Goal: Task Accomplishment & Management: Complete application form

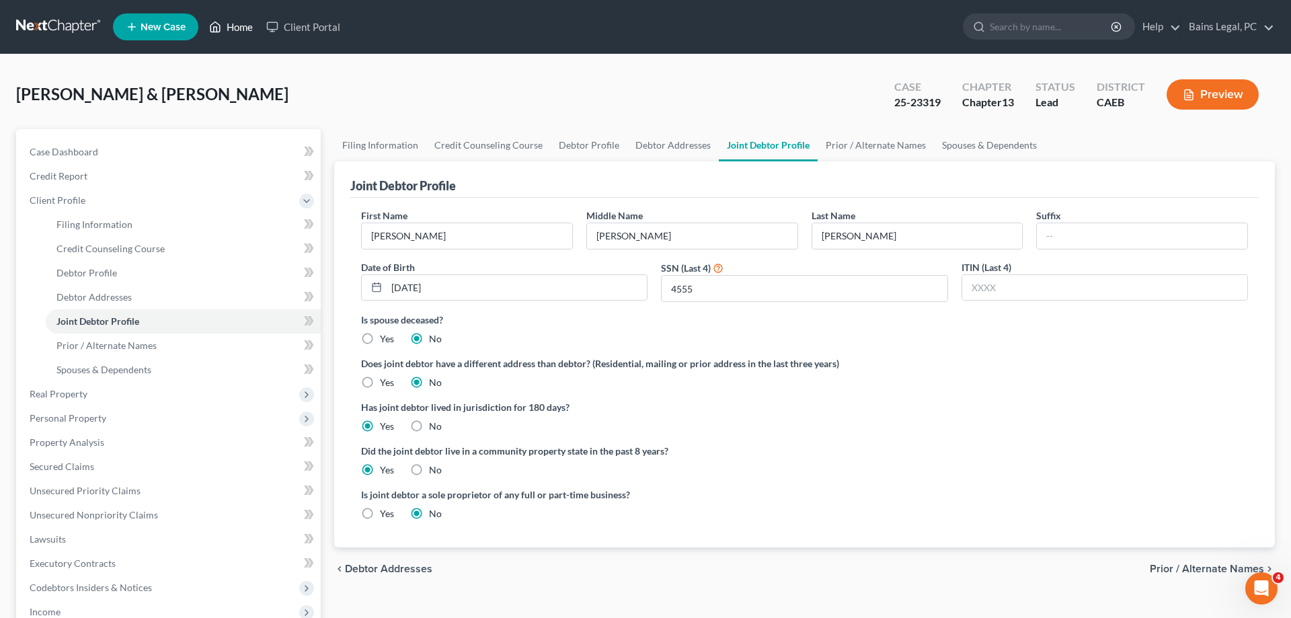
click at [252, 32] on link "Home" at bounding box center [230, 27] width 57 height 24
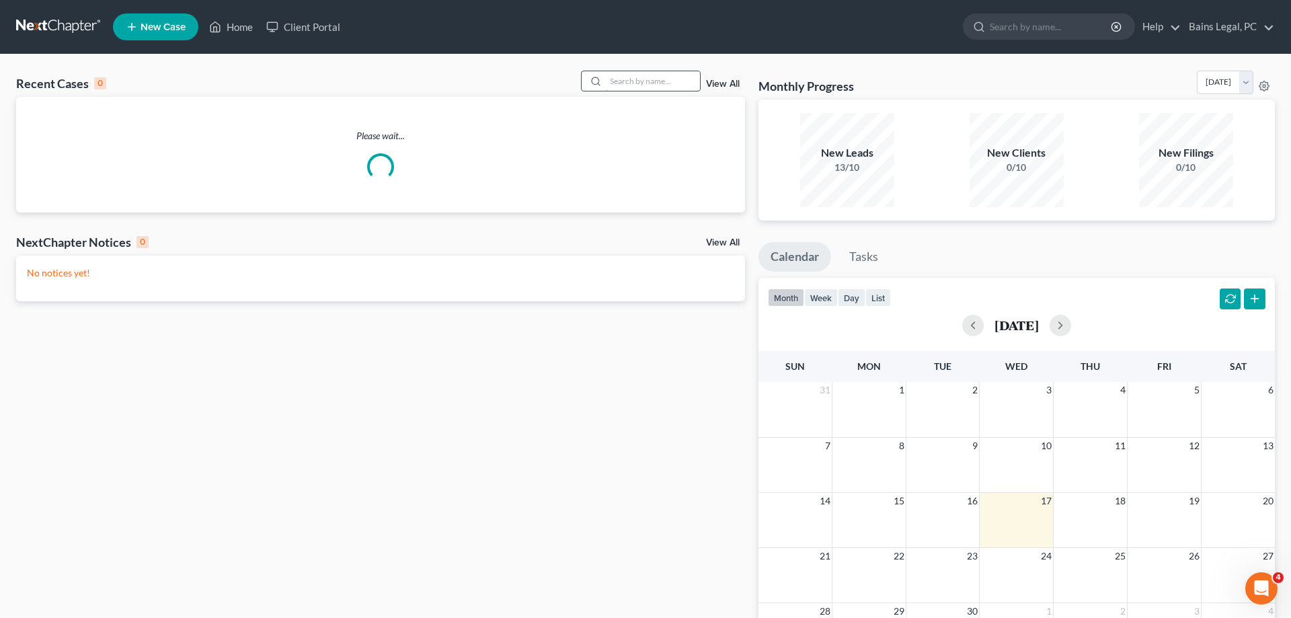
click at [622, 87] on input "search" at bounding box center [653, 80] width 94 height 19
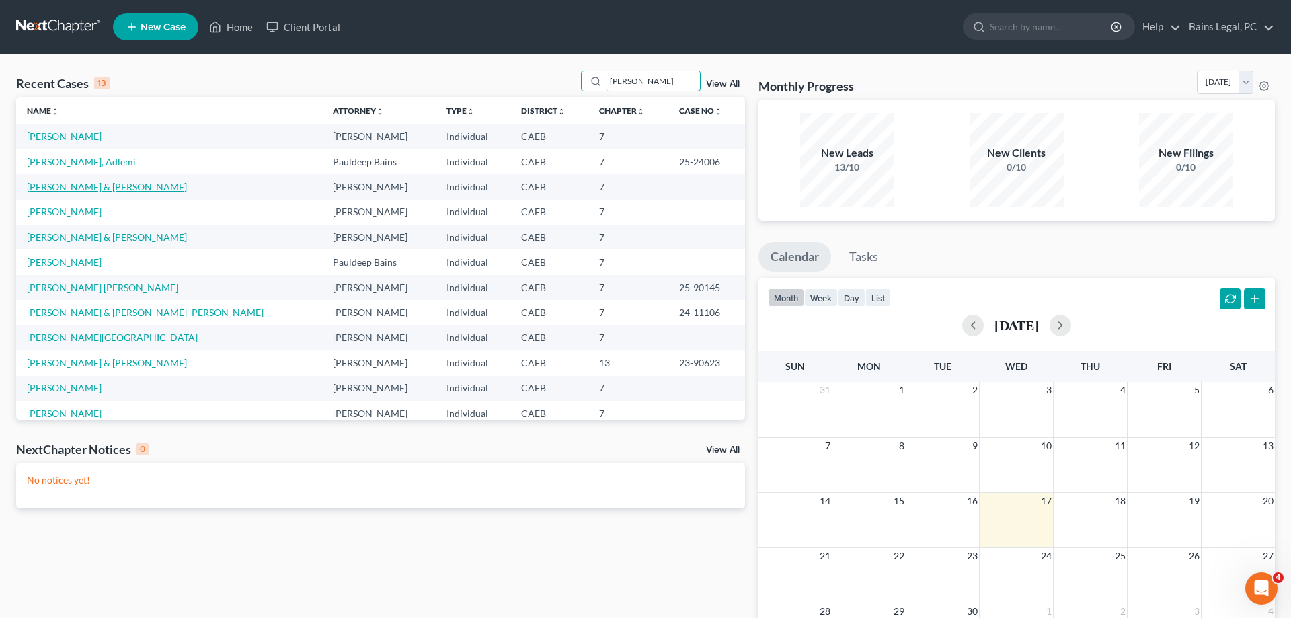
type input "[PERSON_NAME]"
click at [105, 188] on link "[PERSON_NAME] & [PERSON_NAME]" at bounding box center [107, 186] width 160 height 11
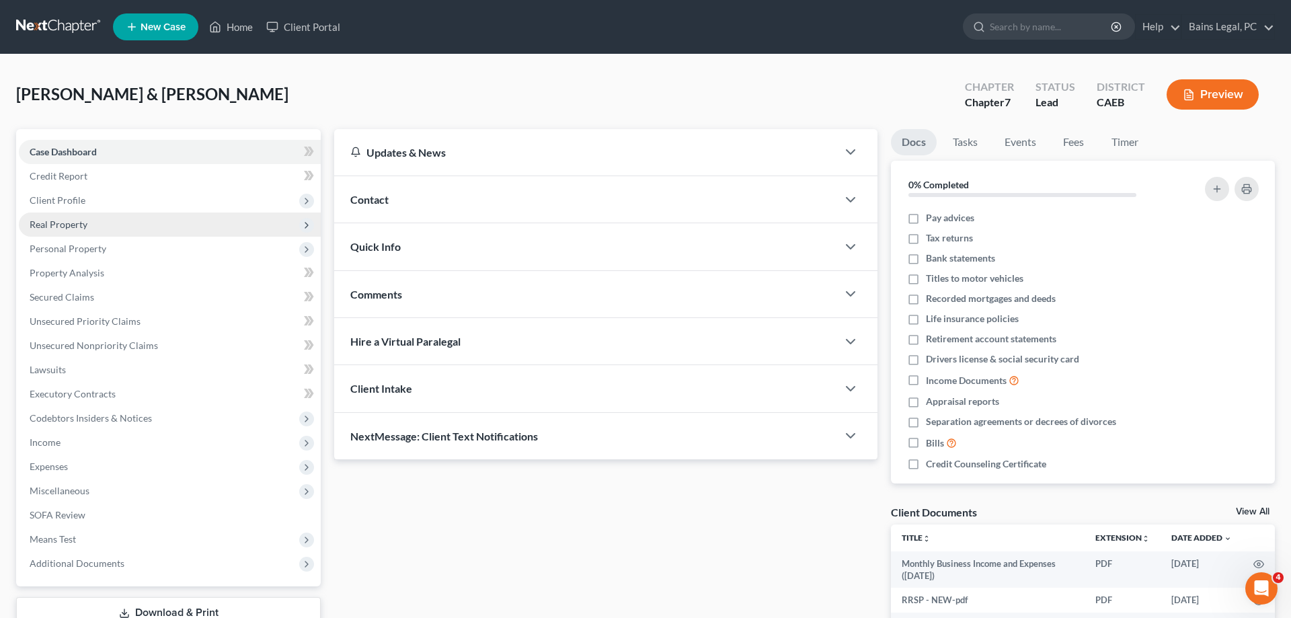
click at [89, 204] on span "Client Profile" at bounding box center [170, 200] width 302 height 24
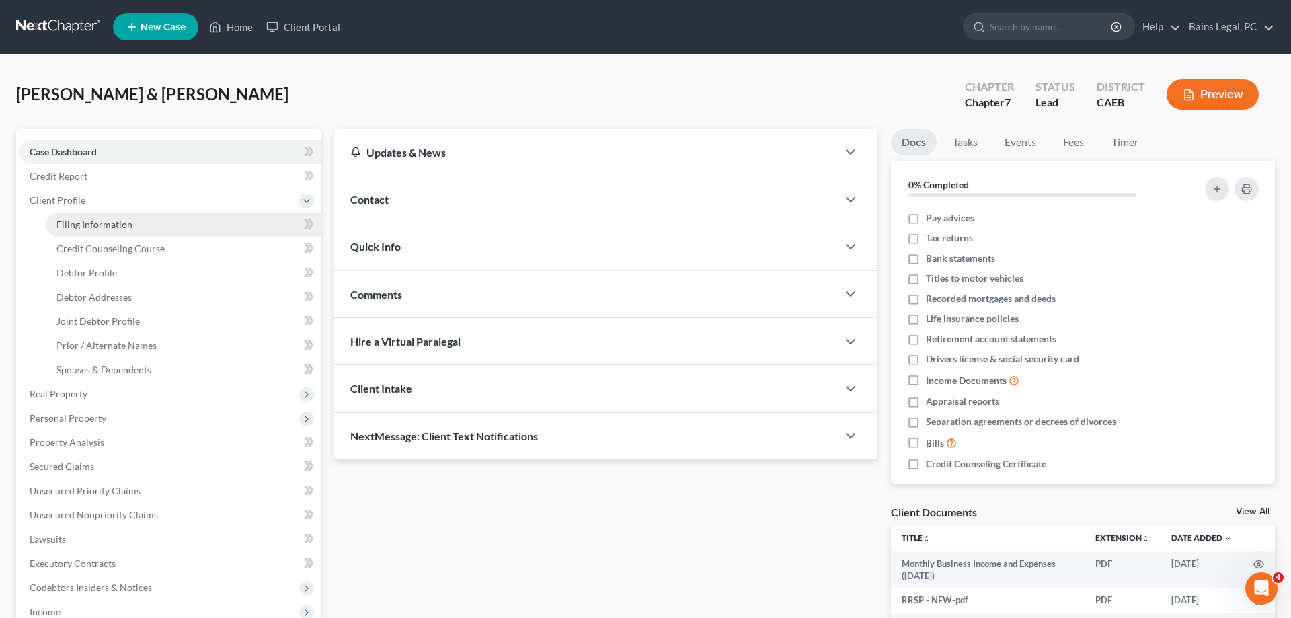
click at [108, 226] on span "Filing Information" at bounding box center [94, 223] width 76 height 11
select select "1"
select select "0"
select select "8"
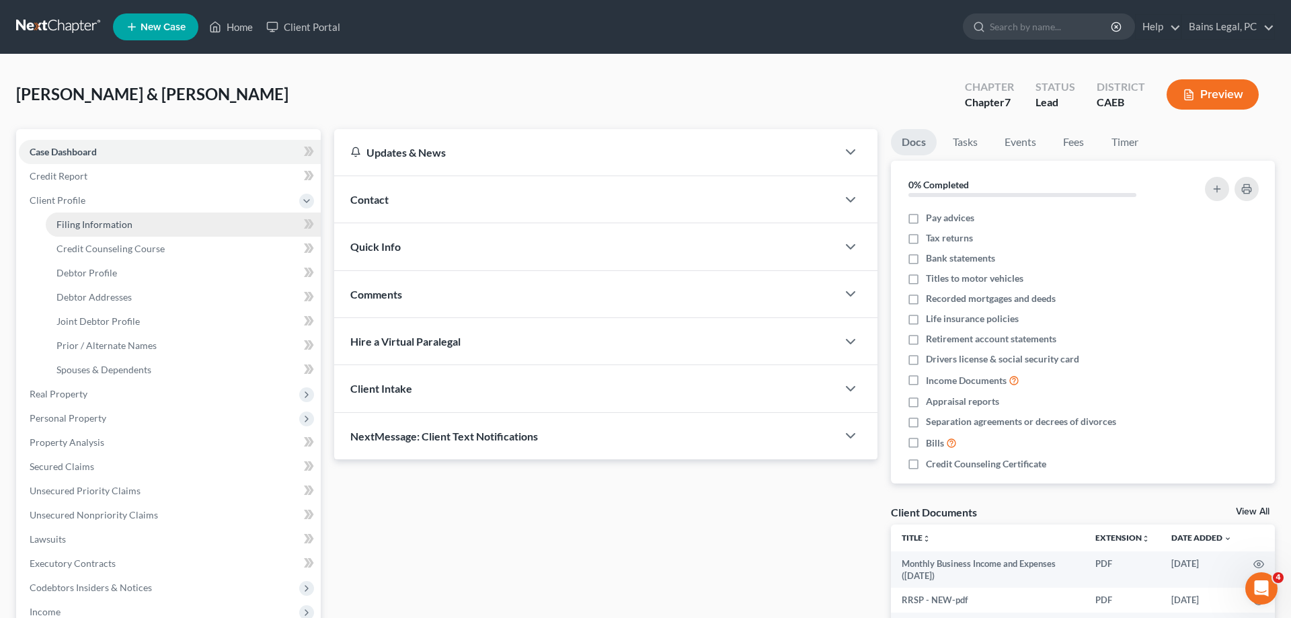
select select "2"
select select "4"
select select "1"
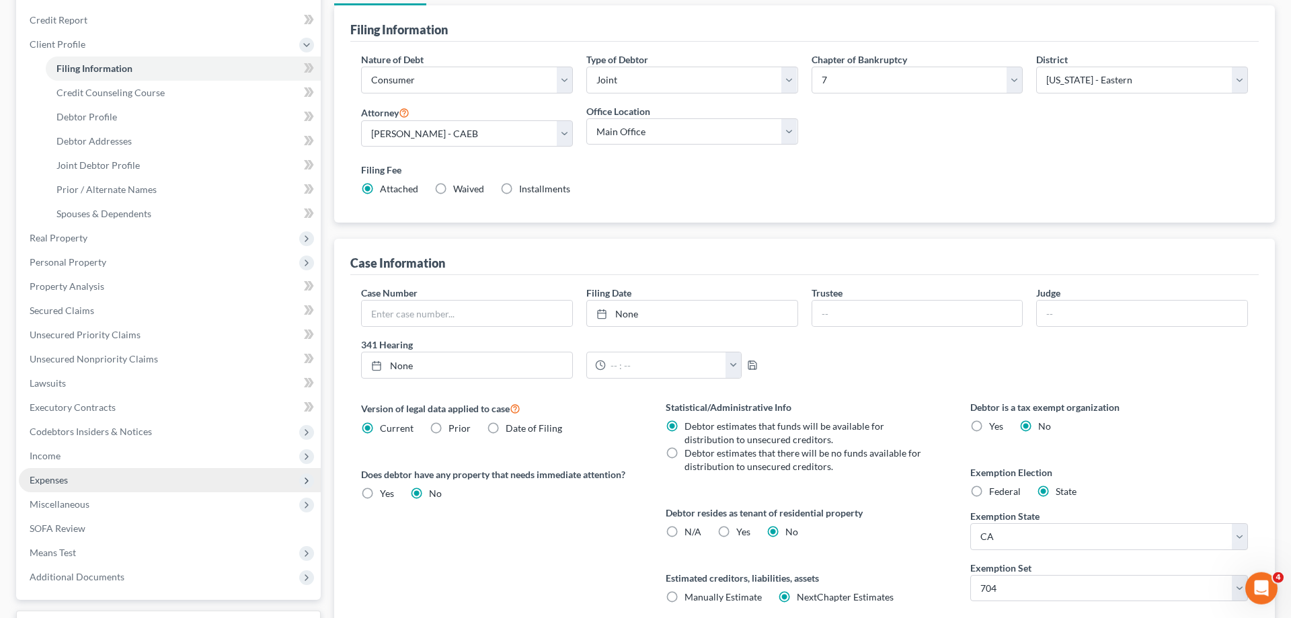
scroll to position [206, 0]
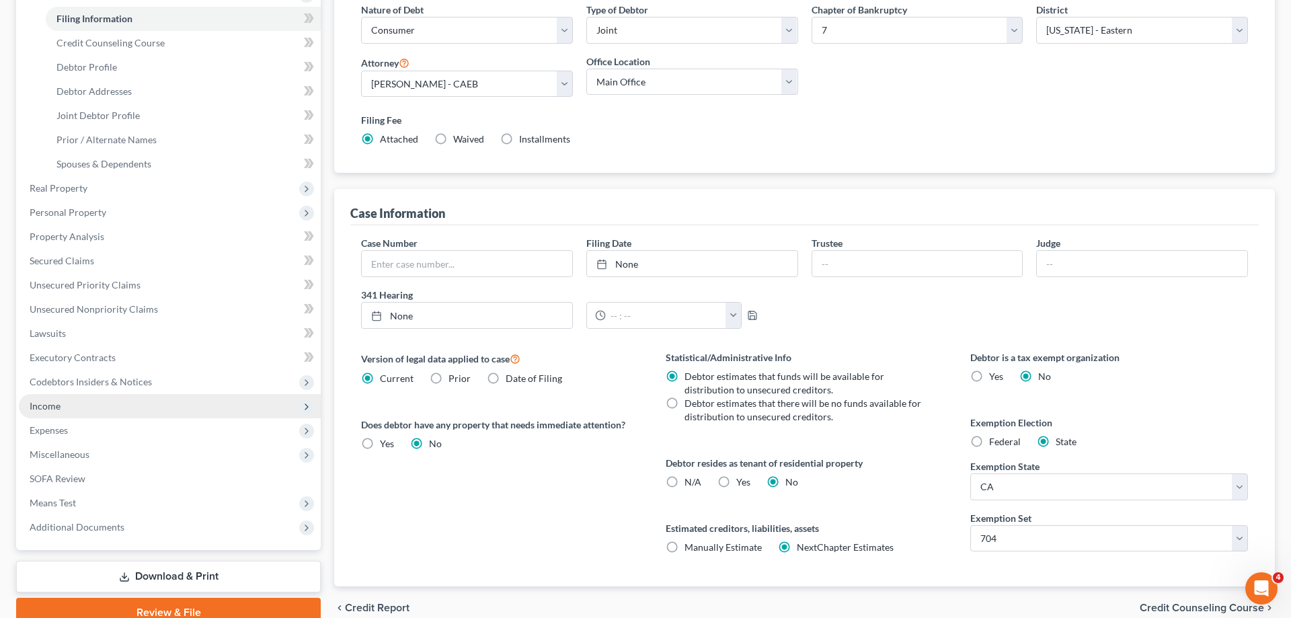
drag, startPoint x: 70, startPoint y: 403, endPoint x: 115, endPoint y: 411, distance: 45.6
click at [71, 403] on span "Income" at bounding box center [170, 406] width 302 height 24
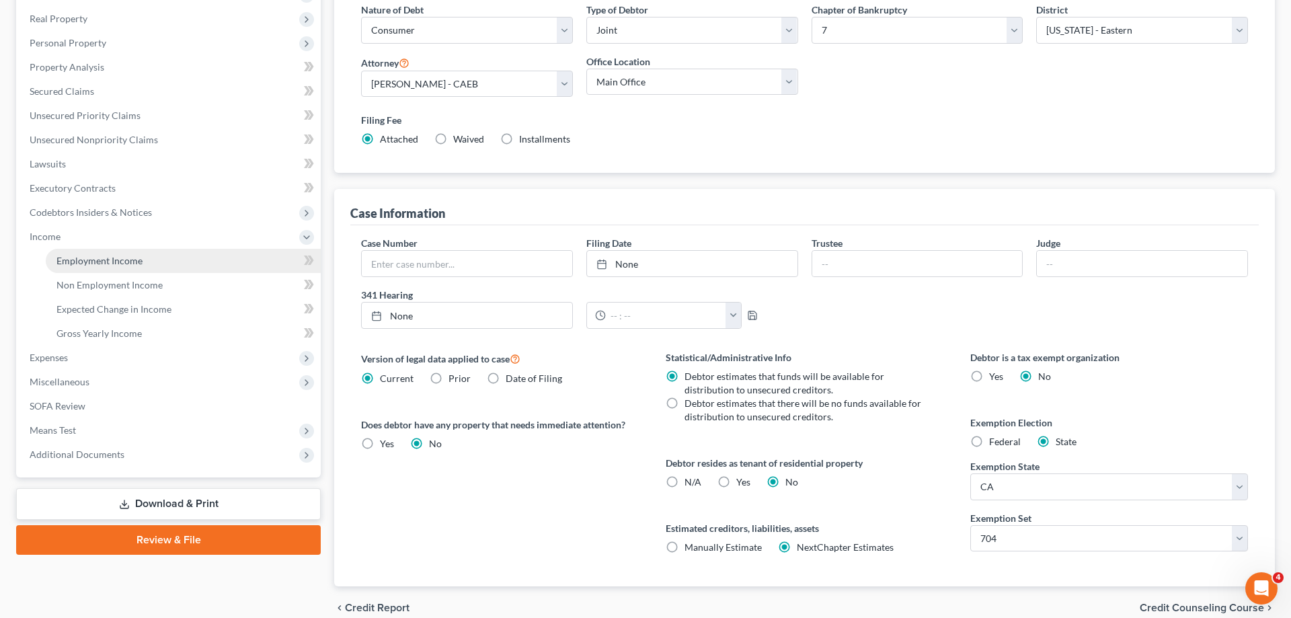
click at [130, 260] on span "Employment Income" at bounding box center [99, 260] width 86 height 11
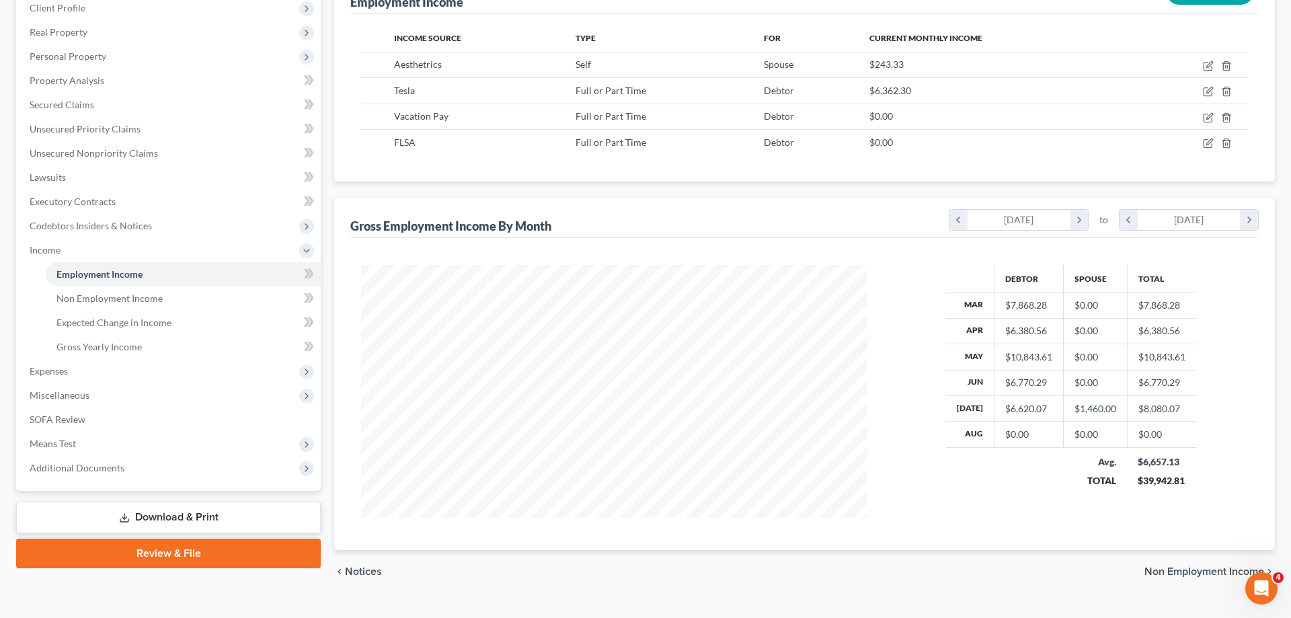
scroll to position [253, 533]
click at [1209, 143] on icon "button" at bounding box center [1208, 143] width 11 height 11
select select "0"
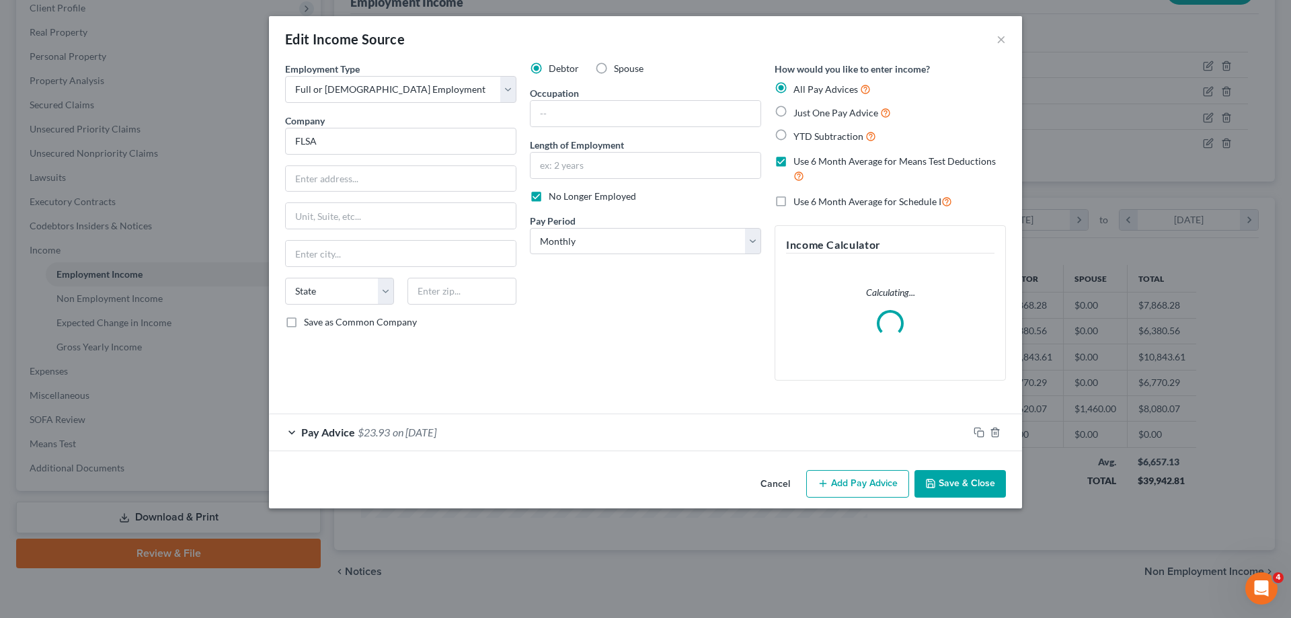
click at [962, 479] on button "Save & Close" at bounding box center [959, 484] width 91 height 28
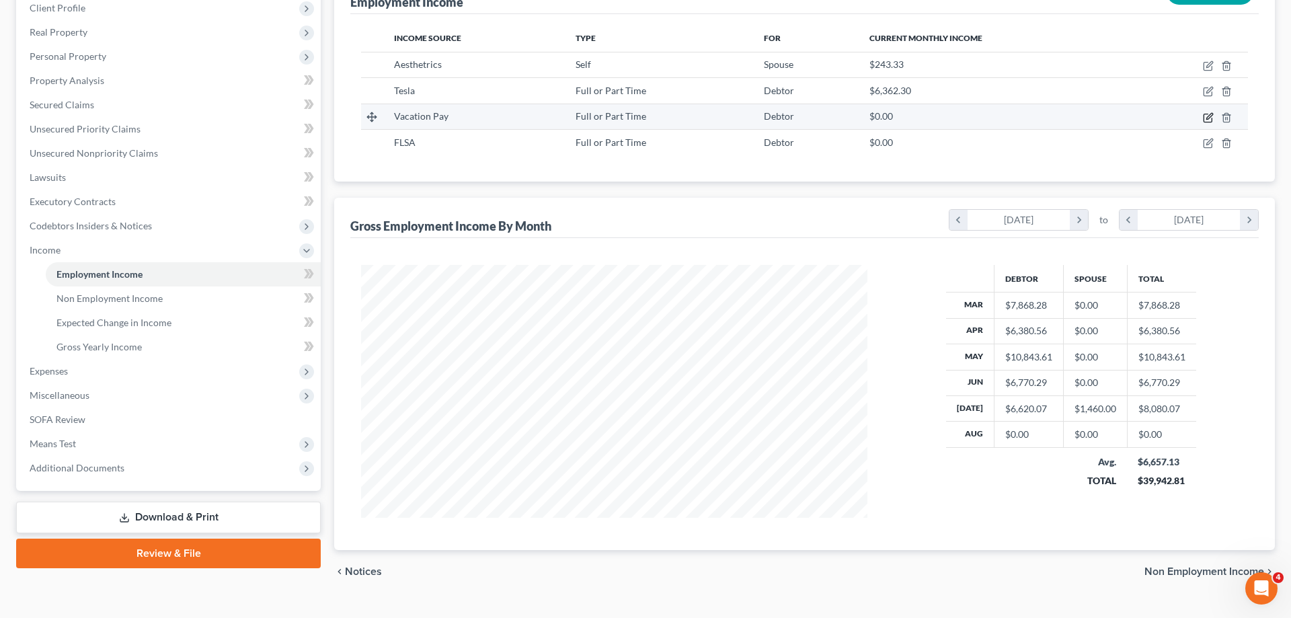
click at [1211, 120] on icon "button" at bounding box center [1207, 118] width 8 height 8
select select "0"
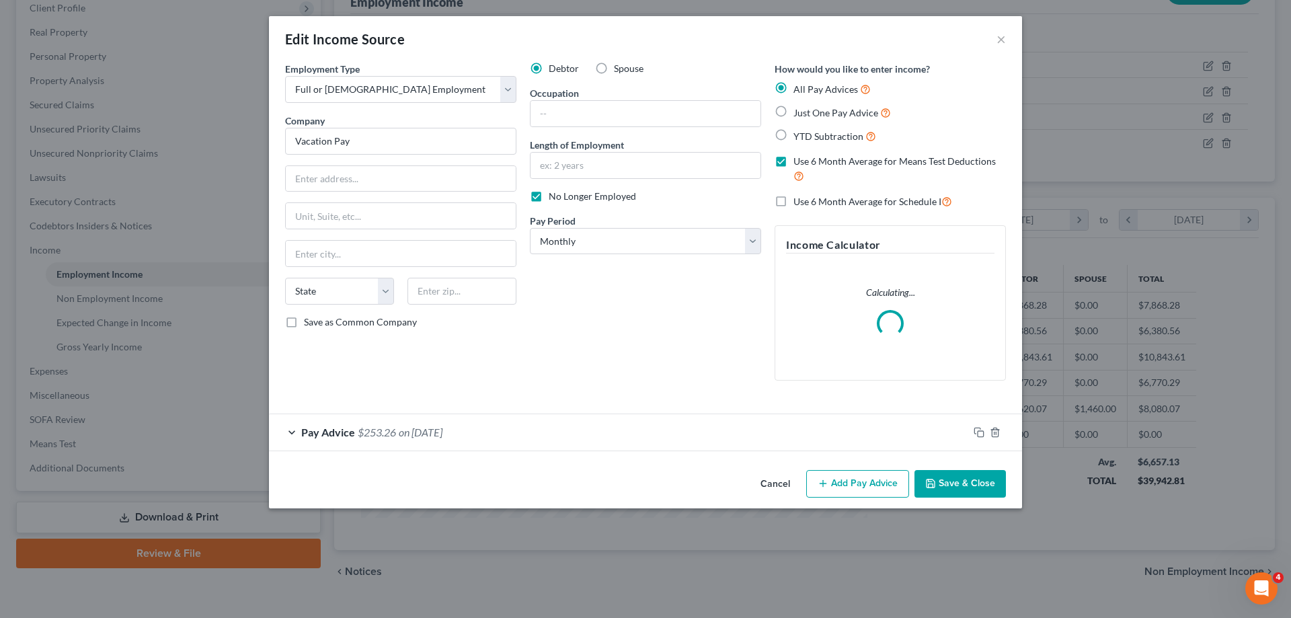
drag, startPoint x: 940, startPoint y: 489, endPoint x: 1090, endPoint y: 382, distance: 184.1
click at [940, 489] on button "Save & Close" at bounding box center [959, 484] width 91 height 28
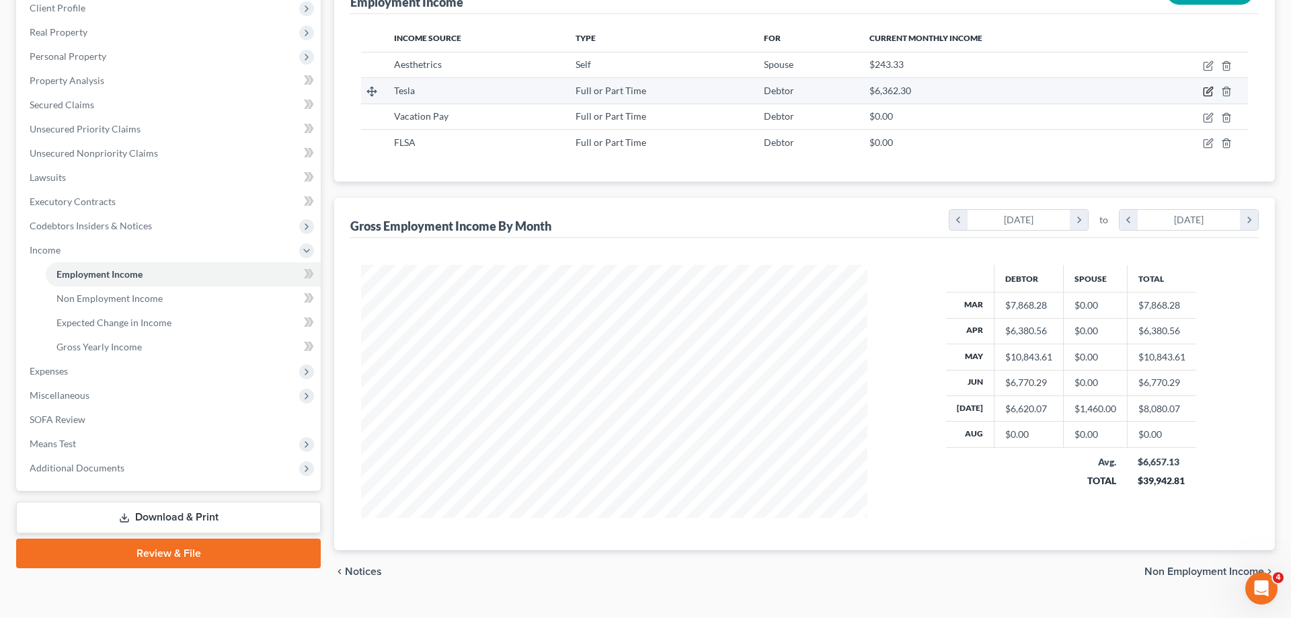
click at [1212, 87] on icon "button" at bounding box center [1209, 90] width 6 height 6
select select "0"
select select "2"
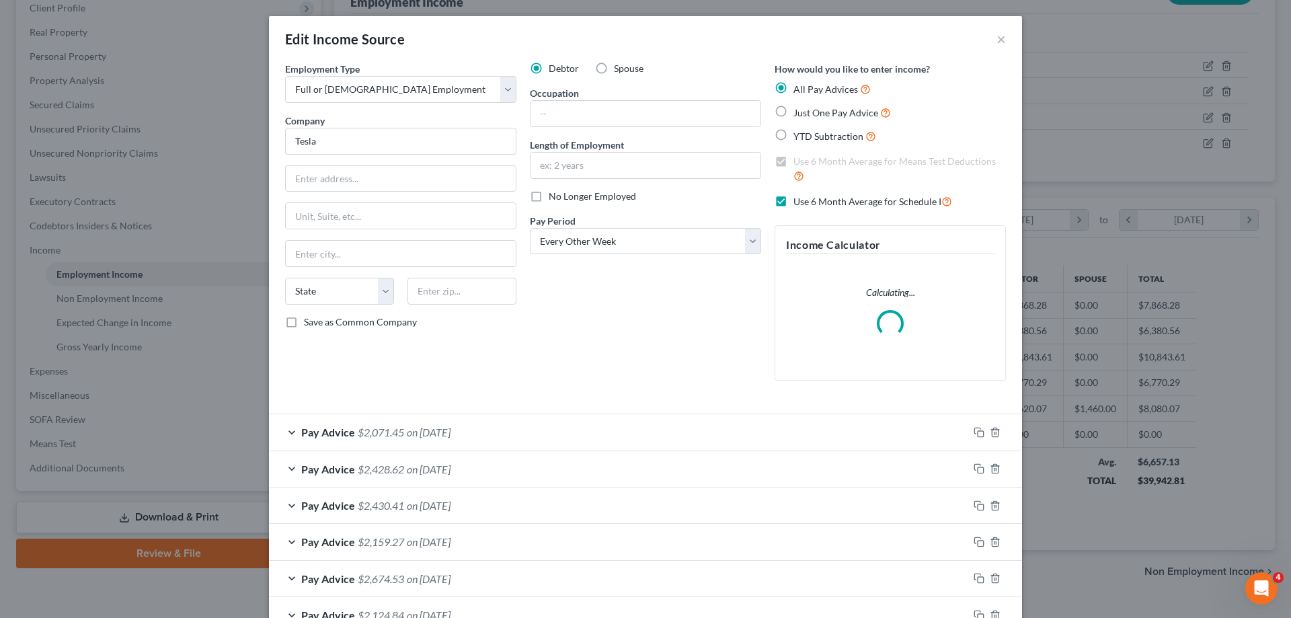
scroll to position [343, 0]
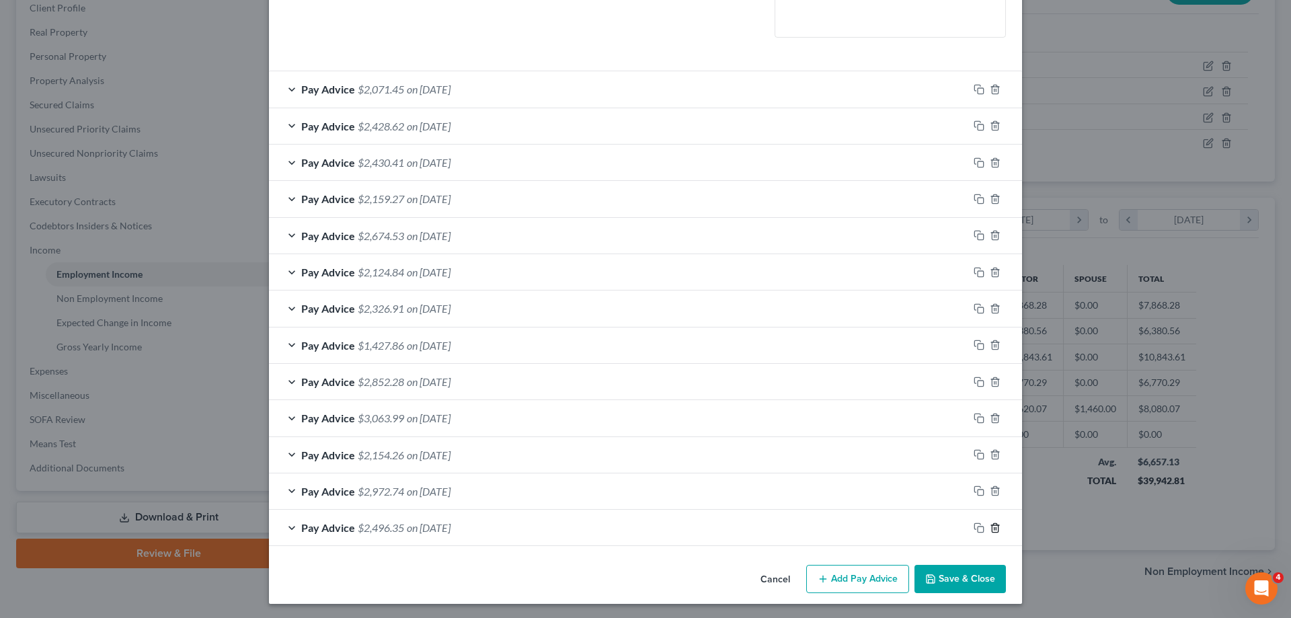
click at [998, 529] on icon "button" at bounding box center [995, 527] width 6 height 9
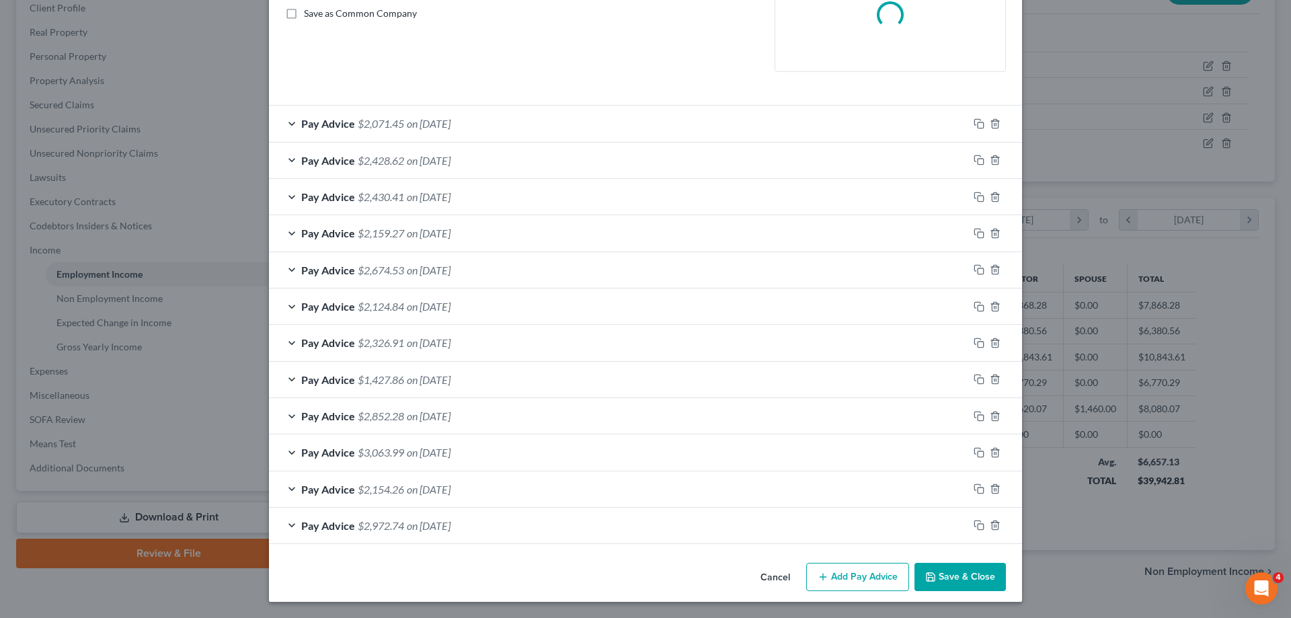
scroll to position [309, 0]
click at [998, 529] on icon "button" at bounding box center [995, 525] width 6 height 9
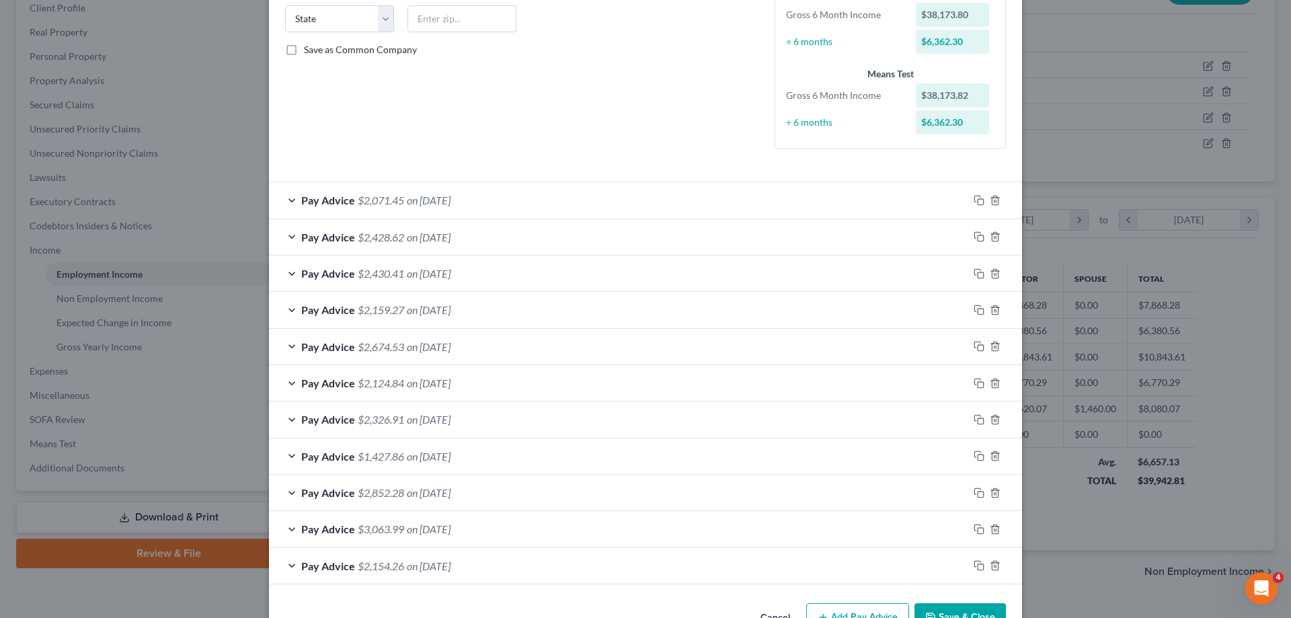
click at [524, 205] on div "Pay Advice $2,071.45 on [DATE]" at bounding box center [618, 200] width 699 height 36
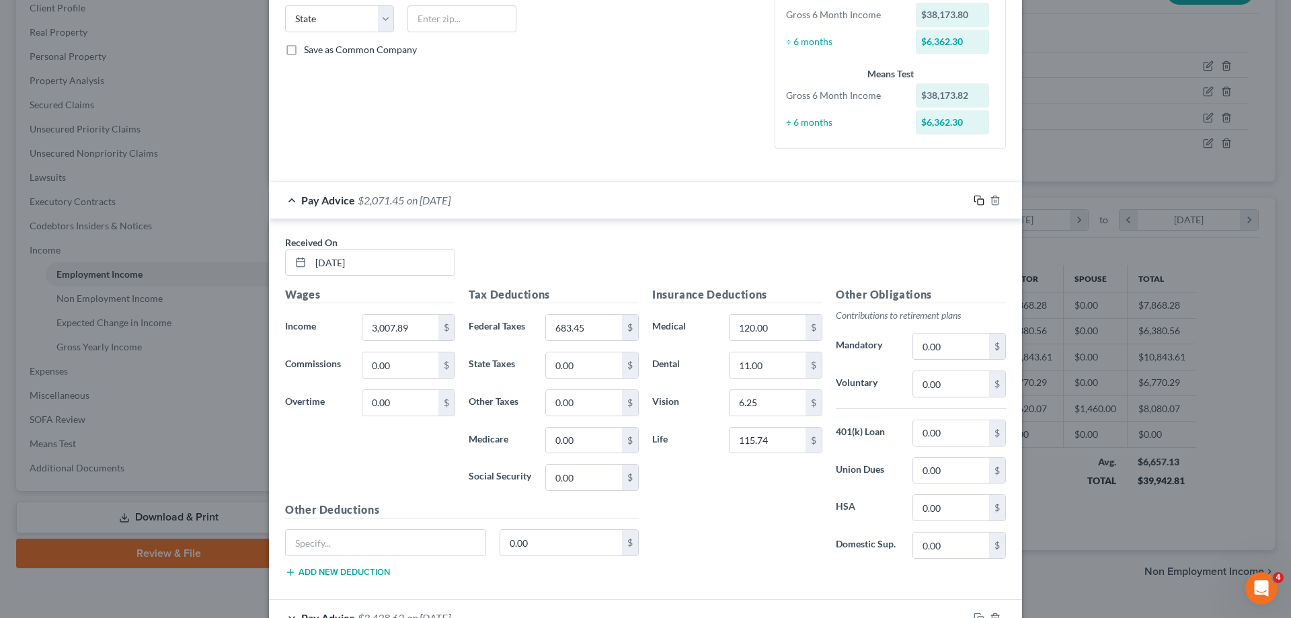
click at [978, 200] on icon "button" at bounding box center [978, 200] width 11 height 11
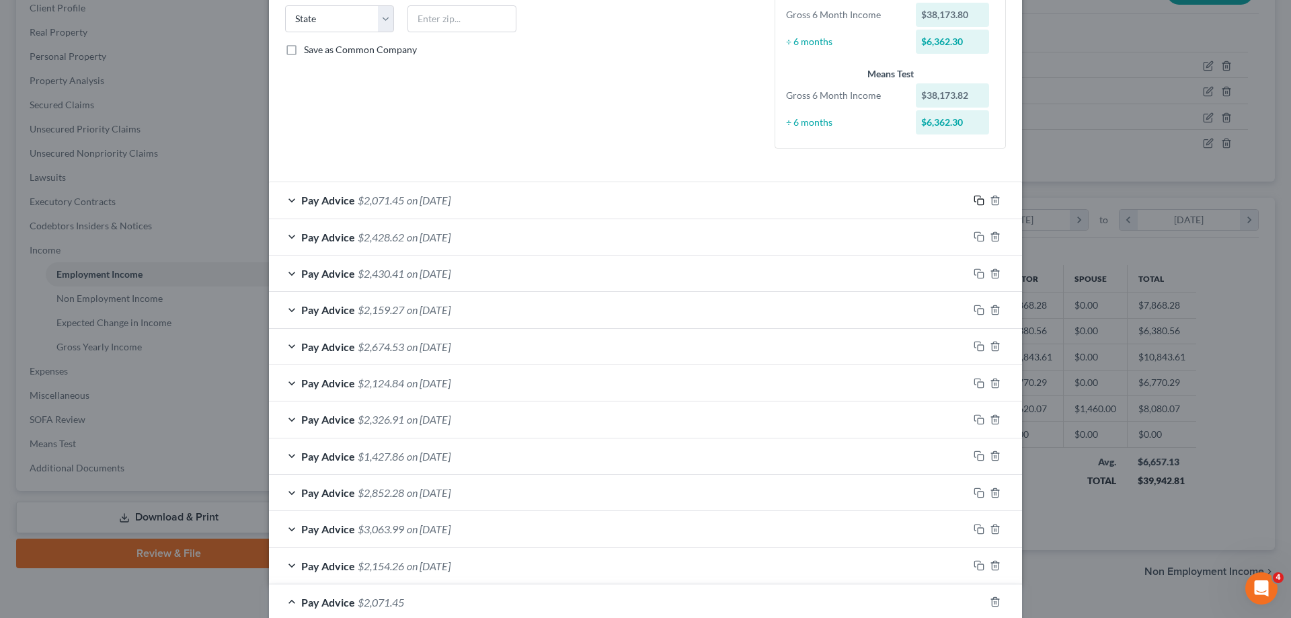
scroll to position [547, 0]
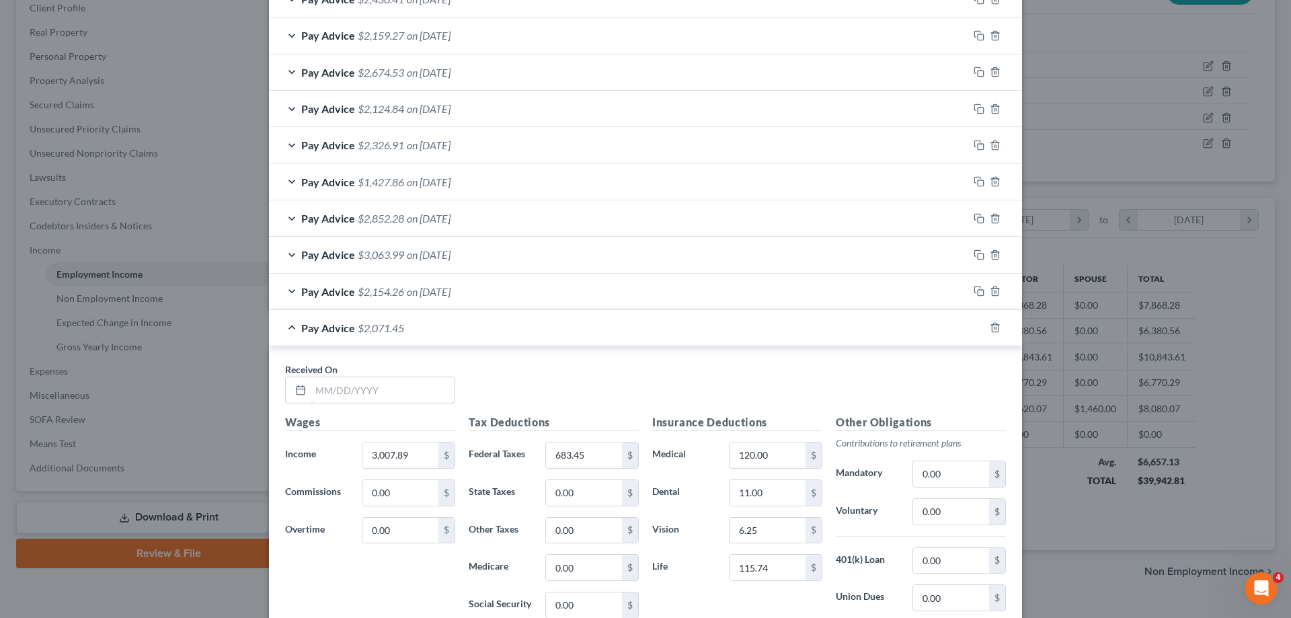
click at [410, 393] on input "text" at bounding box center [383, 390] width 144 height 26
click at [418, 394] on input "text" at bounding box center [383, 390] width 144 height 26
type input "[DATE]"
type input "3,434.90"
click at [586, 450] on input "683.45" at bounding box center [584, 455] width 76 height 26
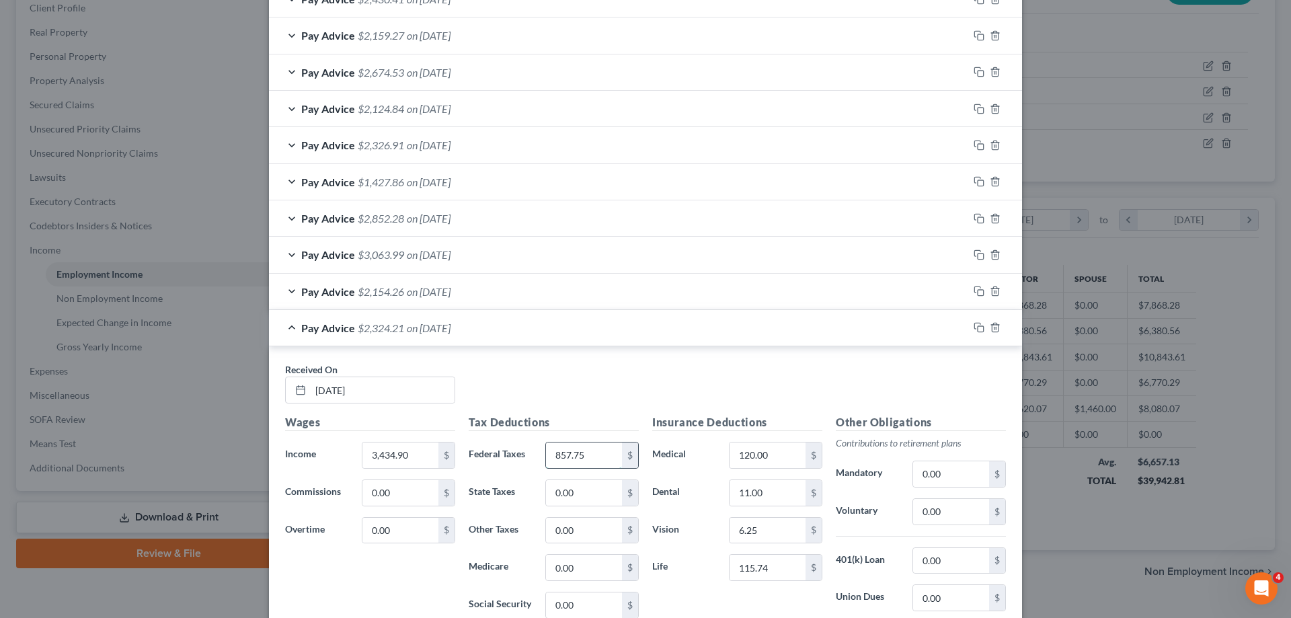
type input "857.75"
click at [979, 327] on icon "button" at bounding box center [978, 327] width 11 height 11
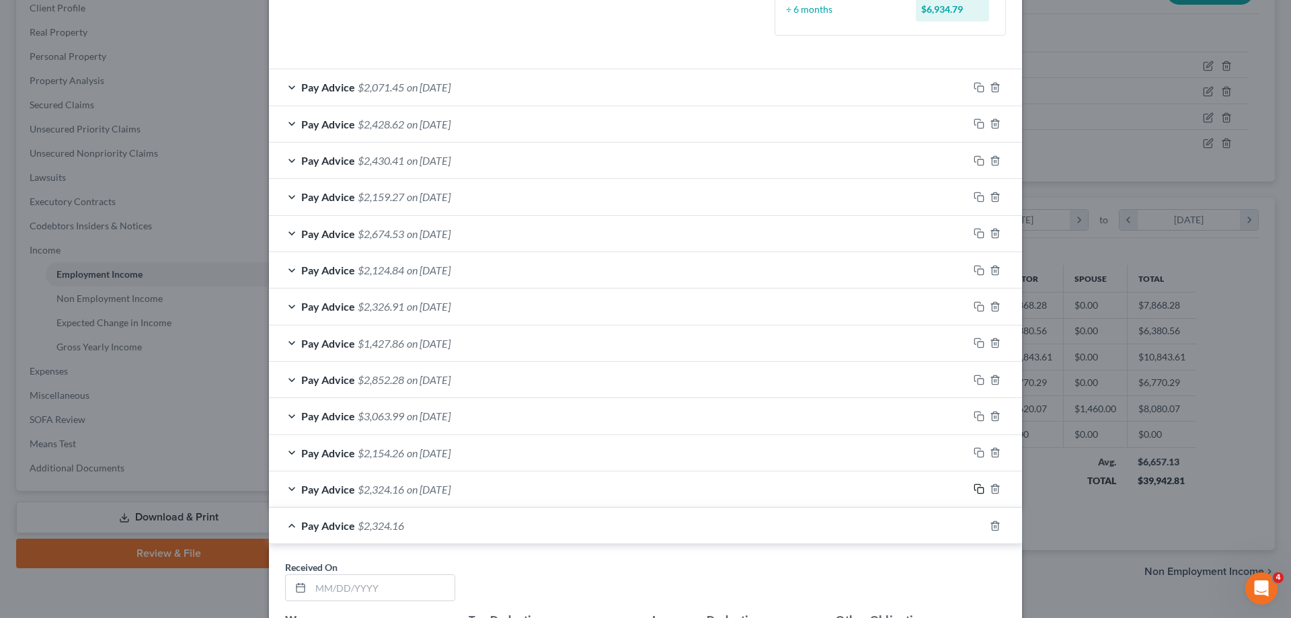
scroll to position [591, 0]
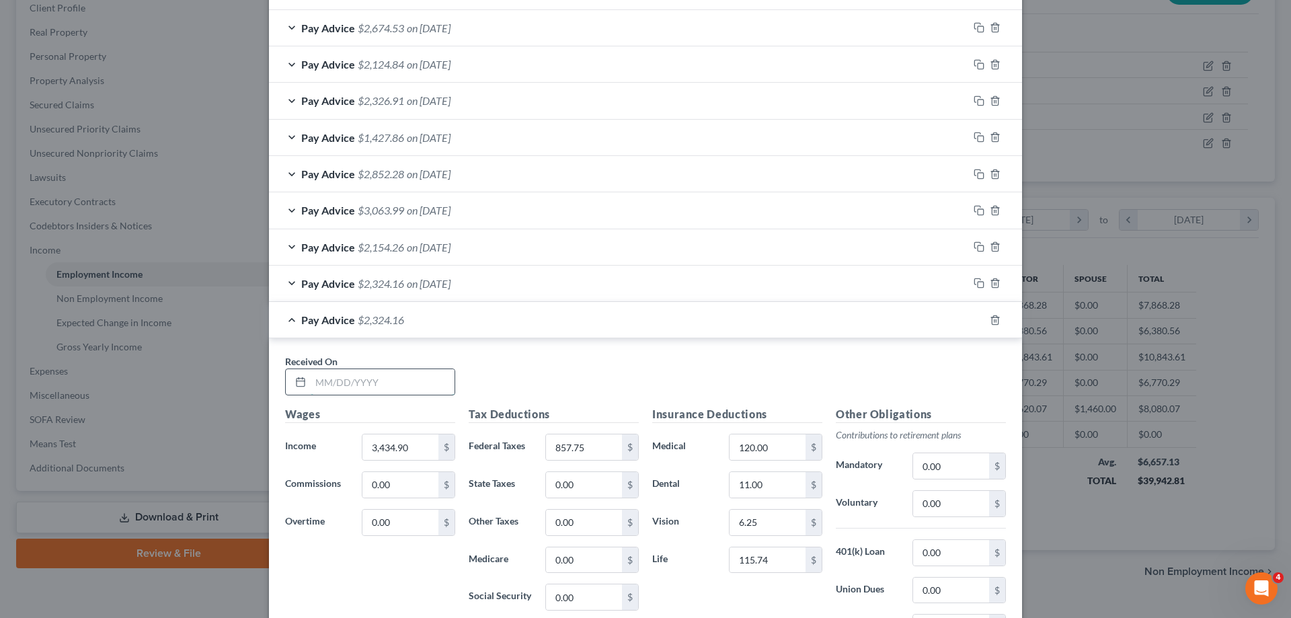
click at [372, 379] on input "text" at bounding box center [383, 382] width 144 height 26
drag, startPoint x: 376, startPoint y: 389, endPoint x: 221, endPoint y: 377, distance: 156.4
click at [311, 377] on input "8/8//25" at bounding box center [383, 382] width 144 height 26
type input "[DATE]"
type input "2,411.75"
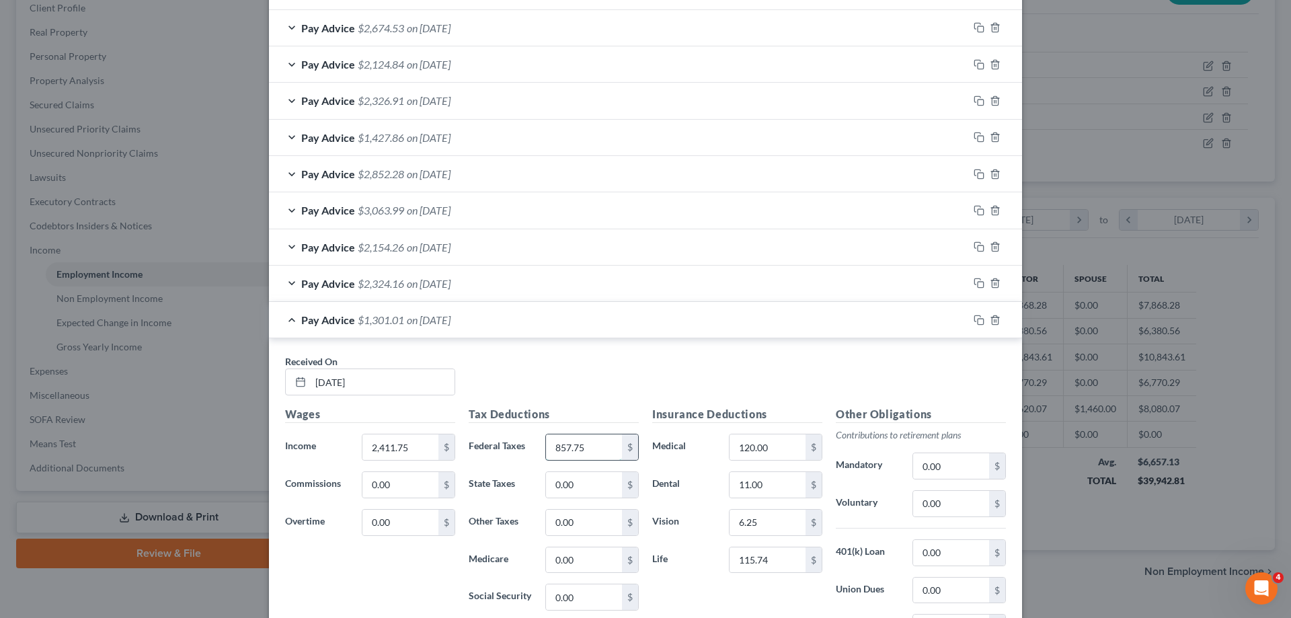
click at [595, 450] on input "857.75" at bounding box center [584, 447] width 76 height 26
type input "467.97"
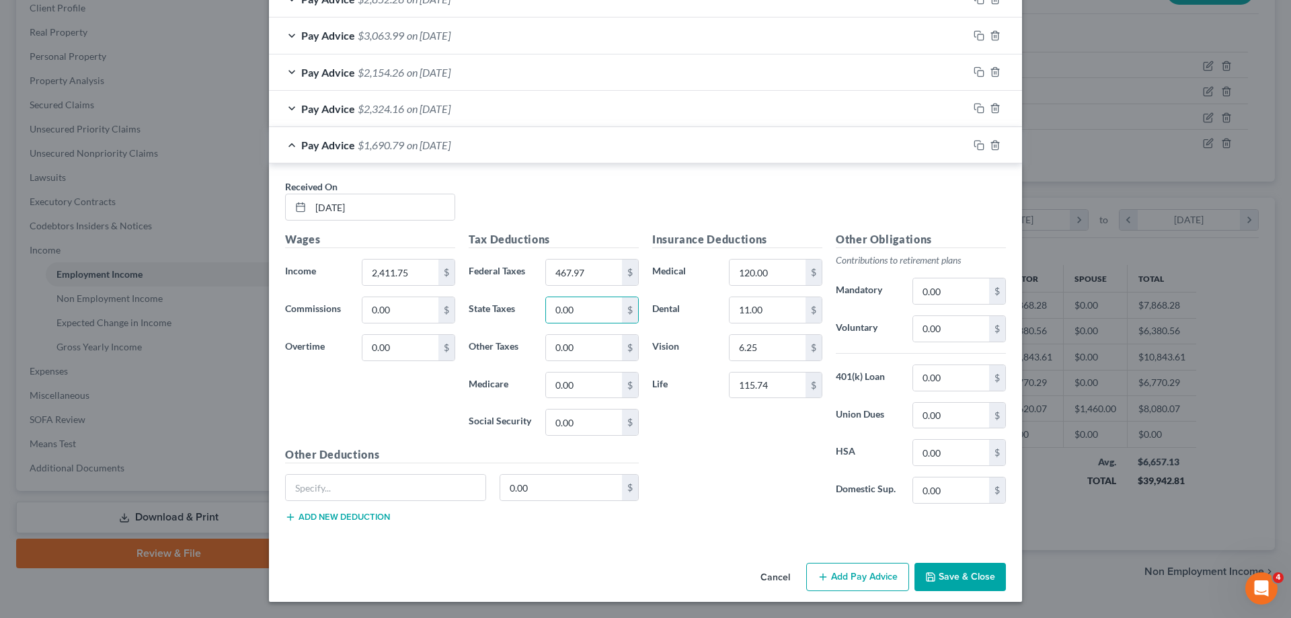
drag, startPoint x: 964, startPoint y: 575, endPoint x: 1054, endPoint y: 466, distance: 141.3
click at [966, 577] on button "Save & Close" at bounding box center [959, 577] width 91 height 28
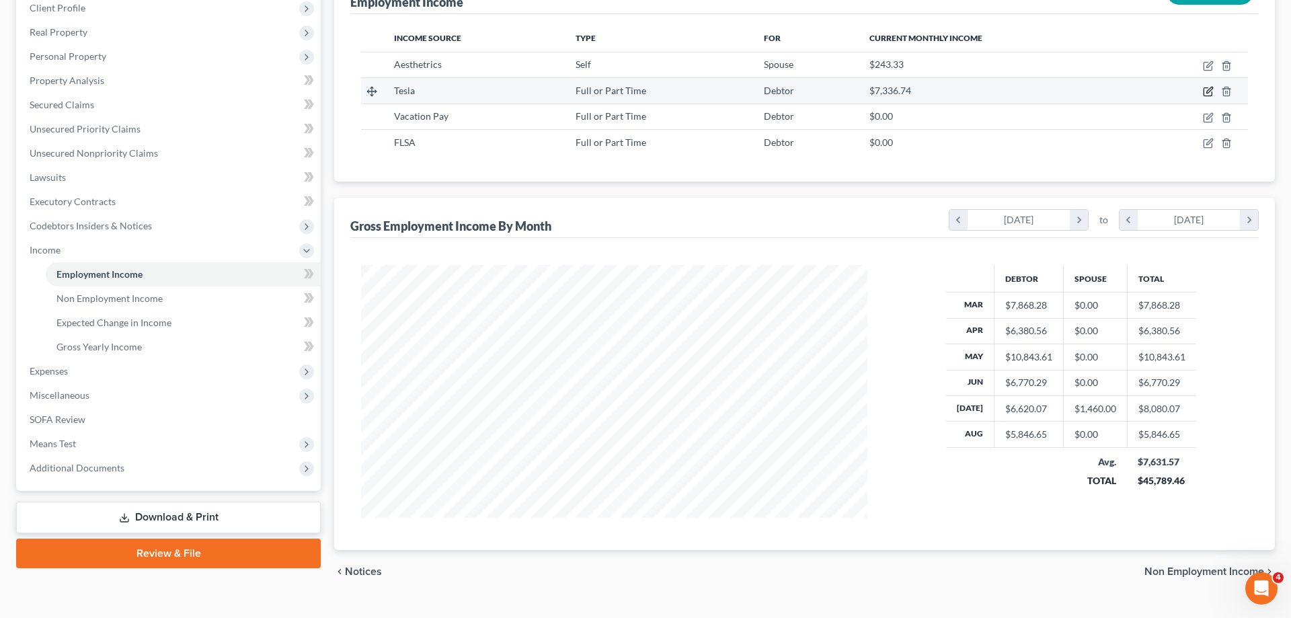
click at [1207, 91] on icon "button" at bounding box center [1208, 91] width 11 height 11
select select "0"
select select "2"
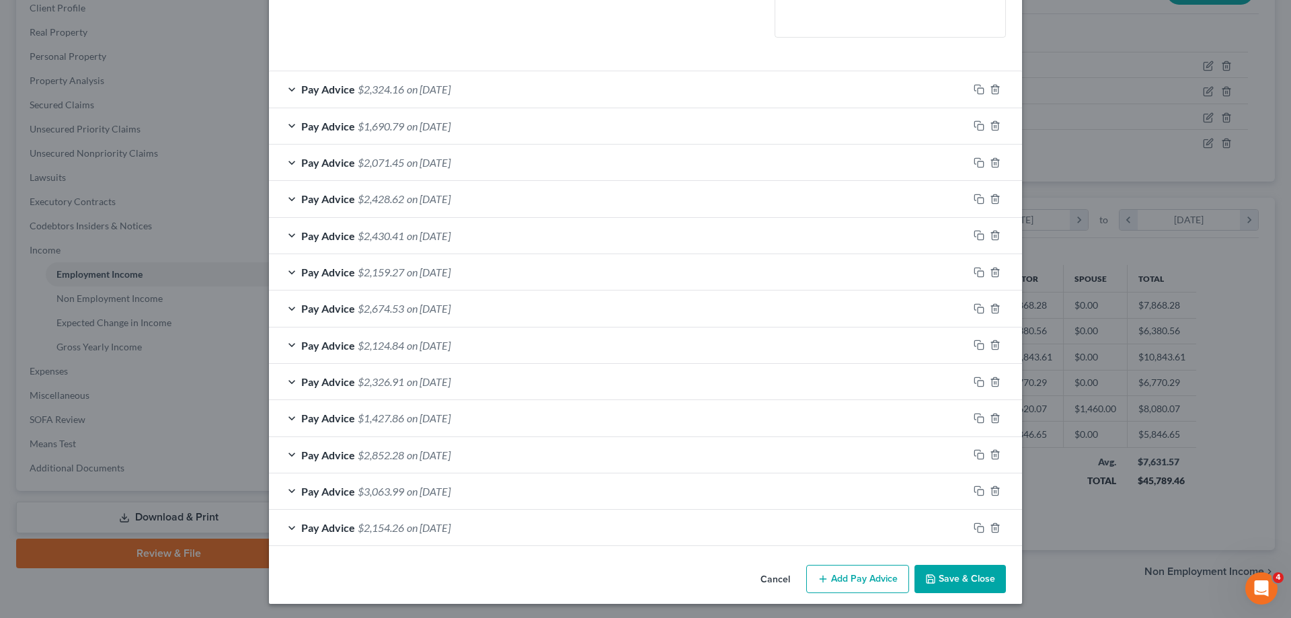
scroll to position [345, 0]
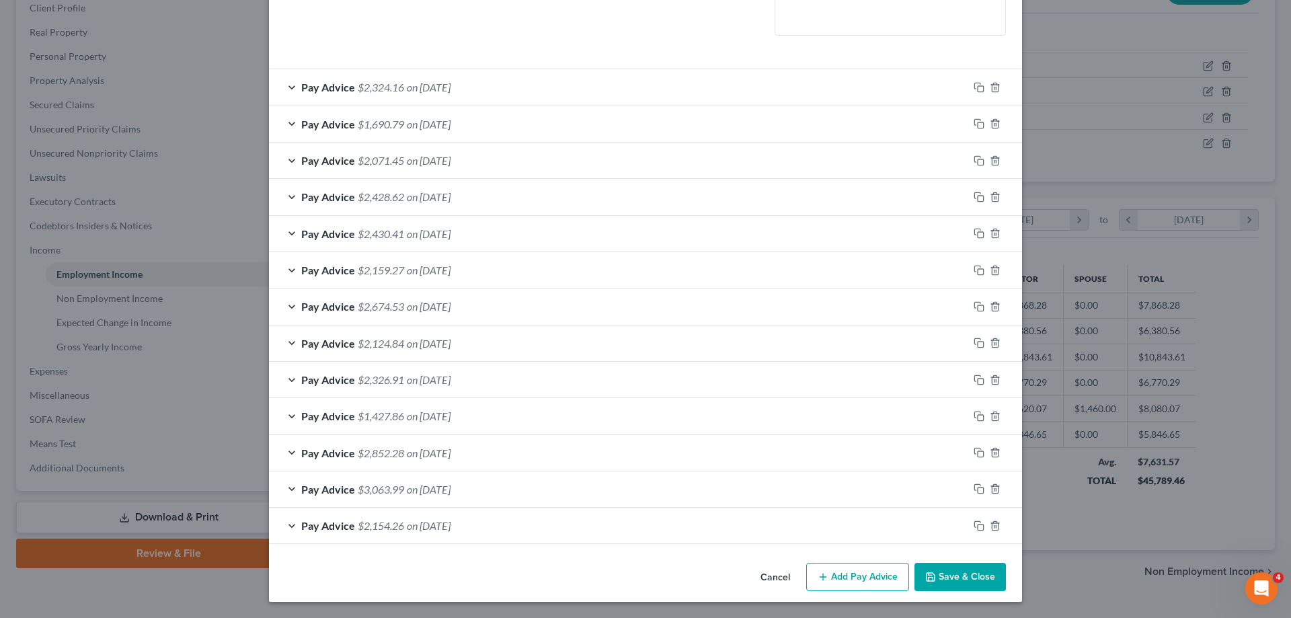
drag, startPoint x: 949, startPoint y: 576, endPoint x: 1021, endPoint y: 504, distance: 101.7
click at [950, 577] on button "Save & Close" at bounding box center [959, 577] width 91 height 28
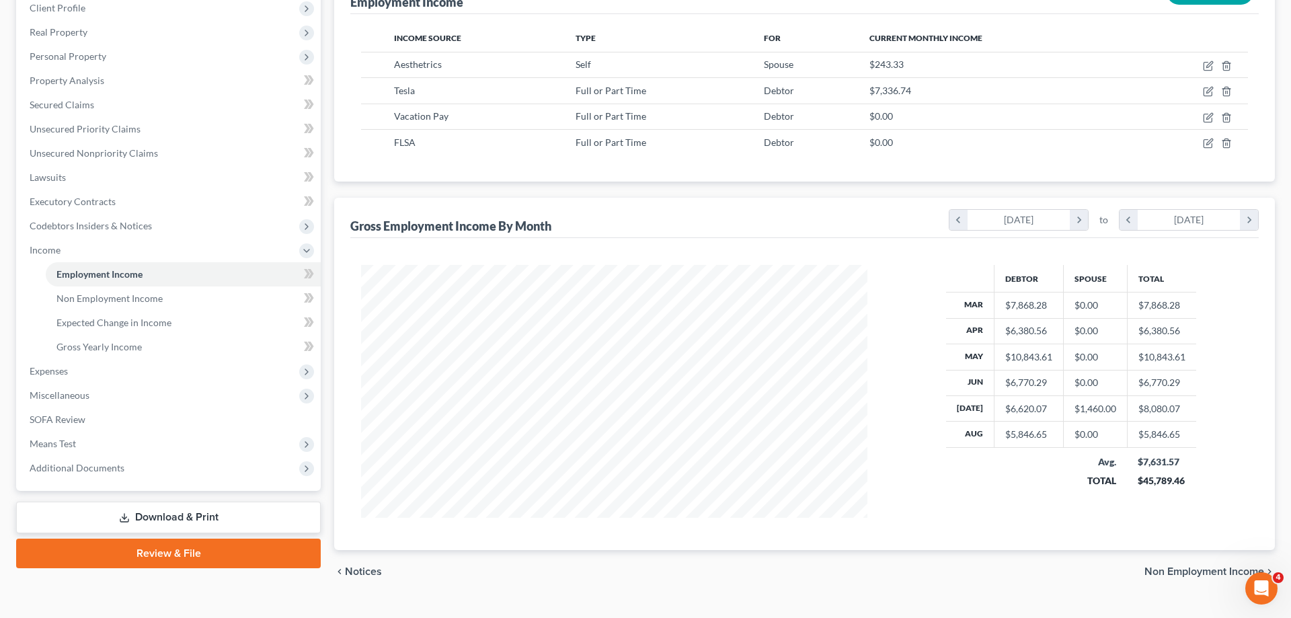
scroll to position [0, 0]
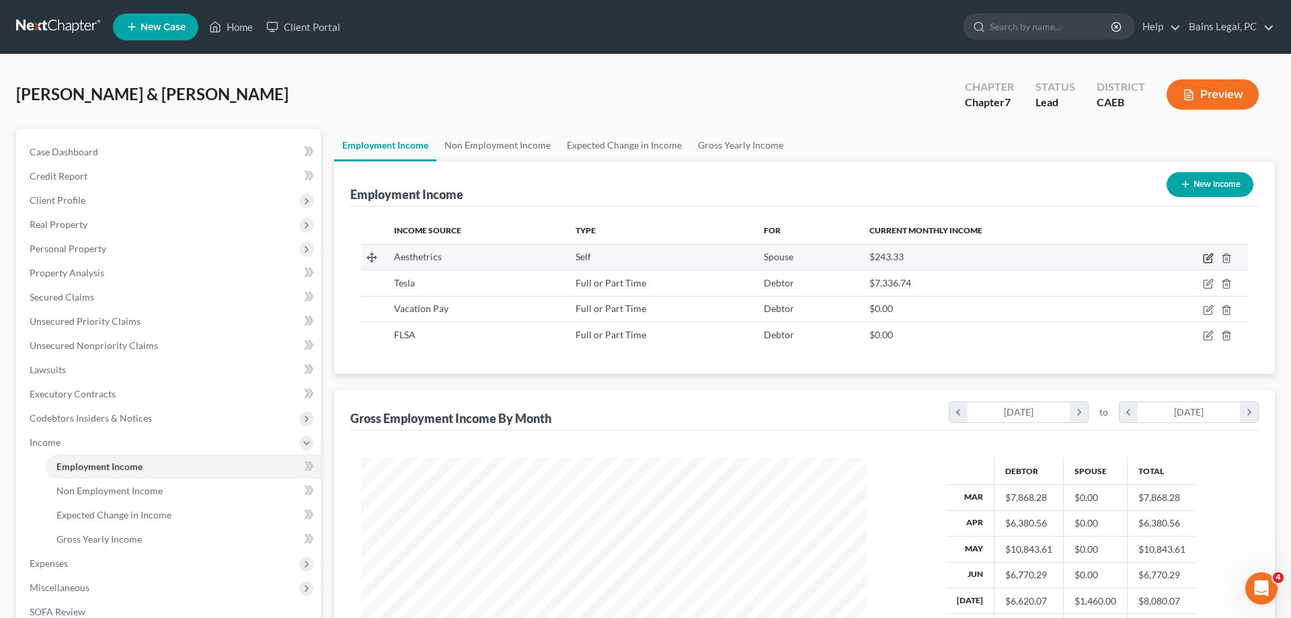
click at [1205, 258] on icon "button" at bounding box center [1208, 258] width 11 height 11
select select "1"
select select "4"
select select "0"
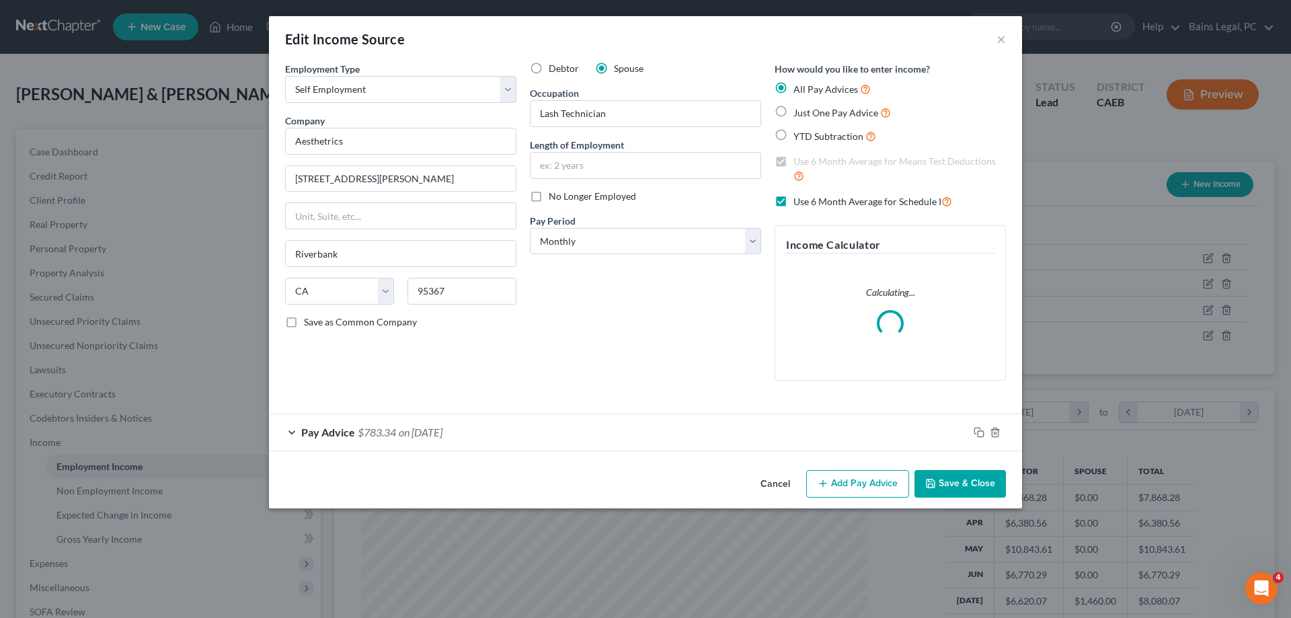
click at [608, 436] on div "Pay Advice $783.34 on [DATE]" at bounding box center [618, 432] width 699 height 36
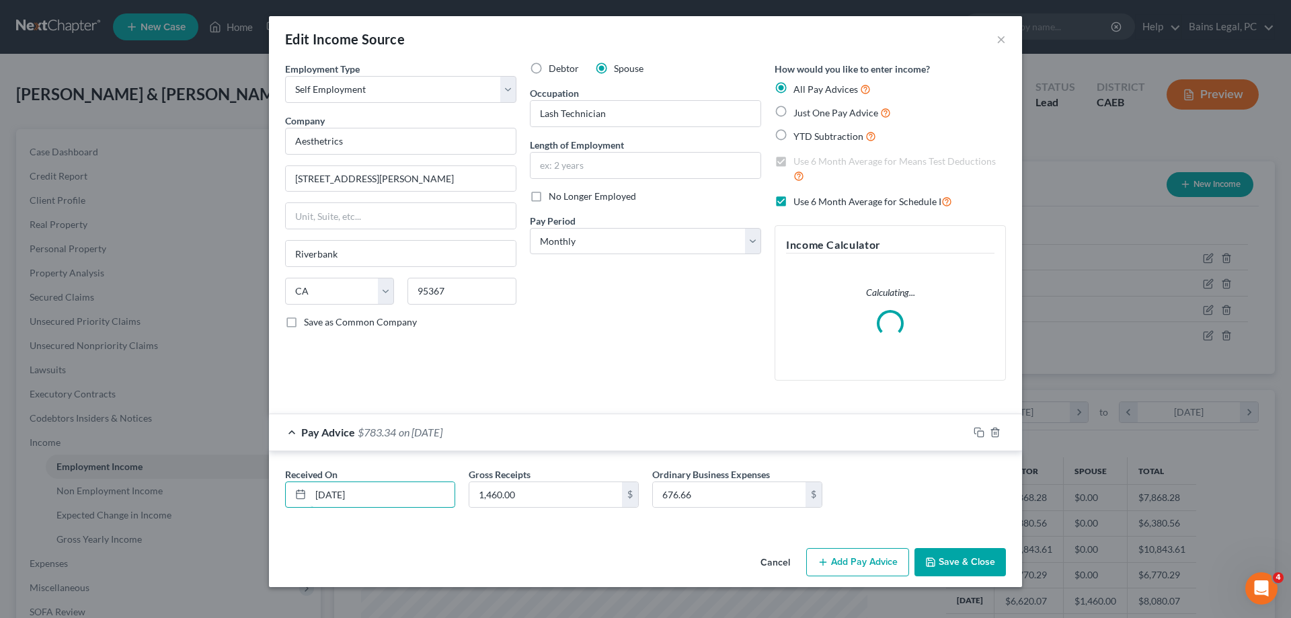
drag, startPoint x: 374, startPoint y: 492, endPoint x: 26, endPoint y: 448, distance: 350.4
click at [311, 482] on input "[DATE]" at bounding box center [383, 495] width 144 height 26
type input "[DATE]"
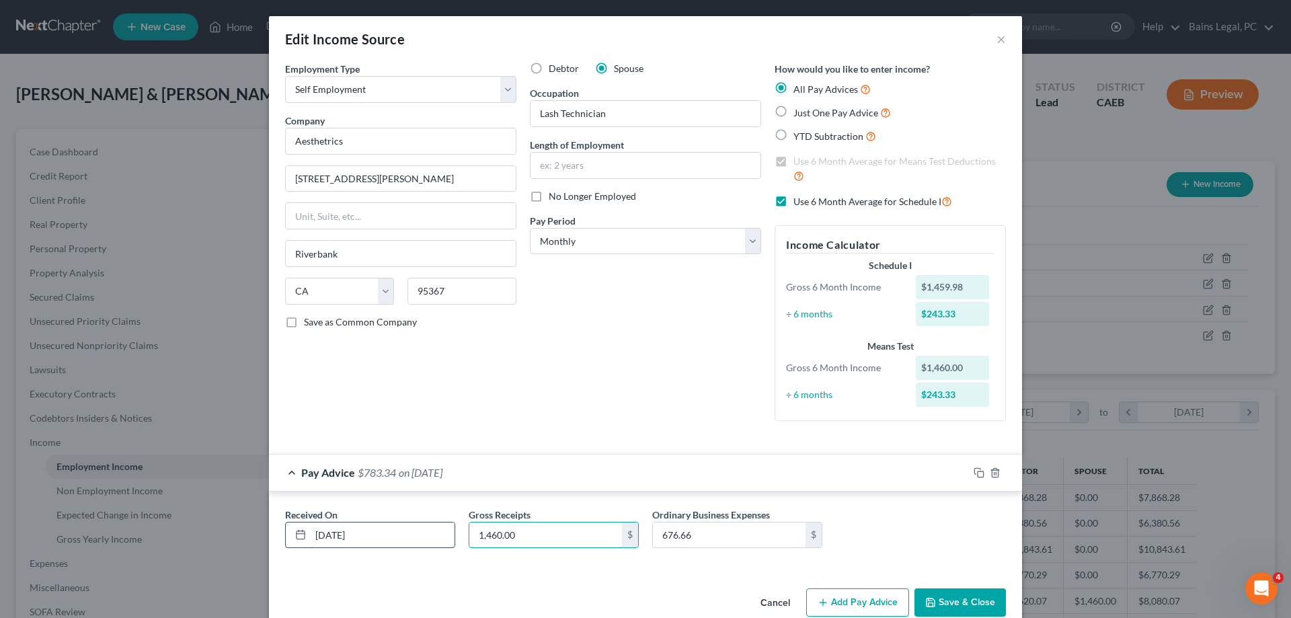
drag, startPoint x: 540, startPoint y: 535, endPoint x: 442, endPoint y: 538, distance: 98.2
click at [469, 536] on input "1,460.00" at bounding box center [545, 535] width 153 height 26
type input "1,300"
click at [715, 535] on input "676.66" at bounding box center [729, 535] width 153 height 26
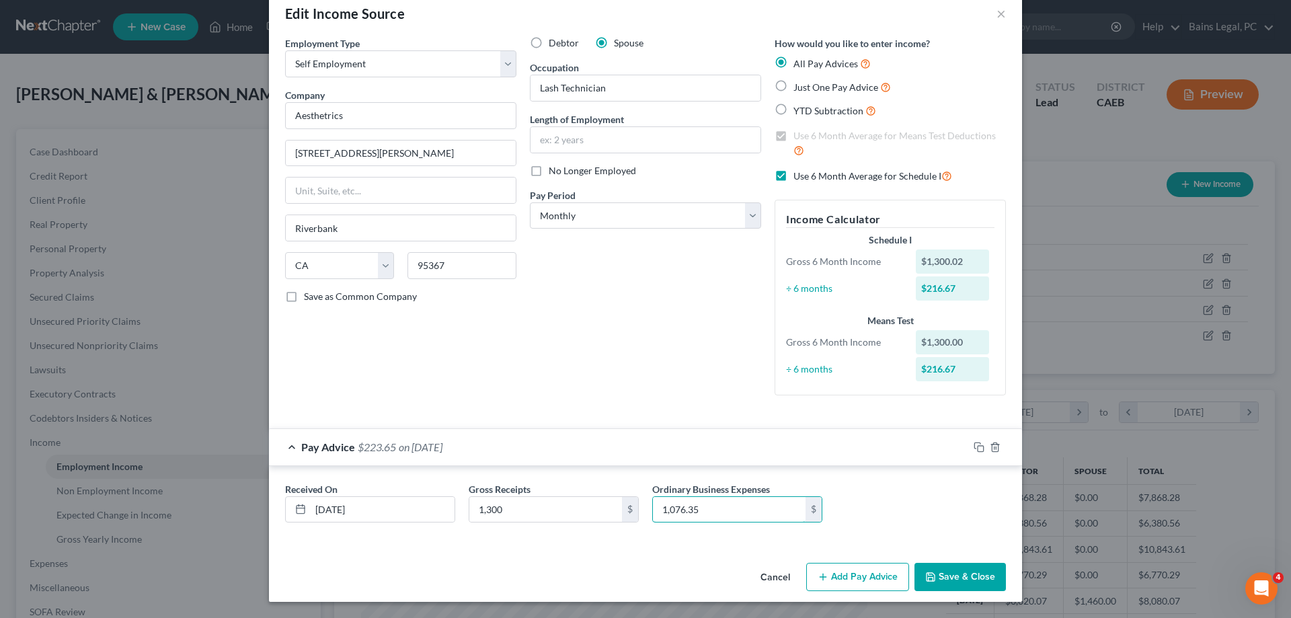
type input "1,076.35"
click at [963, 569] on button "Save & Close" at bounding box center [959, 577] width 91 height 28
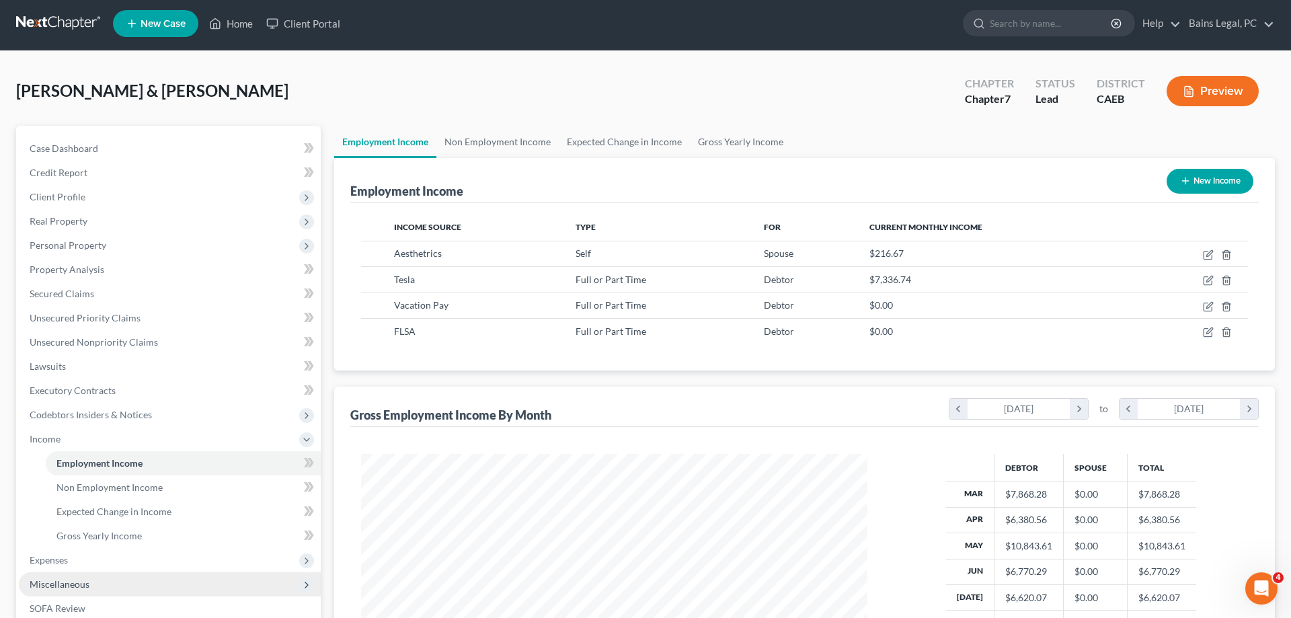
scroll to position [218, 0]
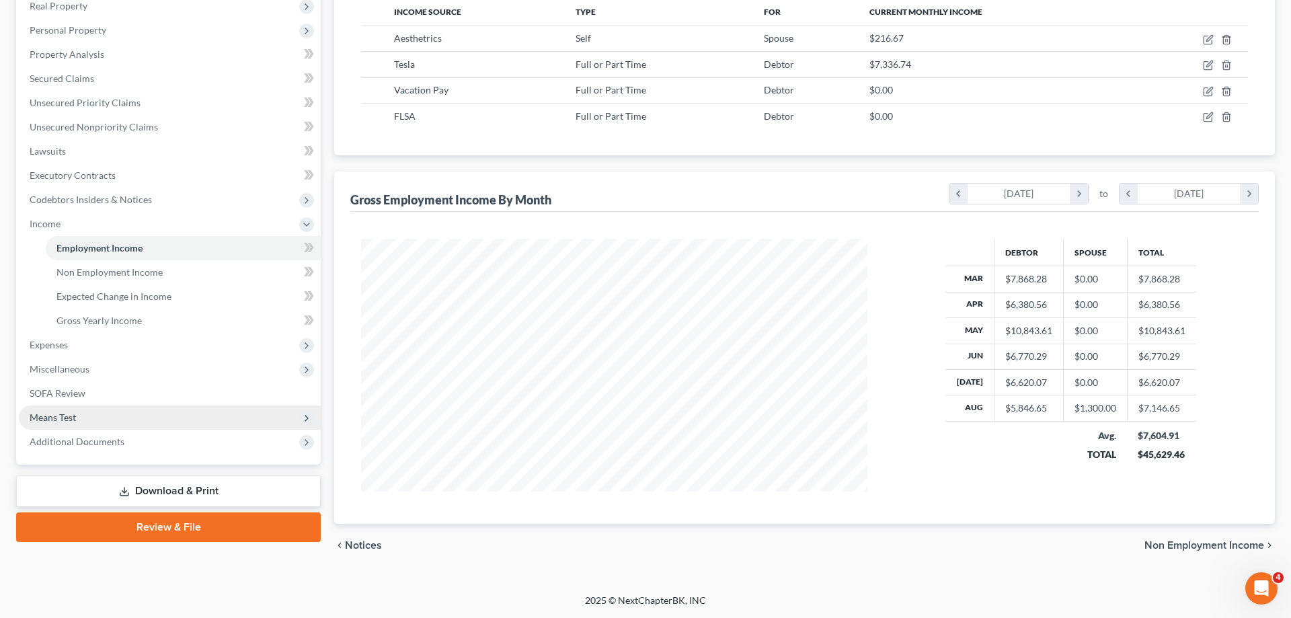
drag, startPoint x: 104, startPoint y: 422, endPoint x: 176, endPoint y: 417, distance: 72.8
click at [104, 422] on span "Means Test" at bounding box center [170, 417] width 302 height 24
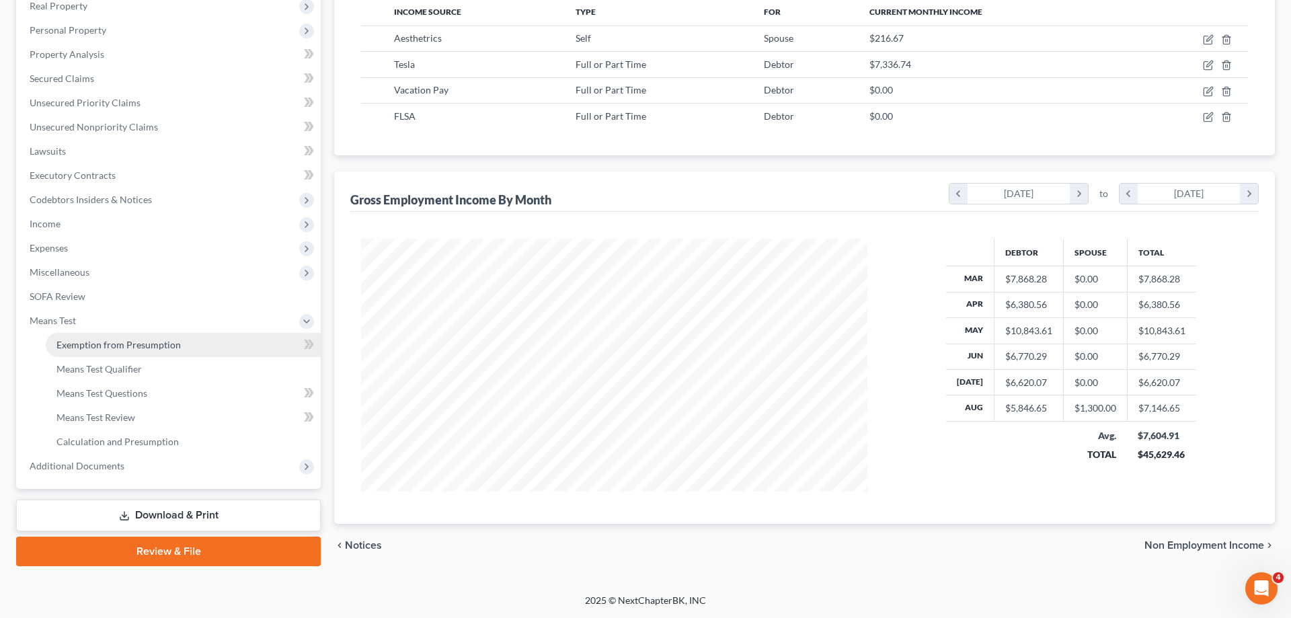
click at [128, 346] on span "Exemption from Presumption" at bounding box center [118, 344] width 124 height 11
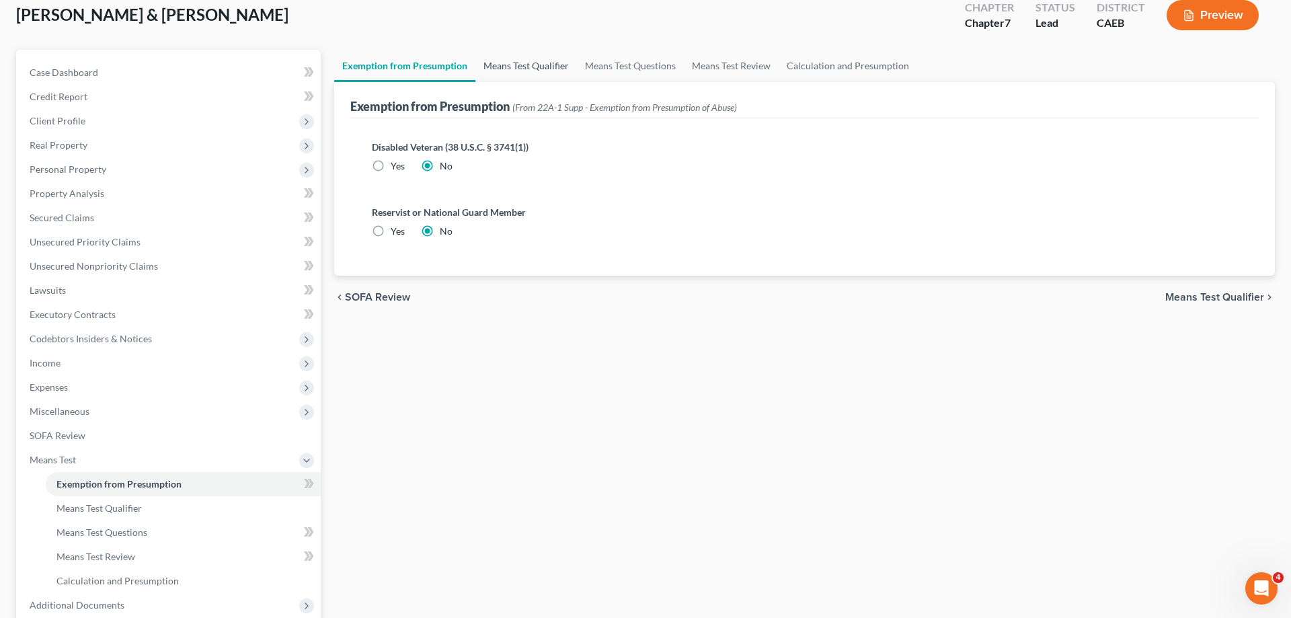
click at [530, 60] on link "Means Test Qualifier" at bounding box center [526, 66] width 102 height 32
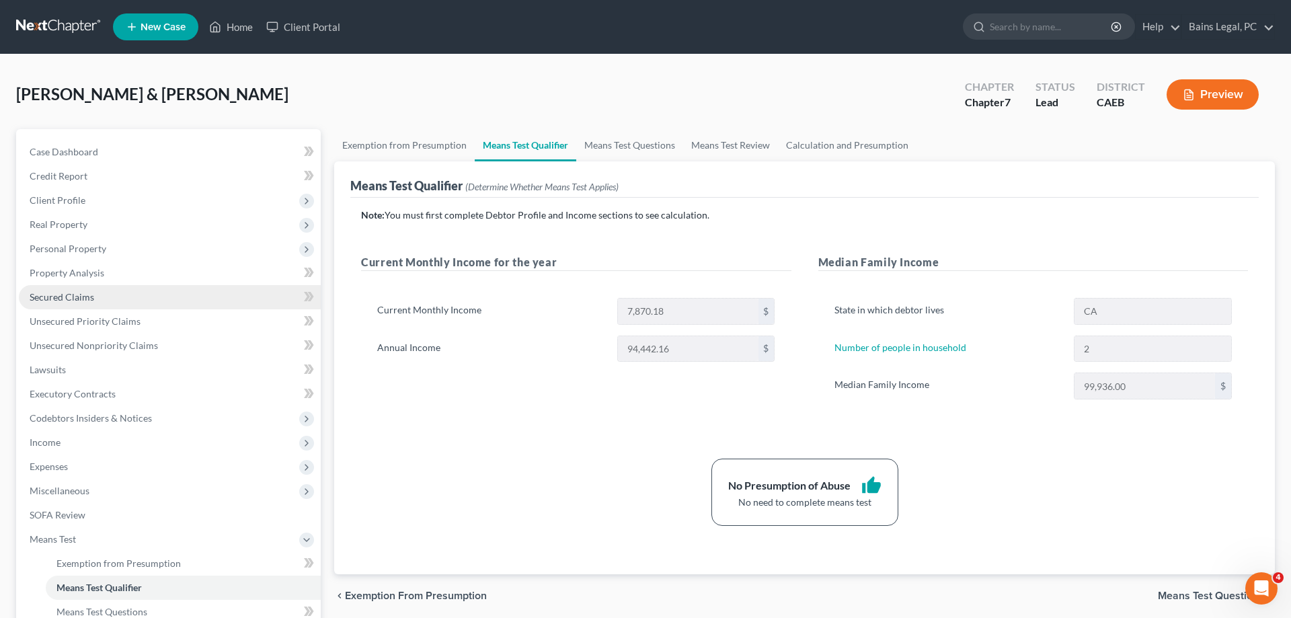
click at [83, 294] on span "Secured Claims" at bounding box center [62, 296] width 65 height 11
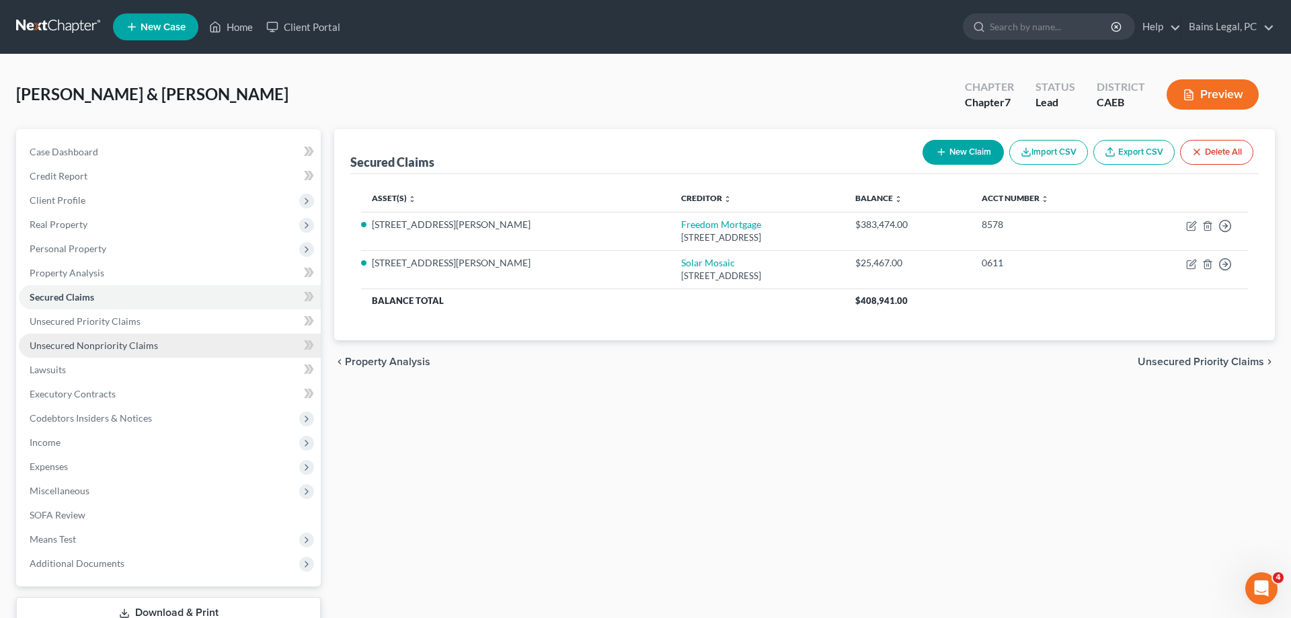
click at [153, 346] on span "Unsecured Nonpriority Claims" at bounding box center [94, 344] width 128 height 11
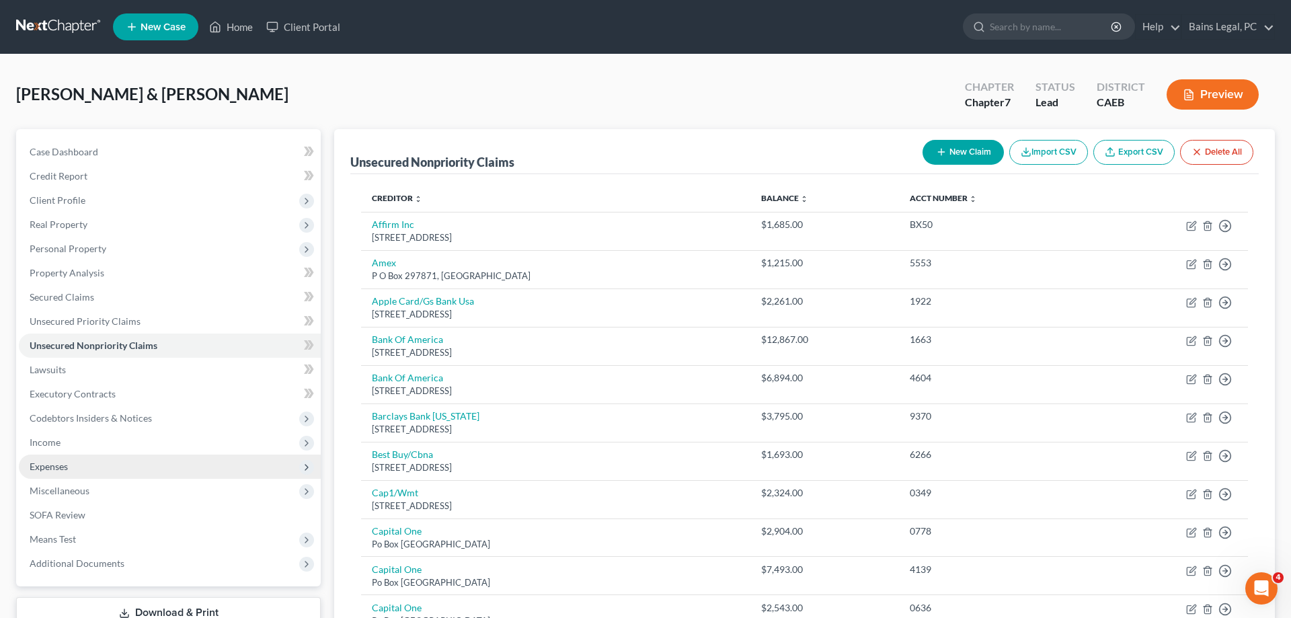
drag, startPoint x: 82, startPoint y: 466, endPoint x: 87, endPoint y: 474, distance: 9.7
click at [83, 467] on span "Expenses" at bounding box center [170, 466] width 302 height 24
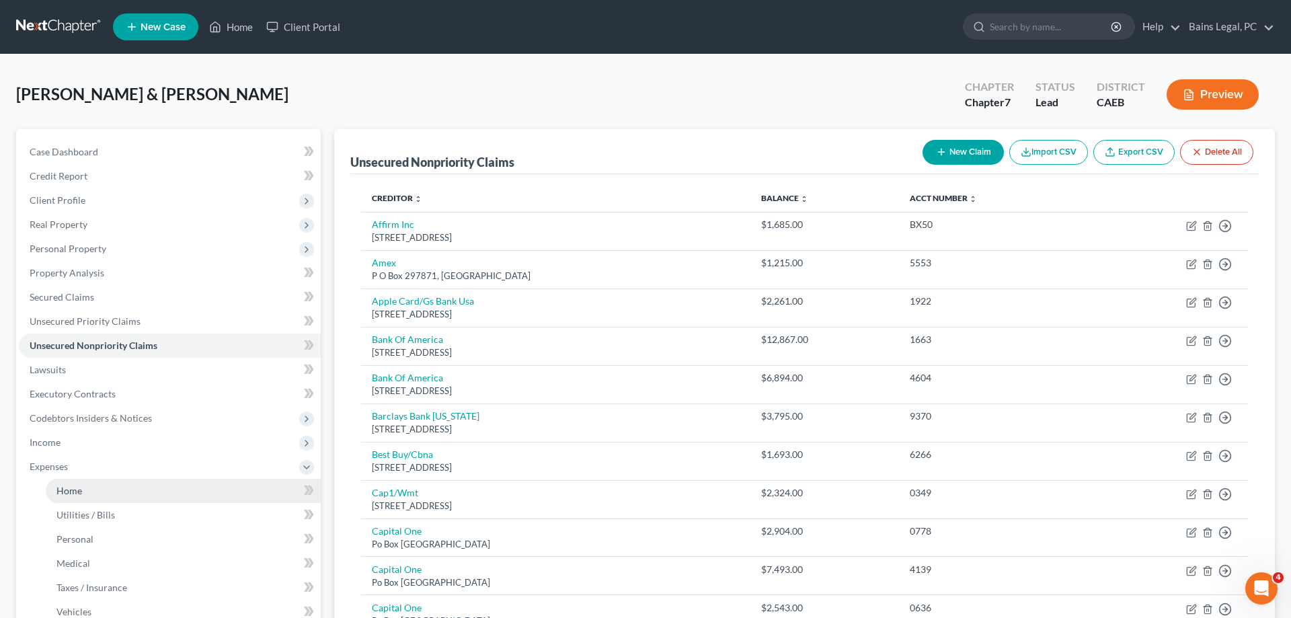
click at [77, 481] on link "Home" at bounding box center [183, 491] width 275 height 24
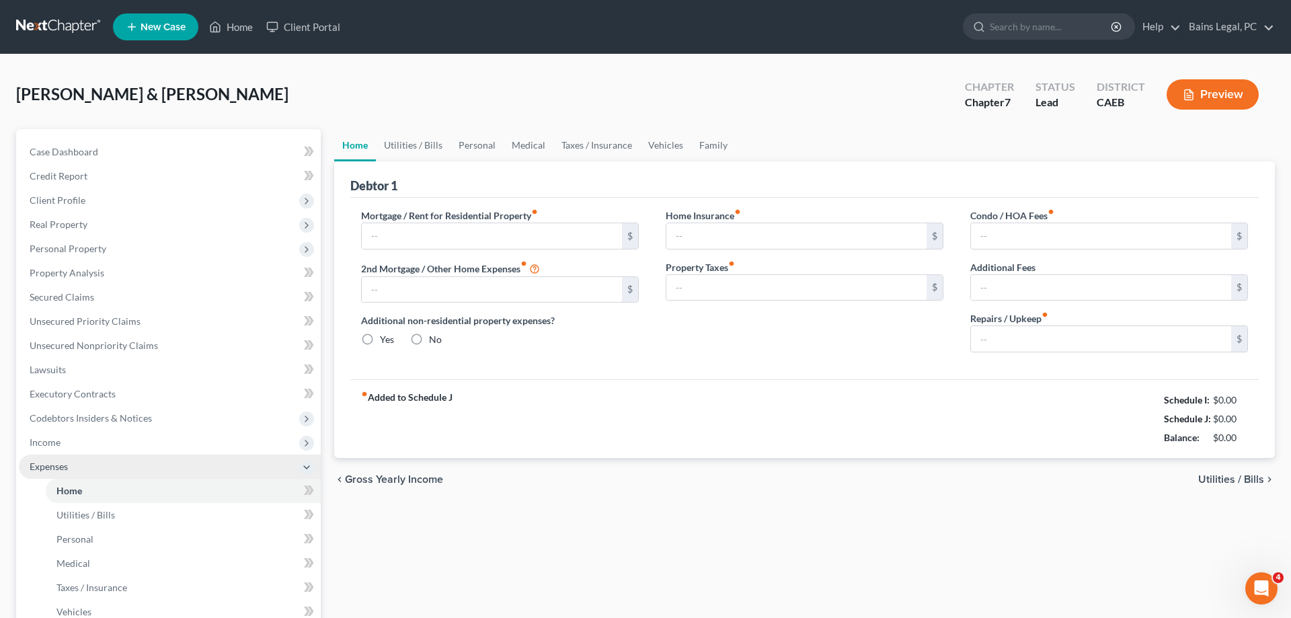
type input "2,356.02"
type input "0.00"
radio input "true"
type input "0.00"
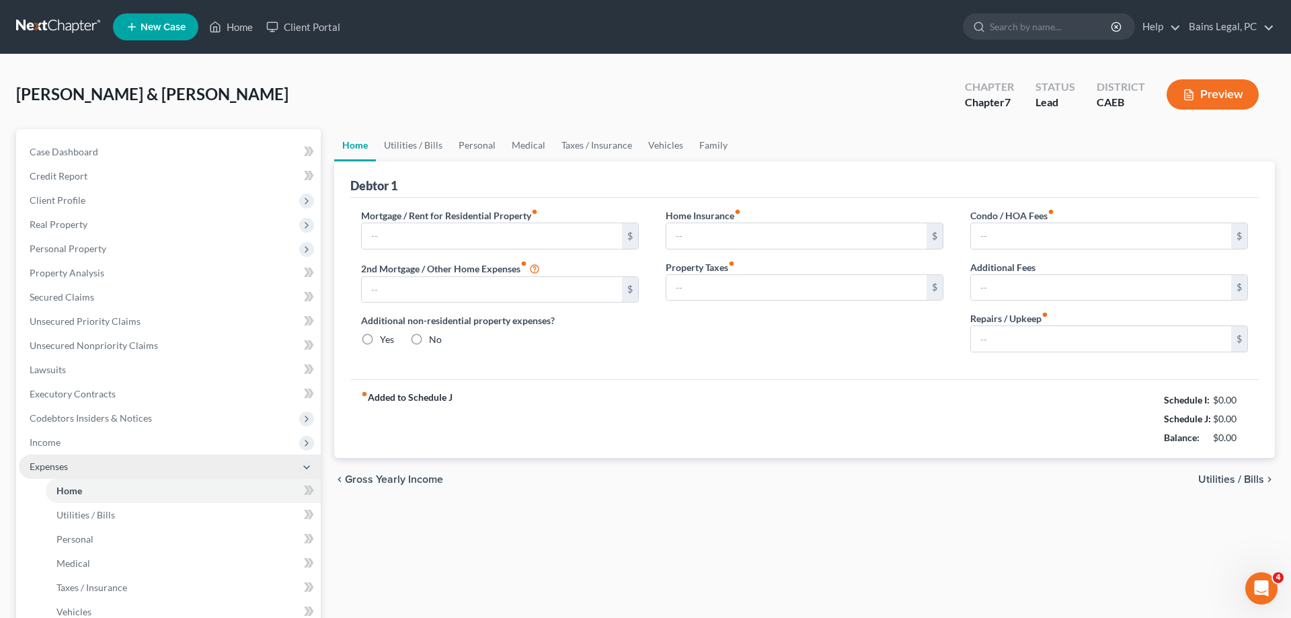
type input "0.00"
type input "95.00"
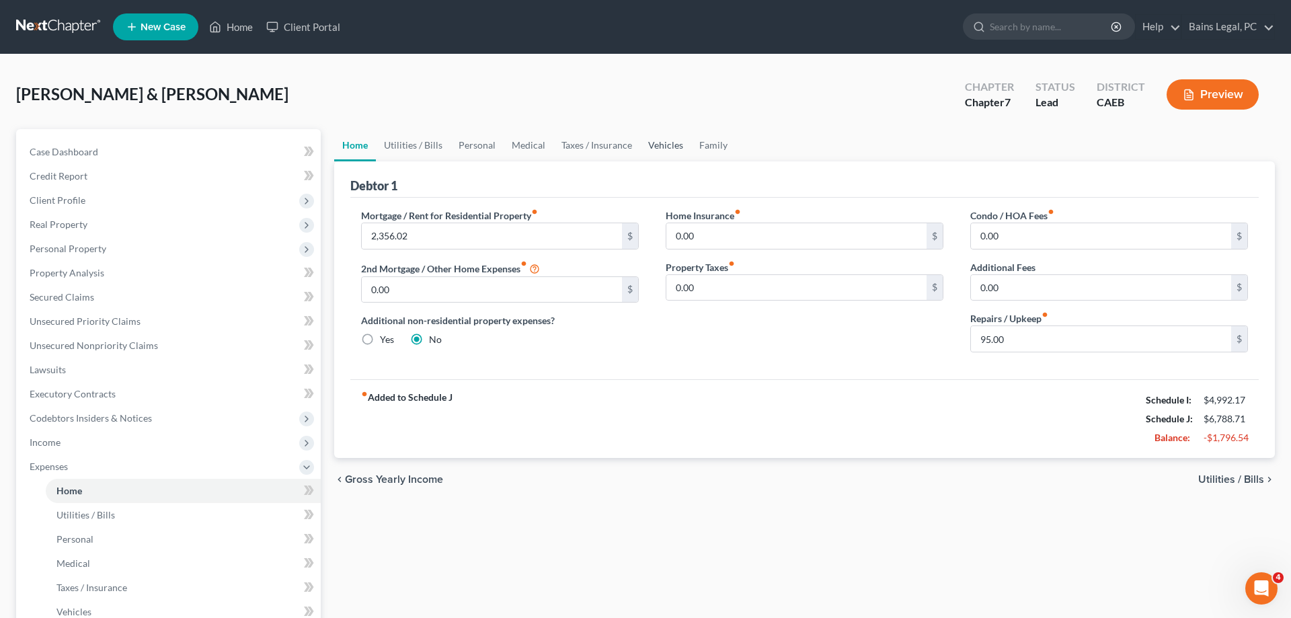
click at [664, 149] on link "Vehicles" at bounding box center [665, 145] width 51 height 32
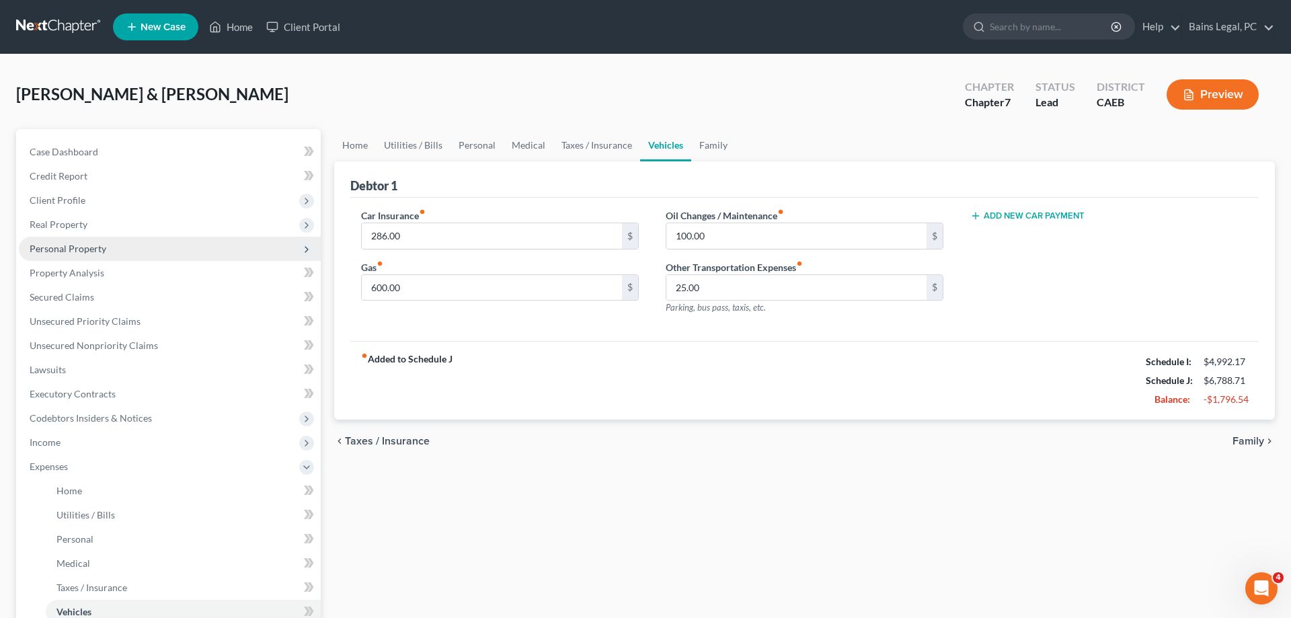
click at [85, 249] on span "Personal Property" at bounding box center [68, 248] width 77 height 11
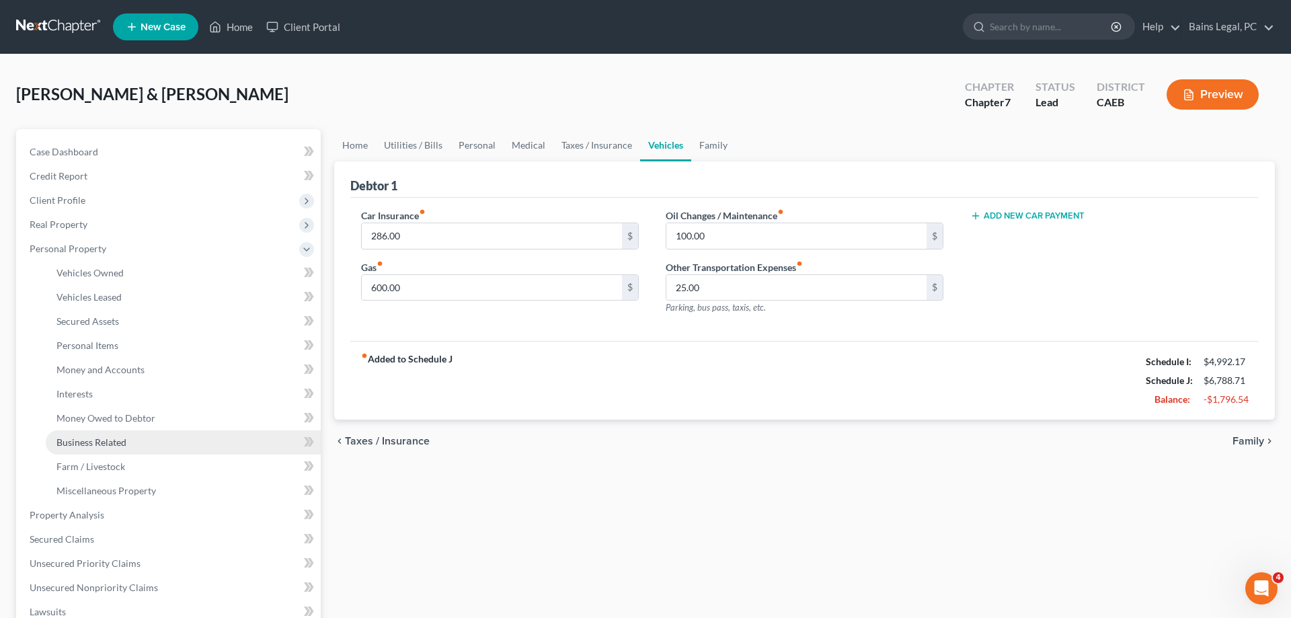
click at [128, 441] on link "Business Related" at bounding box center [183, 442] width 275 height 24
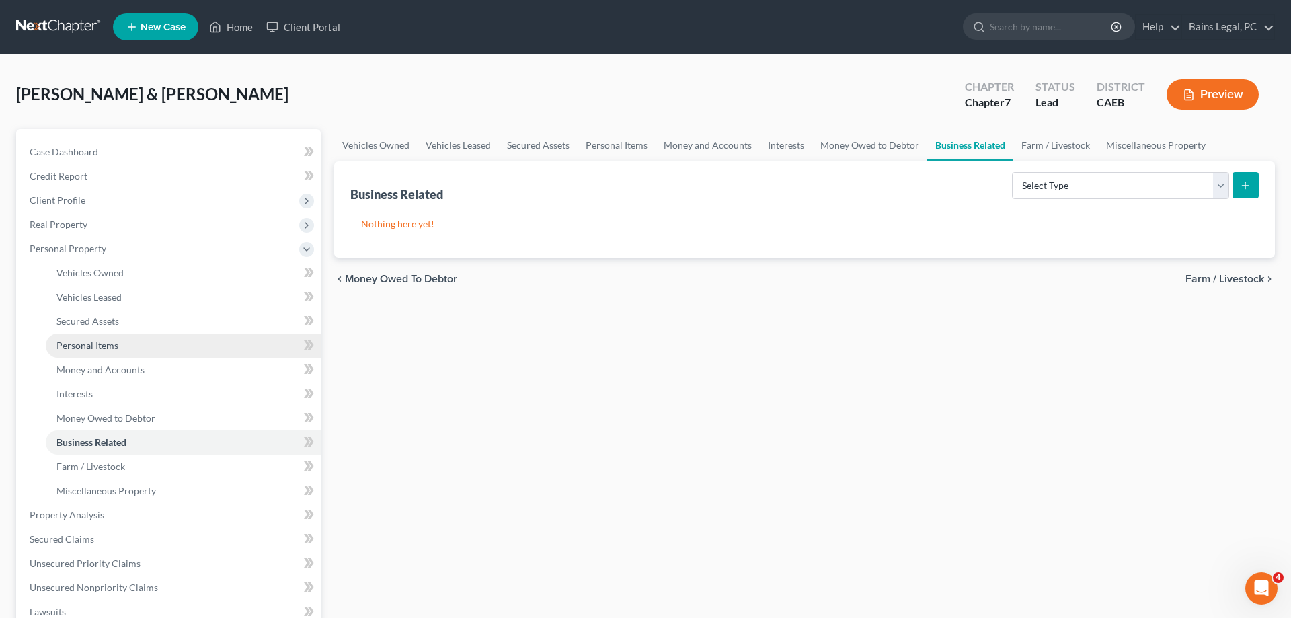
click at [110, 350] on span "Personal Items" at bounding box center [87, 344] width 62 height 11
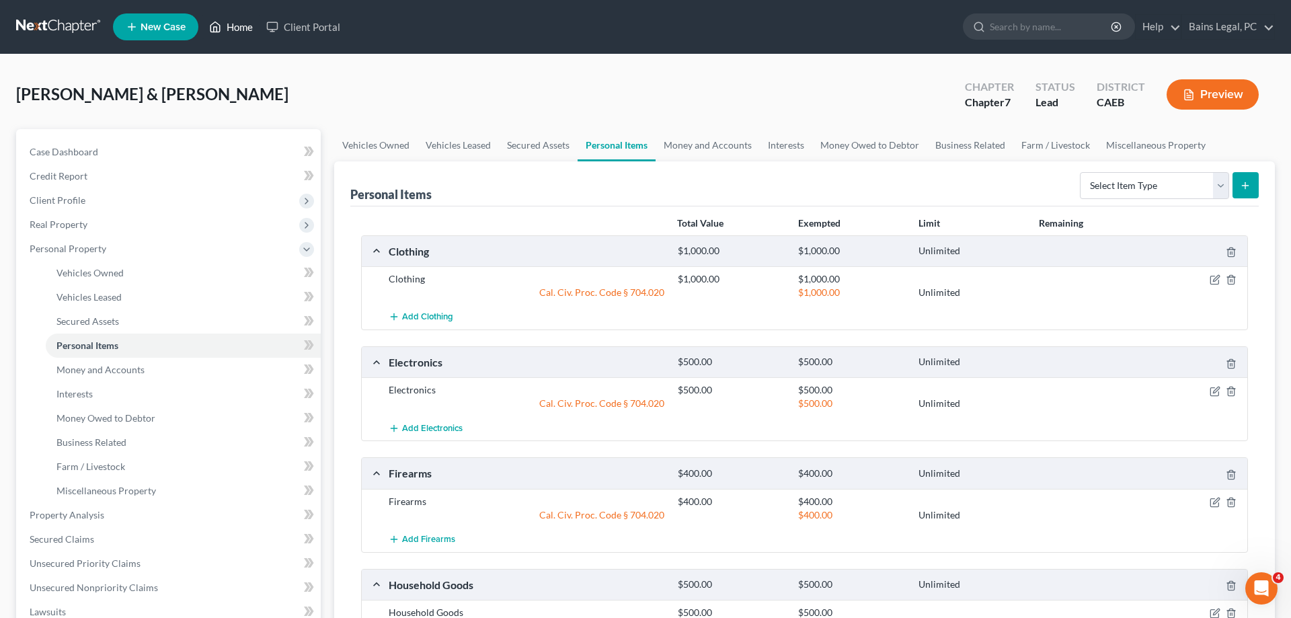
click at [242, 28] on link "Home" at bounding box center [230, 27] width 57 height 24
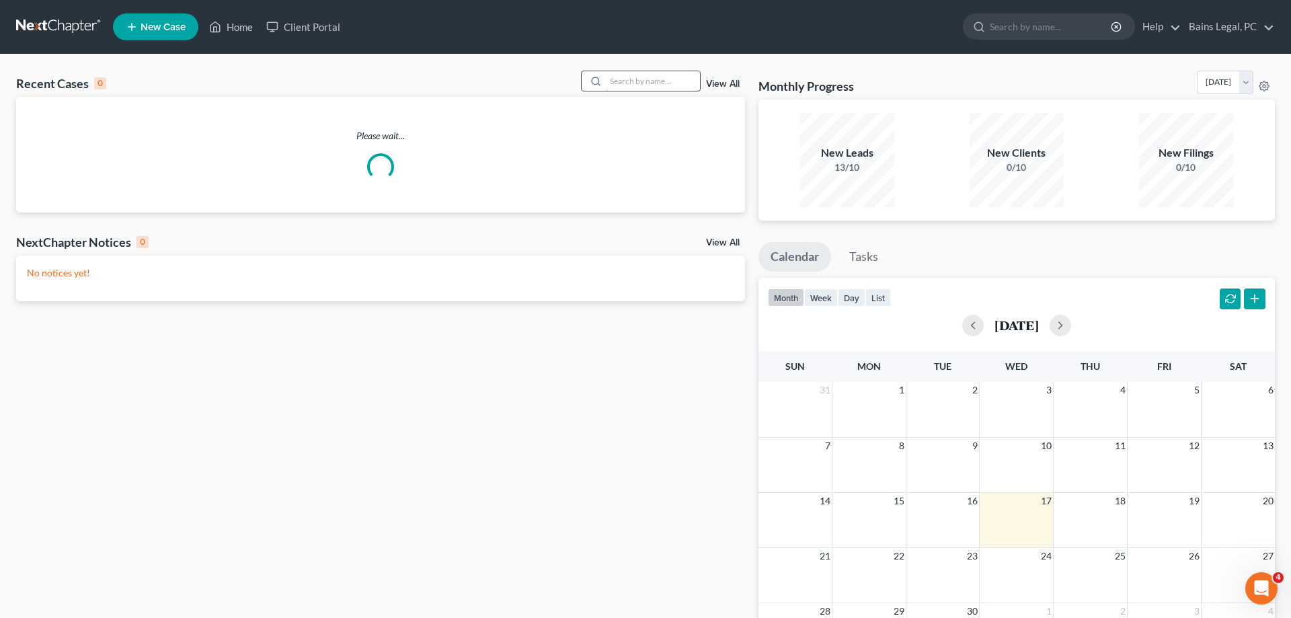
click at [637, 80] on input "search" at bounding box center [653, 80] width 94 height 19
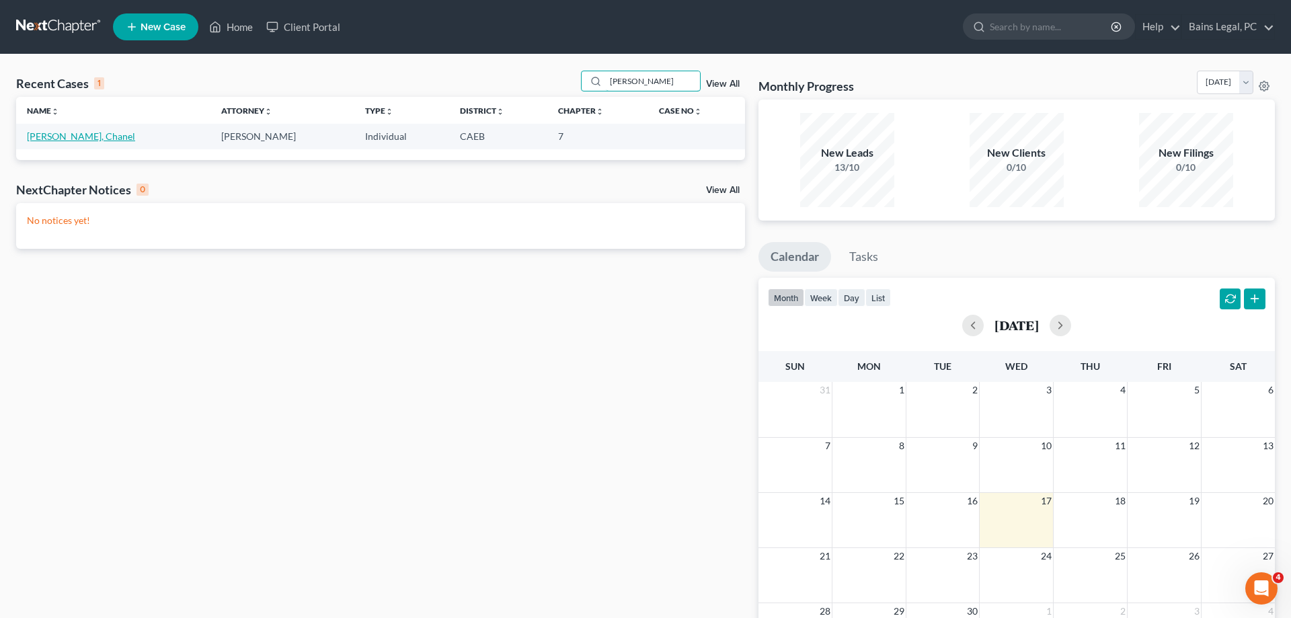
type input "[PERSON_NAME]"
click at [59, 138] on link "[PERSON_NAME], Chanel" at bounding box center [81, 135] width 108 height 11
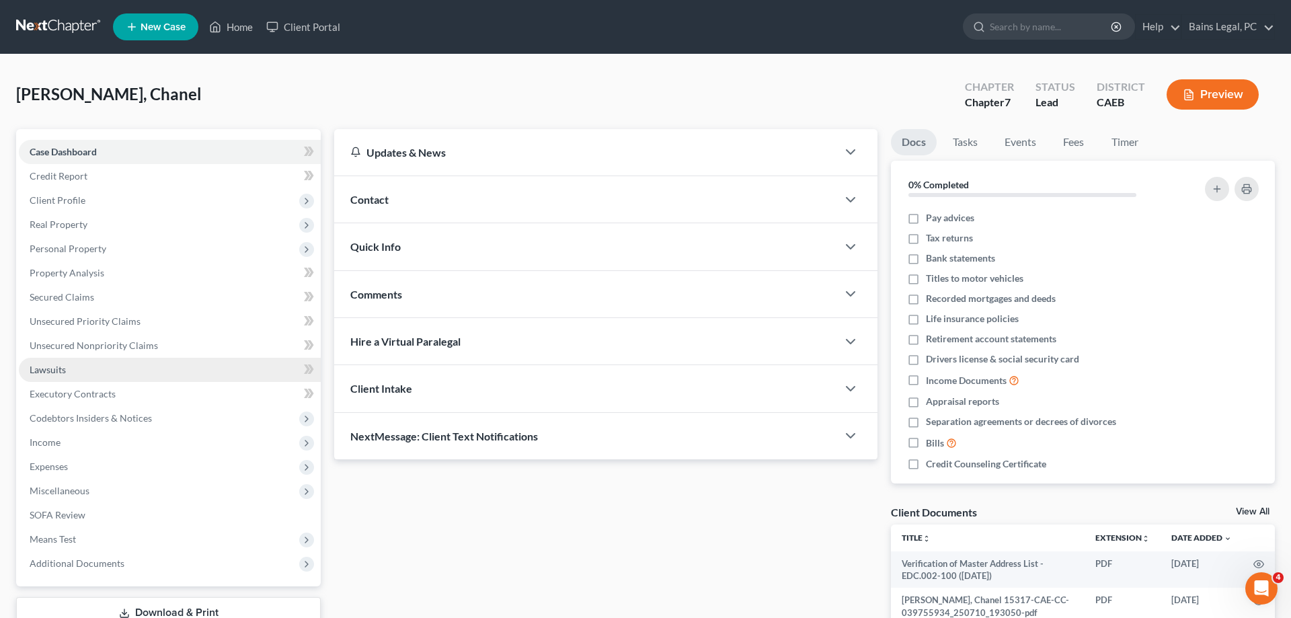
click at [89, 364] on link "Lawsuits" at bounding box center [170, 370] width 302 height 24
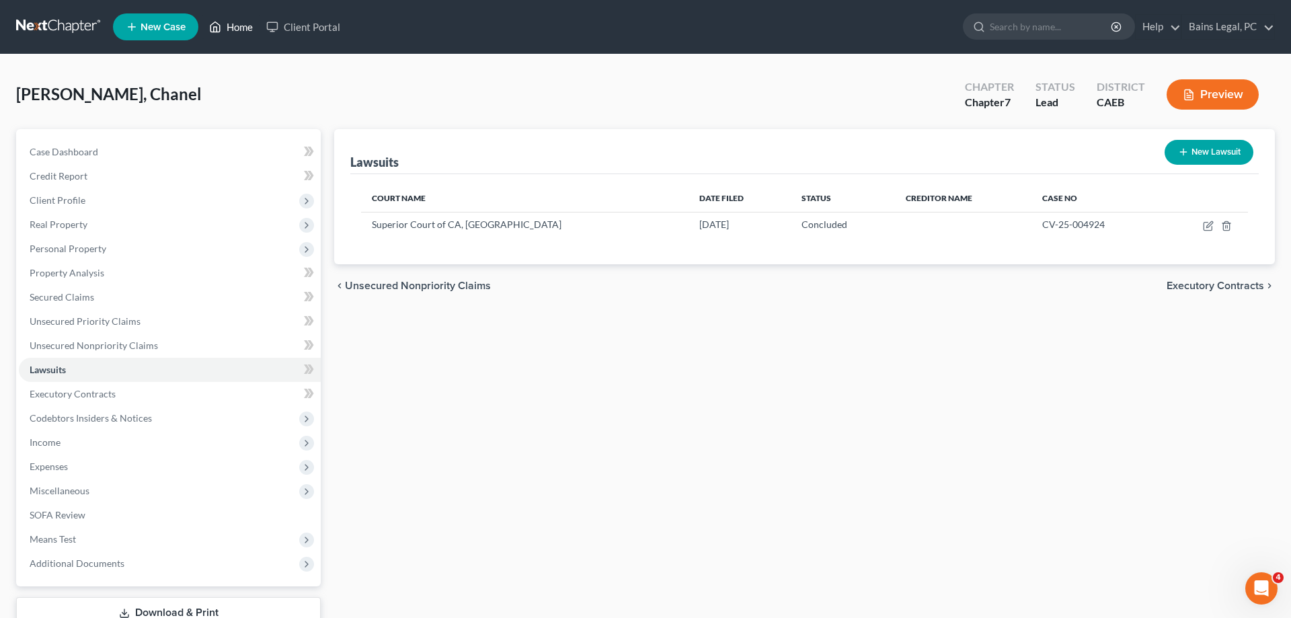
click at [245, 30] on link "Home" at bounding box center [230, 27] width 57 height 24
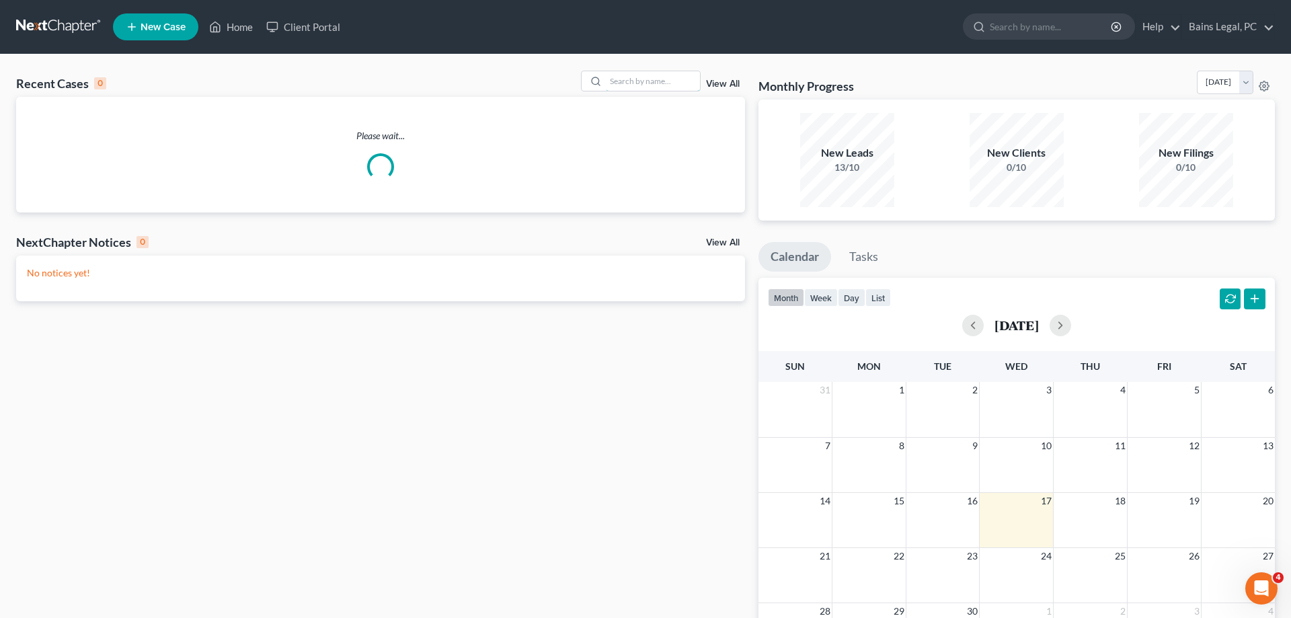
drag, startPoint x: 638, startPoint y: 85, endPoint x: 575, endPoint y: 100, distance: 65.1
click at [636, 85] on input "search" at bounding box center [653, 80] width 94 height 19
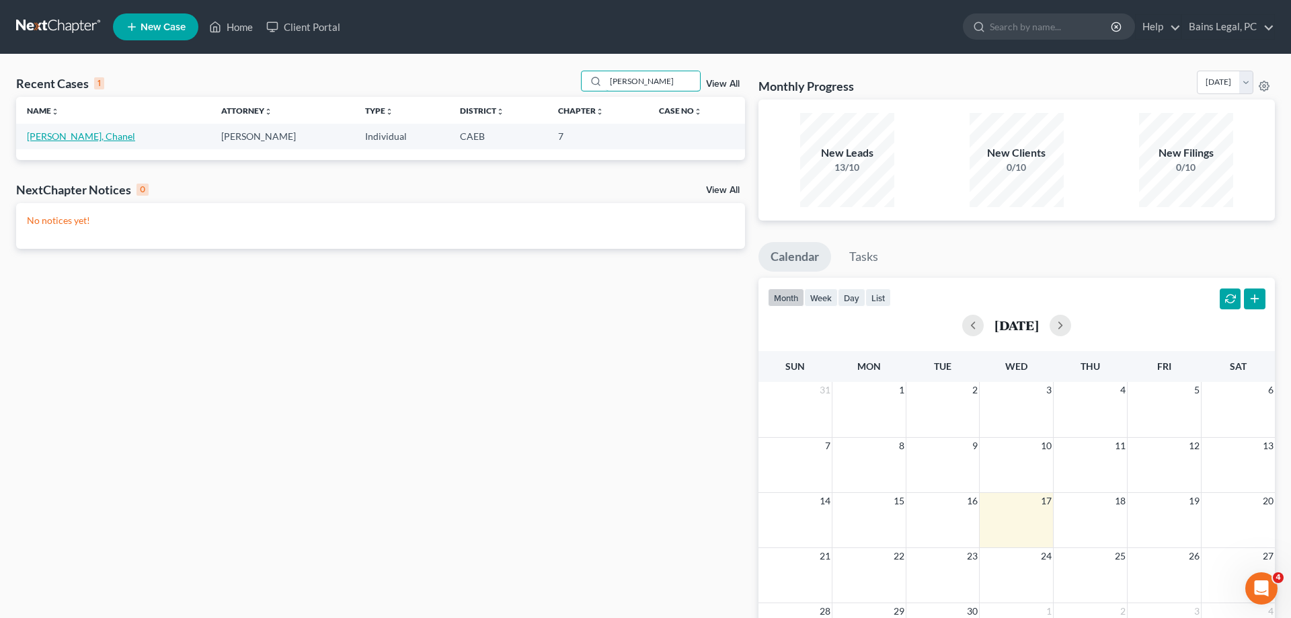
type input "[PERSON_NAME]"
click at [59, 138] on link "[PERSON_NAME], Chanel" at bounding box center [81, 135] width 108 height 11
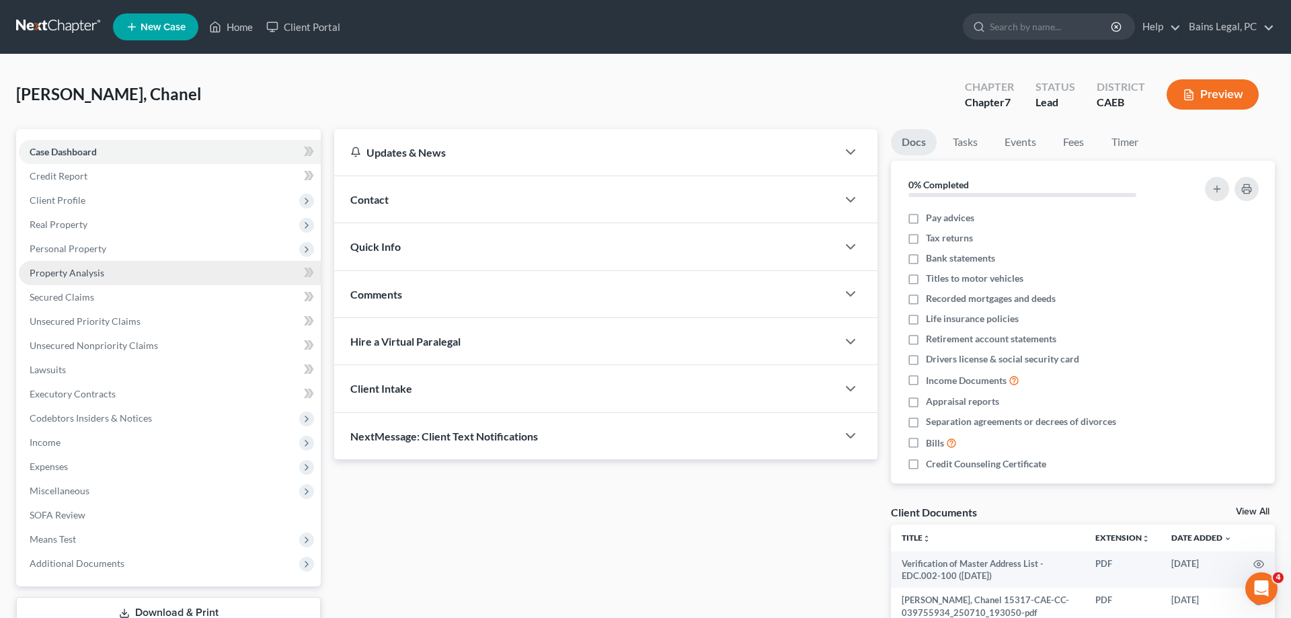
click at [92, 255] on span "Personal Property" at bounding box center [170, 249] width 302 height 24
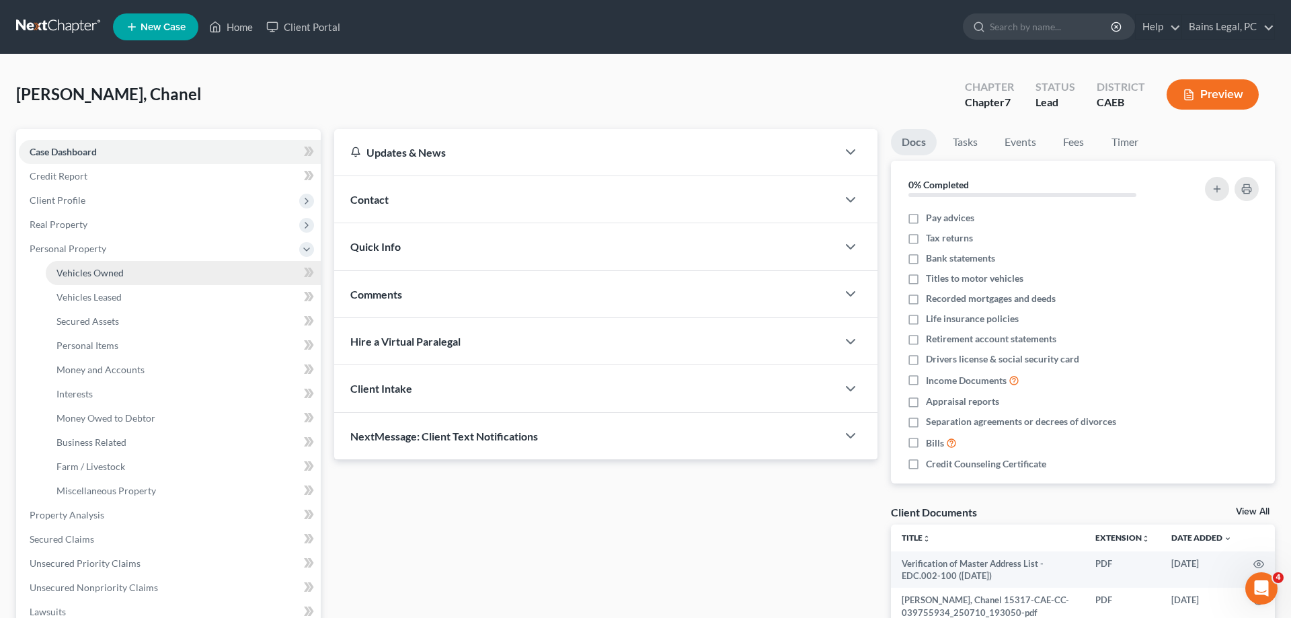
drag, startPoint x: 100, startPoint y: 265, endPoint x: 204, endPoint y: 270, distance: 103.6
click at [102, 266] on link "Vehicles Owned" at bounding box center [183, 273] width 275 height 24
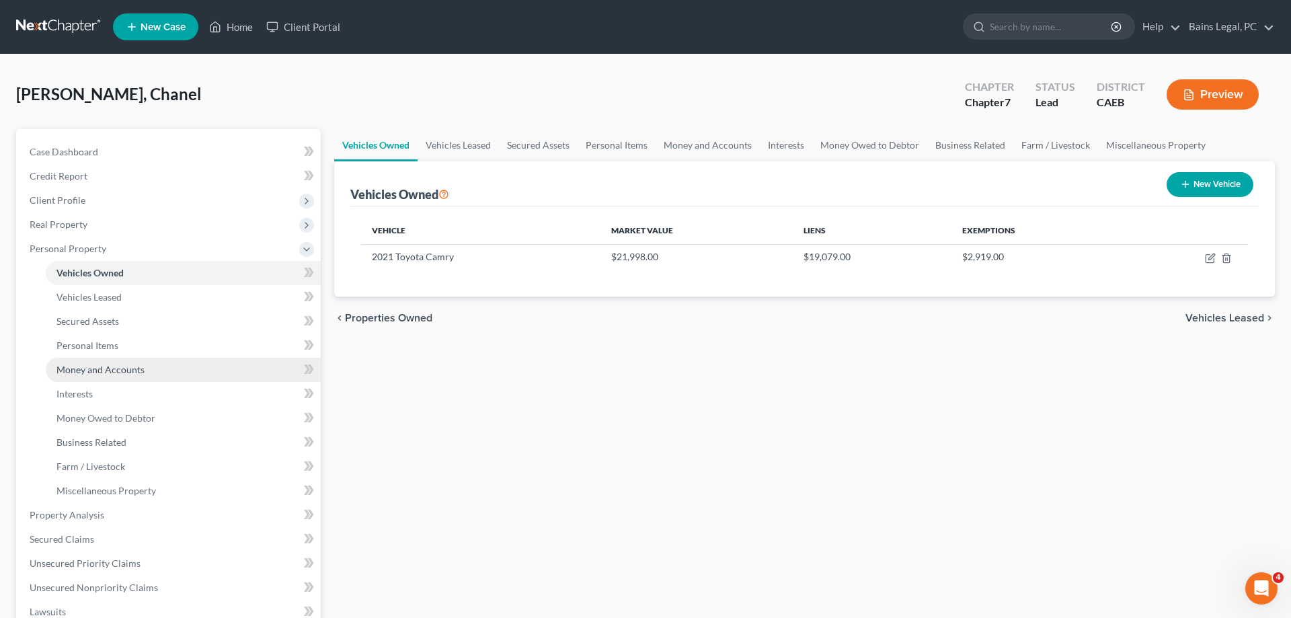
drag, startPoint x: 125, startPoint y: 366, endPoint x: 177, endPoint y: 368, distance: 52.5
click at [126, 366] on span "Money and Accounts" at bounding box center [100, 369] width 88 height 11
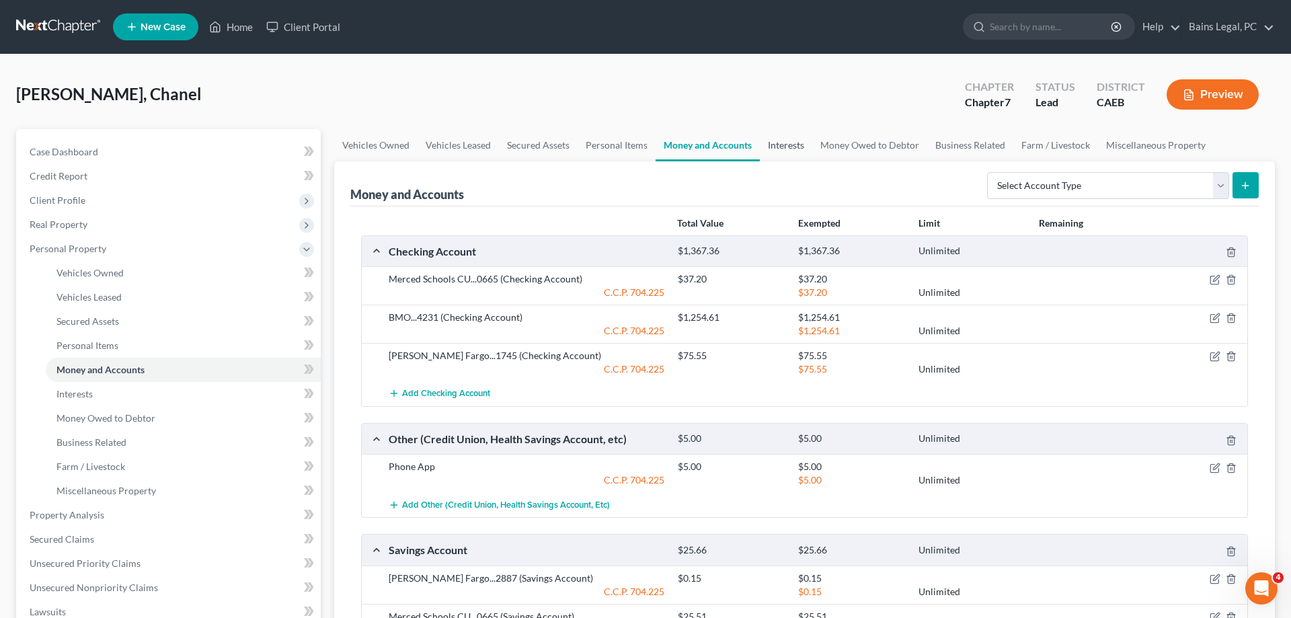
click at [795, 143] on link "Interests" at bounding box center [786, 145] width 52 height 32
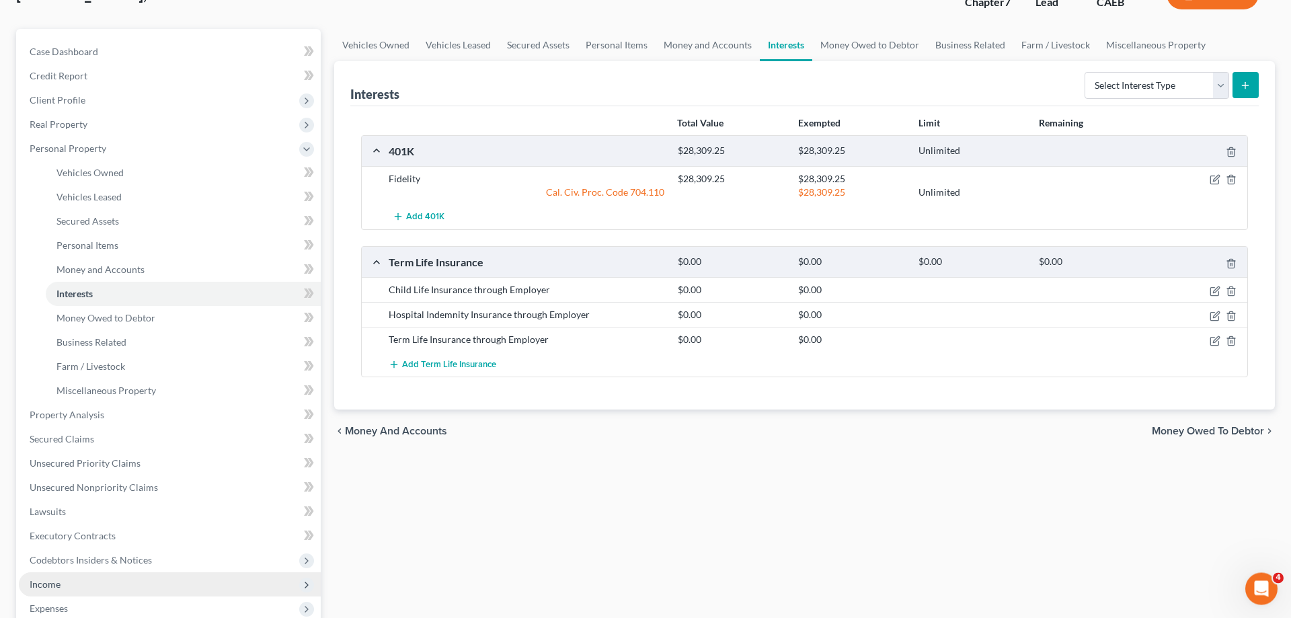
scroll to position [206, 0]
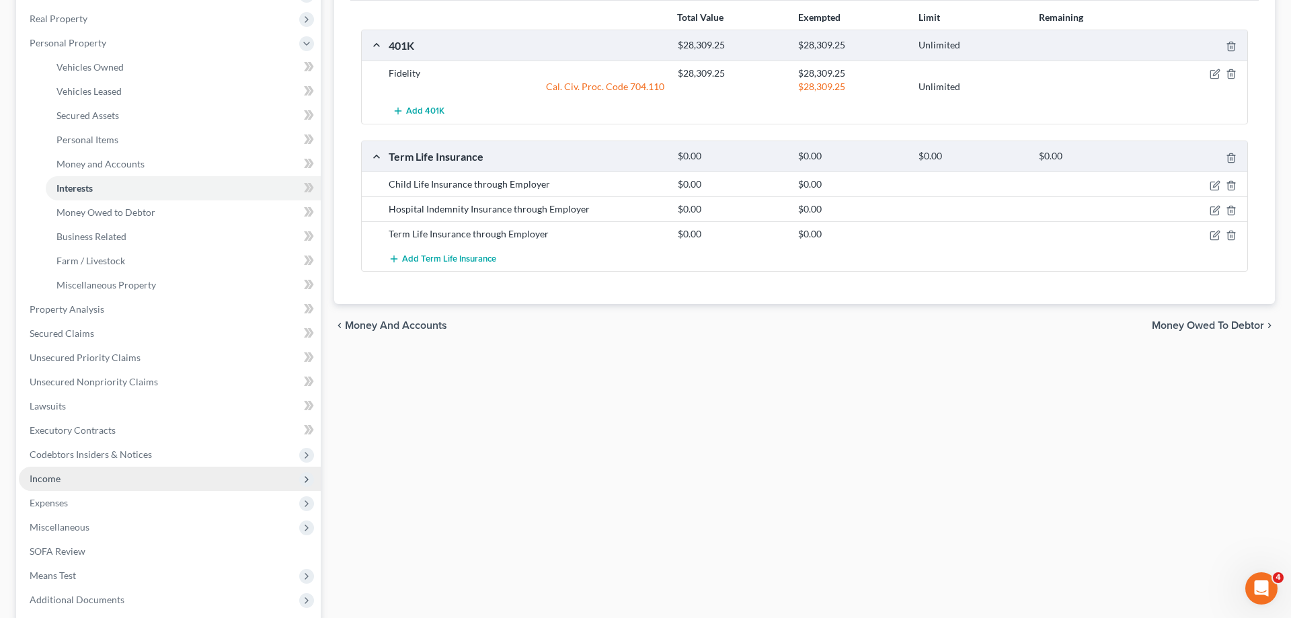
click at [71, 479] on span "Income" at bounding box center [170, 479] width 302 height 24
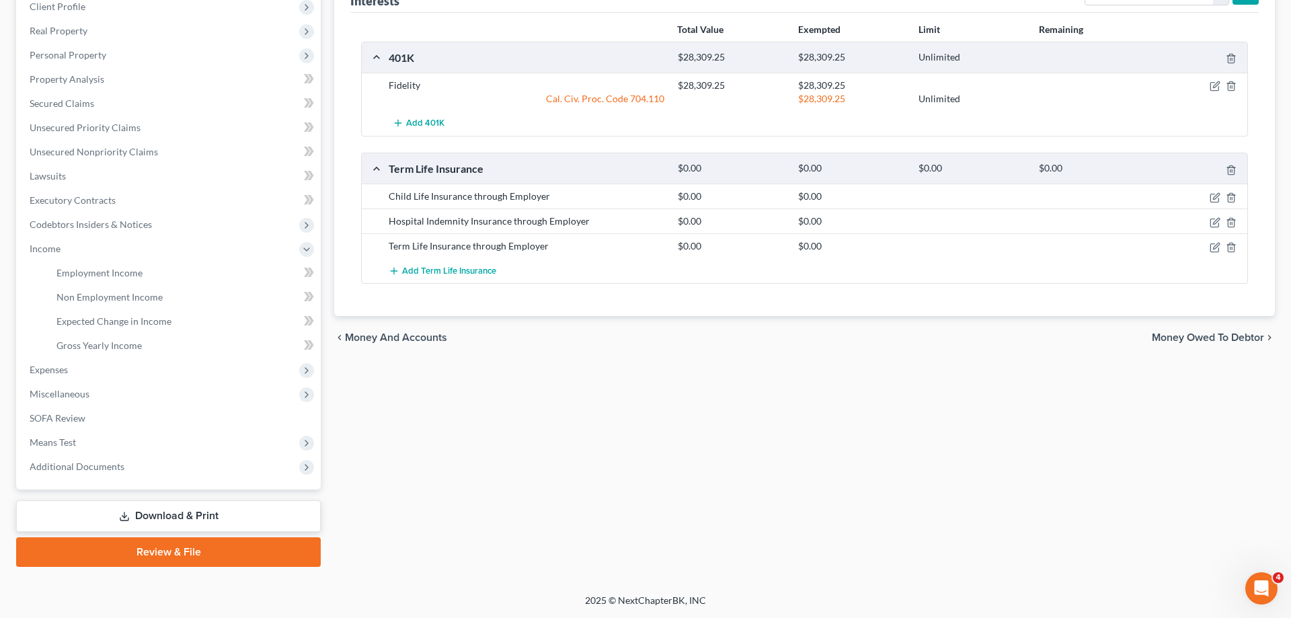
scroll to position [192, 0]
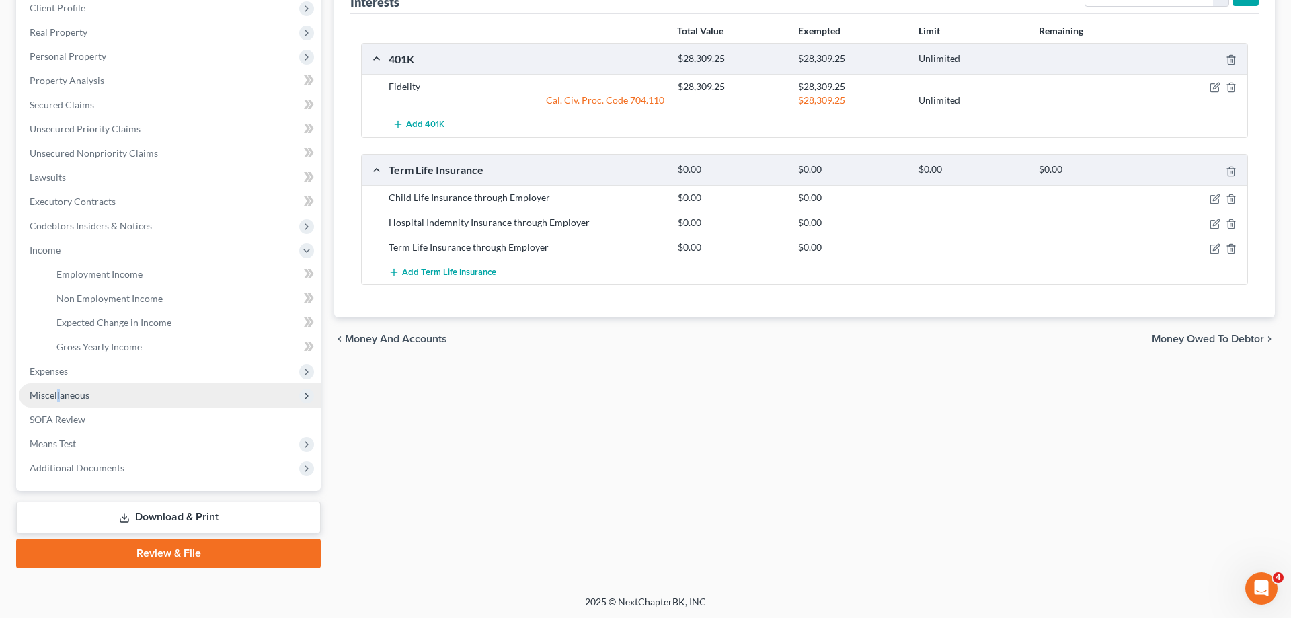
click at [58, 387] on span "Miscellaneous" at bounding box center [170, 395] width 302 height 24
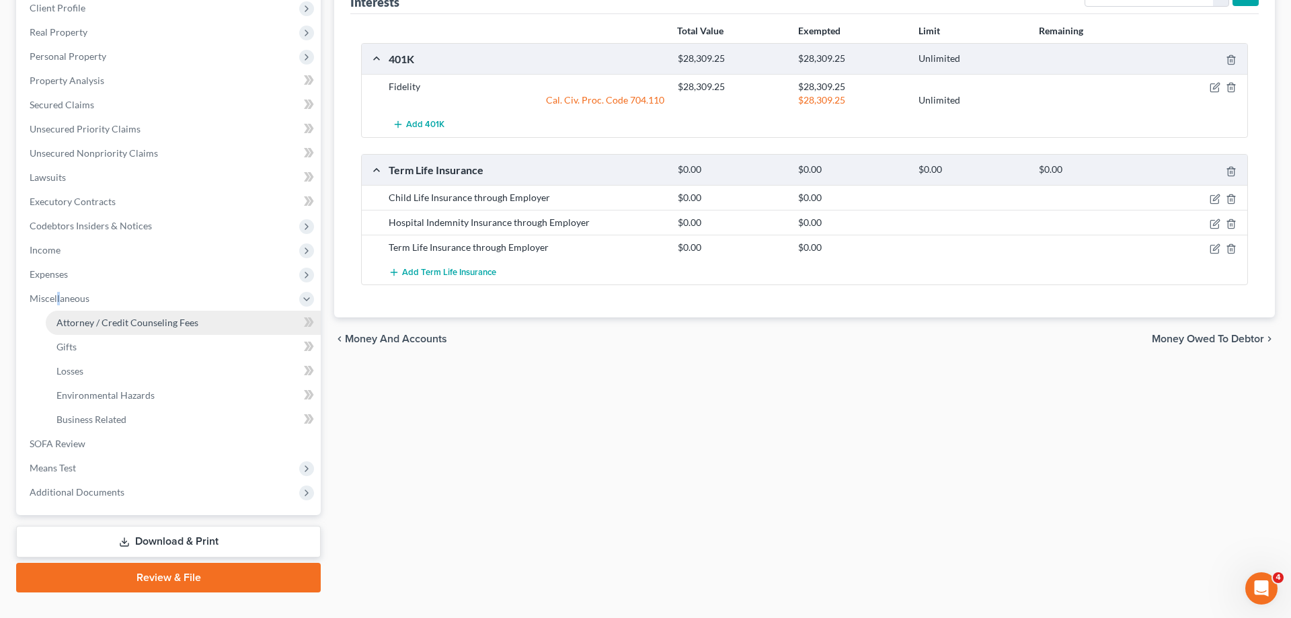
click at [157, 329] on link "Attorney / Credit Counseling Fees" at bounding box center [183, 323] width 275 height 24
select select "36"
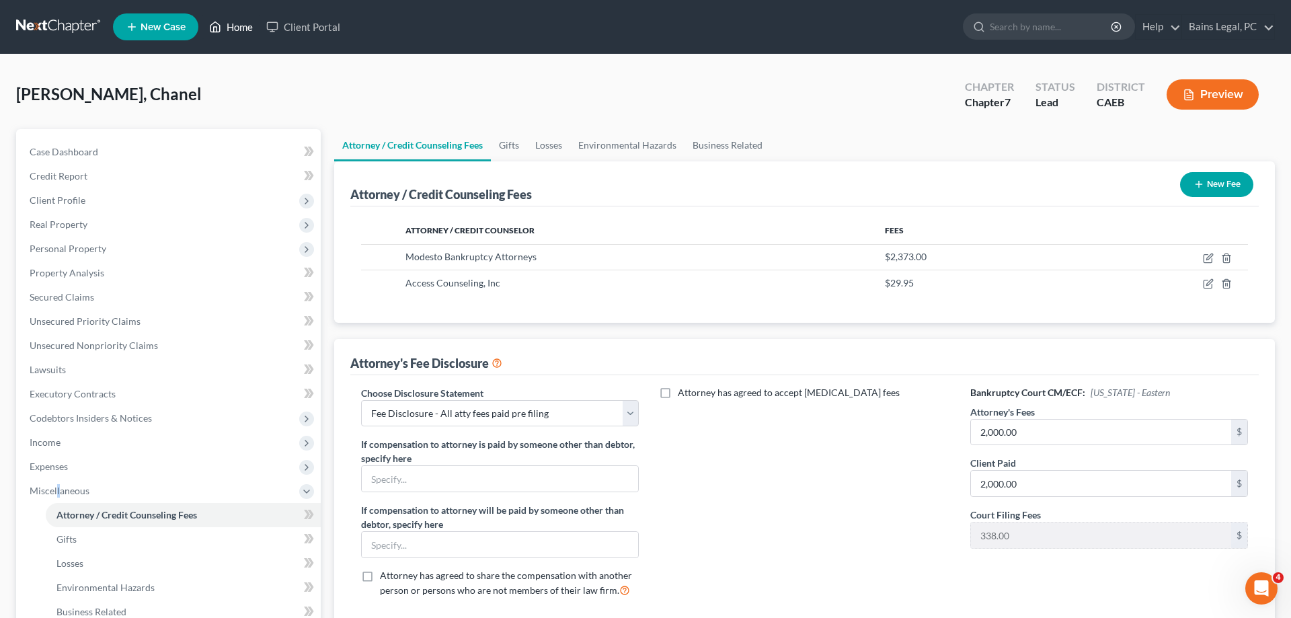
click at [235, 27] on link "Home" at bounding box center [230, 27] width 57 height 24
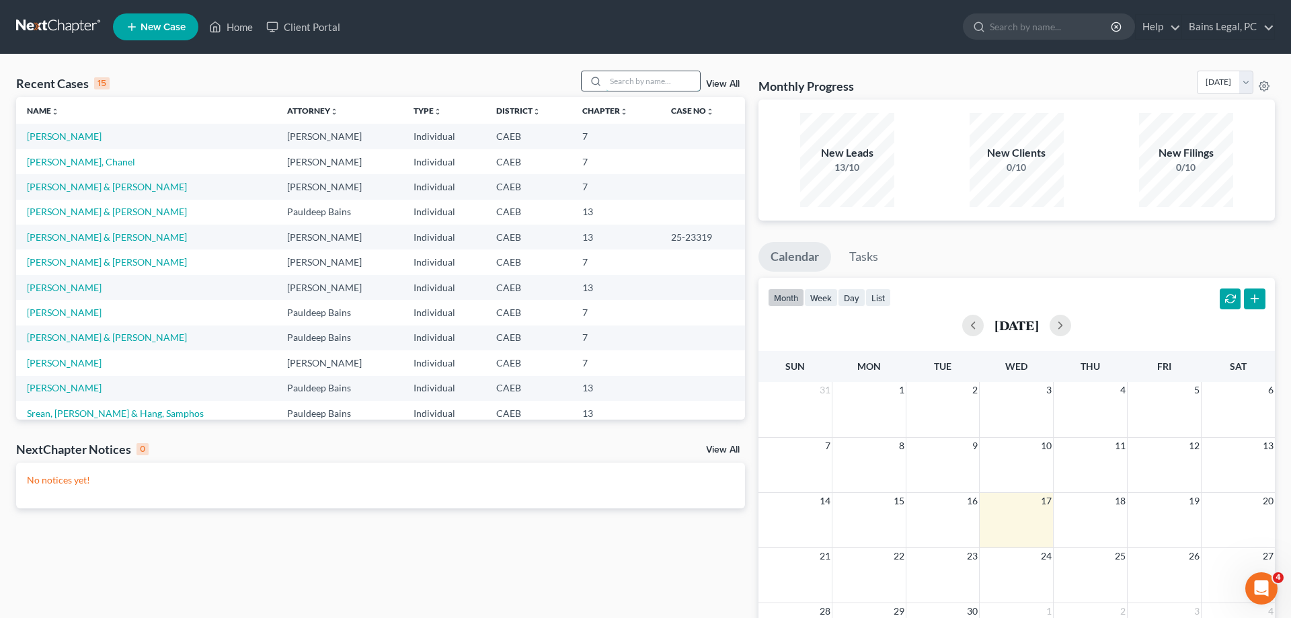
click at [658, 81] on input "search" at bounding box center [653, 80] width 94 height 19
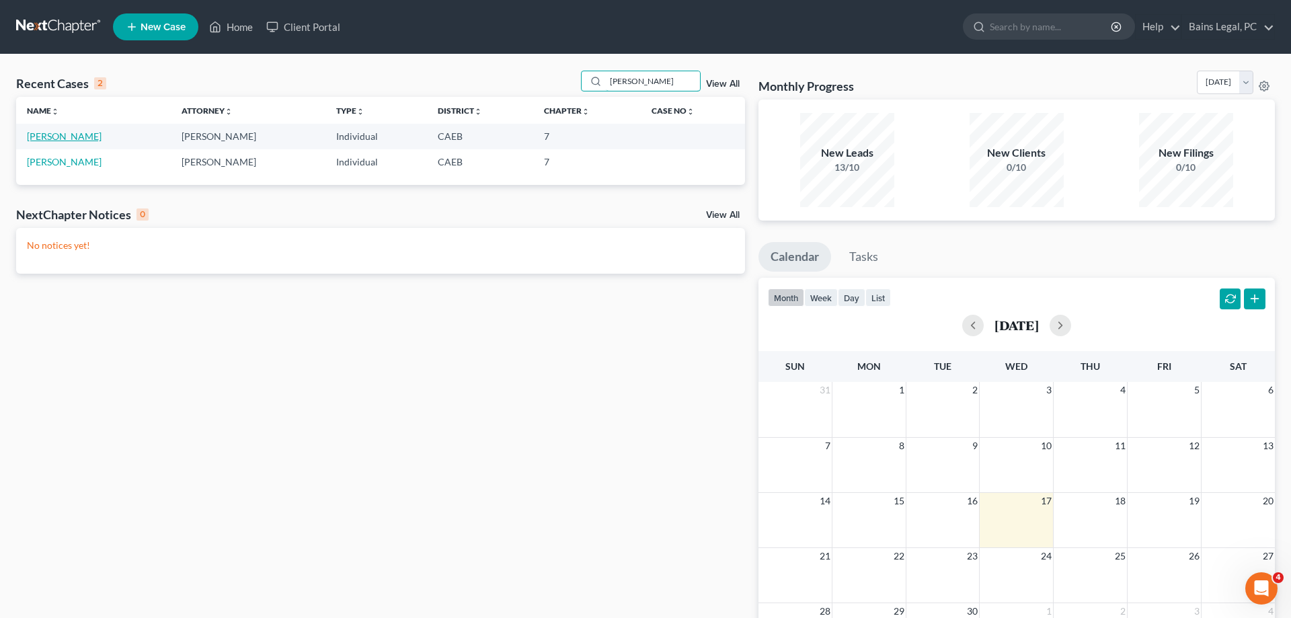
type input "[PERSON_NAME]"
click at [61, 135] on link "[PERSON_NAME]" at bounding box center [64, 135] width 75 height 11
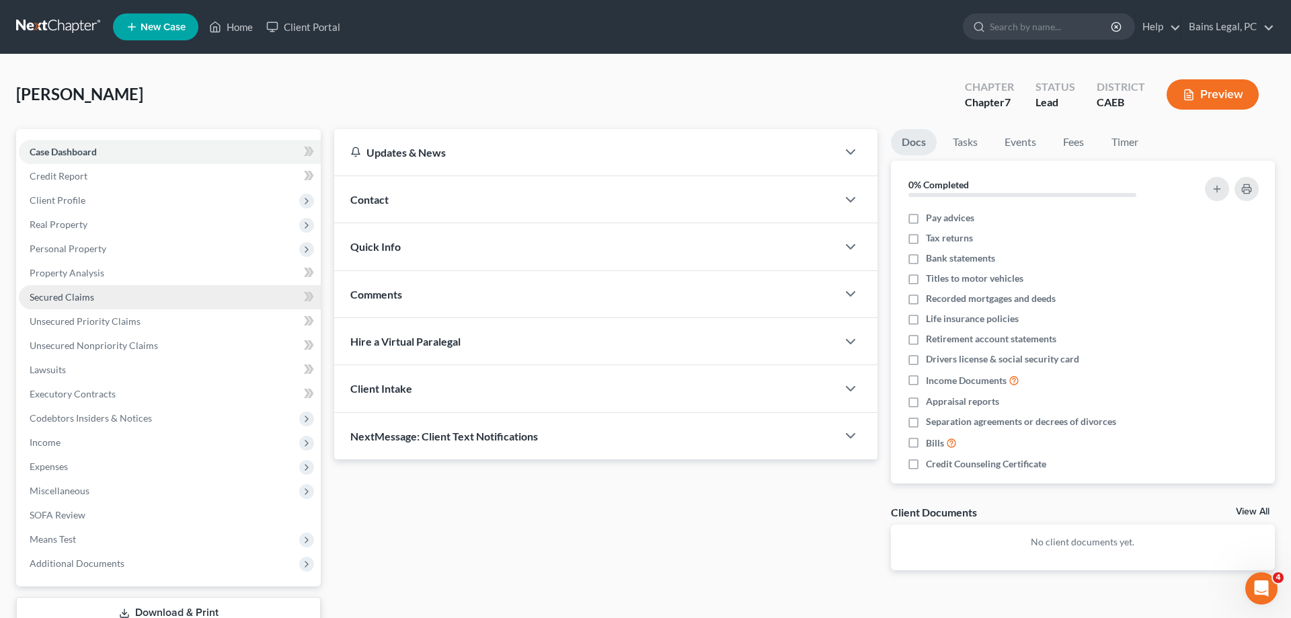
click at [73, 296] on span "Secured Claims" at bounding box center [62, 296] width 65 height 11
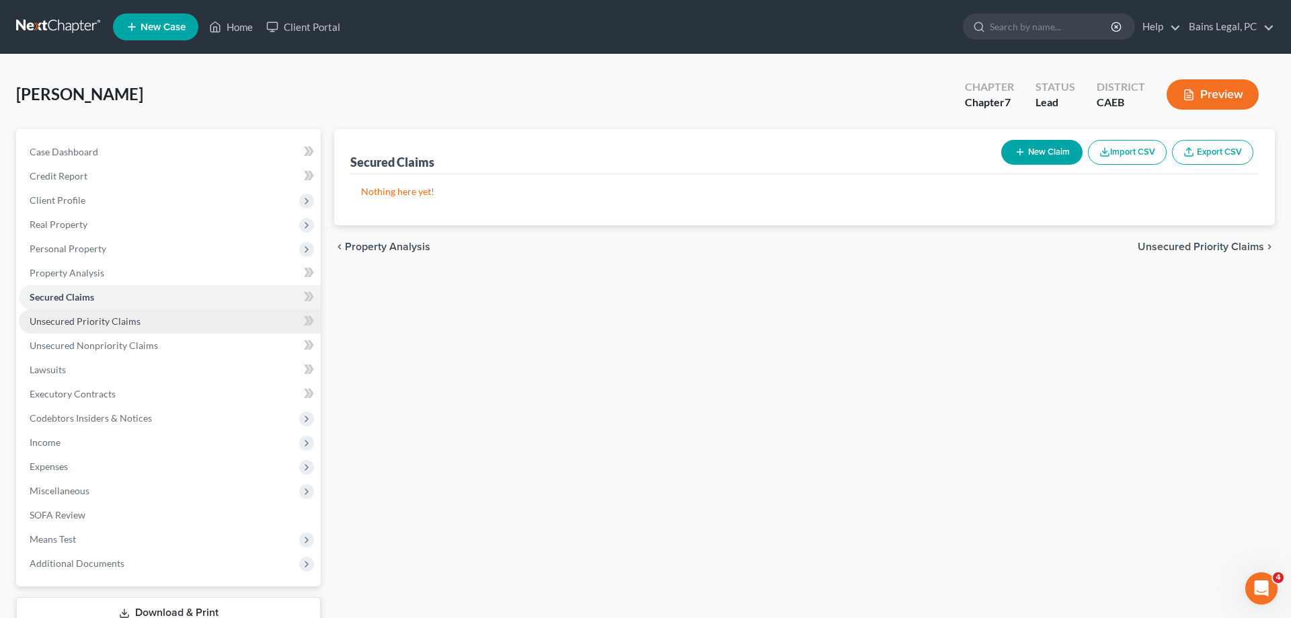
click at [108, 325] on span "Unsecured Priority Claims" at bounding box center [85, 320] width 111 height 11
click at [231, 12] on ul "New Case Home Client Portal - No Result - See all results Or Press Enter... Hel…" at bounding box center [694, 26] width 1162 height 35
click at [225, 19] on link "Home" at bounding box center [230, 27] width 57 height 24
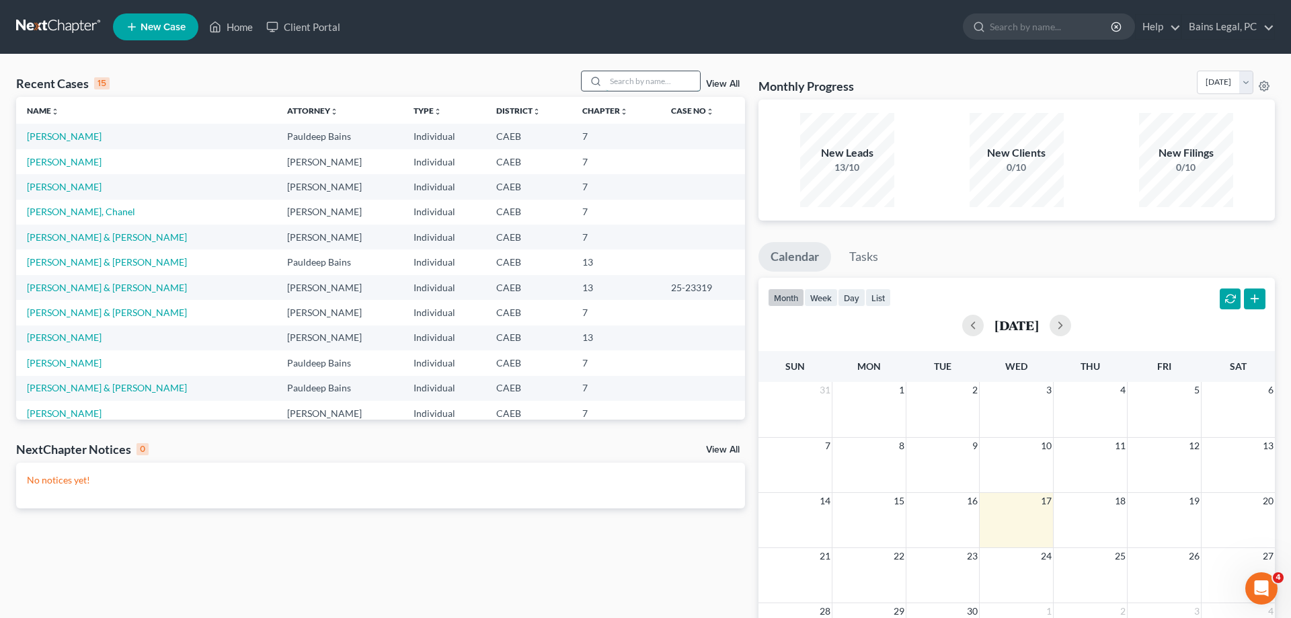
click at [627, 85] on input "search" at bounding box center [653, 80] width 94 height 19
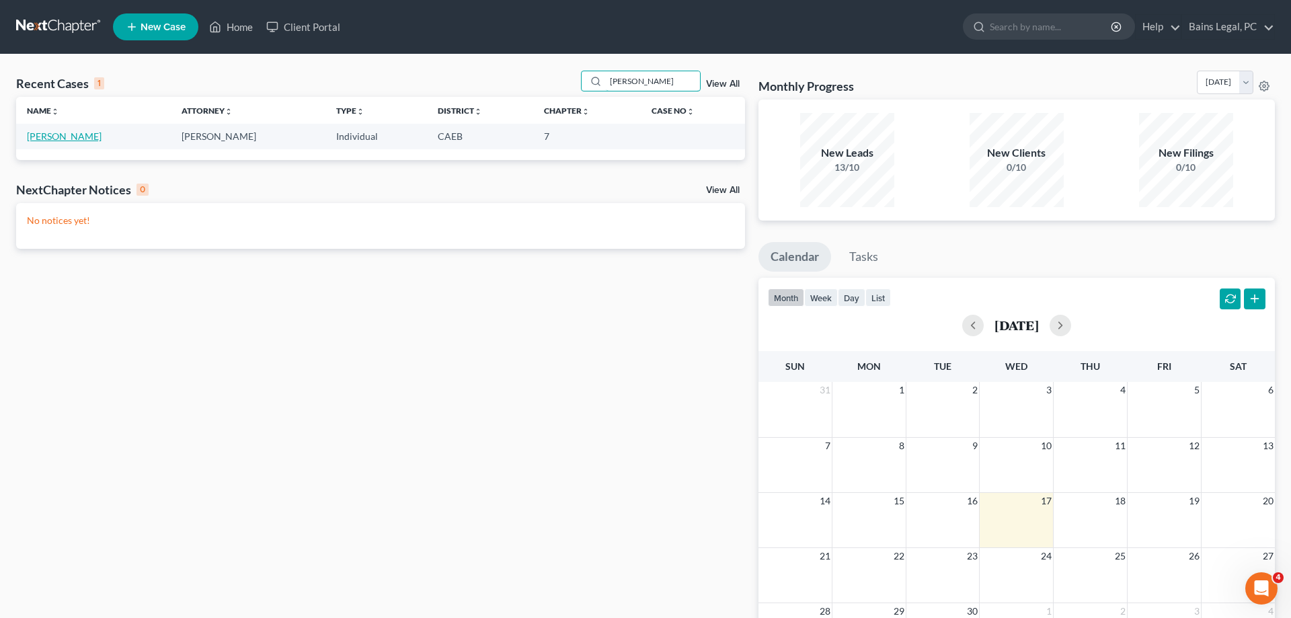
type input "[PERSON_NAME]"
click at [63, 138] on link "[PERSON_NAME]" at bounding box center [64, 135] width 75 height 11
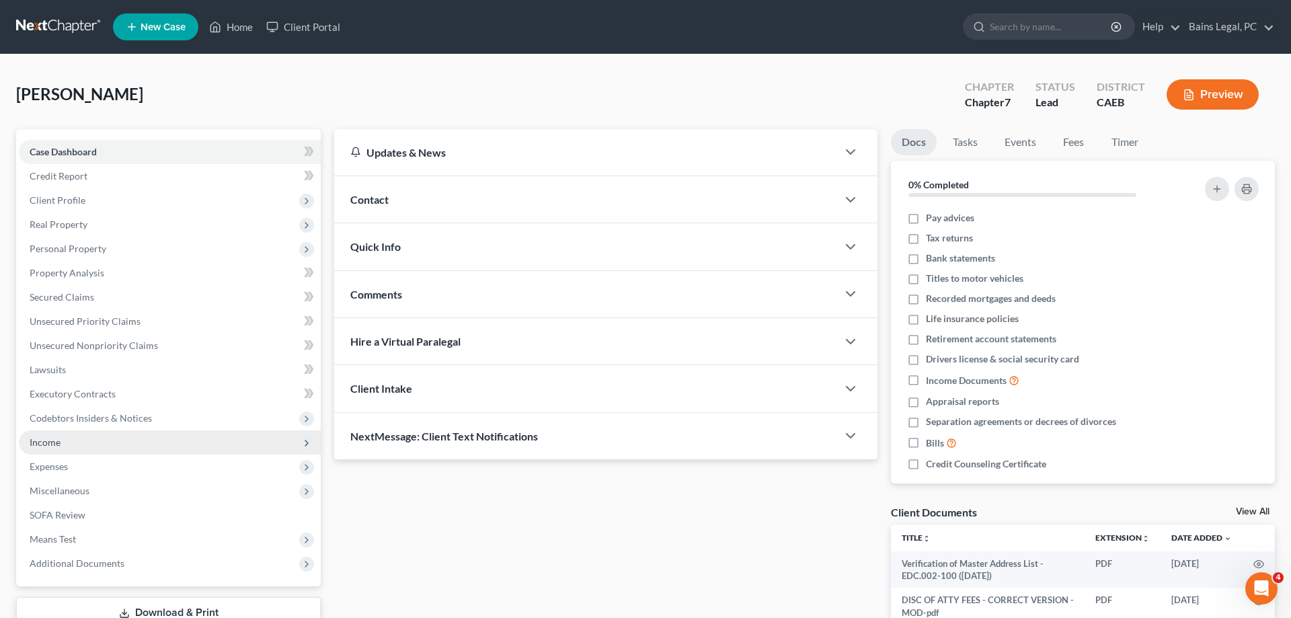
click at [94, 445] on span "Income" at bounding box center [170, 442] width 302 height 24
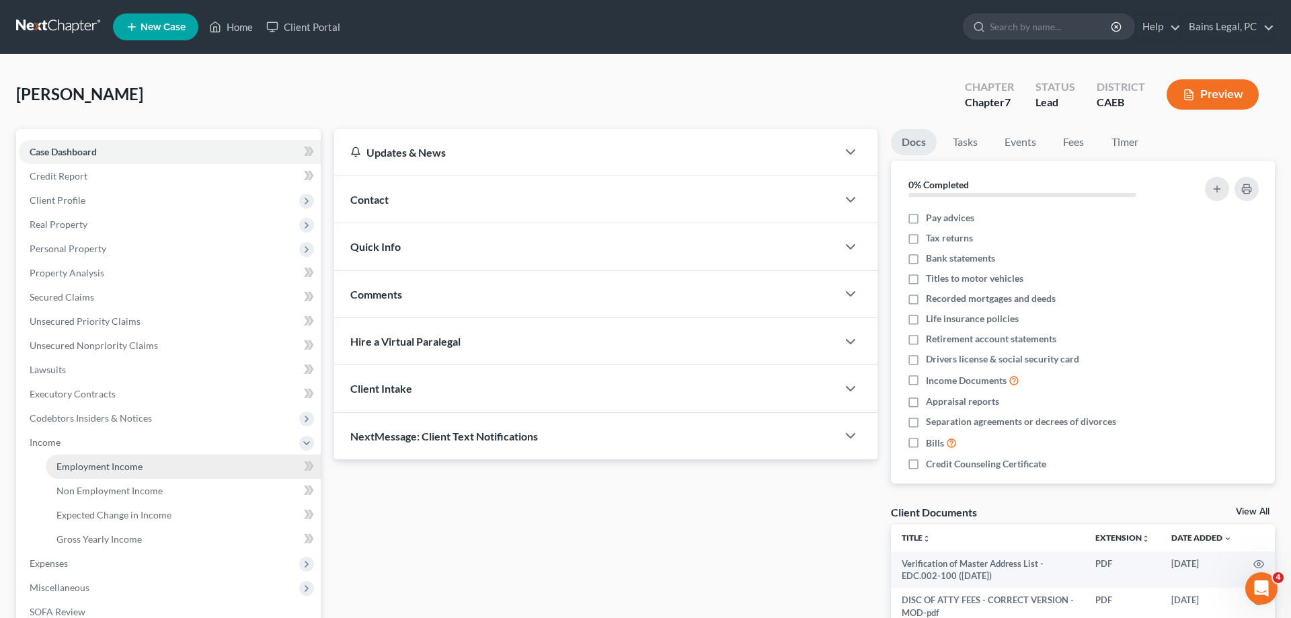
click at [116, 461] on span "Employment Income" at bounding box center [99, 466] width 86 height 11
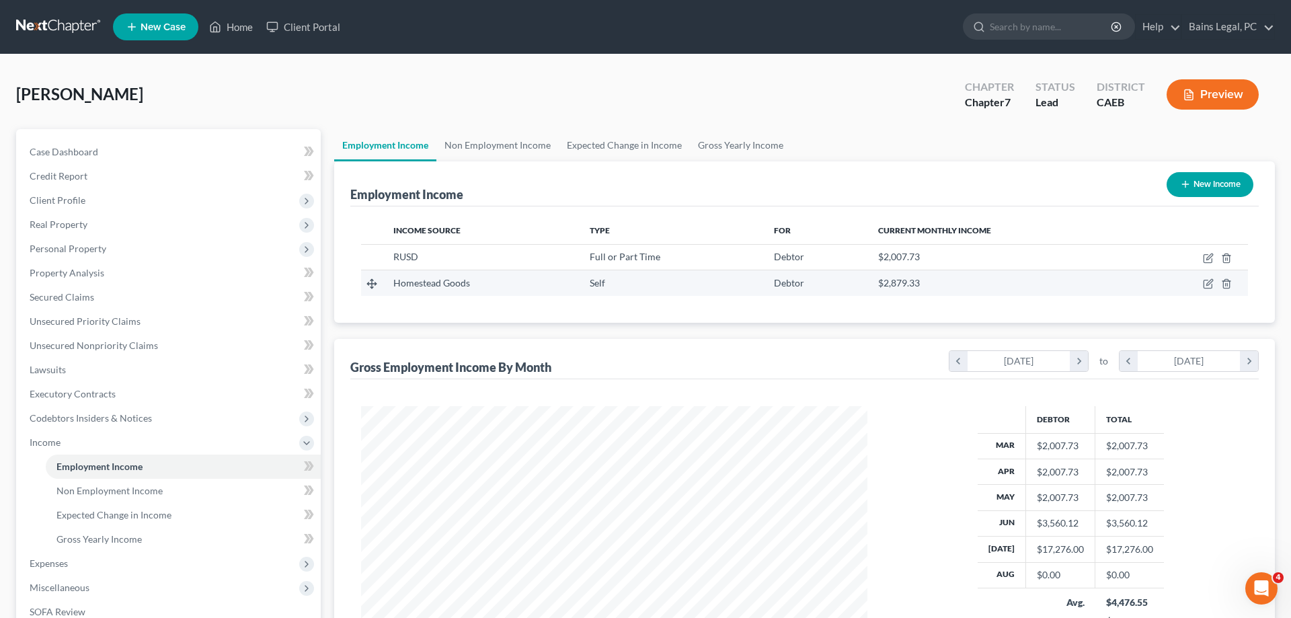
scroll to position [253, 533]
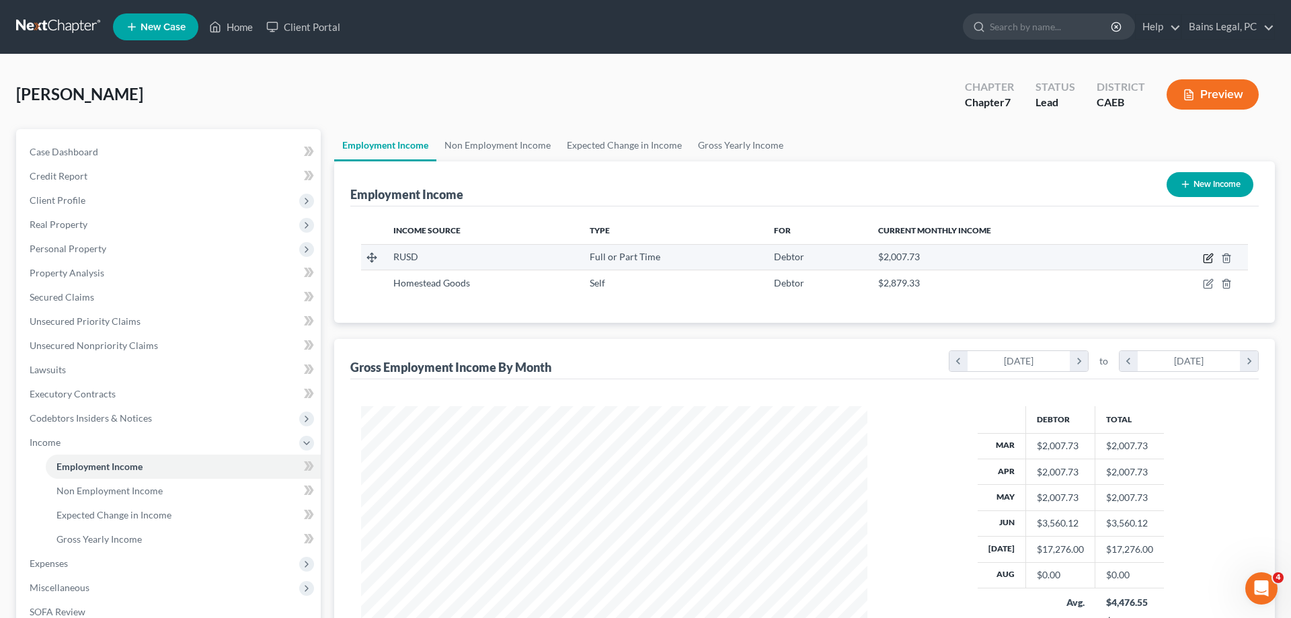
click at [1210, 257] on icon "button" at bounding box center [1208, 258] width 11 height 11
select select "0"
select select "4"
select select "0"
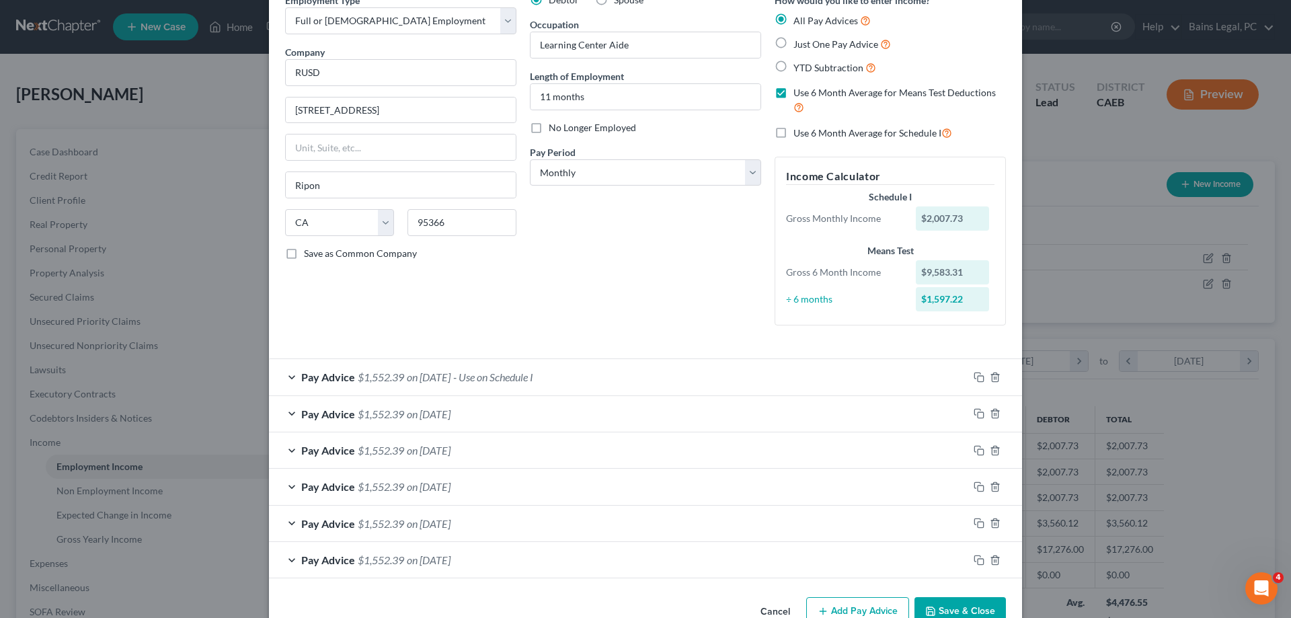
scroll to position [103, 0]
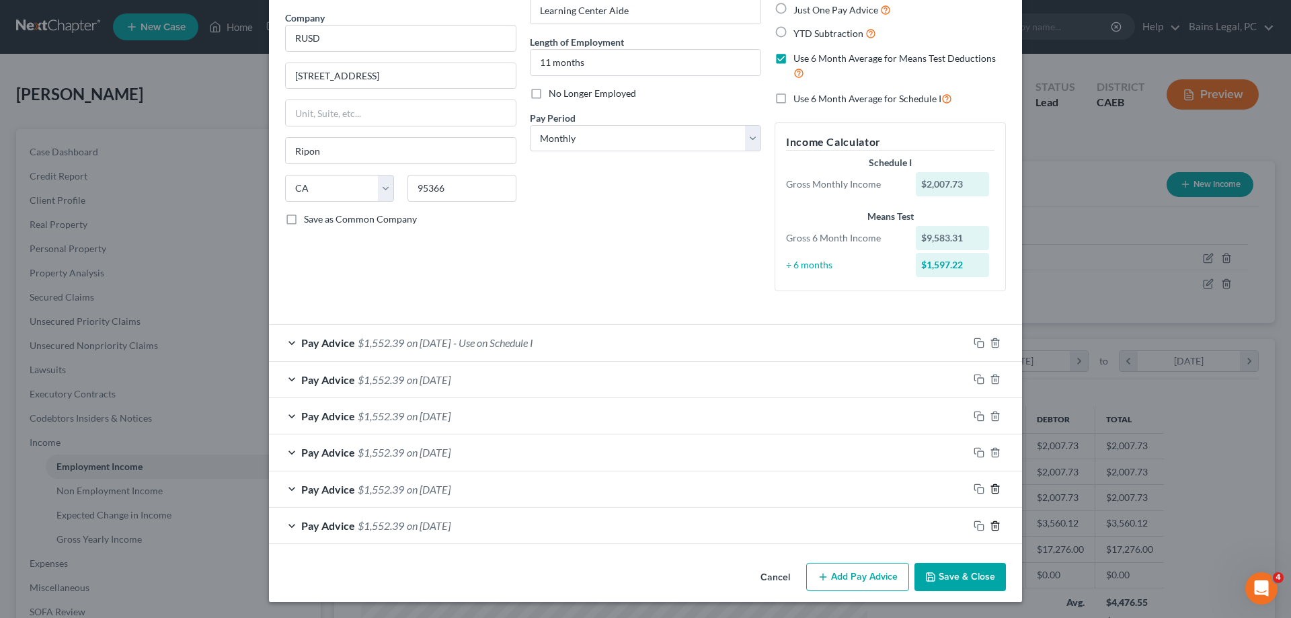
click at [996, 528] on icon "button" at bounding box center [995, 525] width 11 height 11
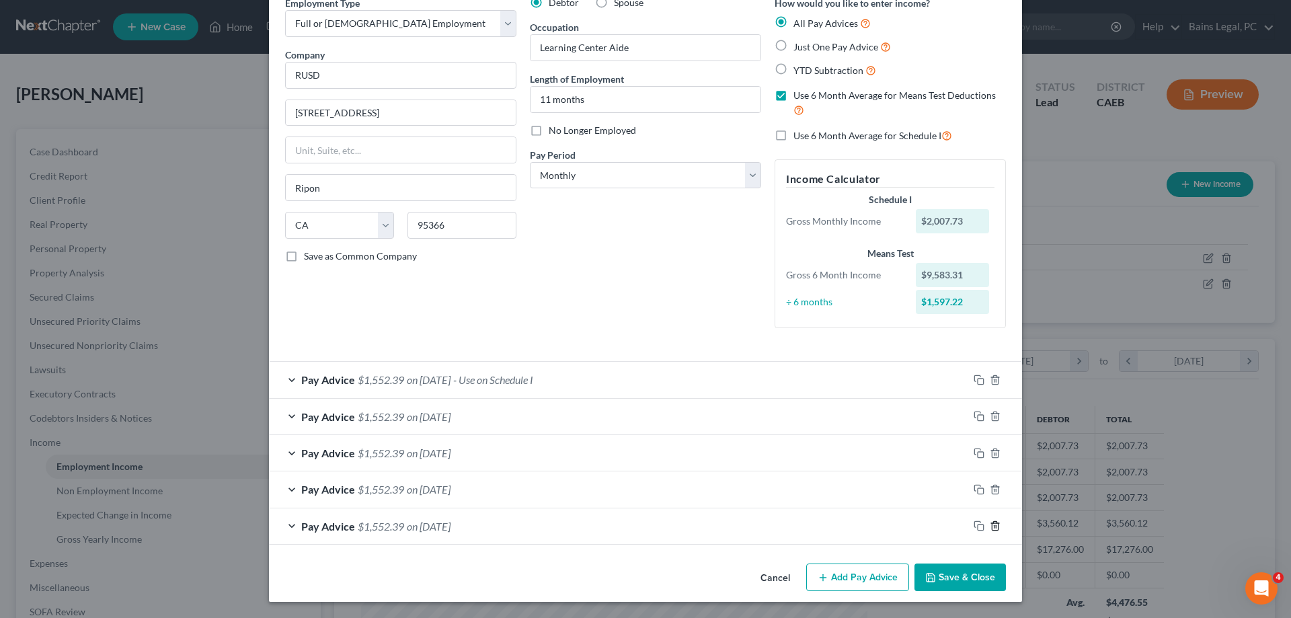
scroll to position [67, 0]
click at [637, 374] on div "Pay Advice $1,552.39 on [DATE] - Use on Schedule I" at bounding box center [618, 380] width 699 height 36
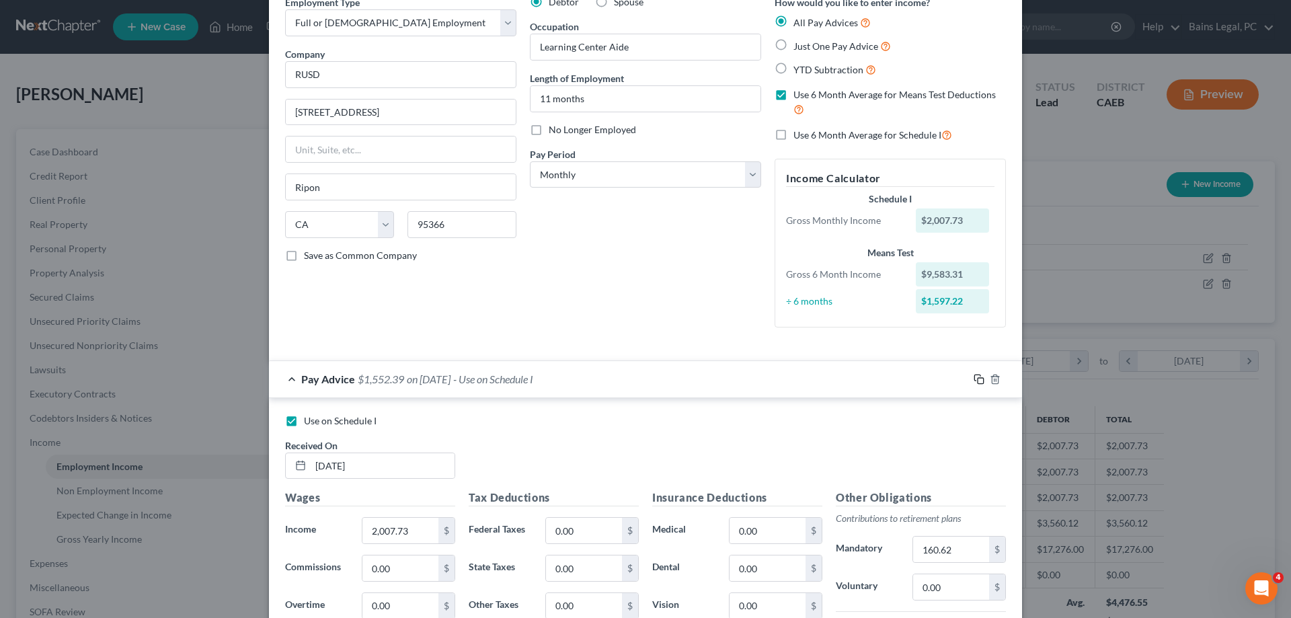
click at [977, 376] on icon "button" at bounding box center [978, 379] width 11 height 11
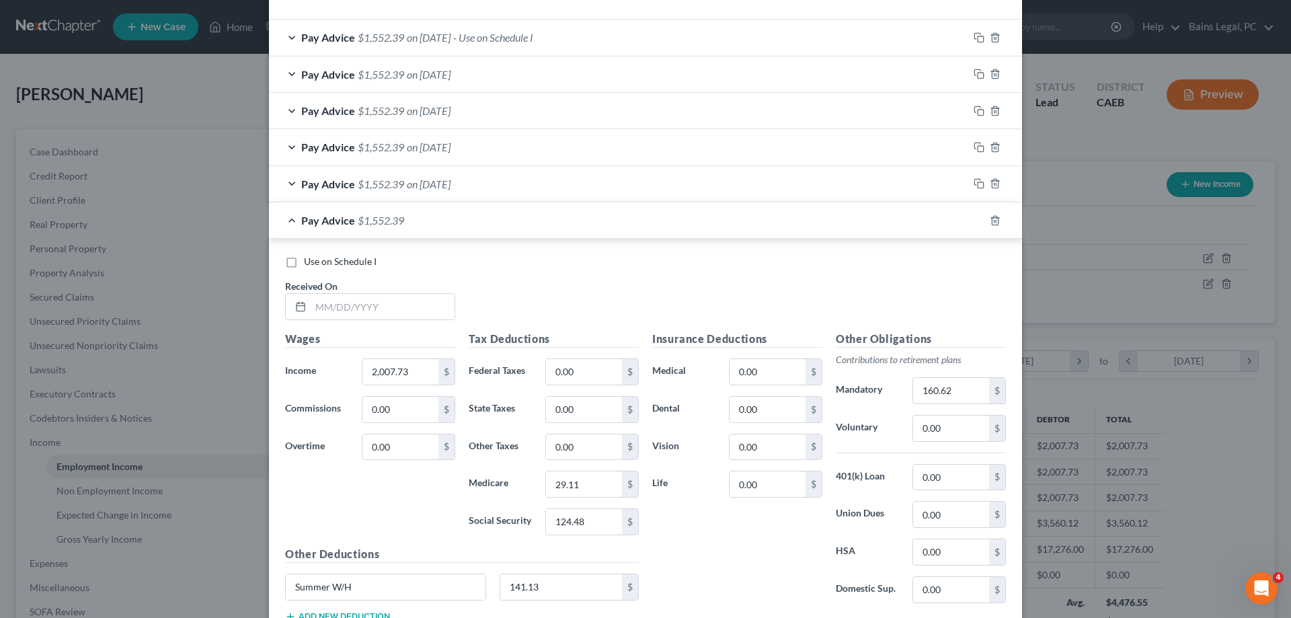
scroll to position [409, 0]
click at [416, 309] on input "text" at bounding box center [383, 305] width 144 height 26
type input "[DATE]"
type input "5,318.18"
click at [606, 370] on input "0.00" at bounding box center [584, 371] width 76 height 26
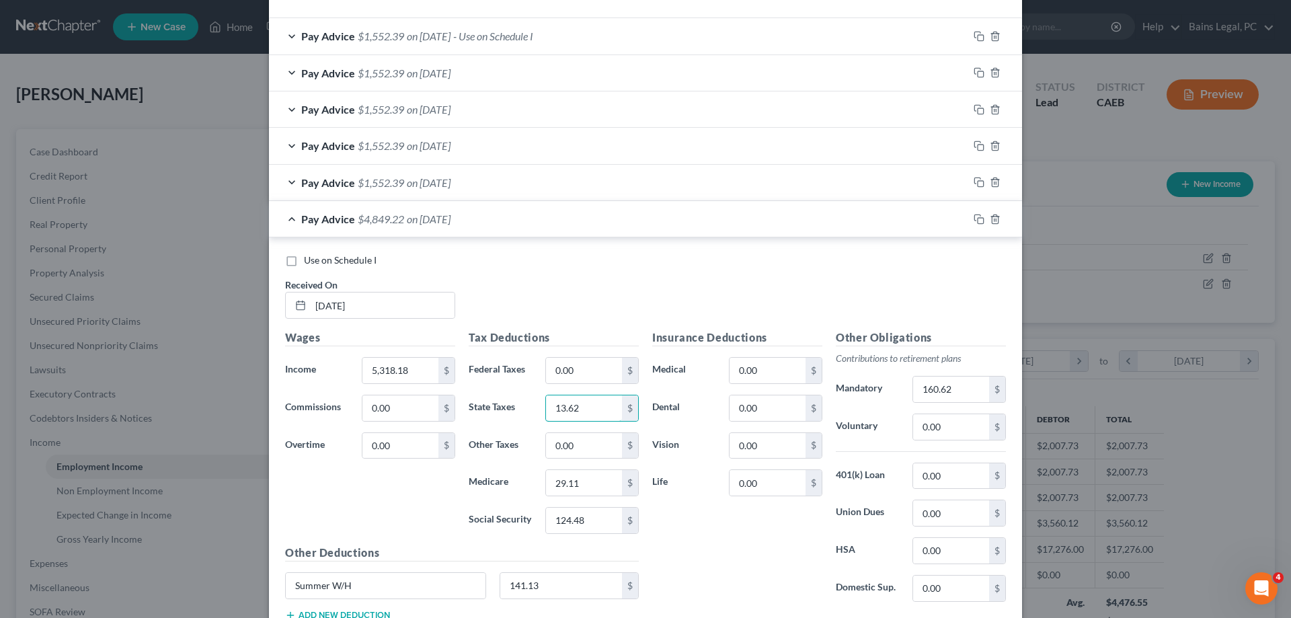
type input "13.62"
type input "73.40"
type input "313.86"
click at [973, 387] on input "160.62" at bounding box center [951, 389] width 76 height 26
type input "425.45"
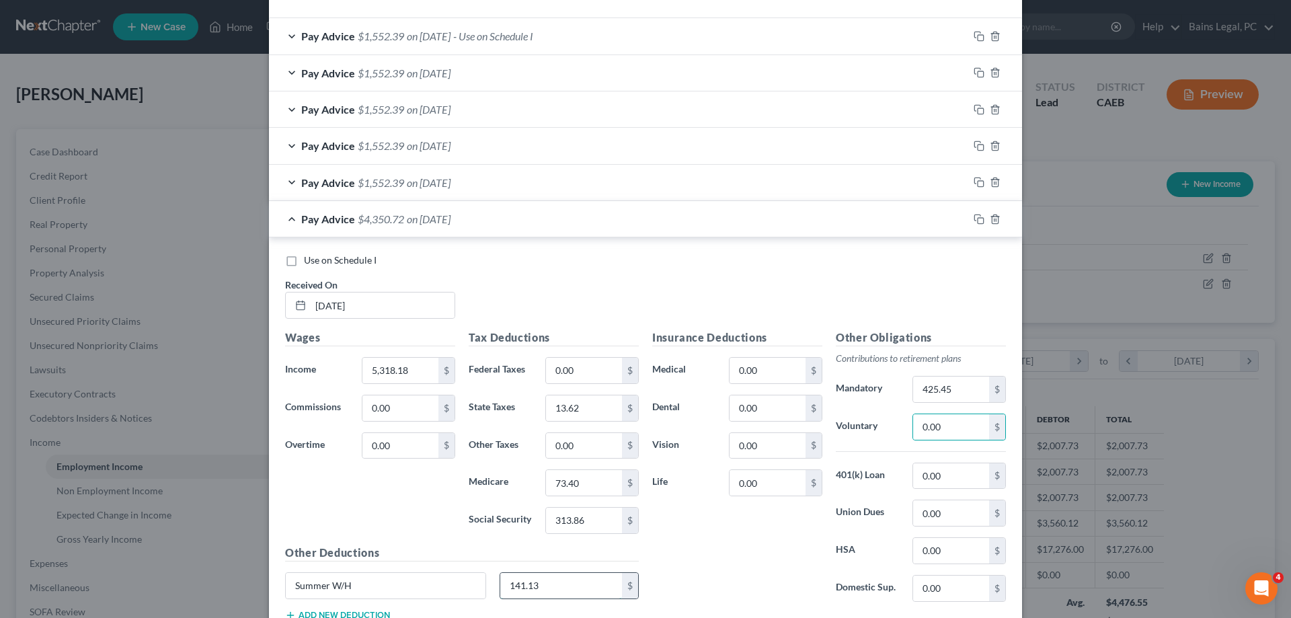
click at [594, 582] on input "141.13" at bounding box center [561, 586] width 122 height 26
type input "344.30"
click at [785, 365] on input "0.00" at bounding box center [767, 371] width 76 height 26
type input "123.34"
type input "108.43"
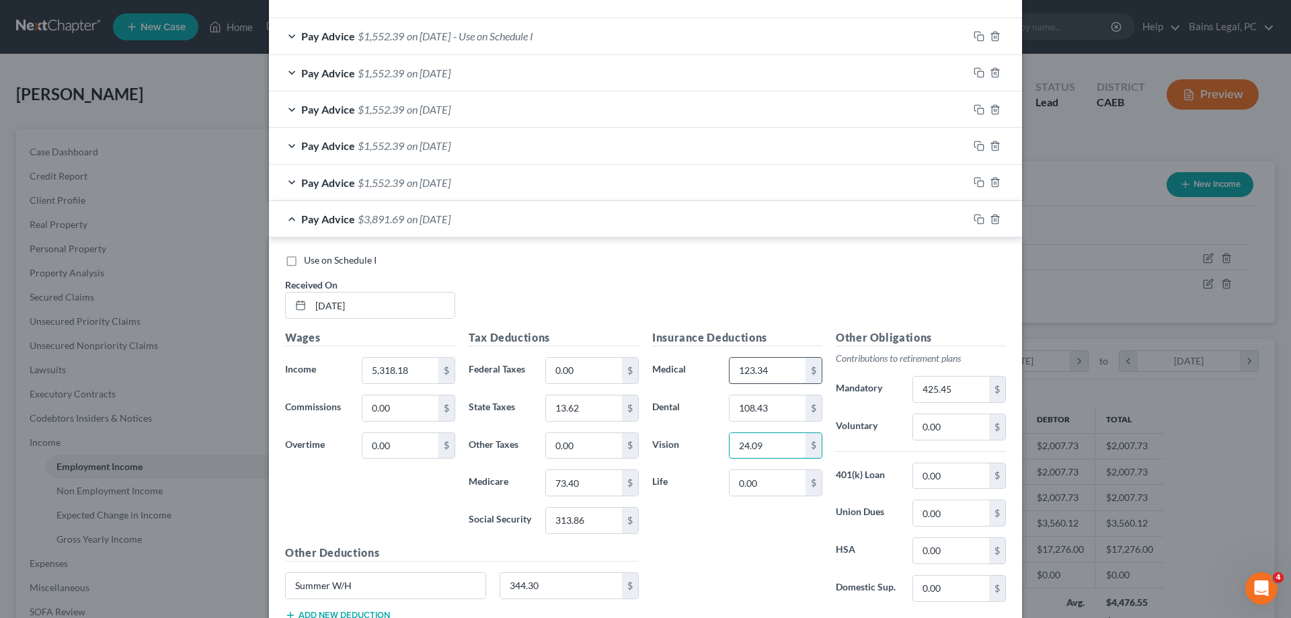
type input "24.09"
click at [947, 518] on input "0.00" at bounding box center [951, 513] width 76 height 26
type input "104.36"
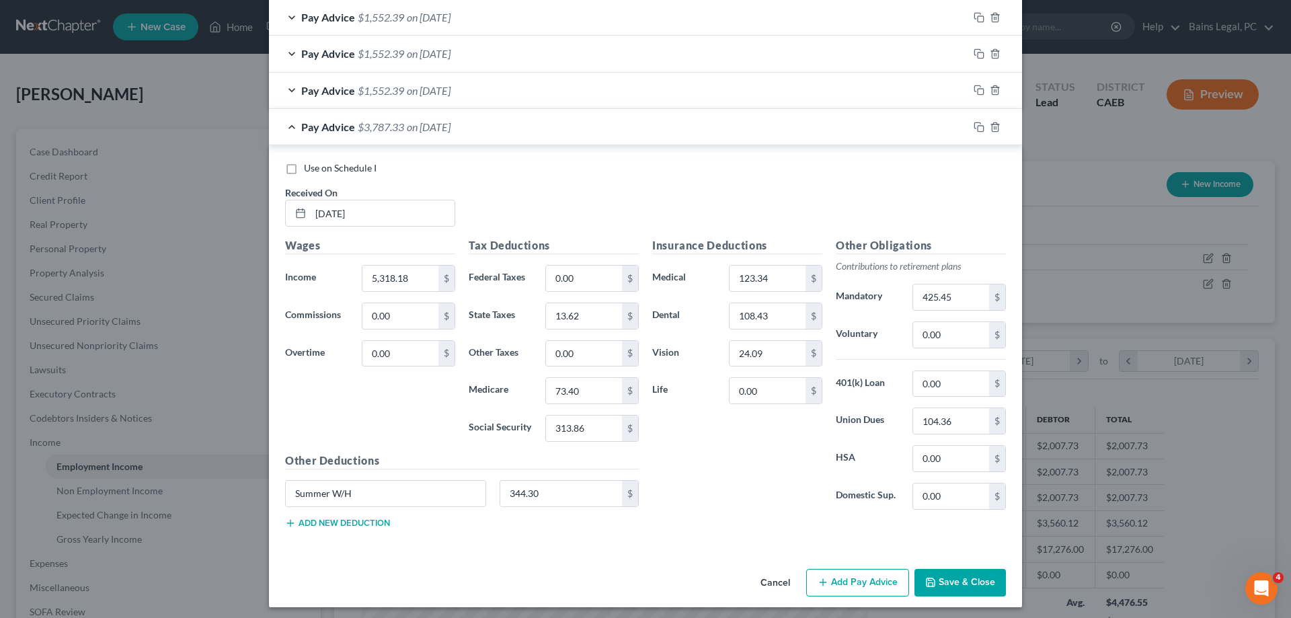
scroll to position [507, 0]
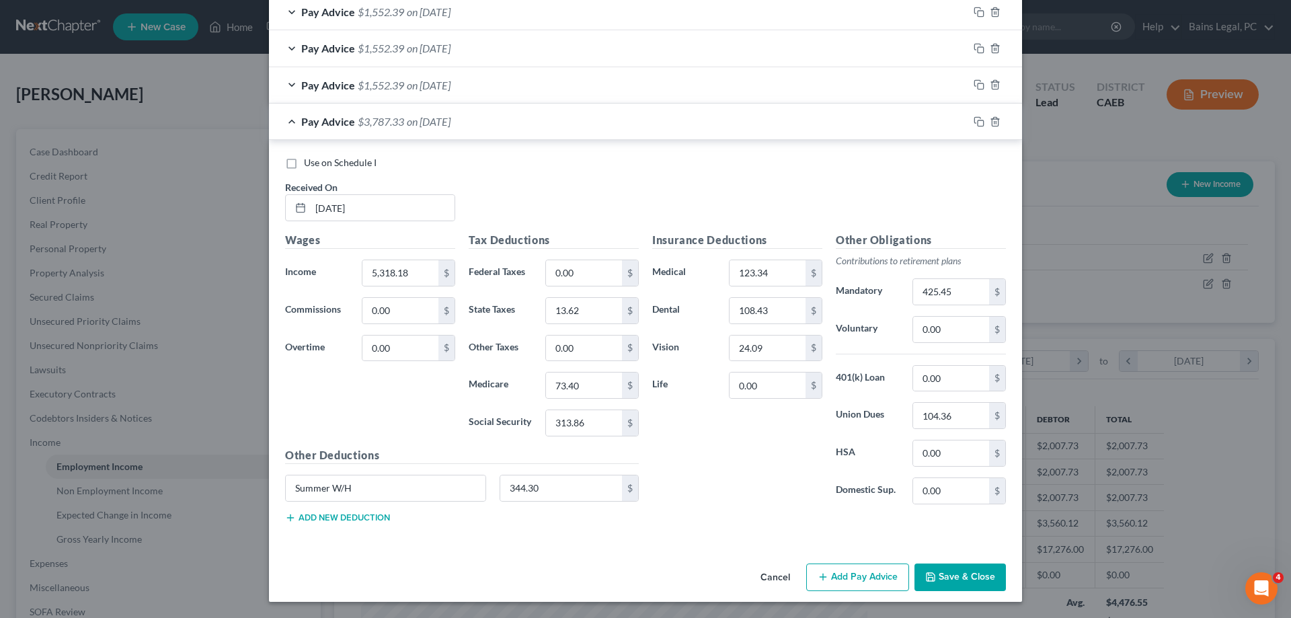
click at [321, 161] on span "Use on Schedule I" at bounding box center [340, 162] width 73 height 11
click at [318, 161] on input "Use on Schedule I" at bounding box center [313, 160] width 9 height 9
checkbox input "true"
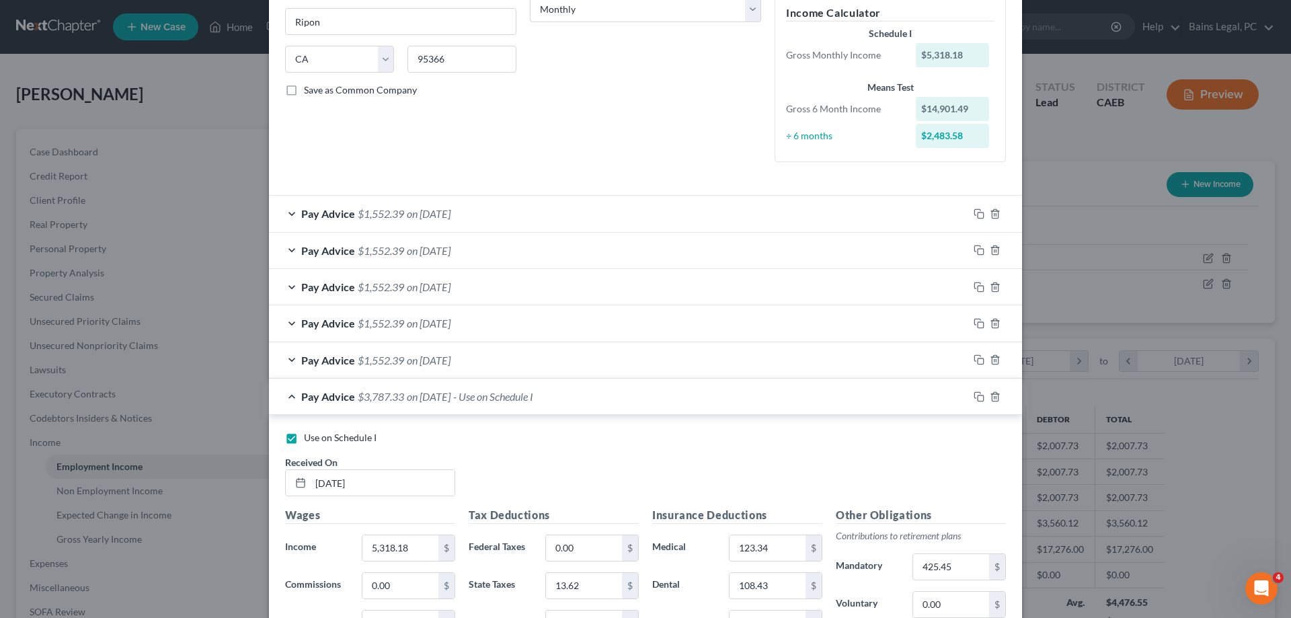
scroll to position [0, 0]
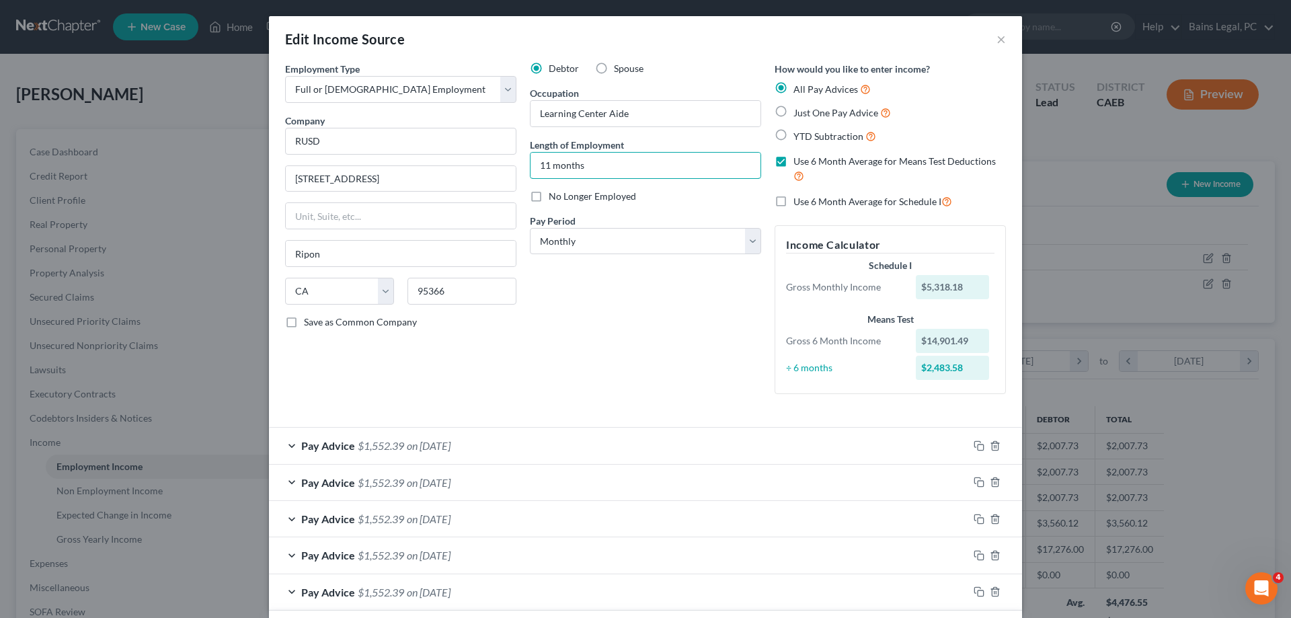
drag, startPoint x: 549, startPoint y: 165, endPoint x: 379, endPoint y: 305, distance: 220.2
click at [530, 167] on input "11 months" at bounding box center [645, 166] width 230 height 26
drag, startPoint x: 634, startPoint y: 158, endPoint x: 441, endPoint y: 165, distance: 193.1
click at [530, 165] on input "11 months" at bounding box center [645, 166] width 230 height 26
type input "1 year"
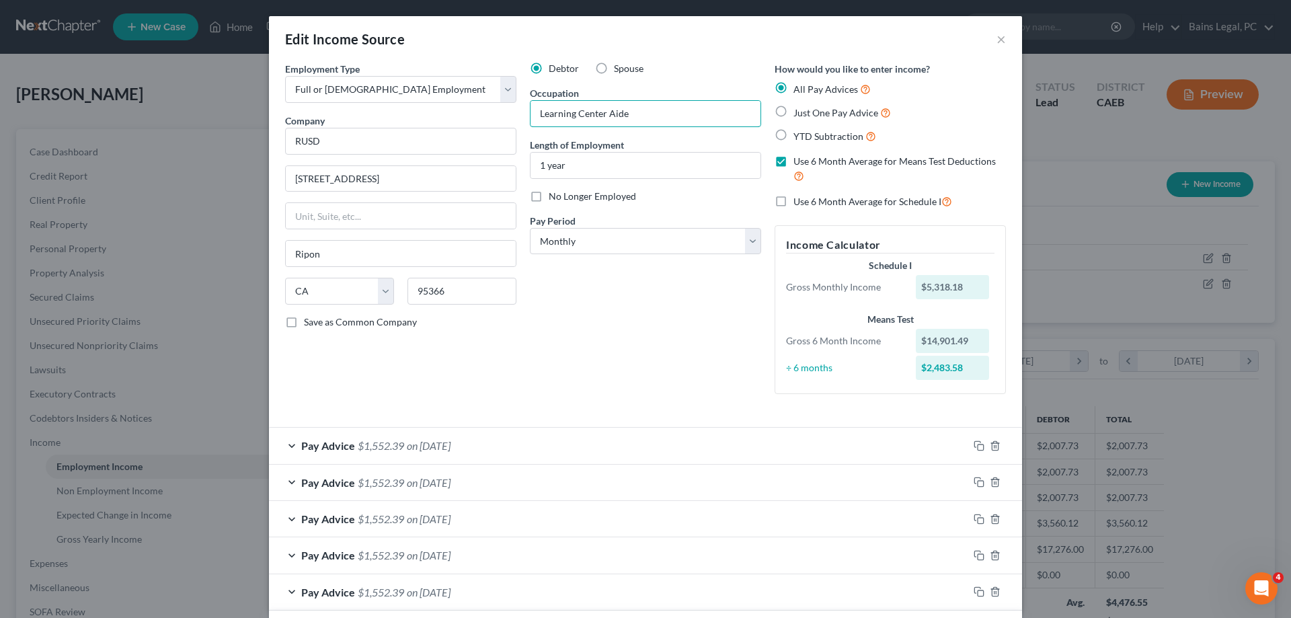
drag, startPoint x: 612, startPoint y: 116, endPoint x: 444, endPoint y: 108, distance: 167.6
click at [530, 114] on input "Learning Center Aide" at bounding box center [645, 114] width 230 height 26
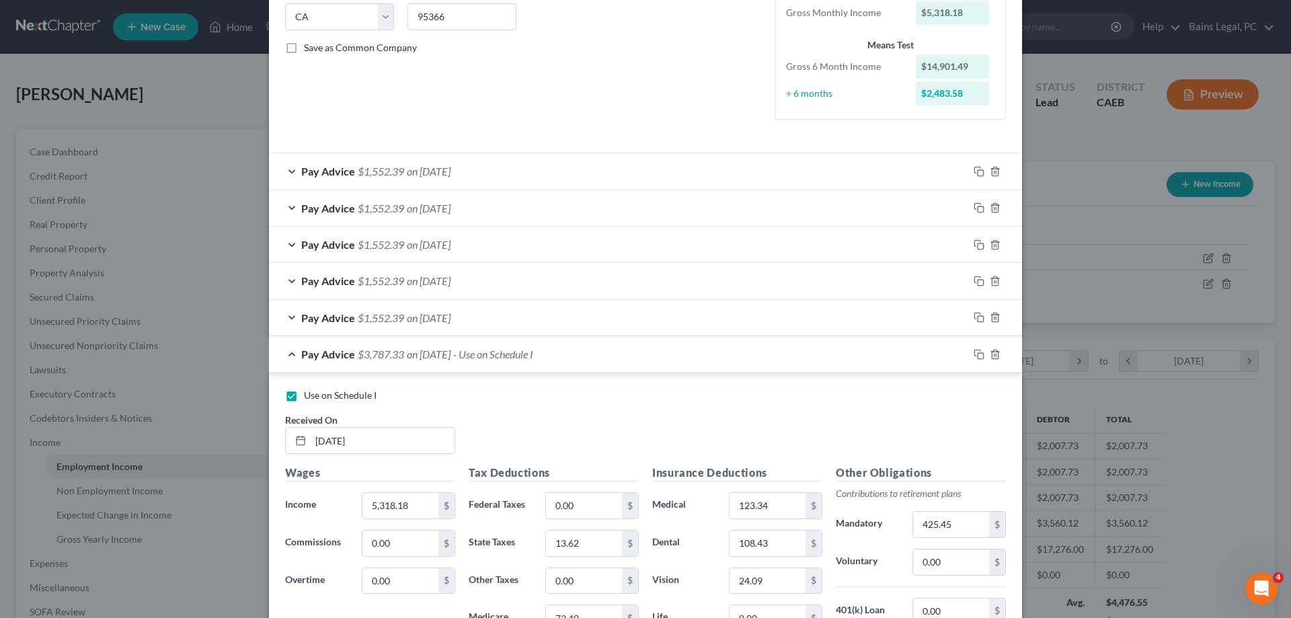
scroll to position [507, 0]
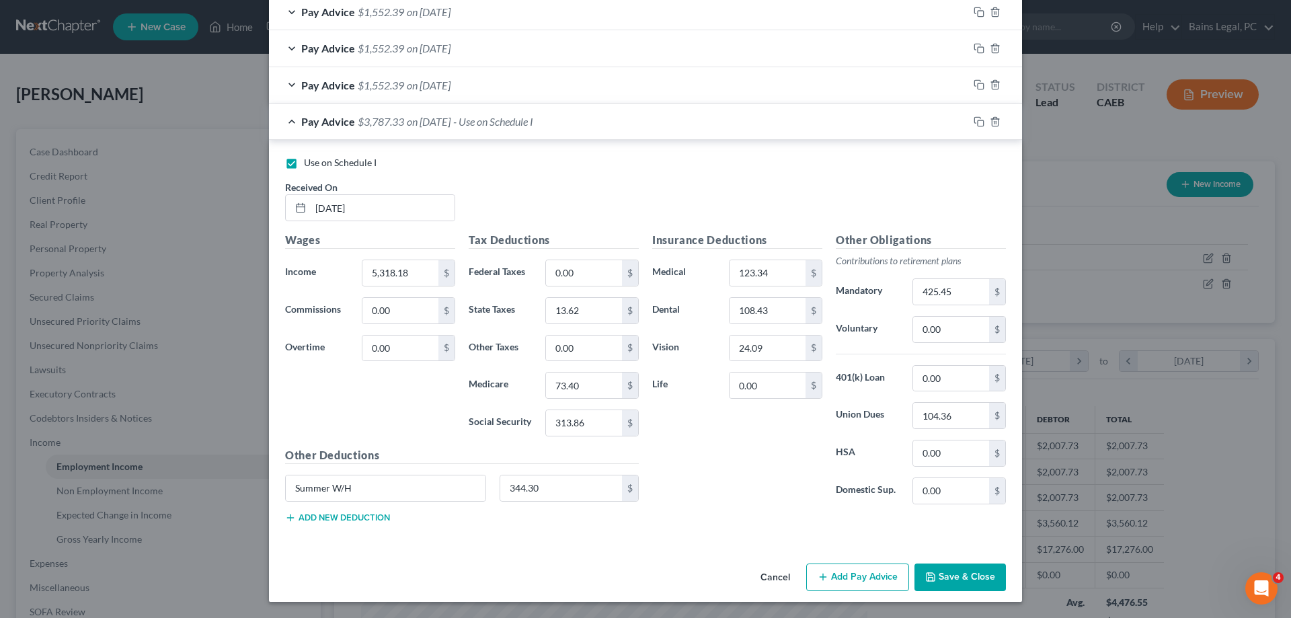
type input "Special Education Teacher"
click at [983, 571] on button "Save & Close" at bounding box center [959, 577] width 91 height 28
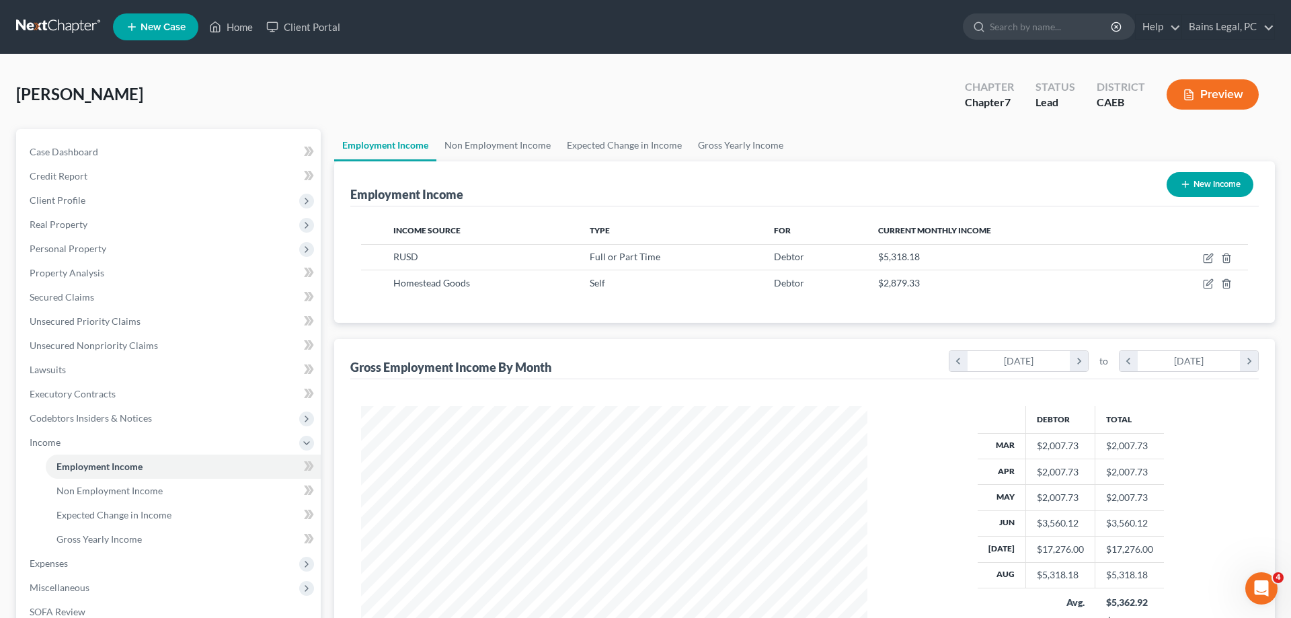
drag, startPoint x: 564, startPoint y: 312, endPoint x: 547, endPoint y: 225, distance: 89.1
click at [564, 313] on div "Income Source Type For Current Monthly Income RUSD Full or Part Time Debtor $5,…" at bounding box center [804, 264] width 908 height 116
drag, startPoint x: 530, startPoint y: 147, endPoint x: 594, endPoint y: 145, distance: 63.9
click at [531, 147] on link "Non Employment Income" at bounding box center [497, 145] width 122 height 32
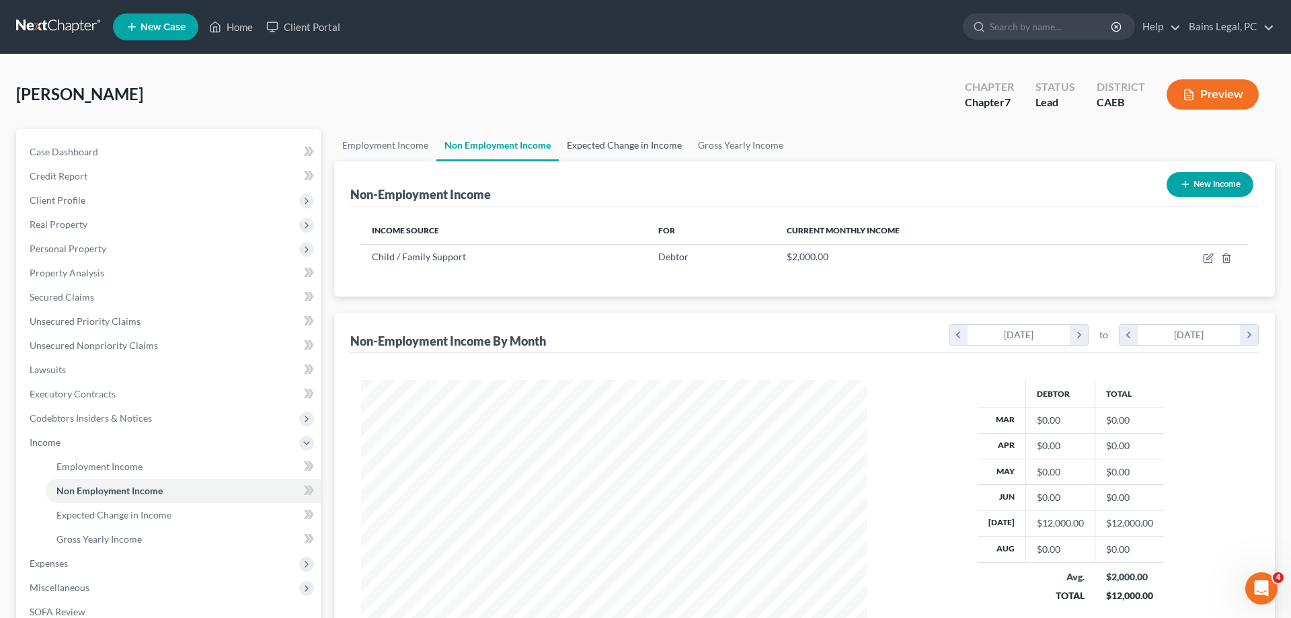
click at [623, 145] on link "Expected Change in Income" at bounding box center [624, 145] width 131 height 32
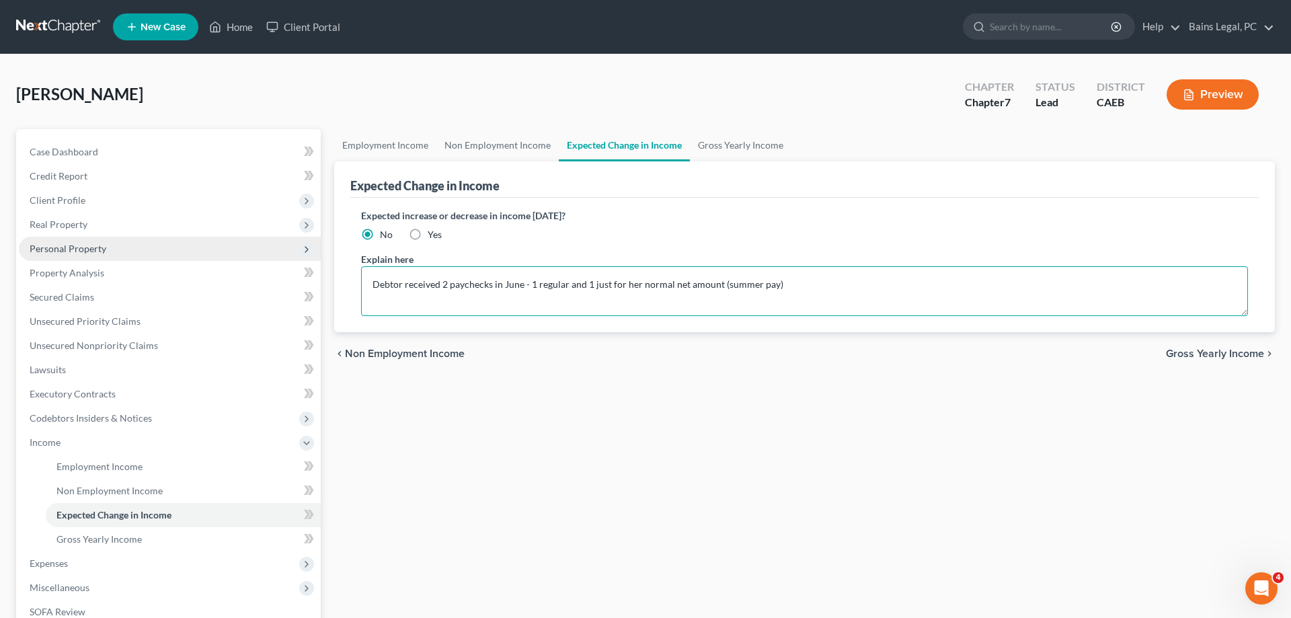
drag, startPoint x: 811, startPoint y: 286, endPoint x: 289, endPoint y: 245, distance: 523.3
click at [361, 266] on textarea "Debtor received 2 paychecks in June - 1 regular and 1 just for her normal net a…" at bounding box center [804, 291] width 887 height 50
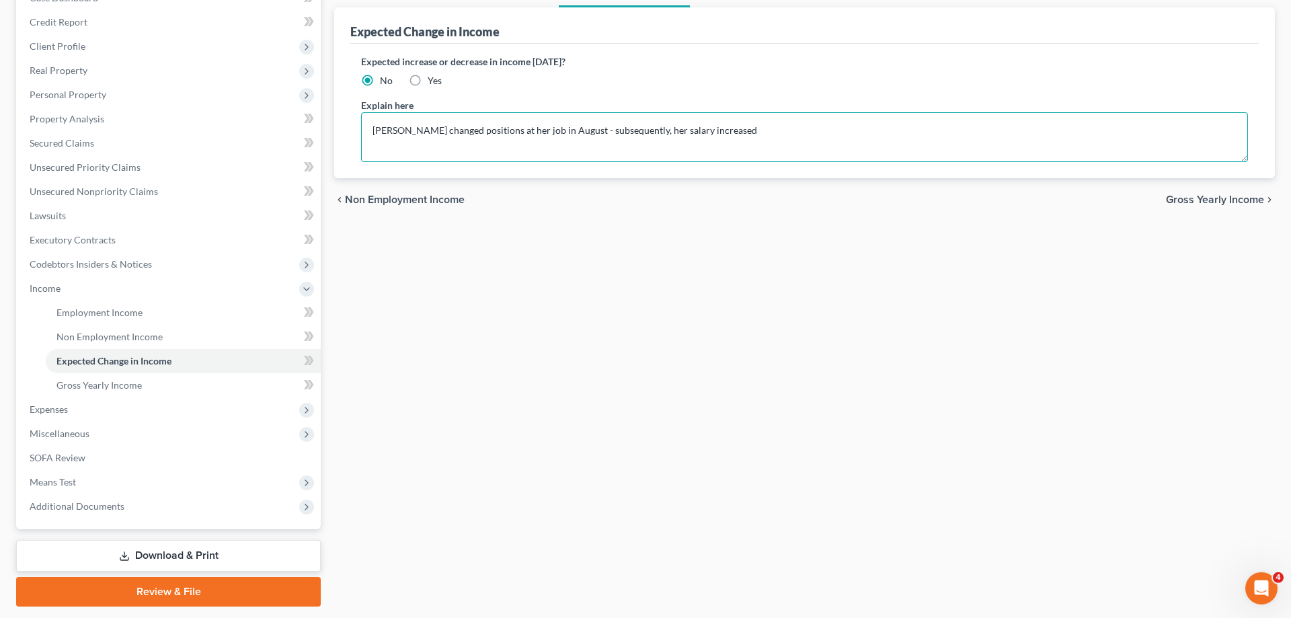
scroll to position [192, 0]
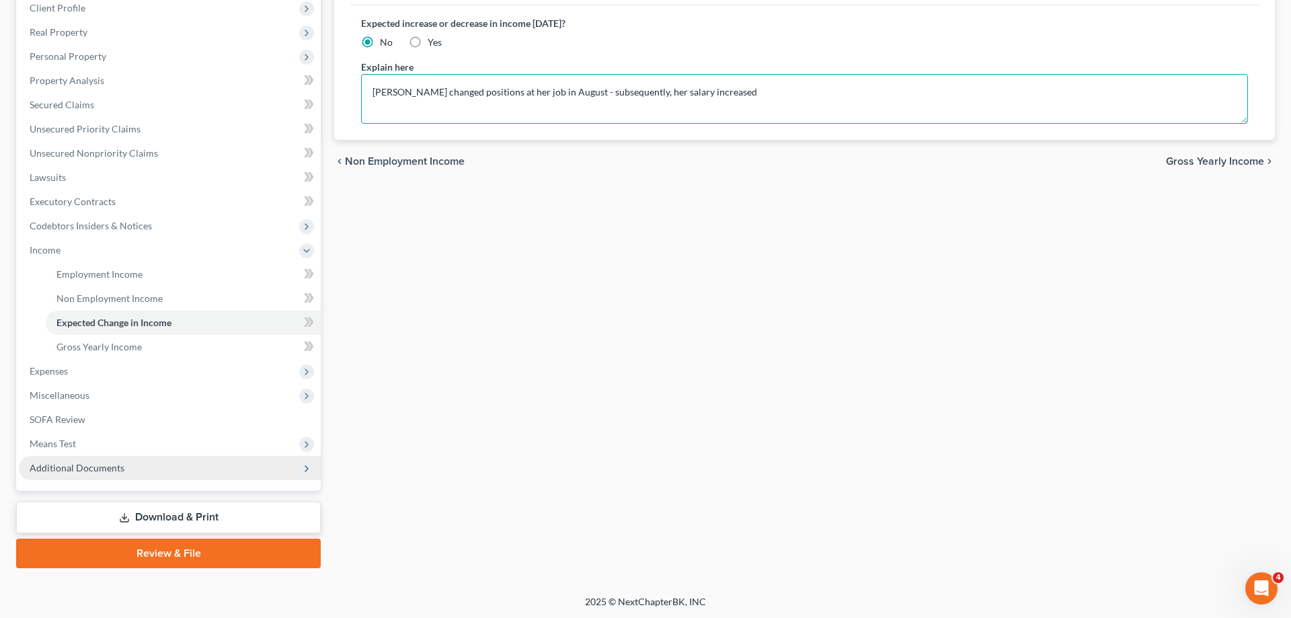
type textarea "[PERSON_NAME] changed positions at her job in August - subsequently, her salary…"
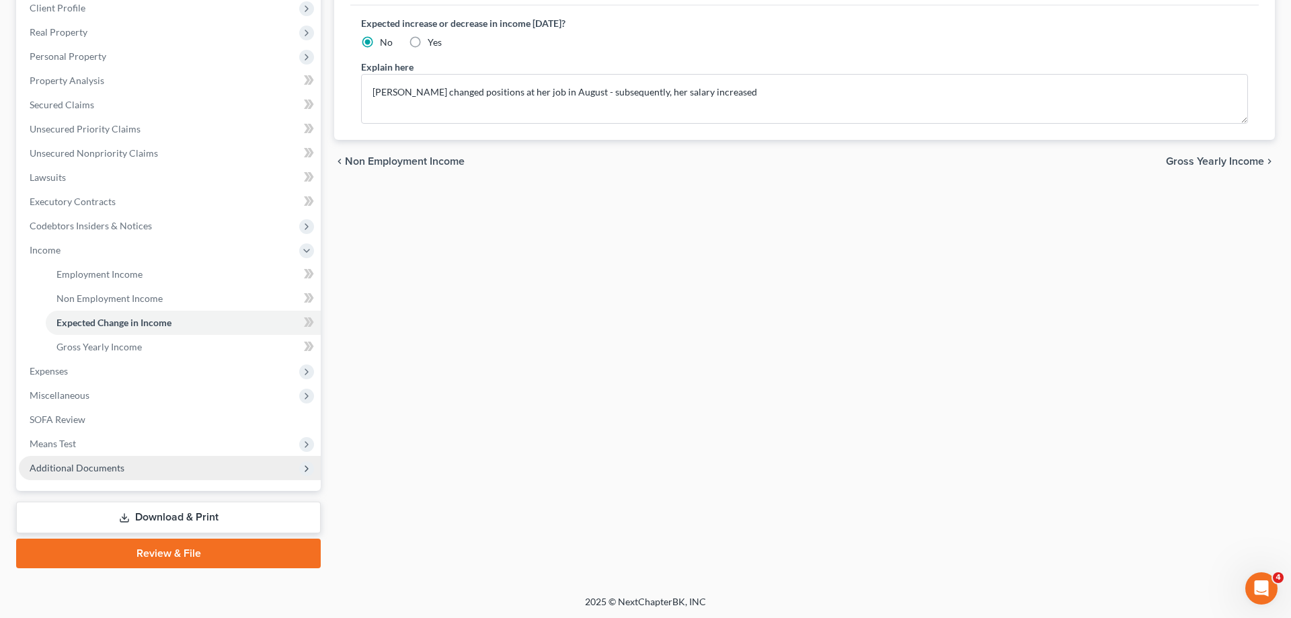
click at [119, 477] on span "Additional Documents" at bounding box center [170, 468] width 302 height 24
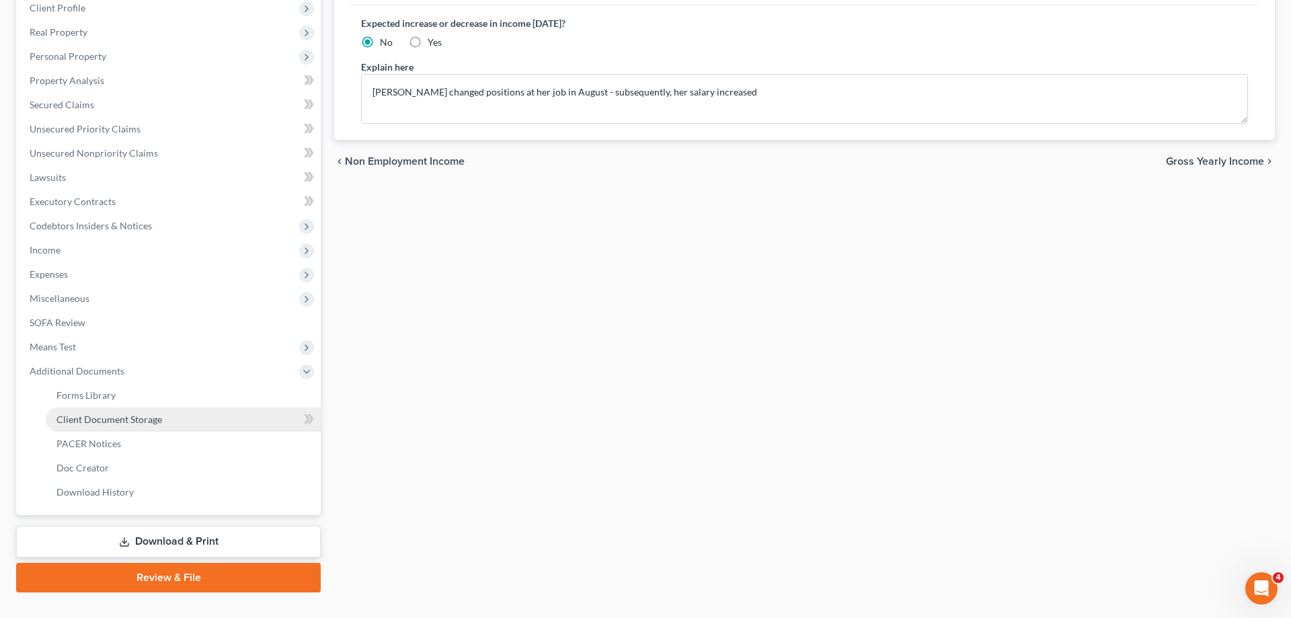
click at [148, 419] on span "Client Document Storage" at bounding box center [109, 418] width 106 height 11
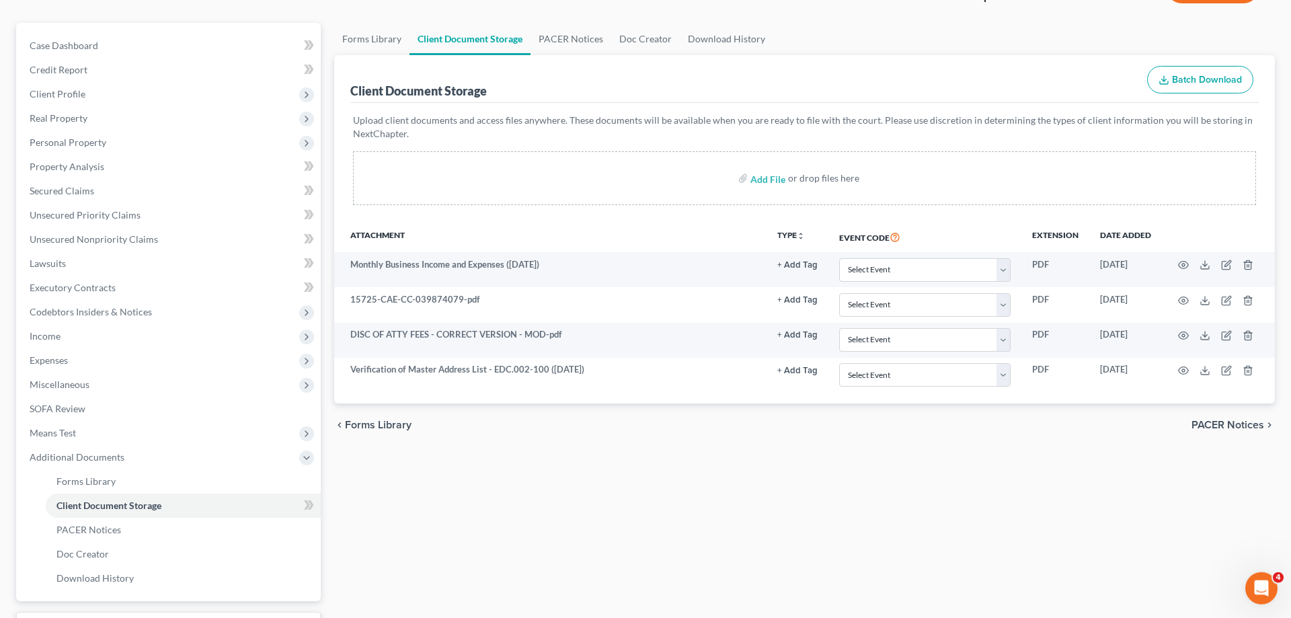
scroll to position [206, 0]
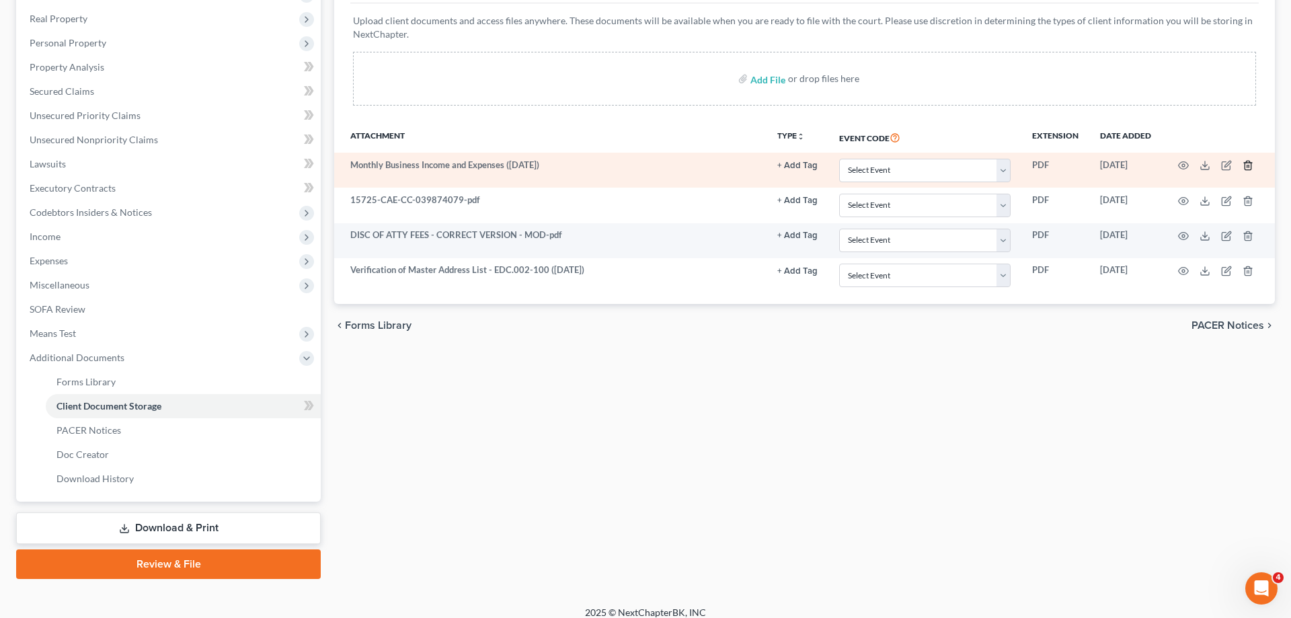
click at [1250, 164] on icon "button" at bounding box center [1247, 165] width 6 height 9
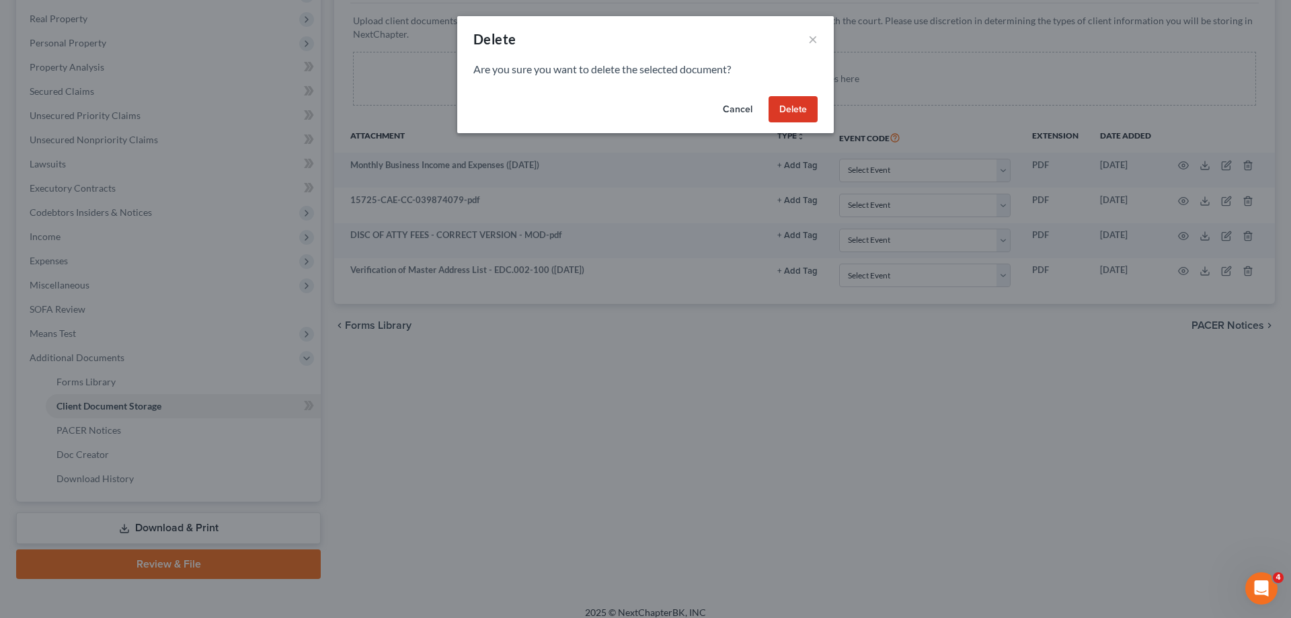
click at [799, 114] on button "Delete" at bounding box center [792, 109] width 49 height 27
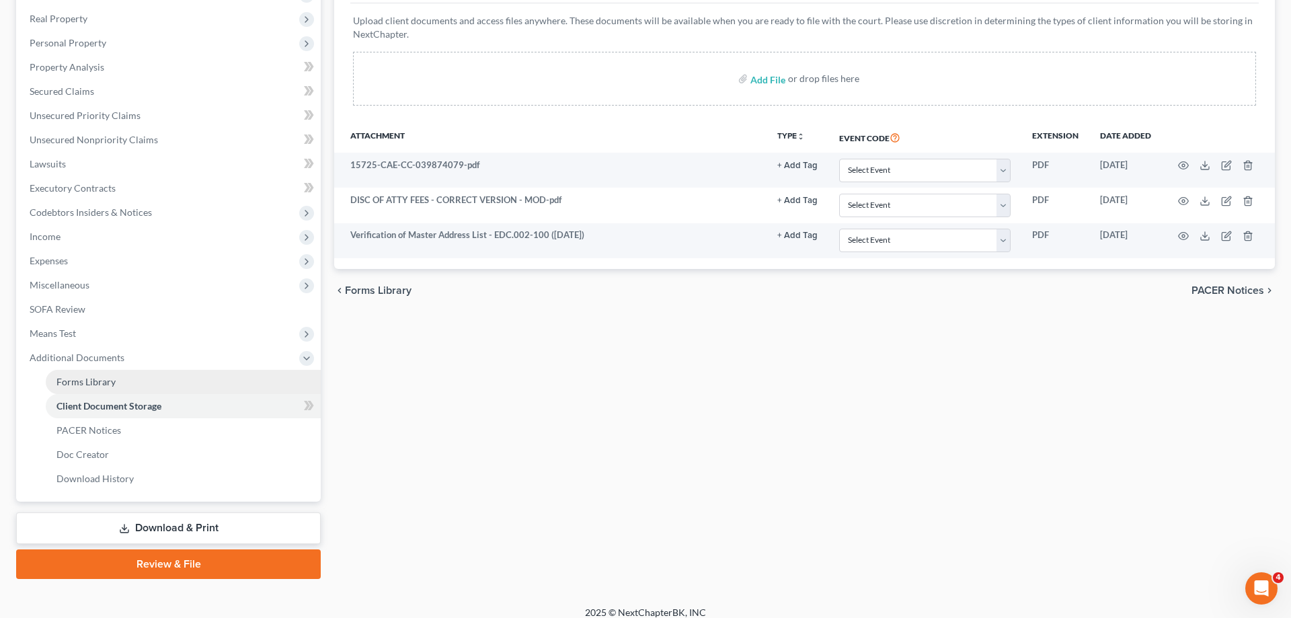
click at [83, 383] on span "Forms Library" at bounding box center [85, 381] width 59 height 11
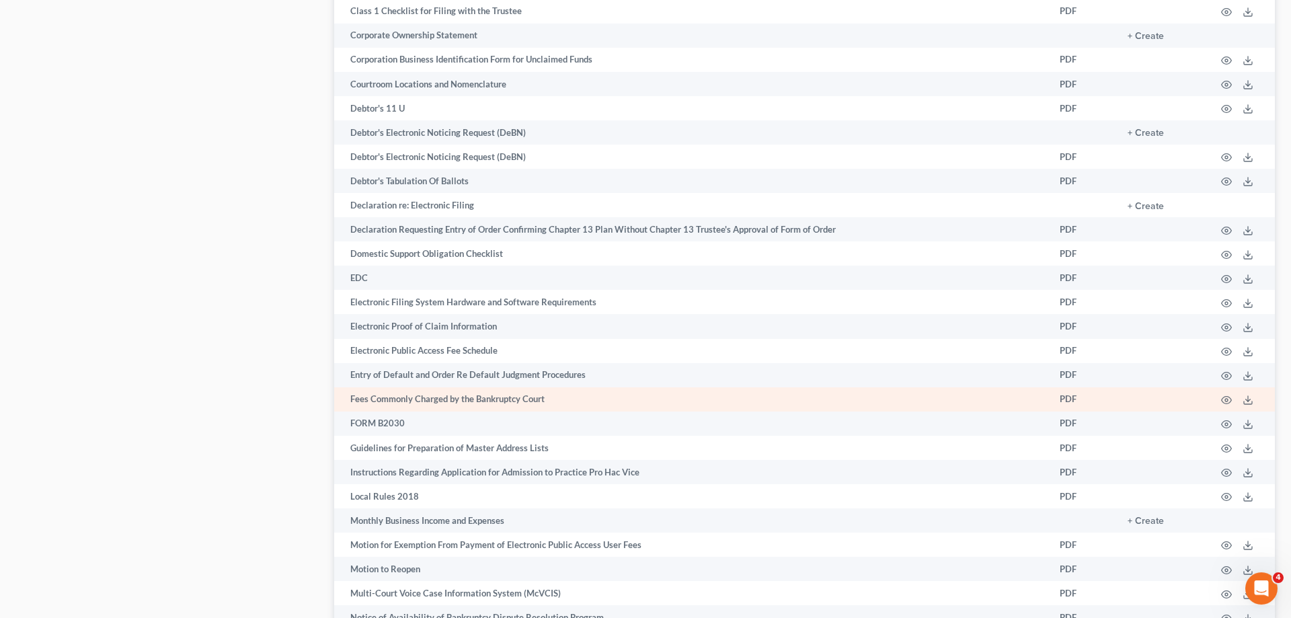
scroll to position [960, 0]
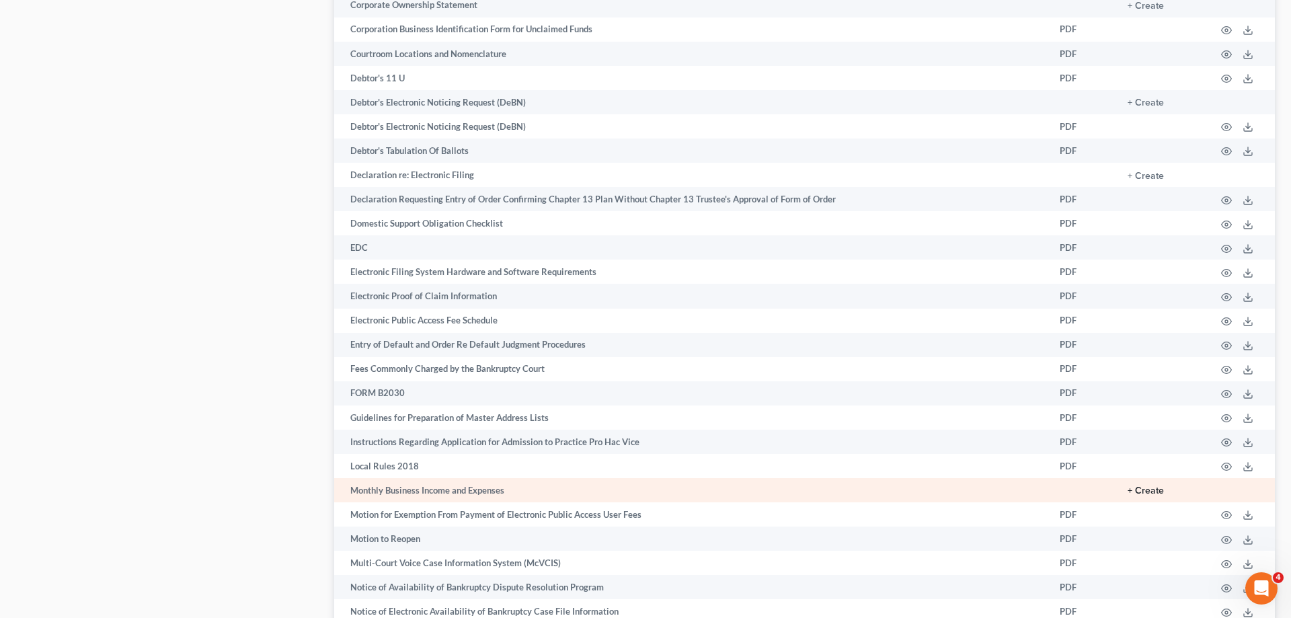
click at [1149, 495] on button "+ Create" at bounding box center [1145, 490] width 36 height 9
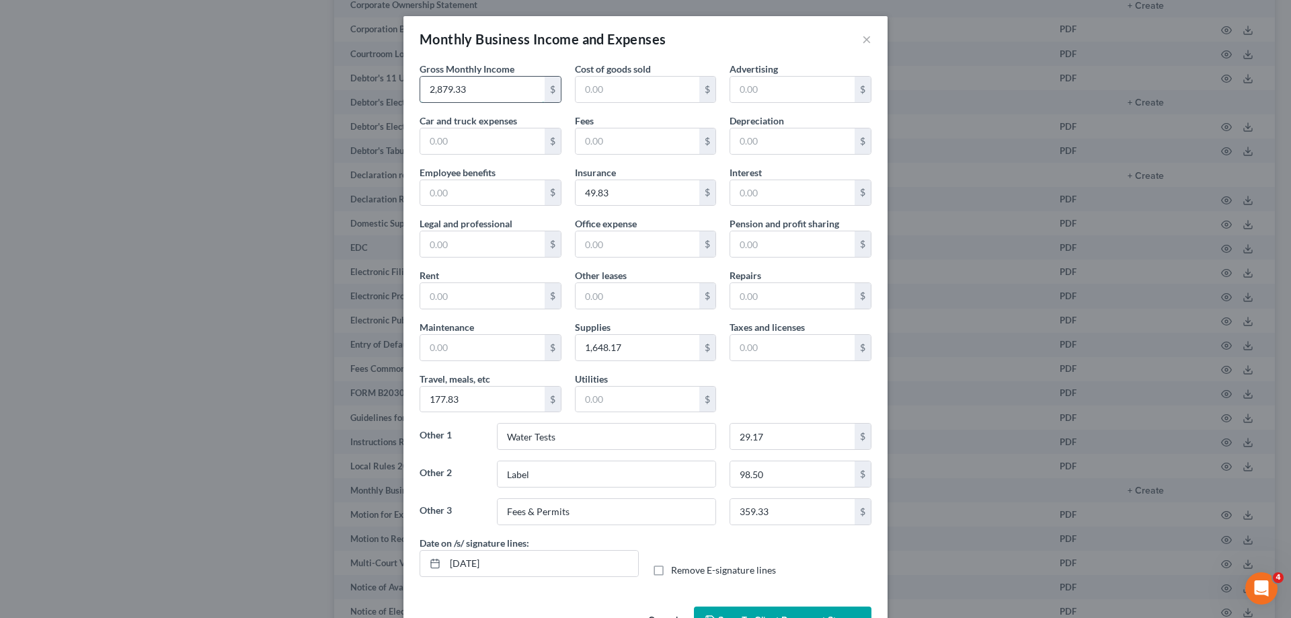
drag, startPoint x: 493, startPoint y: 86, endPoint x: 510, endPoint y: 93, distance: 18.1
click at [510, 93] on input "2,879.33" at bounding box center [482, 90] width 124 height 26
click at [504, 91] on input "2,871.4" at bounding box center [482, 90] width 124 height 26
type input "2,871.42"
click at [784, 513] on input "359.33" at bounding box center [792, 512] width 124 height 26
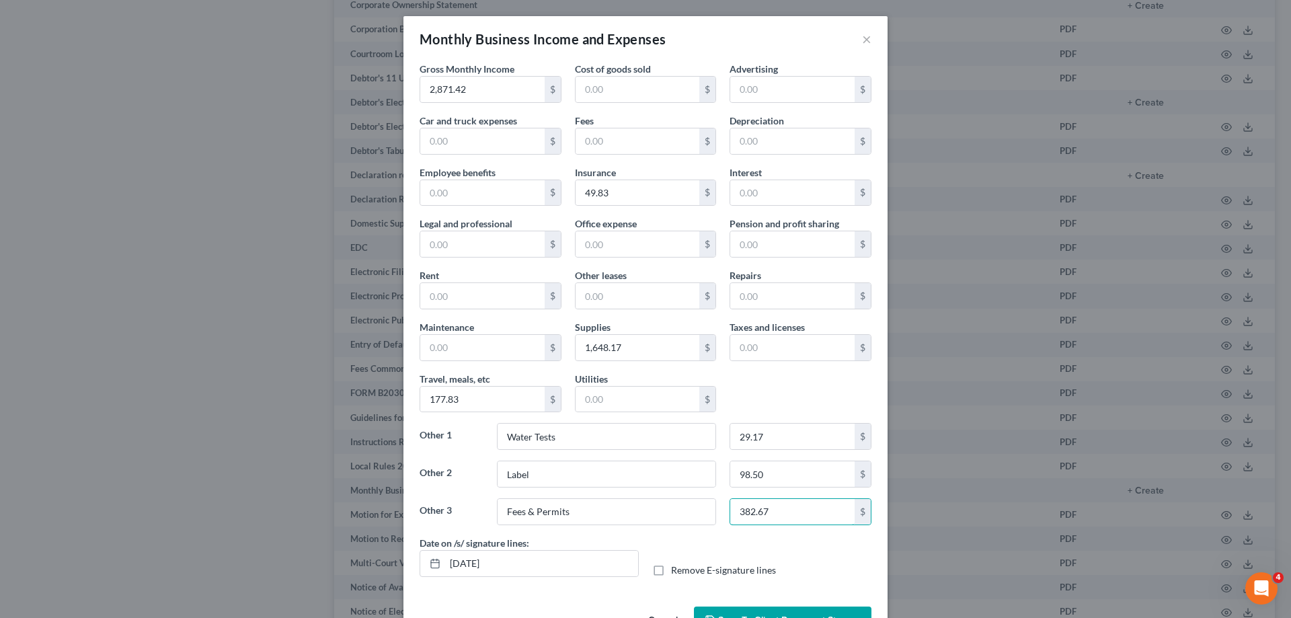
type input "382.67"
click at [642, 343] on input "1,648.17" at bounding box center [637, 348] width 124 height 26
type input "1,739"
click at [541, 470] on input "Label" at bounding box center [606, 474] width 218 height 26
type input "Labels"
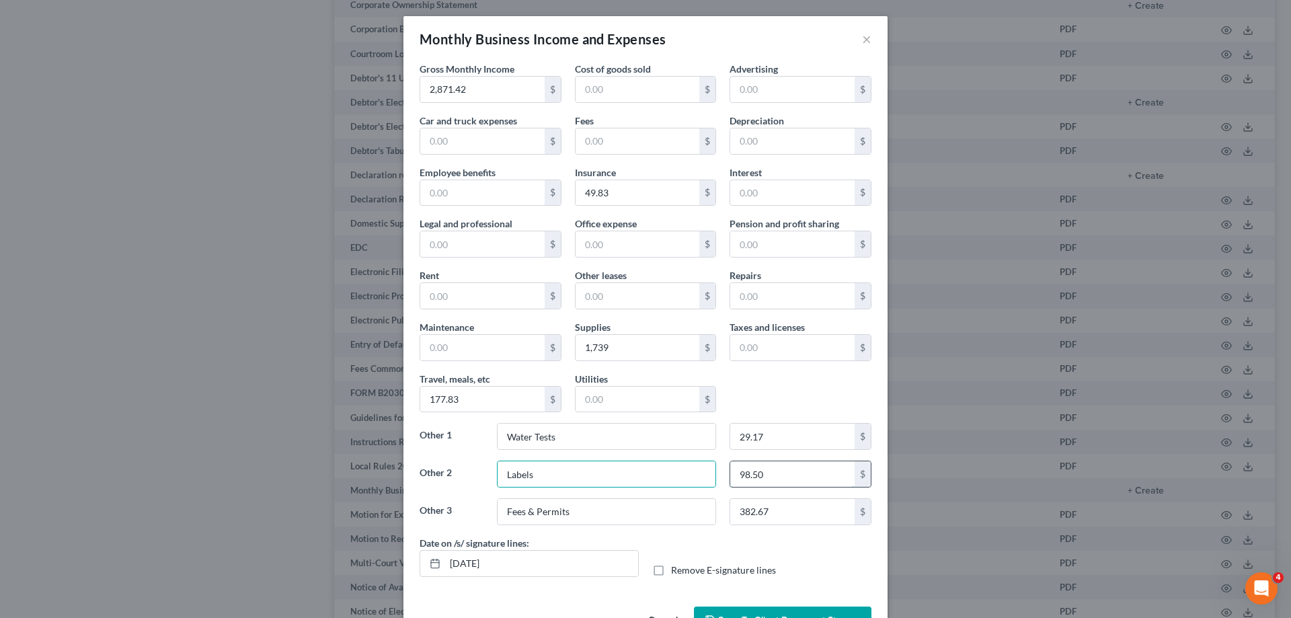
click at [774, 471] on input "98.50" at bounding box center [792, 474] width 124 height 26
type input "100"
drag, startPoint x: 483, startPoint y: 397, endPoint x: 534, endPoint y: 401, distance: 51.9
click at [534, 401] on input "177.83" at bounding box center [482, 400] width 124 height 26
drag, startPoint x: 604, startPoint y: 438, endPoint x: 421, endPoint y: 433, distance: 183.6
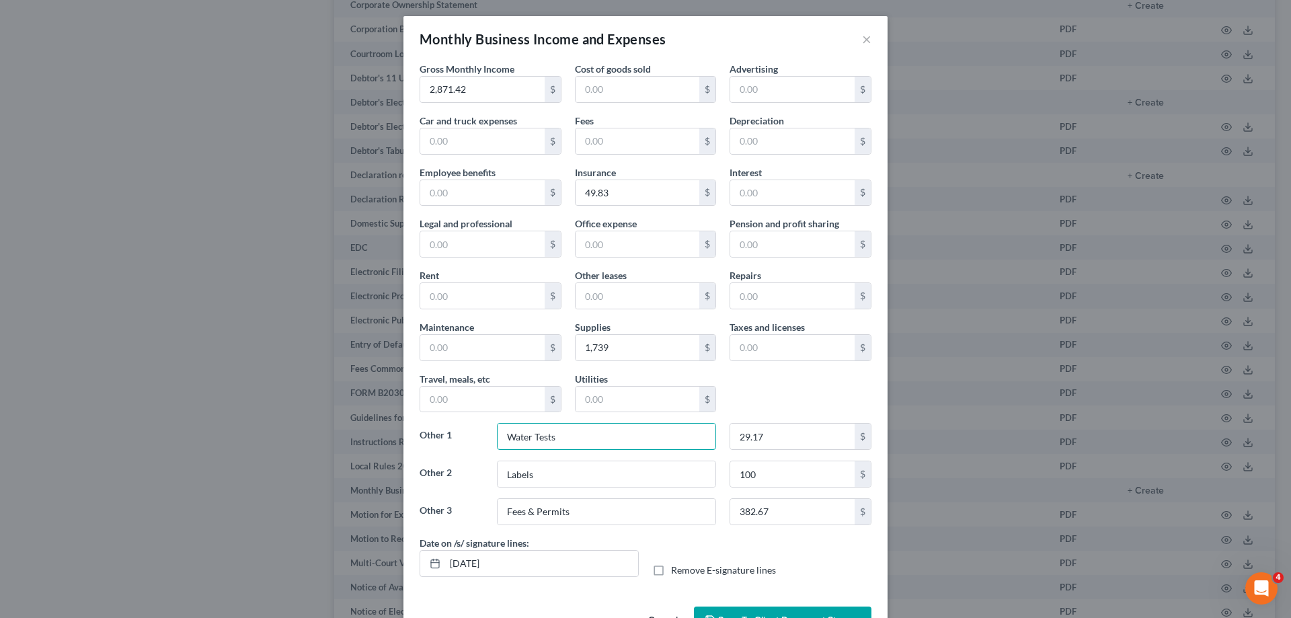
click at [497, 434] on input "Water Tests" at bounding box center [606, 437] width 218 height 26
type input "Fuel"
drag, startPoint x: 630, startPoint y: 196, endPoint x: 616, endPoint y: 195, distance: 13.5
click at [616, 195] on input "49.83" at bounding box center [637, 193] width 124 height 26
click at [750, 387] on div "Gross Monthly Income 2,871.42 $ Cost of goods sold $ Advertising $ Car and truc…" at bounding box center [645, 299] width 465 height 474
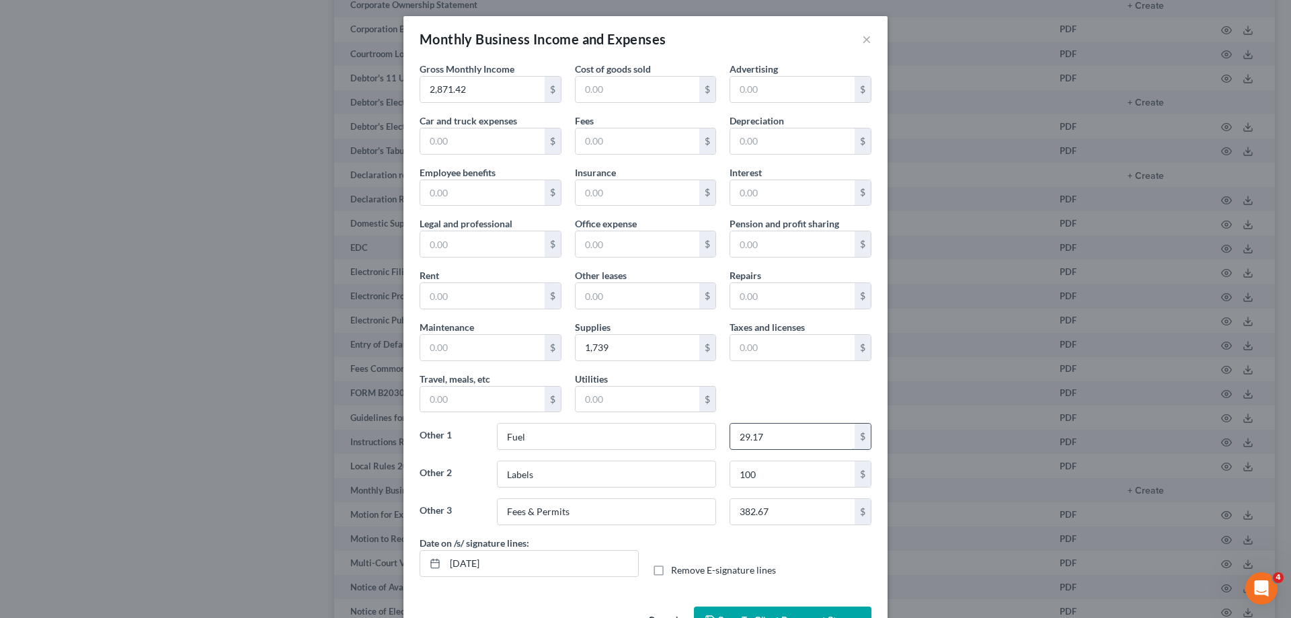
click at [801, 439] on input "29.17" at bounding box center [792, 437] width 124 height 26
type input "202"
click at [787, 389] on div "Gross Monthly Income 2,871.42 $ Cost of goods sold $ Advertising $ Car and truc…" at bounding box center [645, 299] width 465 height 474
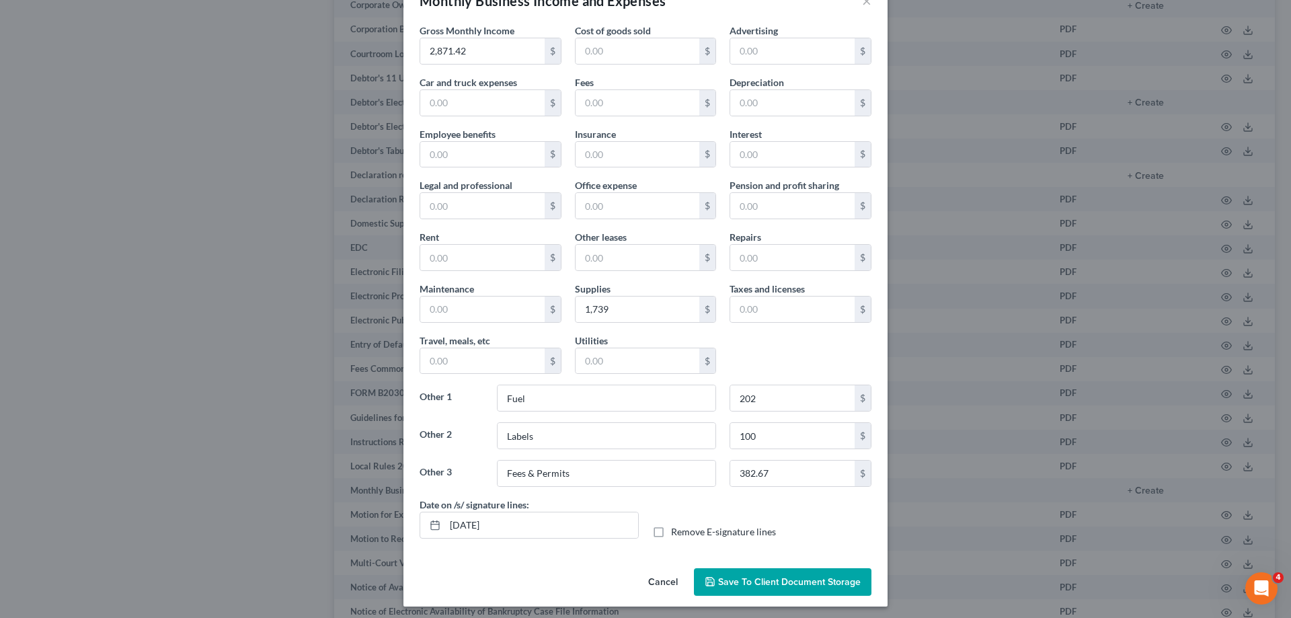
scroll to position [43, 0]
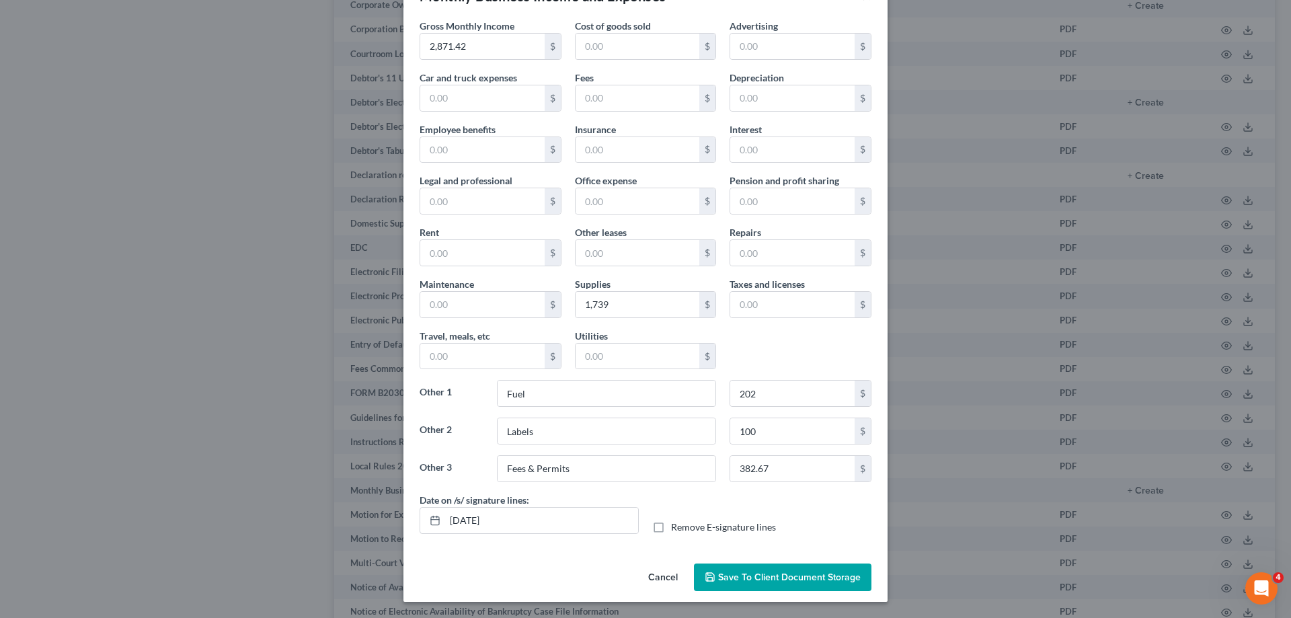
click at [782, 579] on span "Save to Client Document Storage" at bounding box center [789, 576] width 143 height 11
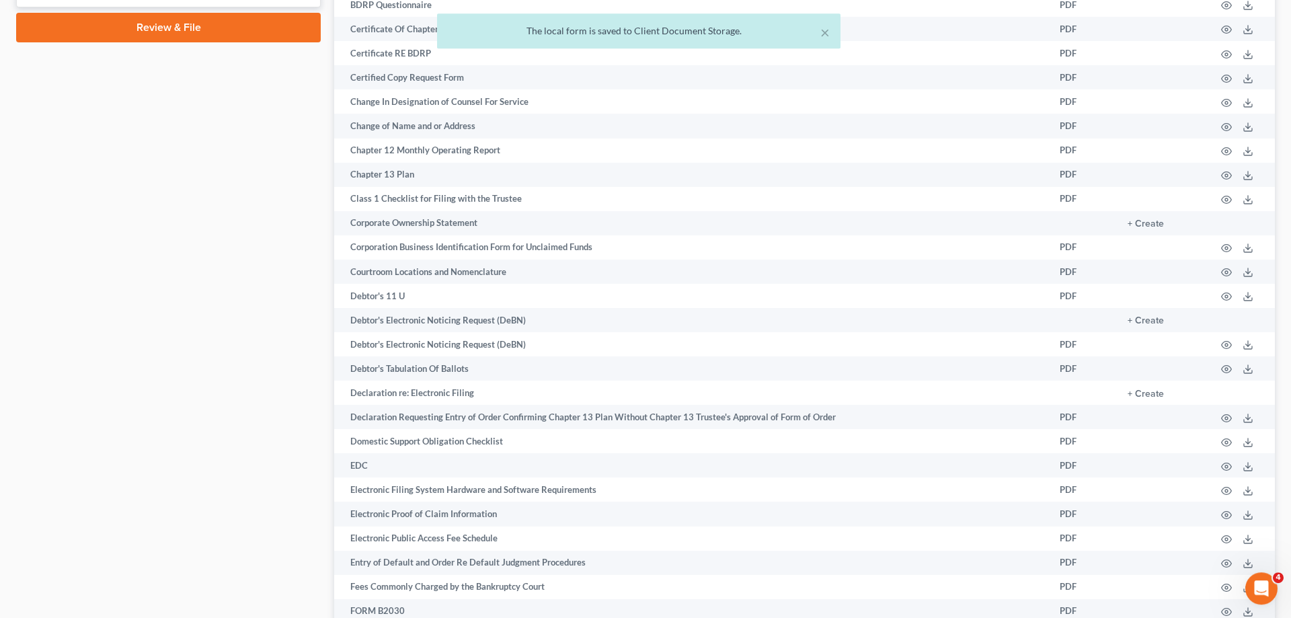
scroll to position [274, 0]
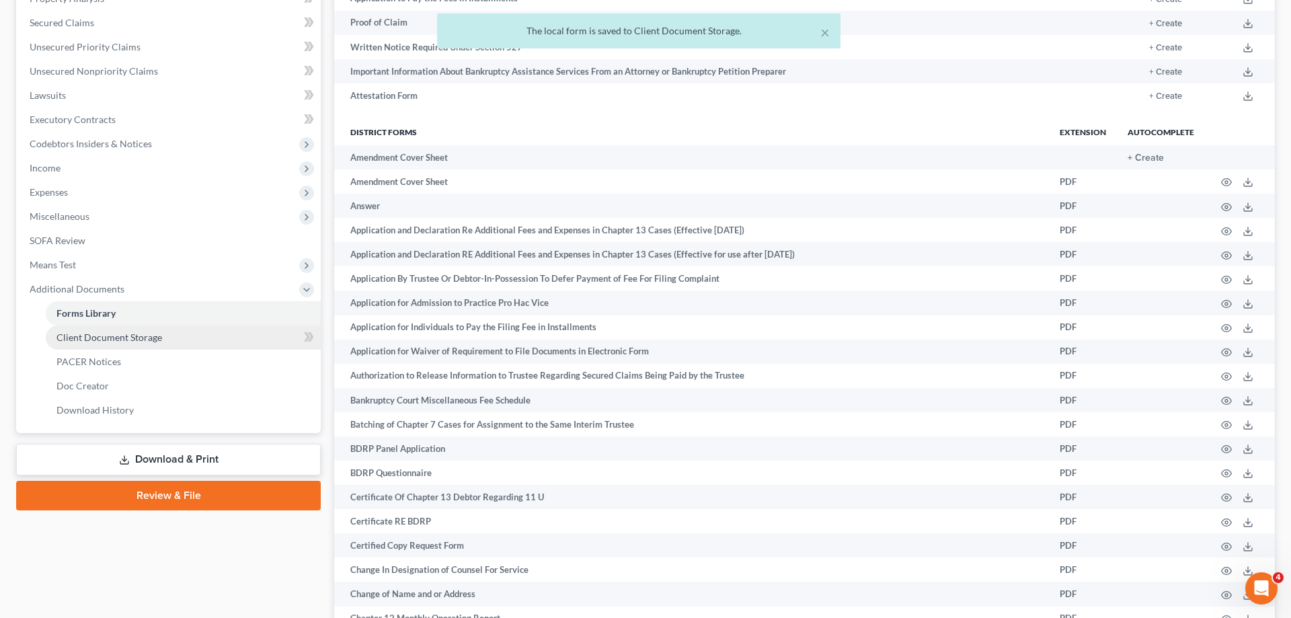
click at [149, 341] on span "Client Document Storage" at bounding box center [109, 336] width 106 height 11
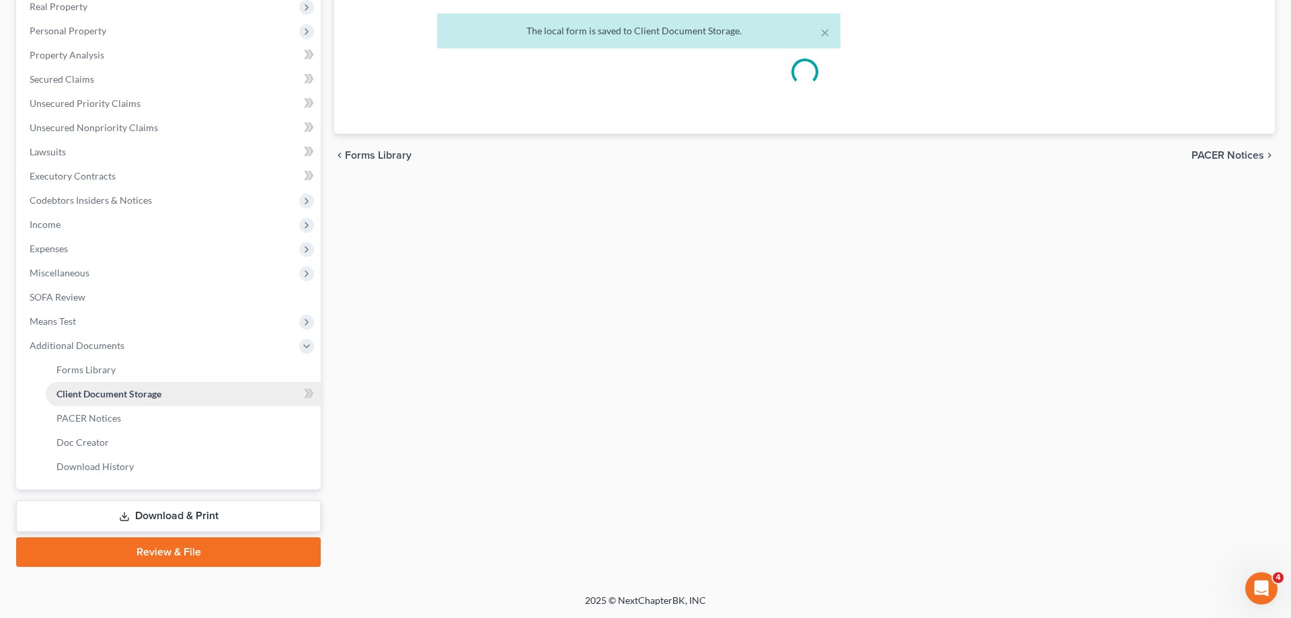
scroll to position [216, 0]
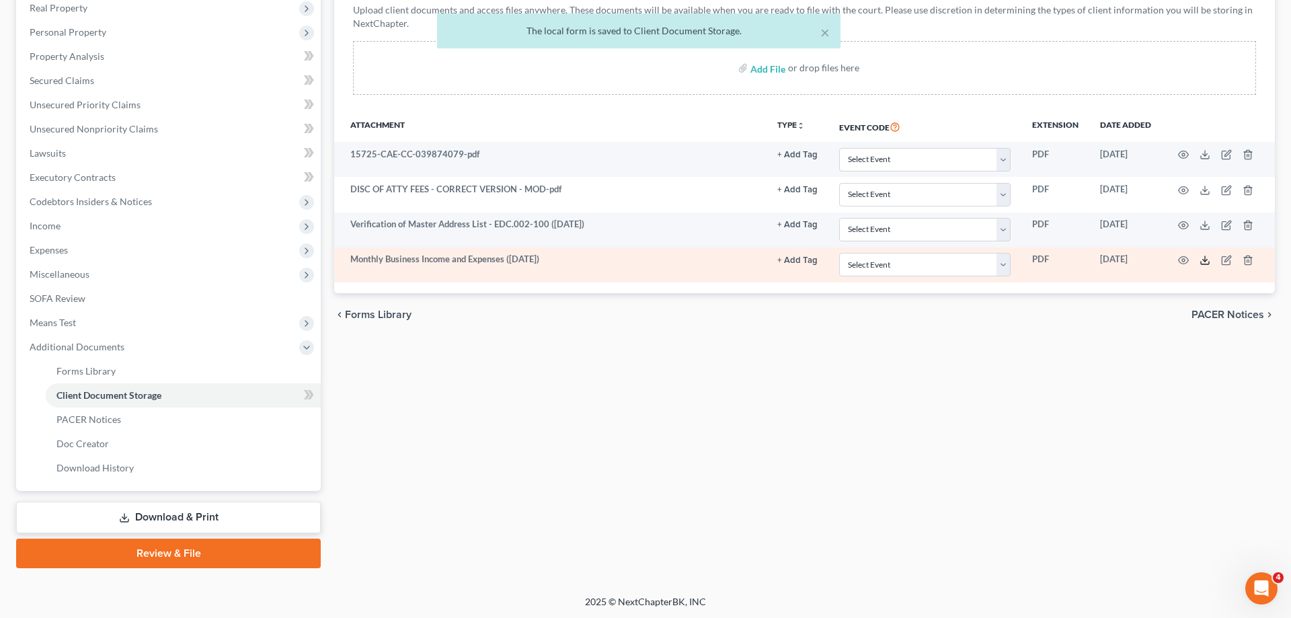
click at [1203, 260] on icon at bounding box center [1204, 260] width 11 height 11
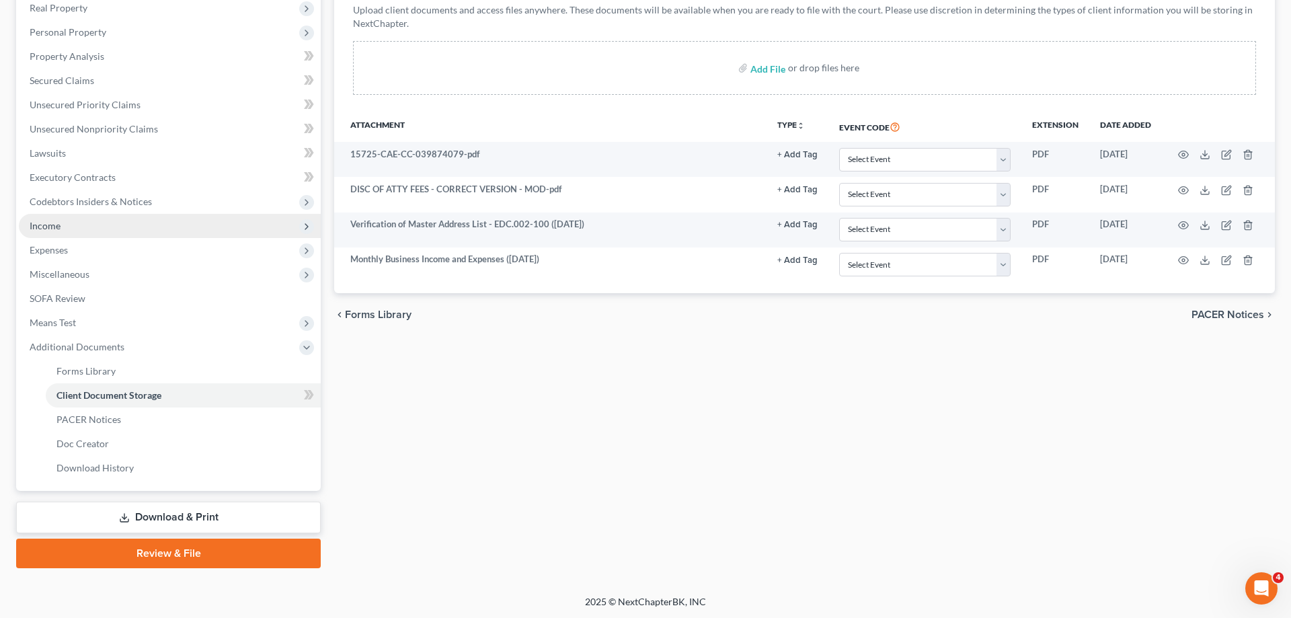
click at [100, 223] on span "Income" at bounding box center [170, 226] width 302 height 24
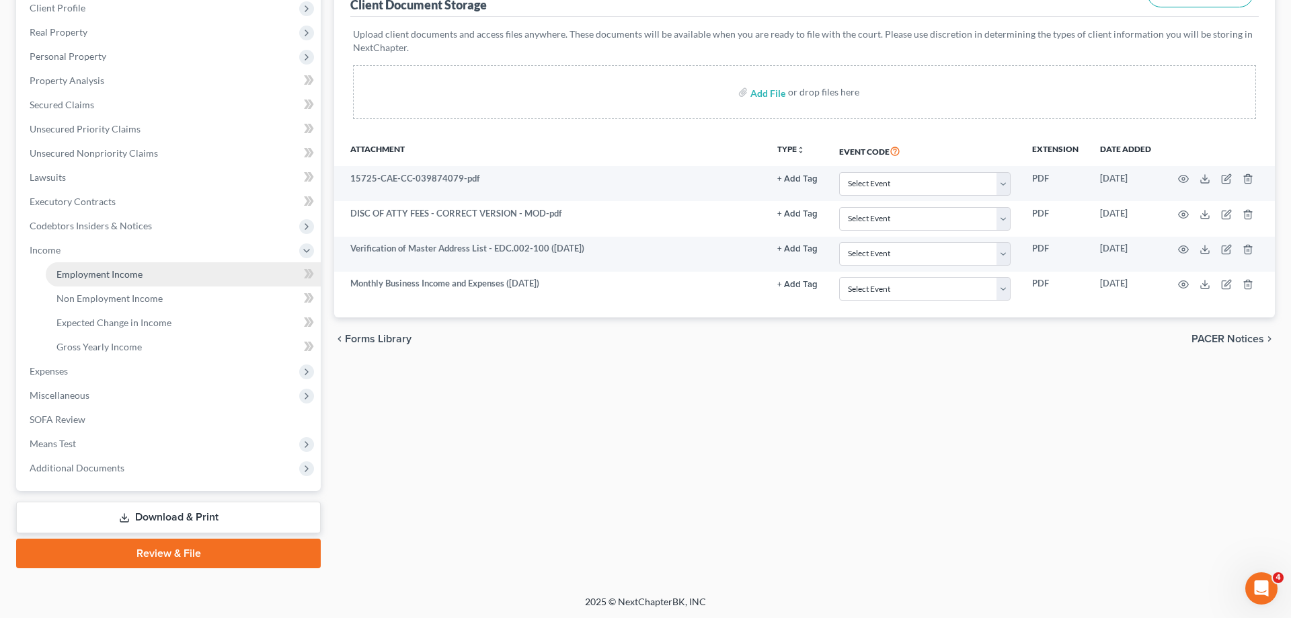
click at [124, 273] on span "Employment Income" at bounding box center [99, 273] width 86 height 11
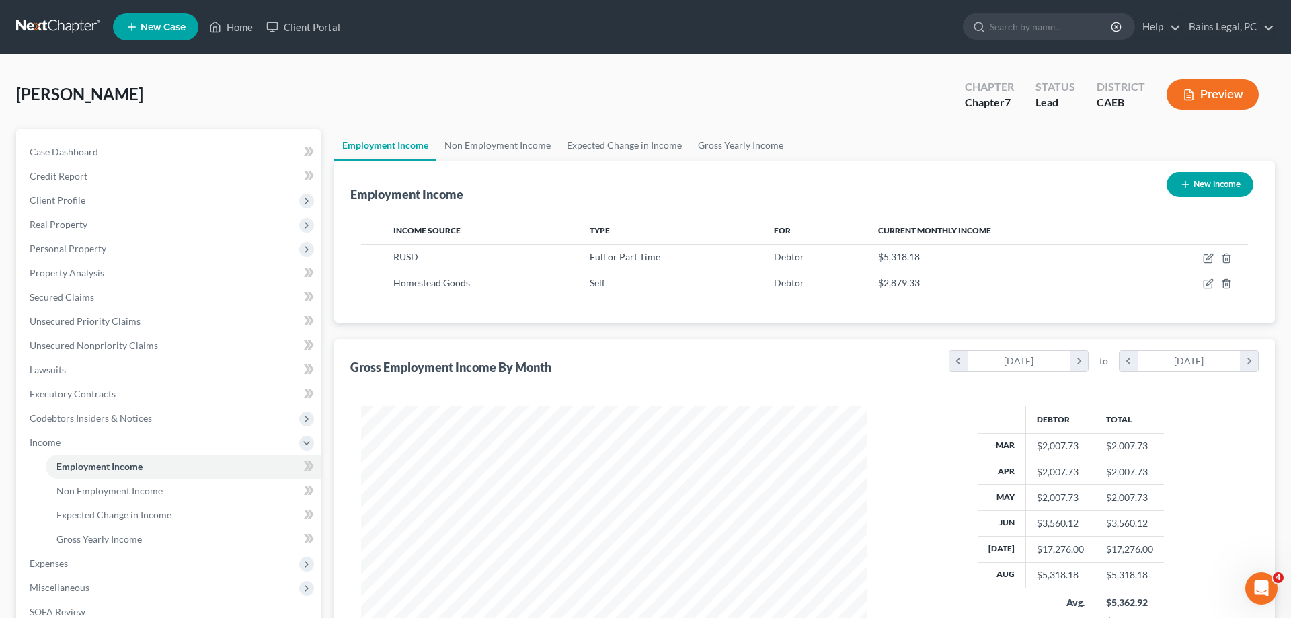
scroll to position [253, 533]
click at [1210, 284] on icon "button" at bounding box center [1208, 283] width 11 height 11
select select "1"
select select "4"
select select "0"
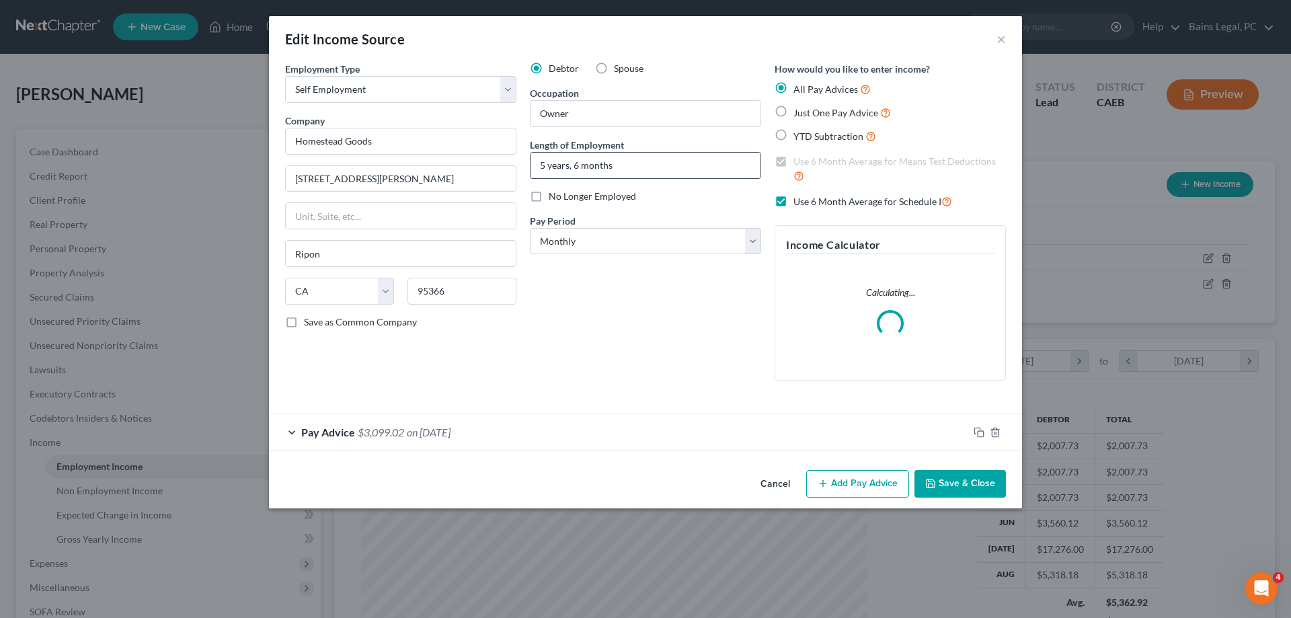
click at [579, 167] on input "5 years, 6 months" at bounding box center [645, 166] width 230 height 26
type input "5 years, 7 months"
drag, startPoint x: 663, startPoint y: 431, endPoint x: 484, endPoint y: 470, distance: 183.0
click at [662, 431] on div "Pay Advice $3,099.02 on [DATE]" at bounding box center [618, 432] width 699 height 36
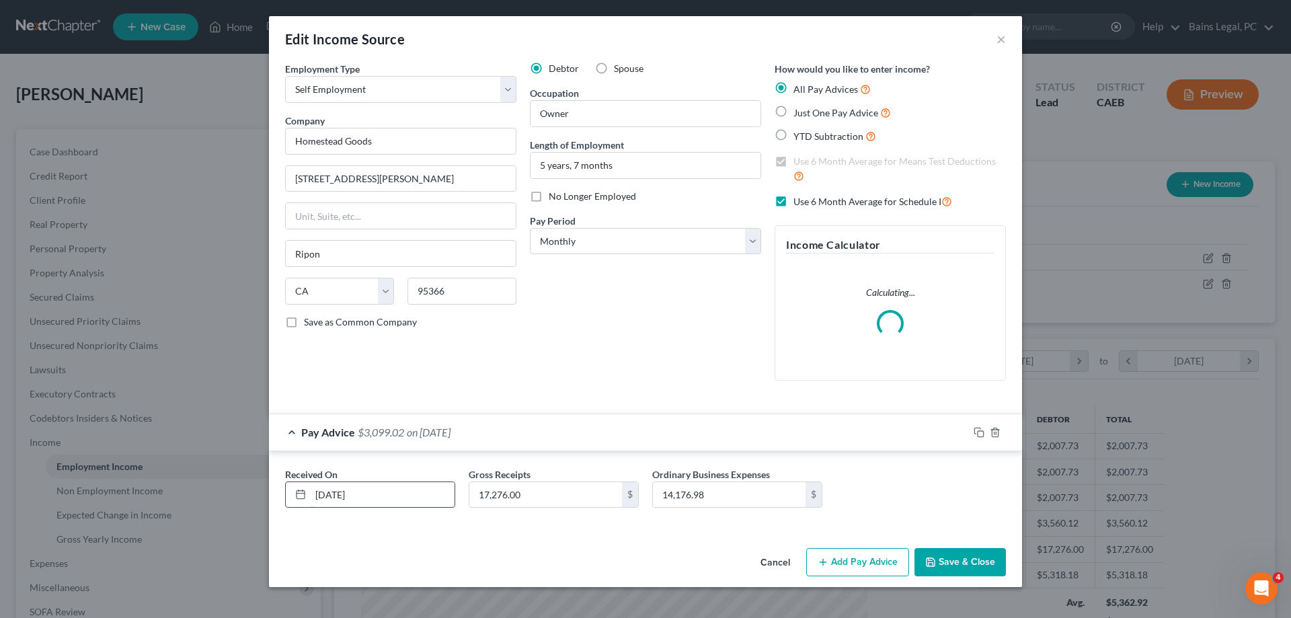
click at [394, 498] on input "[DATE]" at bounding box center [383, 495] width 144 height 26
drag, startPoint x: 394, startPoint y: 498, endPoint x: 285, endPoint y: 499, distance: 108.9
click at [311, 501] on input "[DATE]" at bounding box center [383, 495] width 144 height 26
type input "[DATE]"
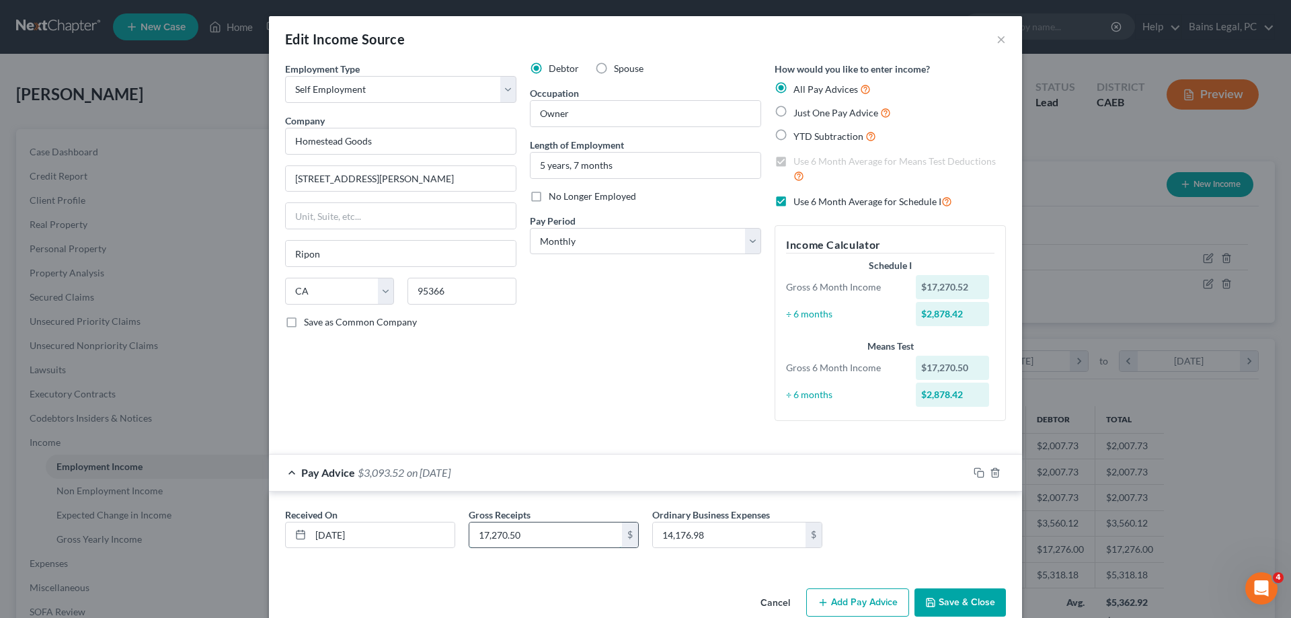
click at [541, 536] on input "17,270.50" at bounding box center [545, 535] width 153 height 26
type input "17,228.52"
click at [727, 544] on input "14,176.98" at bounding box center [729, 535] width 153 height 26
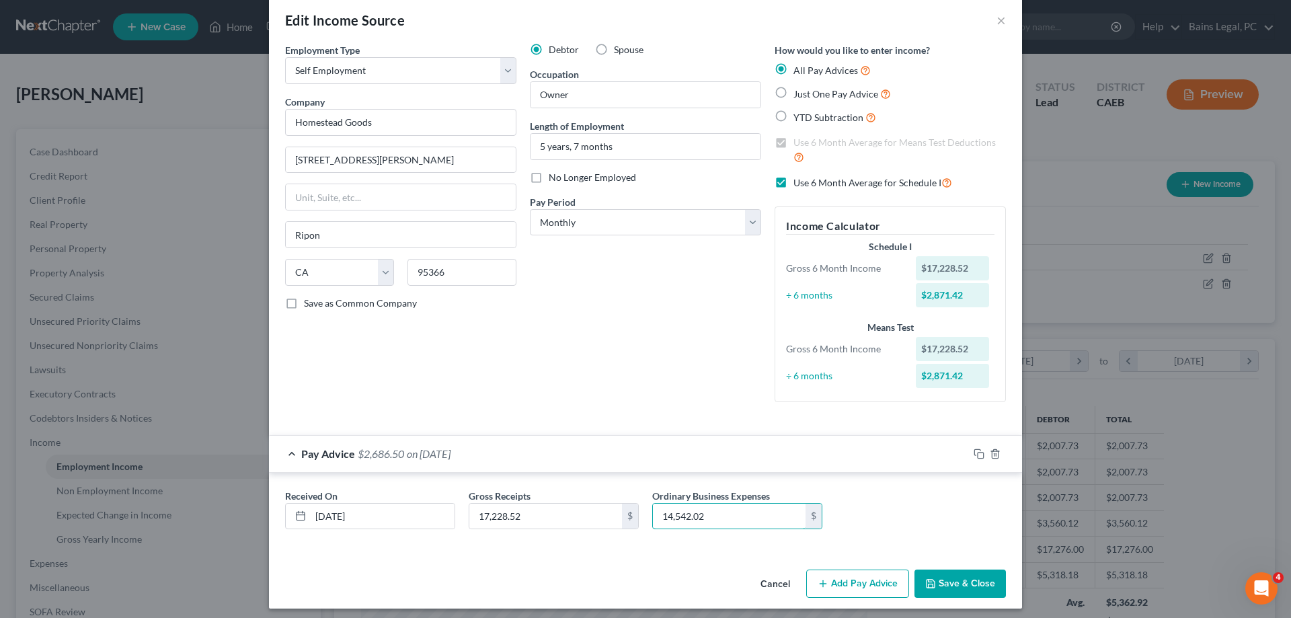
scroll to position [26, 0]
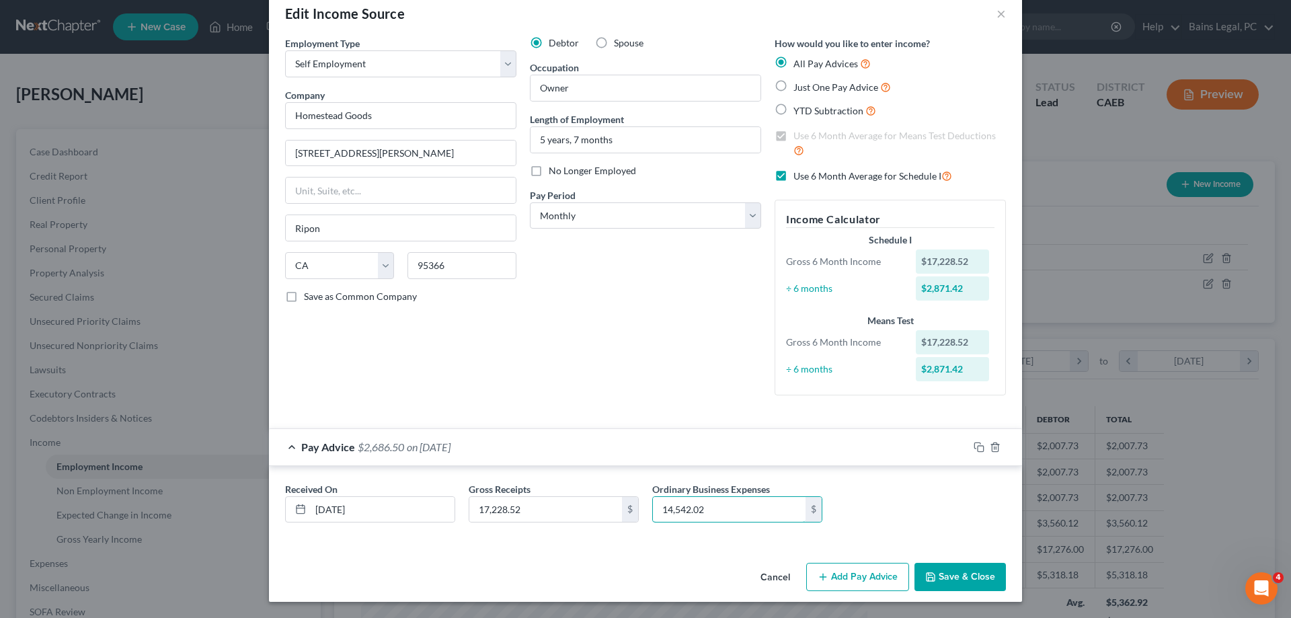
type input "14,542.02"
click at [942, 575] on button "Save & Close" at bounding box center [959, 577] width 91 height 28
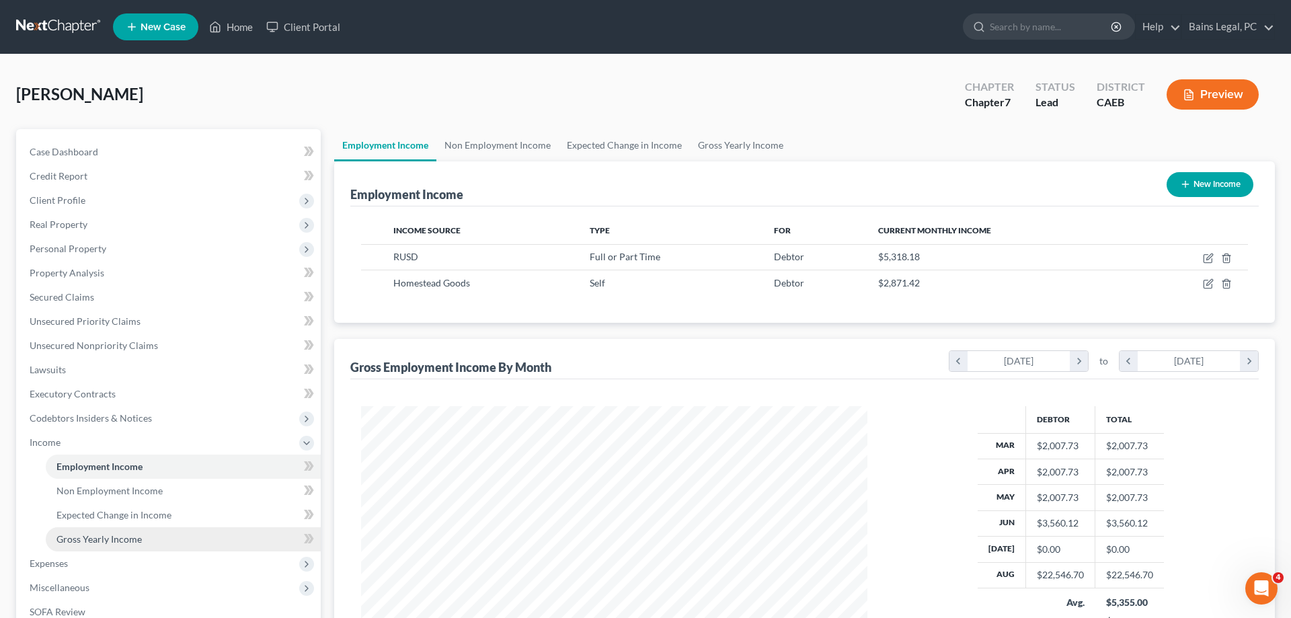
click at [165, 546] on link "Gross Yearly Income" at bounding box center [183, 539] width 275 height 24
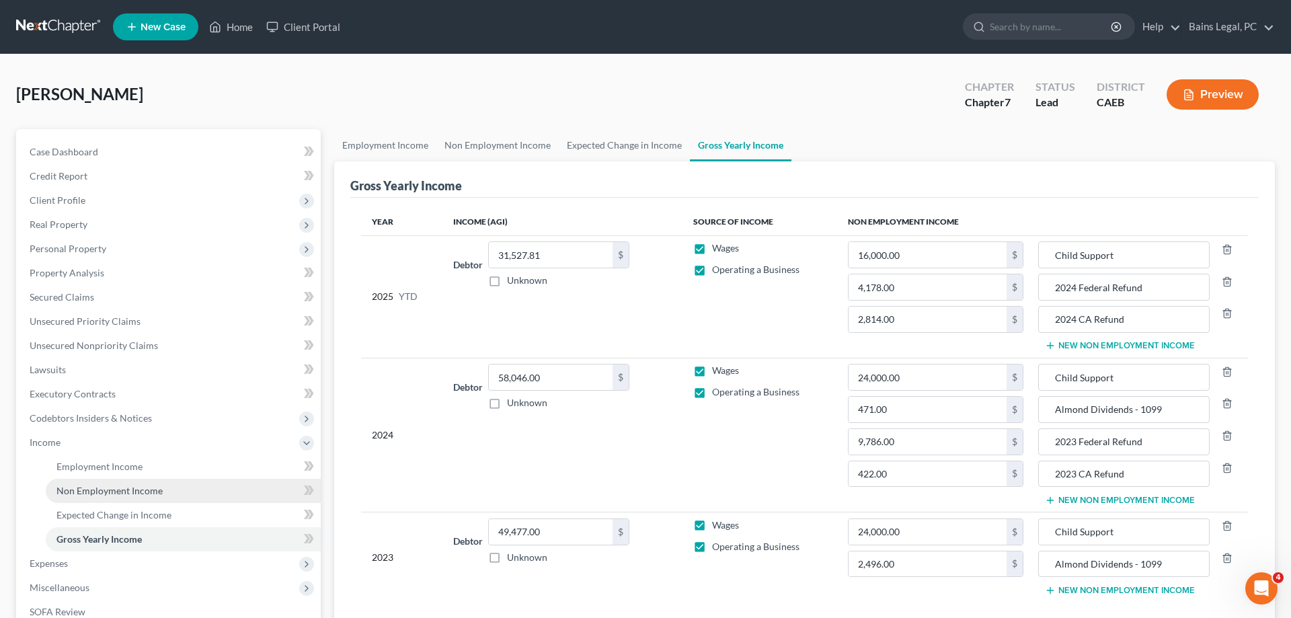
click at [133, 491] on span "Non Employment Income" at bounding box center [109, 490] width 106 height 11
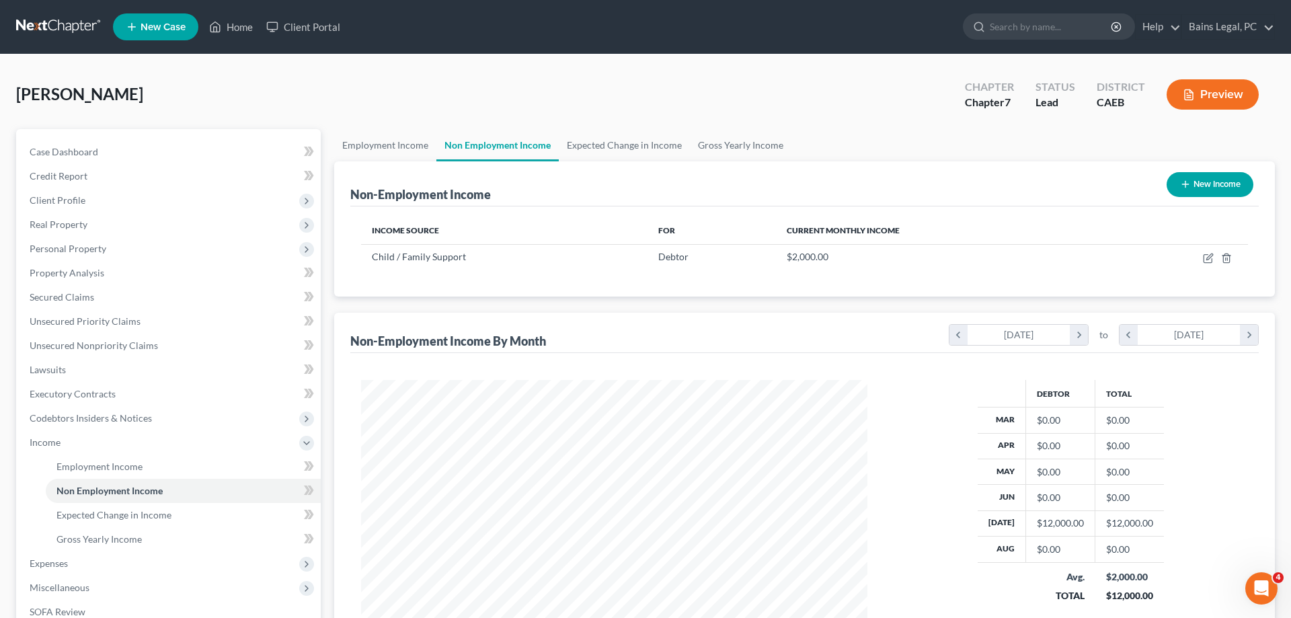
scroll to position [253, 533]
click at [1203, 259] on icon "button" at bounding box center [1207, 259] width 8 height 8
select select "7"
select select "0"
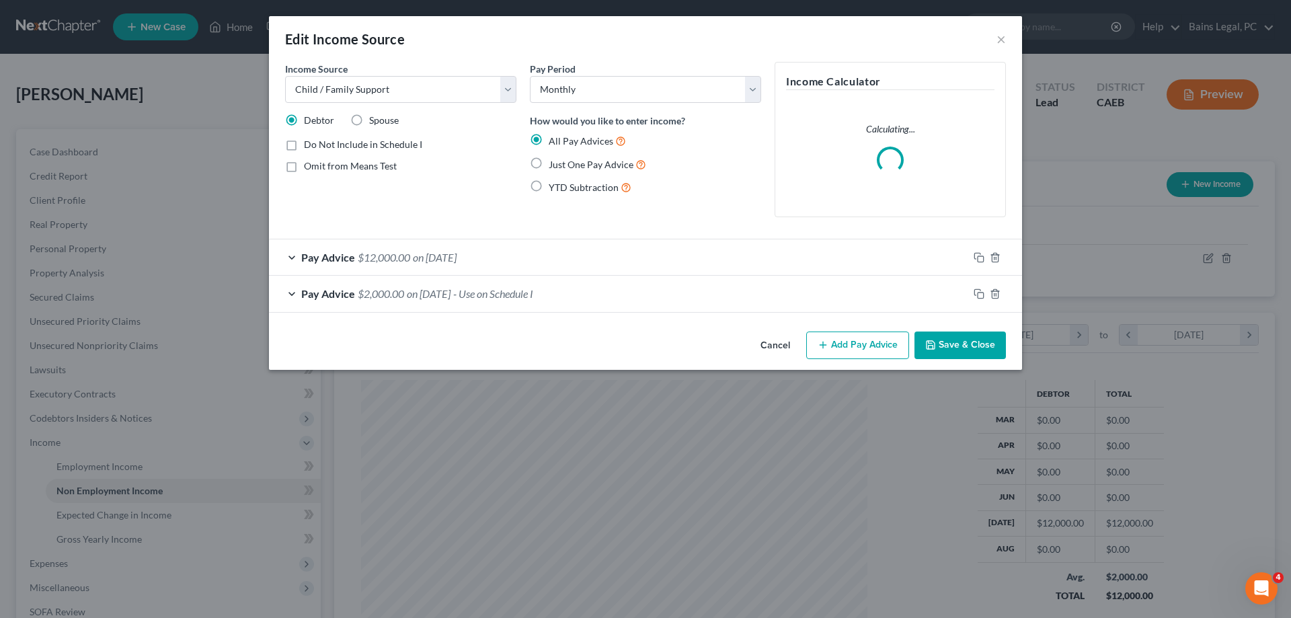
click at [518, 257] on div "Pay Advice $12,000.00 on [DATE]" at bounding box center [618, 257] width 699 height 36
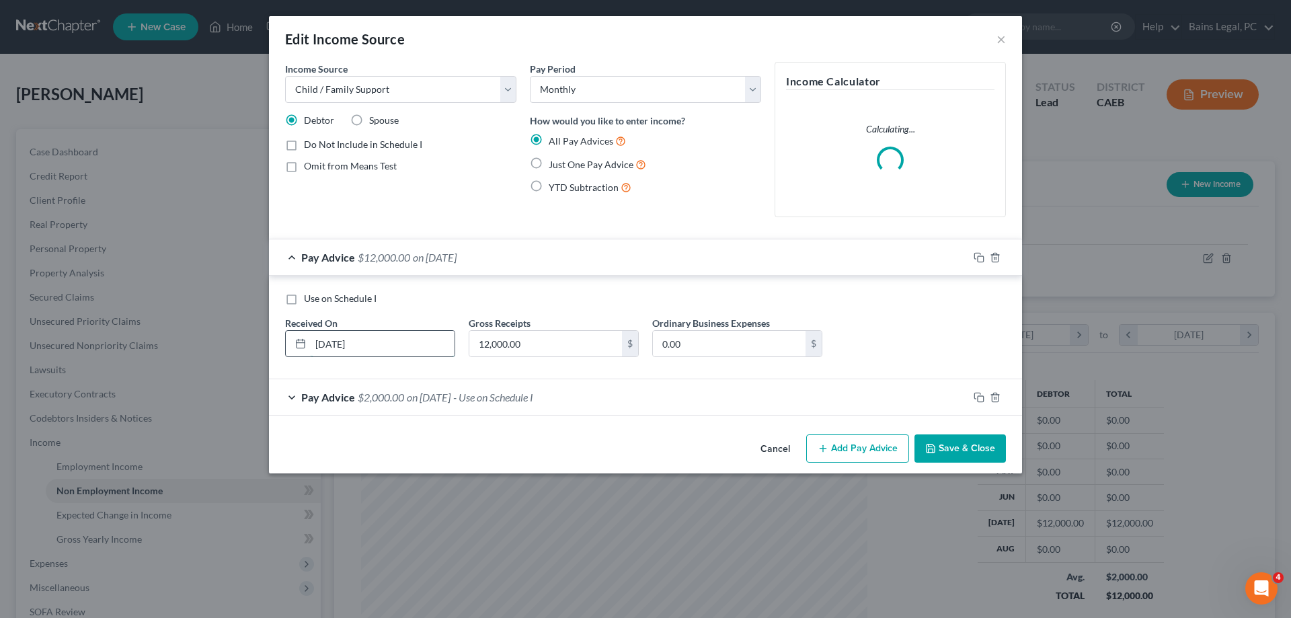
drag, startPoint x: 394, startPoint y: 346, endPoint x: 232, endPoint y: 342, distance: 162.1
click at [311, 342] on input "[DATE]" at bounding box center [383, 344] width 144 height 26
type input "[DATE]"
click at [977, 456] on button "Save & Close" at bounding box center [959, 448] width 91 height 28
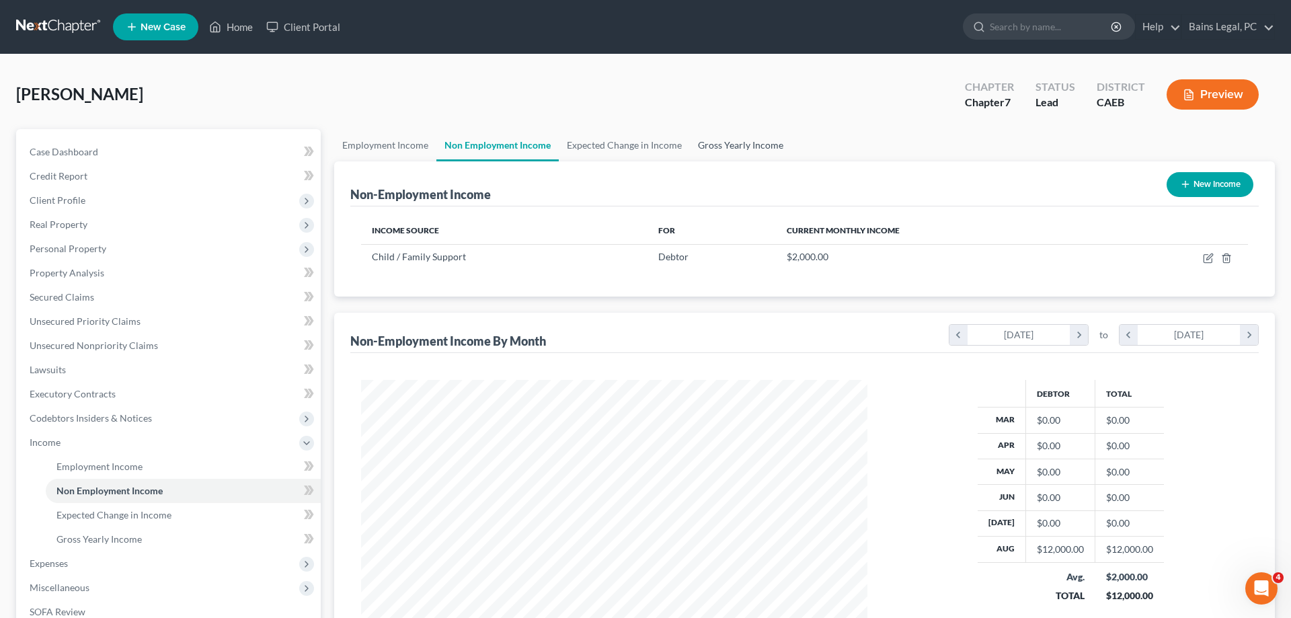
click at [751, 143] on link "Gross Yearly Income" at bounding box center [741, 145] width 102 height 32
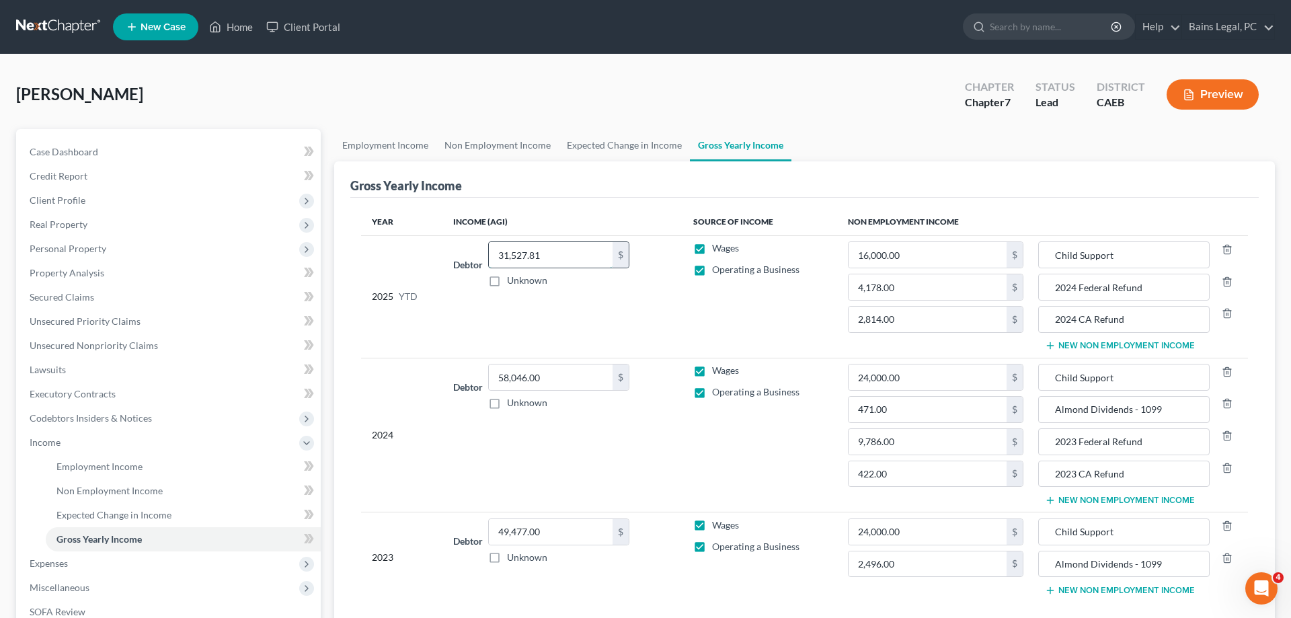
drag, startPoint x: 566, startPoint y: 255, endPoint x: 612, endPoint y: 249, distance: 46.2
click at [612, 249] on input "31,527.81" at bounding box center [551, 255] width 124 height 26
type input "36,725.56"
drag, startPoint x: 860, startPoint y: 255, endPoint x: 922, endPoint y: 254, distance: 61.9
click at [938, 254] on input "16,000.00" at bounding box center [927, 255] width 158 height 26
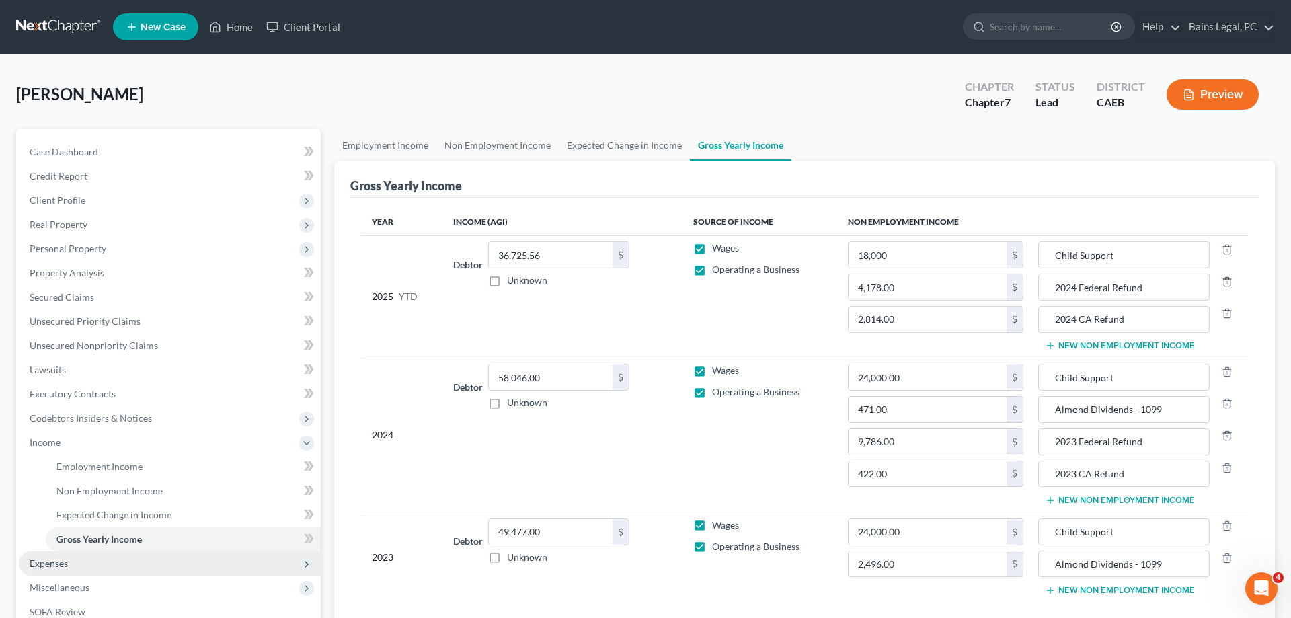
click at [73, 564] on span "Expenses" at bounding box center [170, 563] width 302 height 24
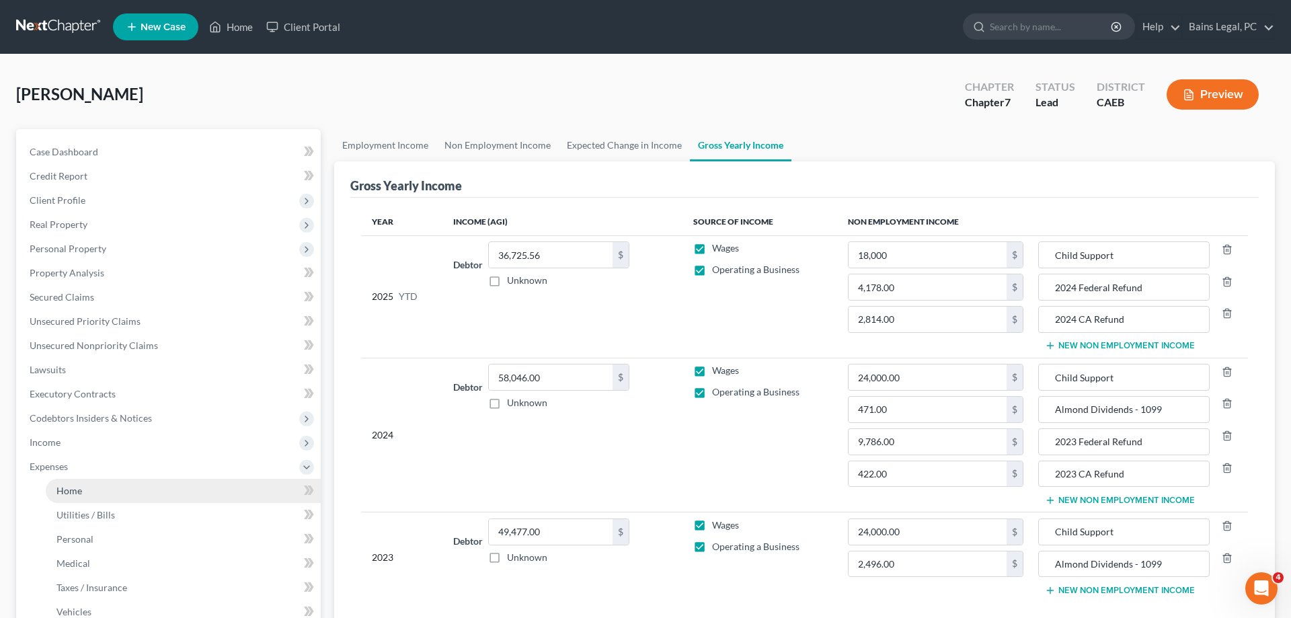
click at [79, 491] on span "Home" at bounding box center [69, 490] width 26 height 11
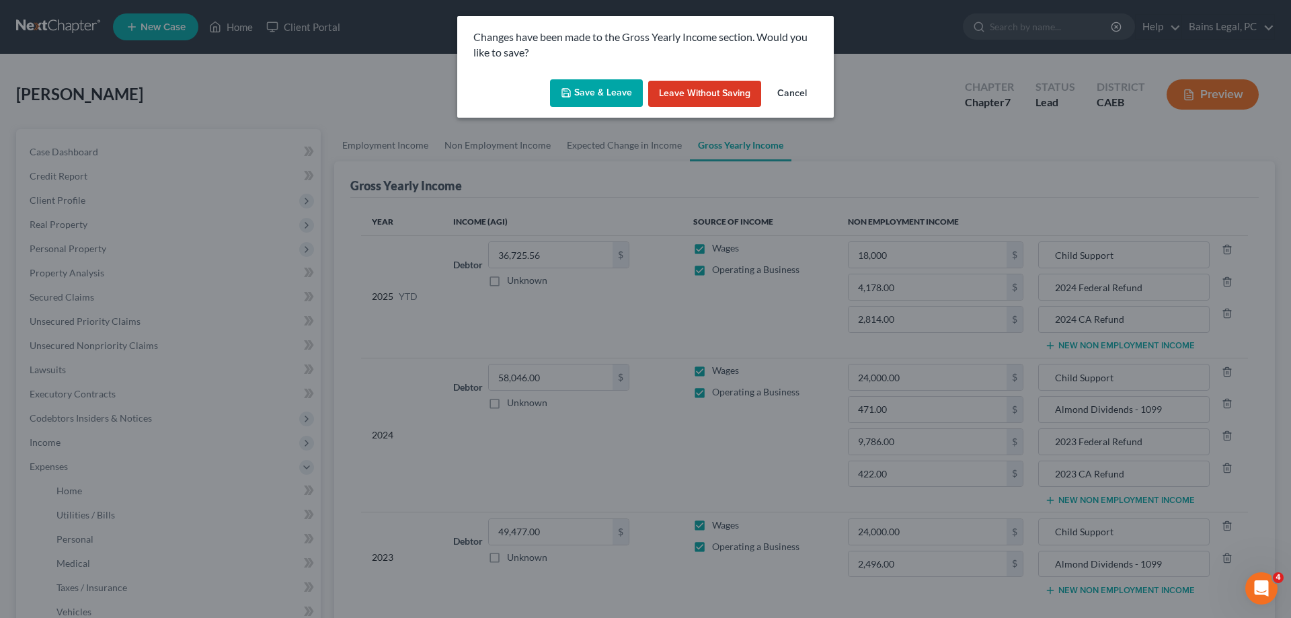
click at [602, 95] on button "Save & Leave" at bounding box center [596, 93] width 93 height 28
type input "18,000.00"
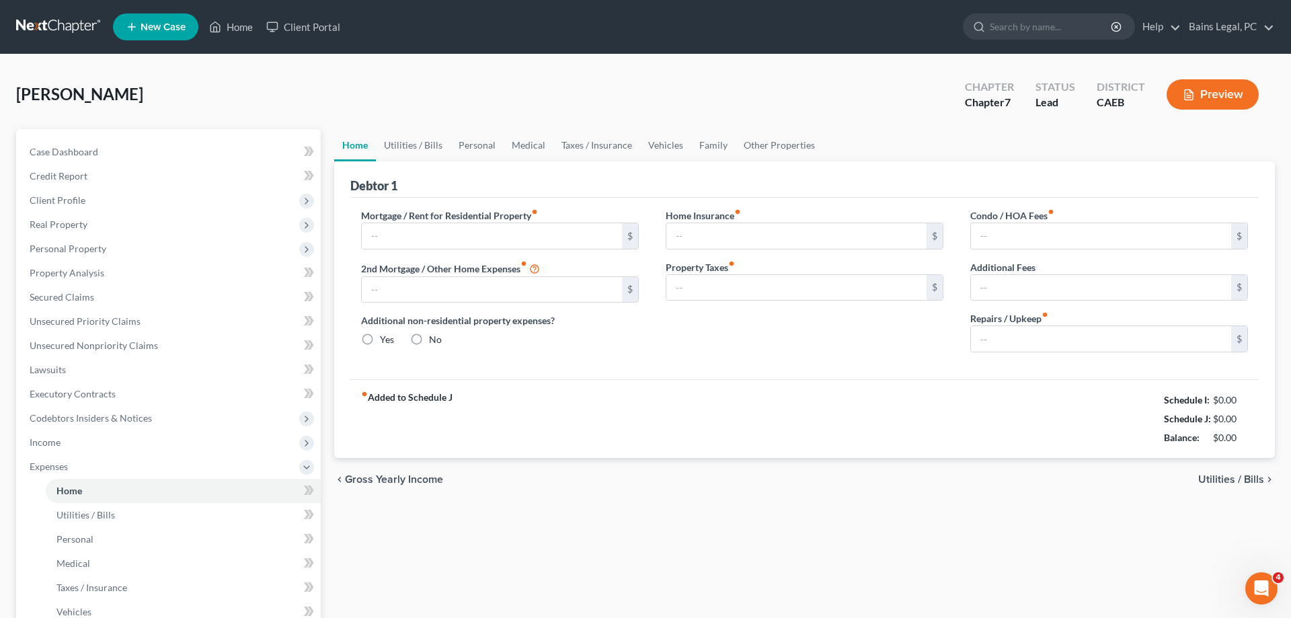
type input "1,243.43"
type input "0.00"
radio input "true"
type input "0.00"
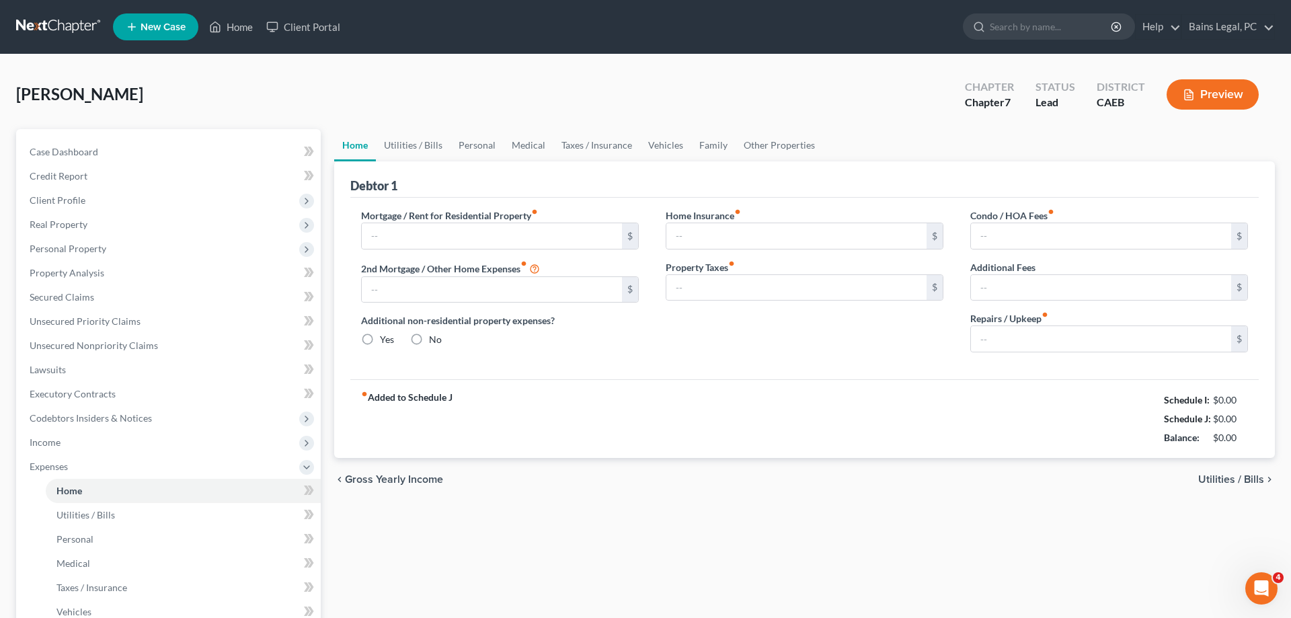
type input "0.00"
type input "100.00"
click at [421, 141] on link "Utilities / Bills" at bounding box center [413, 145] width 75 height 32
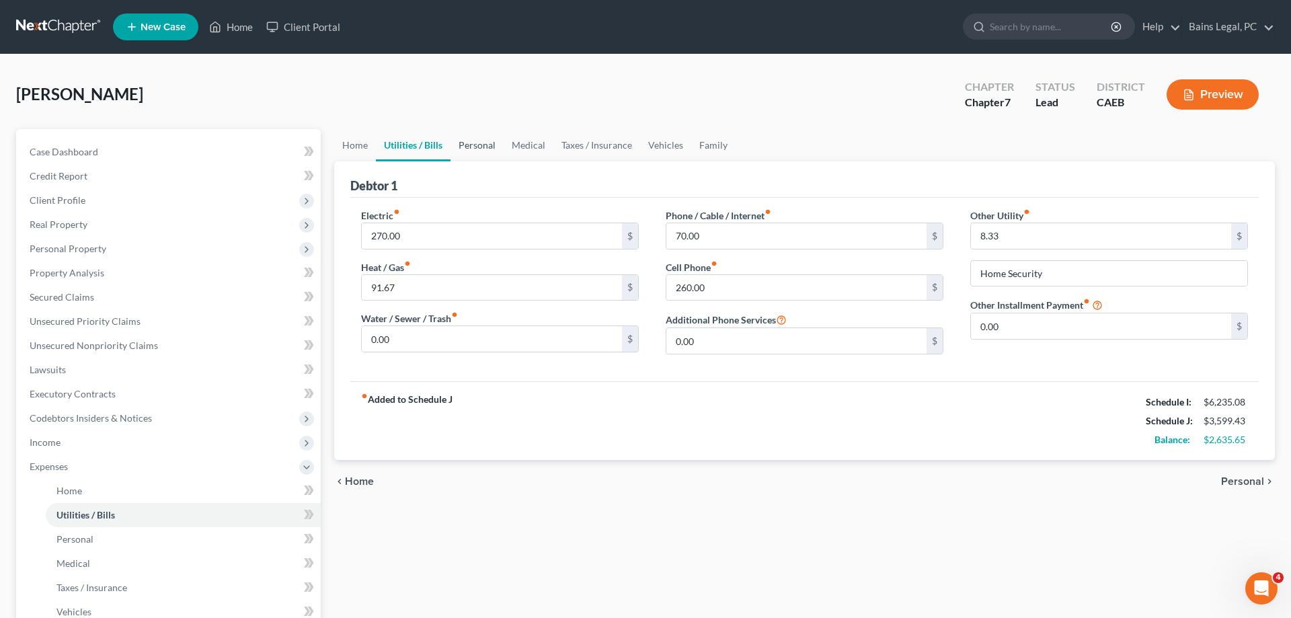
click at [480, 145] on link "Personal" at bounding box center [476, 145] width 53 height 32
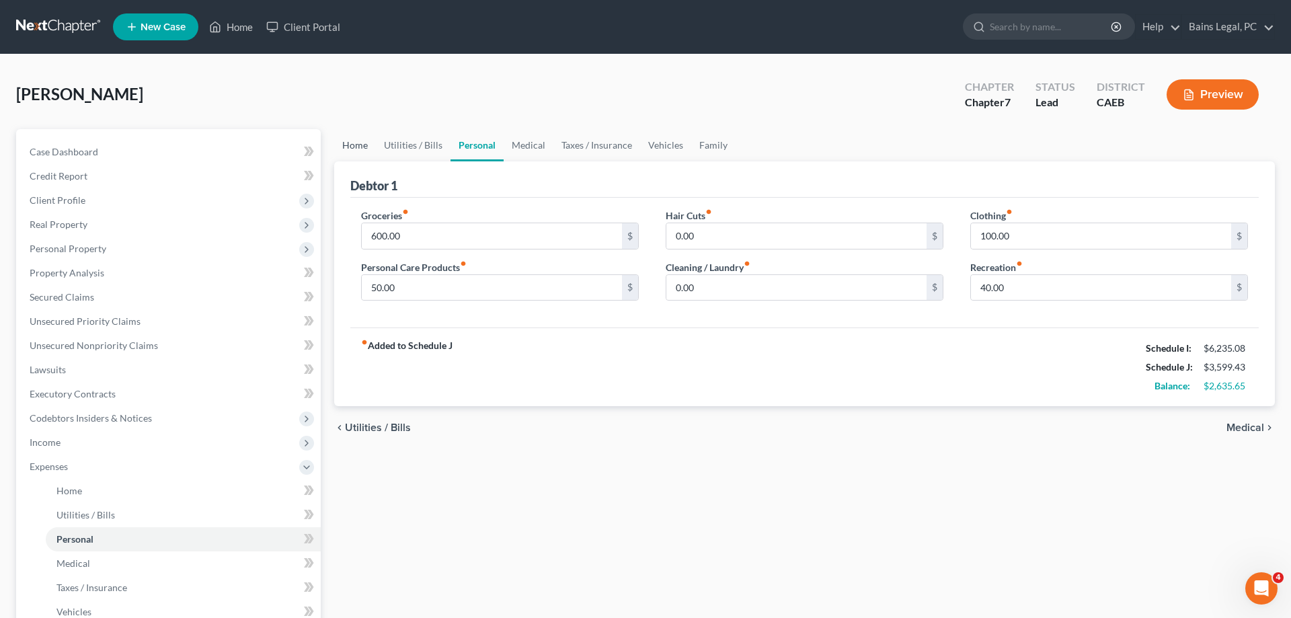
click at [342, 147] on link "Home" at bounding box center [355, 145] width 42 height 32
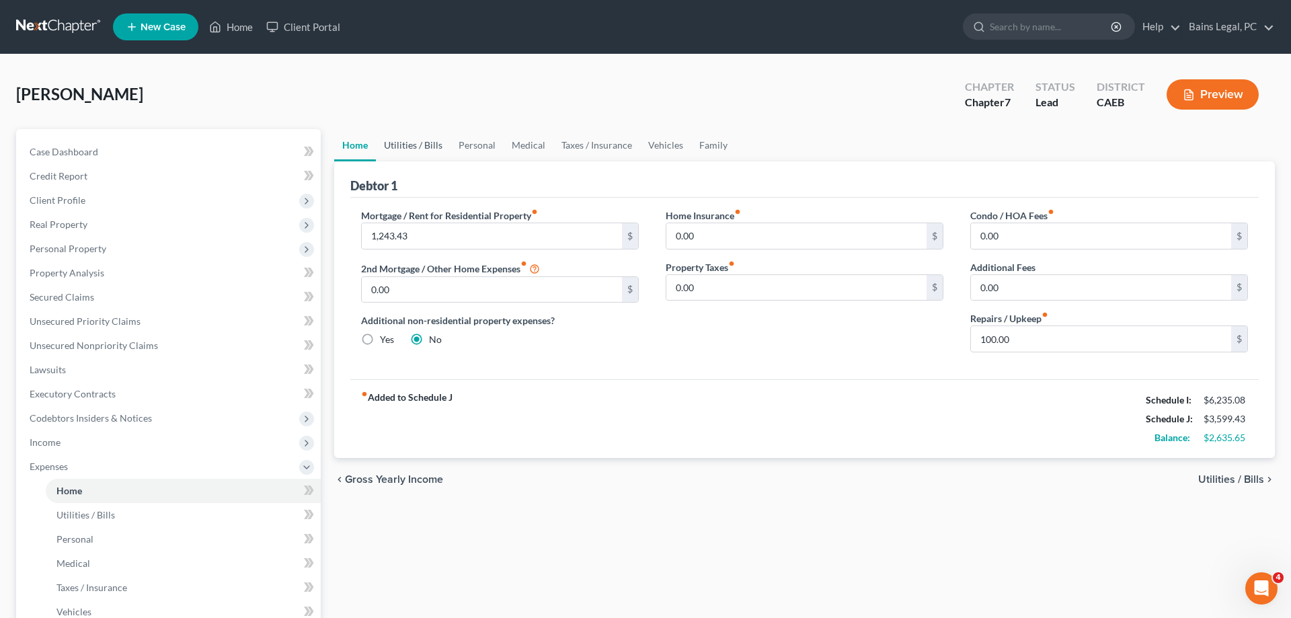
click at [408, 151] on link "Utilities / Bills" at bounding box center [413, 145] width 75 height 32
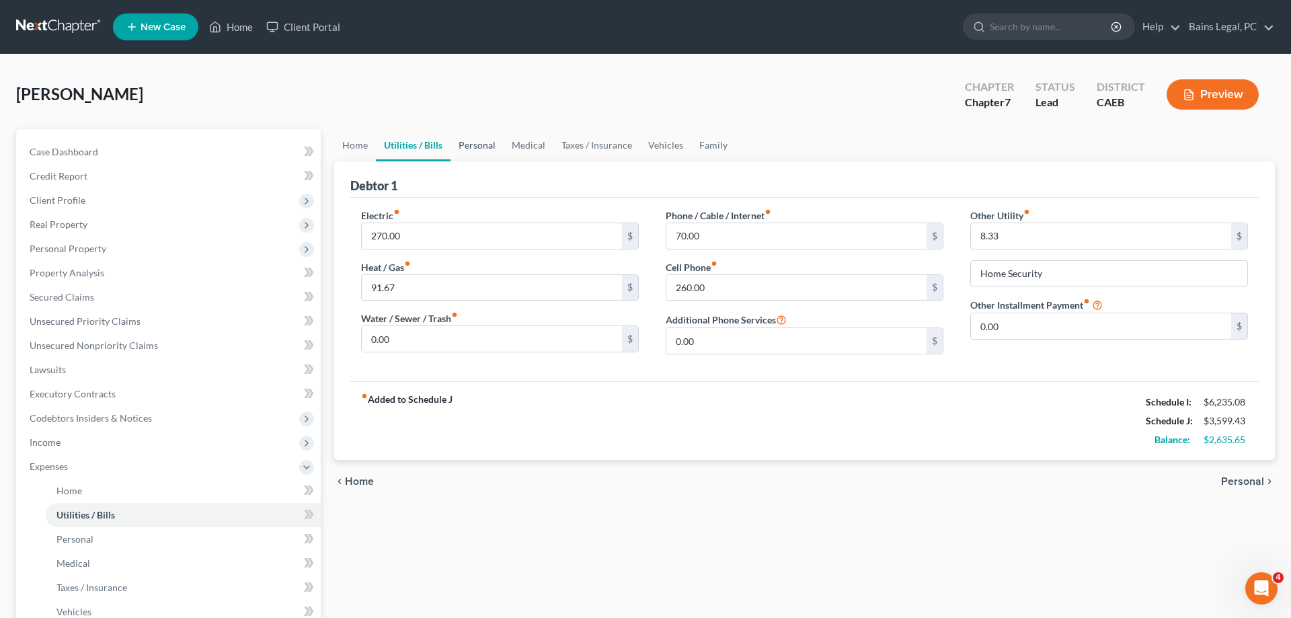
click at [479, 143] on link "Personal" at bounding box center [476, 145] width 53 height 32
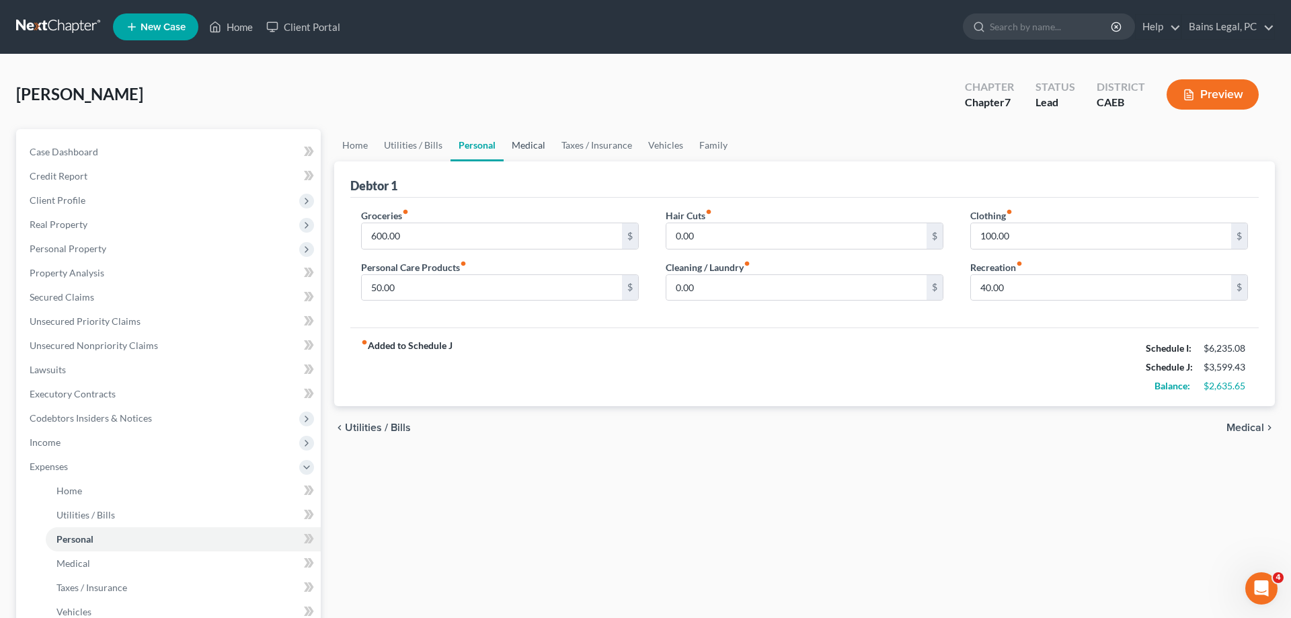
click at [523, 144] on link "Medical" at bounding box center [529, 145] width 50 height 32
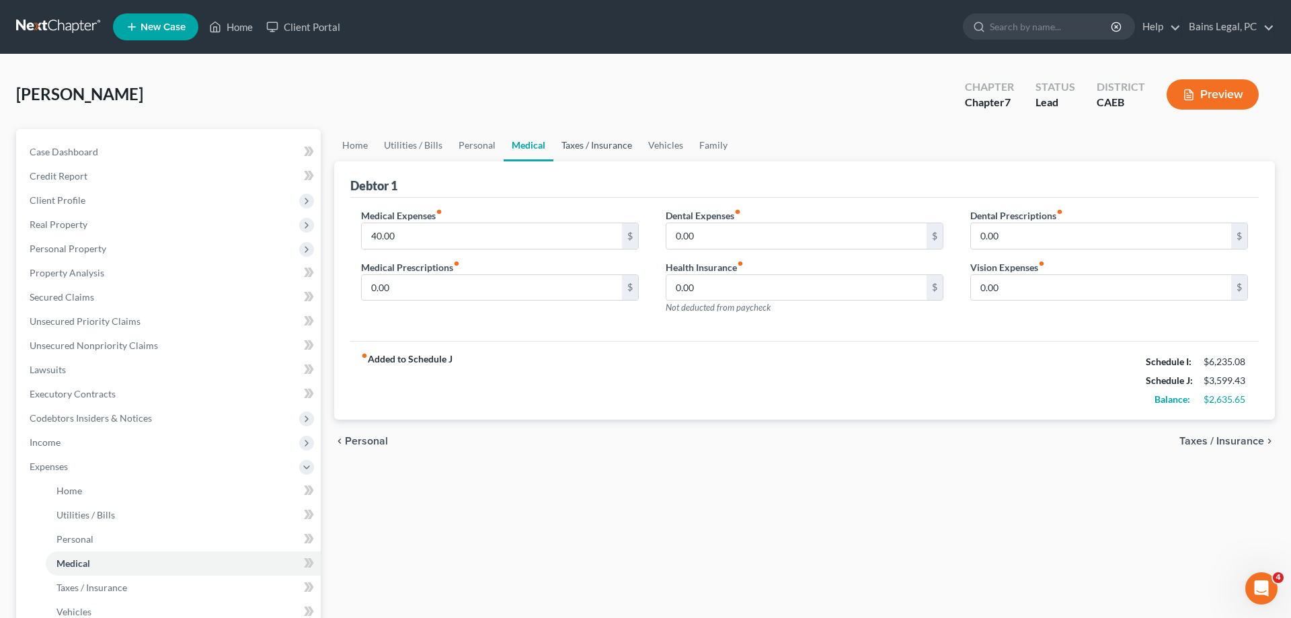
click at [573, 146] on link "Taxes / Insurance" at bounding box center [596, 145] width 87 height 32
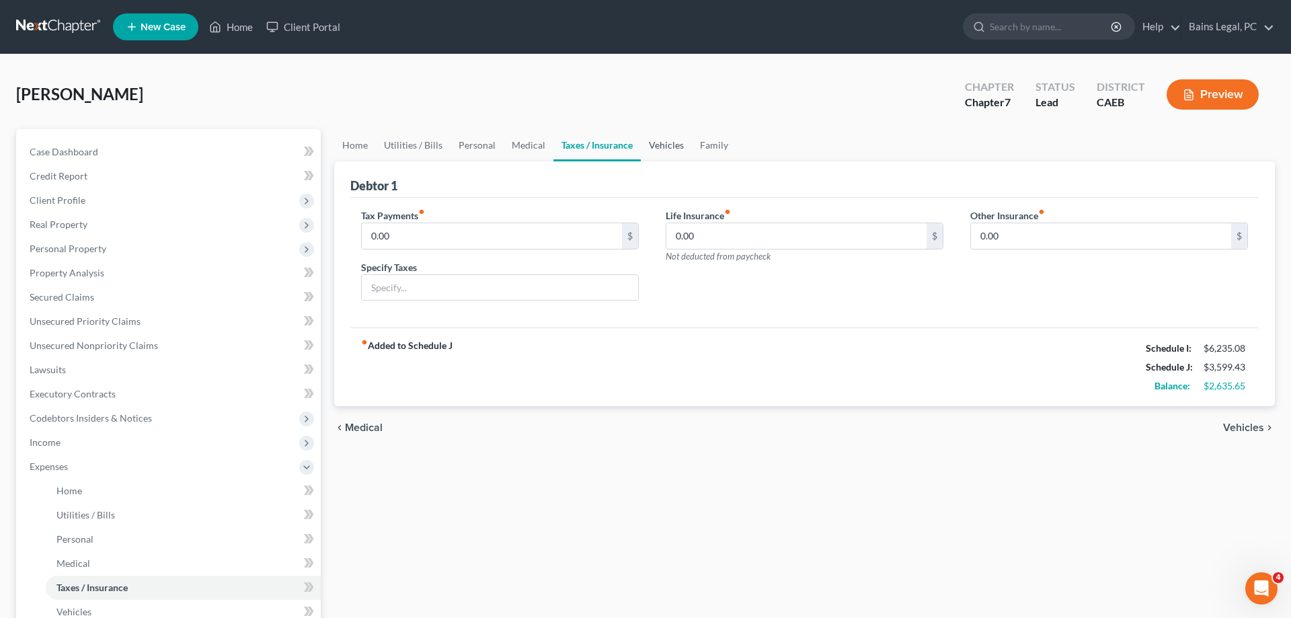
click at [668, 145] on link "Vehicles" at bounding box center [666, 145] width 51 height 32
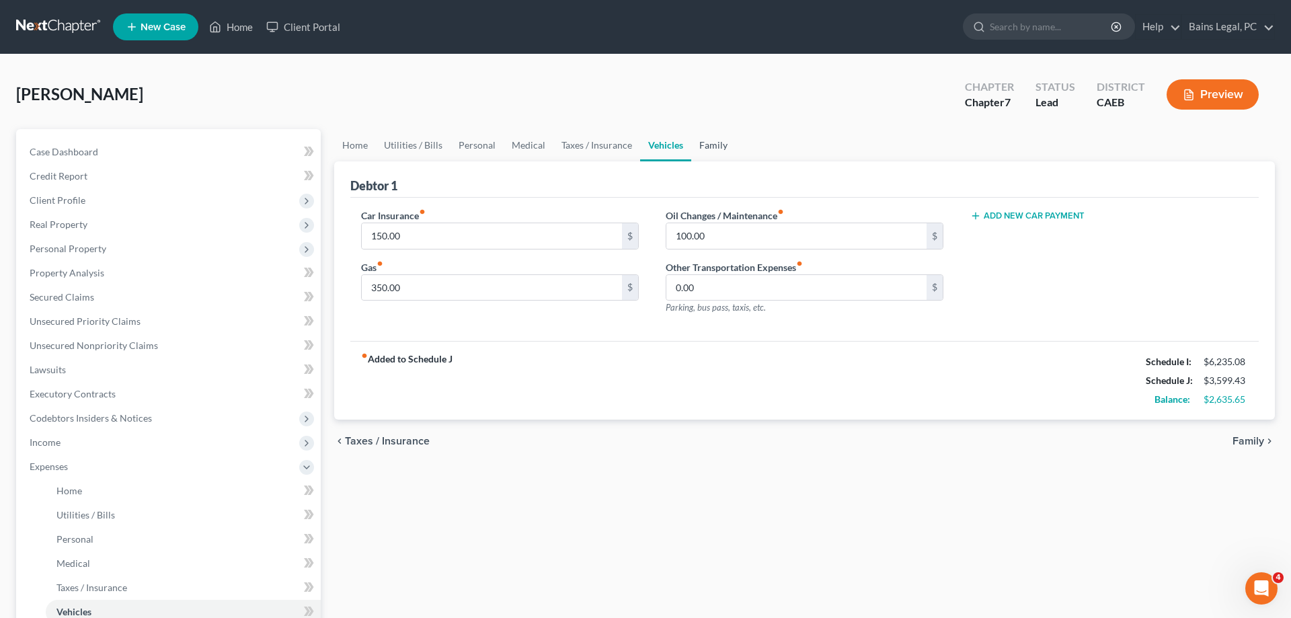
click at [707, 145] on link "Family" at bounding box center [713, 145] width 44 height 32
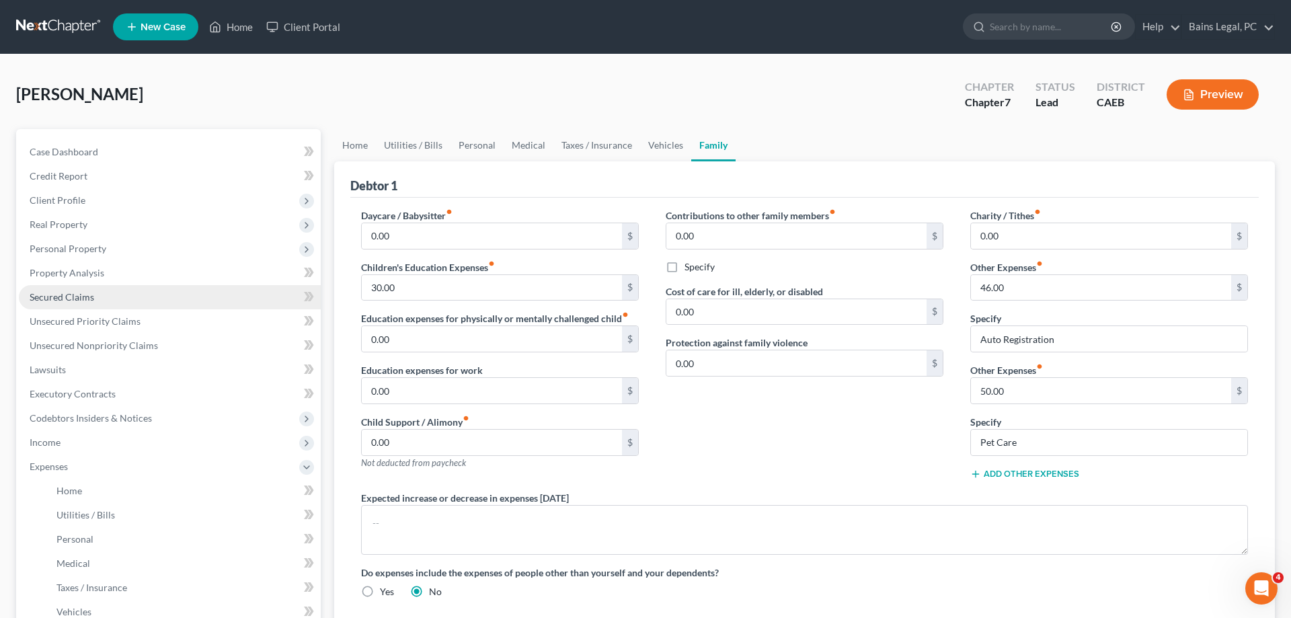
click at [102, 307] on link "Secured Claims" at bounding box center [170, 297] width 302 height 24
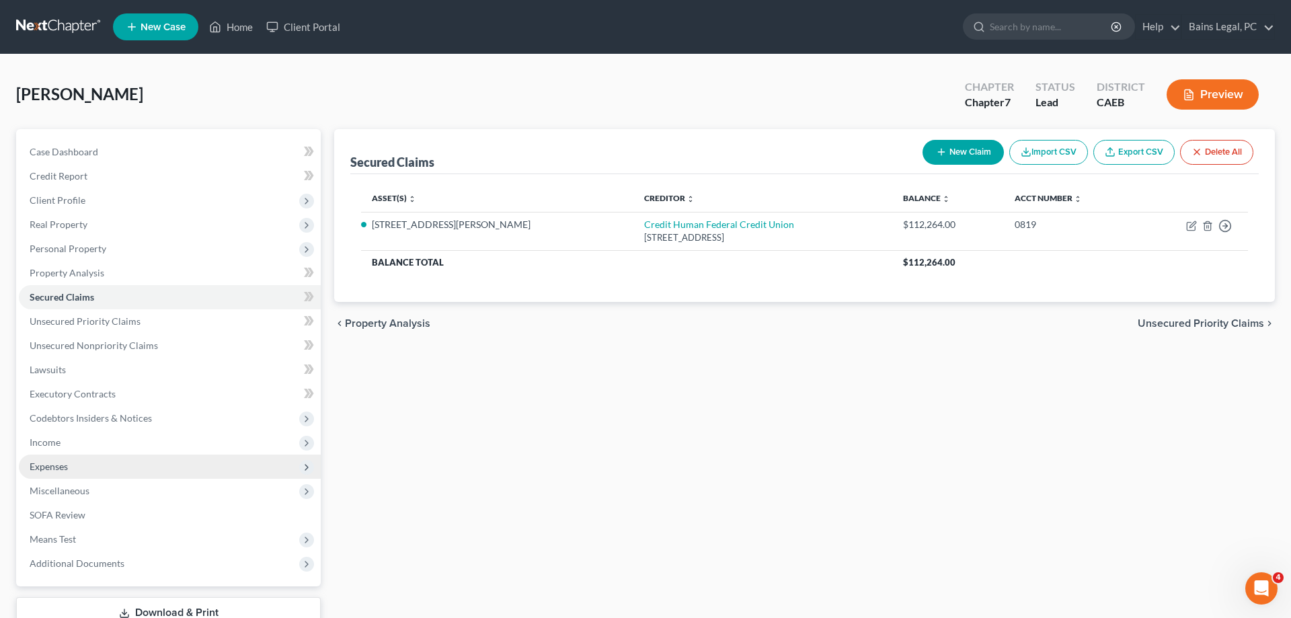
click at [111, 471] on span "Expenses" at bounding box center [170, 466] width 302 height 24
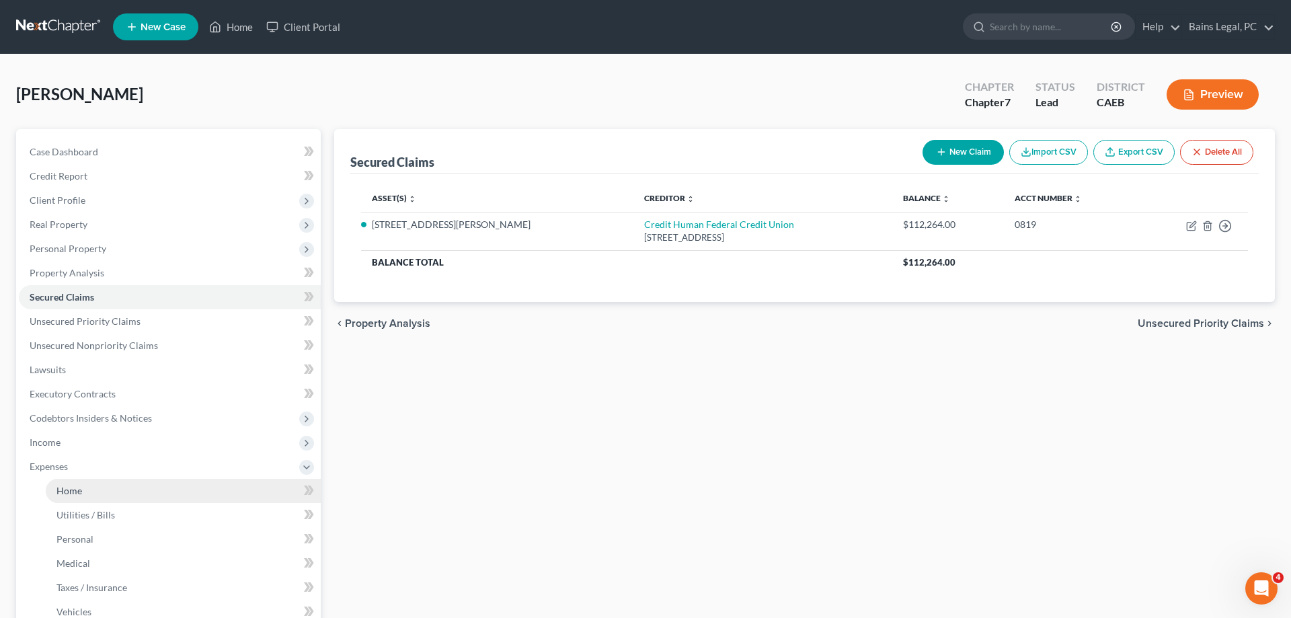
click at [135, 487] on link "Home" at bounding box center [183, 491] width 275 height 24
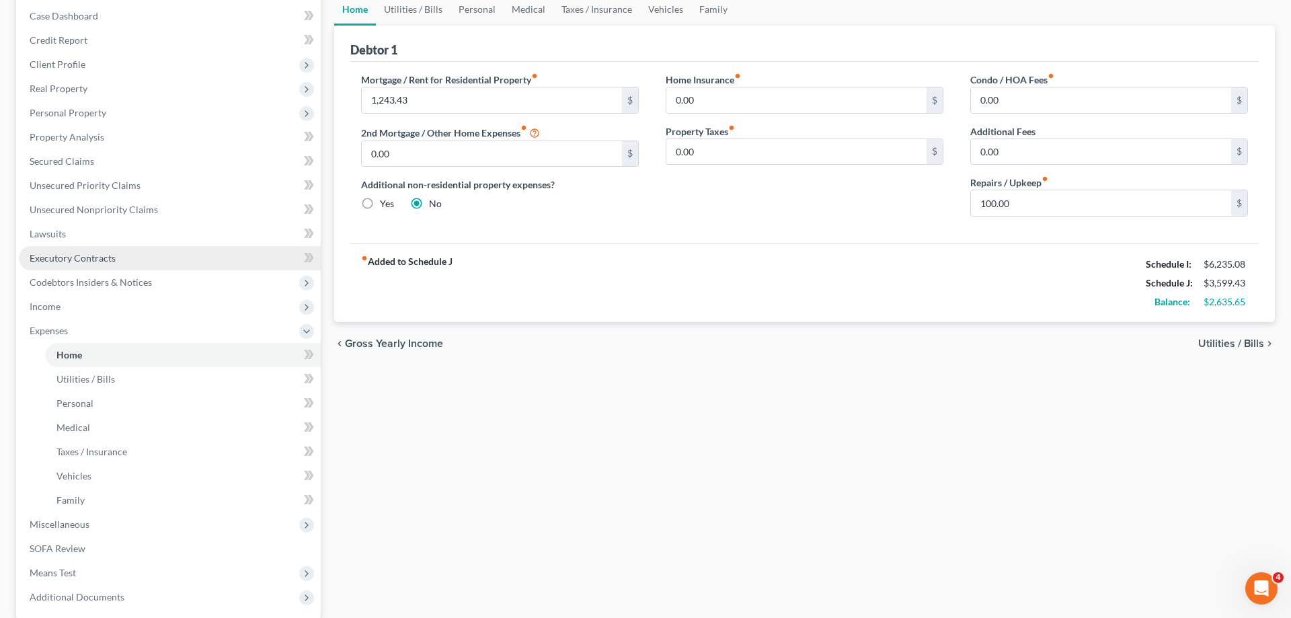
scroll to position [137, 0]
drag, startPoint x: 50, startPoint y: 304, endPoint x: 128, endPoint y: 352, distance: 91.4
click at [53, 307] on span "Income" at bounding box center [45, 304] width 31 height 11
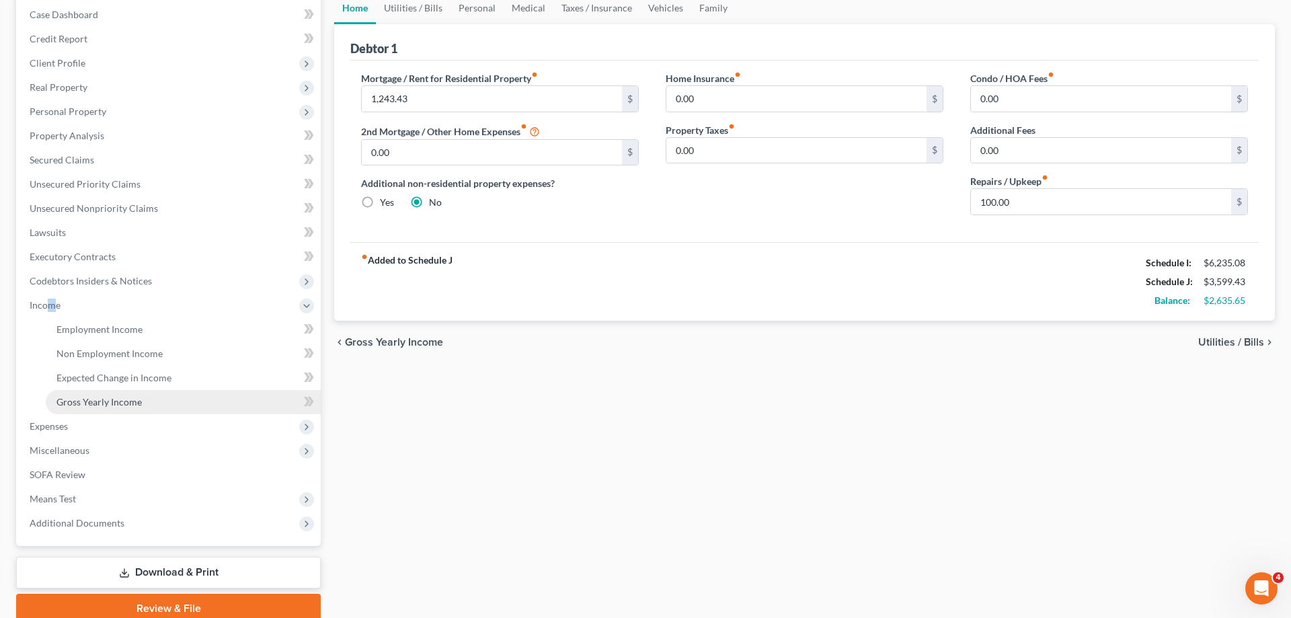
click at [138, 399] on span "Gross Yearly Income" at bounding box center [98, 401] width 85 height 11
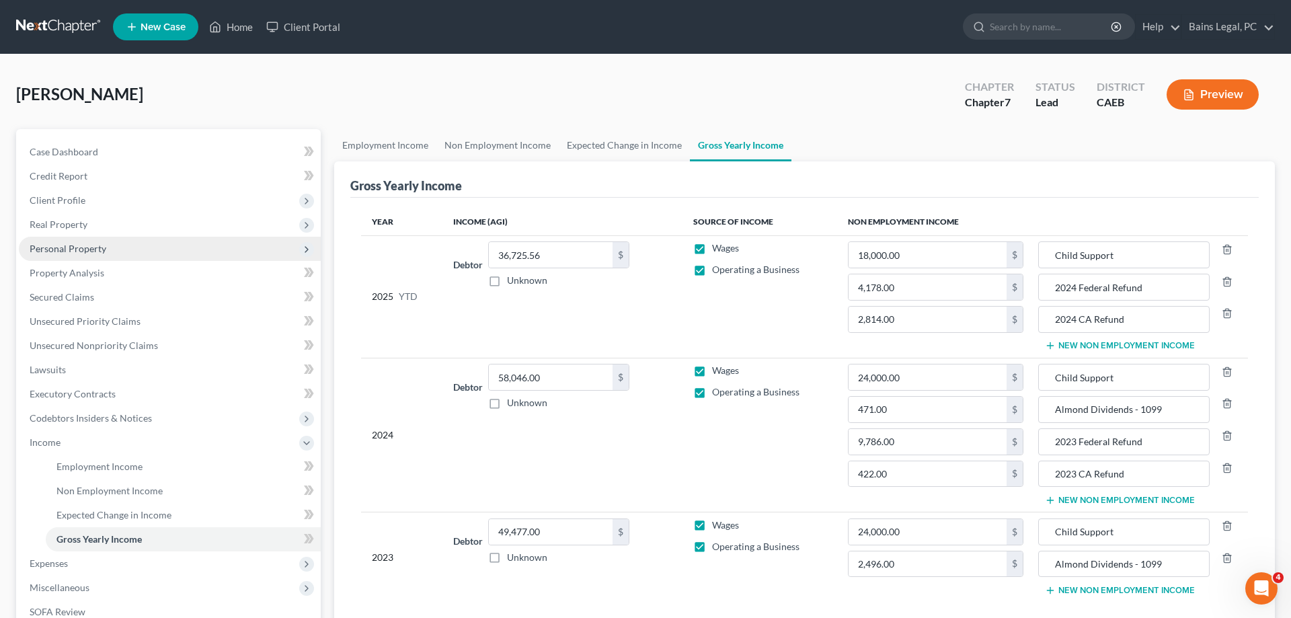
click at [99, 243] on span "Personal Property" at bounding box center [68, 248] width 77 height 11
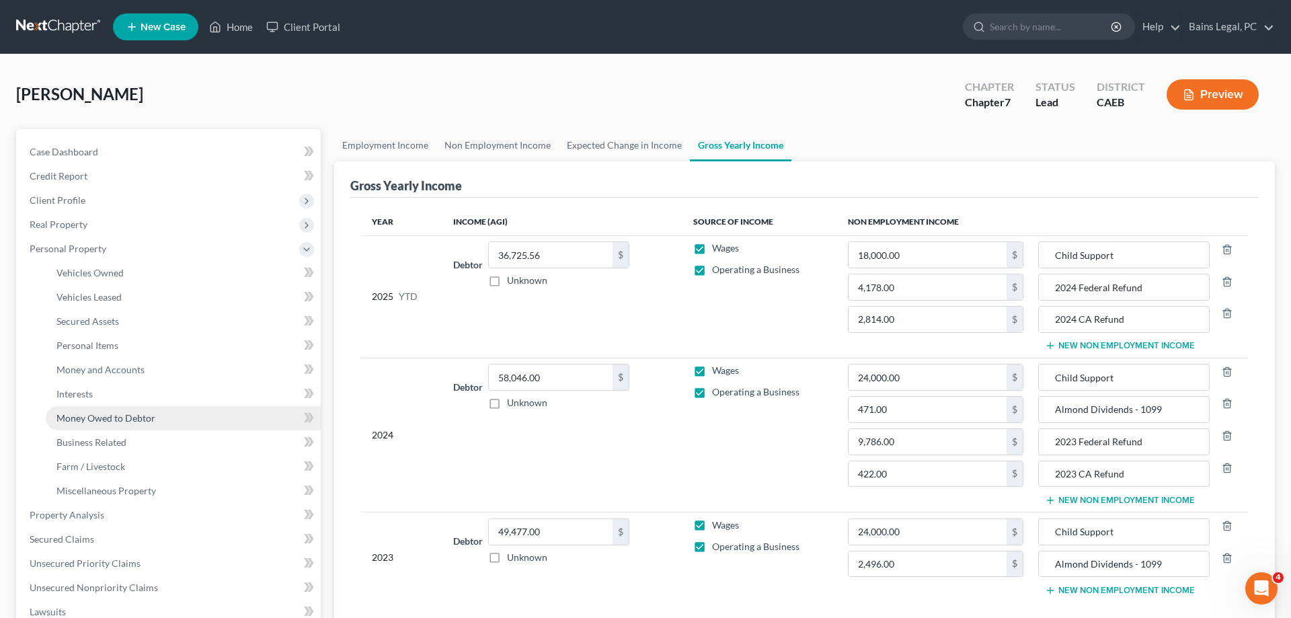
click at [121, 418] on span "Money Owed to Debtor" at bounding box center [105, 417] width 99 height 11
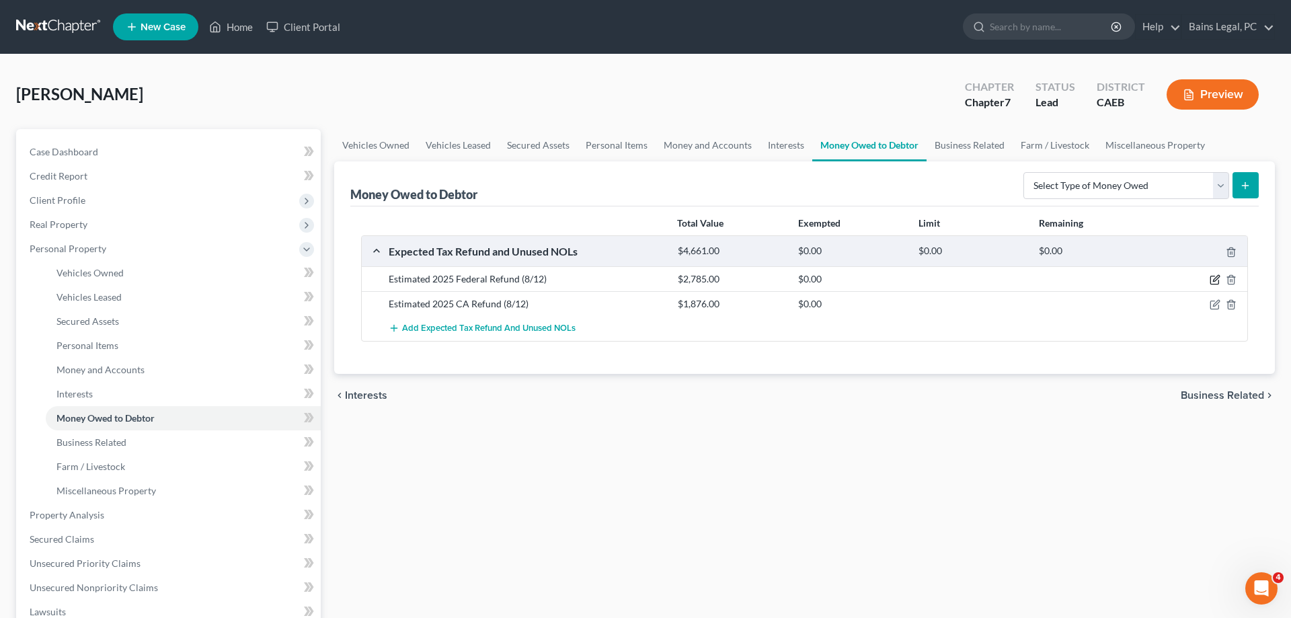
click at [1212, 280] on icon "button" at bounding box center [1214, 279] width 11 height 11
select select "0"
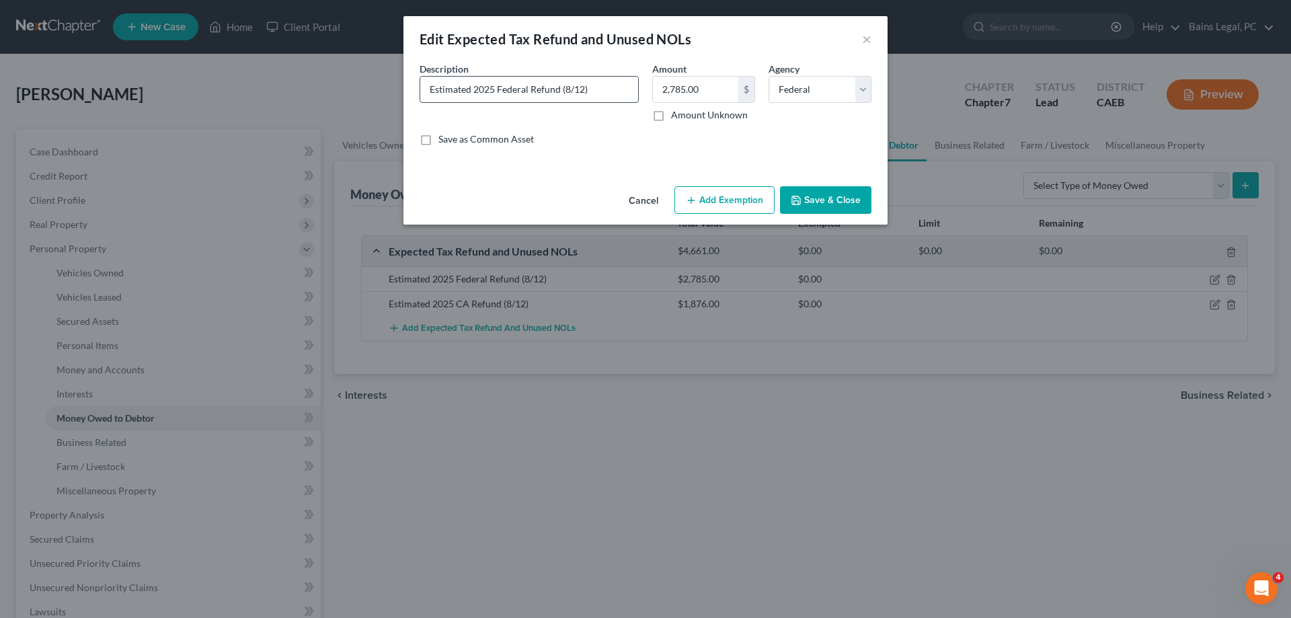
click at [569, 91] on input "Estimated 2025 Federal Refund (8/12)" at bounding box center [529, 90] width 218 height 26
type input "Estimated 2025 Federal Refund (9/12)"
click at [714, 93] on input "2,785.00" at bounding box center [695, 90] width 85 height 26
type input "3,133.50"
click at [838, 203] on button "Save & Close" at bounding box center [825, 200] width 91 height 28
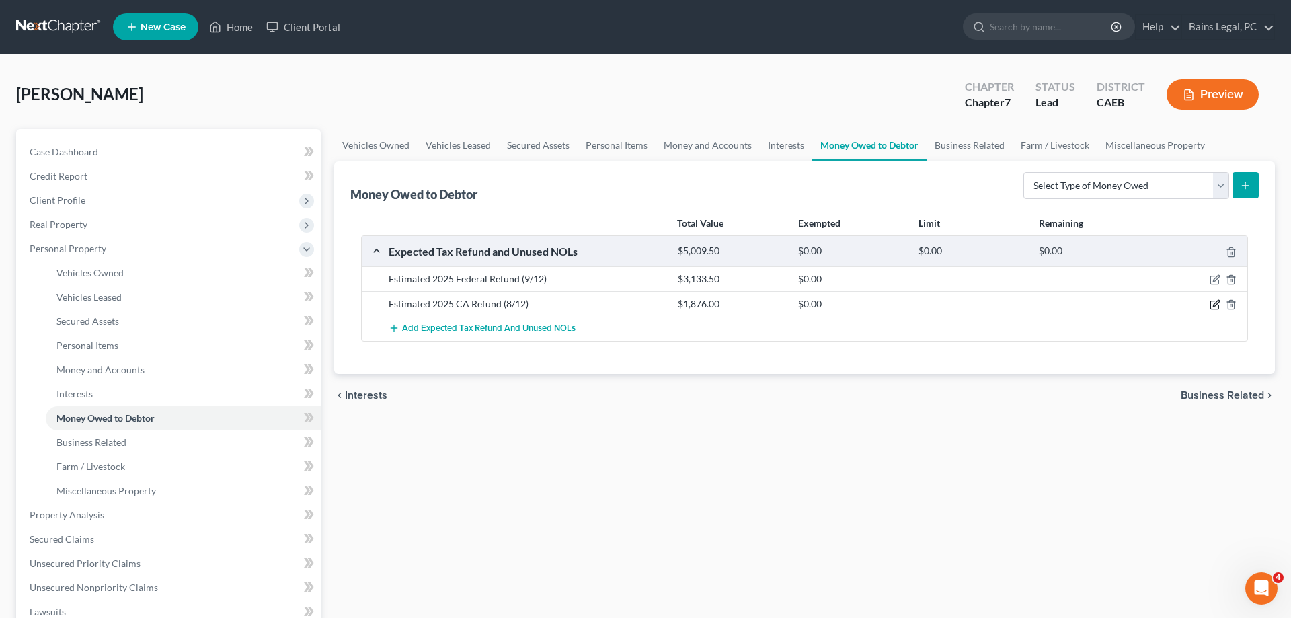
click at [1215, 302] on icon "button" at bounding box center [1214, 304] width 11 height 11
select select "1"
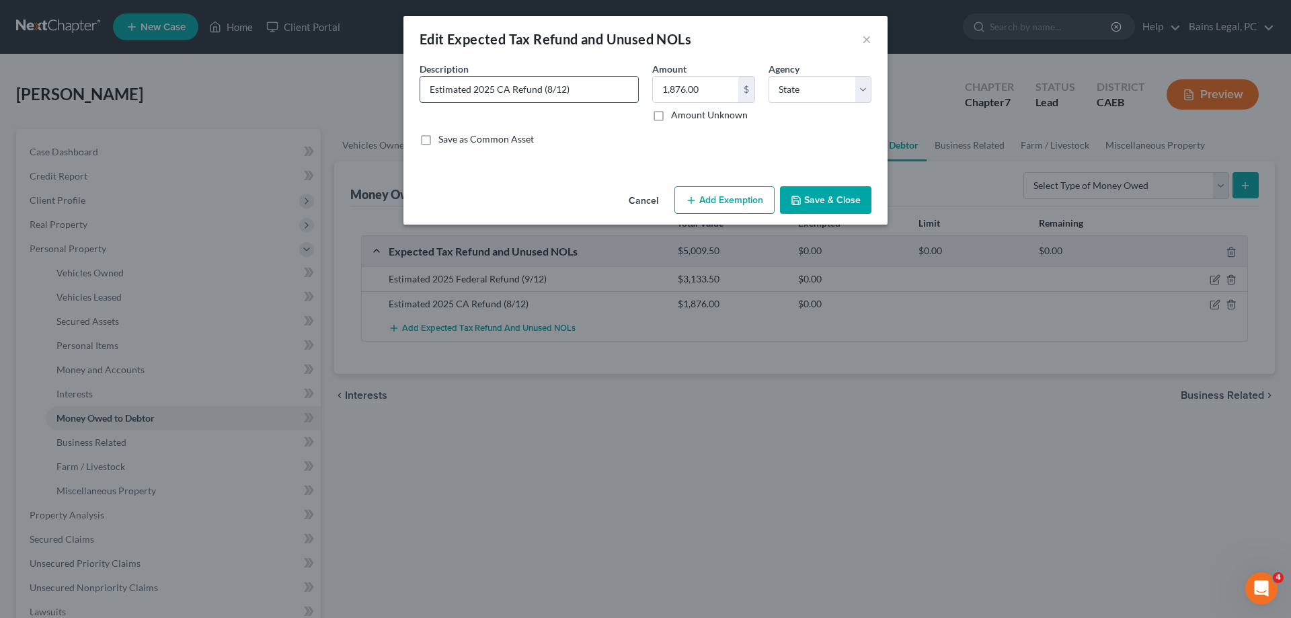
click at [553, 90] on input "Estimated 2025 CA Refund (8/12)" at bounding box center [529, 90] width 218 height 26
type input "Estimated 2025 CA Refund (9/12)"
click at [715, 89] on input "1,876.00" at bounding box center [695, 90] width 85 height 26
type input "2,110.50"
click at [809, 196] on button "Save & Close" at bounding box center [825, 200] width 91 height 28
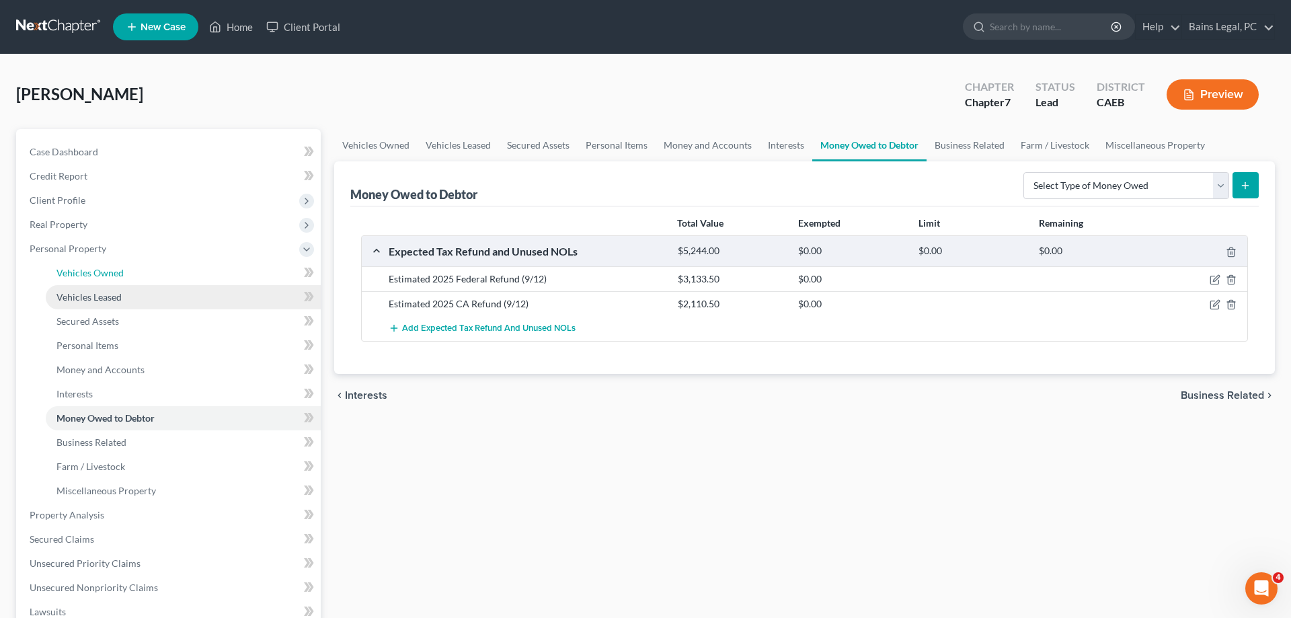
click at [82, 268] on span "Vehicles Owned" at bounding box center [89, 272] width 67 height 11
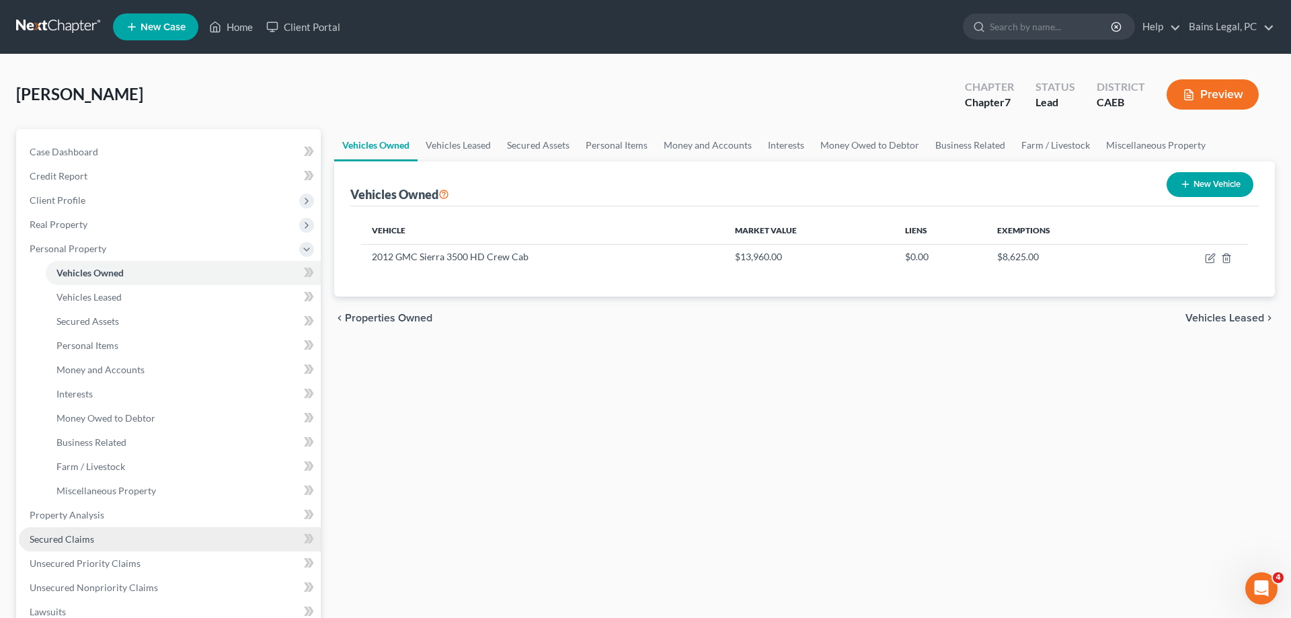
drag, startPoint x: 54, startPoint y: 545, endPoint x: 179, endPoint y: 530, distance: 125.9
click at [54, 545] on link "Secured Claims" at bounding box center [170, 539] width 302 height 24
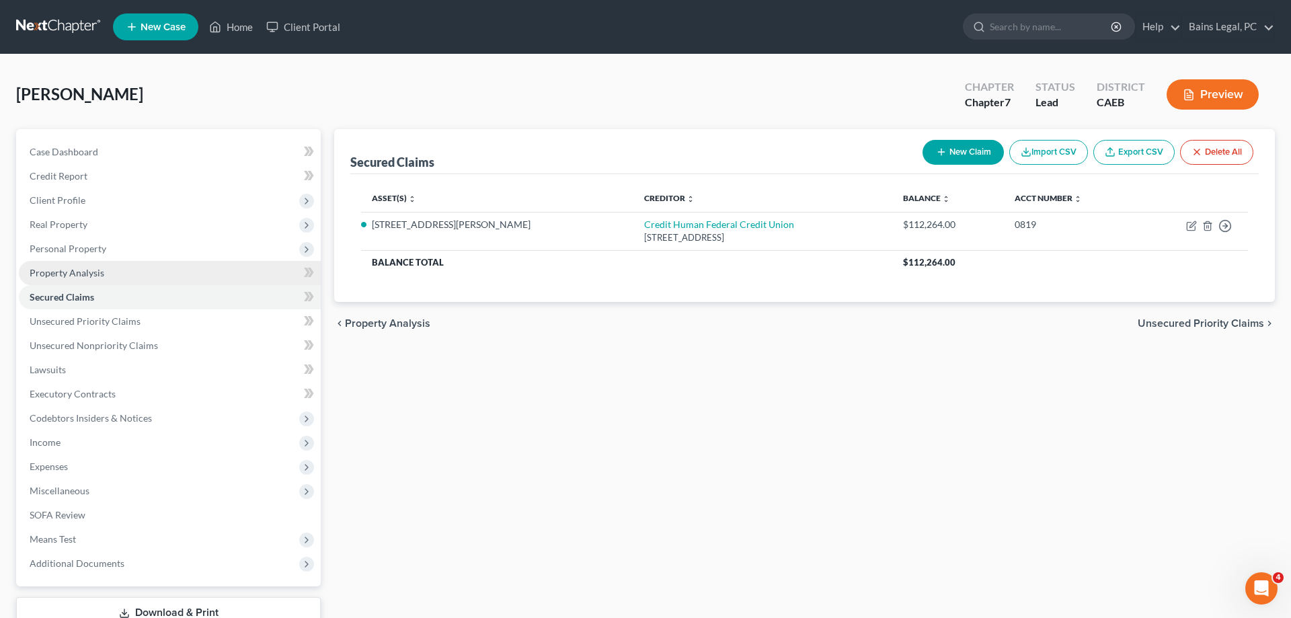
click at [112, 269] on link "Property Analysis" at bounding box center [170, 273] width 302 height 24
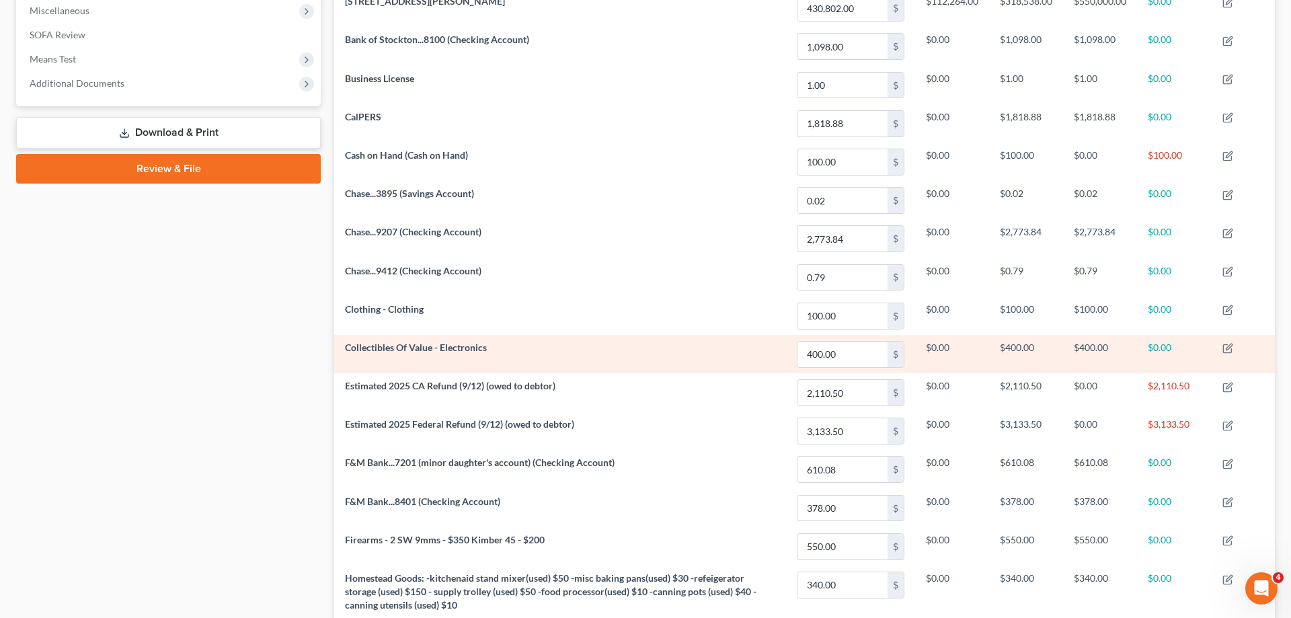
scroll to position [206, 0]
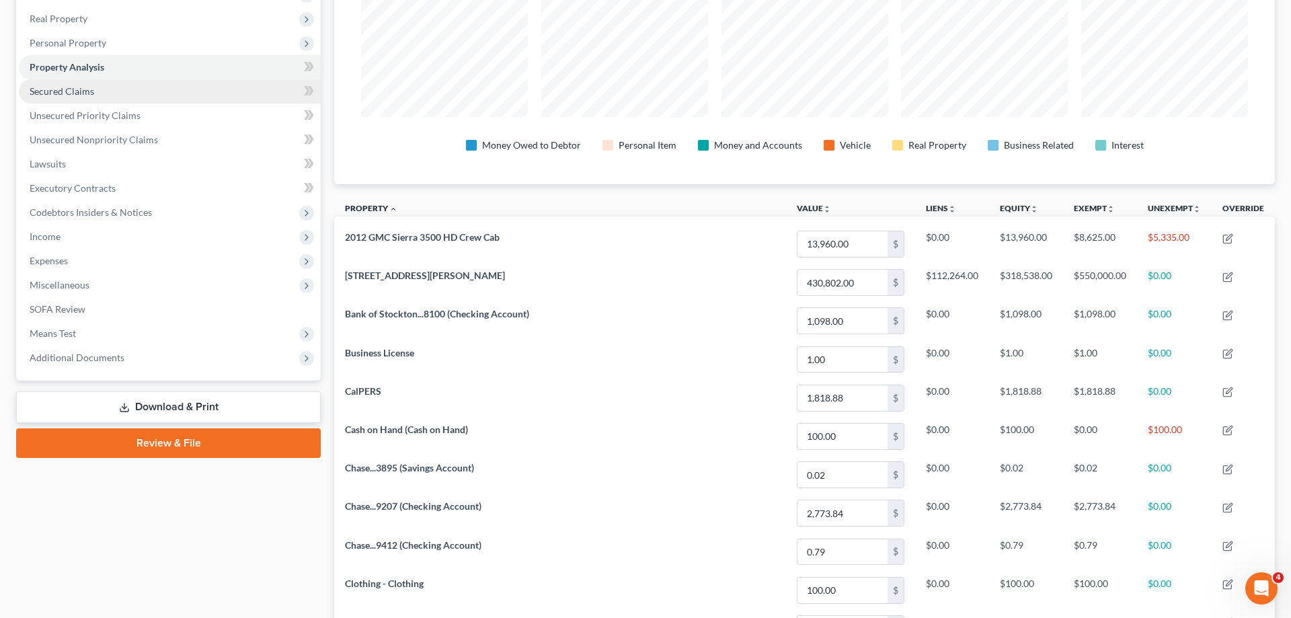
click at [114, 97] on link "Secured Claims" at bounding box center [170, 91] width 302 height 24
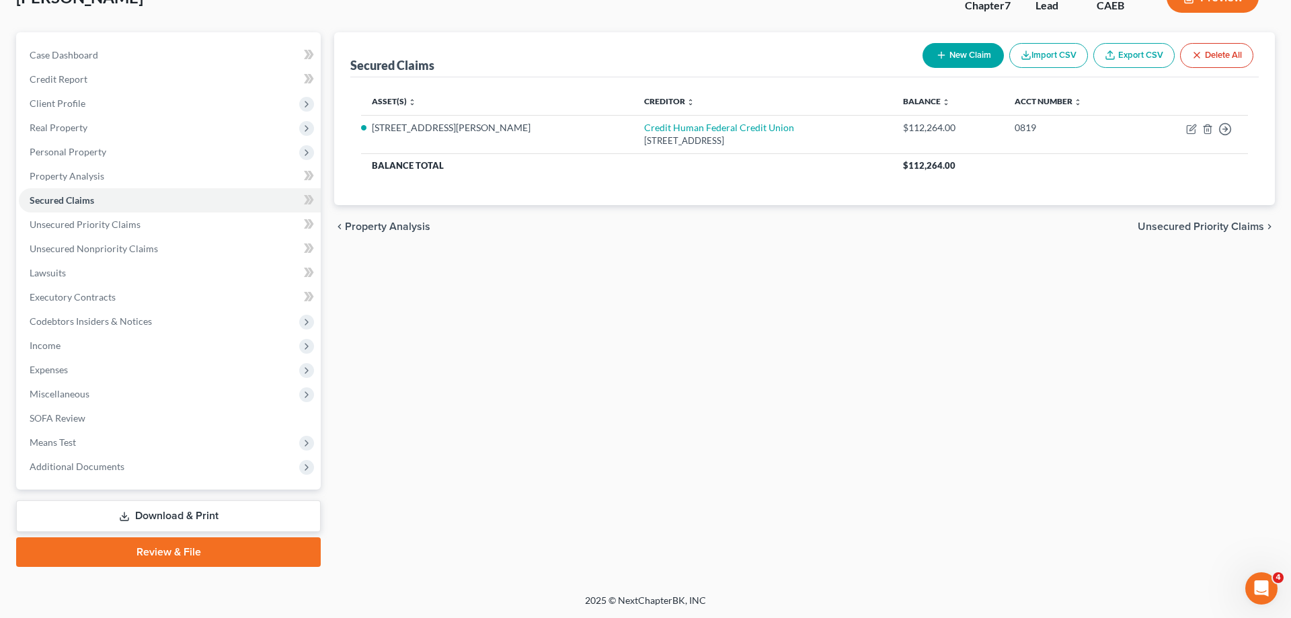
scroll to position [95, 0]
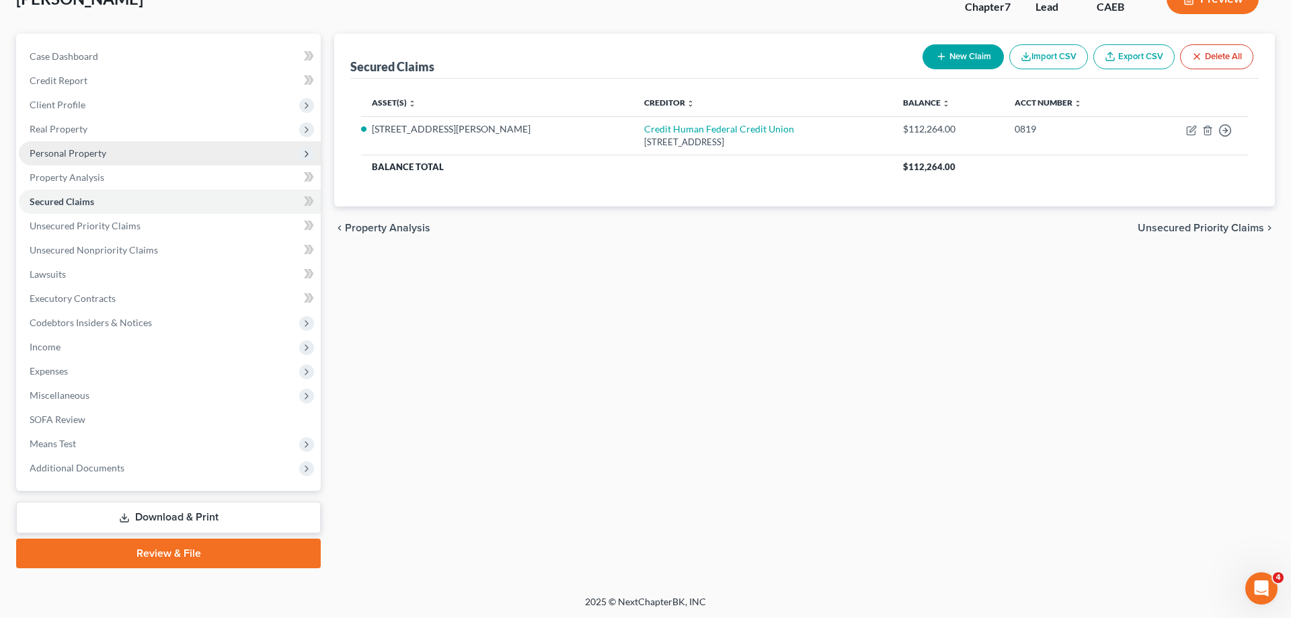
click at [73, 151] on span "Personal Property" at bounding box center [68, 152] width 77 height 11
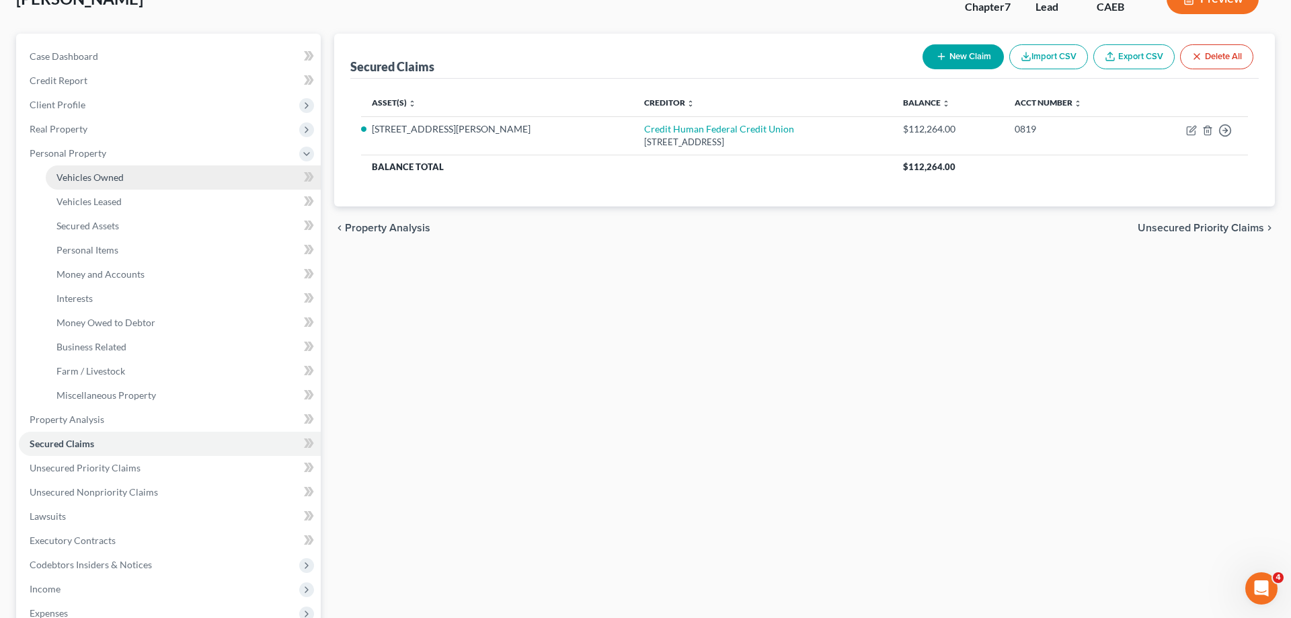
click at [113, 176] on span "Vehicles Owned" at bounding box center [89, 176] width 67 height 11
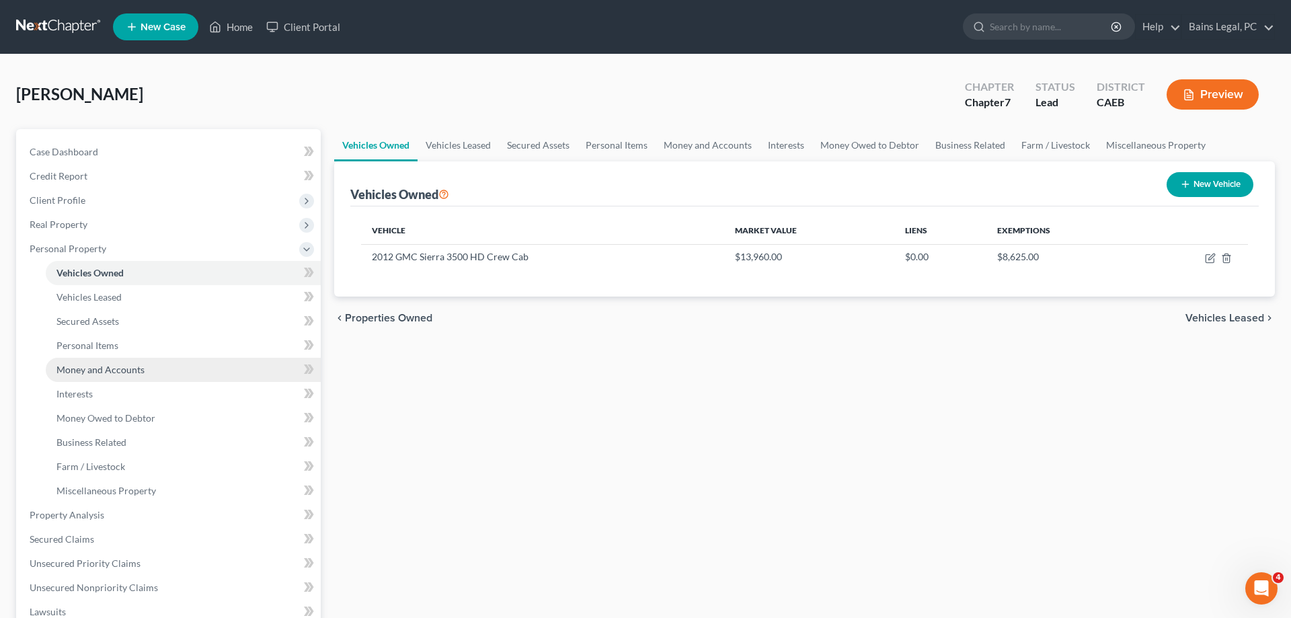
click at [139, 370] on span "Money and Accounts" at bounding box center [100, 369] width 88 height 11
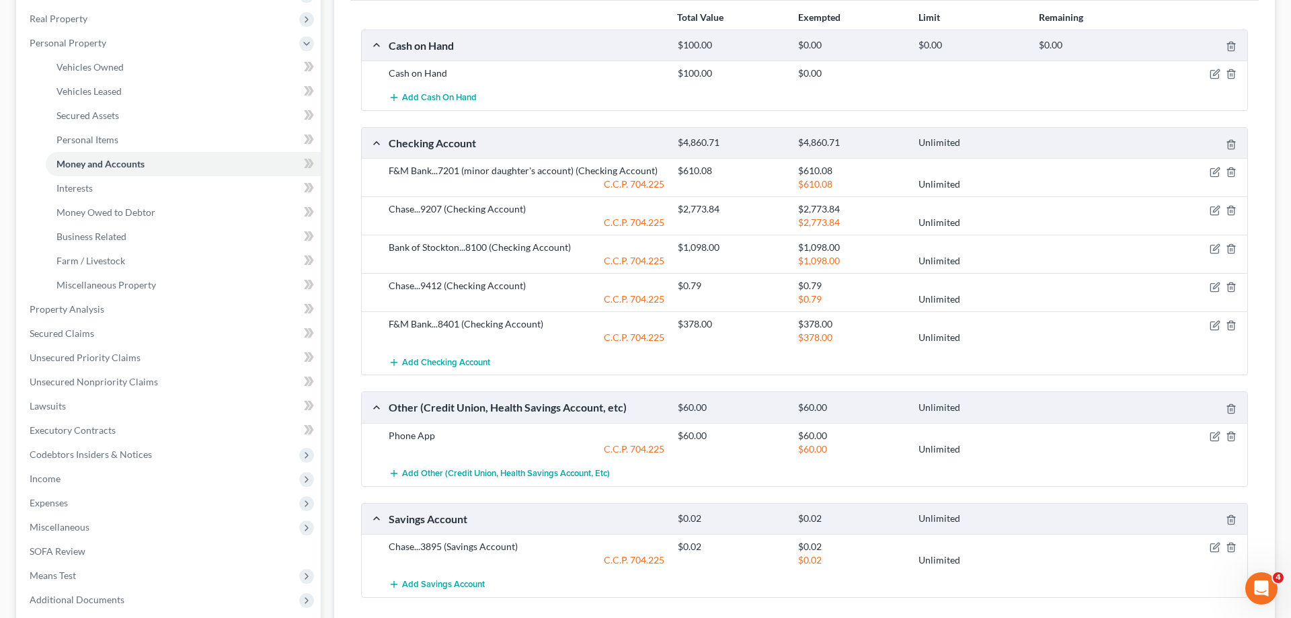
scroll to position [337, 0]
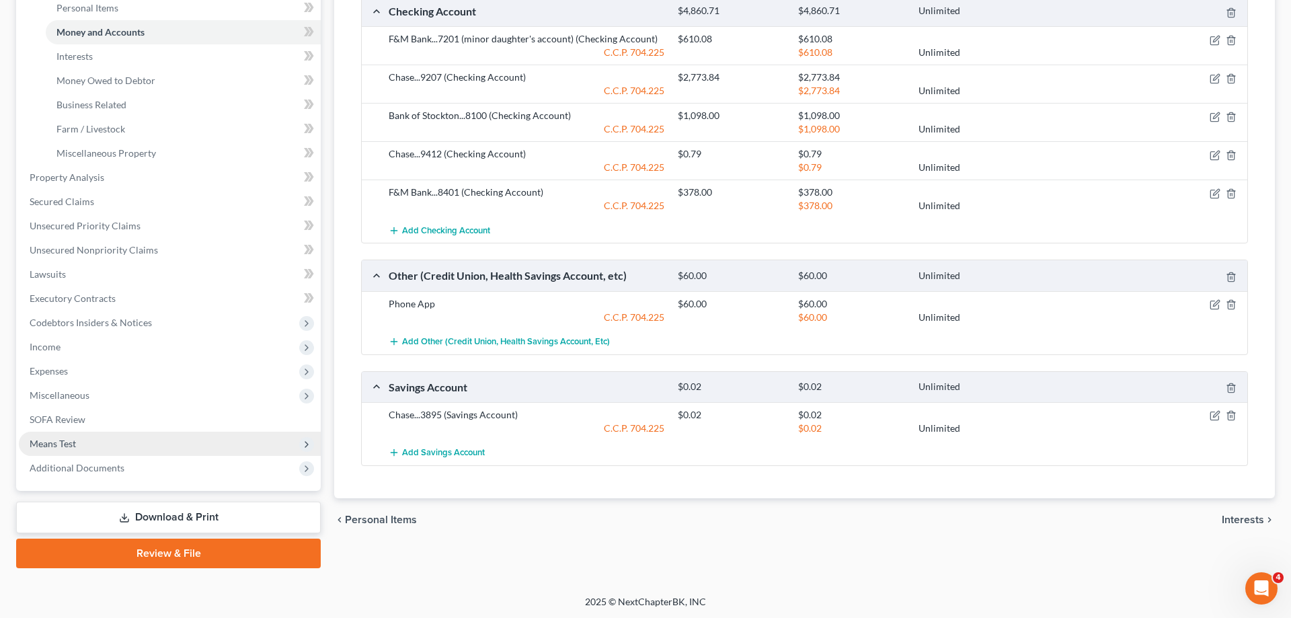
click at [89, 440] on span "Means Test" at bounding box center [170, 444] width 302 height 24
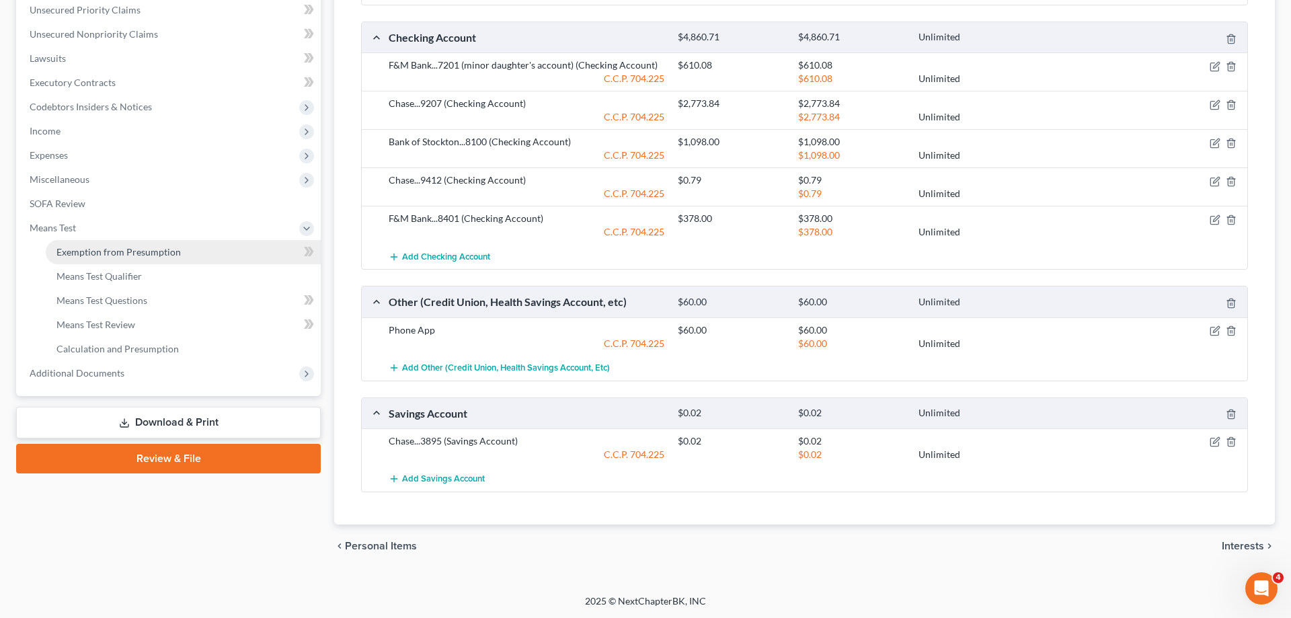
click at [118, 253] on span "Exemption from Presumption" at bounding box center [118, 251] width 124 height 11
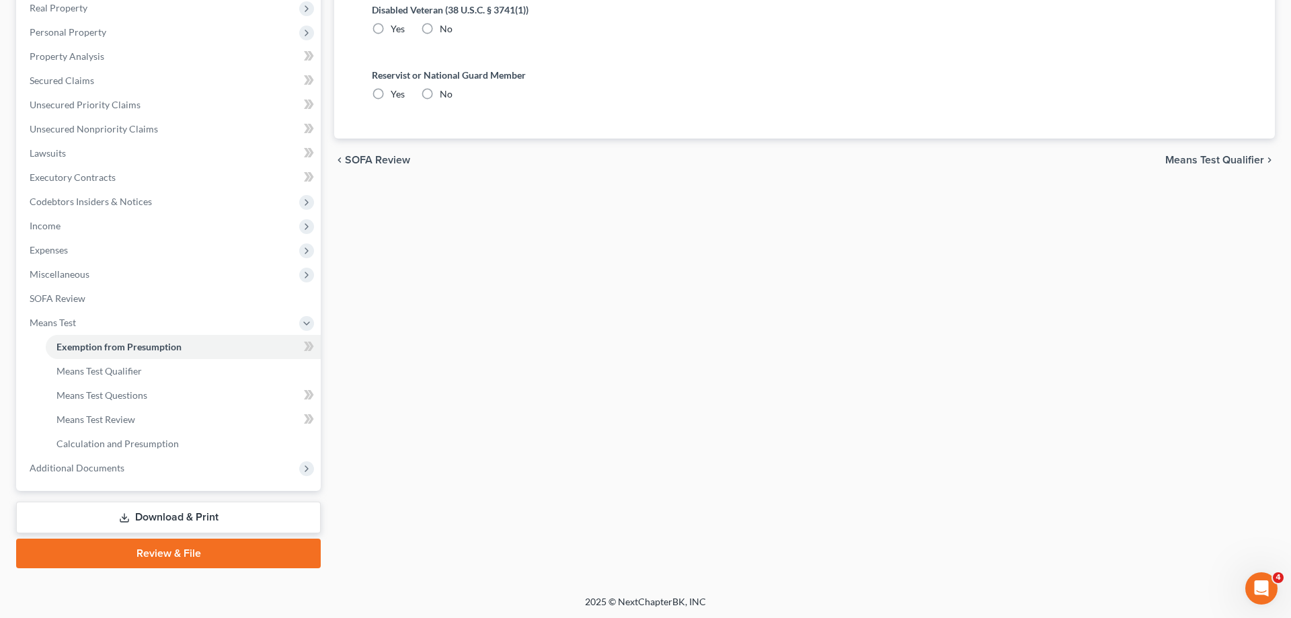
radio input "true"
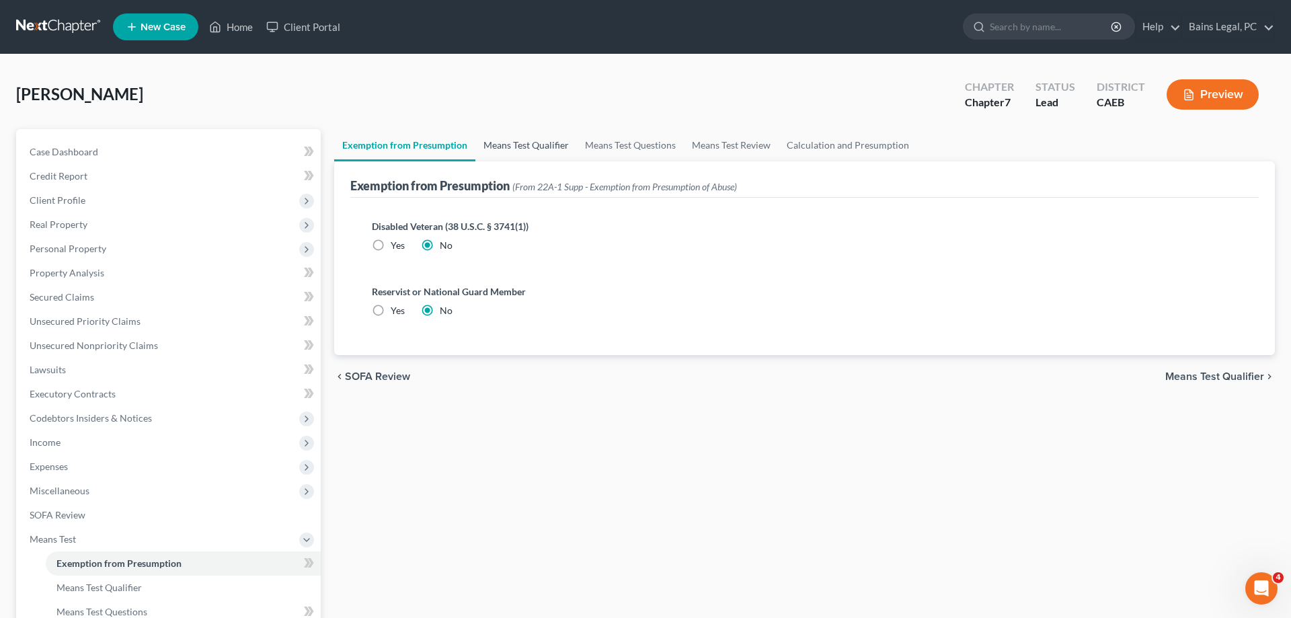
click at [500, 141] on link "Means Test Qualifier" at bounding box center [526, 145] width 102 height 32
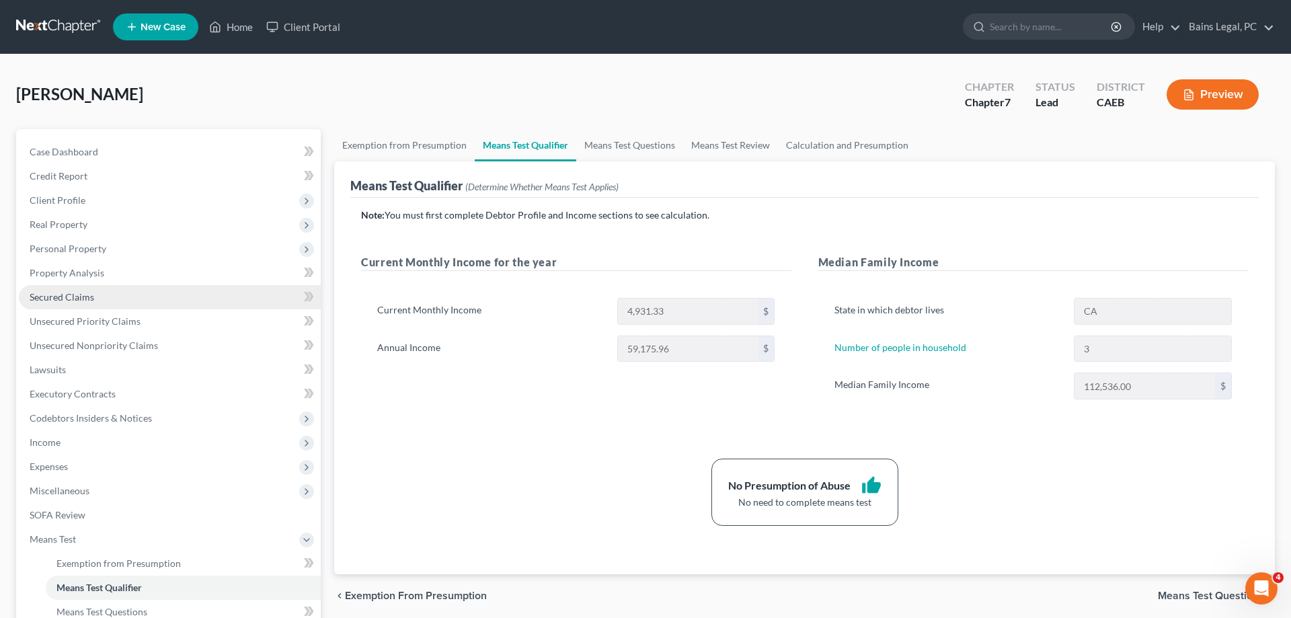
click at [83, 249] on span "Personal Property" at bounding box center [68, 248] width 77 height 11
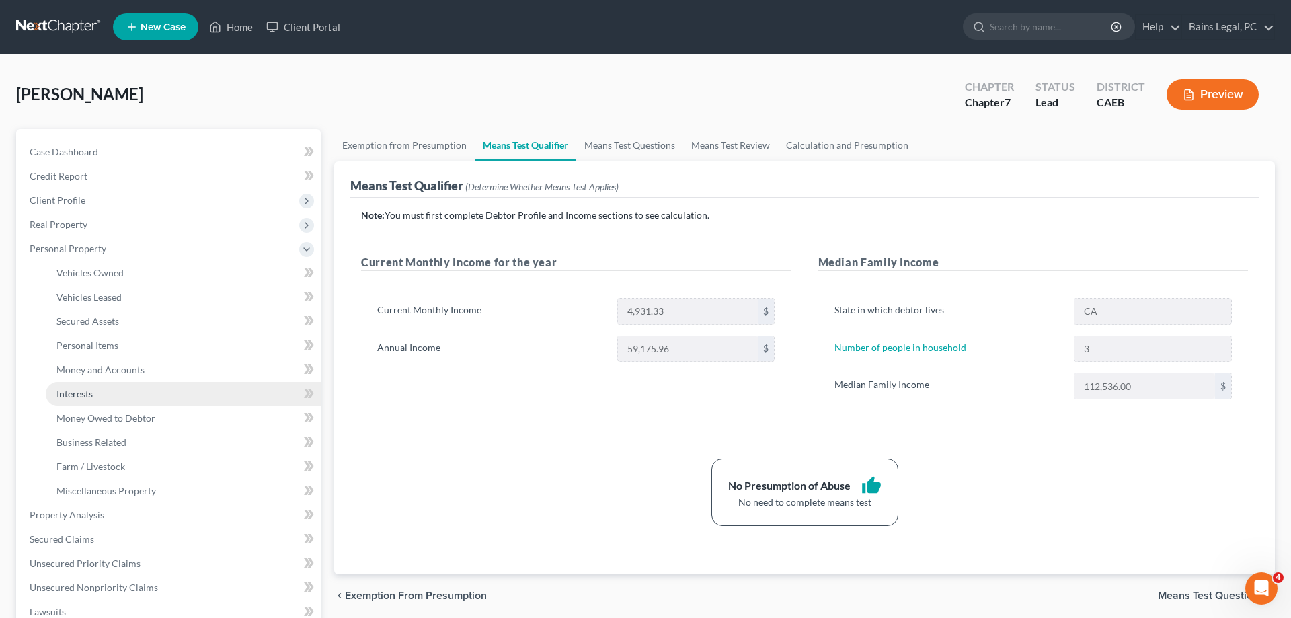
click at [93, 393] on span "Interests" at bounding box center [74, 393] width 36 height 11
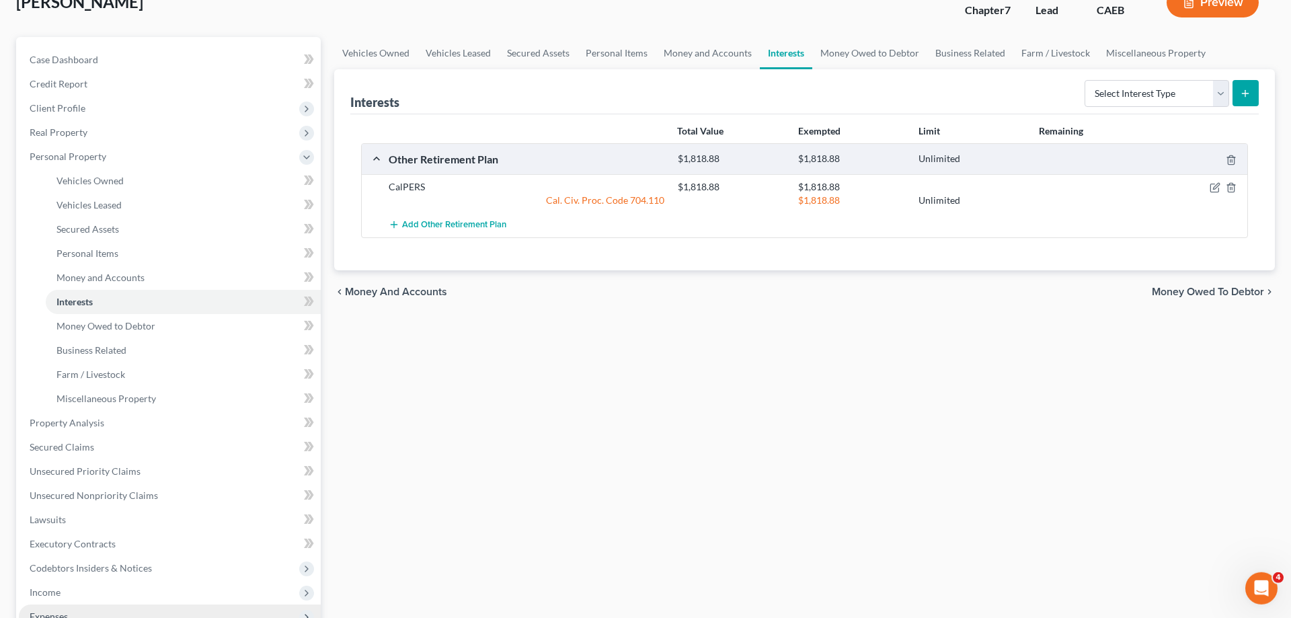
scroll to position [274, 0]
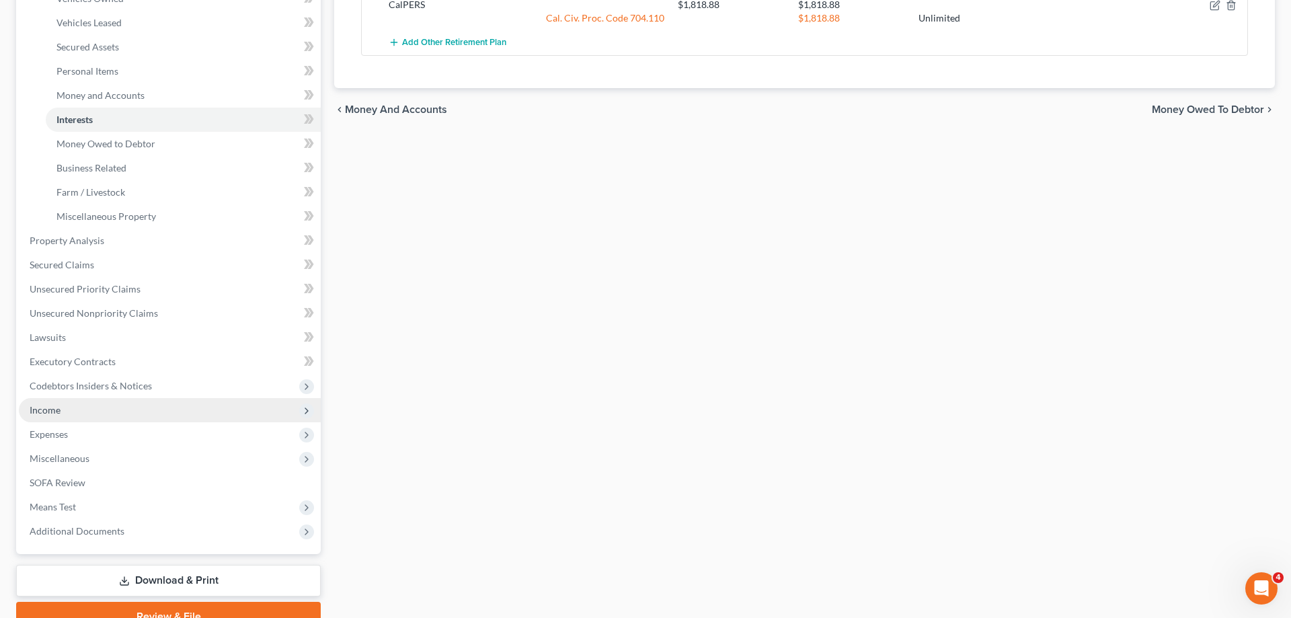
click at [120, 410] on span "Income" at bounding box center [170, 410] width 302 height 24
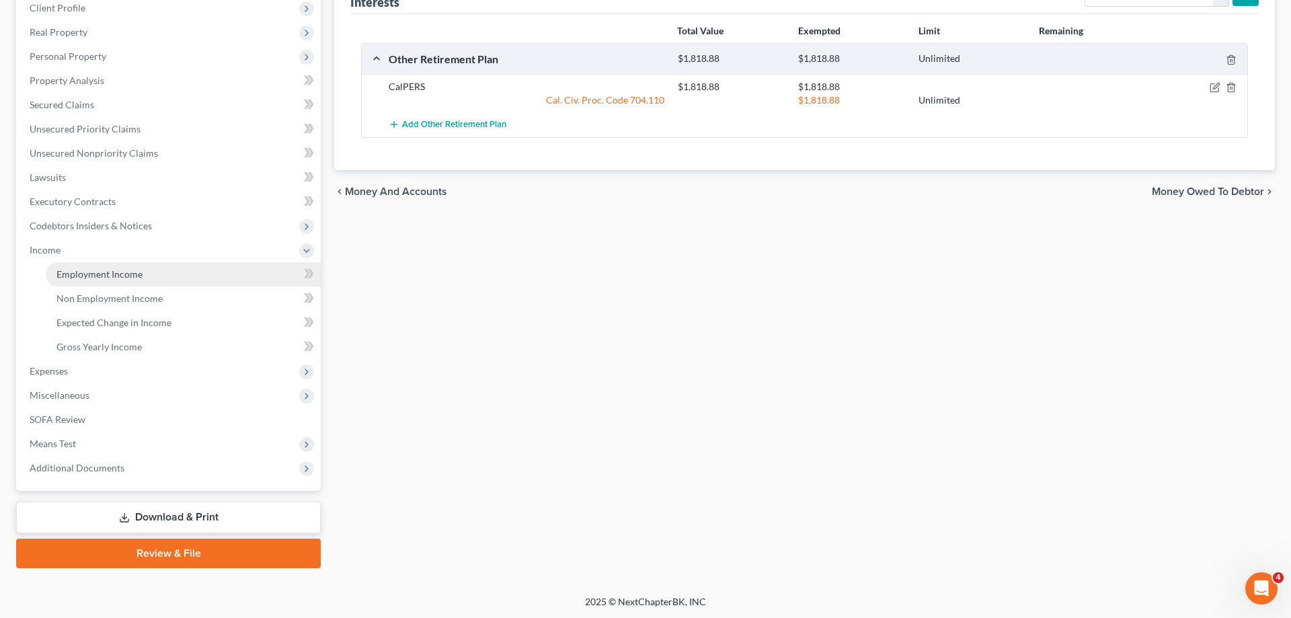
click at [116, 278] on span "Employment Income" at bounding box center [99, 273] width 86 height 11
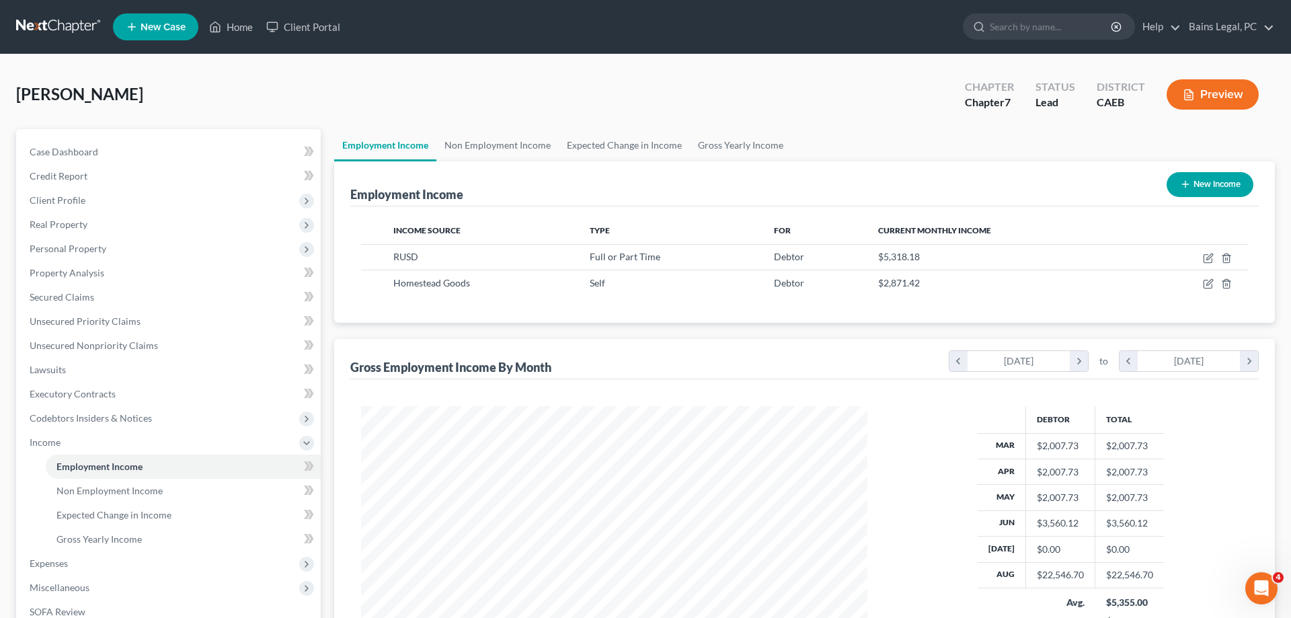
scroll to position [253, 533]
click at [1206, 252] on td at bounding box center [1192, 257] width 112 height 26
click at [1208, 258] on icon "button" at bounding box center [1208, 258] width 11 height 11
select select "0"
select select "4"
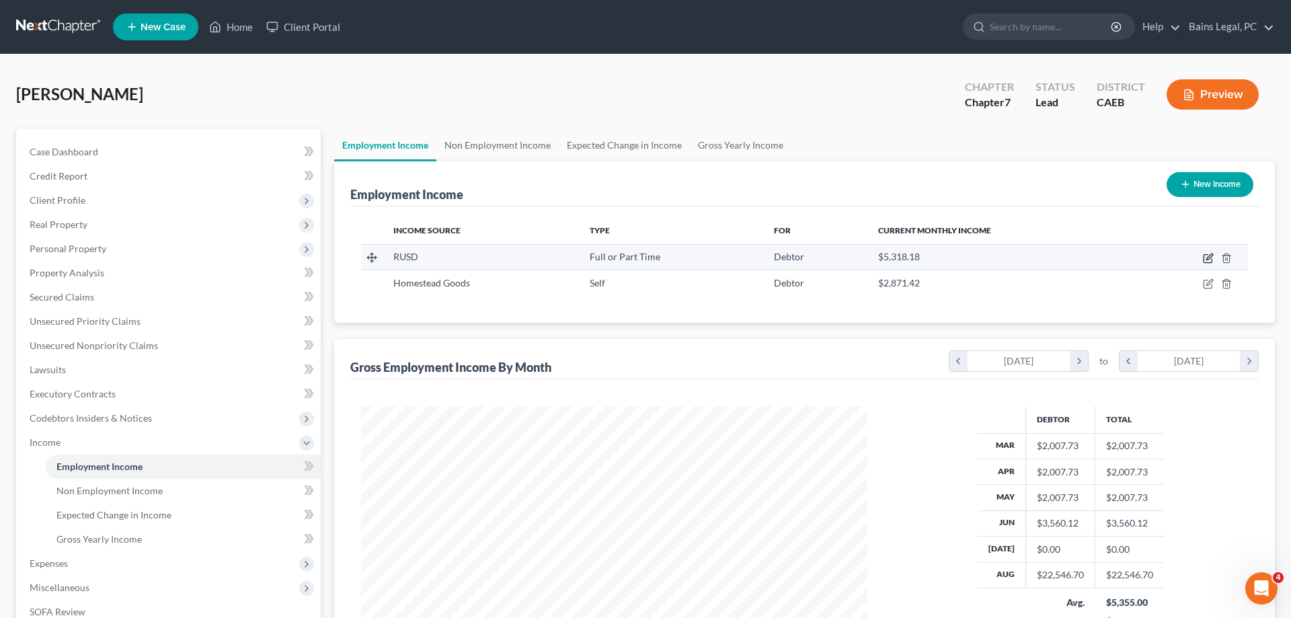
select select "0"
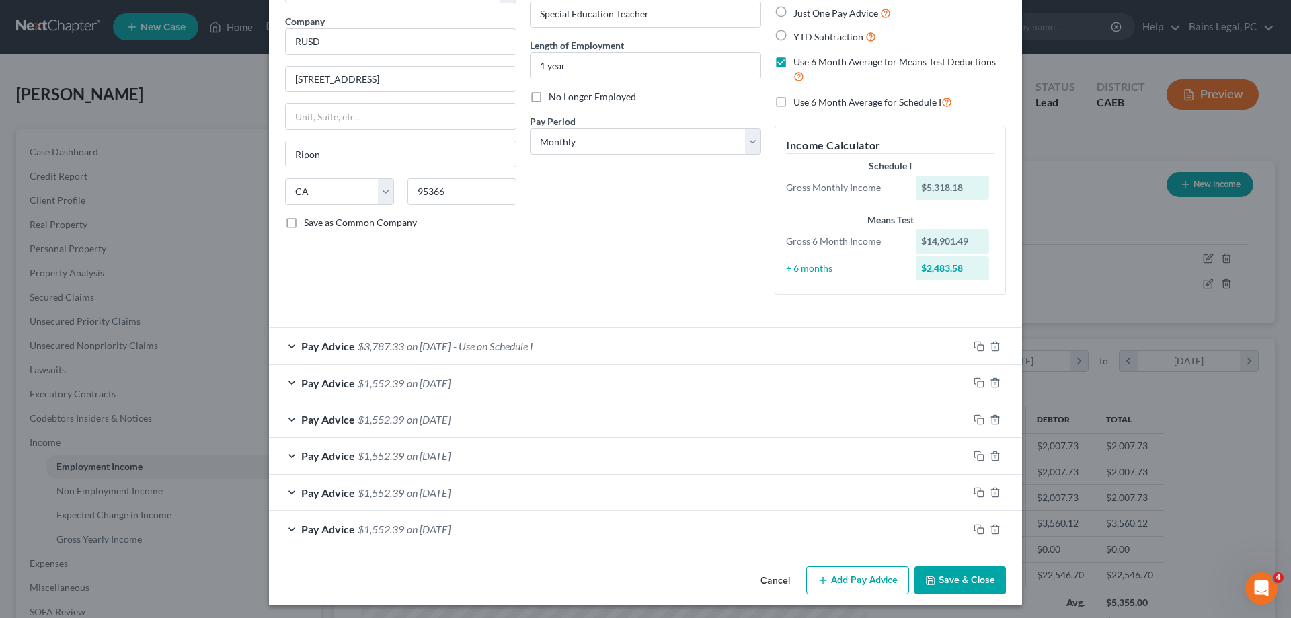
scroll to position [103, 0]
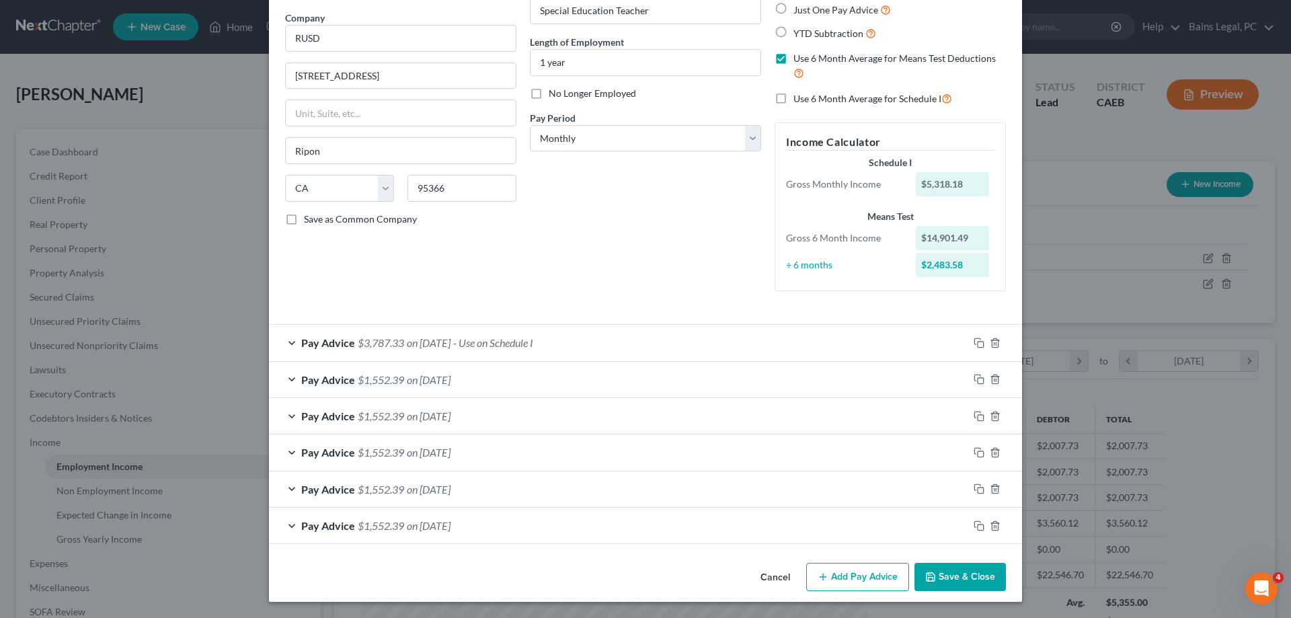
click at [951, 587] on button "Save & Close" at bounding box center [959, 577] width 91 height 28
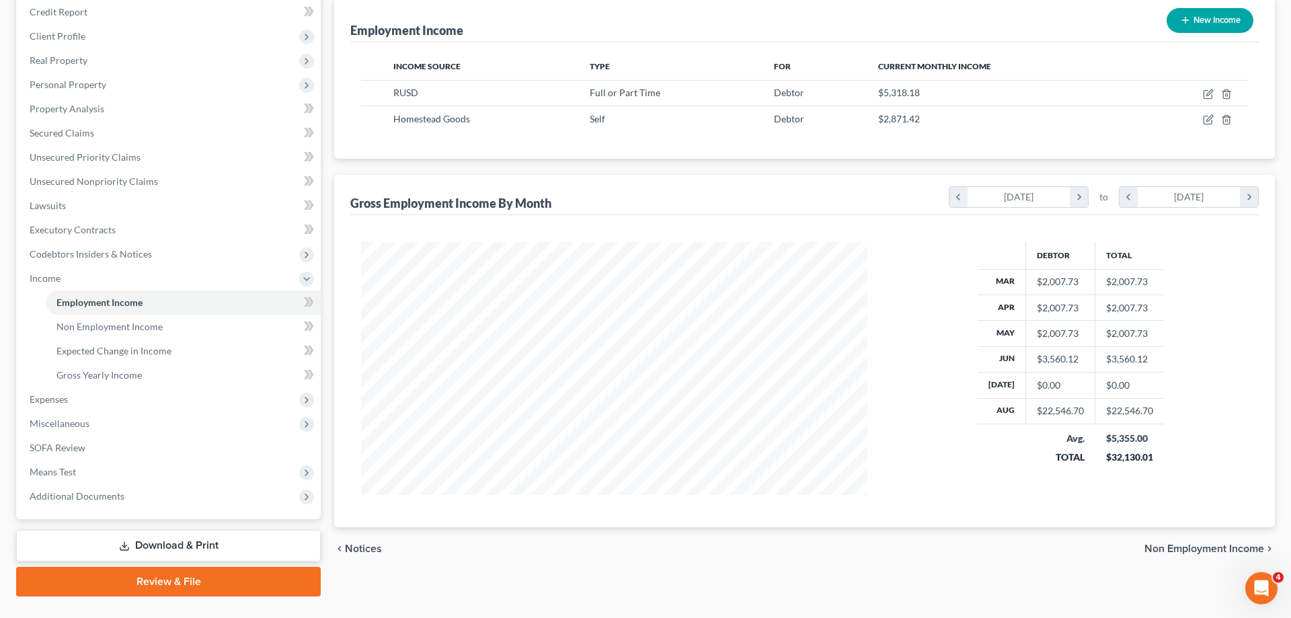
scroll to position [192, 0]
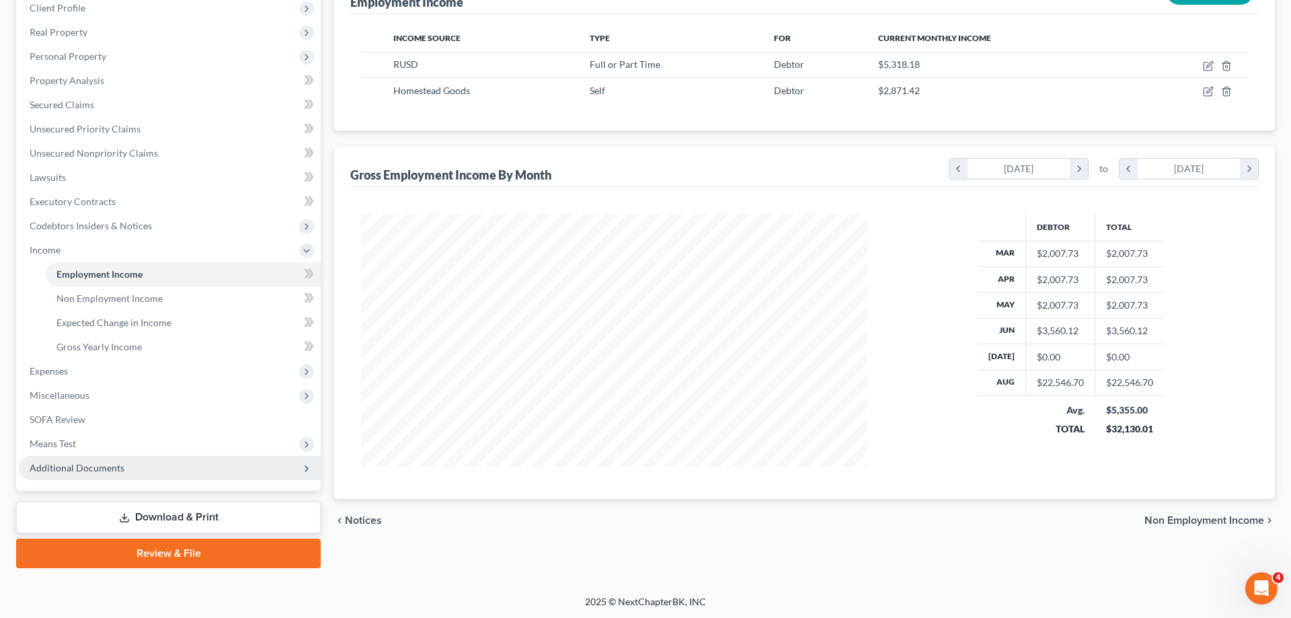
click at [167, 465] on span "Additional Documents" at bounding box center [170, 468] width 302 height 24
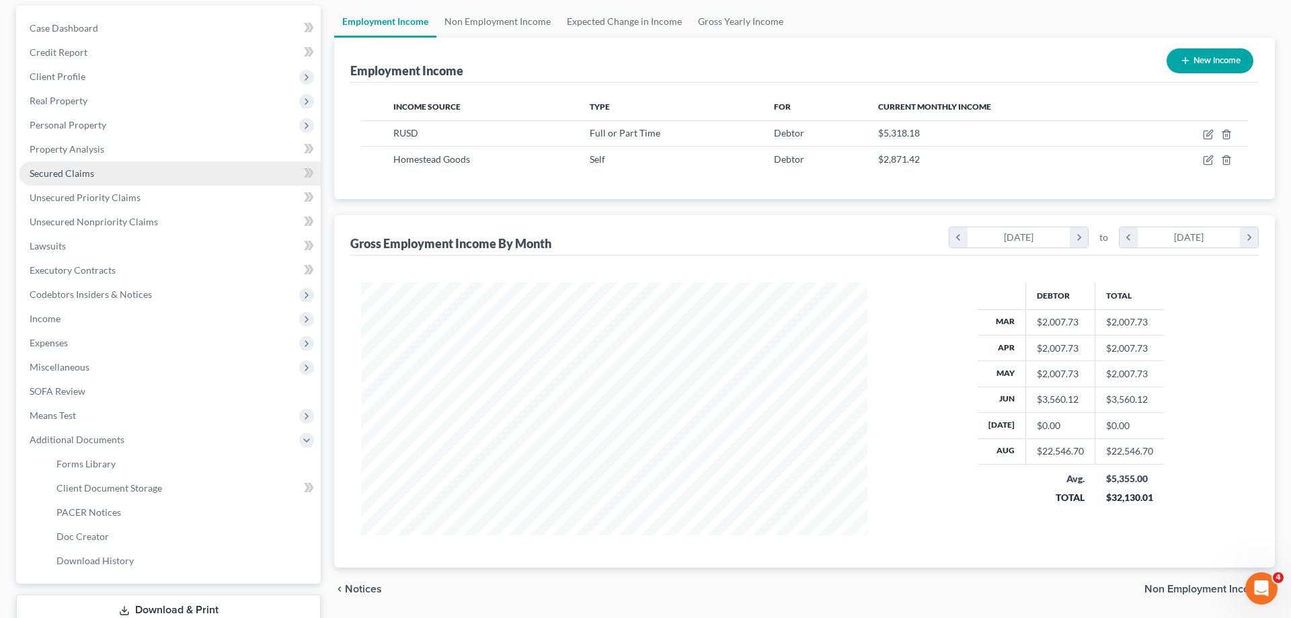
click at [81, 177] on span "Secured Claims" at bounding box center [62, 172] width 65 height 11
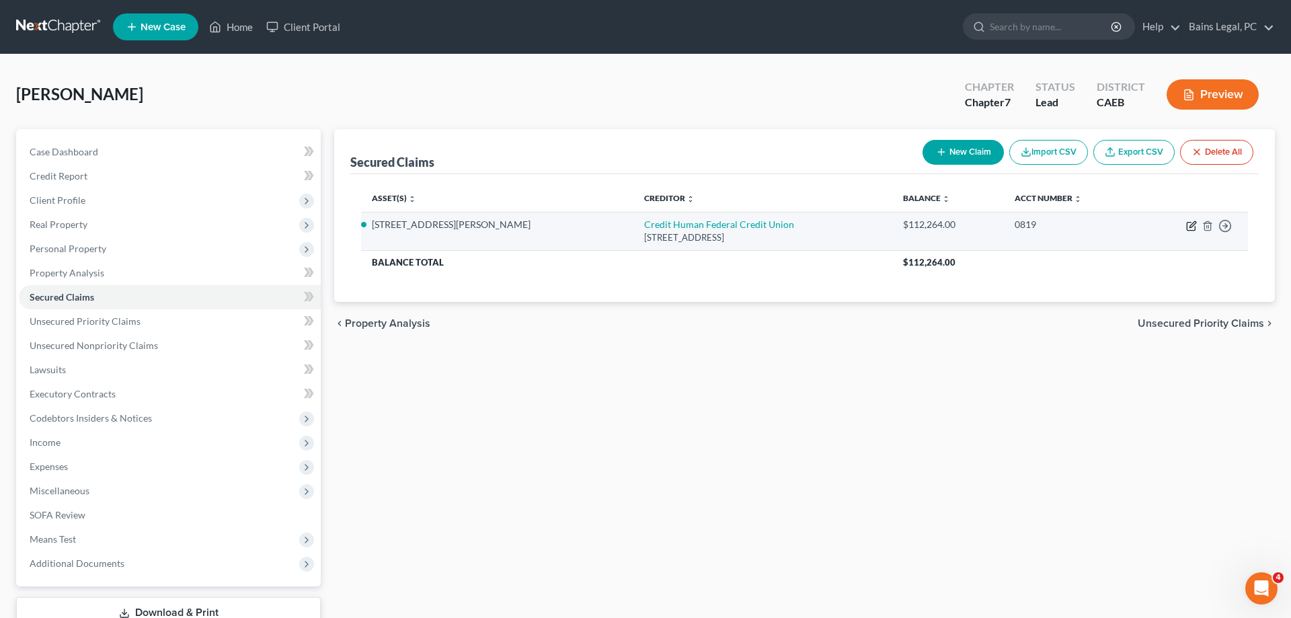
click at [1189, 223] on icon "button" at bounding box center [1191, 226] width 11 height 11
select select "45"
select select "3"
select select "9"
select select "4"
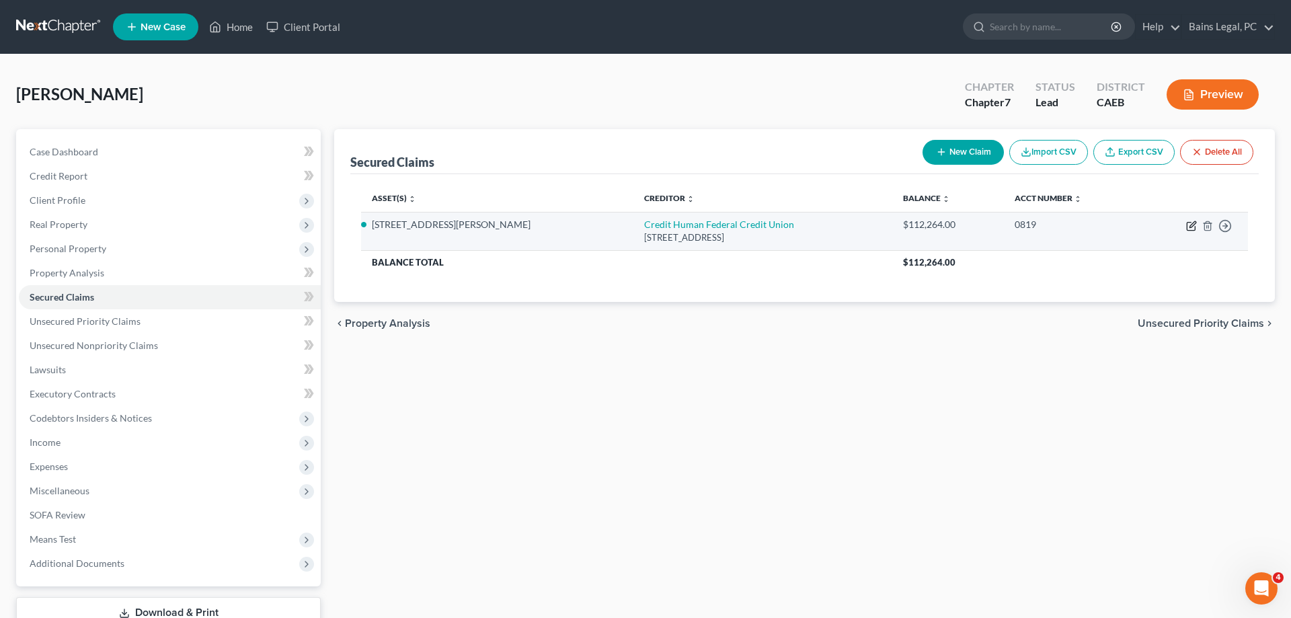
select select "0"
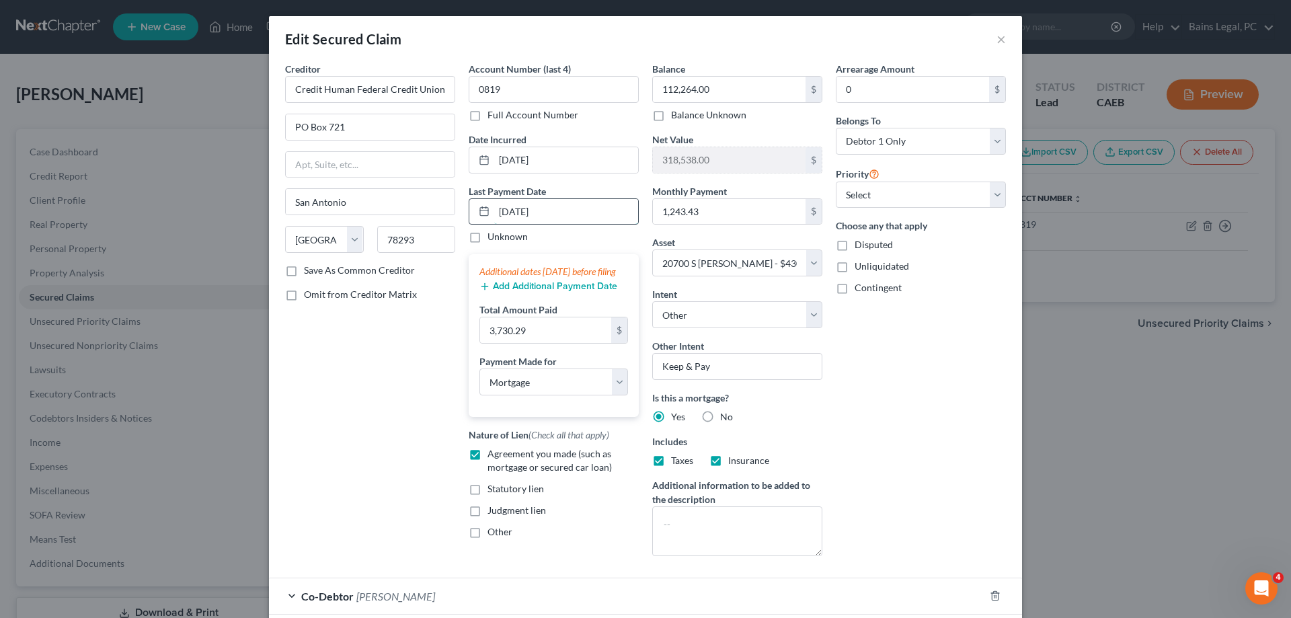
drag, startPoint x: 551, startPoint y: 208, endPoint x: 457, endPoint y: 212, distance: 93.5
click at [494, 212] on input "[DATE]" at bounding box center [566, 212] width 144 height 26
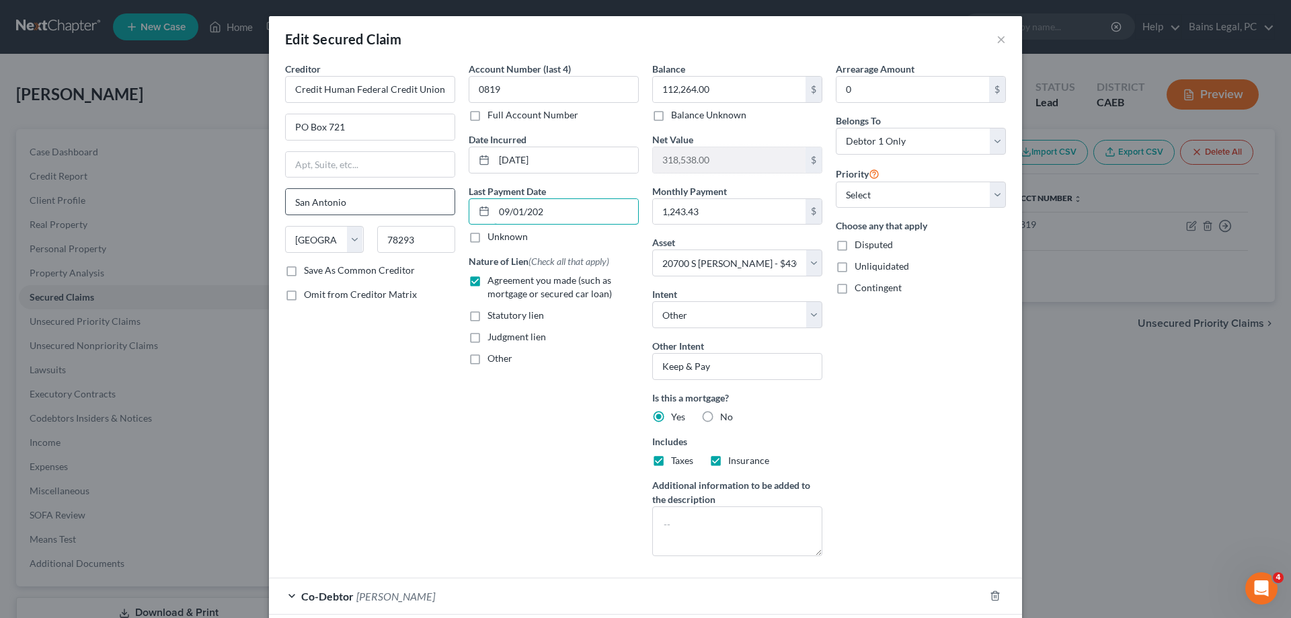
type input "[DATE]"
select select "3"
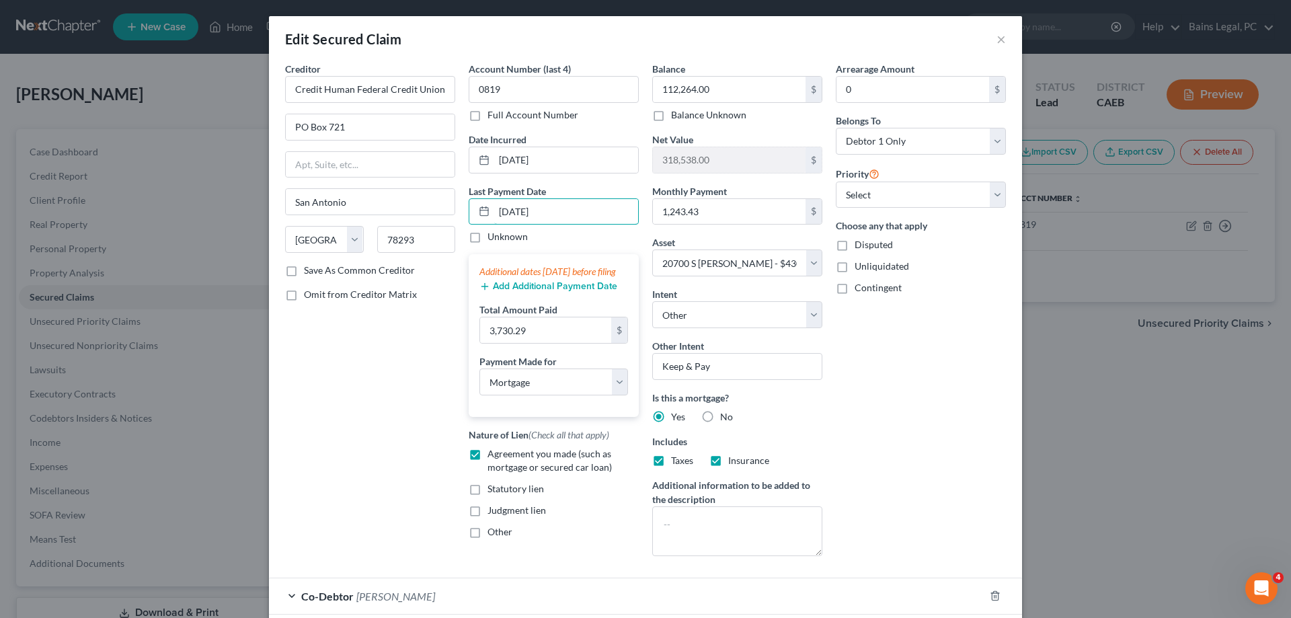
type input "[DATE]"
drag, startPoint x: 992, startPoint y: 427, endPoint x: 979, endPoint y: 441, distance: 19.0
click at [992, 426] on div "Arrearage Amount 0 $ Belongs To * Select Debtor 1 Only Debtor 2 Only Debtor 1 A…" at bounding box center [921, 314] width 184 height 505
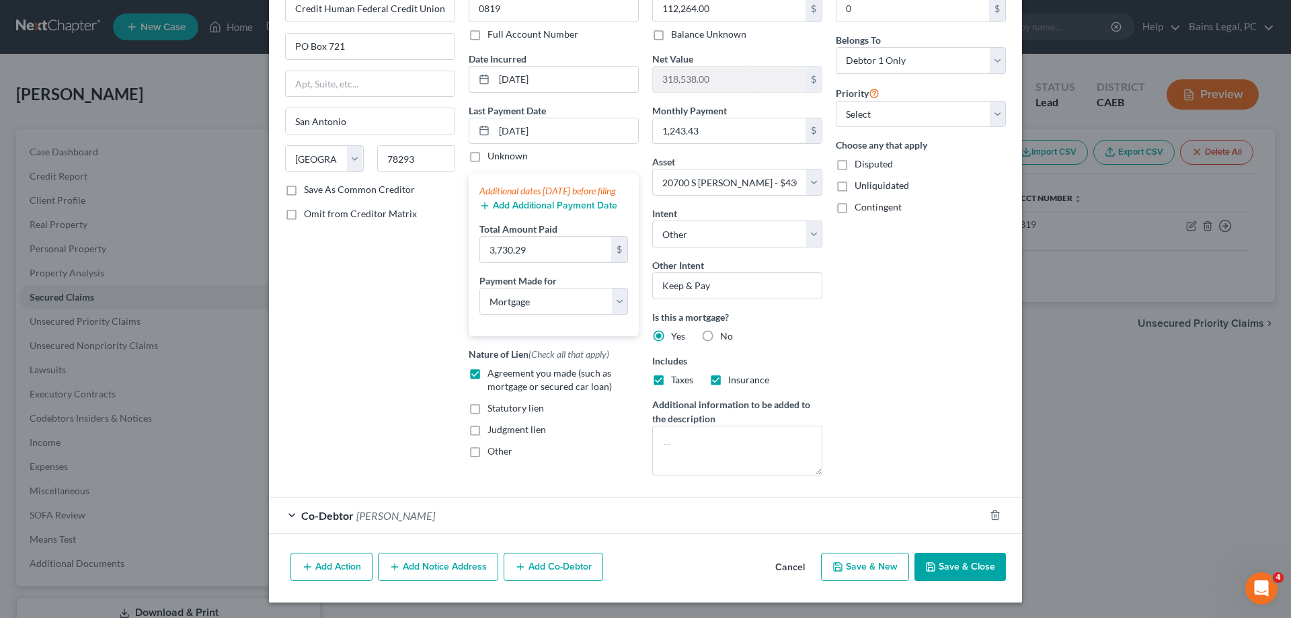
scroll to position [81, 0]
click at [951, 575] on button "Save & Close" at bounding box center [959, 566] width 91 height 28
select select
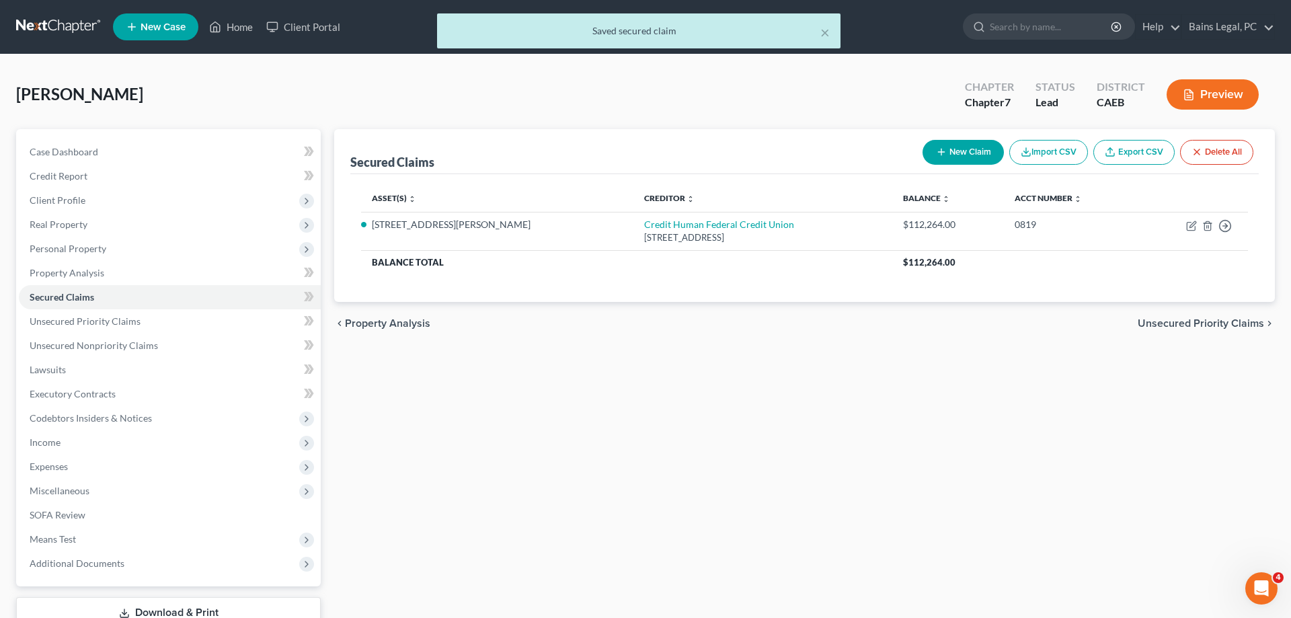
scroll to position [95, 0]
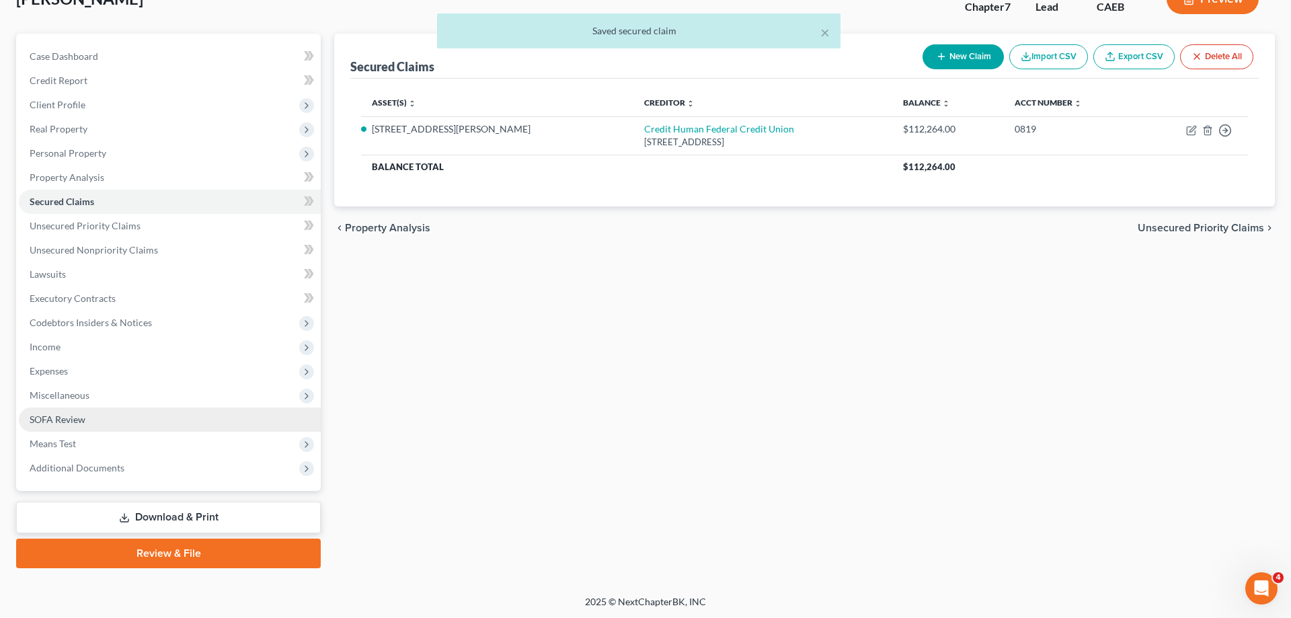
click at [63, 393] on span "Miscellaneous" at bounding box center [60, 394] width 60 height 11
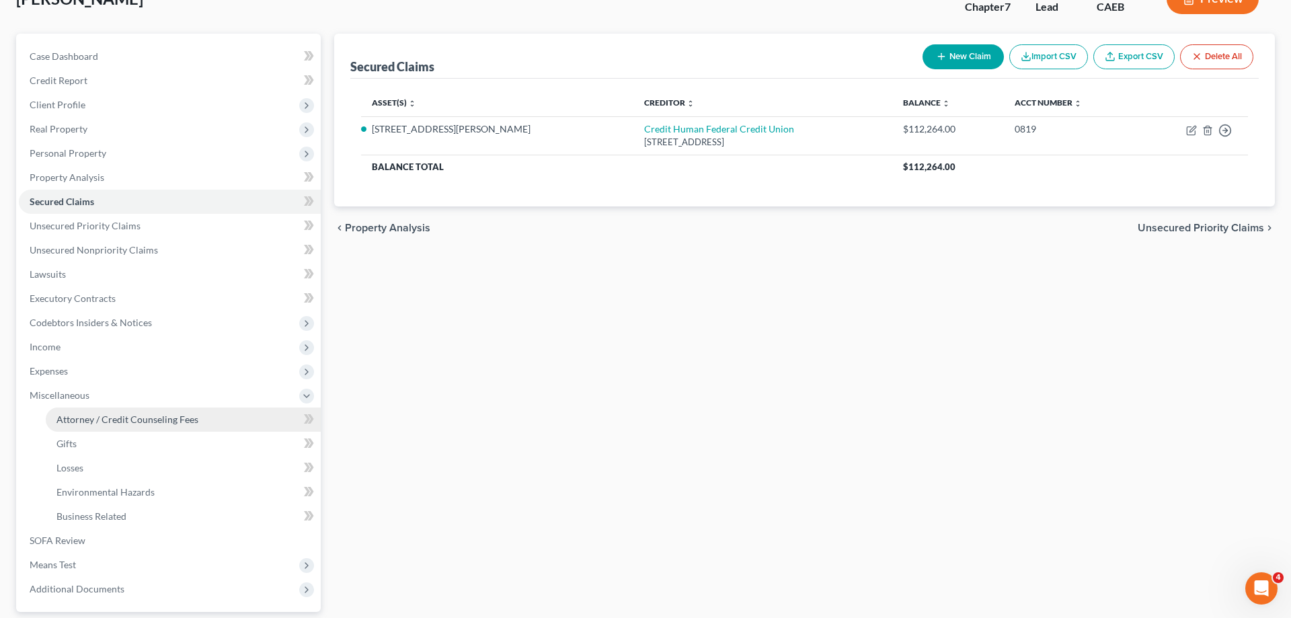
click at [151, 423] on span "Attorney / Credit Counseling Fees" at bounding box center [127, 418] width 142 height 11
select select "36"
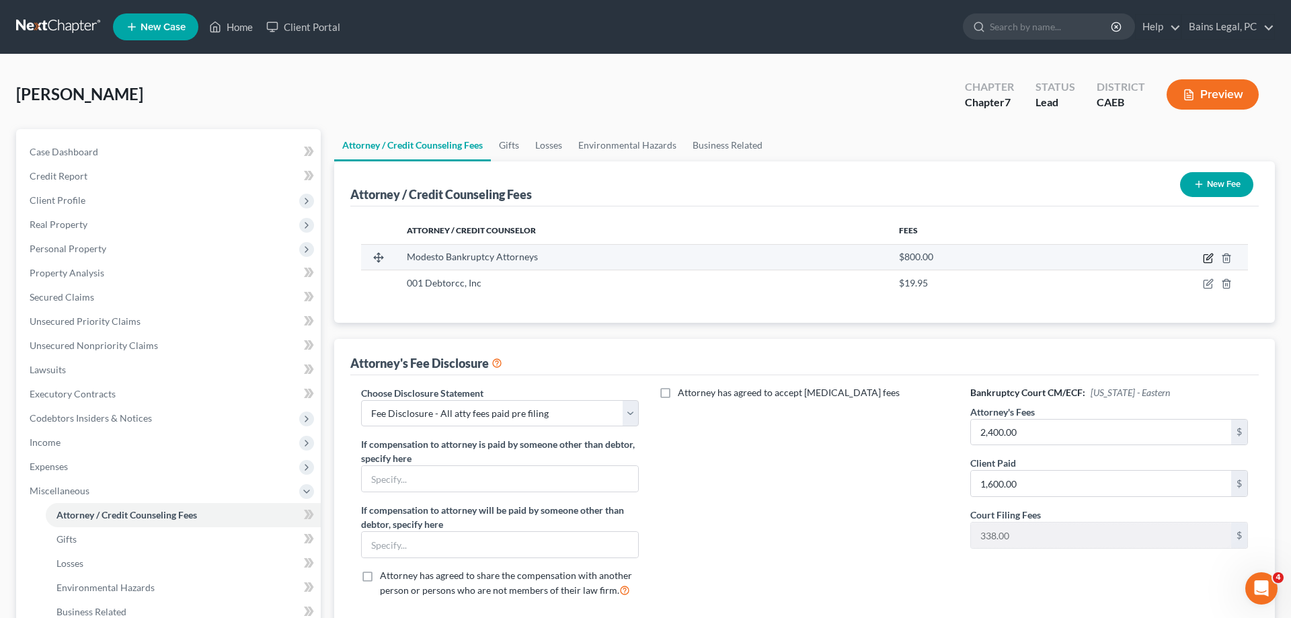
click at [1209, 257] on icon "button" at bounding box center [1208, 258] width 11 height 11
select select "4"
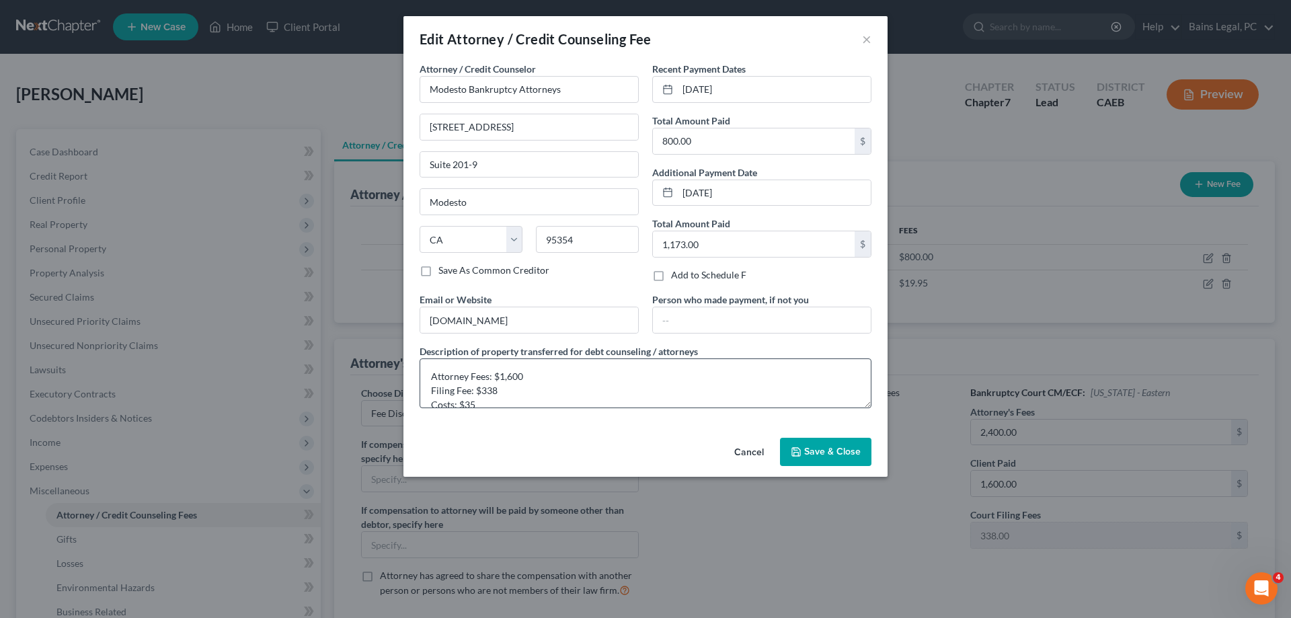
scroll to position [14, 0]
click at [533, 403] on textarea "Attorney Fees: $1,600 Filing Fee: $338 Costs: $35" at bounding box center [645, 383] width 452 height 50
click at [459, 404] on textarea "Attorney Fees: $1,600 Filing Fee: $338 Costs: $35" at bounding box center [645, 383] width 452 height 50
drag, startPoint x: 537, startPoint y: 362, endPoint x: 498, endPoint y: 363, distance: 39.0
click at [498, 363] on textarea "Attorney Fees: $1,600 Filing Fee: $338 Costs: $35" at bounding box center [645, 383] width 452 height 50
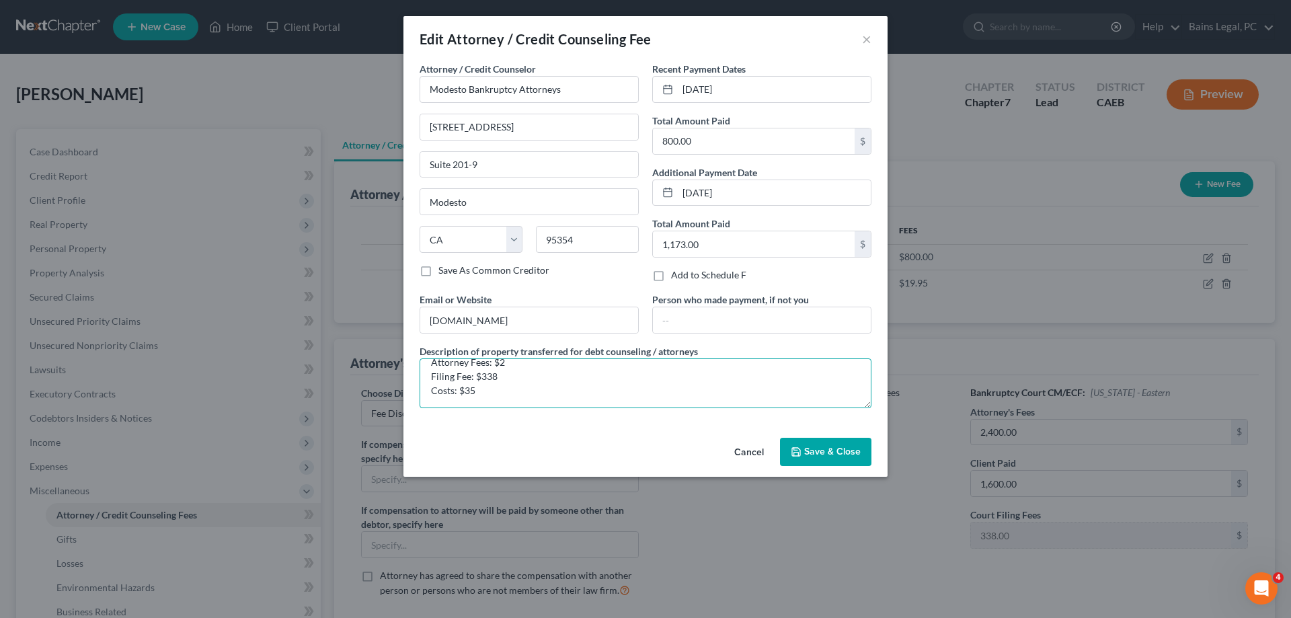
scroll to position [11, 0]
click at [505, 393] on textarea "Attorney Fees: $2,400 Filing Fee: $338 Costs: $35" at bounding box center [645, 383] width 452 height 50
type textarea "Attorney Fees: $2,400 Filing Fee: $338 Costs: $35 *Payments made on [DATE], [DA…"
drag, startPoint x: 835, startPoint y: 458, endPoint x: 700, endPoint y: 133, distance: 351.7
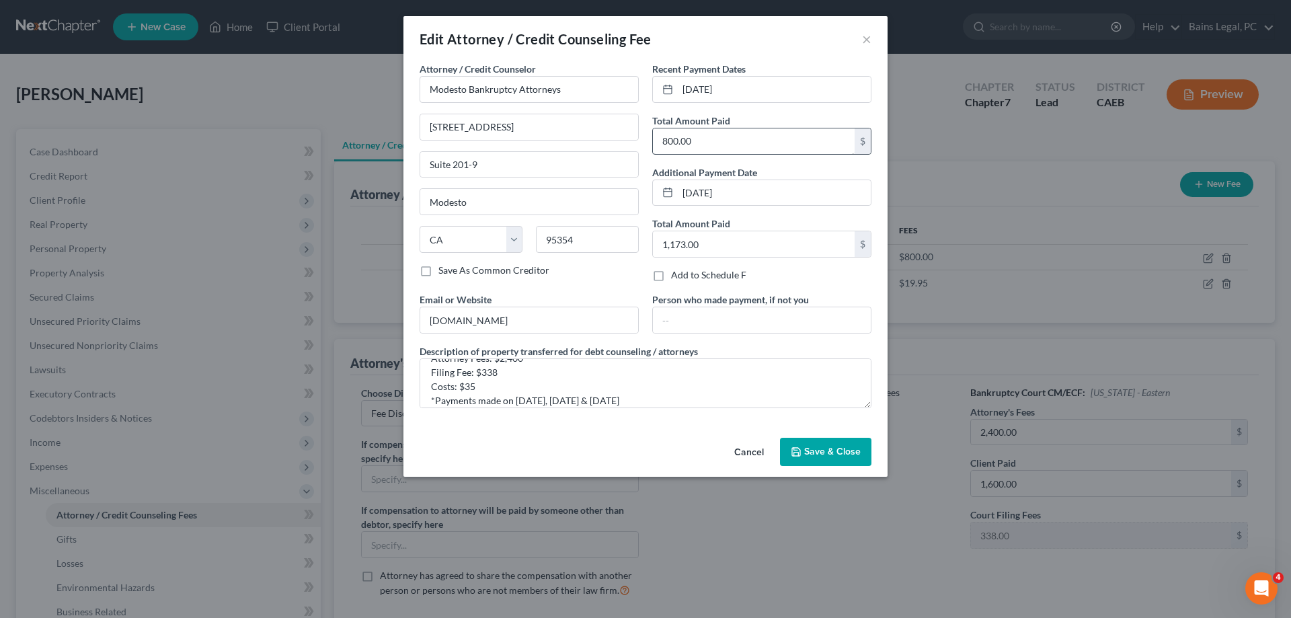
click at [603, 241] on div "Edit Attorney / Credit Counseling Fee × Attorney / Credit Counselor * Modesto B…" at bounding box center [645, 246] width 484 height 461
drag, startPoint x: 770, startPoint y: 93, endPoint x: 686, endPoint y: 126, distance: 90.5
click at [678, 102] on input "[DATE]" at bounding box center [774, 90] width 193 height 26
drag, startPoint x: 702, startPoint y: 138, endPoint x: 724, endPoint y: 159, distance: 30.4
click at [737, 147] on input "800.00" at bounding box center [754, 141] width 202 height 26
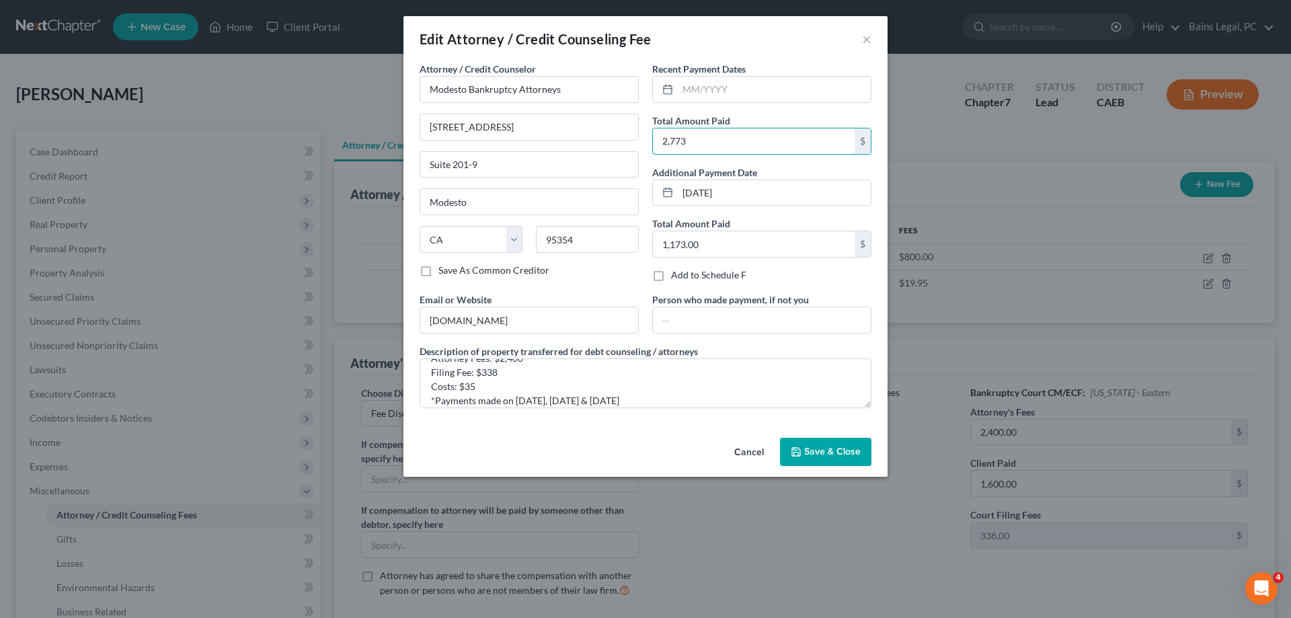
type input "2,773"
type input "0"
click at [713, 192] on input "0" at bounding box center [774, 193] width 193 height 26
drag, startPoint x: 799, startPoint y: 285, endPoint x: 808, endPoint y: 288, distance: 9.1
click at [801, 286] on div "Recent Payment Dates Total Amount Paid 2,773 $ Additional Payment Date Total Am…" at bounding box center [761, 177] width 233 height 231
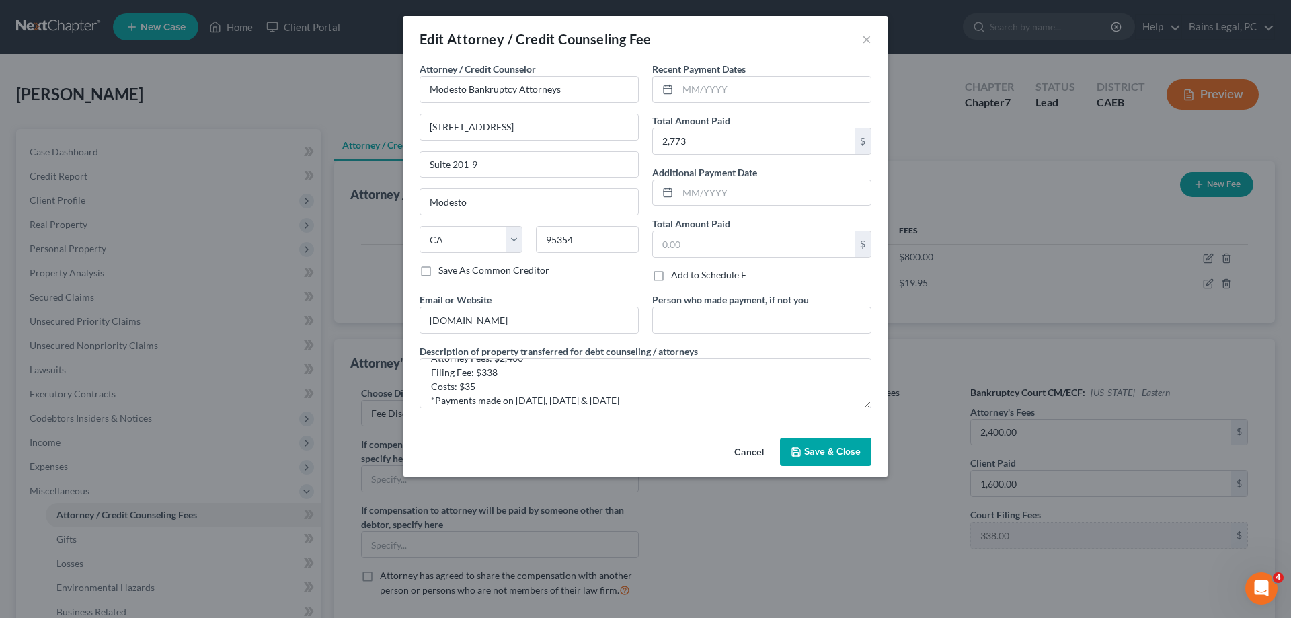
click at [838, 461] on button "Save & Close" at bounding box center [825, 452] width 91 height 28
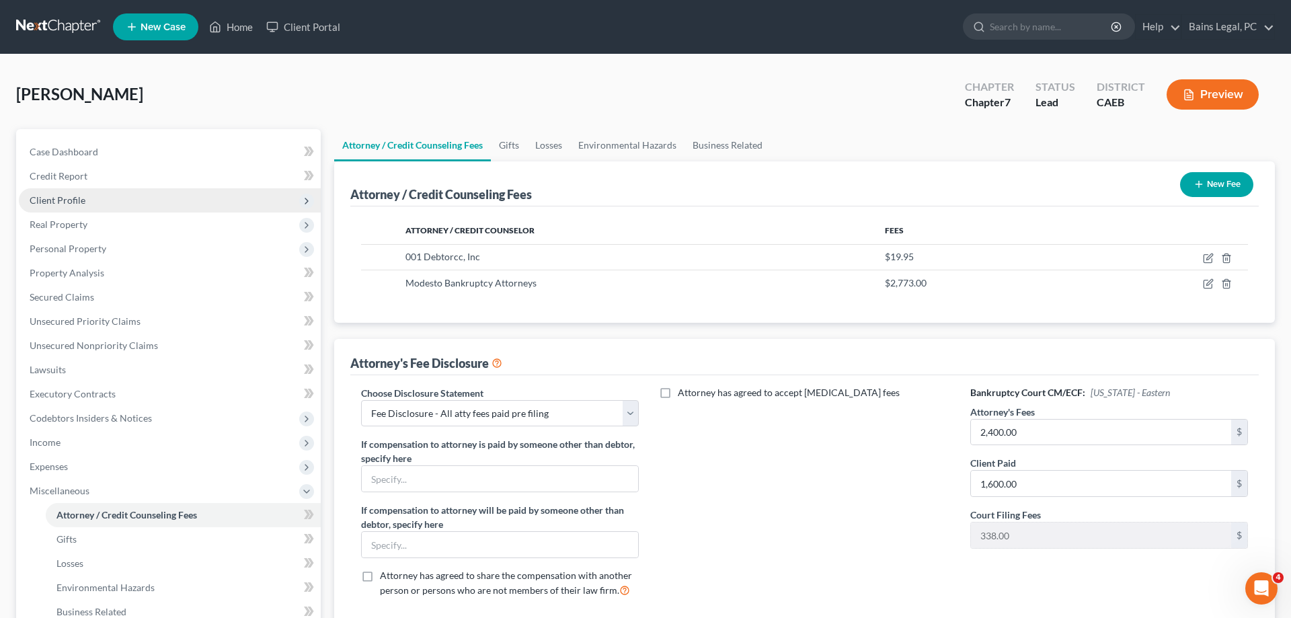
click at [104, 203] on span "Client Profile" at bounding box center [170, 200] width 302 height 24
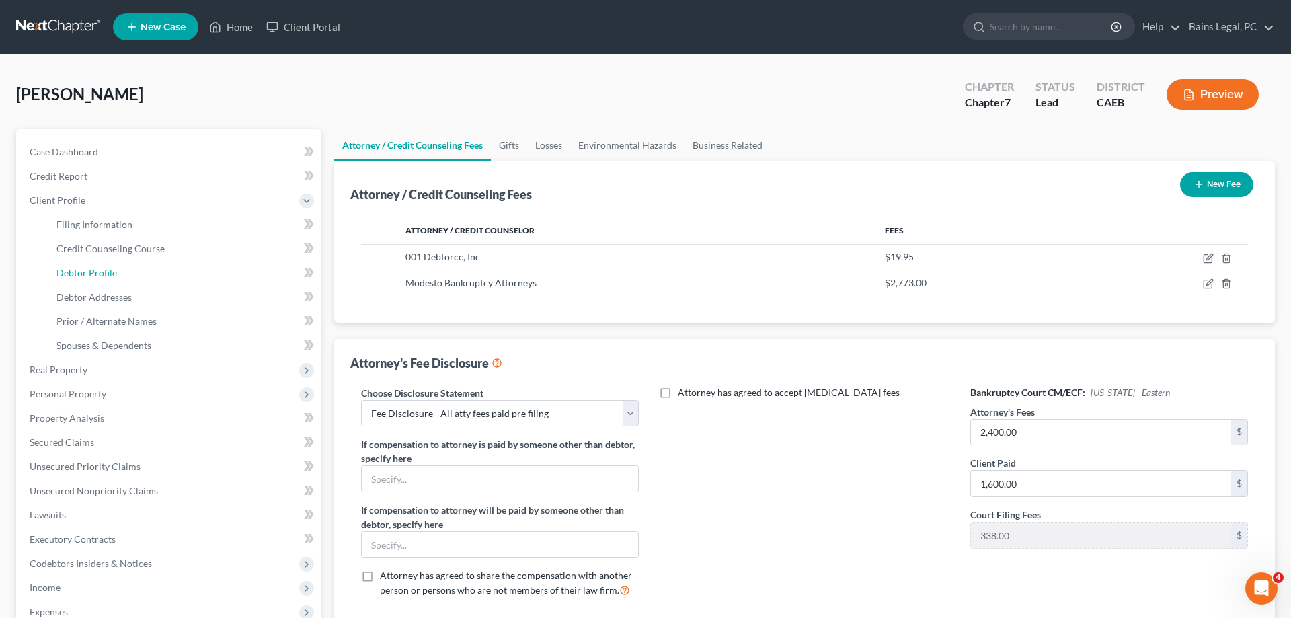
drag, startPoint x: 110, startPoint y: 272, endPoint x: 1223, endPoint y: 451, distance: 1127.5
click at [110, 272] on span "Debtor Profile" at bounding box center [86, 272] width 61 height 11
select select "3"
select select "2"
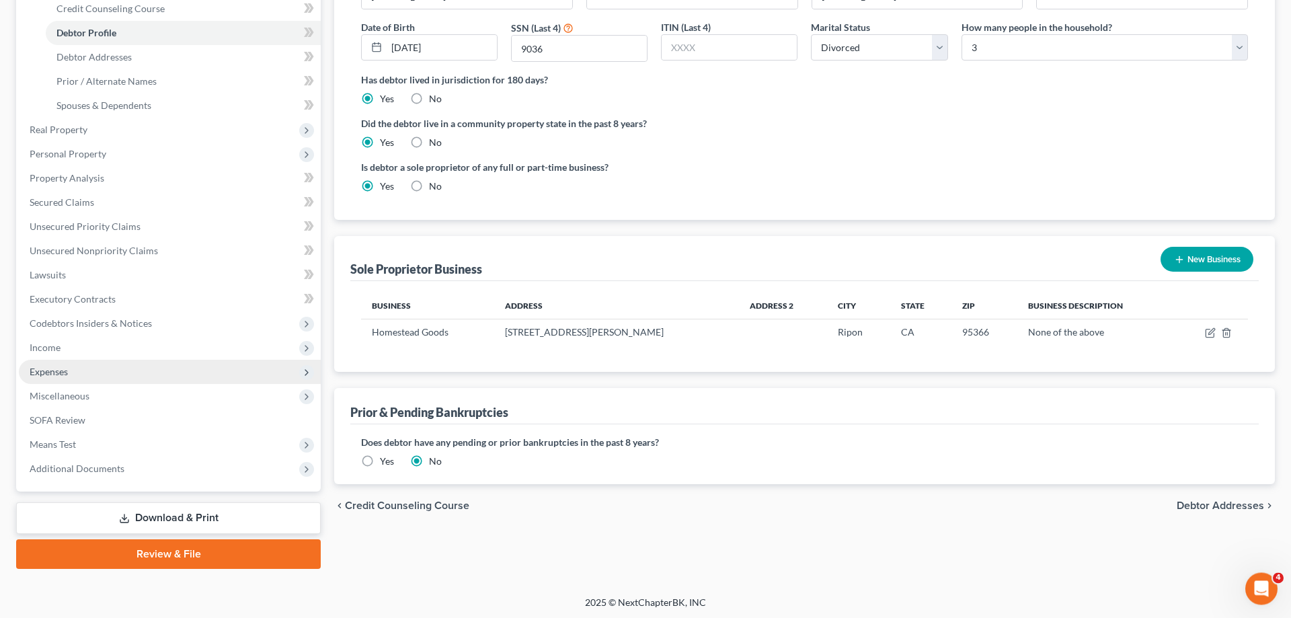
scroll to position [241, 0]
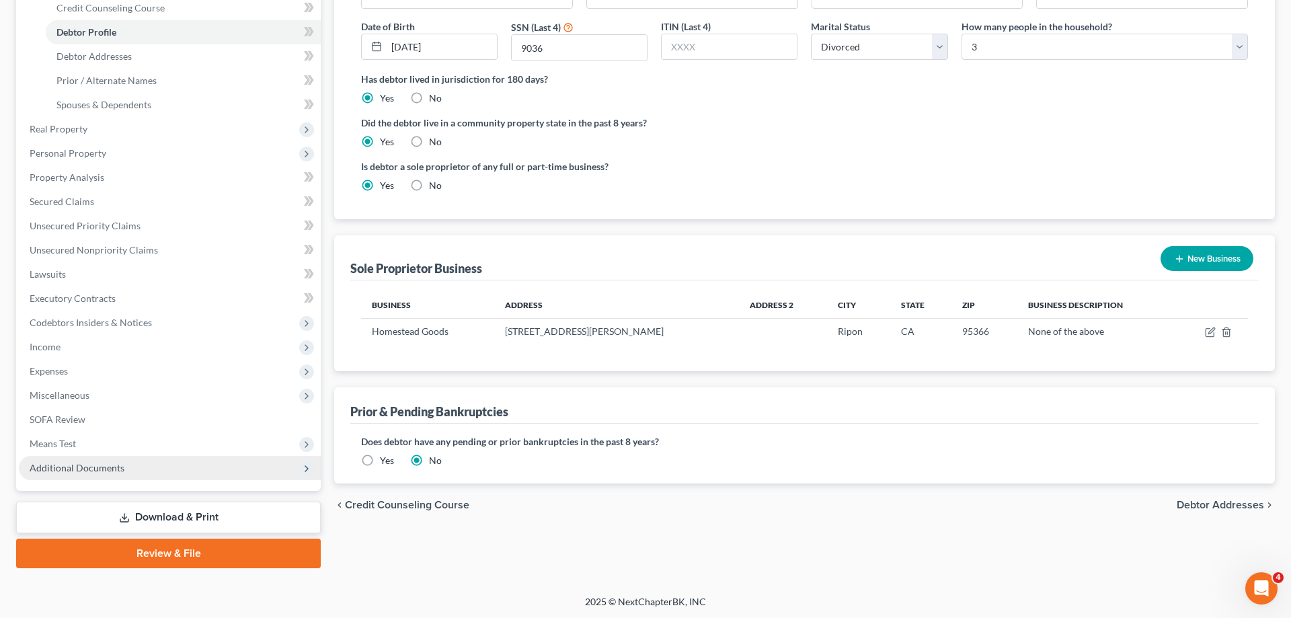
click at [110, 461] on span "Additional Documents" at bounding box center [170, 468] width 302 height 24
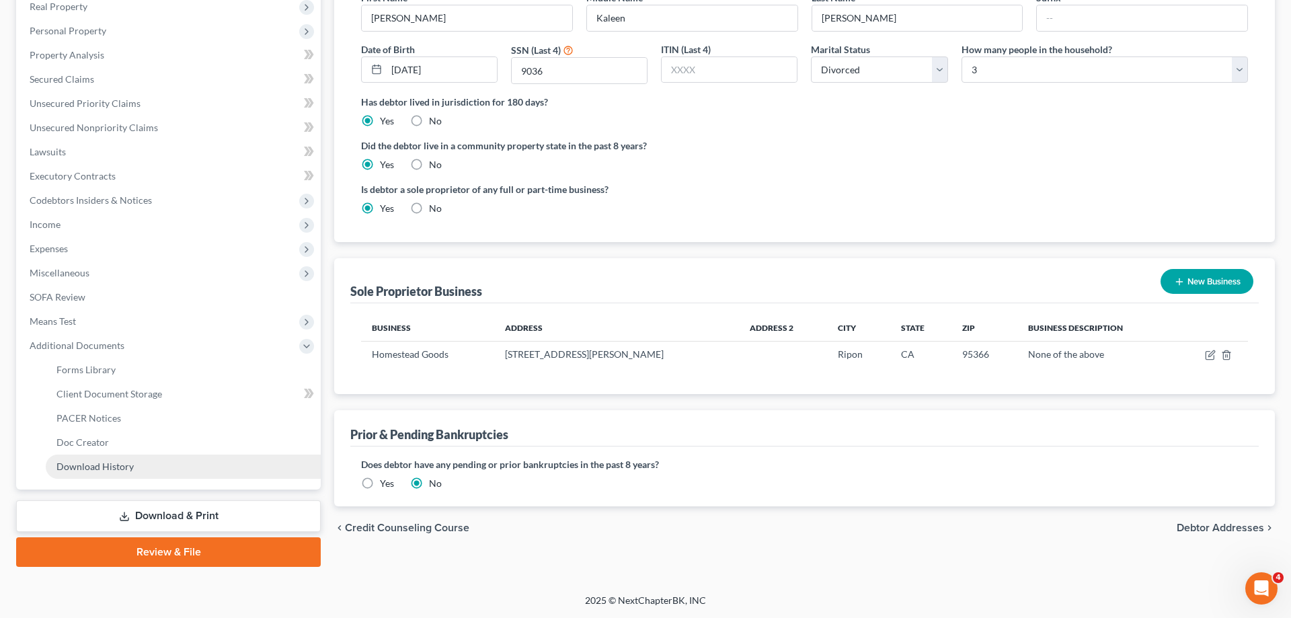
scroll to position [216, 0]
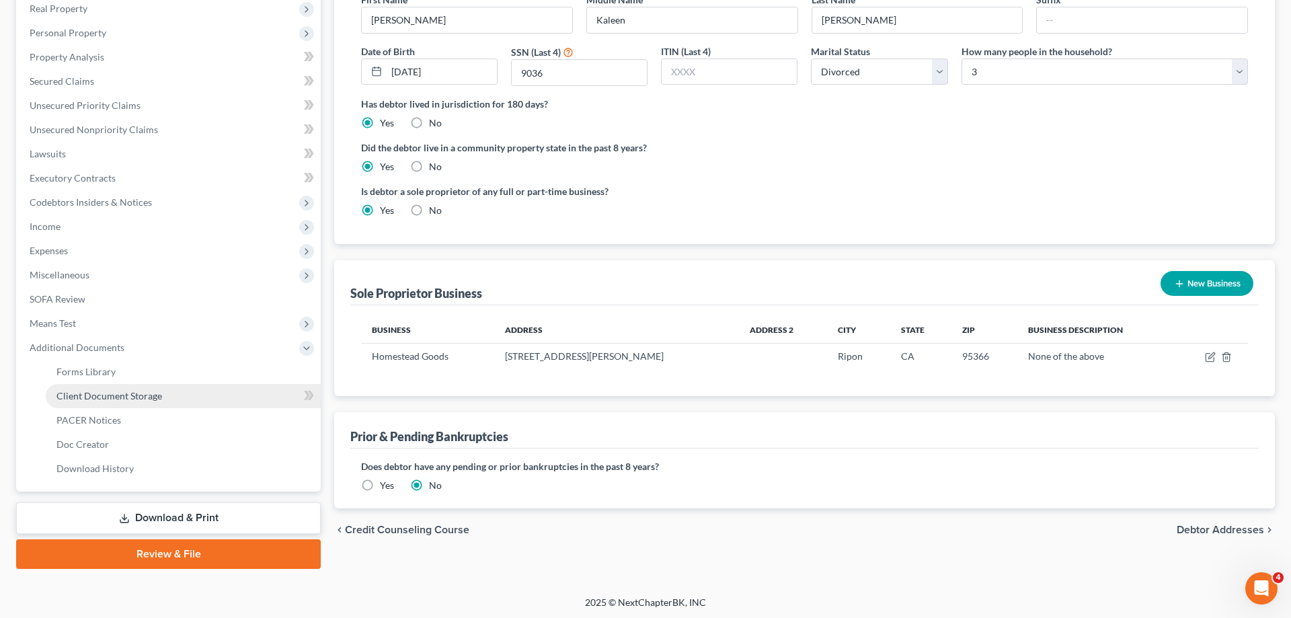
click at [110, 401] on link "Client Document Storage" at bounding box center [183, 396] width 275 height 24
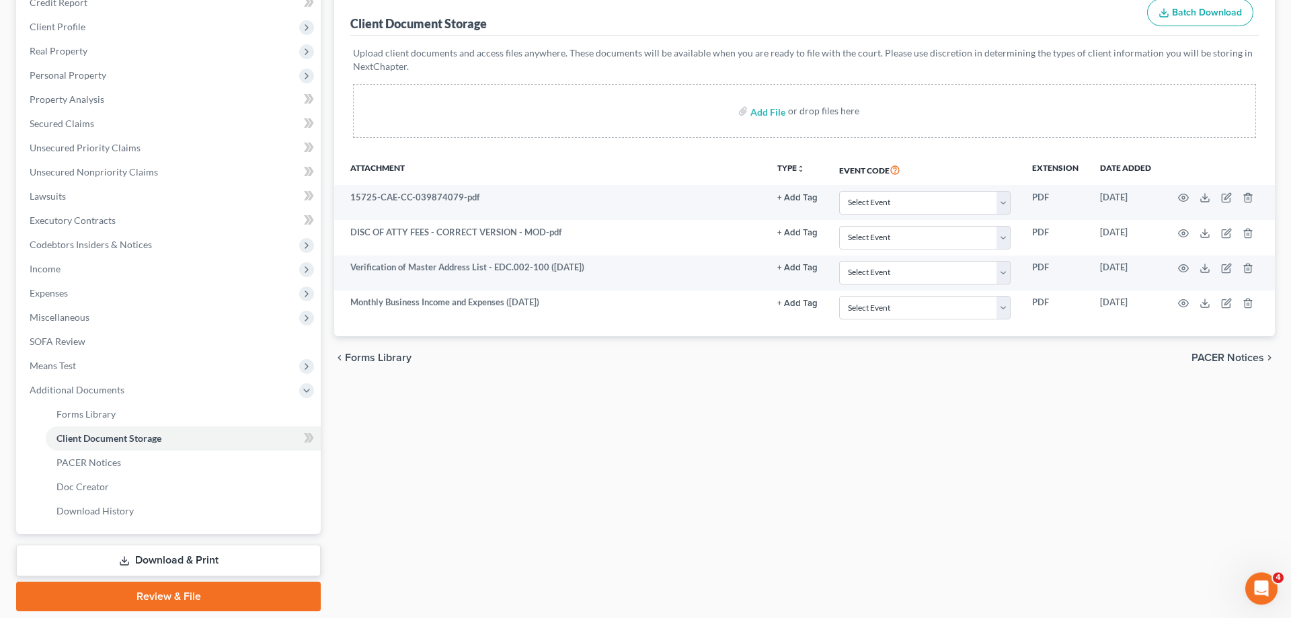
scroll to position [206, 0]
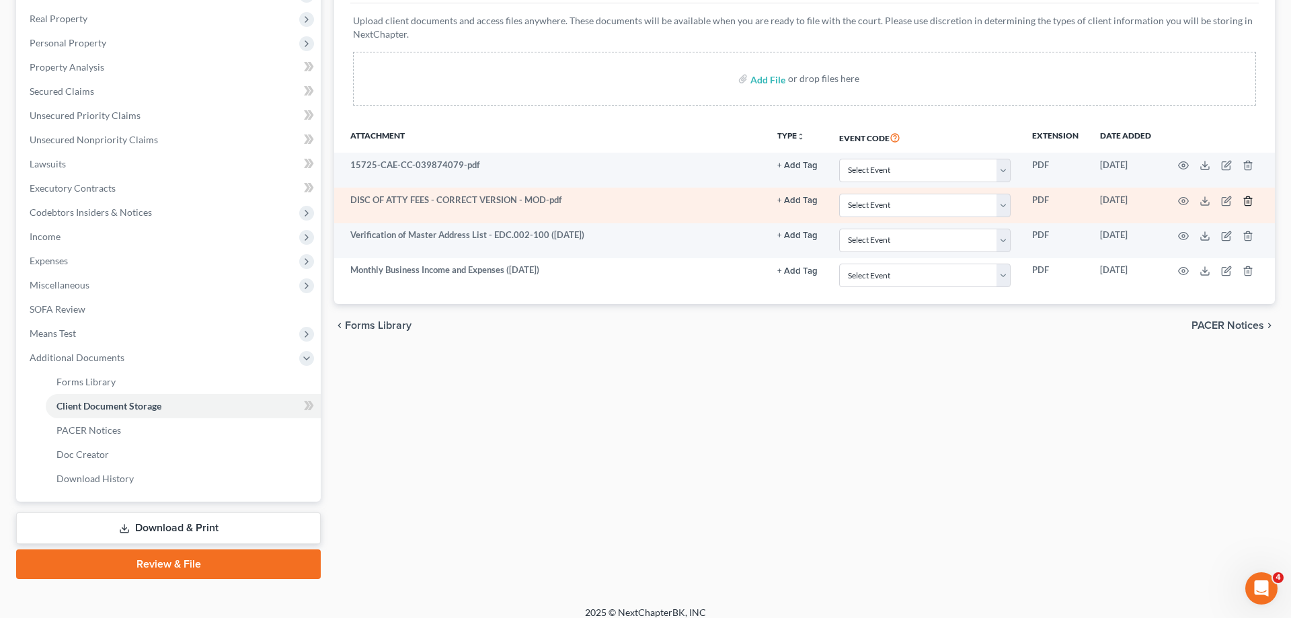
click at [1248, 196] on icon "button" at bounding box center [1247, 200] width 6 height 9
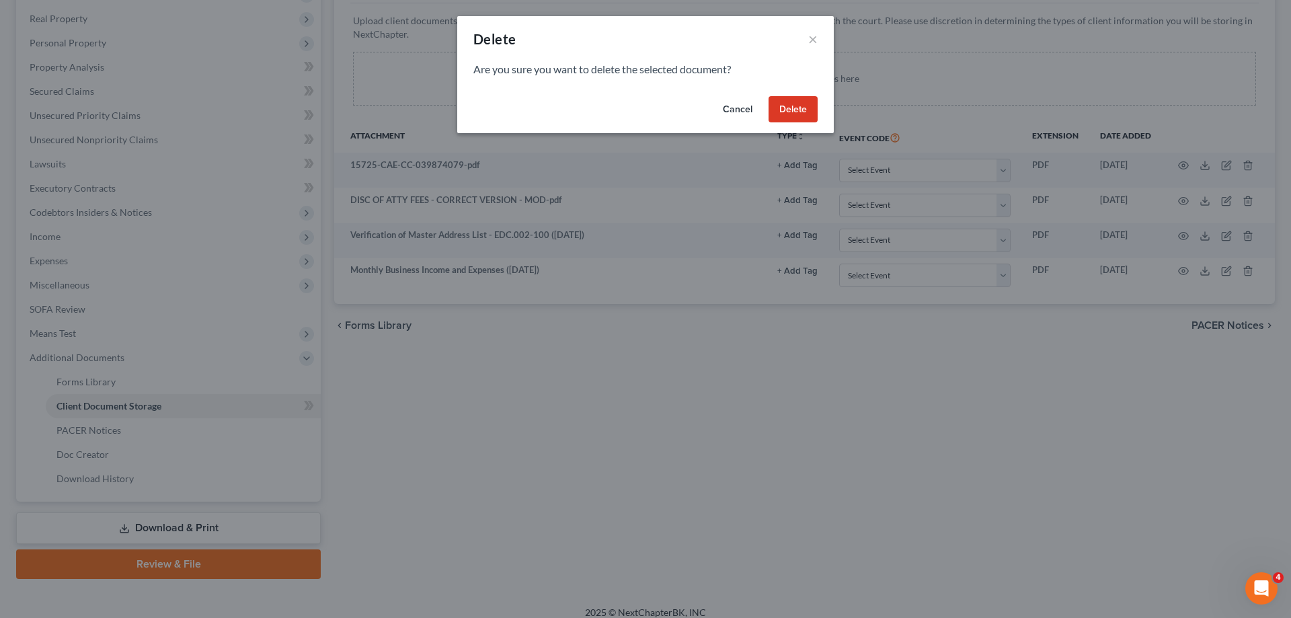
click at [793, 110] on button "Delete" at bounding box center [792, 109] width 49 height 27
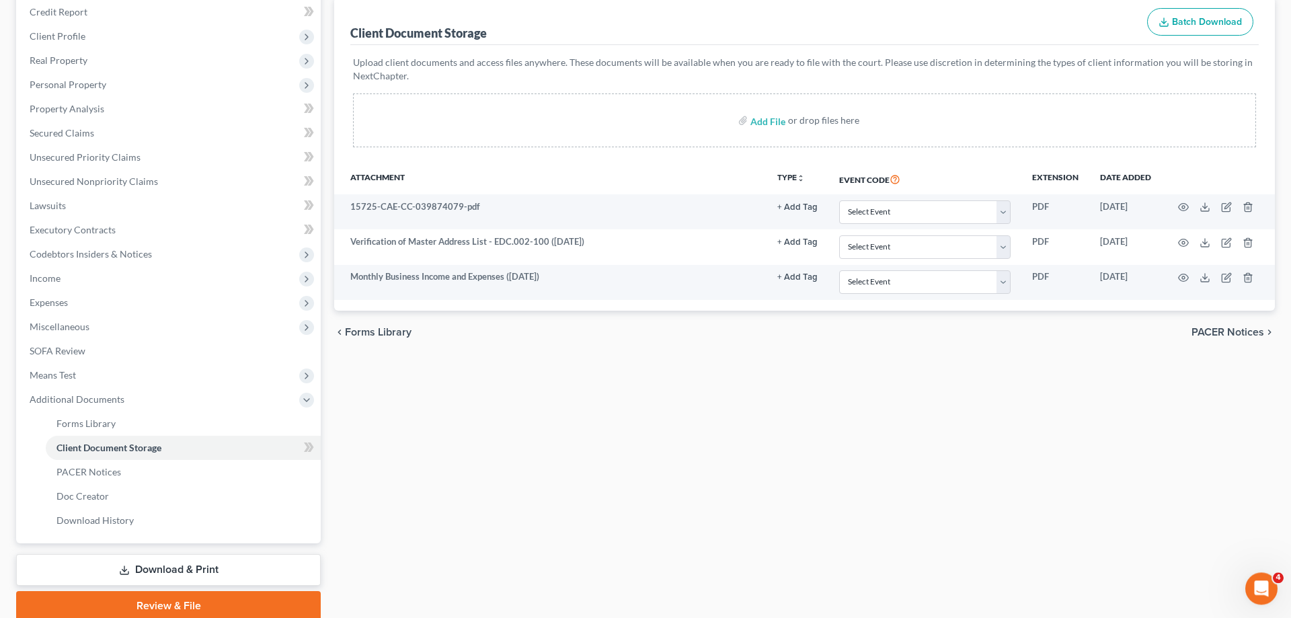
scroll to position [137, 0]
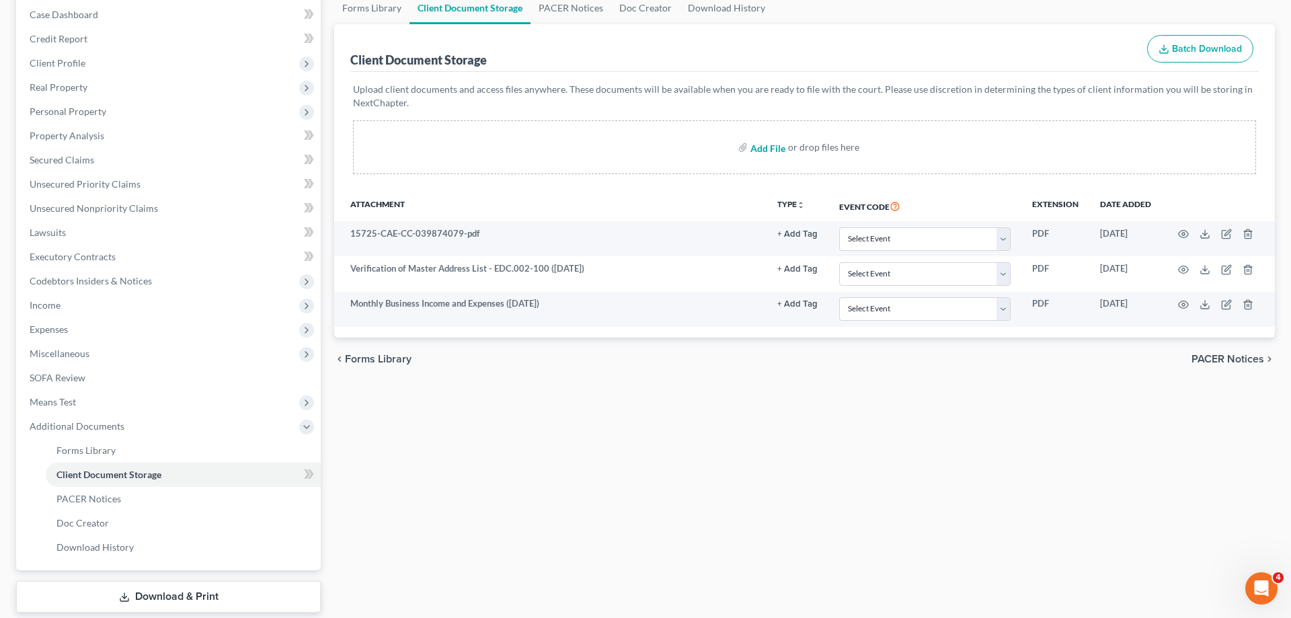
click at [766, 146] on input "file" at bounding box center [766, 147] width 32 height 24
type input "C:\fakepath\DISC OF ATTY FEES - CORRECT VERSION - MOD.pdf"
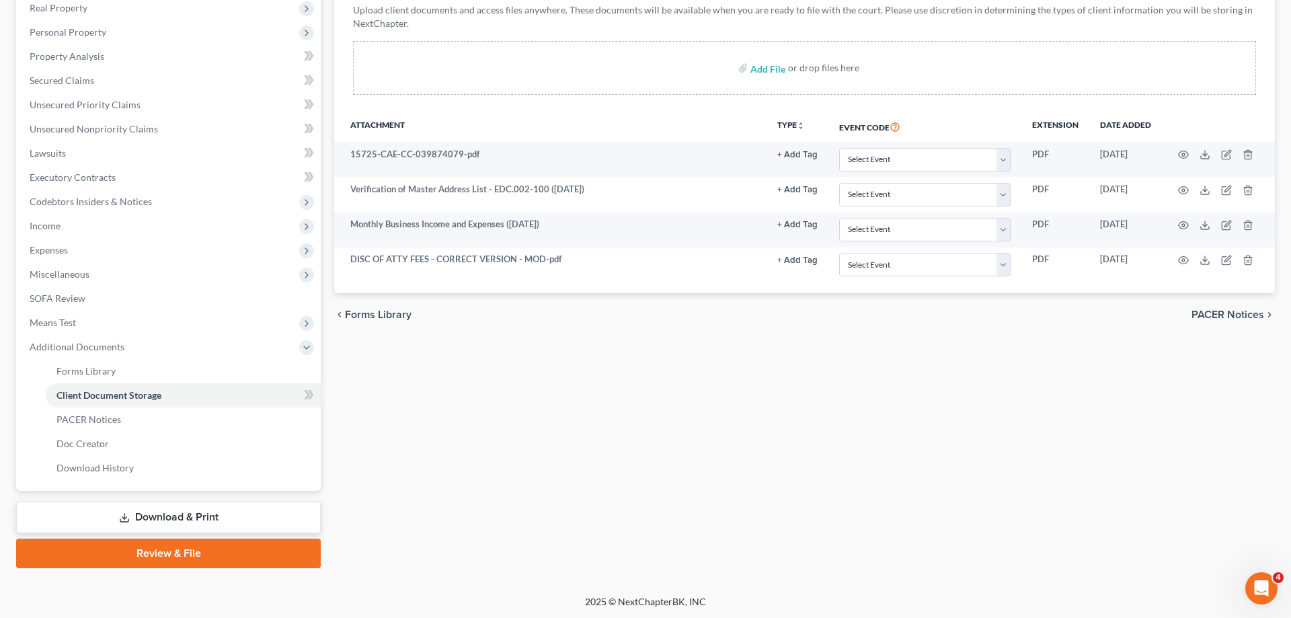
click at [243, 518] on link "Download & Print" at bounding box center [168, 518] width 305 height 32
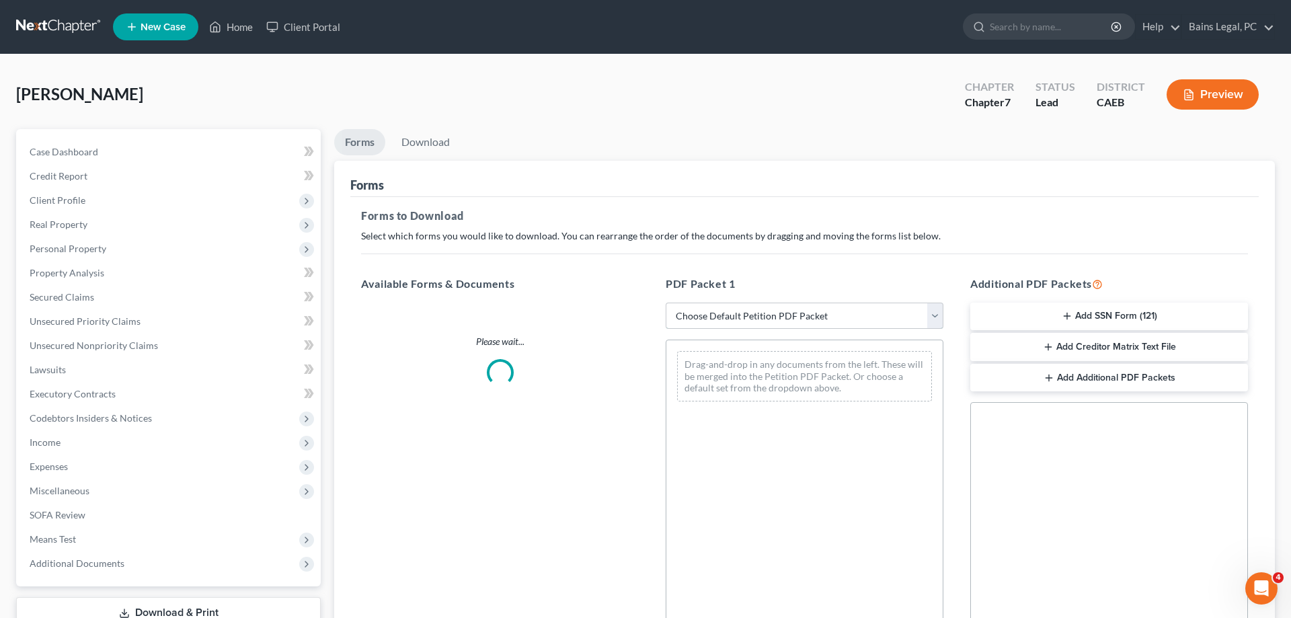
click at [666, 303] on select "Choose Default Petition PDF Packet Complete Bankruptcy Petition (all forms and …" at bounding box center [805, 316] width 278 height 27
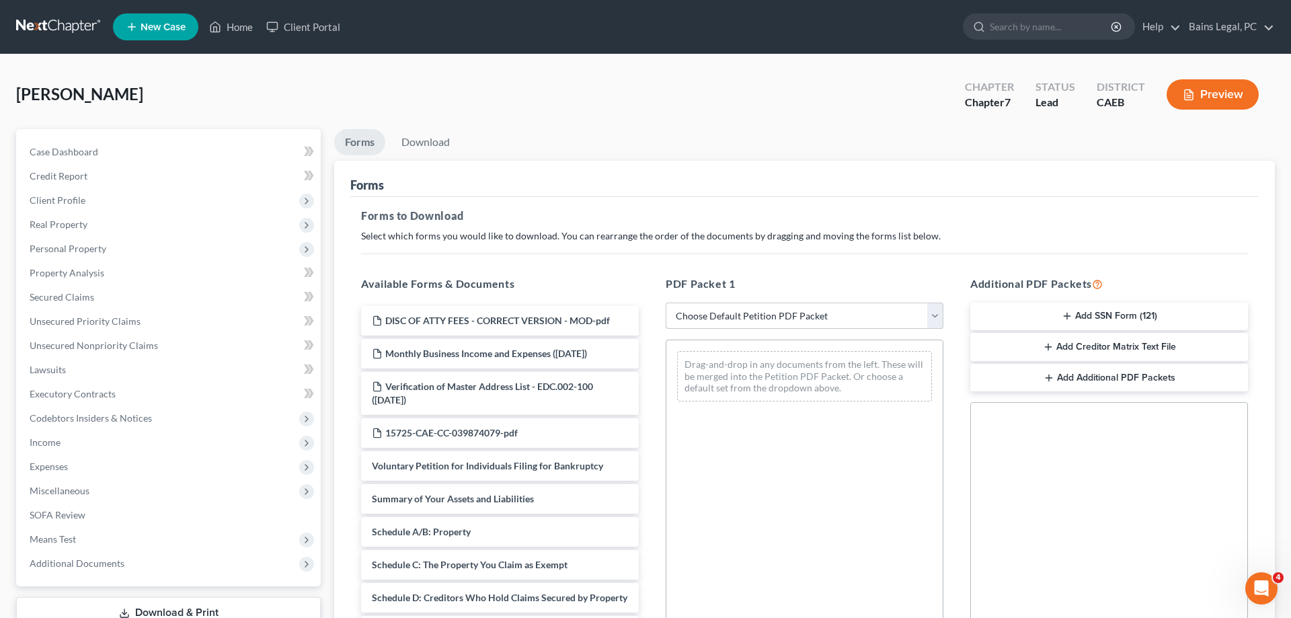
select select "0"
click option "Complete Bankruptcy Petition (all forms and schedules)" at bounding box center [0, 0] width 0 height 0
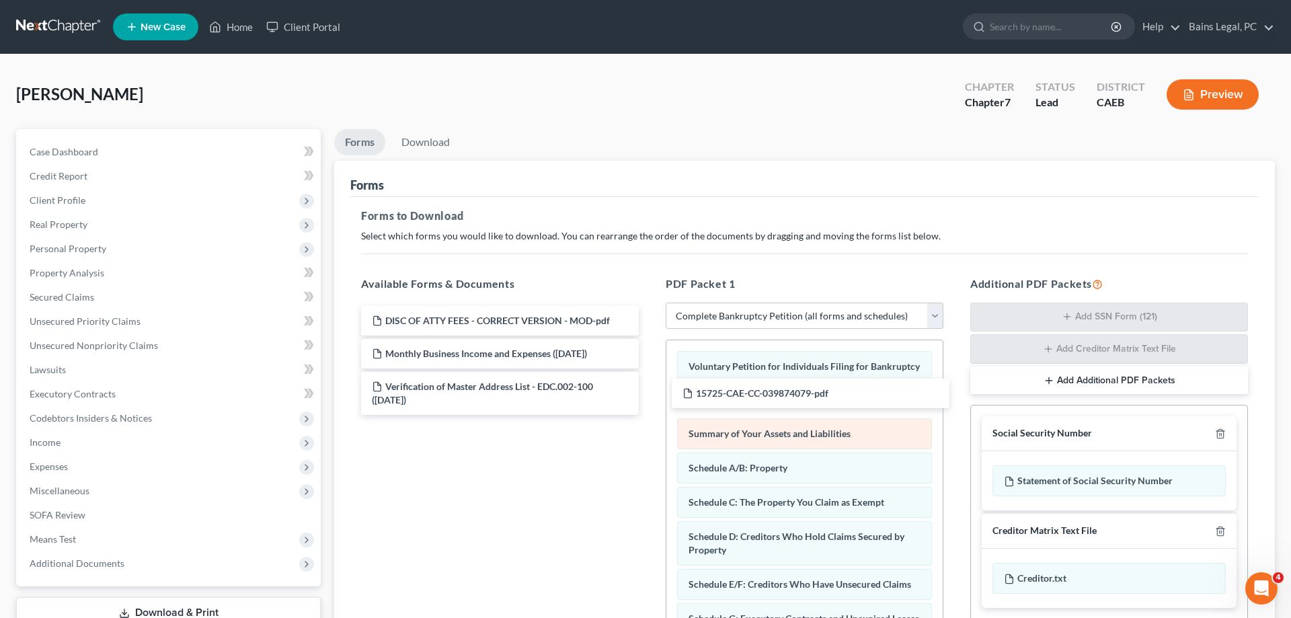
drag, startPoint x: 427, startPoint y: 436, endPoint x: 846, endPoint y: 429, distance: 418.9
click at [649, 397] on div "15725-CAE-CC-039874079-pdf DISC OF ATTY FEES - CORRECT VERSION - MOD-pdf Monthl…" at bounding box center [499, 360] width 299 height 109
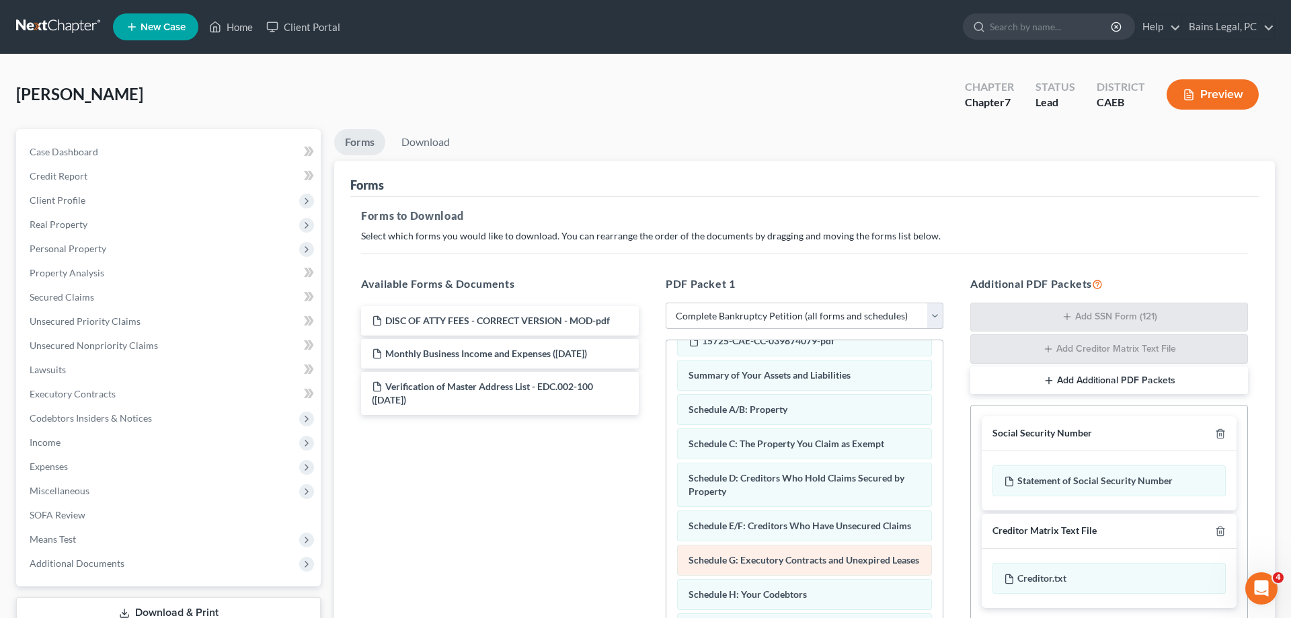
scroll to position [206, 0]
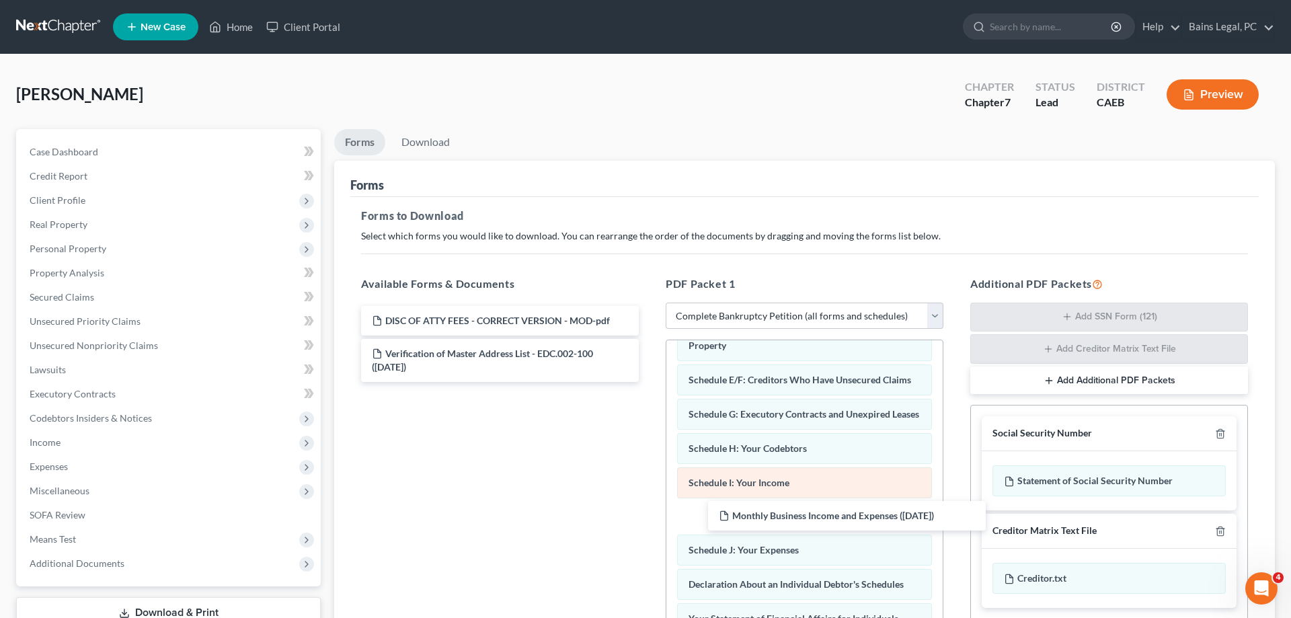
drag, startPoint x: 442, startPoint y: 354, endPoint x: 833, endPoint y: 477, distance: 409.7
click at [649, 382] on div "Monthly Business Income and Expenses ([DATE]) DISC OF ATTY FEES - CORRECT VERSI…" at bounding box center [499, 344] width 299 height 76
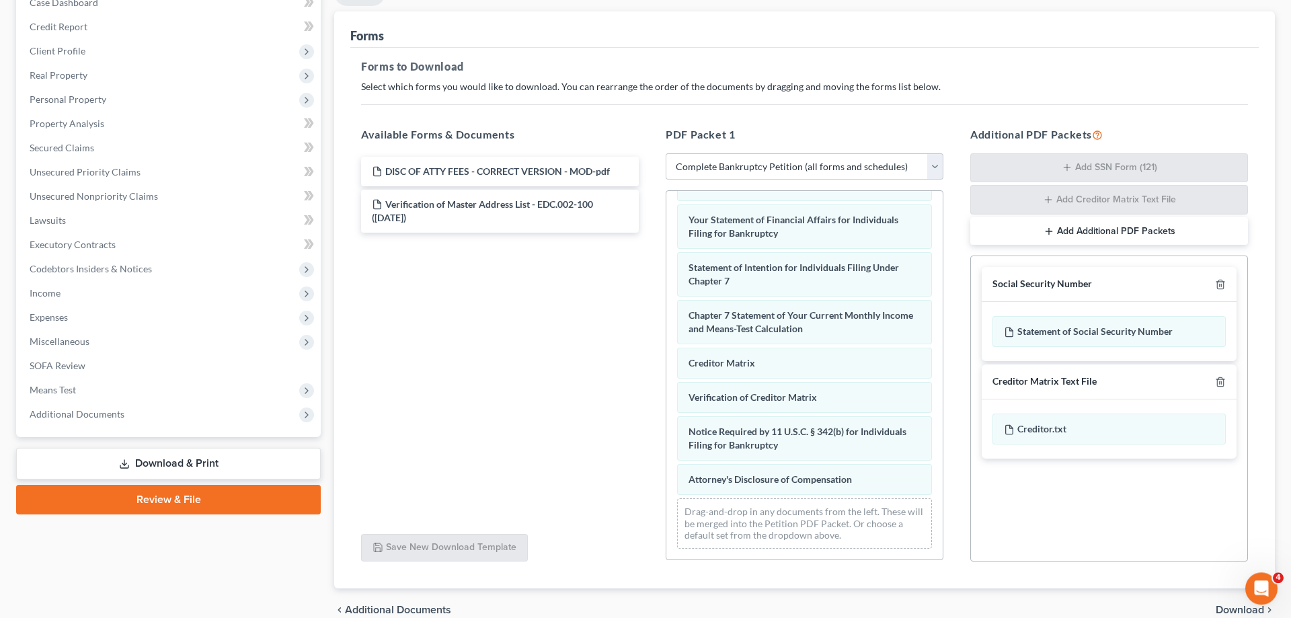
scroll to position [213, 0]
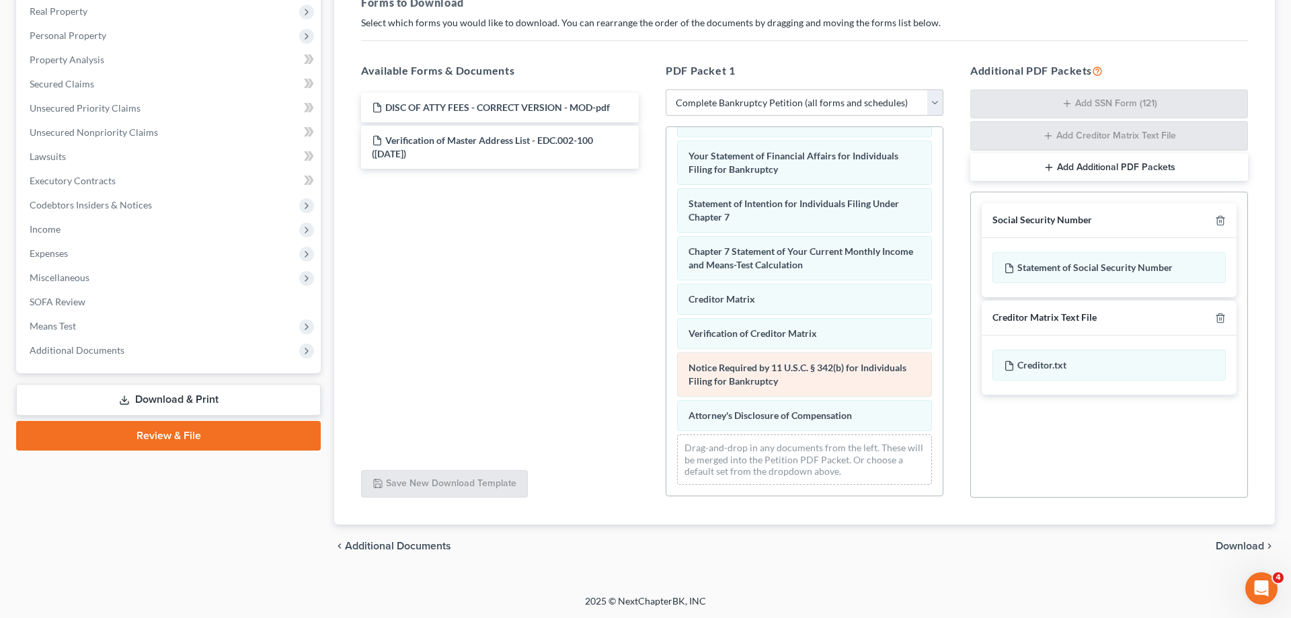
click at [666, 359] on div "Voluntary Petition for Individuals Filing for Bankruptcy 15725-CAE-CC-039874079…" at bounding box center [804, 83] width 276 height 825
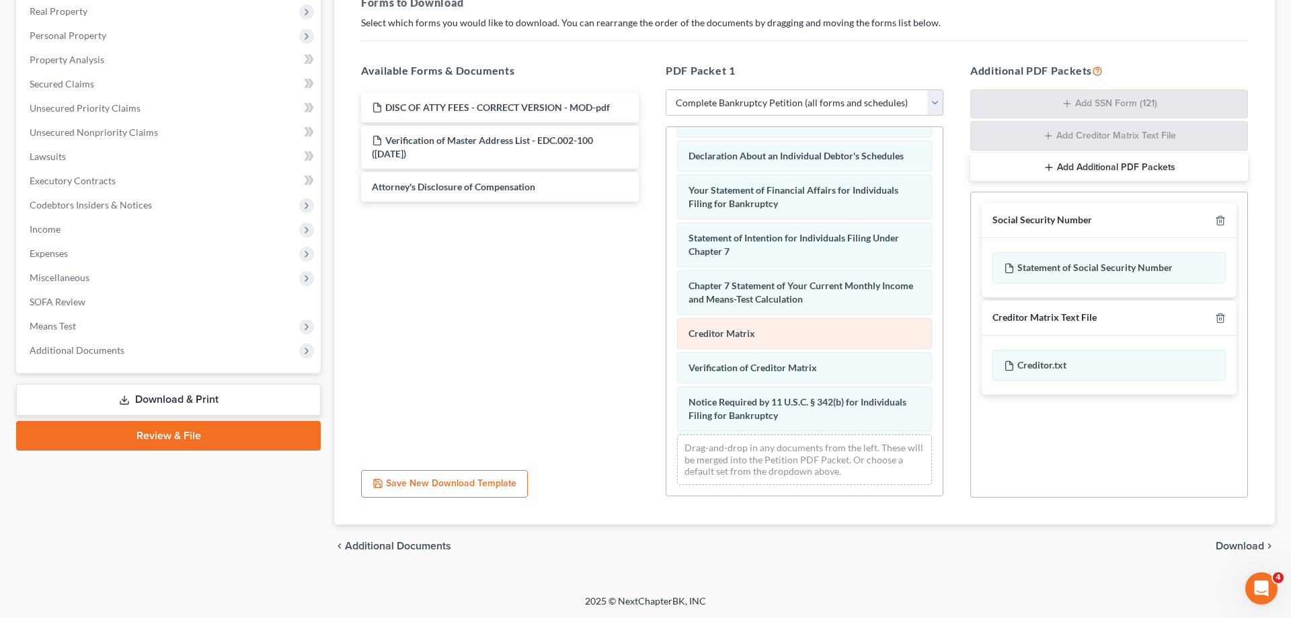
click at [666, 347] on div "Voluntary Petition for Individuals Filing for Bankruptcy 15725-CAE-CC-039874079…" at bounding box center [804, 100] width 276 height 791
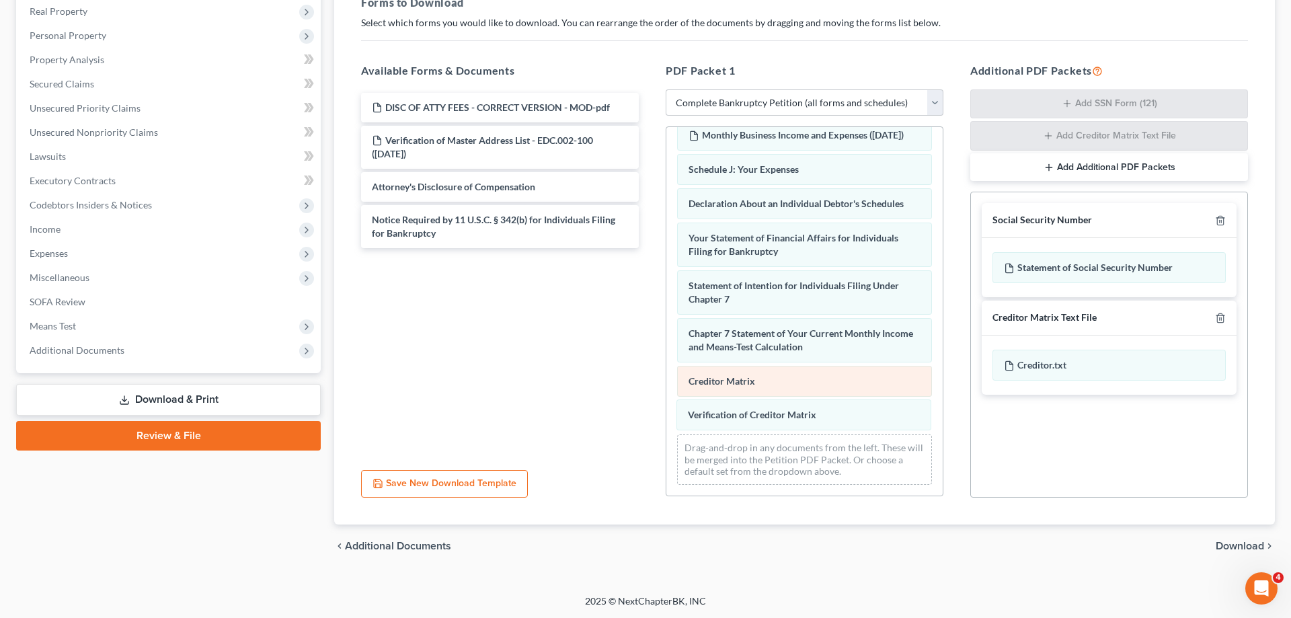
drag, startPoint x: 803, startPoint y: 422, endPoint x: 817, endPoint y: 415, distance: 16.2
click at [666, 363] on div "Verification of Creditor Matrix Voluntary Petition for Individuals Filing for B…" at bounding box center [804, 124] width 276 height 743
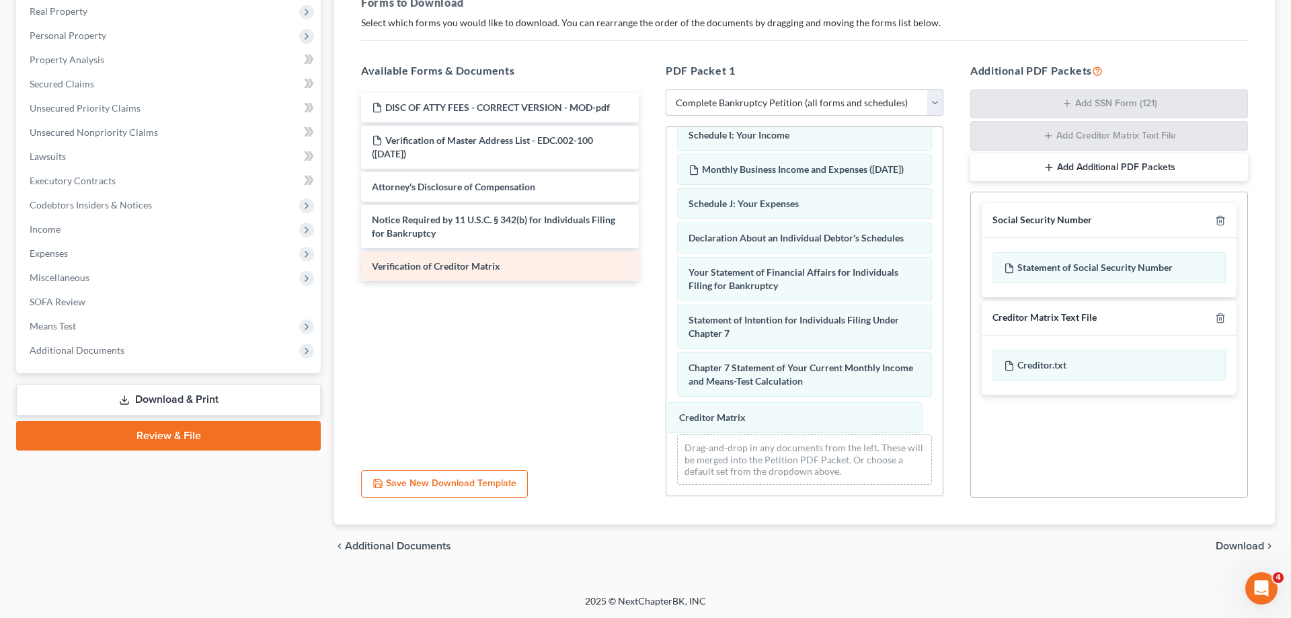
scroll to position [319, 0]
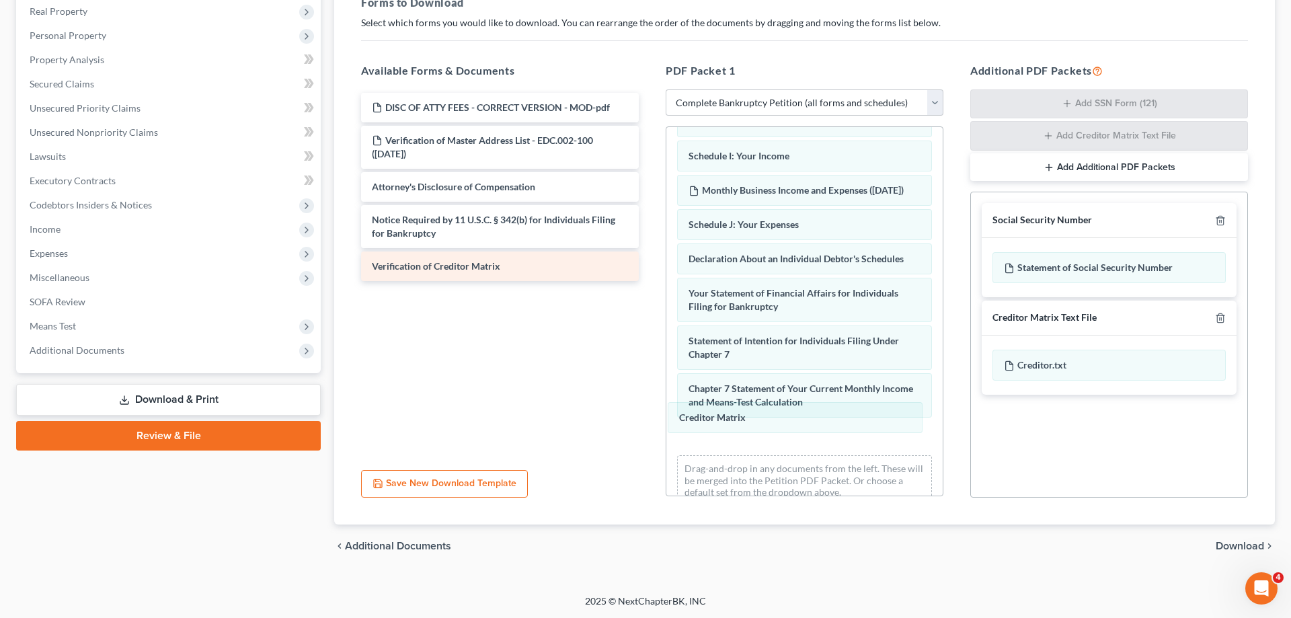
drag, startPoint x: 828, startPoint y: 423, endPoint x: 466, endPoint y: 258, distance: 398.0
click at [666, 388] on div "Creditor Matrix Voluntary Petition for Individuals Filing for Bankruptcy 15725-…" at bounding box center [804, 162] width 276 height 709
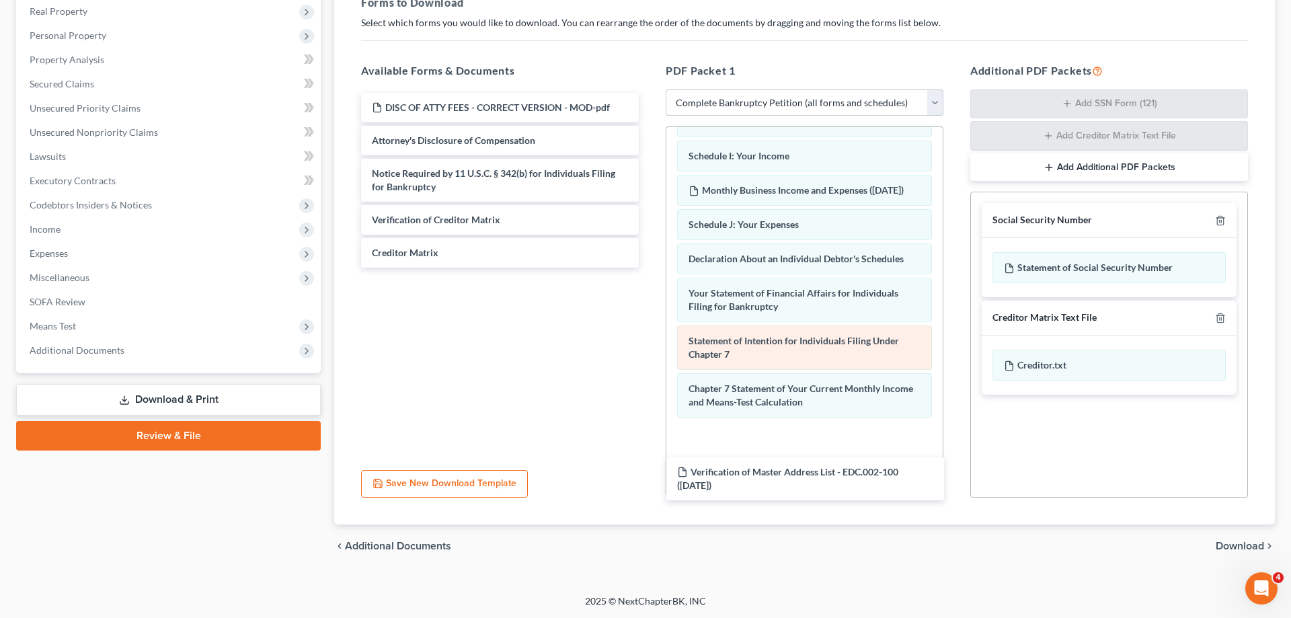
drag, startPoint x: 485, startPoint y: 141, endPoint x: 881, endPoint y: 377, distance: 460.4
click at [649, 268] on div "Verification of Master Address List - EDC.002-100 ([DATE]) DISC OF ATTY FEES - …" at bounding box center [499, 180] width 299 height 175
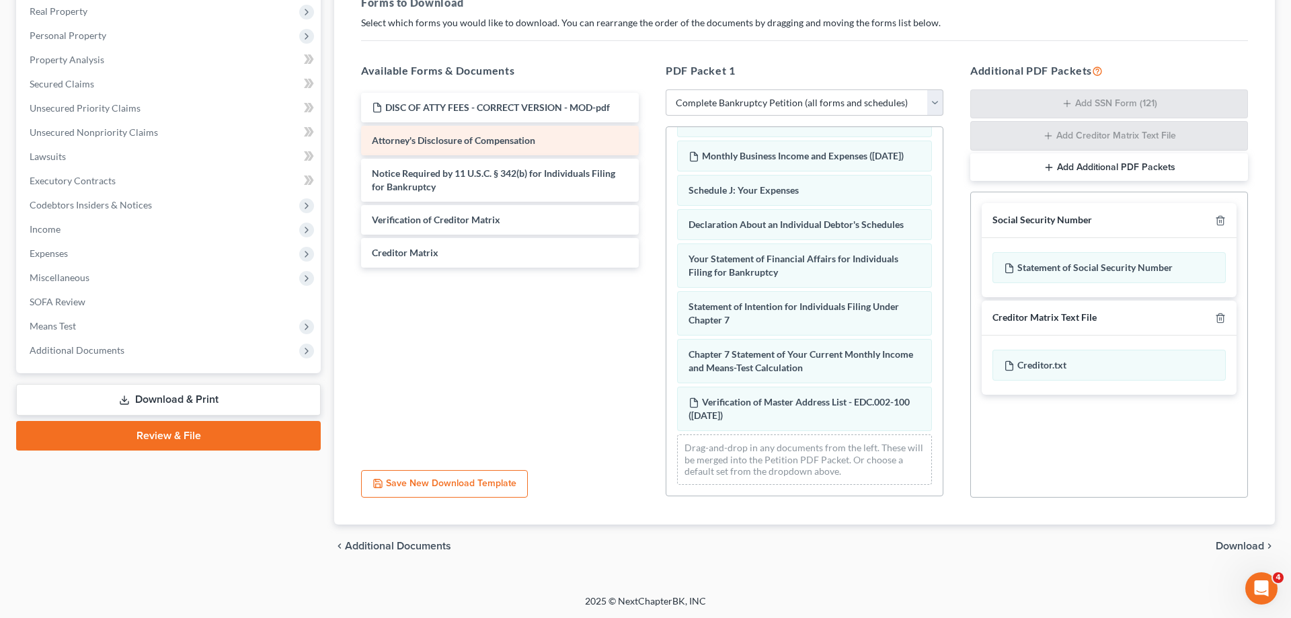
scroll to position [367, 0]
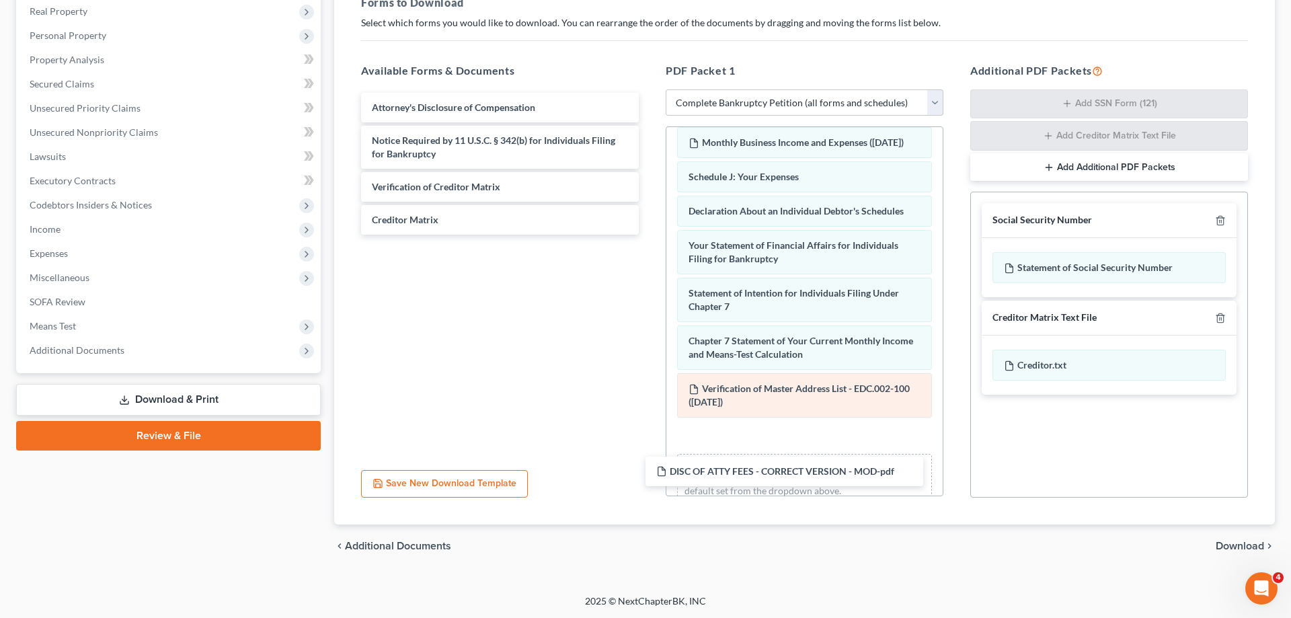
drag, startPoint x: 546, startPoint y: 124, endPoint x: 826, endPoint y: 422, distance: 409.0
click at [649, 235] on div "DISC OF ATTY FEES - CORRECT VERSION - MOD-pdf DISC OF ATTY FEES - CORRECT VERSI…" at bounding box center [499, 164] width 299 height 142
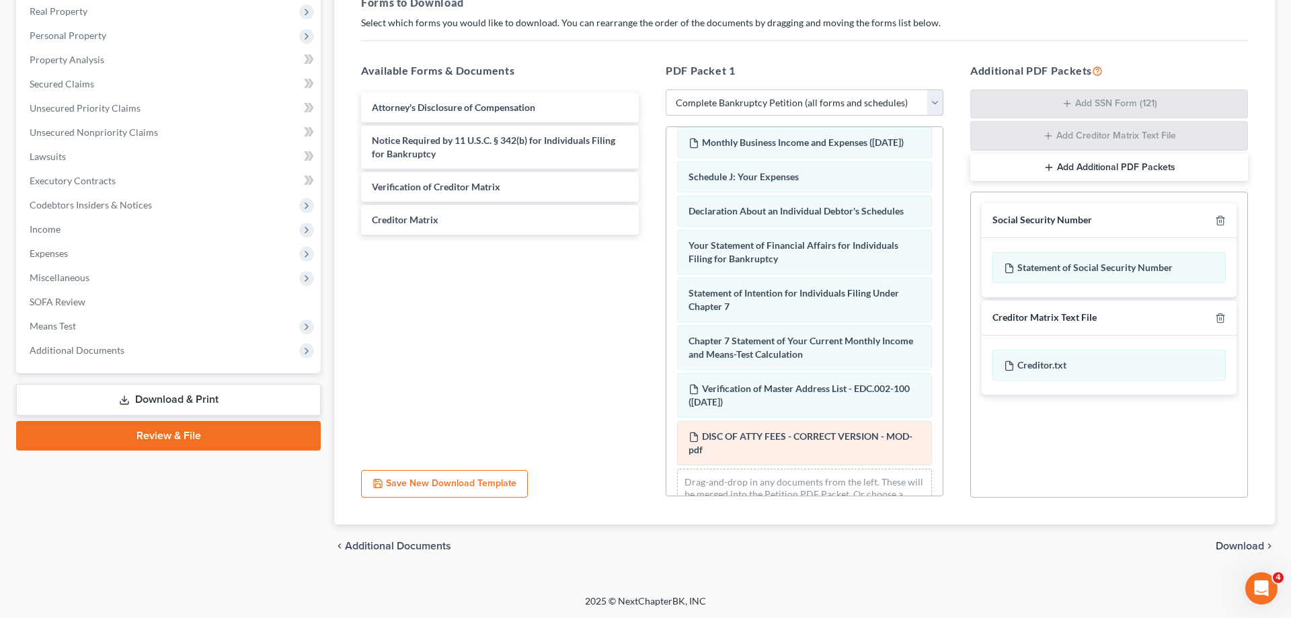
scroll to position [415, 0]
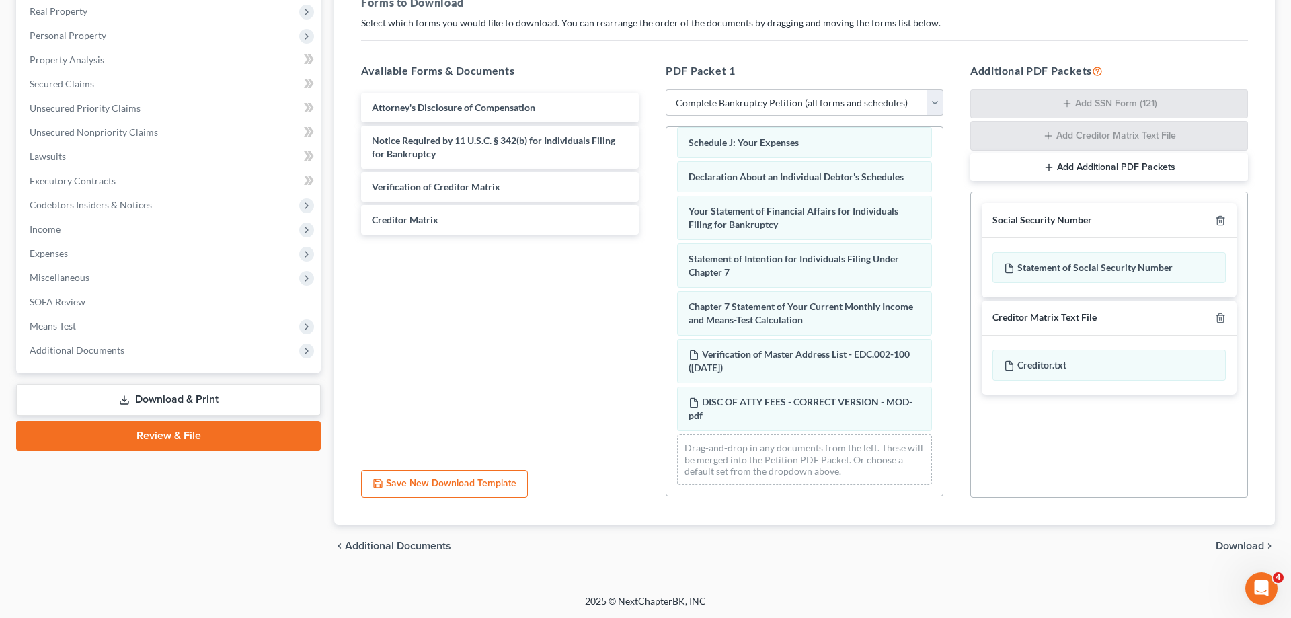
click at [1232, 547] on span "Download" at bounding box center [1239, 546] width 48 height 11
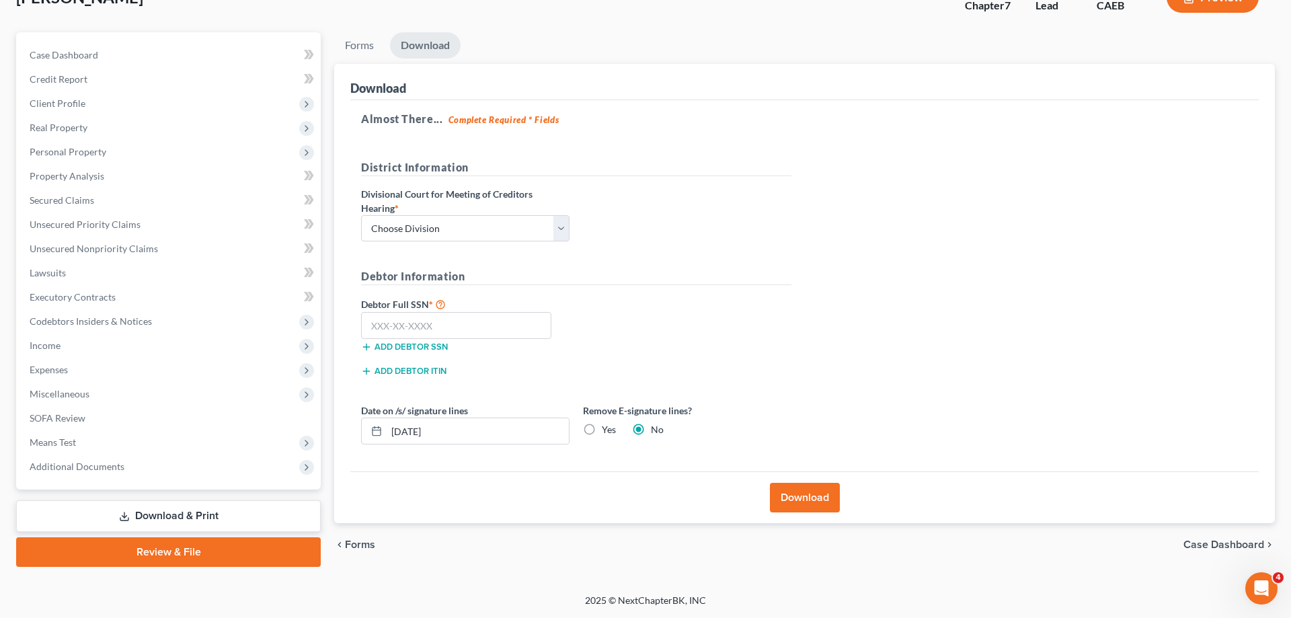
scroll to position [95, 0]
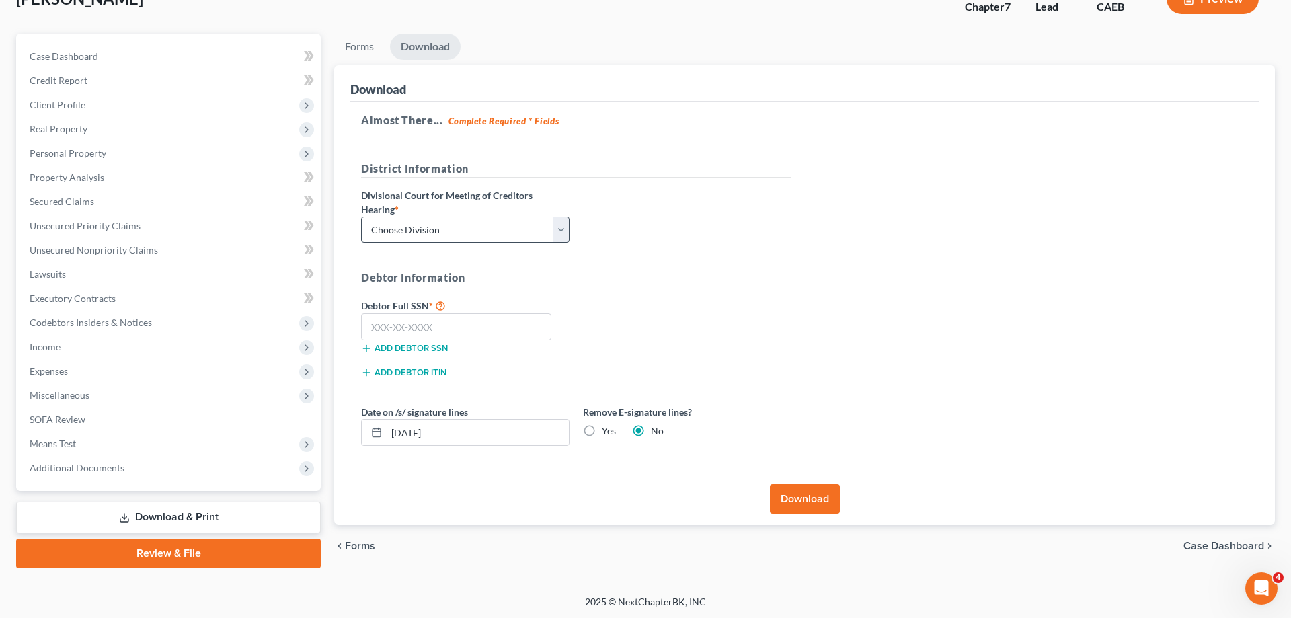
click at [508, 210] on label "Divisional Court for Meeting of Creditors Hearing *" at bounding box center [465, 202] width 208 height 28
click at [361, 216] on select "Choose Division Fresno Modesto [GEOGRAPHIC_DATA]" at bounding box center [465, 229] width 208 height 27
select select "1"
click option "Modesto" at bounding box center [0, 0] width 0 height 0
drag, startPoint x: 437, startPoint y: 315, endPoint x: 479, endPoint y: 328, distance: 43.8
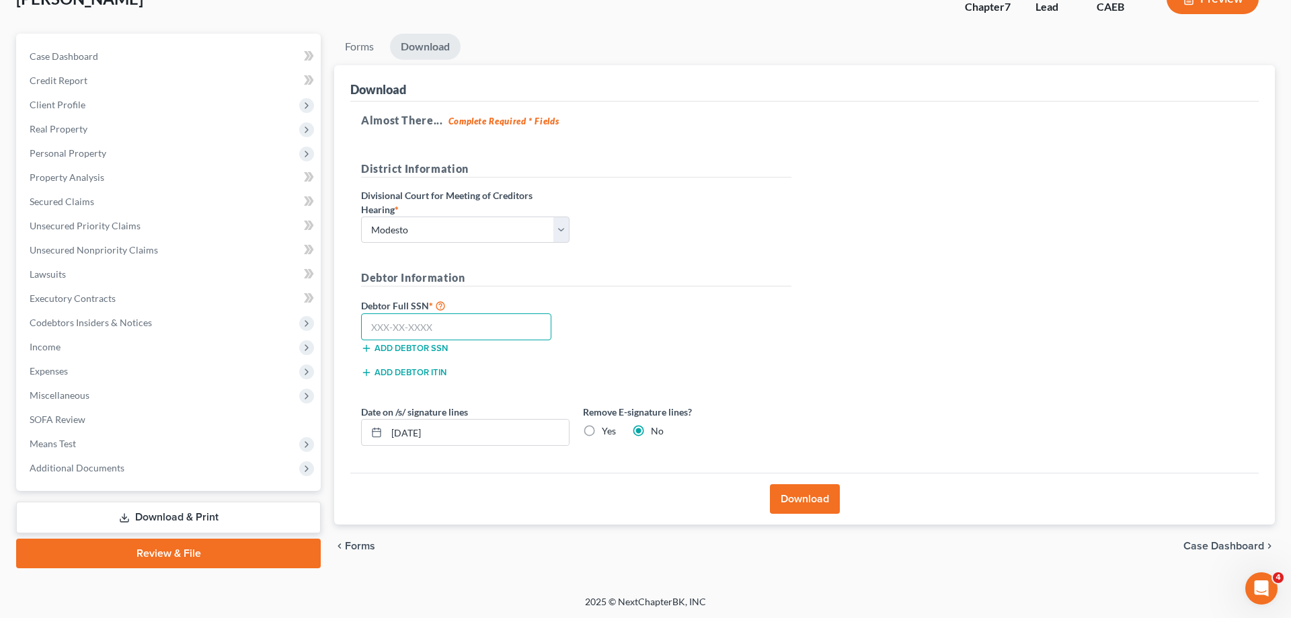
click at [438, 315] on input "text" at bounding box center [456, 326] width 190 height 27
type input "111-11-1111"
drag, startPoint x: 425, startPoint y: 432, endPoint x: 612, endPoint y: 418, distance: 187.4
click at [387, 419] on input "[DATE]" at bounding box center [478, 432] width 182 height 26
drag, startPoint x: 609, startPoint y: 430, endPoint x: 789, endPoint y: 496, distance: 192.1
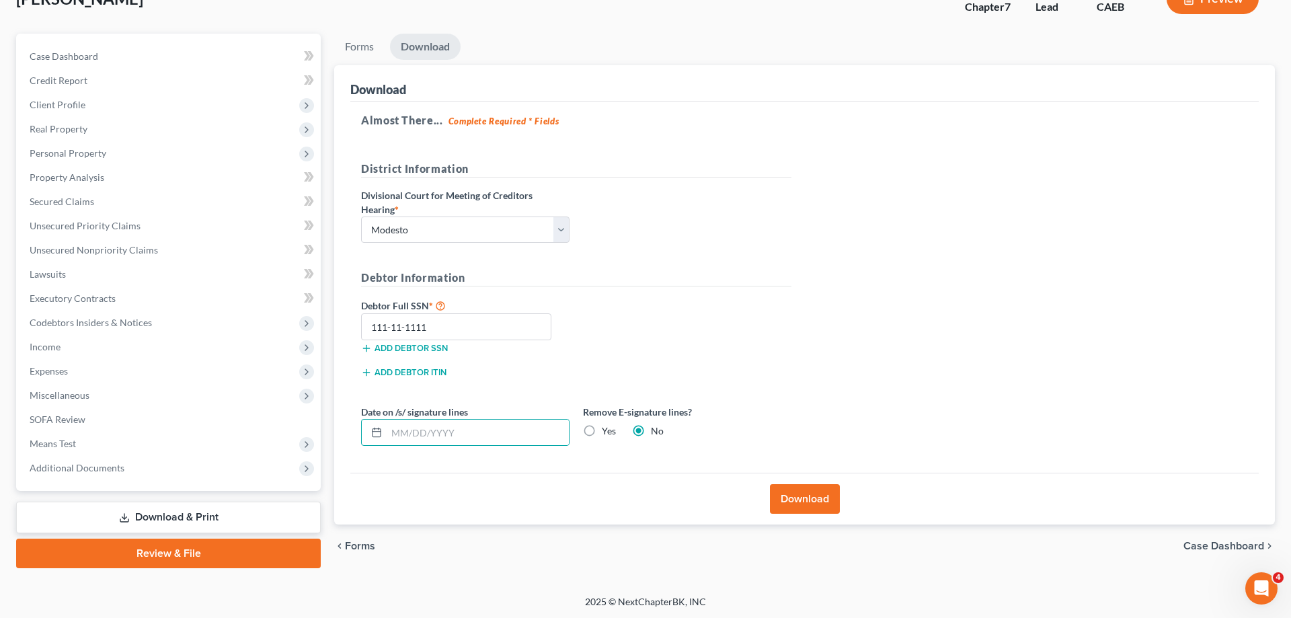
click at [610, 430] on label "Yes" at bounding box center [609, 430] width 14 height 13
click at [610, 430] on input "Yes" at bounding box center [611, 428] width 9 height 9
radio input "true"
radio input "false"
click at [803, 505] on button "Download" at bounding box center [805, 499] width 70 height 30
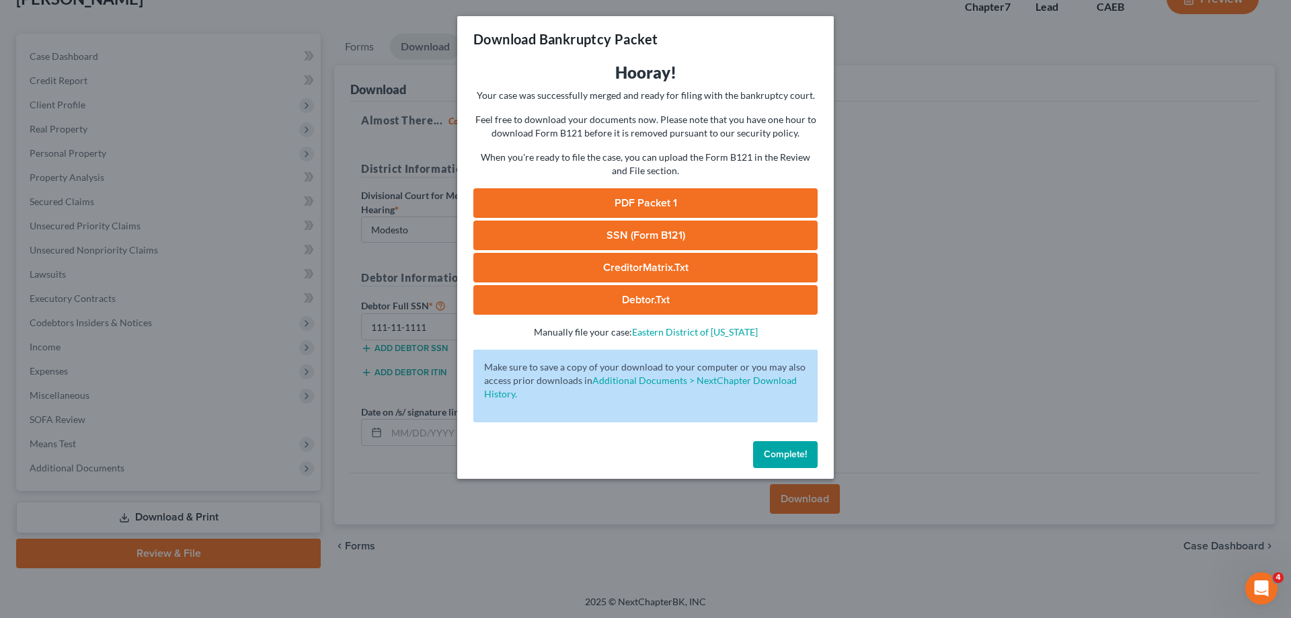
drag, startPoint x: 672, startPoint y: 40, endPoint x: 596, endPoint y: 157, distance: 139.1
click at [672, 39] on div "Download Bankruptcy Packet" at bounding box center [645, 39] width 376 height 46
click at [584, 200] on link "PDF Packet 1" at bounding box center [645, 203] width 344 height 30
click at [596, 235] on link "SSN (Form B121)" at bounding box center [645, 236] width 344 height 30
drag, startPoint x: 775, startPoint y: 448, endPoint x: 395, endPoint y: 359, distance: 390.1
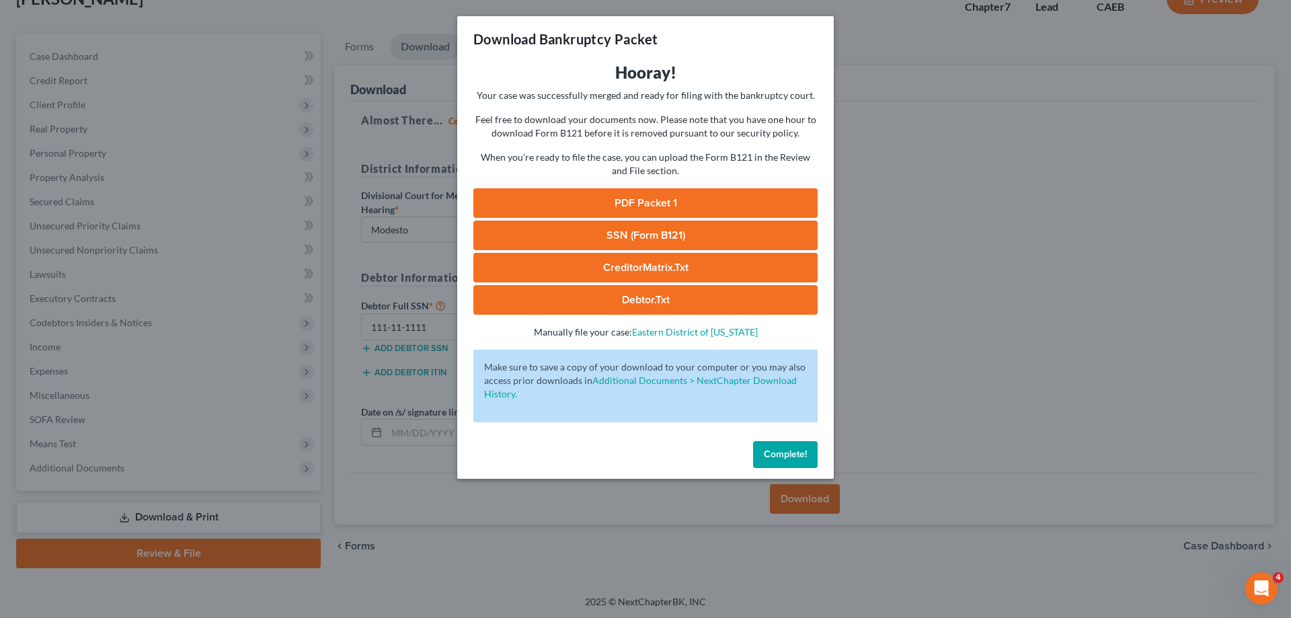
click at [774, 448] on button "Complete!" at bounding box center [785, 454] width 65 height 27
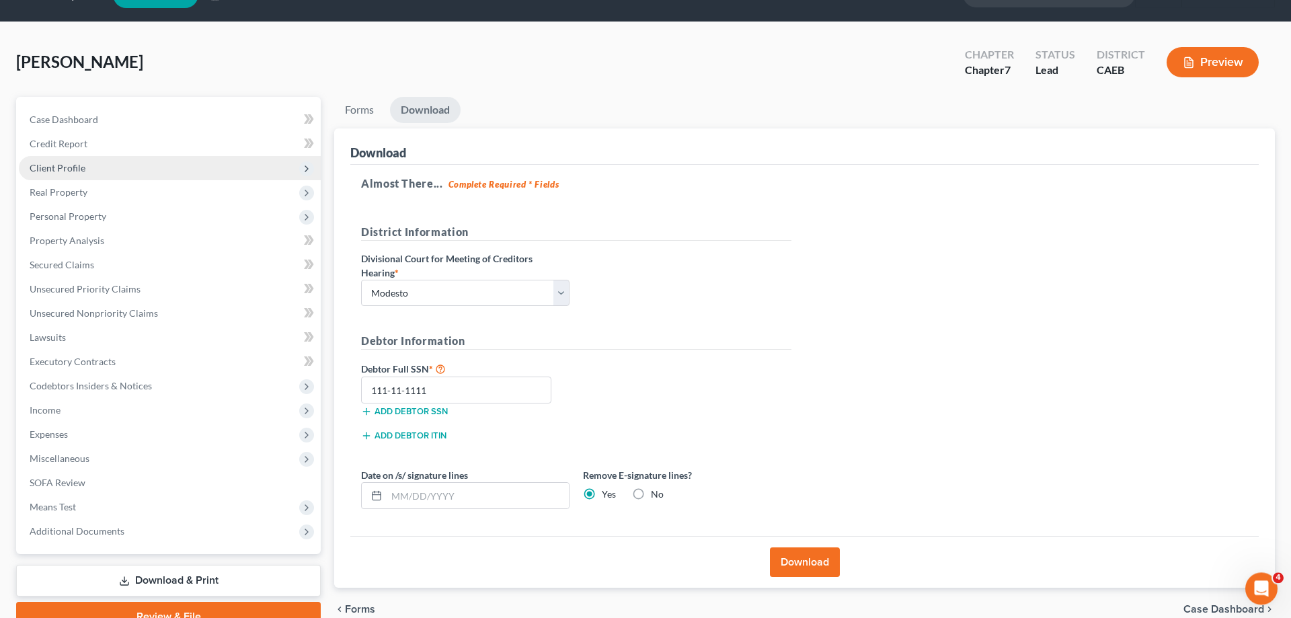
scroll to position [0, 0]
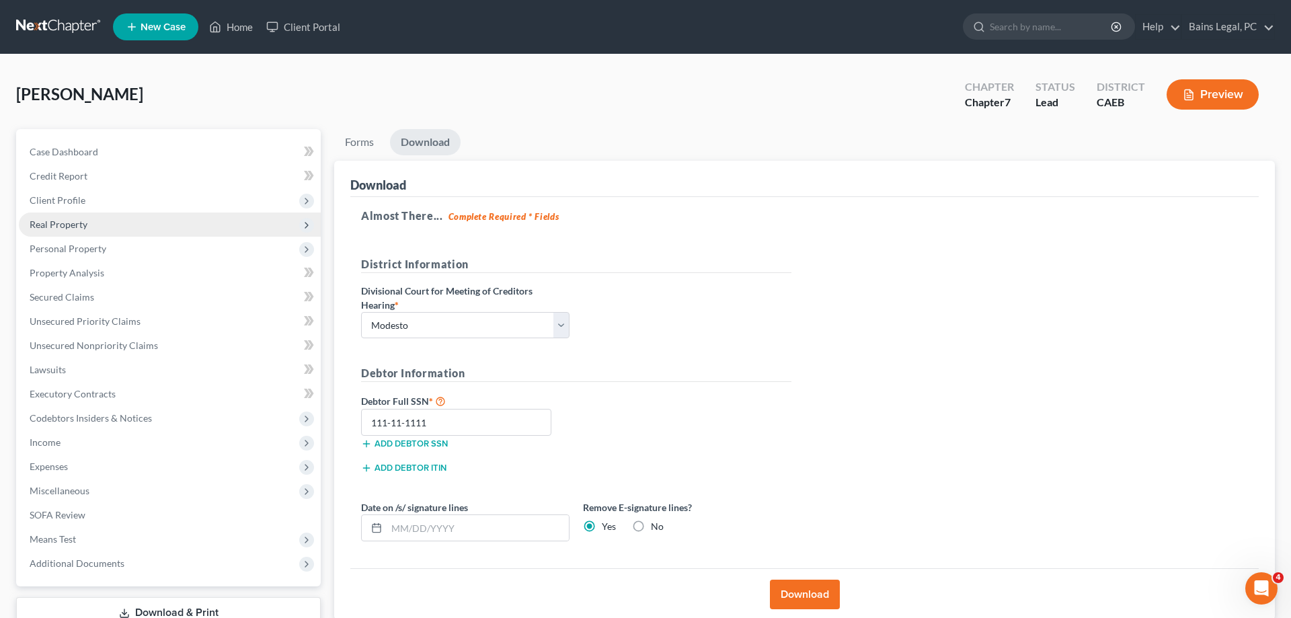
click at [110, 205] on span "Client Profile" at bounding box center [170, 200] width 302 height 24
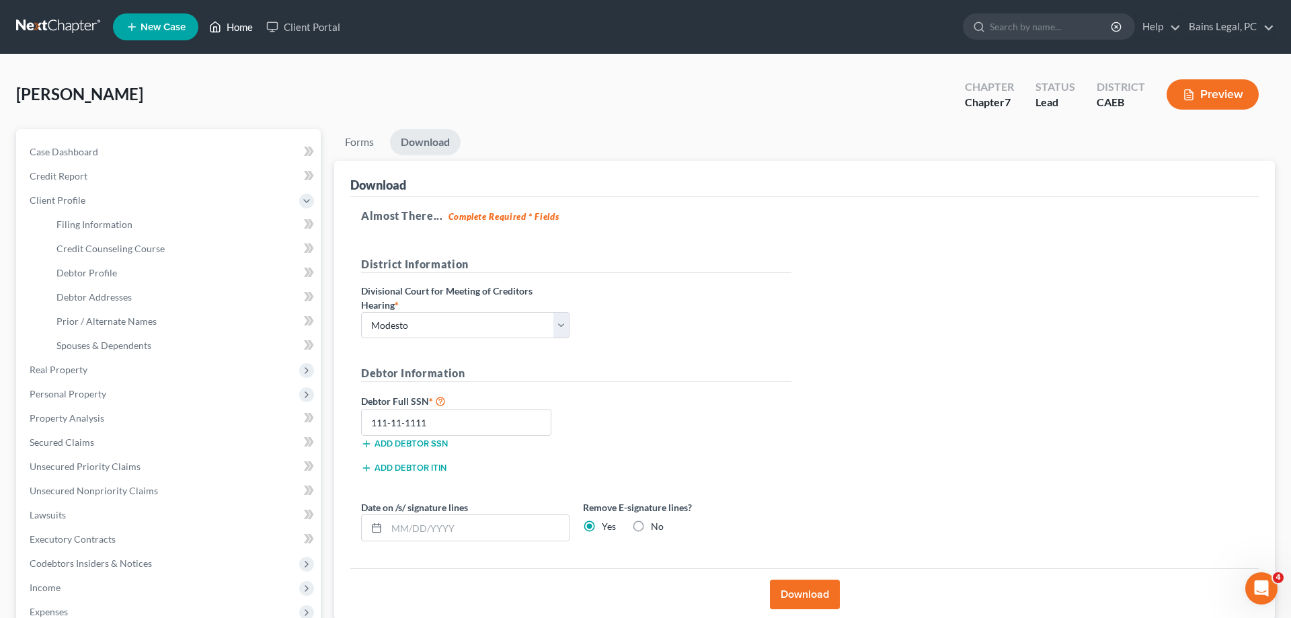
click at [247, 28] on link "Home" at bounding box center [230, 27] width 57 height 24
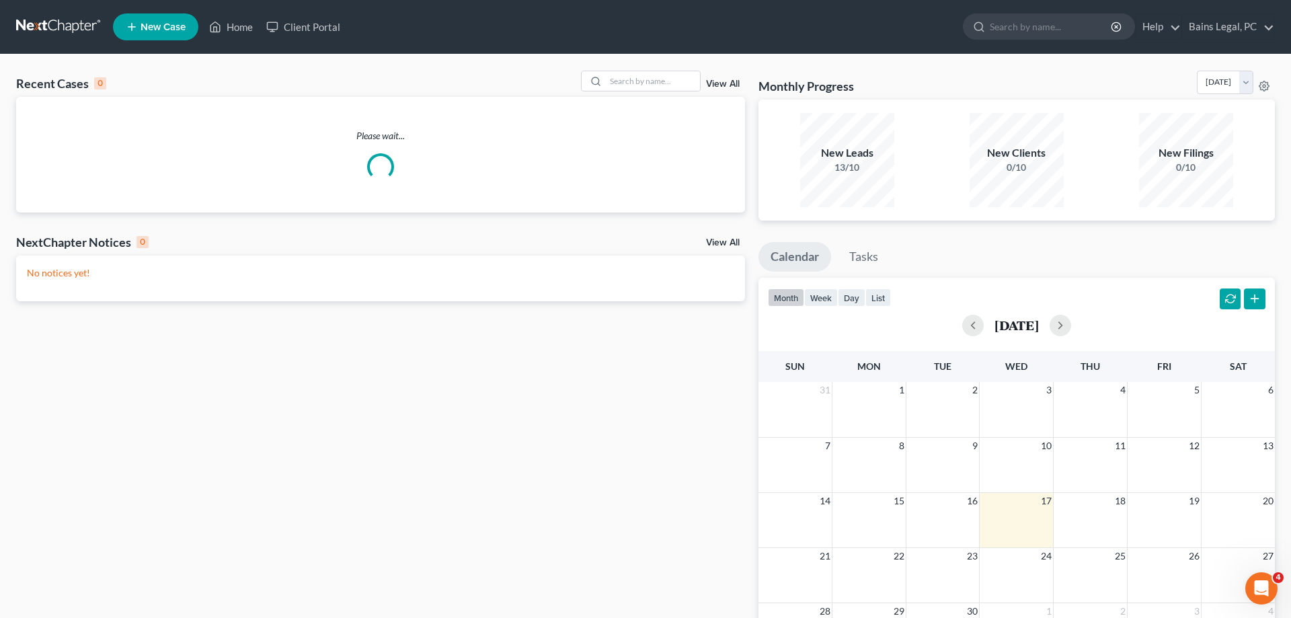
drag, startPoint x: 596, startPoint y: 71, endPoint x: 609, endPoint y: 70, distance: 12.8
click at [598, 71] on div at bounding box center [641, 81] width 120 height 21
click at [623, 70] on div "Recent Cases 0 View All Please wait... NextChapter Notices 0 View All No notice…" at bounding box center [645, 403] width 1291 height 698
click at [623, 78] on input "search" at bounding box center [653, 80] width 94 height 19
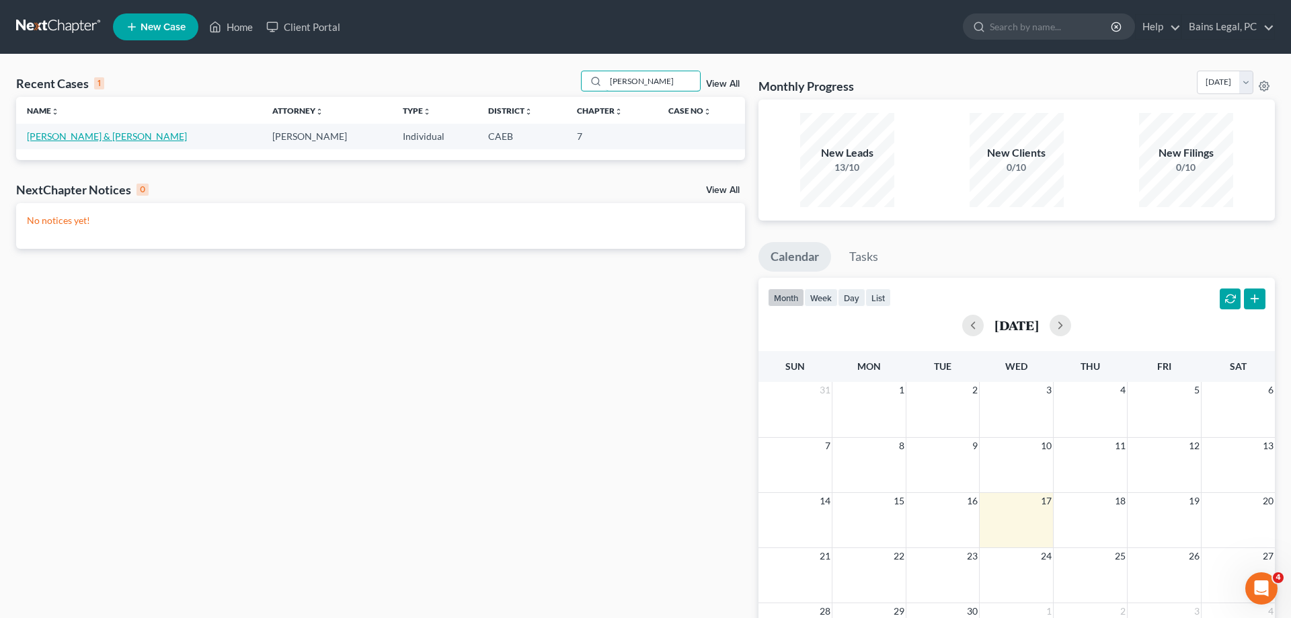
type input "[PERSON_NAME]"
click at [94, 141] on link "[PERSON_NAME] & [PERSON_NAME]" at bounding box center [107, 135] width 160 height 11
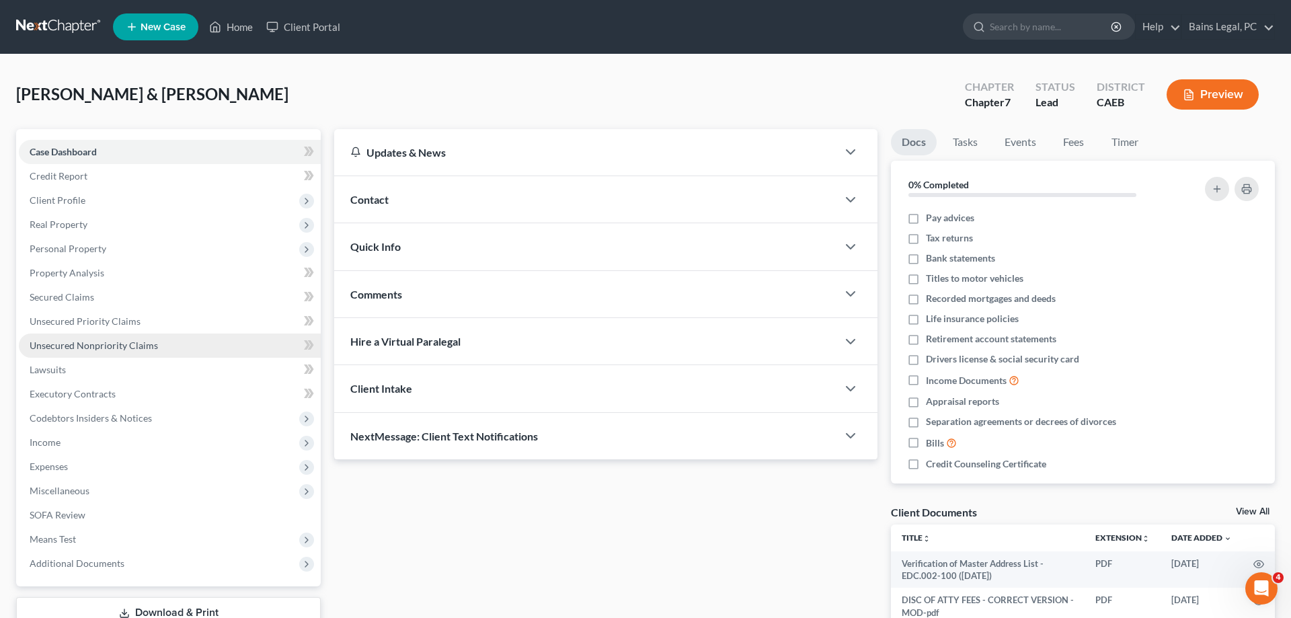
click at [44, 246] on span "Personal Property" at bounding box center [68, 248] width 77 height 11
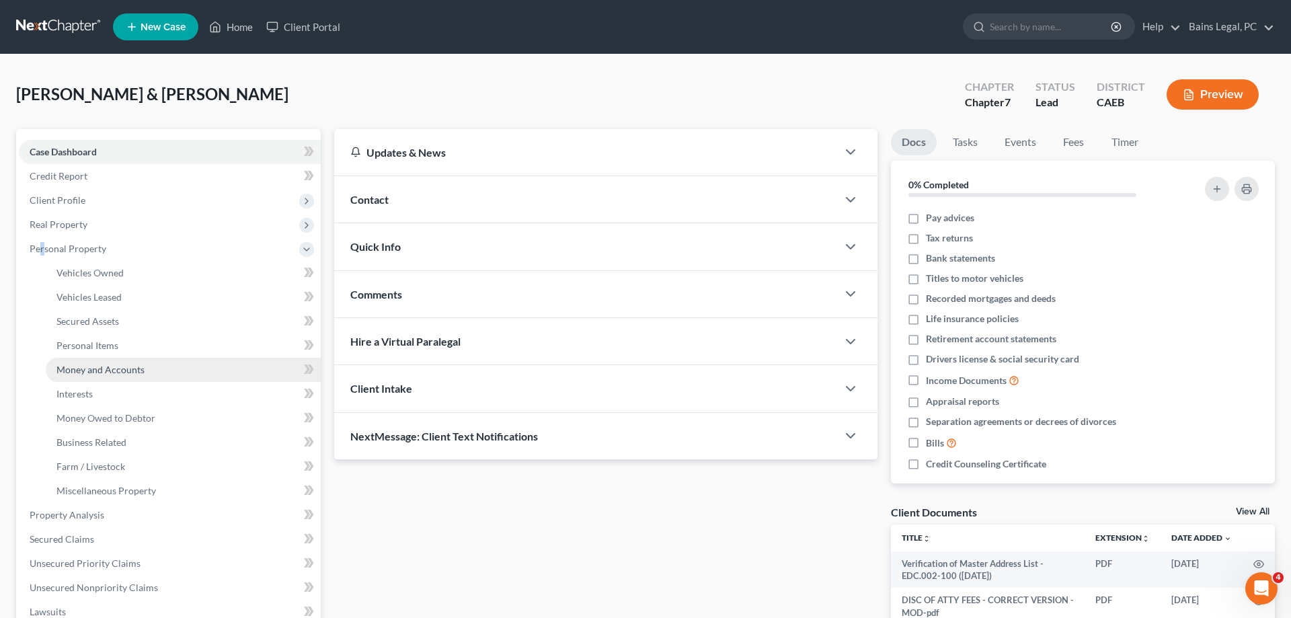
drag, startPoint x: 134, startPoint y: 371, endPoint x: 489, endPoint y: 426, distance: 359.1
click at [134, 371] on span "Money and Accounts" at bounding box center [100, 369] width 88 height 11
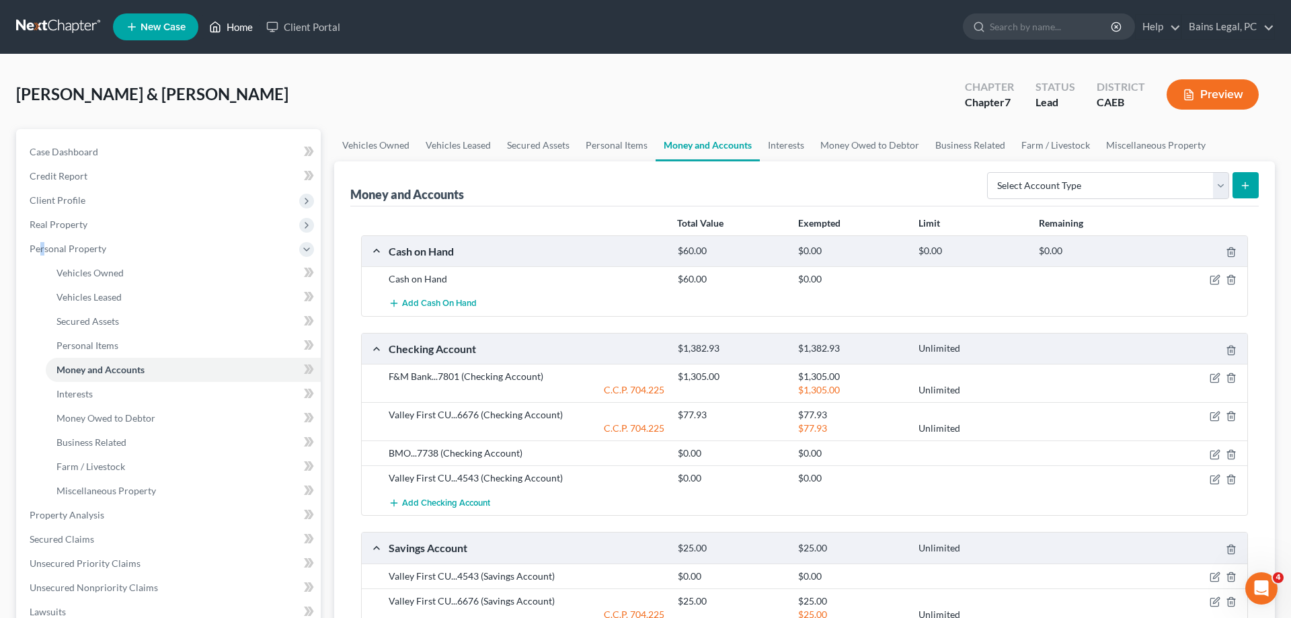
click at [239, 27] on link "Home" at bounding box center [230, 27] width 57 height 24
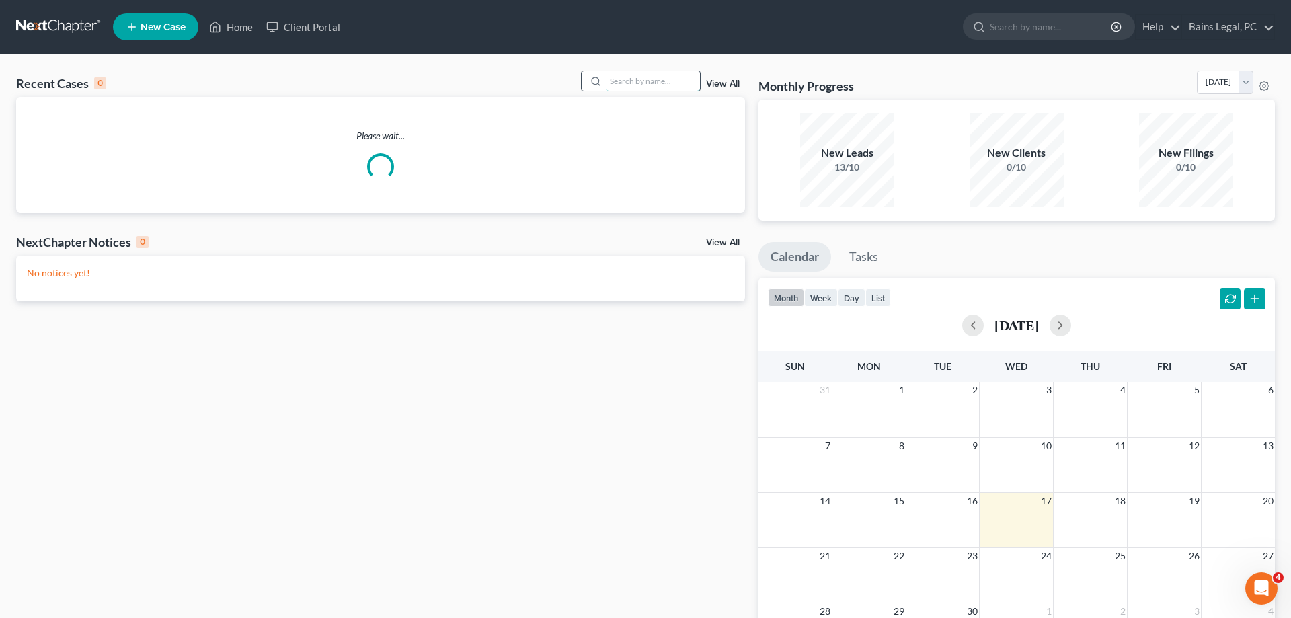
click at [660, 82] on input "search" at bounding box center [653, 80] width 94 height 19
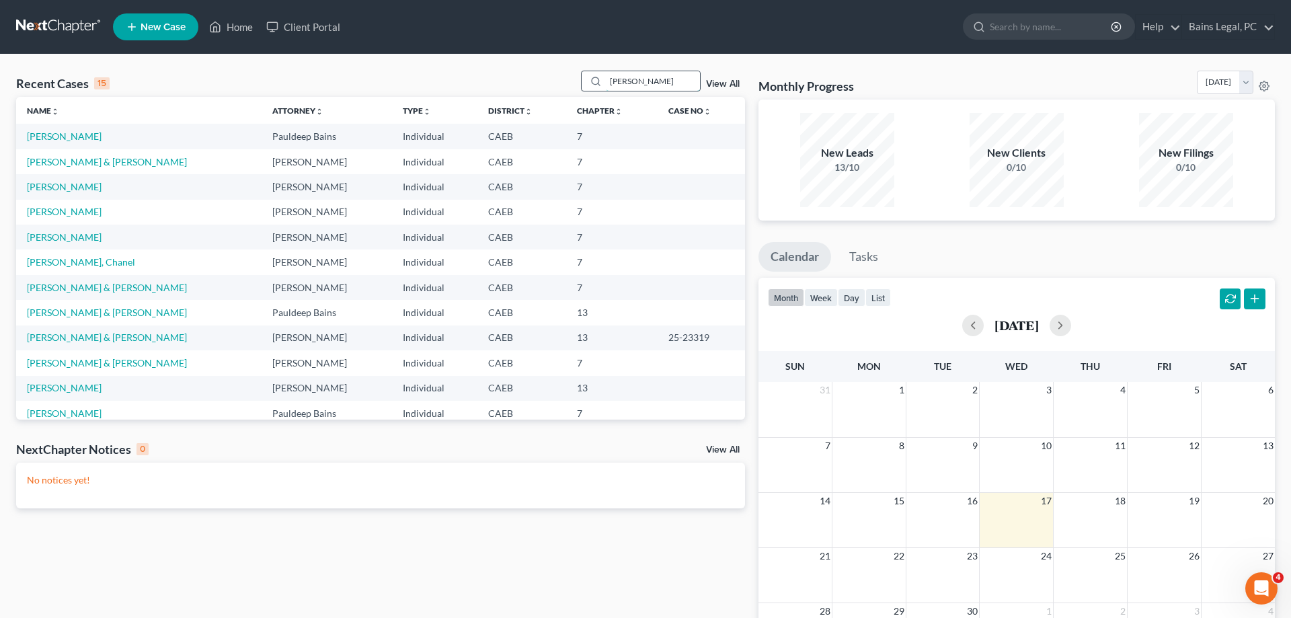
type input "[PERSON_NAME]"
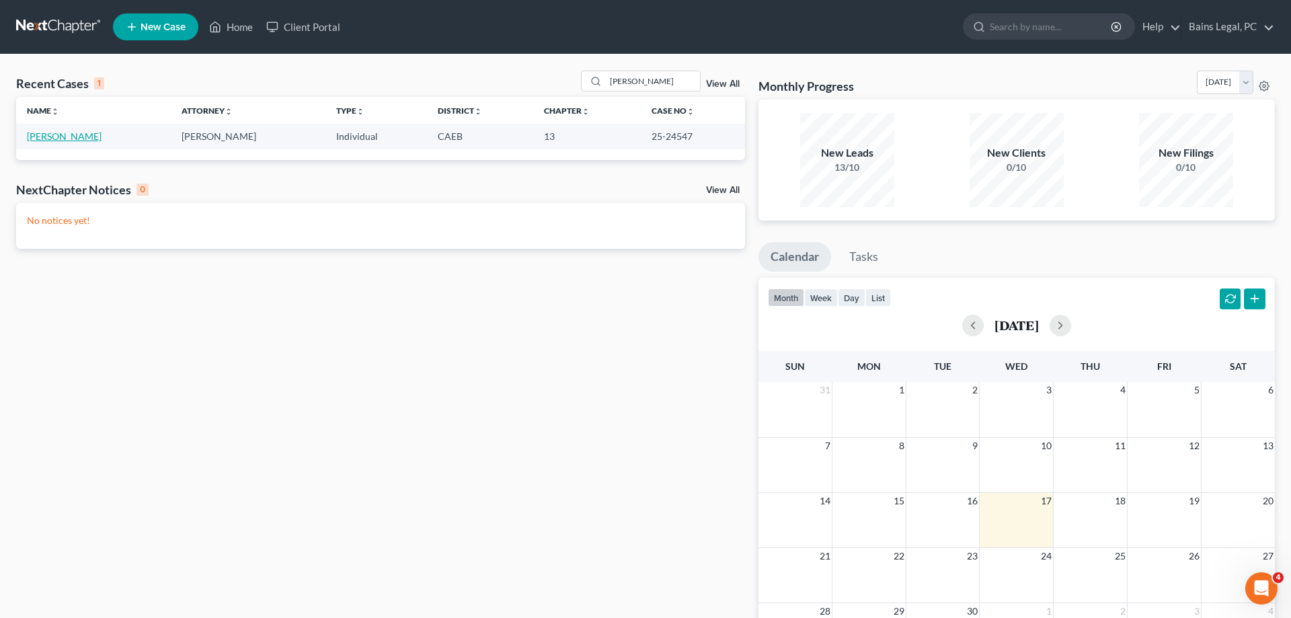
click at [57, 139] on link "[PERSON_NAME]" at bounding box center [64, 135] width 75 height 11
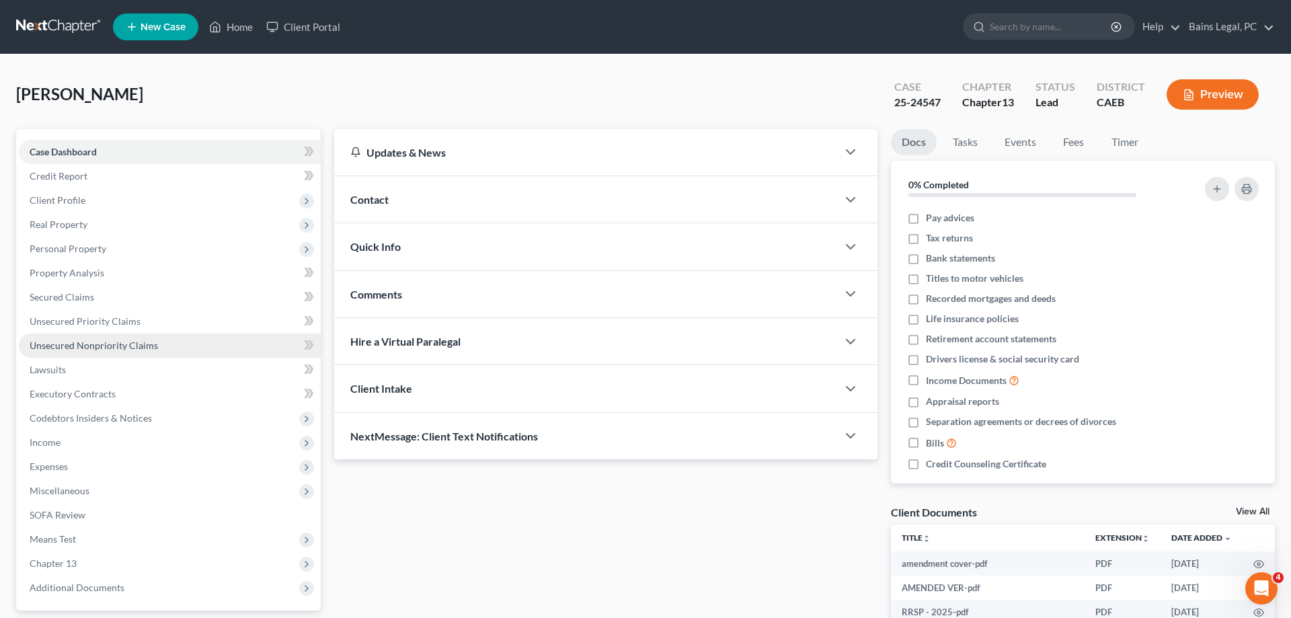
click at [147, 354] on link "Unsecured Nonpriority Claims" at bounding box center [170, 345] width 302 height 24
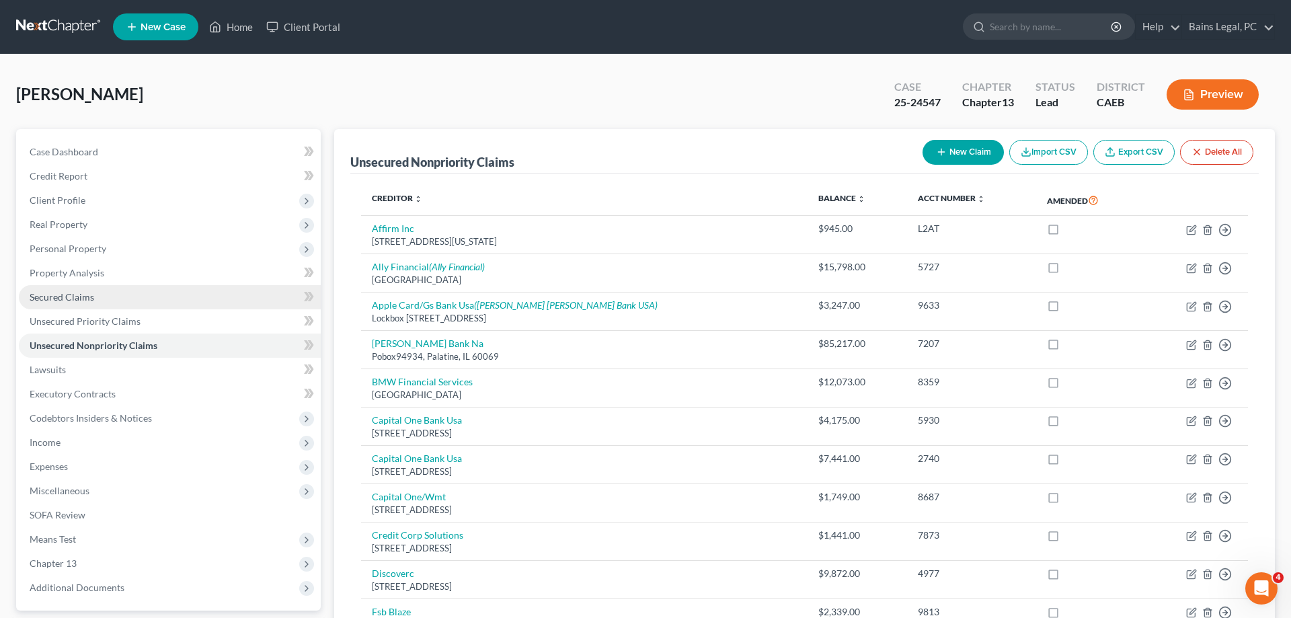
click at [61, 302] on span "Secured Claims" at bounding box center [62, 296] width 65 height 11
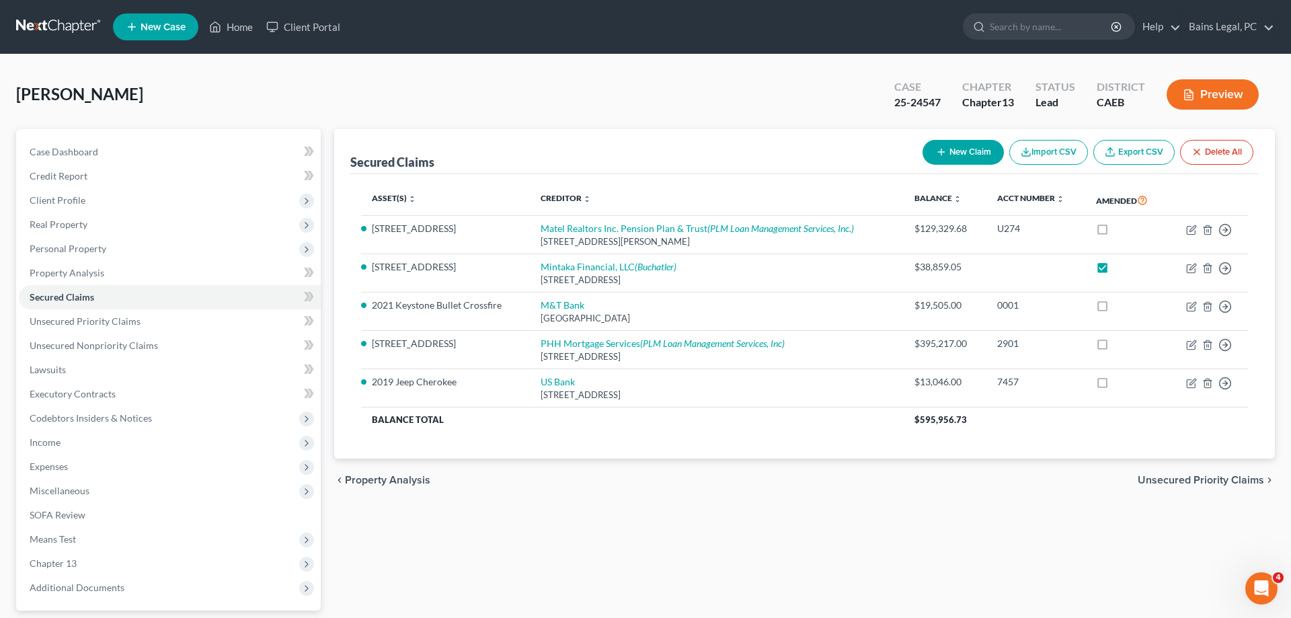
scroll to position [120, 0]
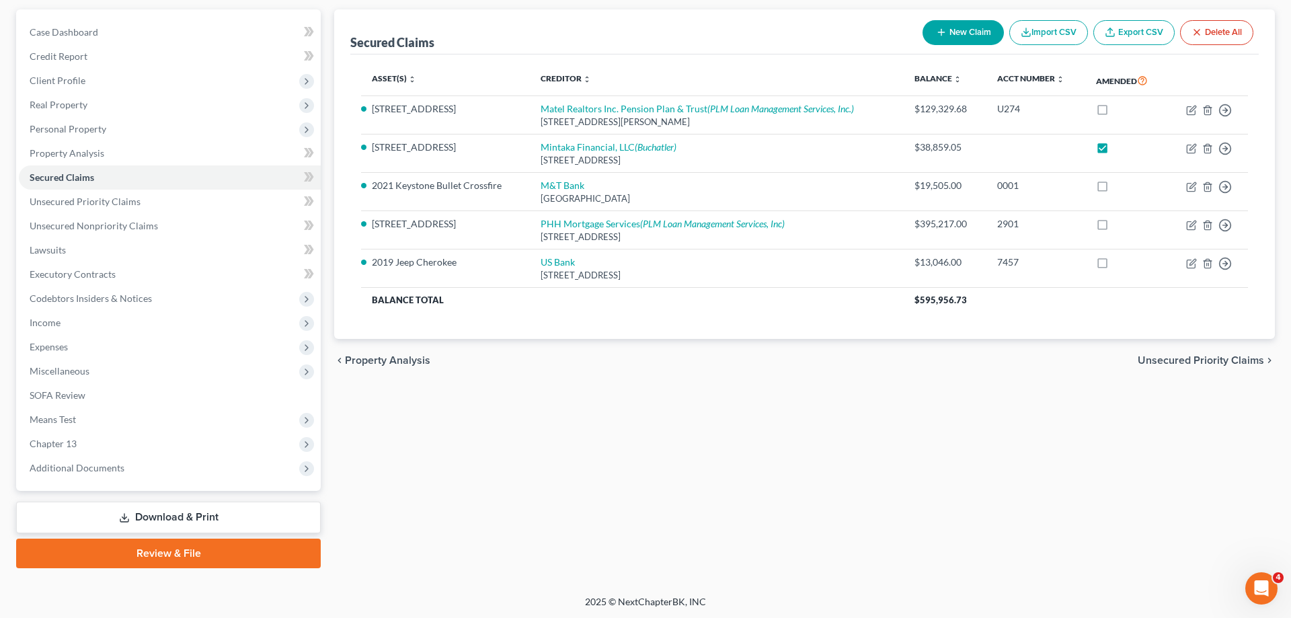
drag, startPoint x: 164, startPoint y: 522, endPoint x: 285, endPoint y: 492, distance: 124.6
click at [168, 522] on link "Download & Print" at bounding box center [168, 518] width 305 height 32
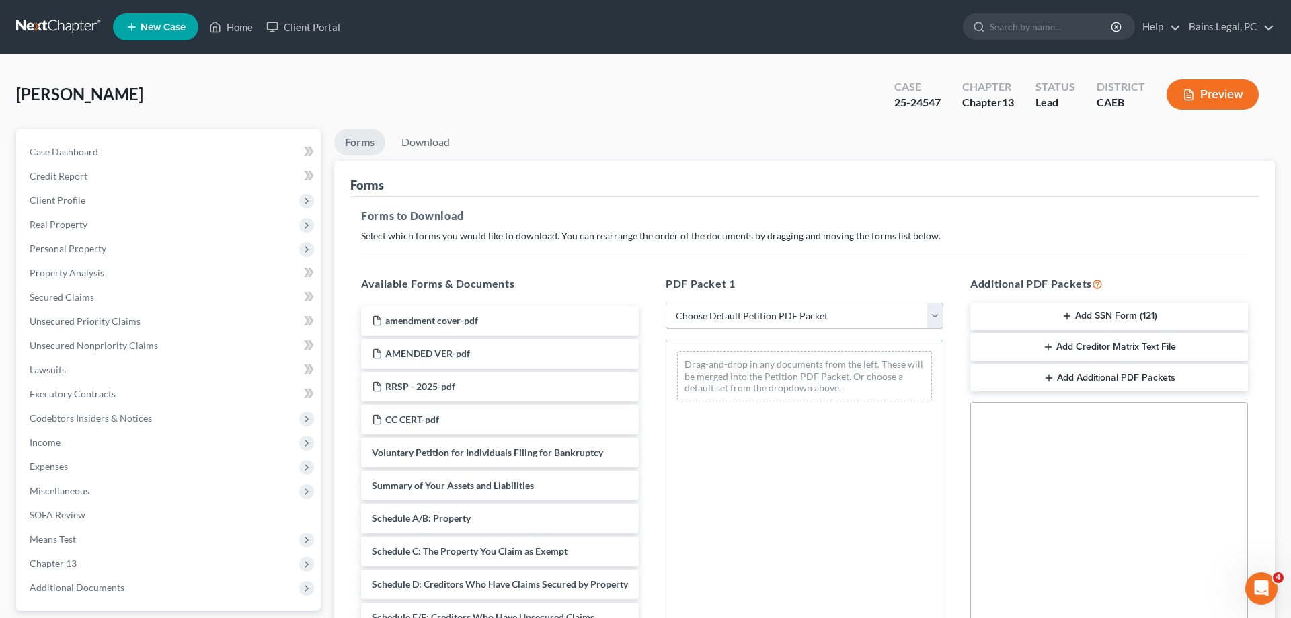
click at [666, 303] on select "Choose Default Petition PDF Packet Complete Bankruptcy Petition (all forms and …" at bounding box center [805, 316] width 278 height 27
select select "2"
click option "Amended Forms" at bounding box center [0, 0] width 0 height 0
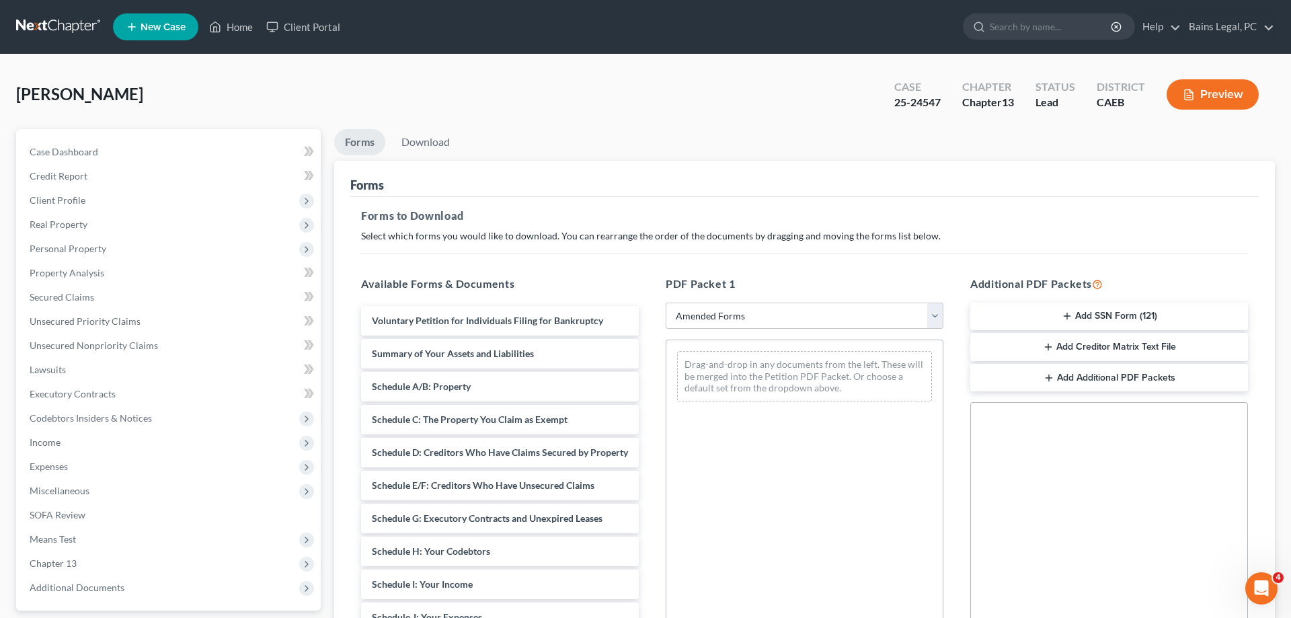
click at [1113, 348] on button "Add Creditor Matrix Text File" at bounding box center [1109, 347] width 278 height 28
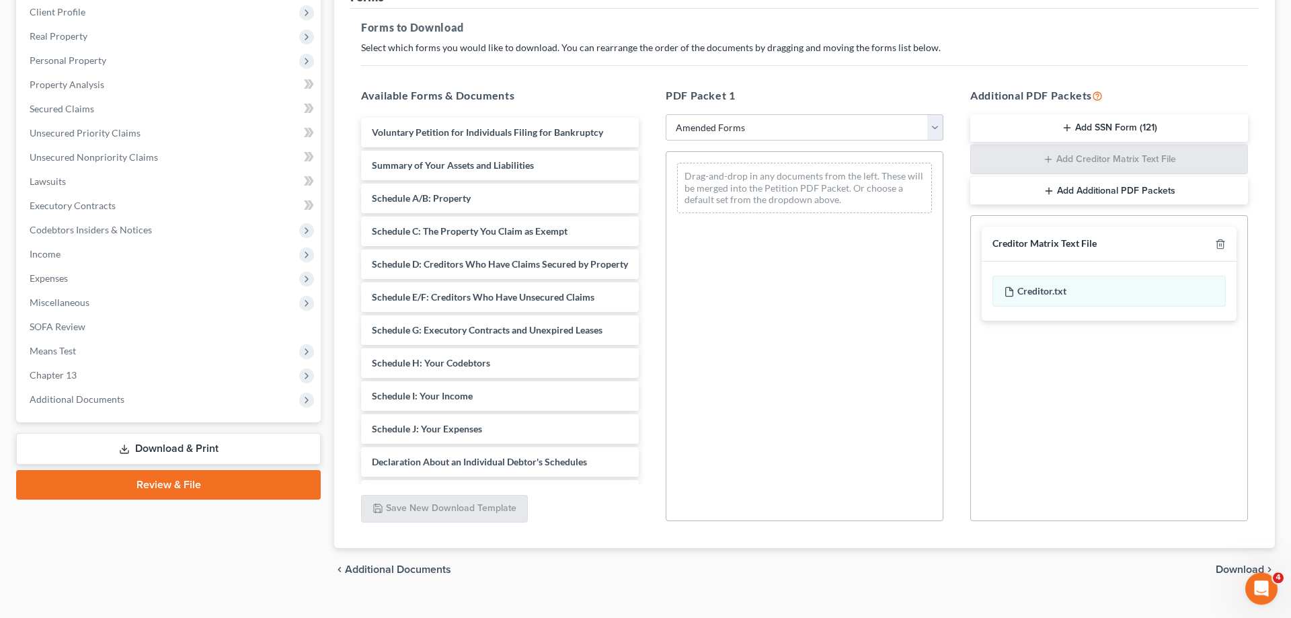
scroll to position [212, 0]
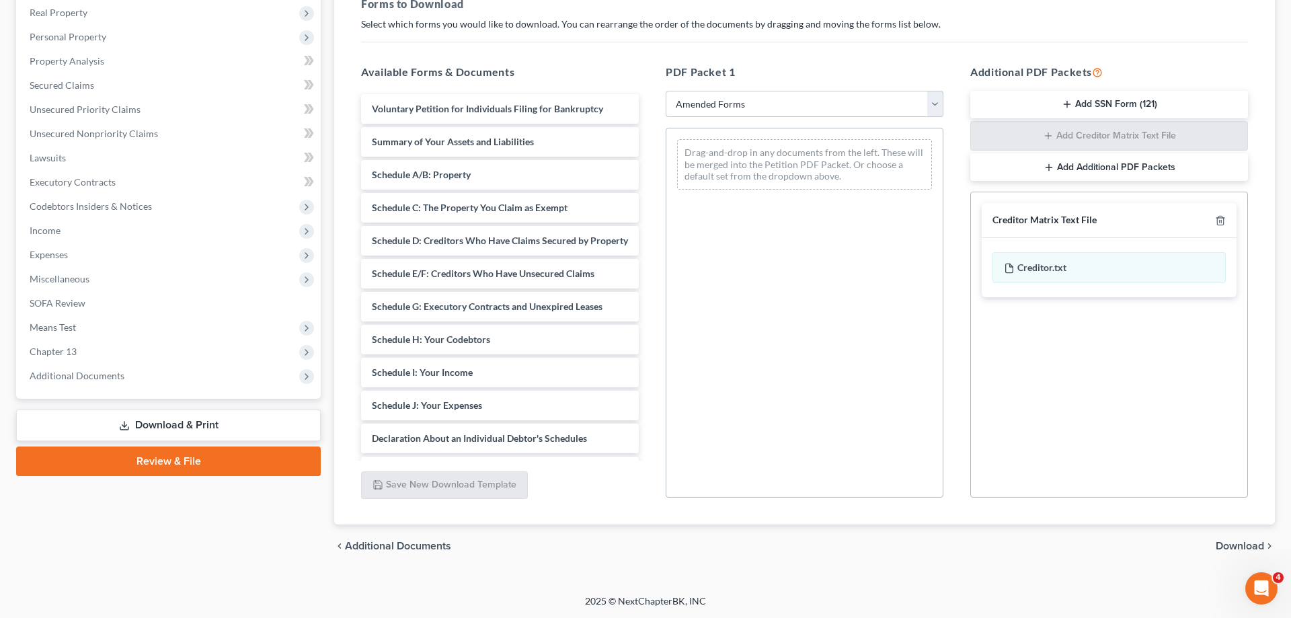
click at [1220, 548] on span "Download" at bounding box center [1239, 546] width 48 height 11
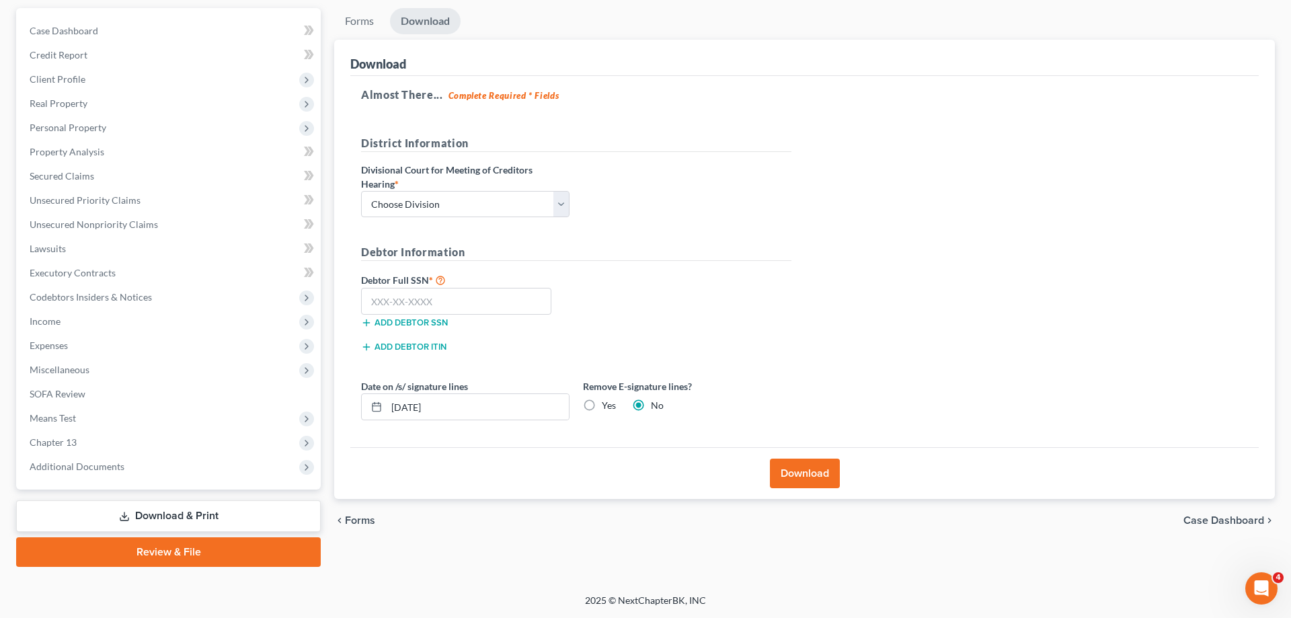
scroll to position [120, 0]
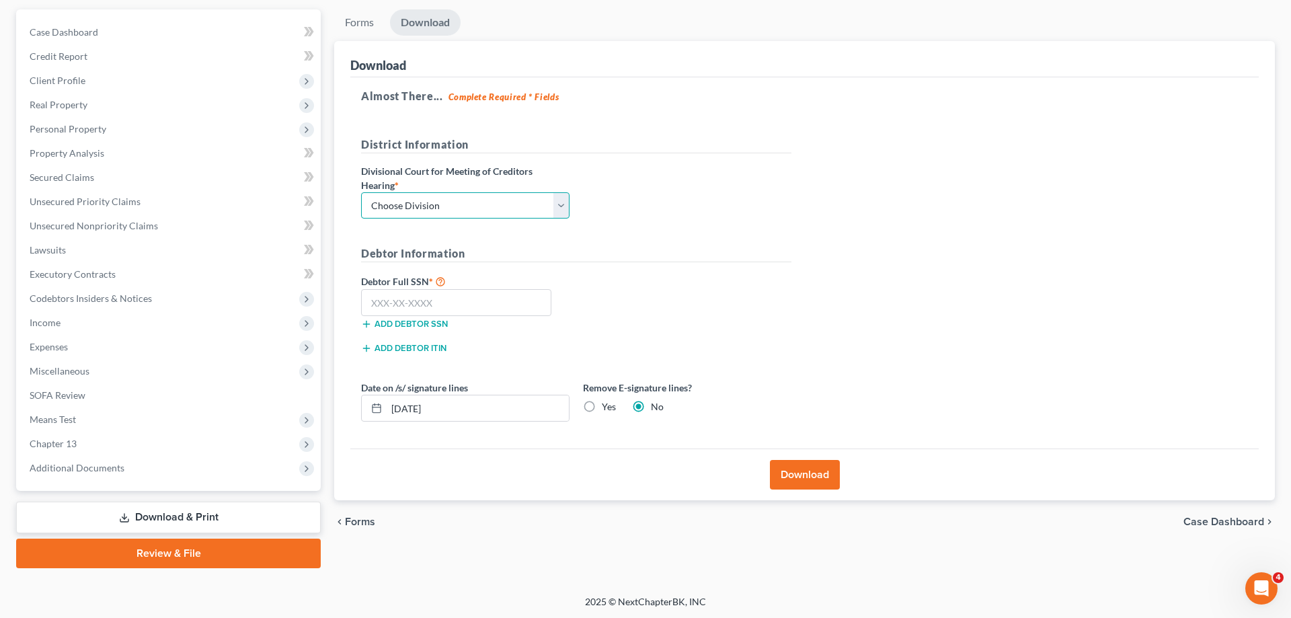
click at [361, 192] on select "Choose Division Fresno Modesto [GEOGRAPHIC_DATA]" at bounding box center [465, 205] width 208 height 27
select select "1"
click option "Modesto" at bounding box center [0, 0] width 0 height 0
click at [422, 288] on label "Debtor Full SSN *" at bounding box center [465, 281] width 222 height 16
drag, startPoint x: 468, startPoint y: 305, endPoint x: 559, endPoint y: 357, distance: 105.4
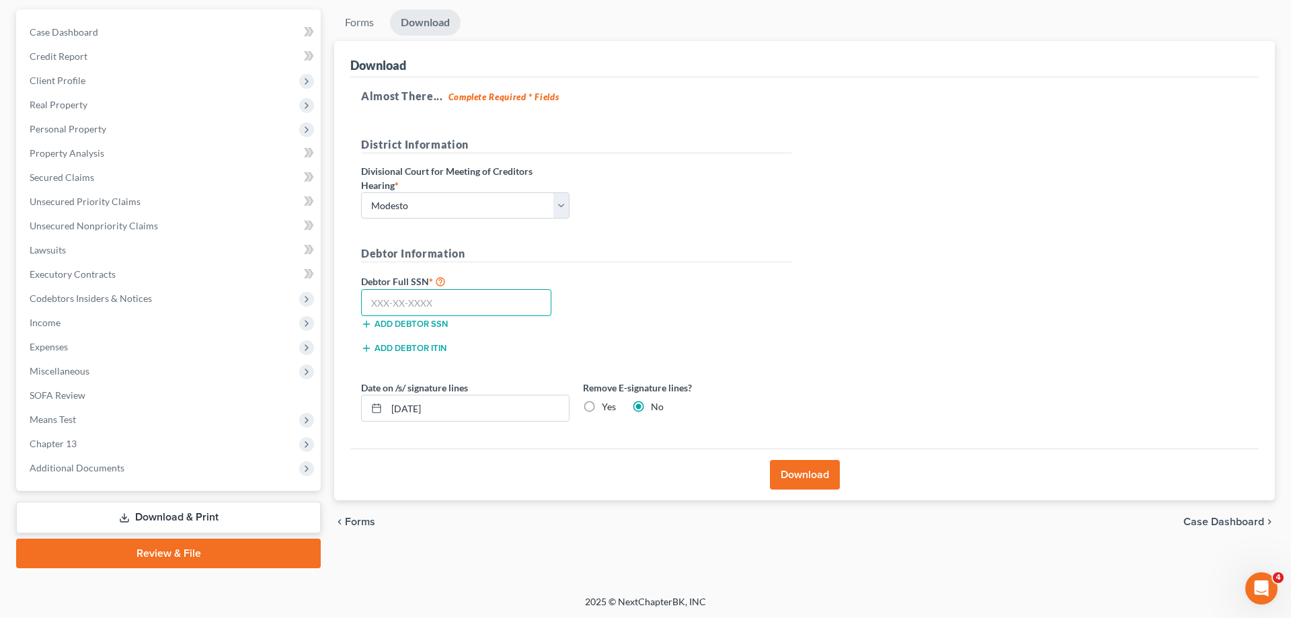
click at [469, 305] on input "text" at bounding box center [456, 302] width 190 height 27
type input "111-11-1111"
click at [809, 477] on button "Download" at bounding box center [805, 475] width 70 height 30
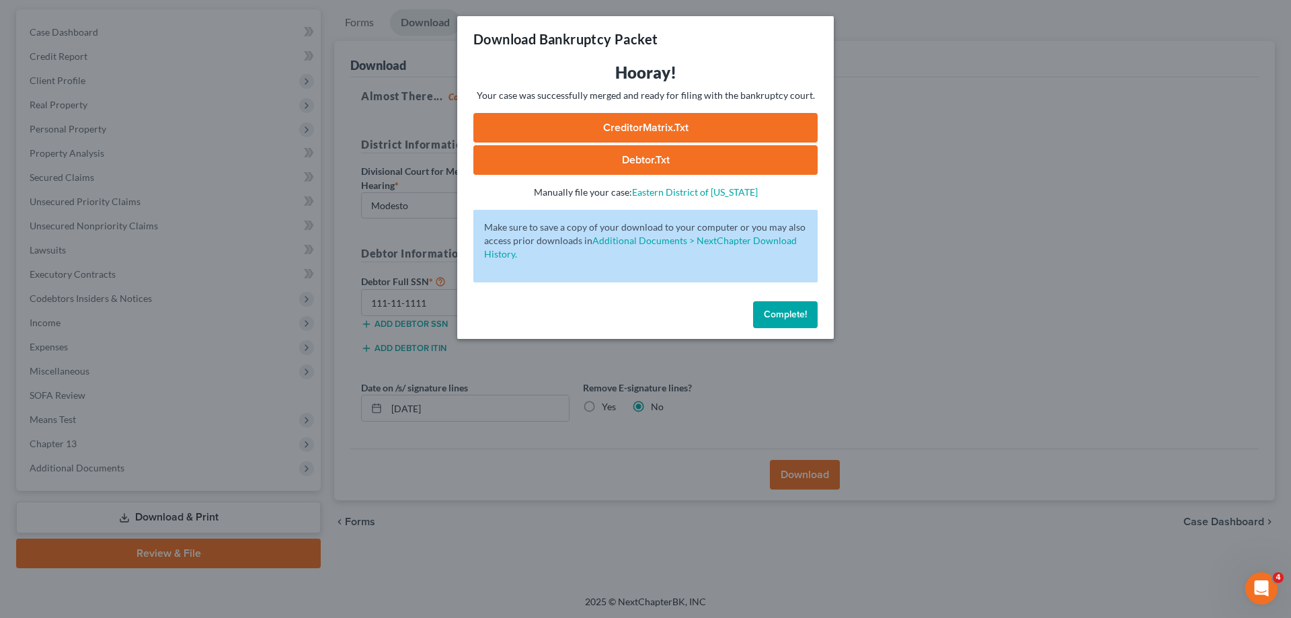
click at [656, 130] on link "CreditorMatrix.txt" at bounding box center [645, 128] width 344 height 30
click at [278, 199] on div "Download Bankruptcy Packet Hooray! Your case was successfully merged and ready …" at bounding box center [645, 309] width 1291 height 618
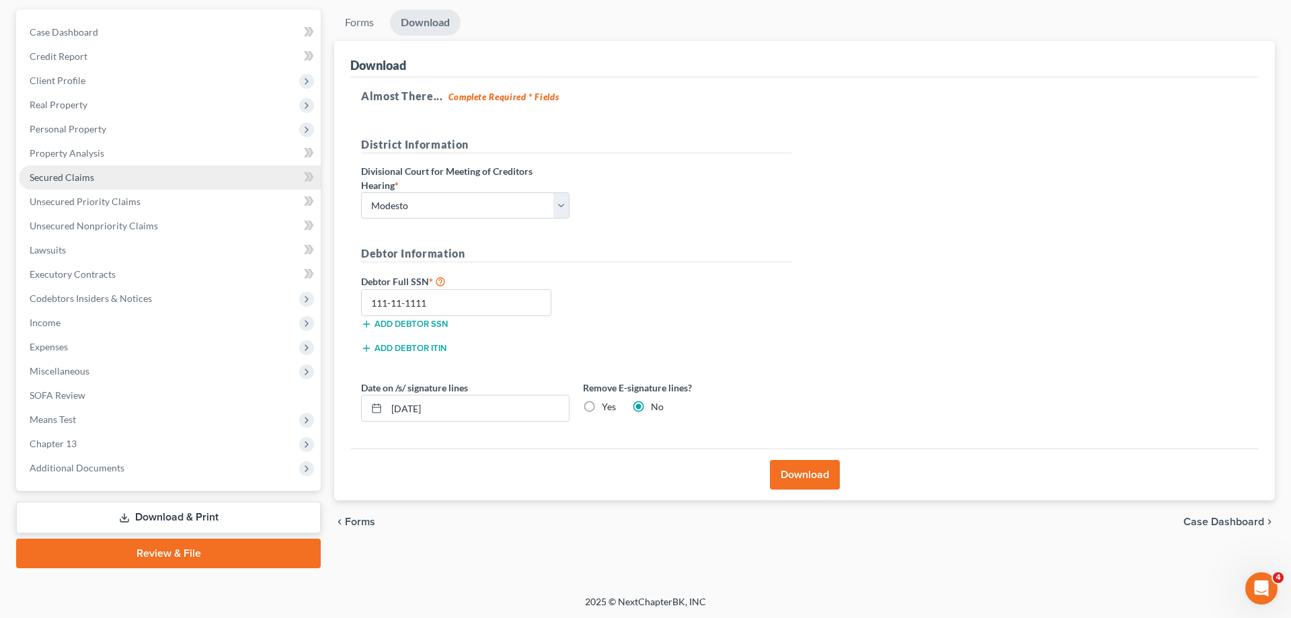
click at [110, 179] on link "Secured Claims" at bounding box center [170, 177] width 302 height 24
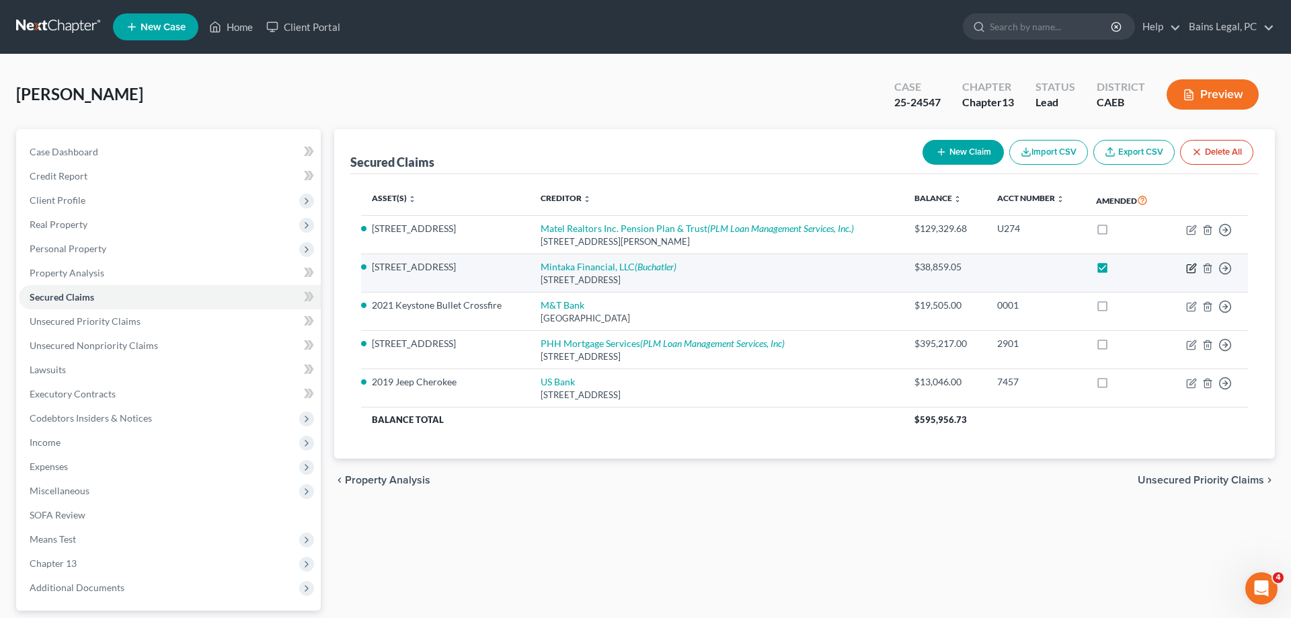
click at [1189, 267] on icon "button" at bounding box center [1191, 268] width 11 height 11
select select "50"
select select "2"
select select "0"
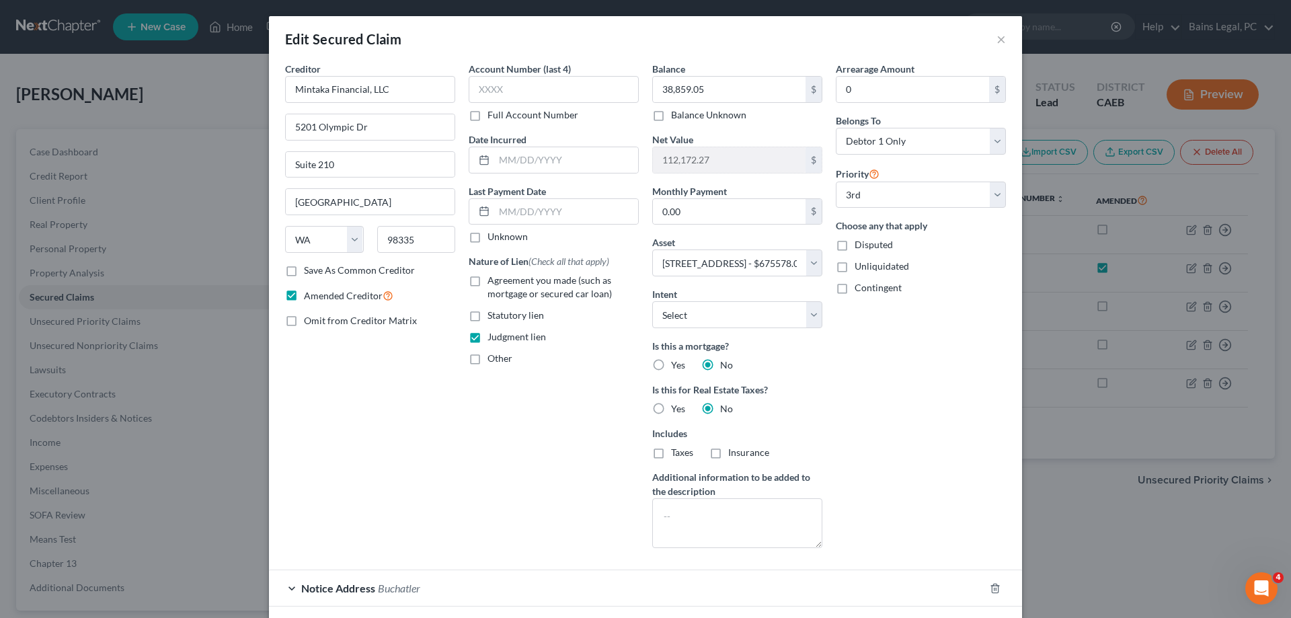
scroll to position [102, 0]
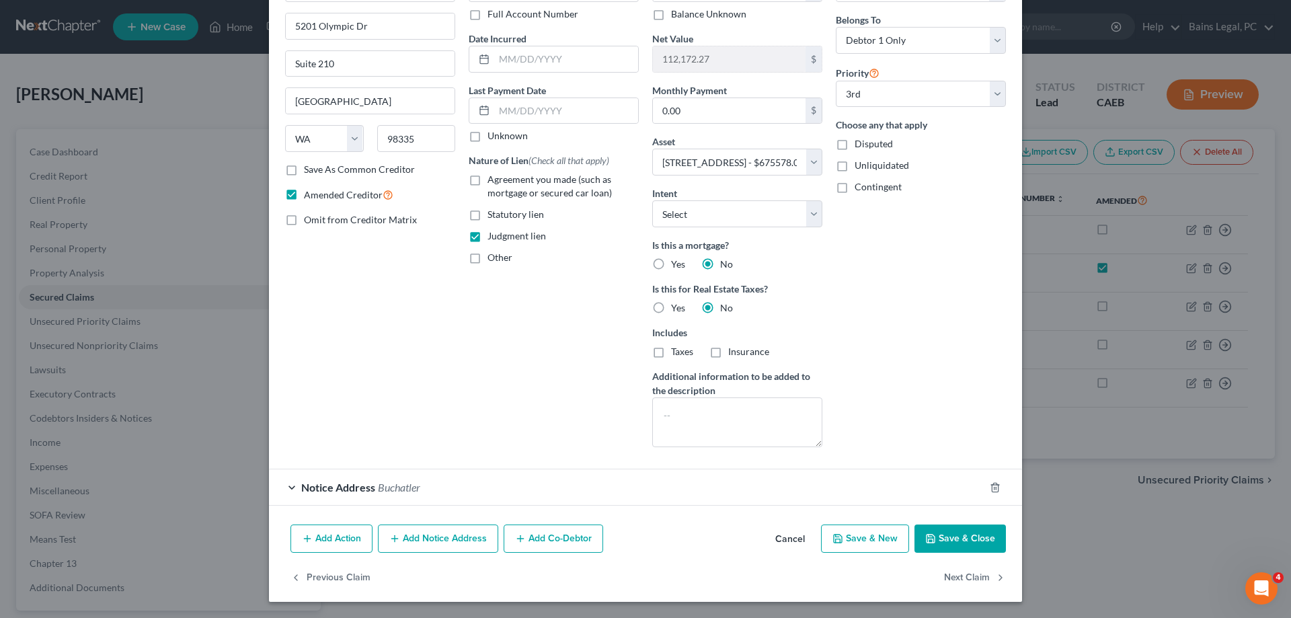
click at [943, 542] on button "Save & Close" at bounding box center [959, 538] width 91 height 28
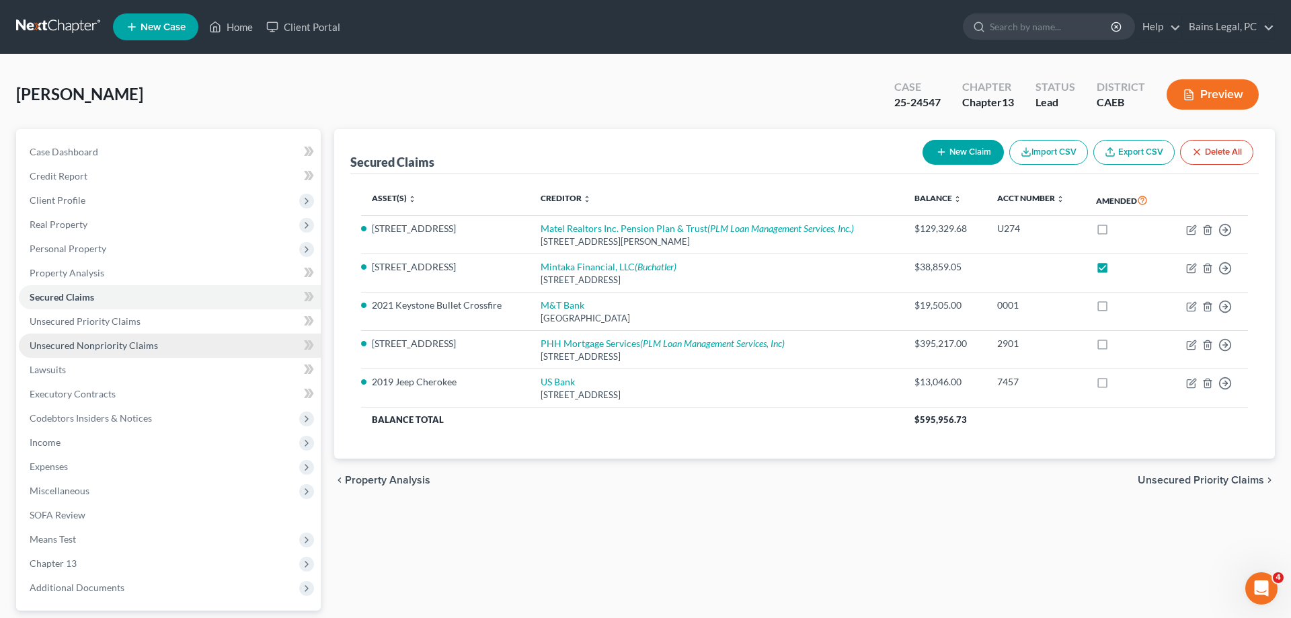
click at [156, 345] on link "Unsecured Nonpriority Claims" at bounding box center [170, 345] width 302 height 24
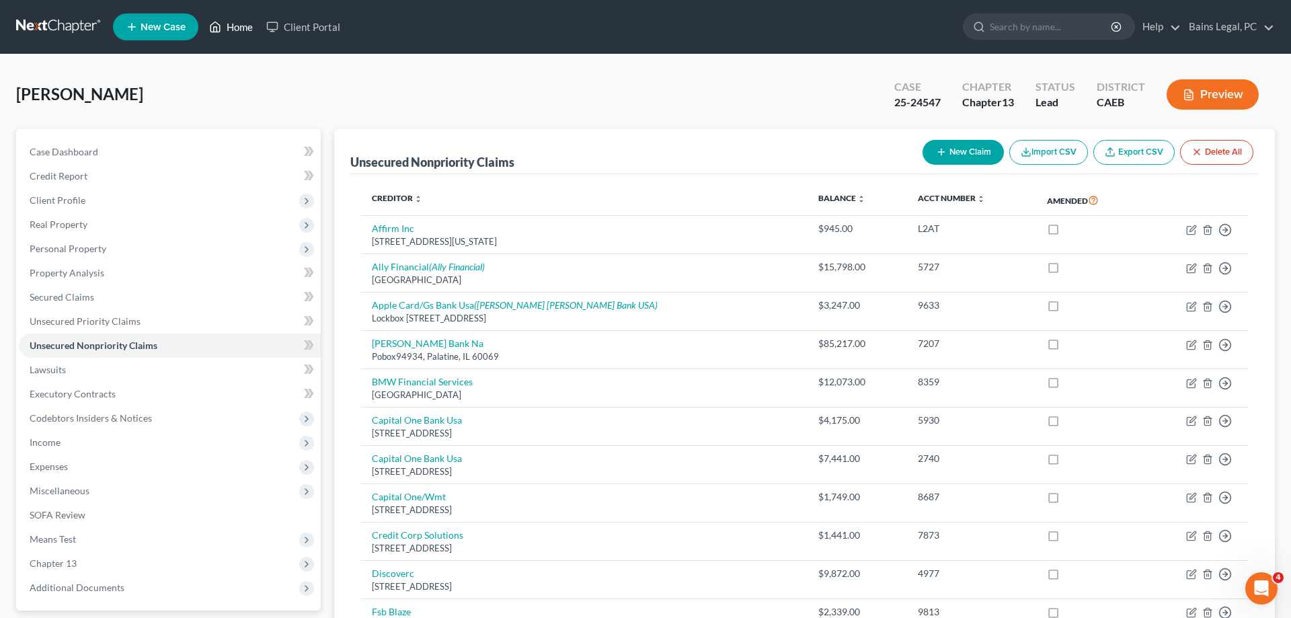
click at [249, 25] on link "Home" at bounding box center [230, 27] width 57 height 24
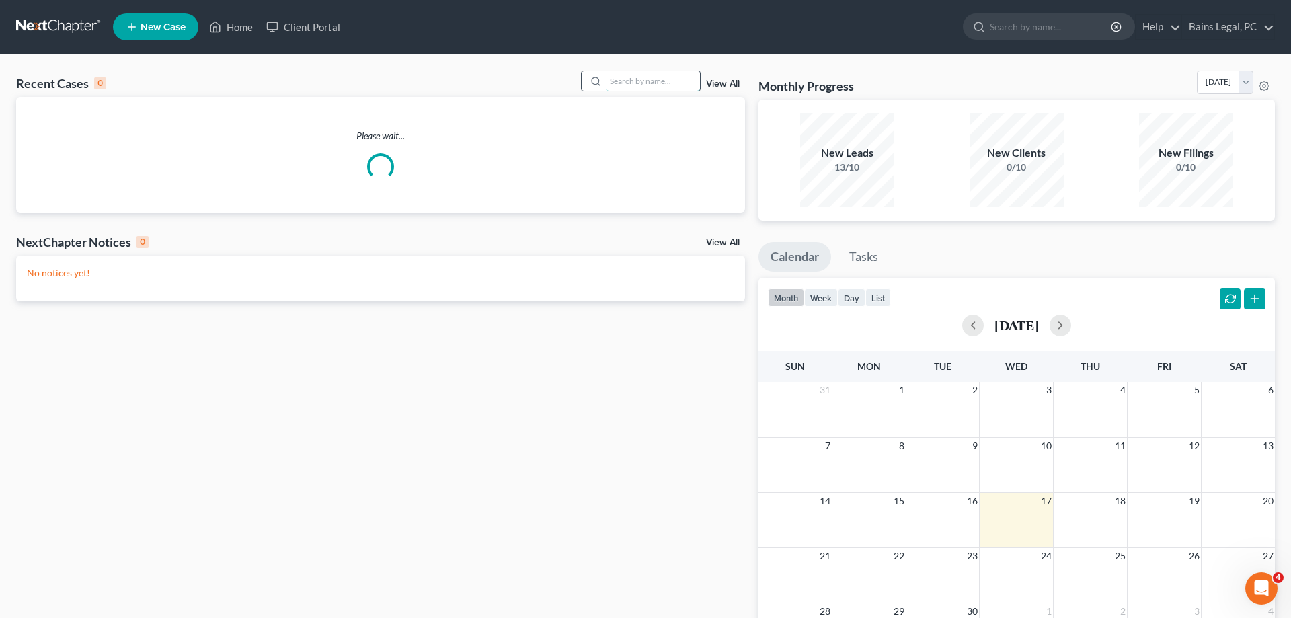
click at [689, 85] on input "search" at bounding box center [653, 80] width 94 height 19
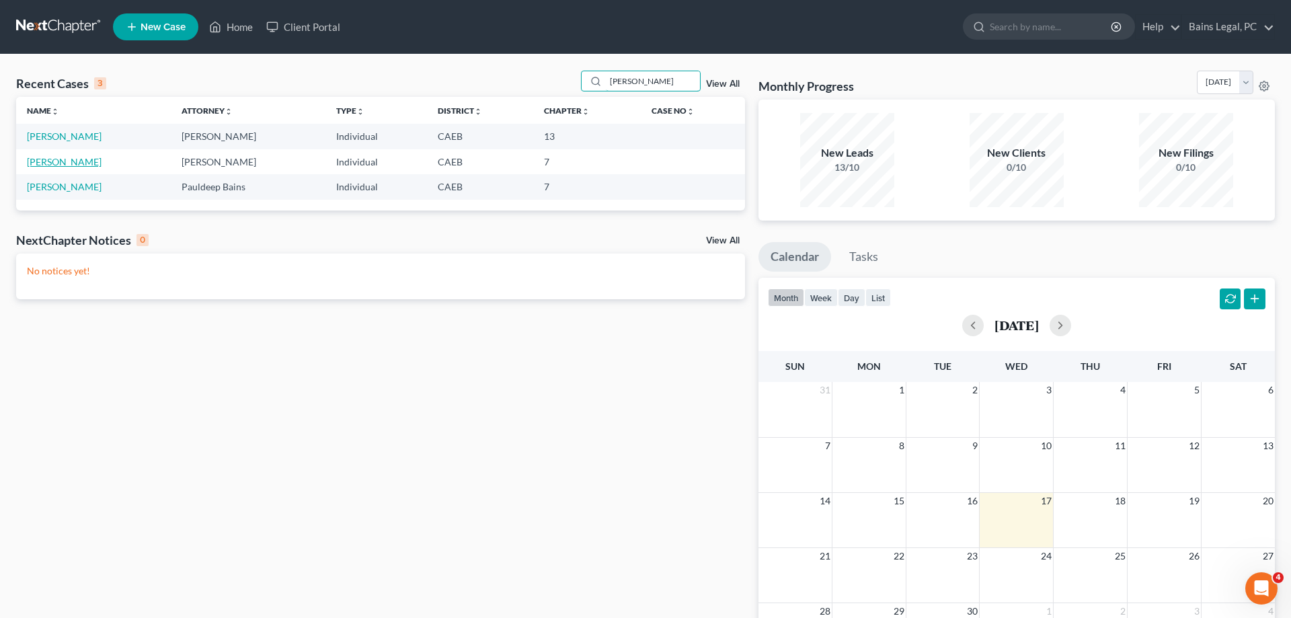
type input "[PERSON_NAME]"
click at [77, 163] on link "[PERSON_NAME]" at bounding box center [64, 161] width 75 height 11
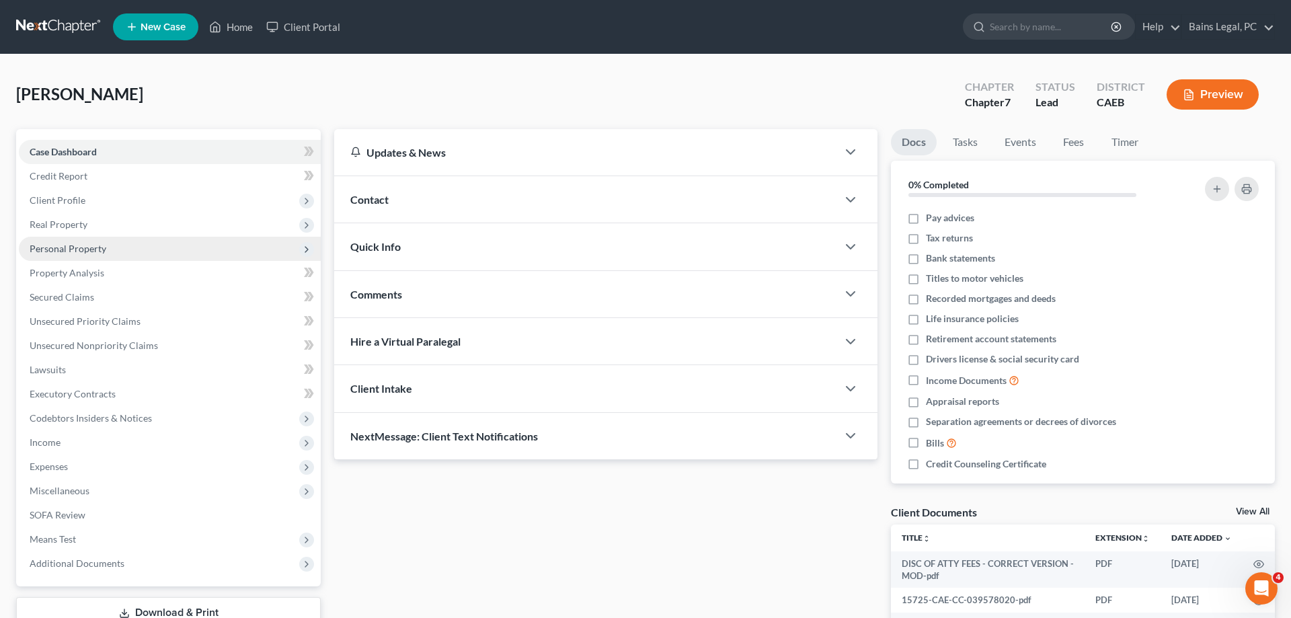
click at [81, 254] on span "Personal Property" at bounding box center [170, 249] width 302 height 24
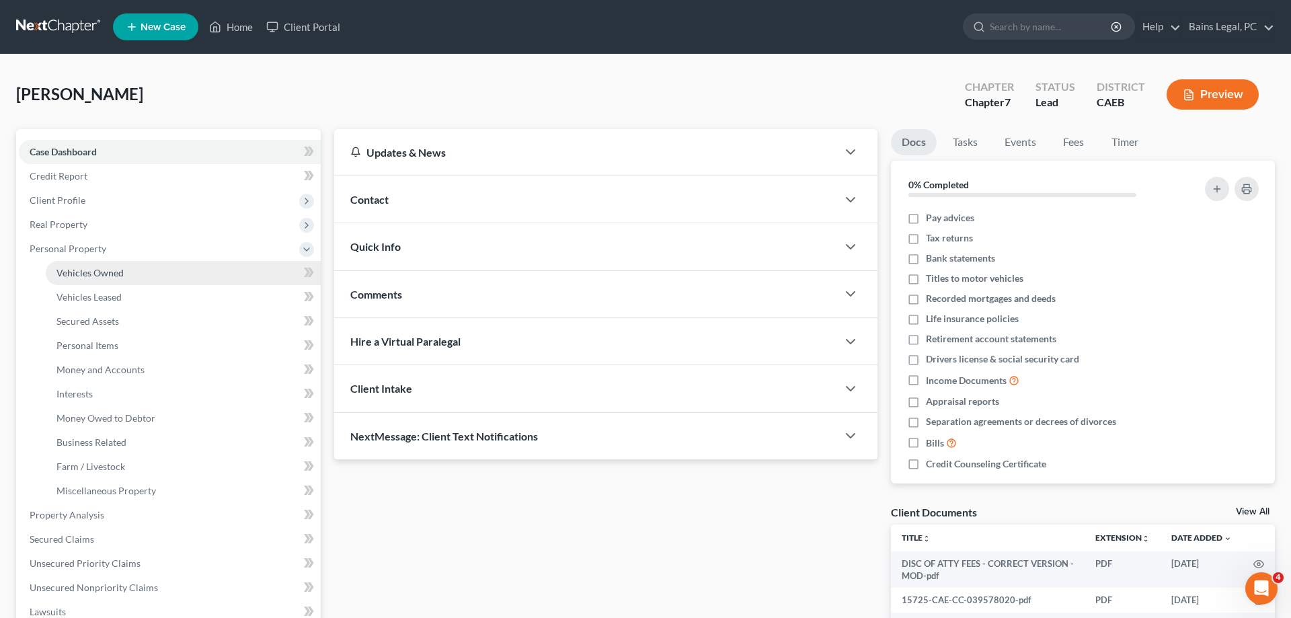
click at [136, 273] on link "Vehicles Owned" at bounding box center [183, 273] width 275 height 24
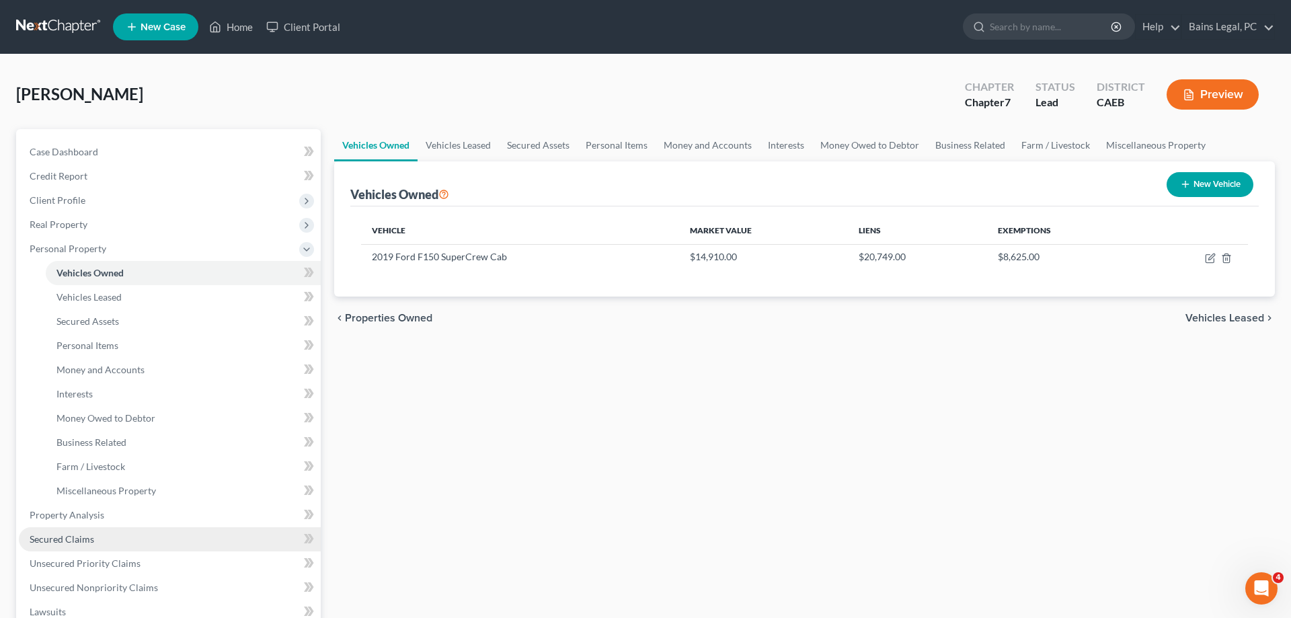
click at [44, 547] on link "Secured Claims" at bounding box center [170, 539] width 302 height 24
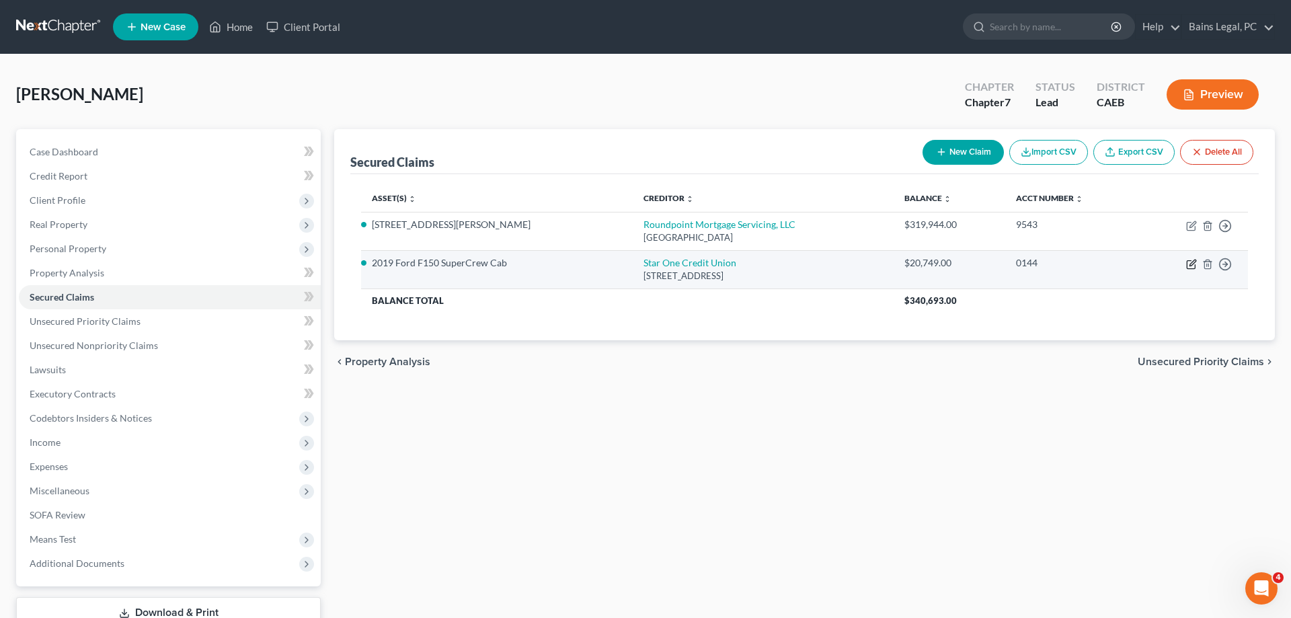
click at [1190, 264] on icon "button" at bounding box center [1192, 262] width 6 height 6
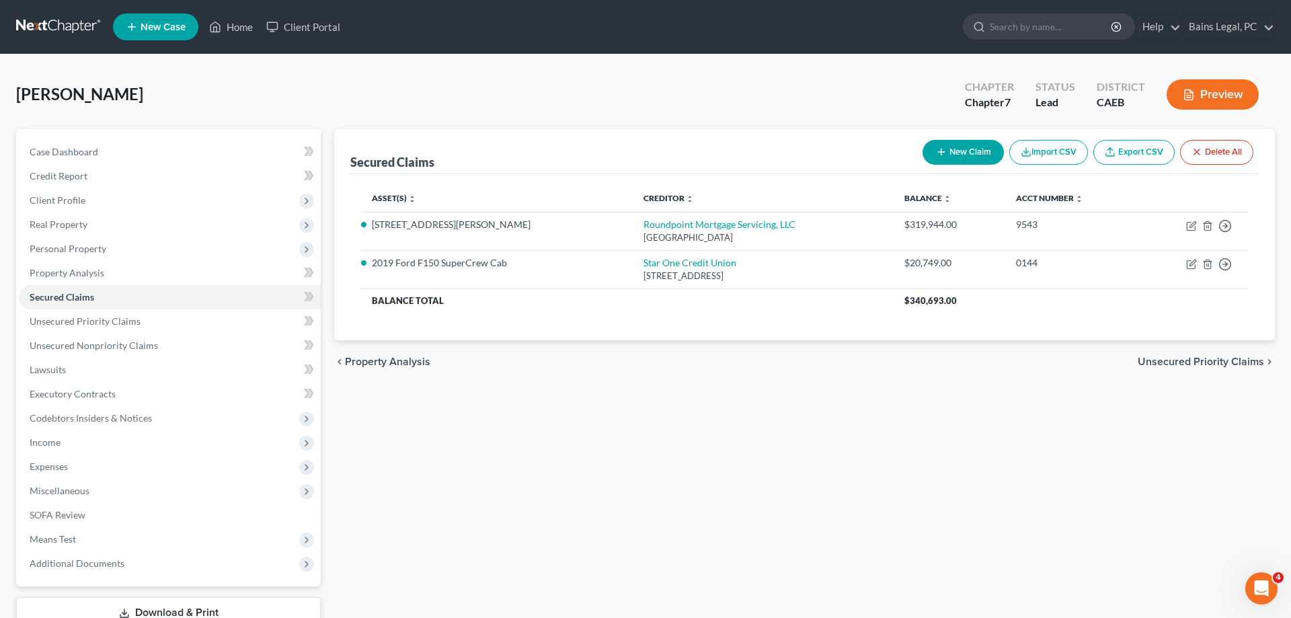
select select "4"
select select "0"
select select "5"
select select "2"
select select "0"
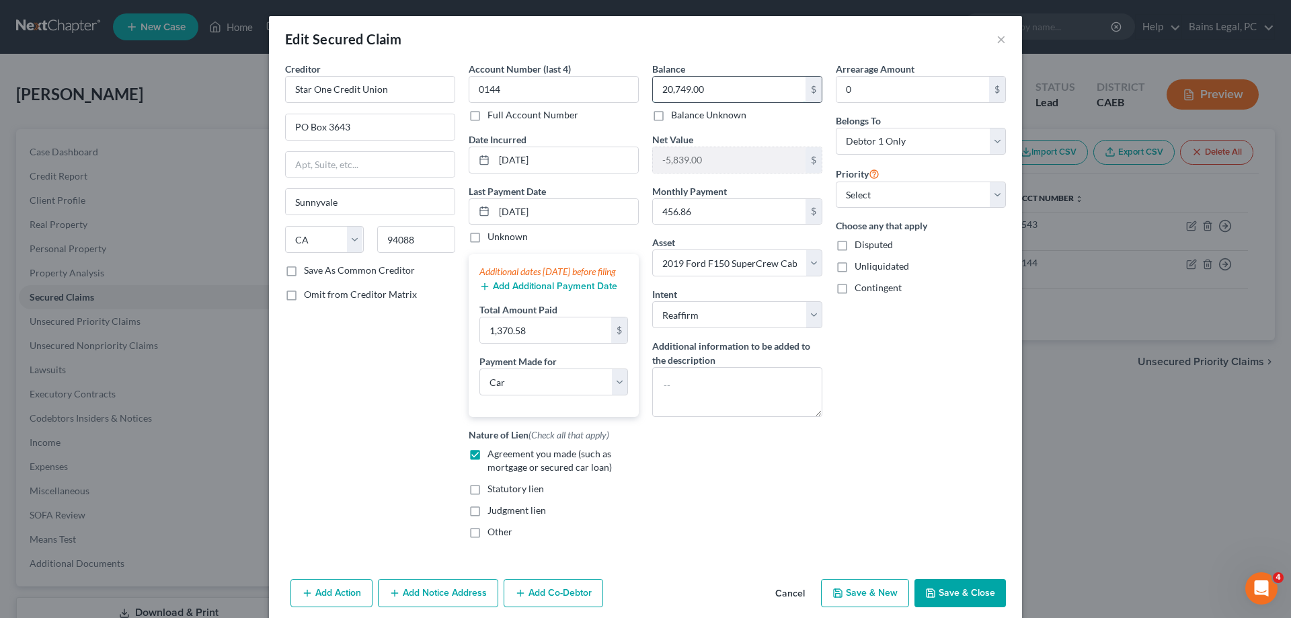
click at [732, 99] on input "20,749.00" at bounding box center [729, 90] width 153 height 26
type input "19,969.44"
drag, startPoint x: 560, startPoint y: 215, endPoint x: 436, endPoint y: 208, distance: 124.6
click at [494, 208] on input "[DATE]" at bounding box center [566, 212] width 144 height 26
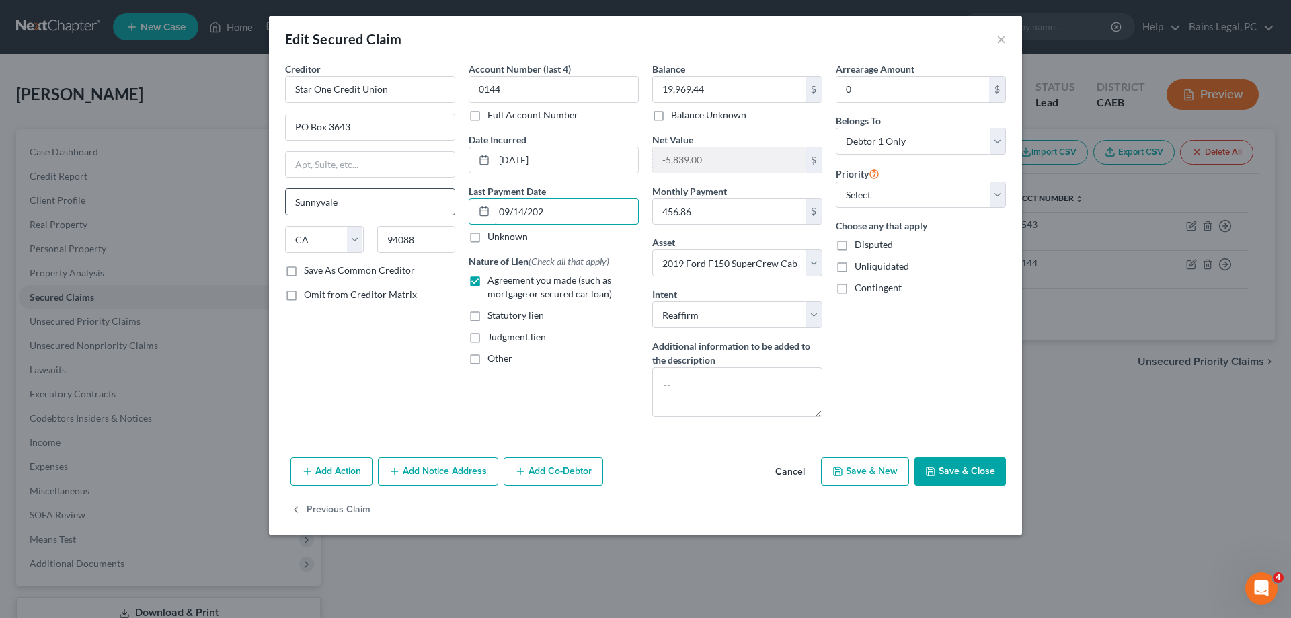
type input "[DATE]"
select select "0"
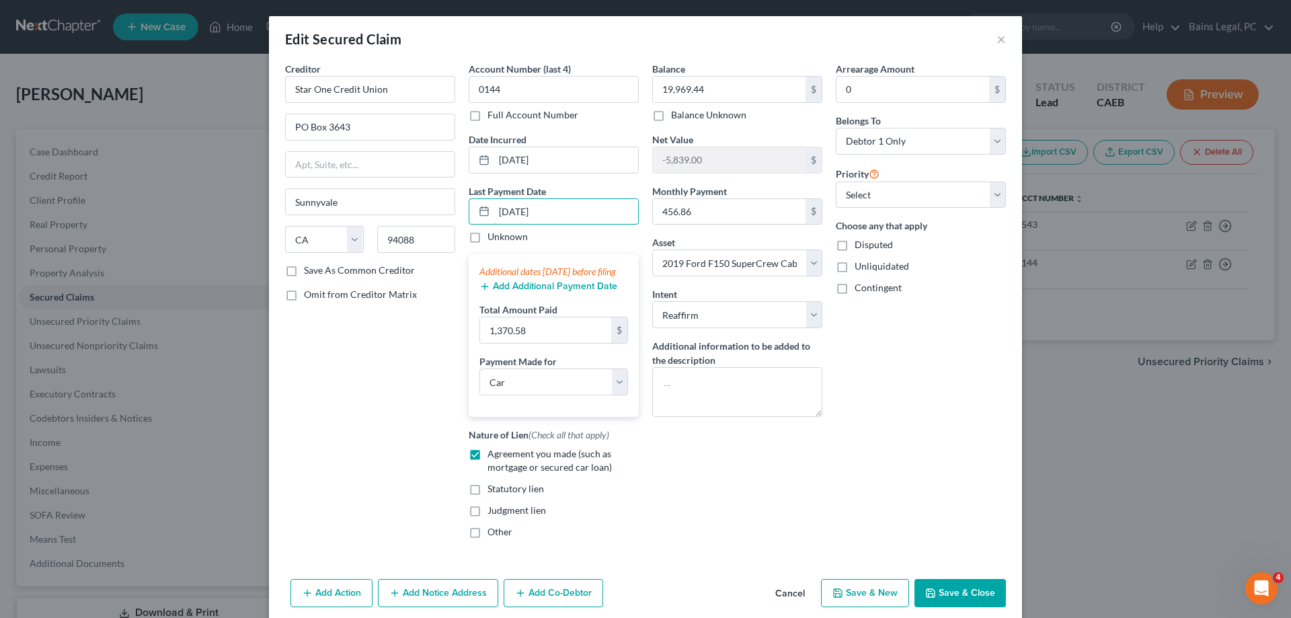
type input "[DATE]"
drag, startPoint x: 953, startPoint y: 604, endPoint x: 165, endPoint y: 255, distance: 862.0
click at [953, 604] on button "Save & Close" at bounding box center [959, 593] width 91 height 28
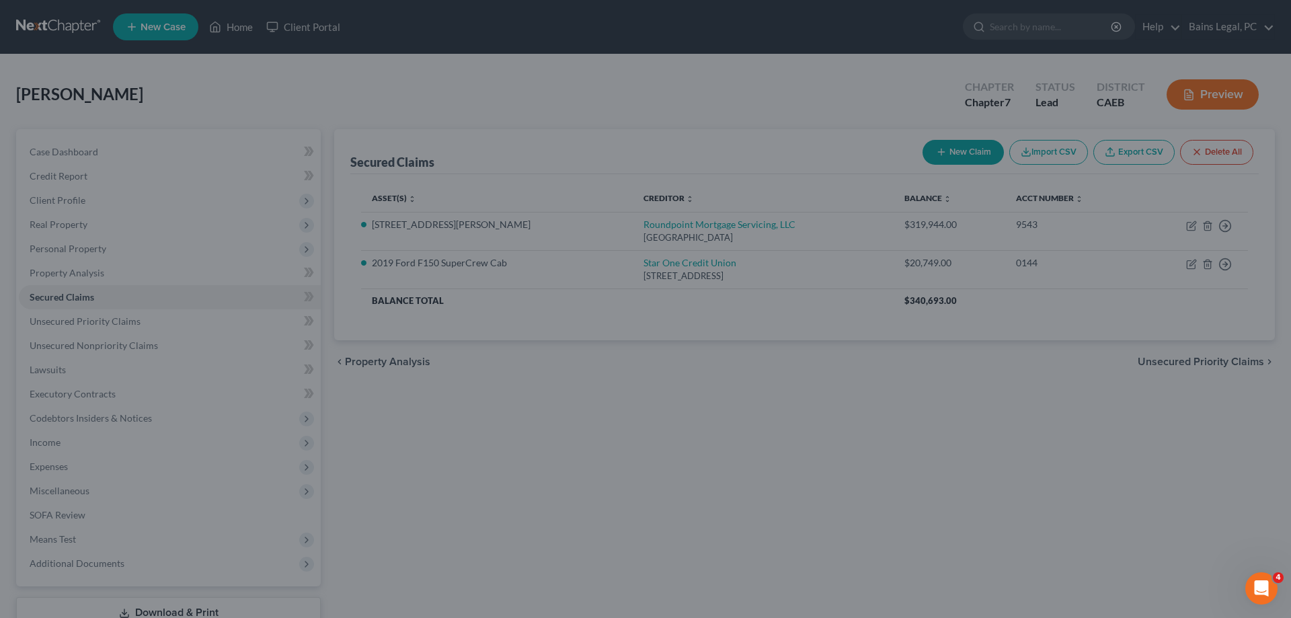
select select
type input "-5,059.44"
select select "5"
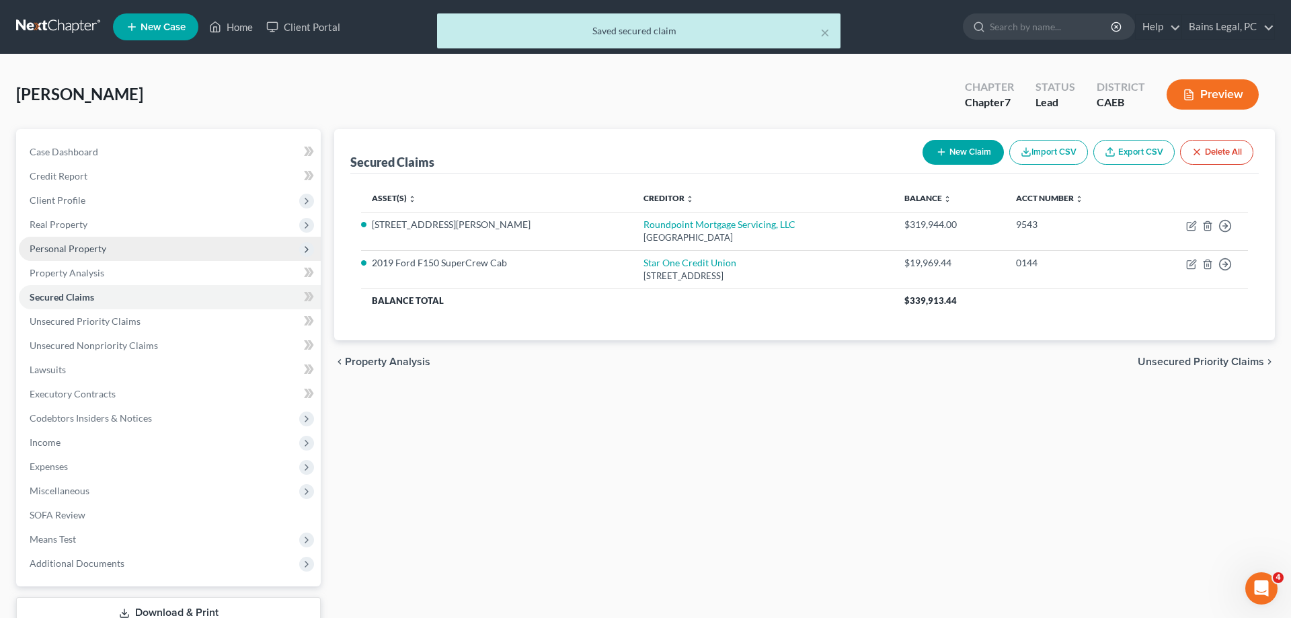
click at [118, 245] on span "Personal Property" at bounding box center [170, 249] width 302 height 24
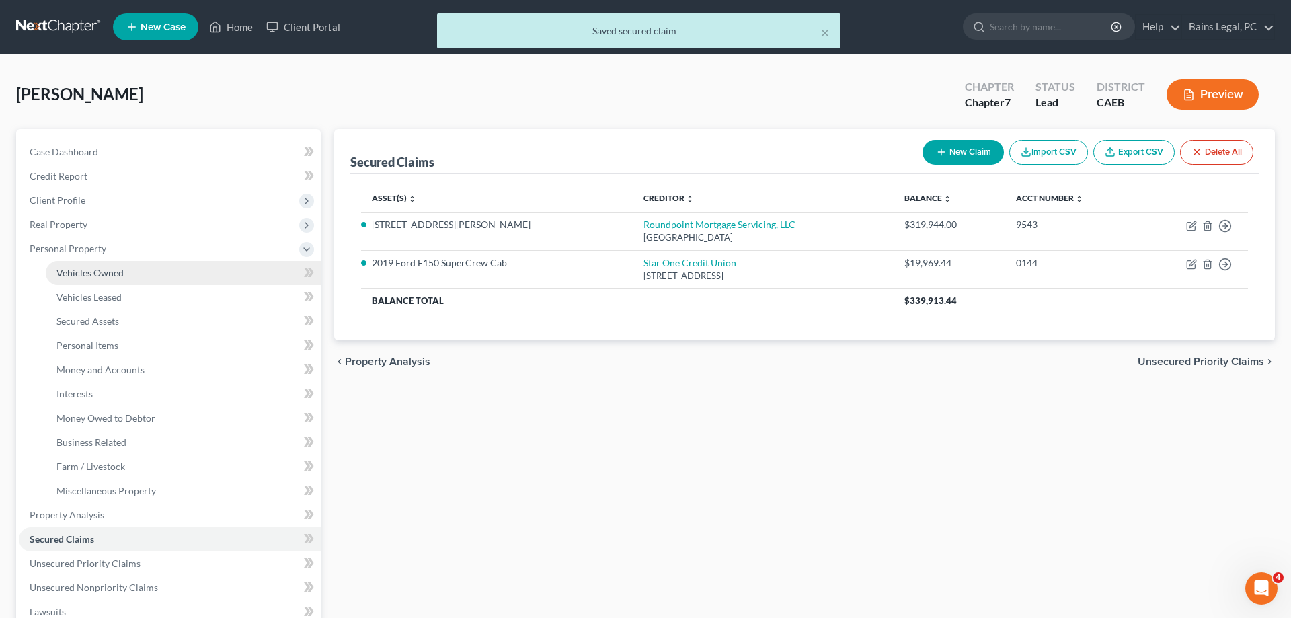
click at [151, 273] on link "Vehicles Owned" at bounding box center [183, 273] width 275 height 24
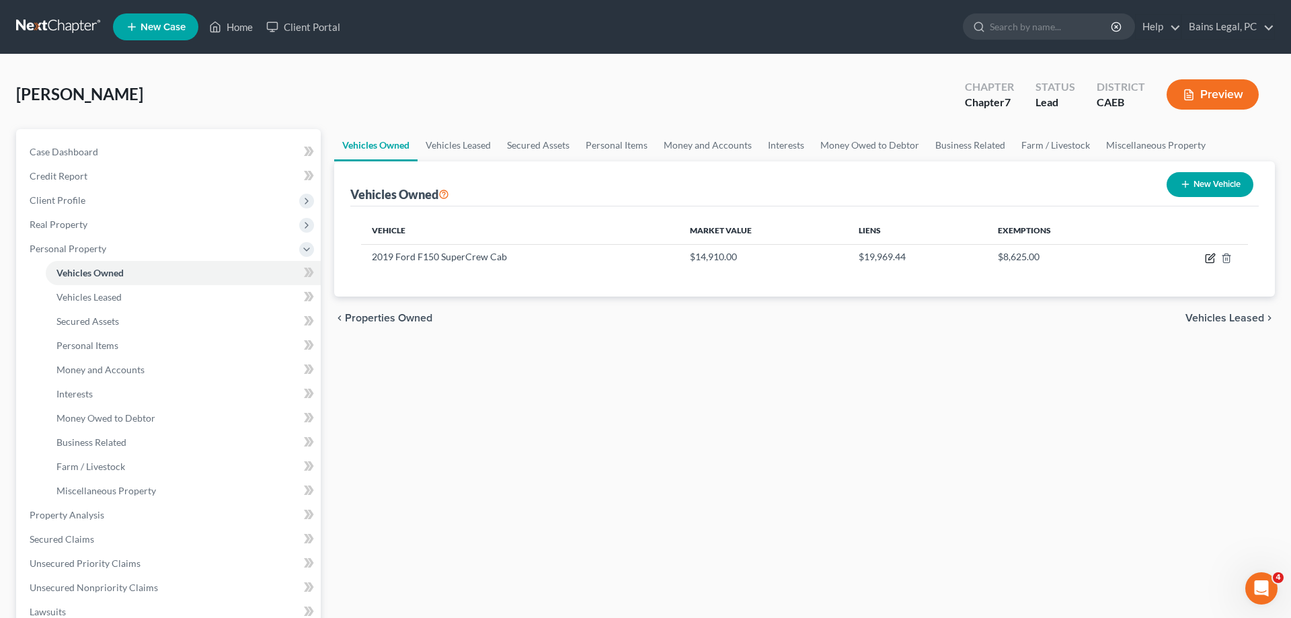
click at [1213, 254] on icon "button" at bounding box center [1211, 256] width 6 height 6
select select "0"
select select "7"
select select "3"
select select "0"
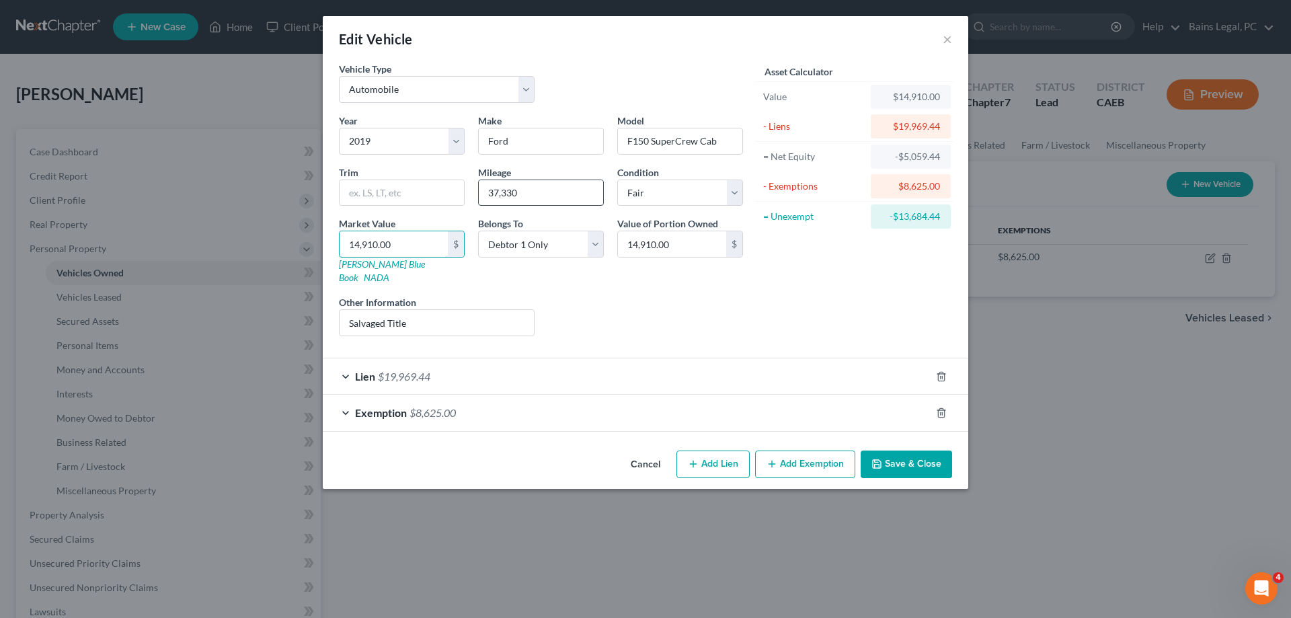
drag, startPoint x: 419, startPoint y: 241, endPoint x: 525, endPoint y: 187, distance: 118.8
click at [398, 231] on input "14,910.00" at bounding box center [393, 244] width 108 height 26
drag, startPoint x: 533, startPoint y: 186, endPoint x: 307, endPoint y: 186, distance: 226.6
click at [479, 187] on input "37,330" at bounding box center [541, 193] width 124 height 26
paste input "47,934"
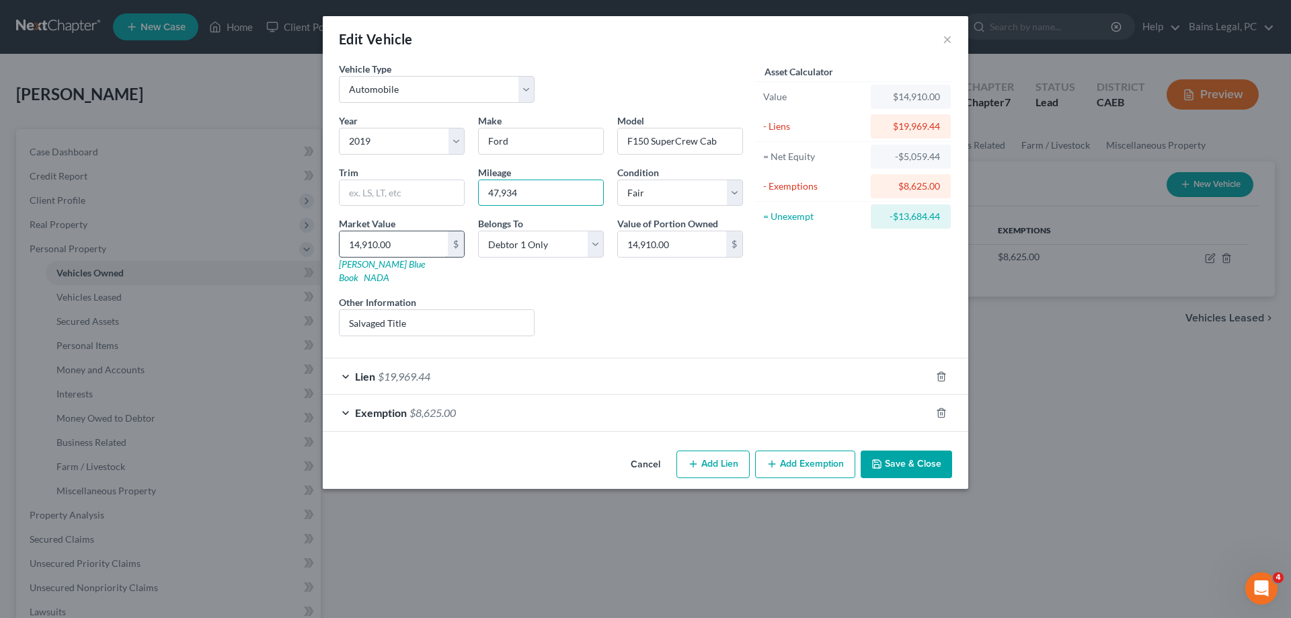
type input "47,934"
click at [411, 247] on input "14,910.00" at bounding box center [393, 244] width 108 height 26
type input "4"
type input "4.00"
type input "44"
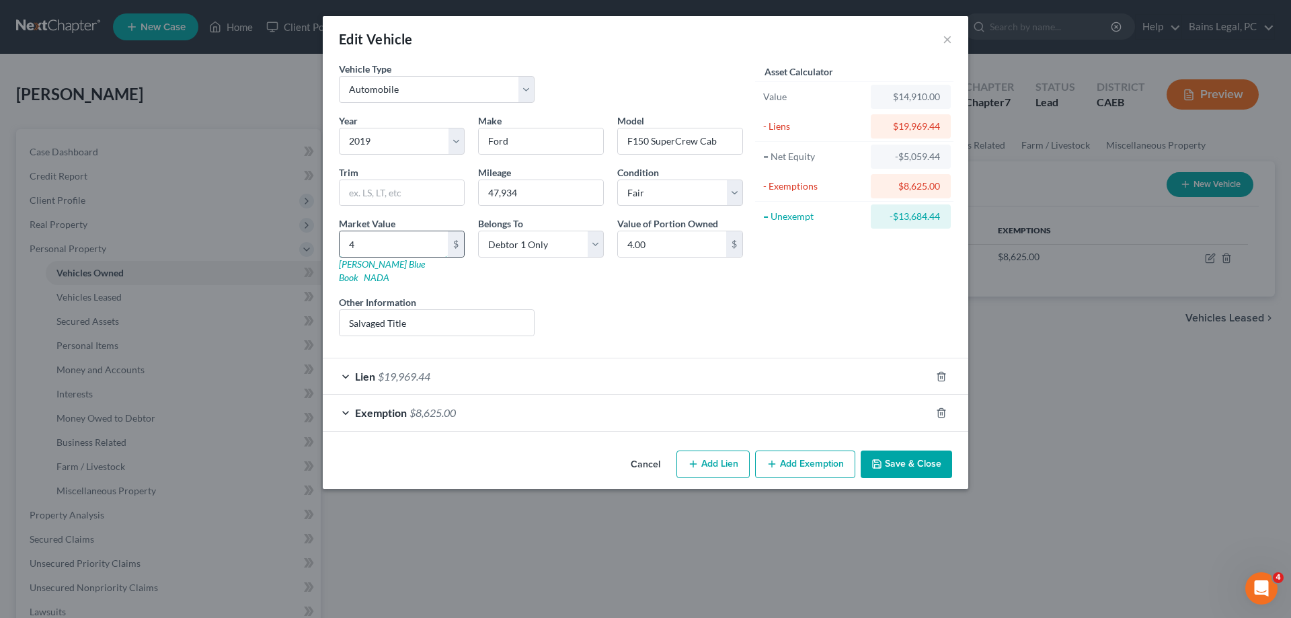
type input "44.00"
type input "443"
type input "443.00"
type input "4433"
type input "4,433.00"
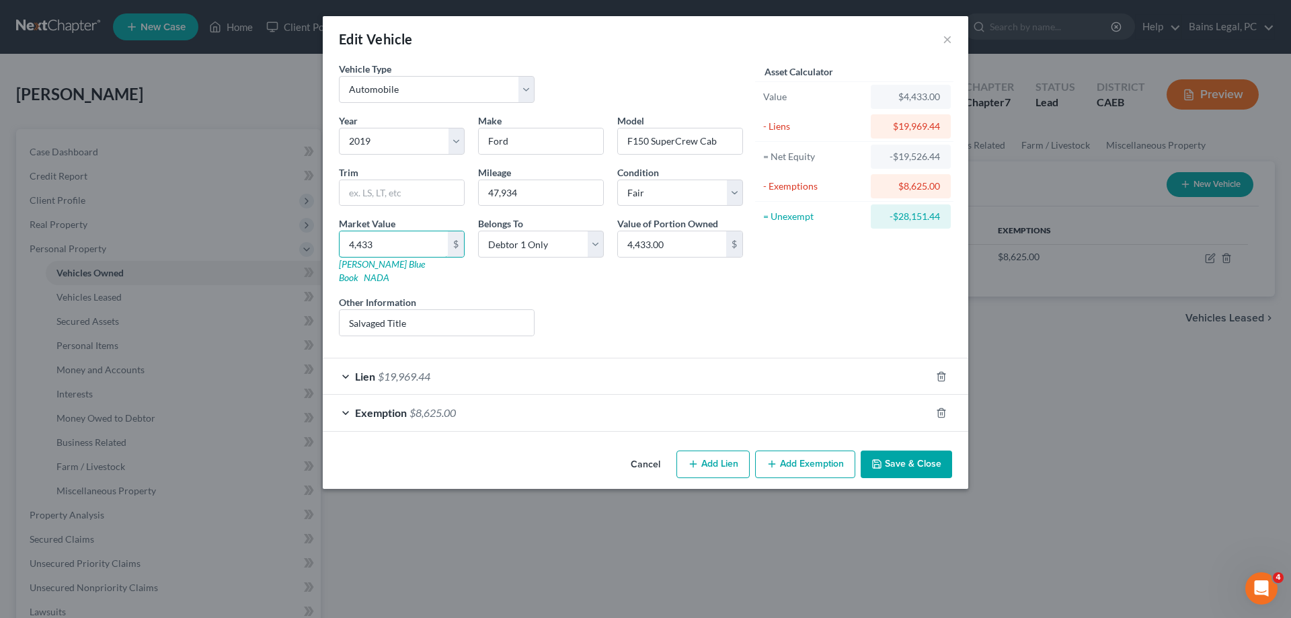
drag, startPoint x: 377, startPoint y: 249, endPoint x: 294, endPoint y: 266, distance: 84.4
click at [339, 257] on input "4,433" at bounding box center [393, 244] width 108 height 26
type input "2"
type input "2.00"
type input "28"
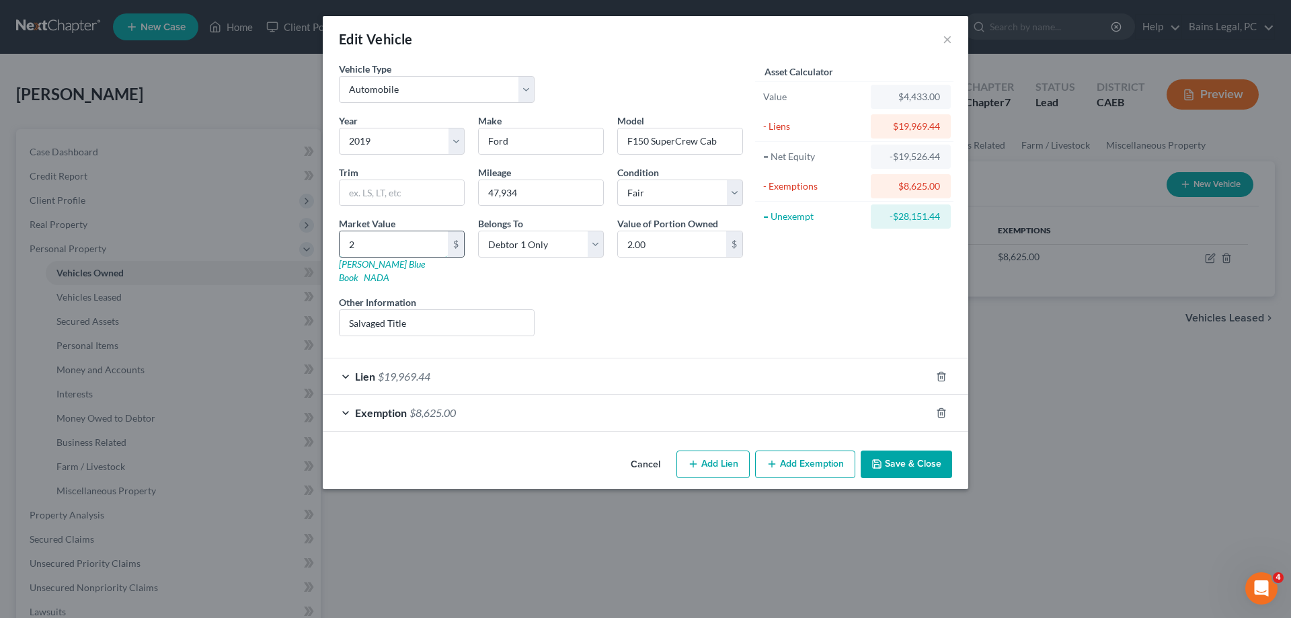
type input "28.00"
type input "280"
type input "280.00"
type input "2800"
type input "2,800.00"
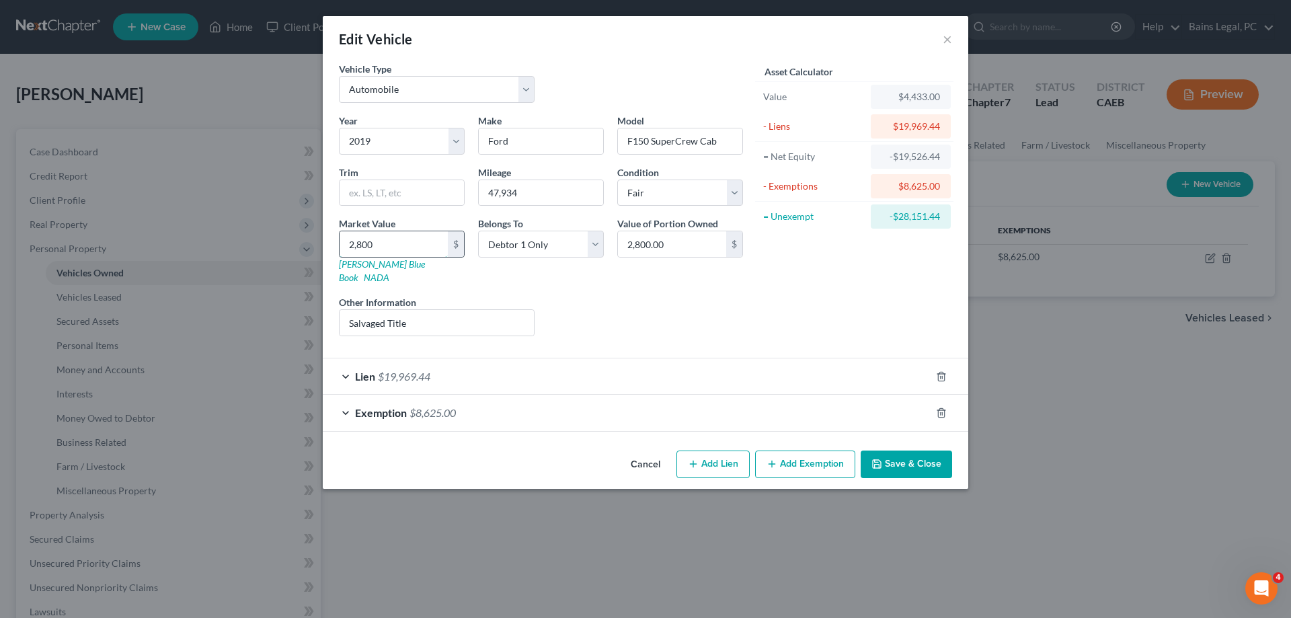
type input "2,8000"
type input "28,000.00"
type input "28,000"
click at [579, 407] on div "Exemption $8,625.00" at bounding box center [627, 413] width 608 height 36
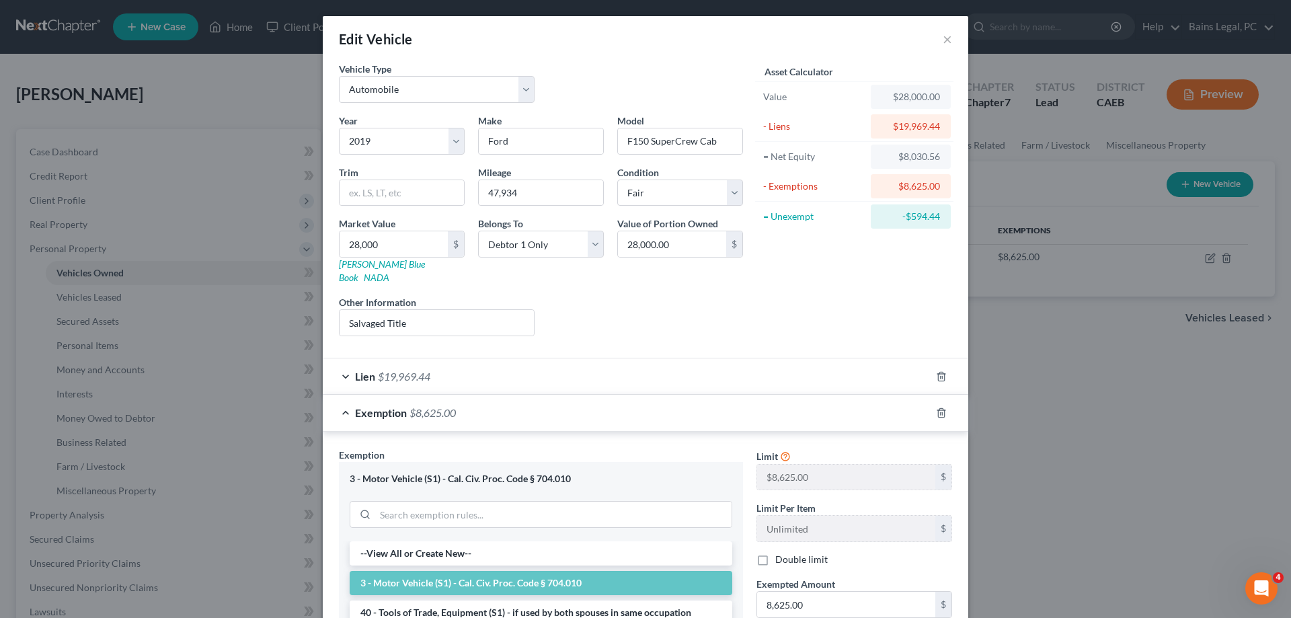
scroll to position [221, 0]
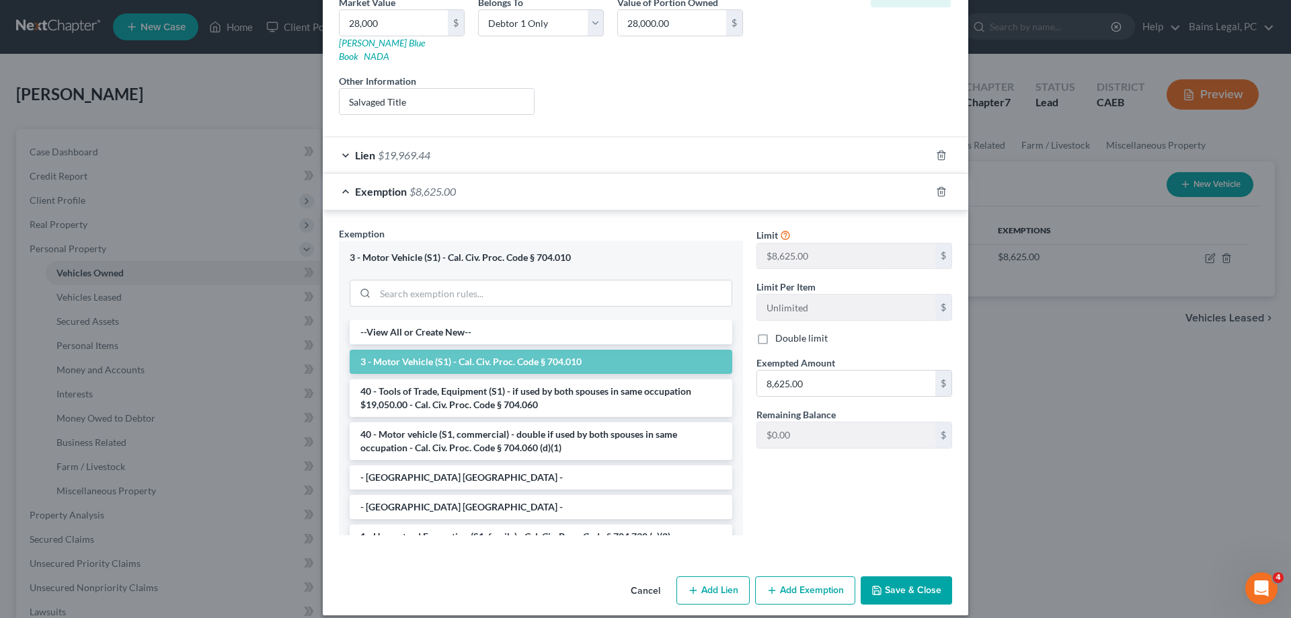
click at [895, 580] on button "Save & Close" at bounding box center [905, 590] width 91 height 28
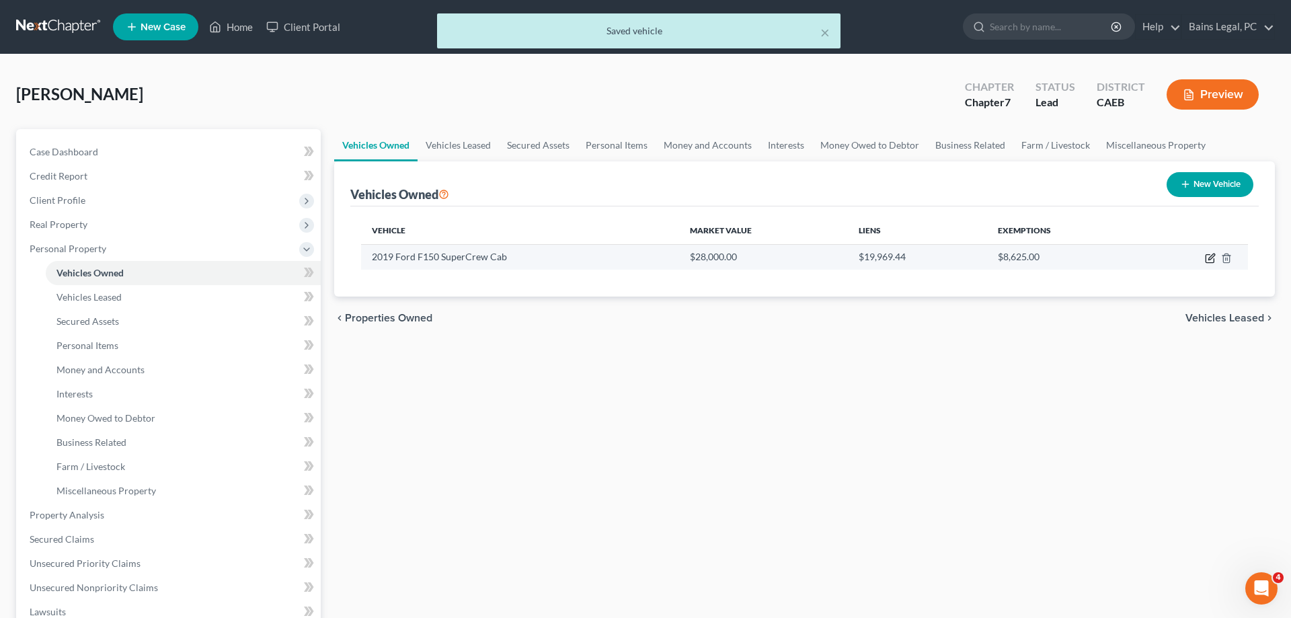
click at [1206, 257] on icon "button" at bounding box center [1209, 259] width 8 height 8
select select "0"
select select "7"
select select "3"
select select "0"
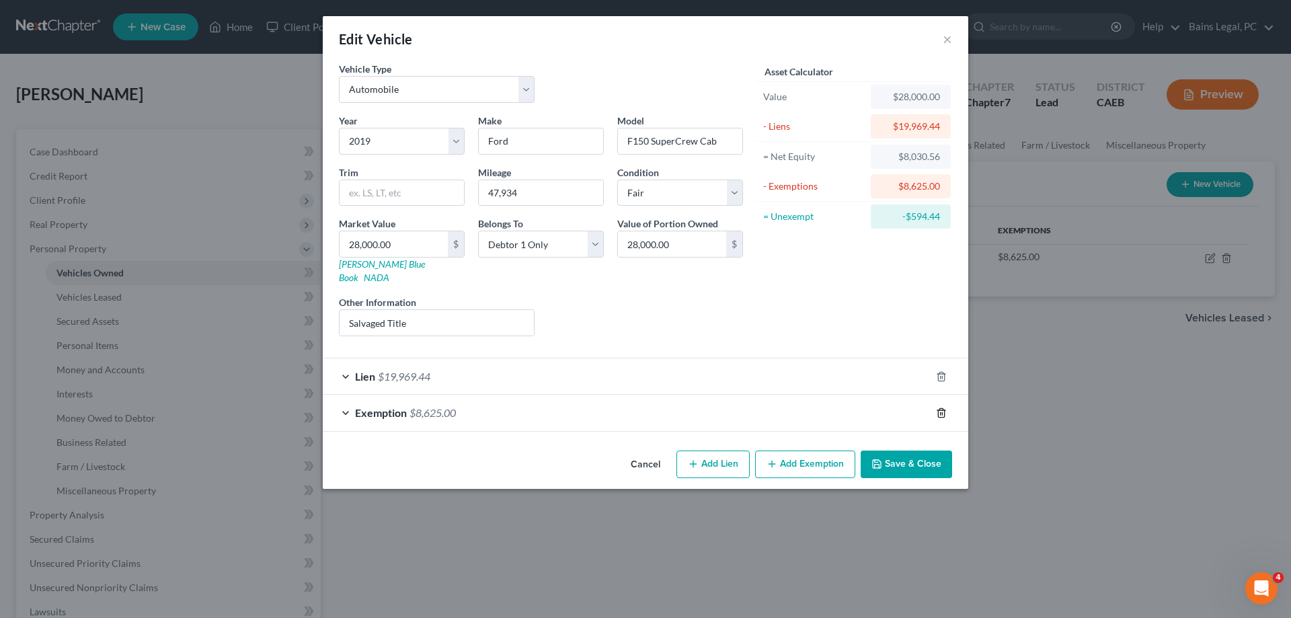
click at [944, 408] on icon "button" at bounding box center [941, 412] width 6 height 9
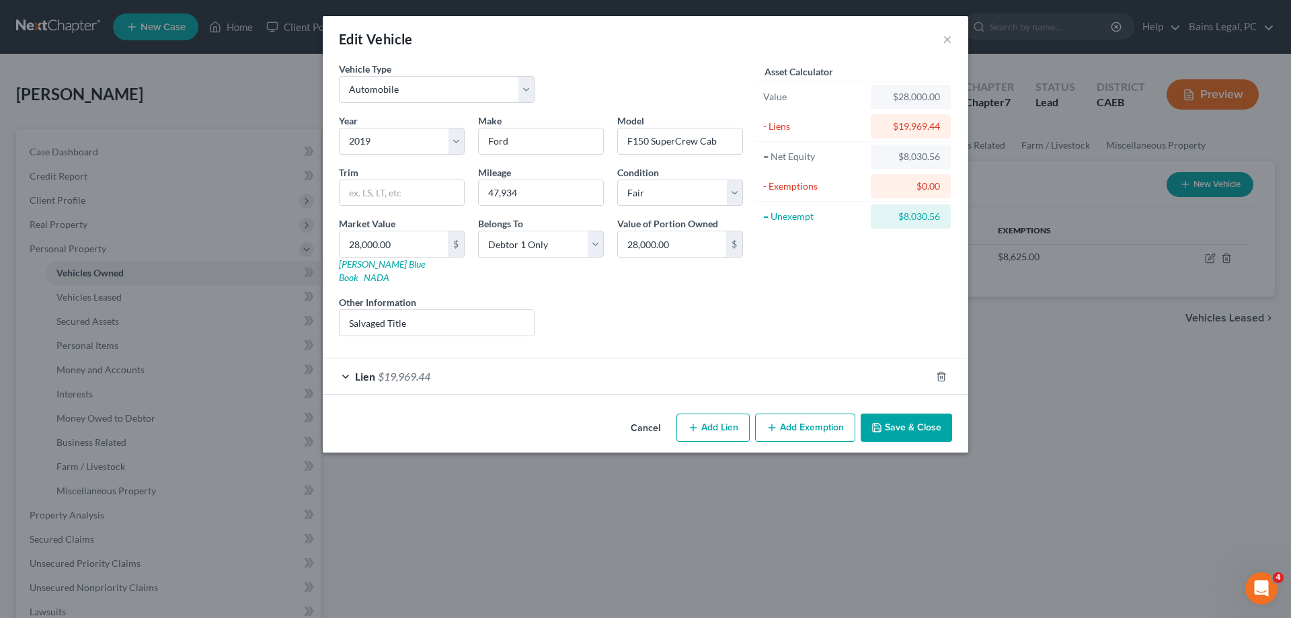
click at [916, 413] on button "Save & Close" at bounding box center [905, 427] width 91 height 28
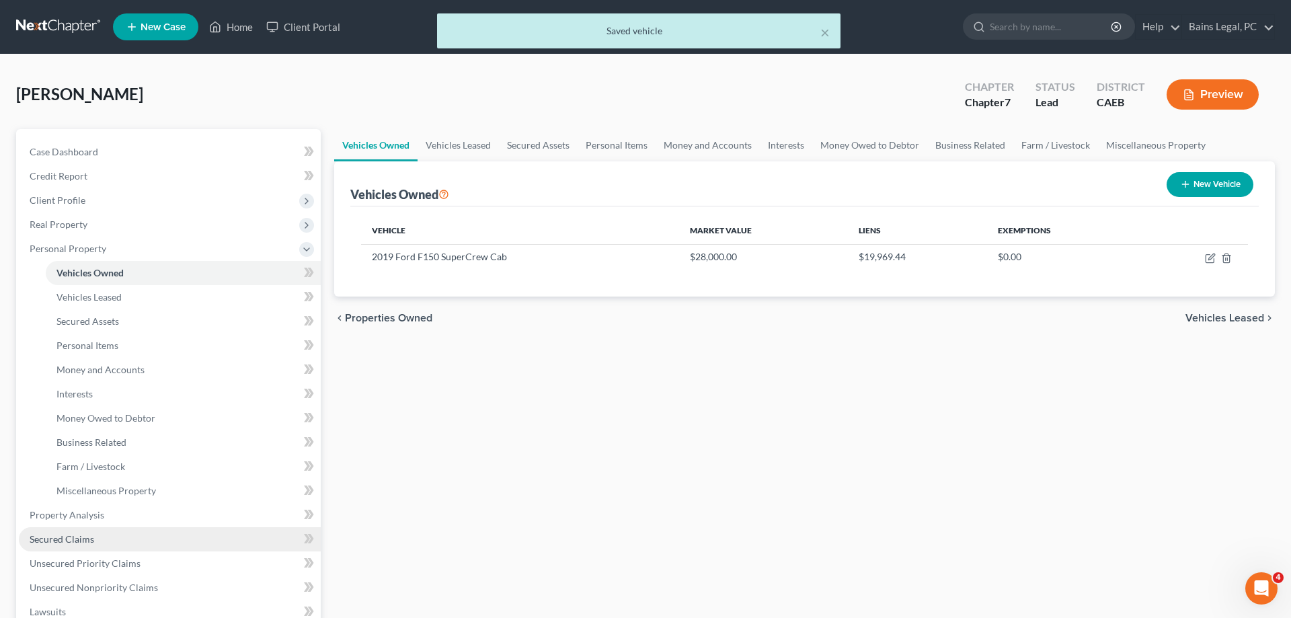
click at [61, 538] on span "Secured Claims" at bounding box center [62, 538] width 65 height 11
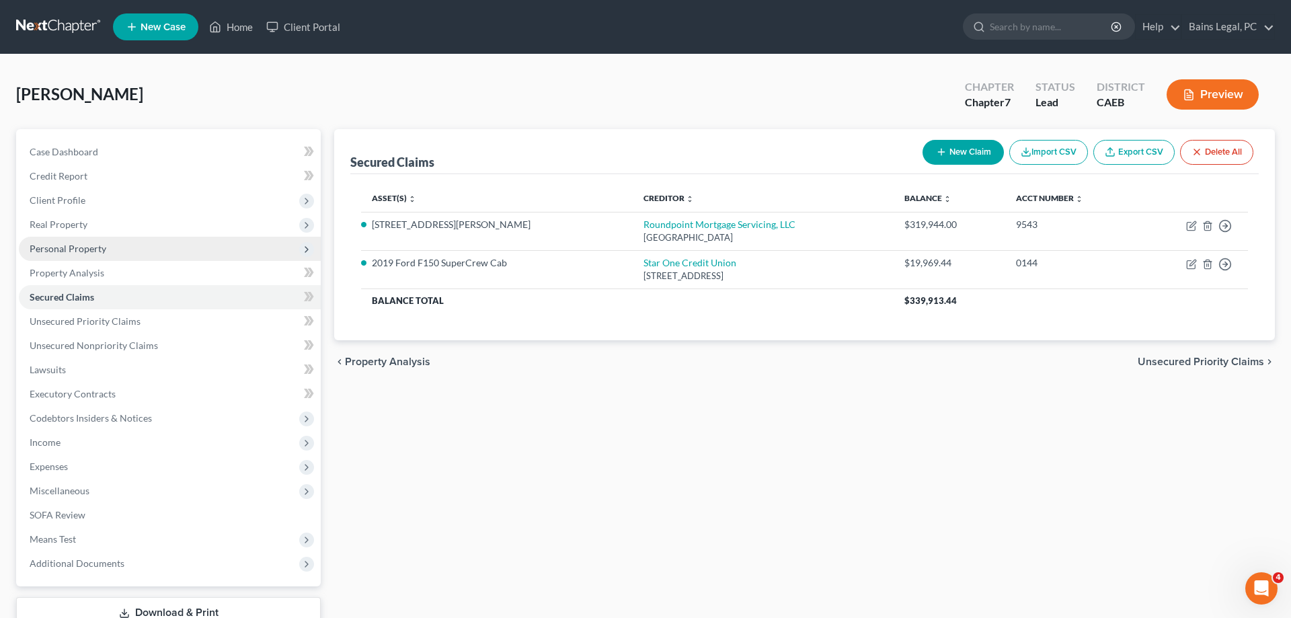
click at [114, 251] on span "Personal Property" at bounding box center [170, 249] width 302 height 24
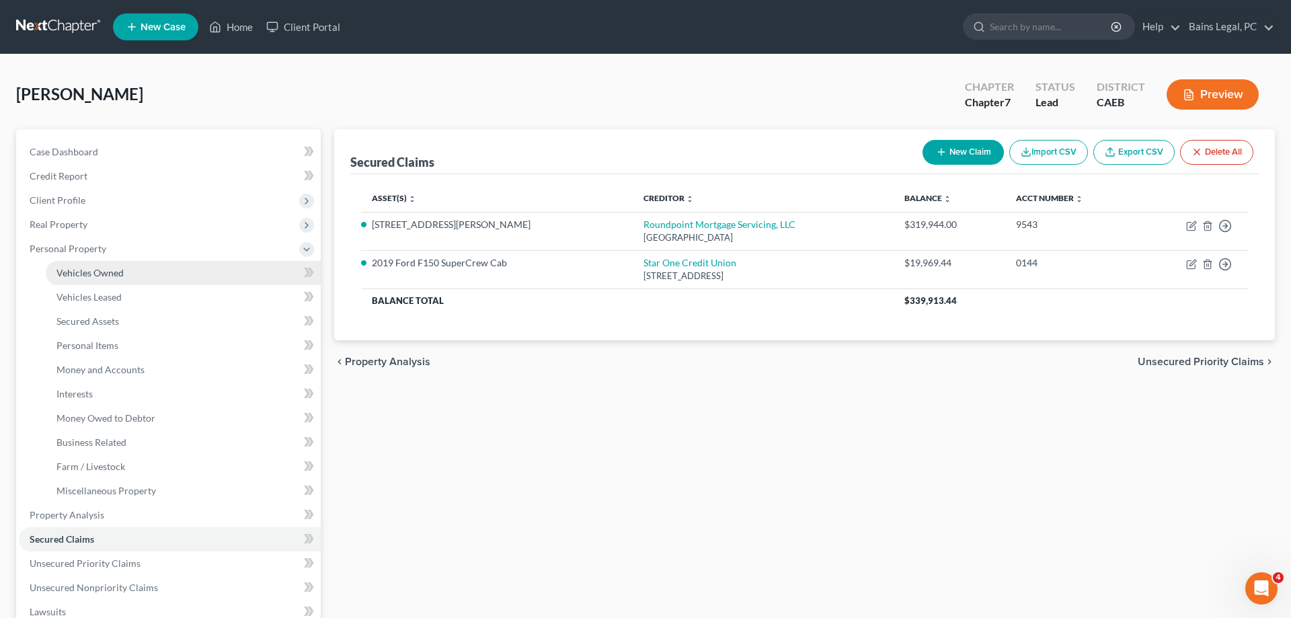
click at [124, 272] on link "Vehicles Owned" at bounding box center [183, 273] width 275 height 24
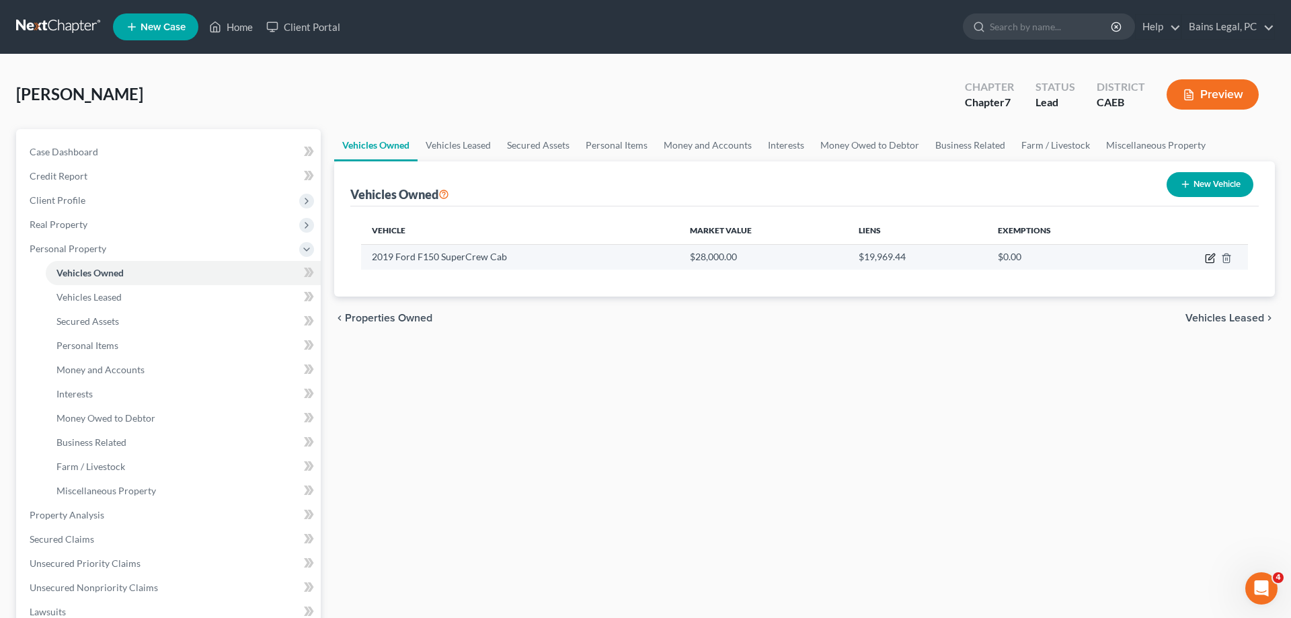
click at [1209, 255] on icon "button" at bounding box center [1209, 259] width 8 height 8
select select "0"
select select "7"
select select "3"
select select "0"
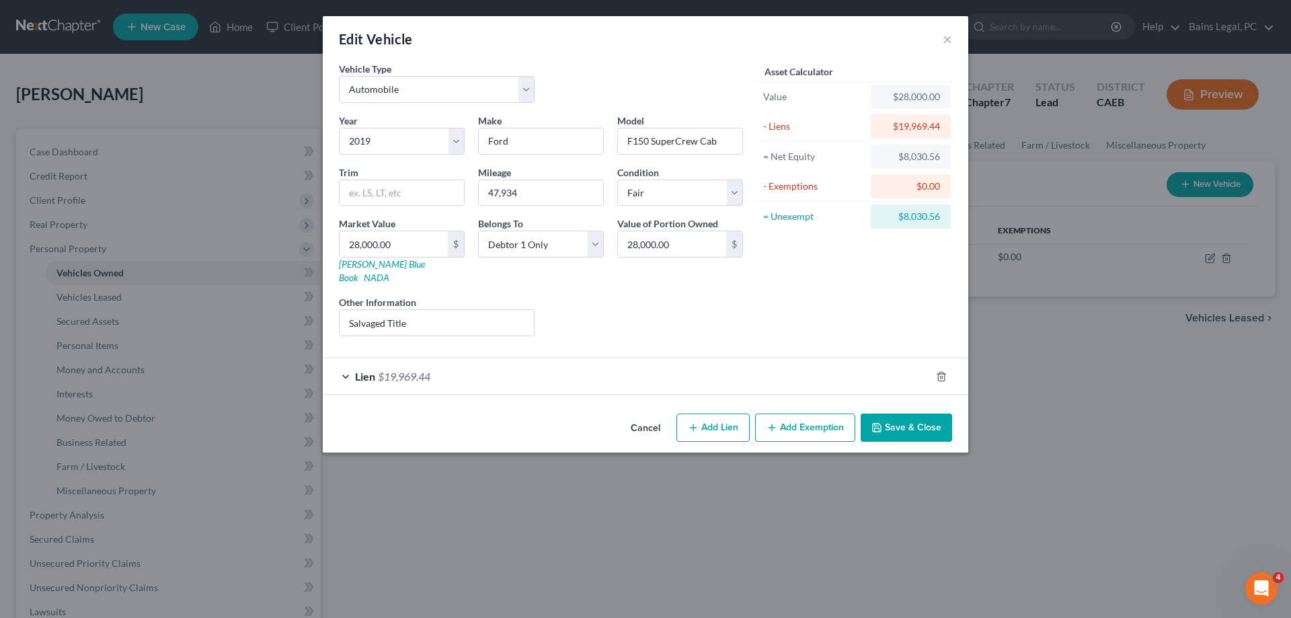
click at [785, 415] on button "Add Exemption" at bounding box center [805, 427] width 100 height 28
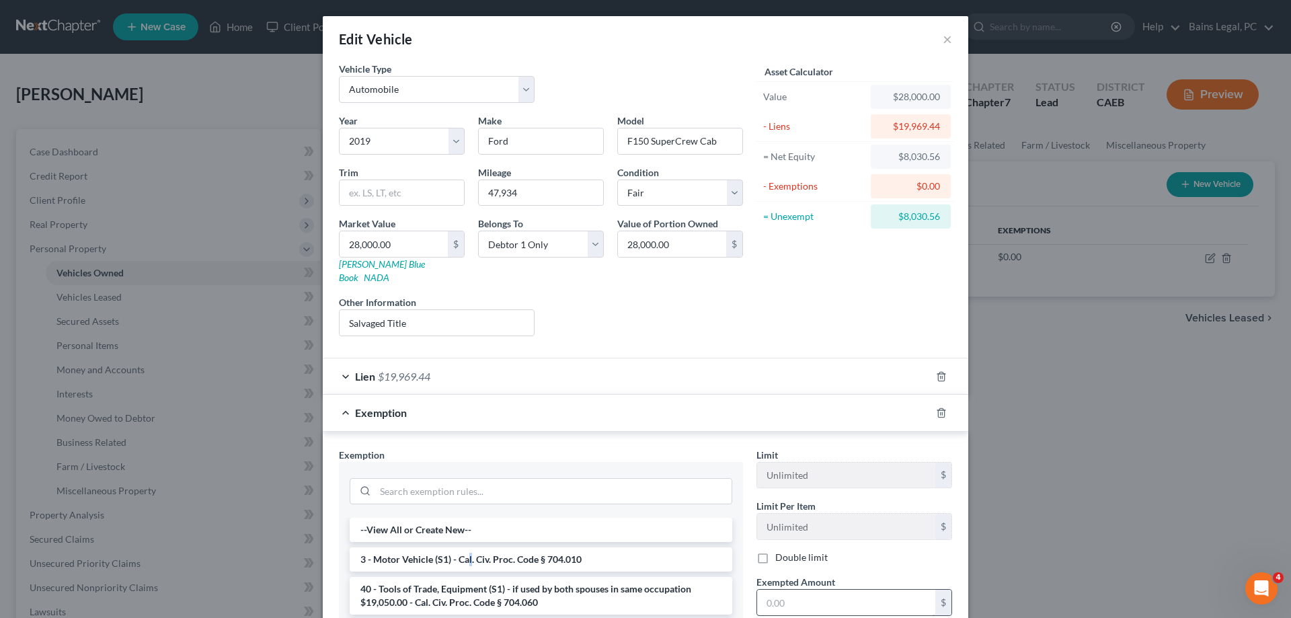
drag, startPoint x: 469, startPoint y: 547, endPoint x: 774, endPoint y: 586, distance: 307.1
click at [483, 549] on li "3 - Motor Vehicle (S1) - Cal. Civ. Proc. Code § 704.010" at bounding box center [541, 559] width 383 height 24
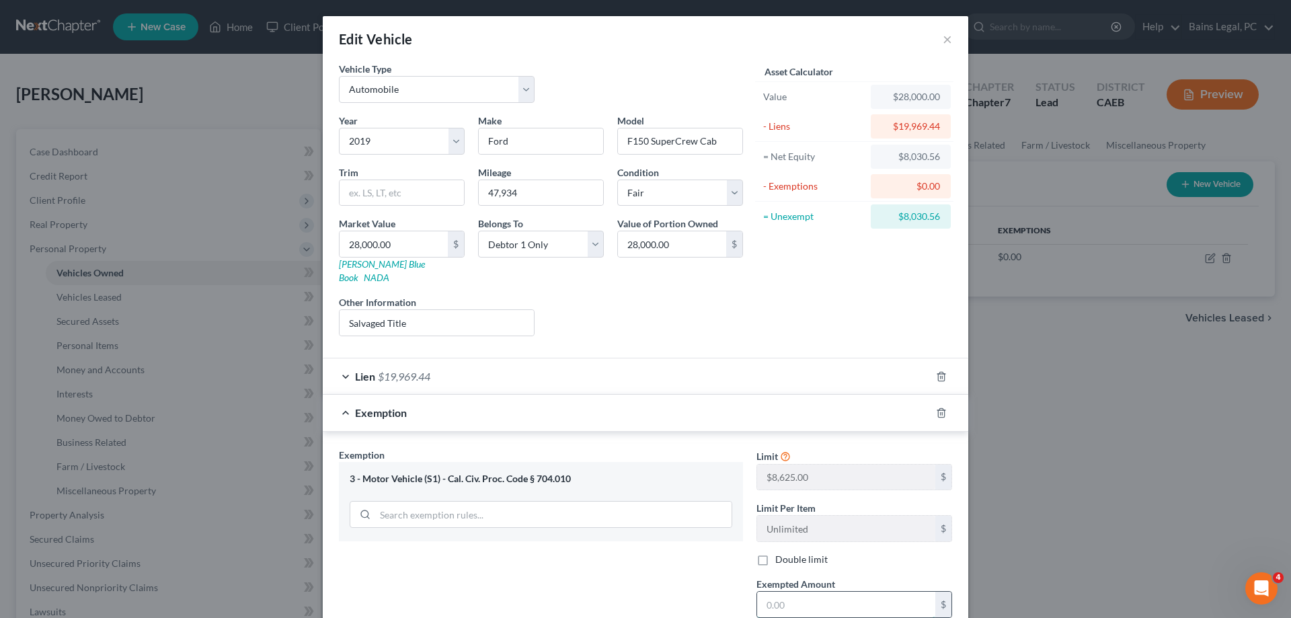
click at [792, 597] on input "text" at bounding box center [846, 605] width 178 height 26
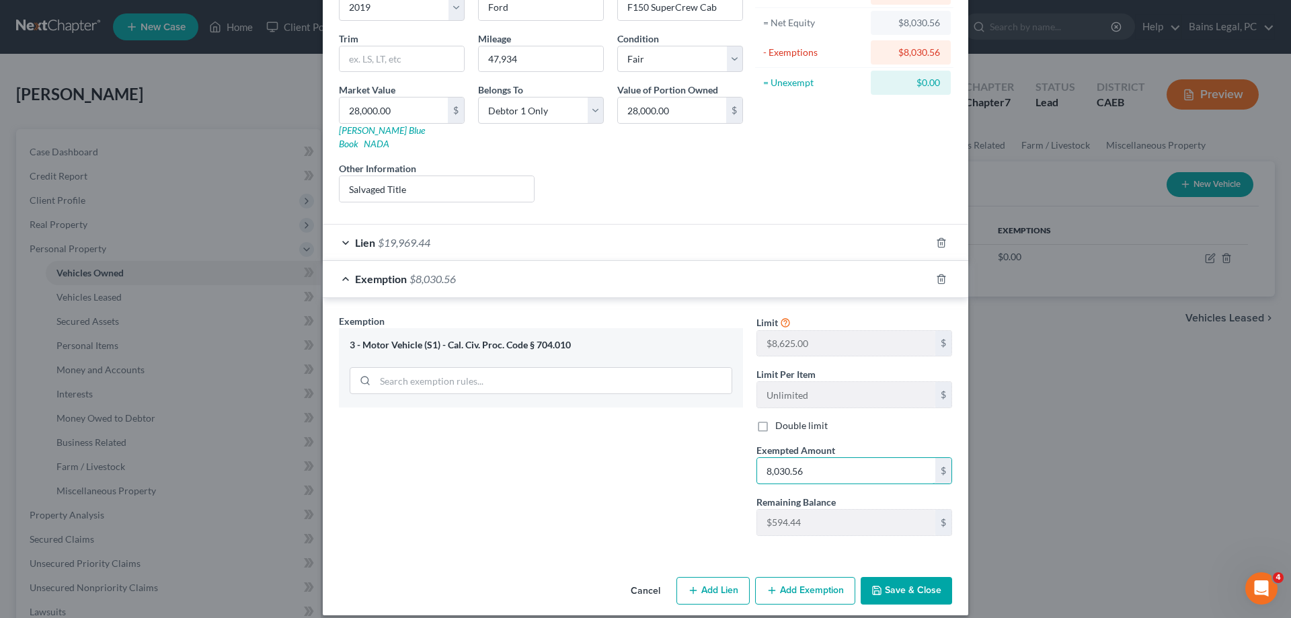
type input "8,030.56"
click at [897, 579] on button "Save & Close" at bounding box center [905, 591] width 91 height 28
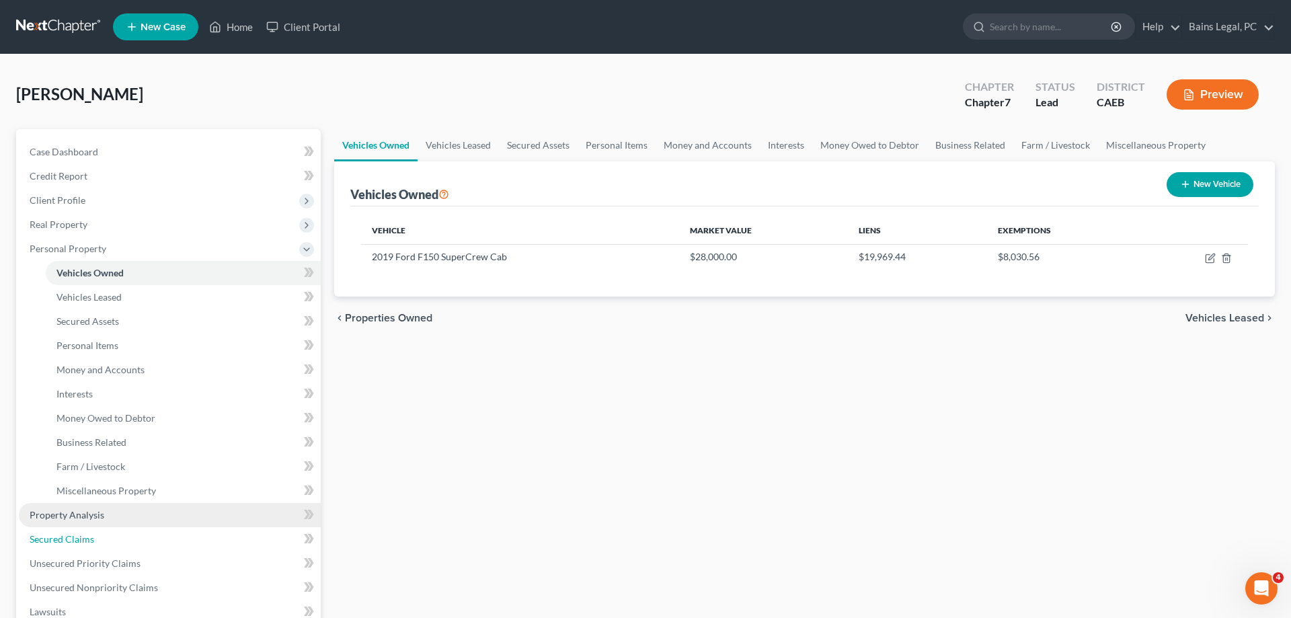
drag, startPoint x: 88, startPoint y: 532, endPoint x: 162, endPoint y: 524, distance: 74.3
click at [88, 533] on link "Secured Claims" at bounding box center [170, 539] width 302 height 24
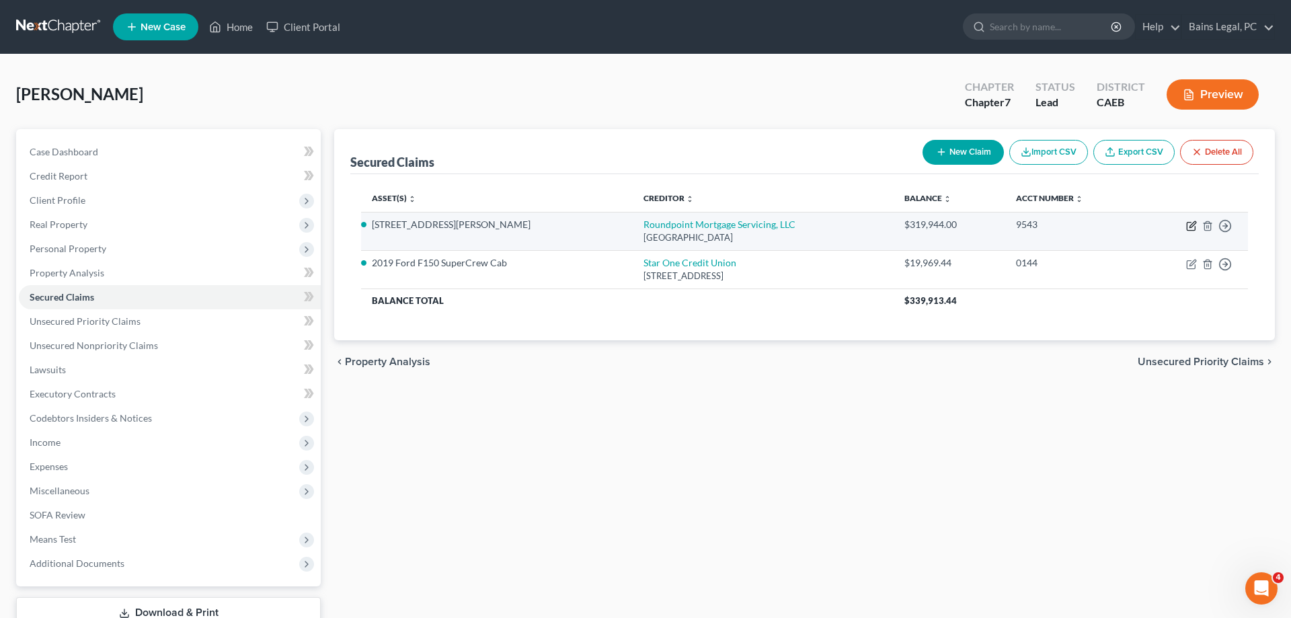
click at [1189, 227] on icon "button" at bounding box center [1191, 226] width 11 height 11
select select "45"
select select "3"
select select "16"
select select "4"
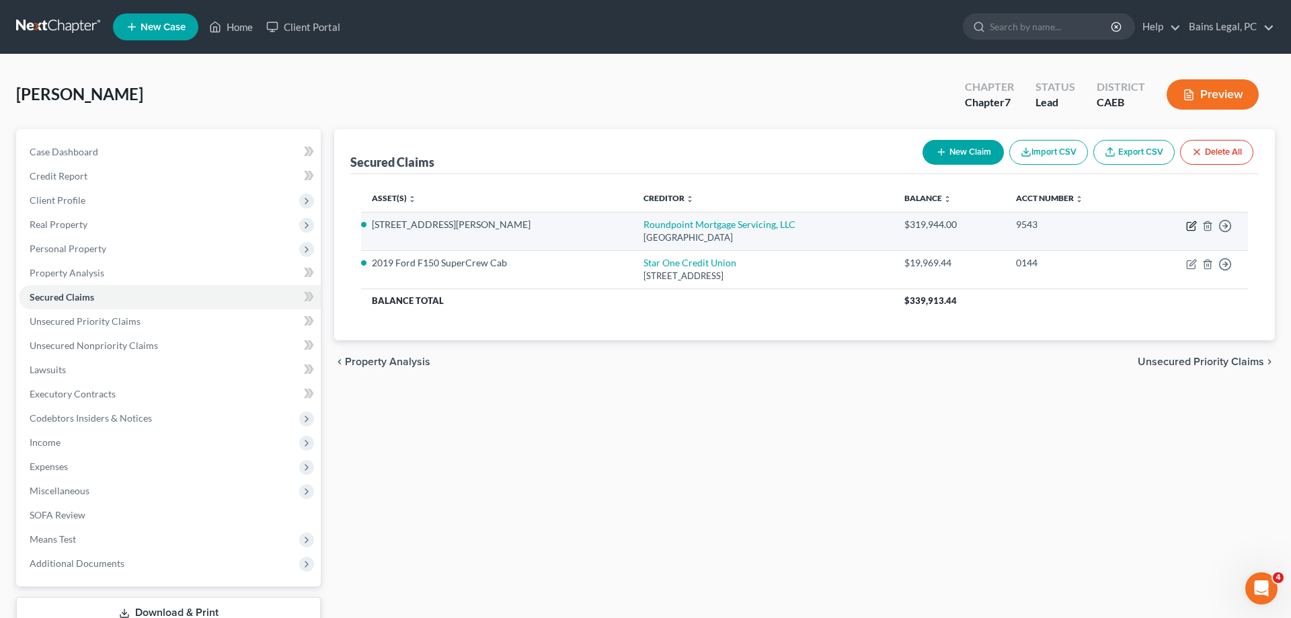
select select "0"
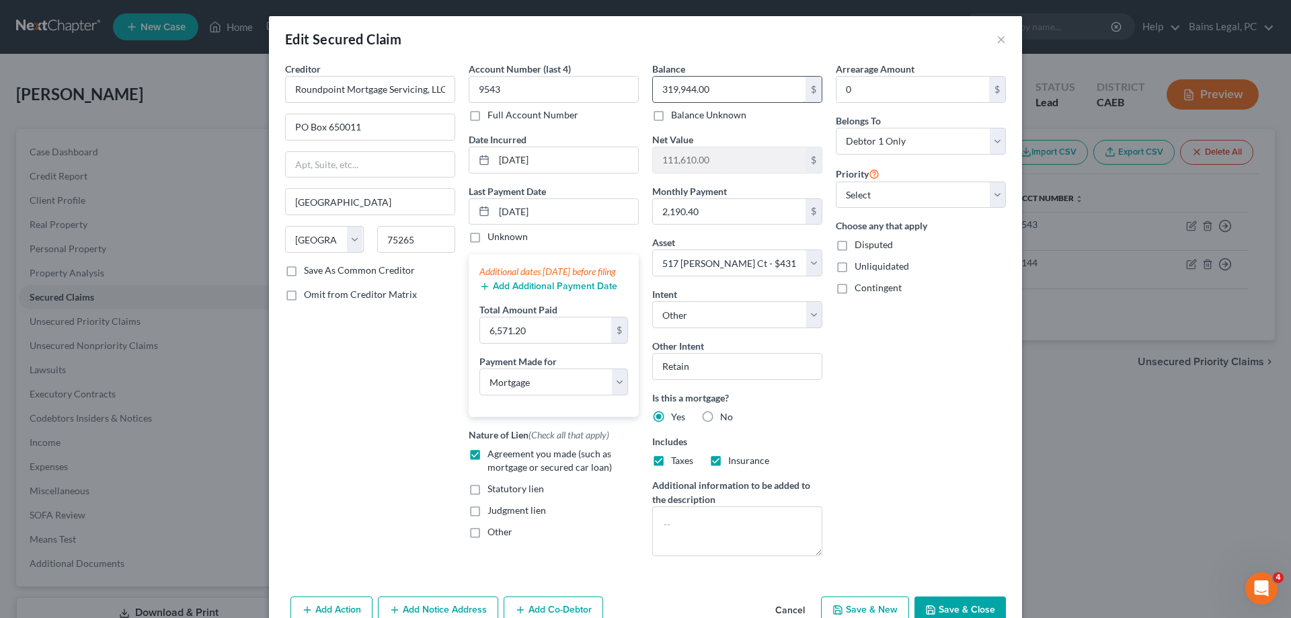
click at [746, 90] on input "319,944.00" at bounding box center [729, 90] width 153 height 26
type input "319,233"
drag, startPoint x: 569, startPoint y: 214, endPoint x: 380, endPoint y: 204, distance: 189.2
click at [494, 202] on input "[DATE]" at bounding box center [566, 212] width 144 height 26
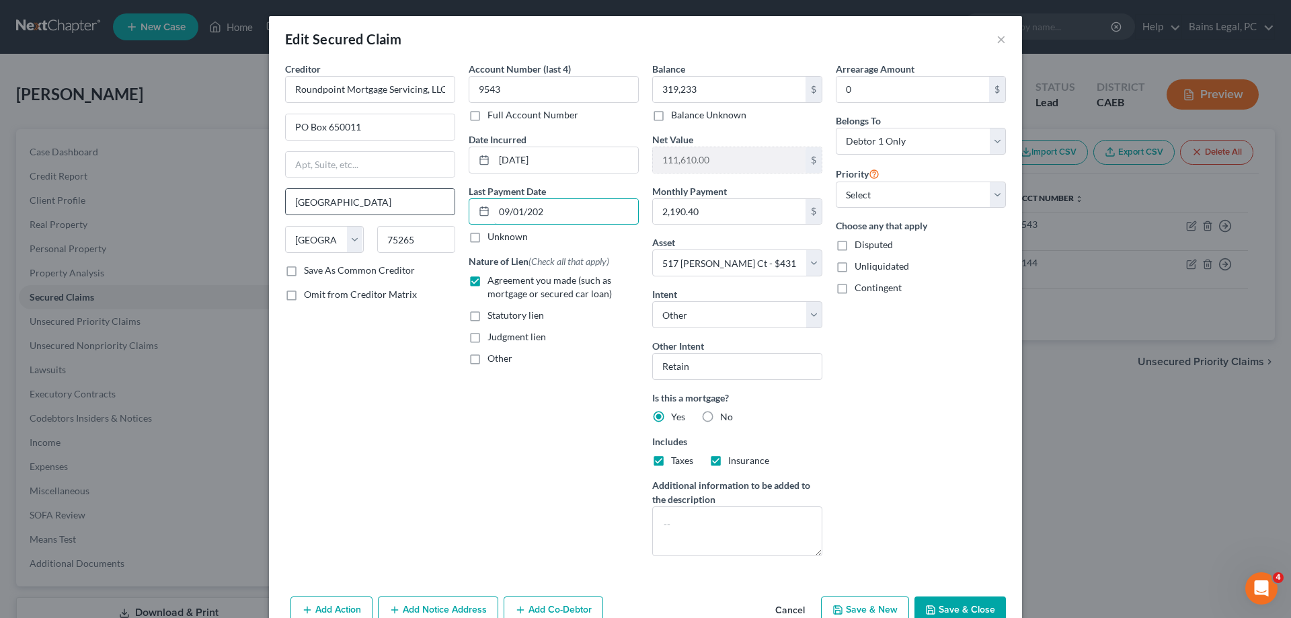
type input "[DATE]"
select select "3"
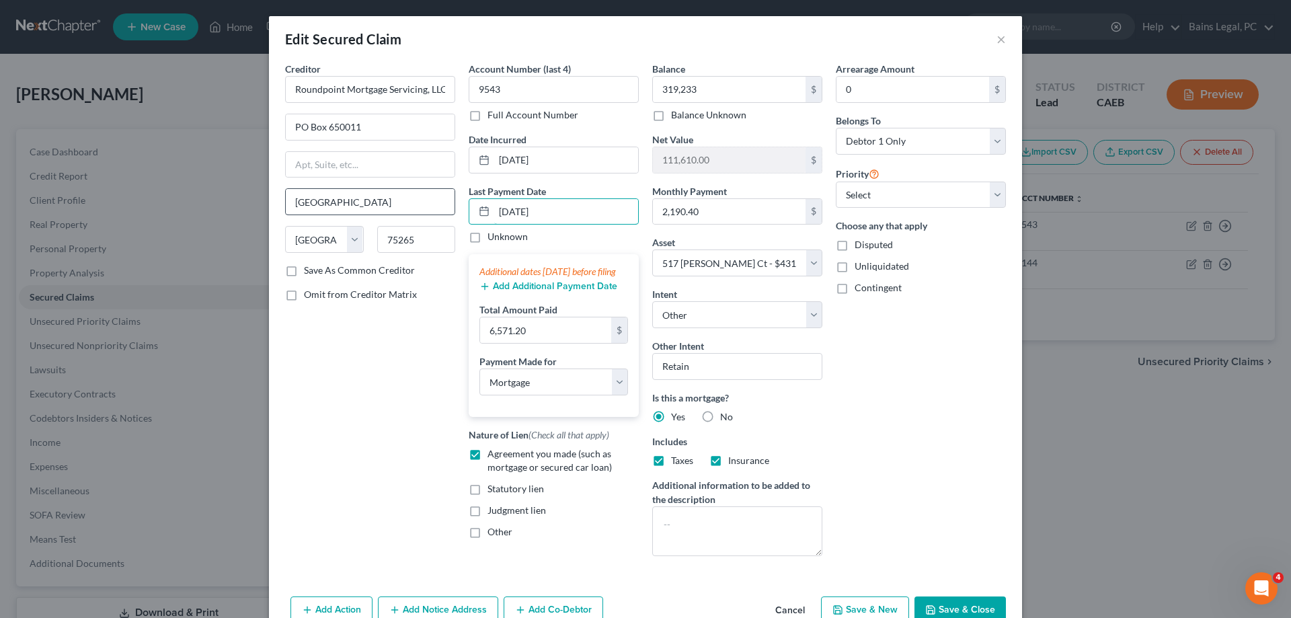
type input "[DATE]"
click at [560, 343] on input "6,571.20" at bounding box center [545, 330] width 131 height 26
type input "6,514.29"
click at [723, 209] on input "2,190.40" at bounding box center [729, 212] width 153 height 26
type input "2,171.43"
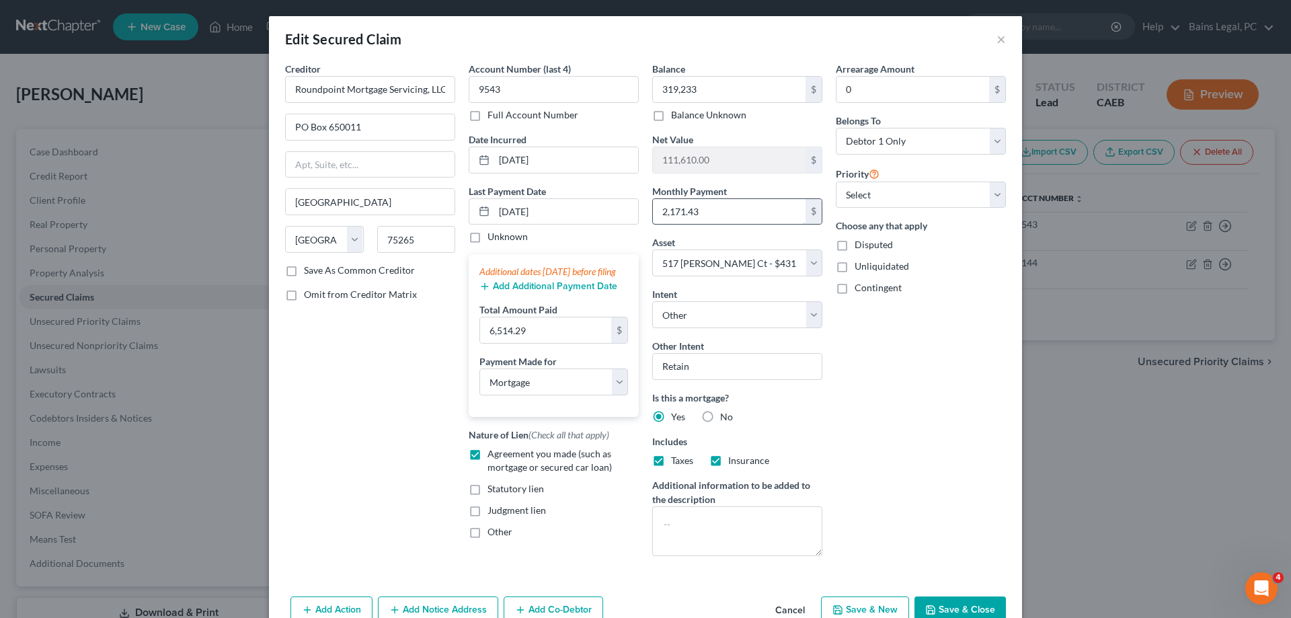
click at [719, 221] on input "2,171.43" at bounding box center [729, 212] width 153 height 26
click at [971, 607] on button "Save & Close" at bounding box center [959, 610] width 91 height 28
select select
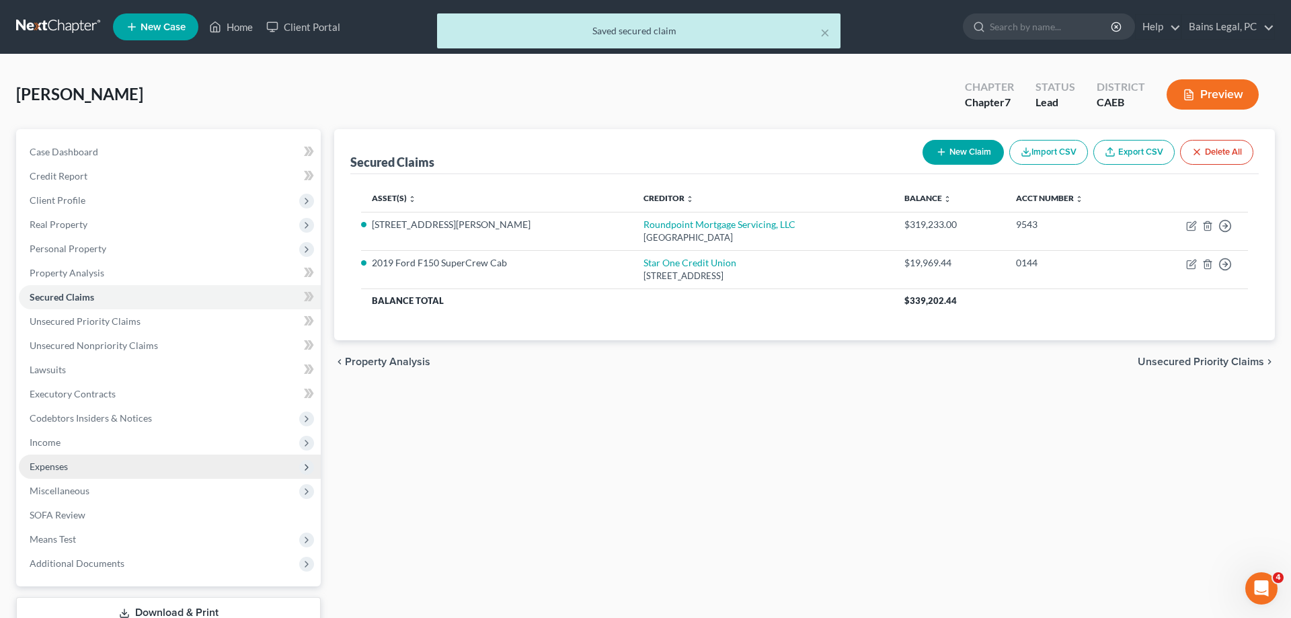
drag, startPoint x: 72, startPoint y: 467, endPoint x: 81, endPoint y: 471, distance: 9.4
click at [72, 467] on span "Expenses" at bounding box center [170, 466] width 302 height 24
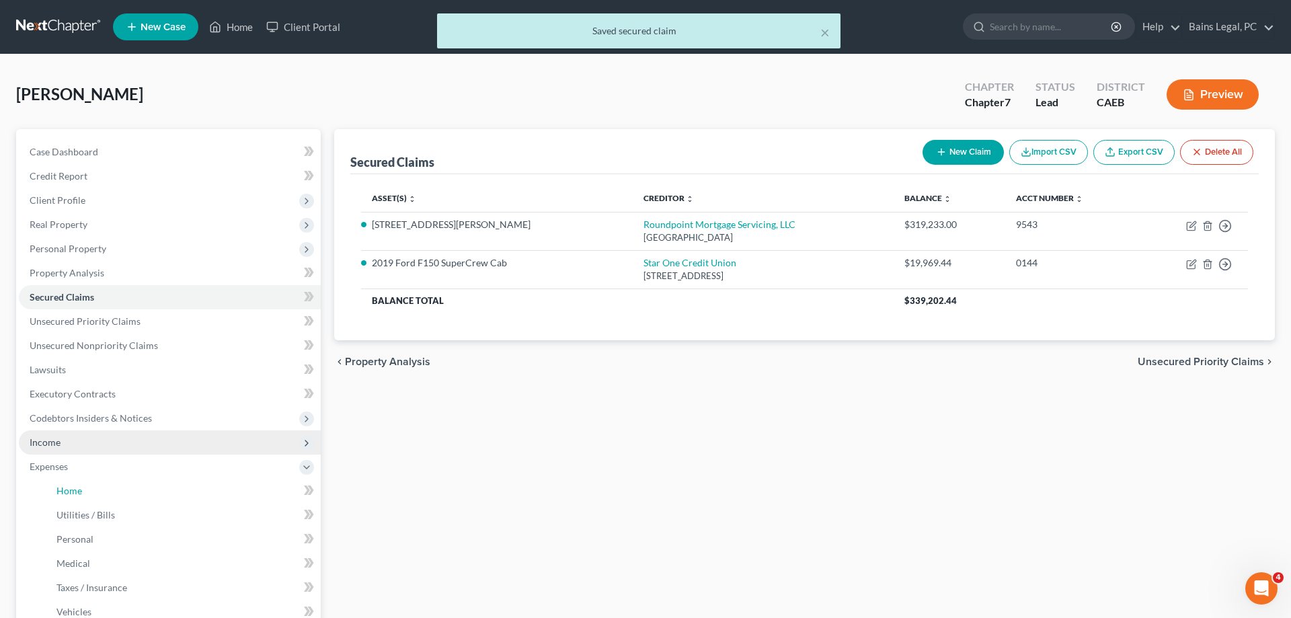
drag, startPoint x: 78, startPoint y: 491, endPoint x: 247, endPoint y: 435, distance: 177.7
click at [78, 492] on span "Home" at bounding box center [69, 490] width 26 height 11
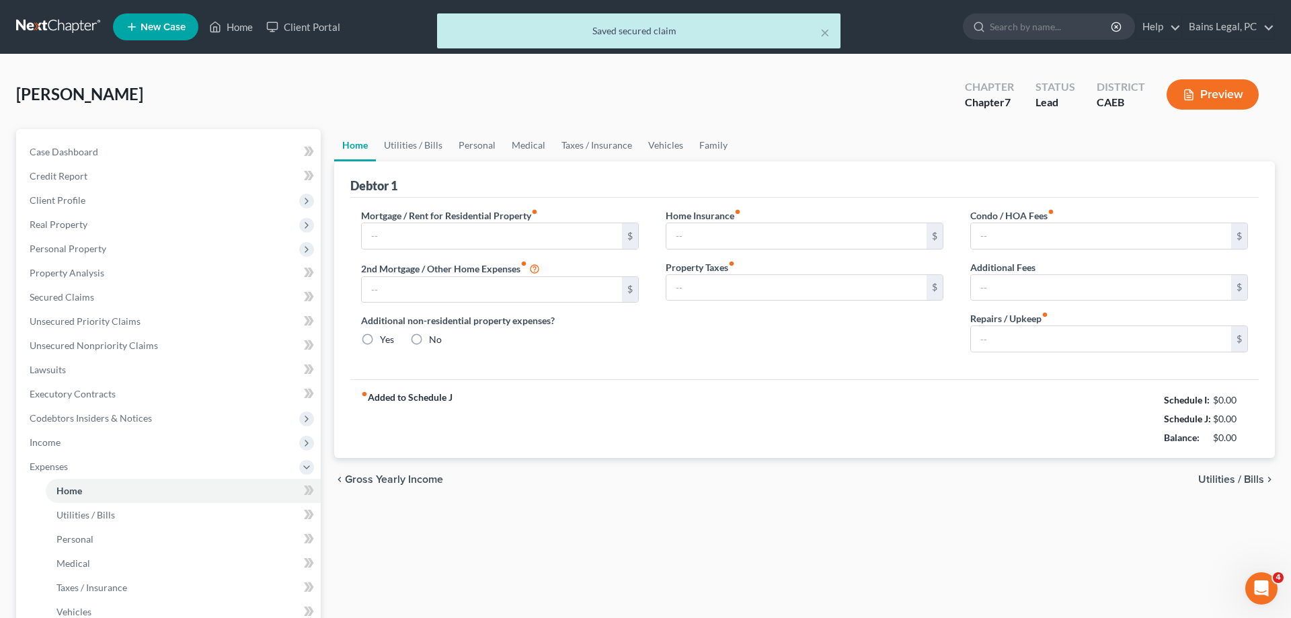
type input "2,190.40"
type input "0.00"
radio input "true"
type input "0.00"
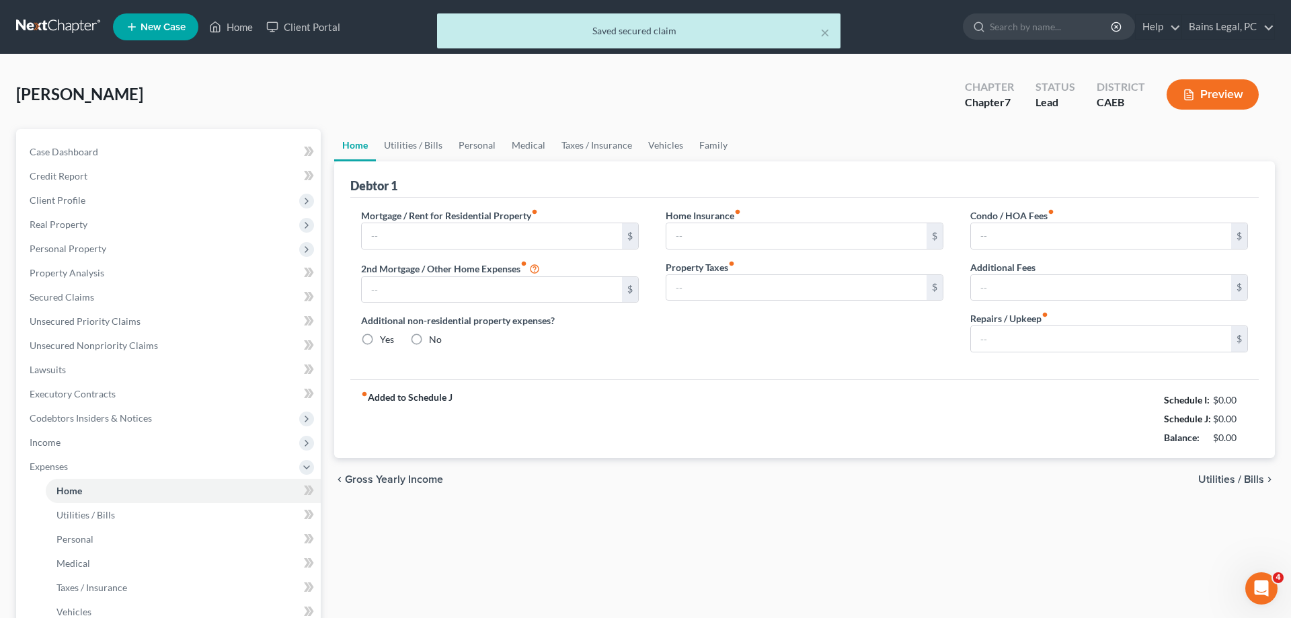
type input "0.00"
click at [460, 227] on input "2,190.40" at bounding box center [492, 236] width 260 height 26
paste input "71.43"
click at [545, 292] on input "0.00" at bounding box center [492, 290] width 260 height 26
drag, startPoint x: 913, startPoint y: 421, endPoint x: 1273, endPoint y: 262, distance: 393.4
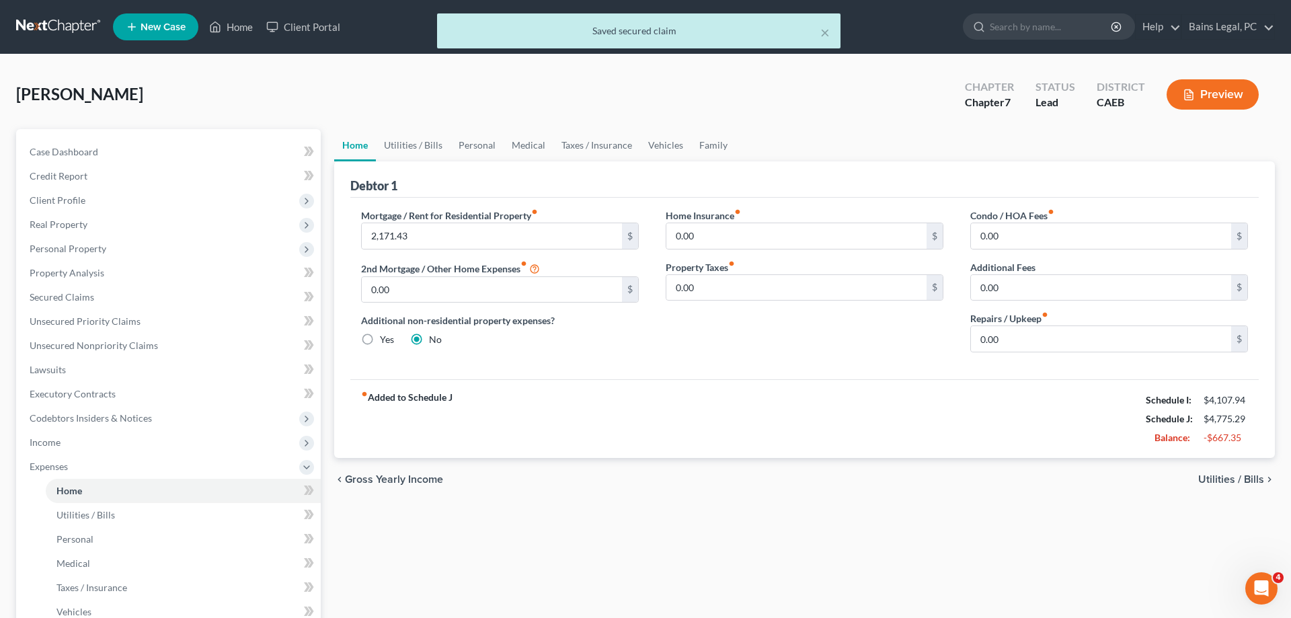
click at [914, 421] on div "fiber_manual_record Added to Schedule J Schedule I: $4,107.94 Schedule J: $4,77…" at bounding box center [804, 418] width 908 height 79
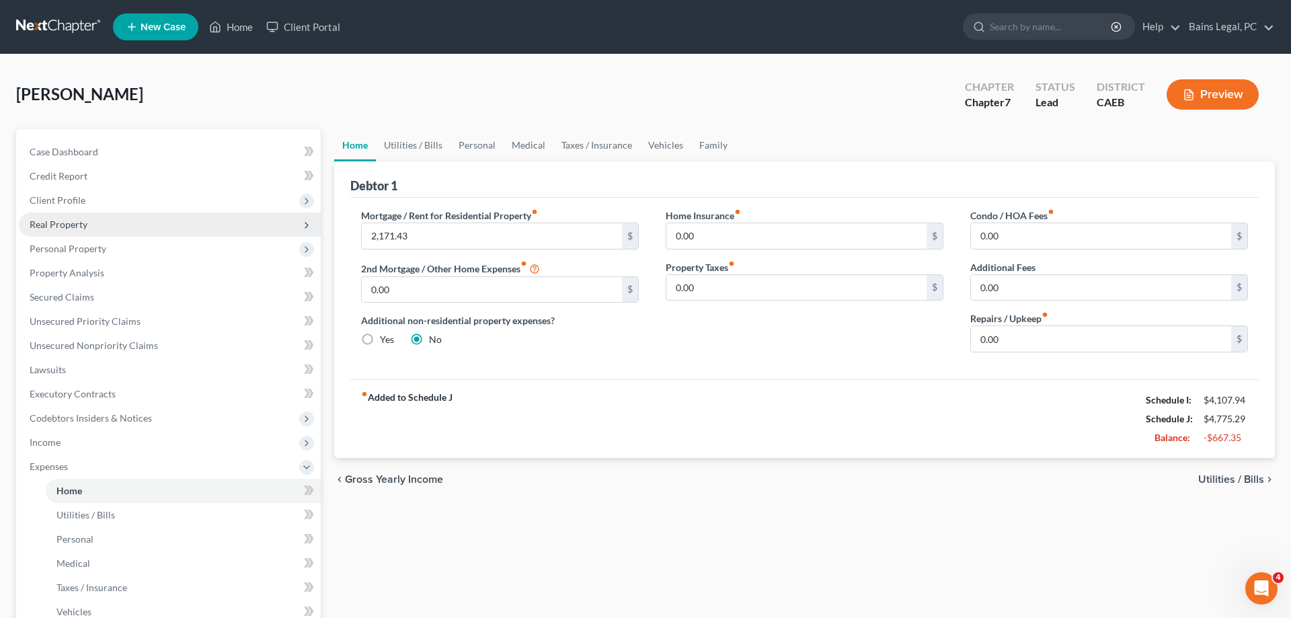
click at [107, 233] on span "Real Property" at bounding box center [170, 224] width 302 height 24
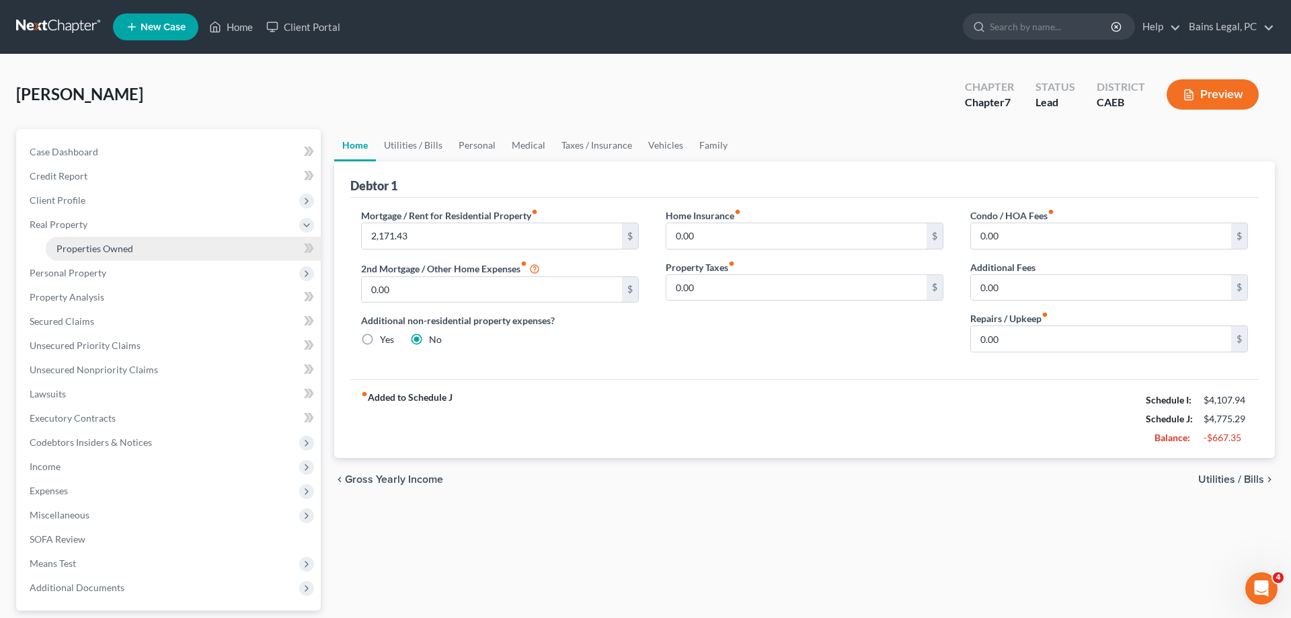
click at [112, 246] on span "Properties Owned" at bounding box center [94, 248] width 77 height 11
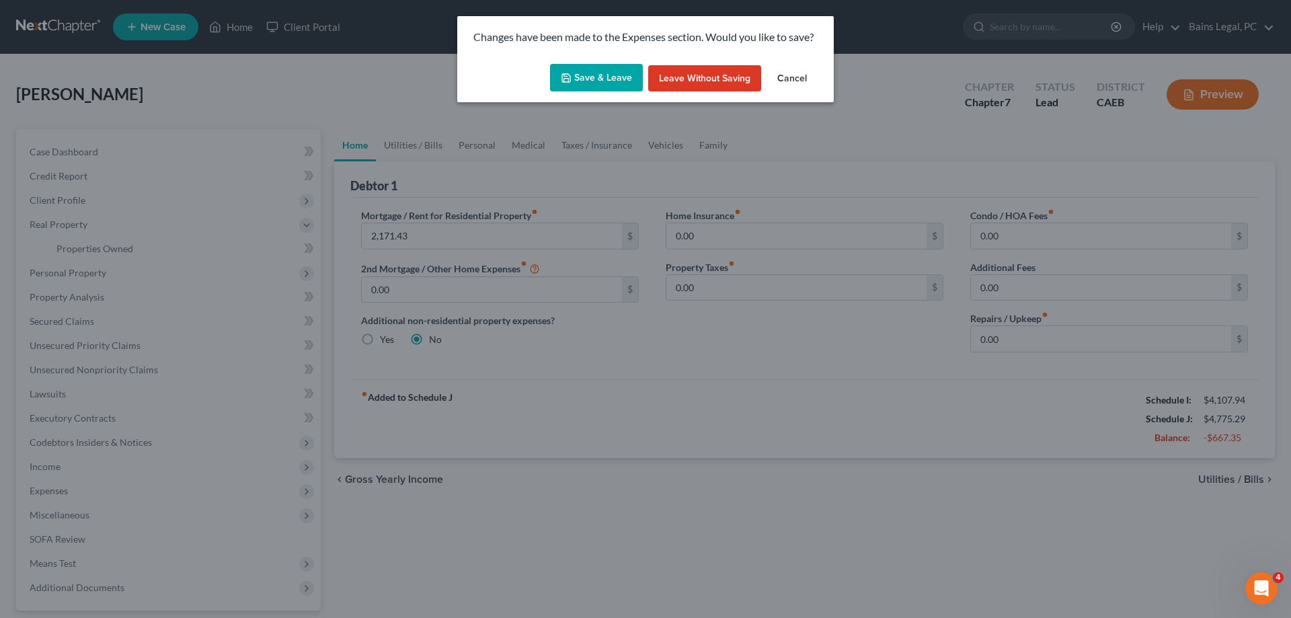
click at [590, 85] on button "Save & Leave" at bounding box center [596, 78] width 93 height 28
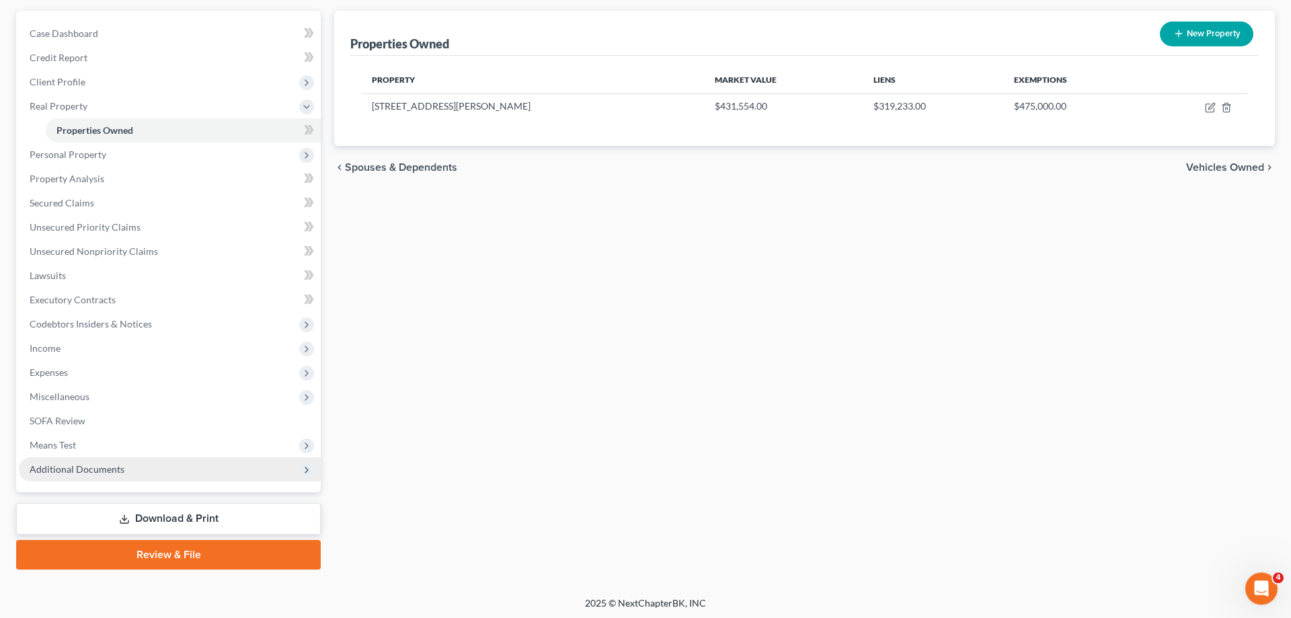
scroll to position [120, 0]
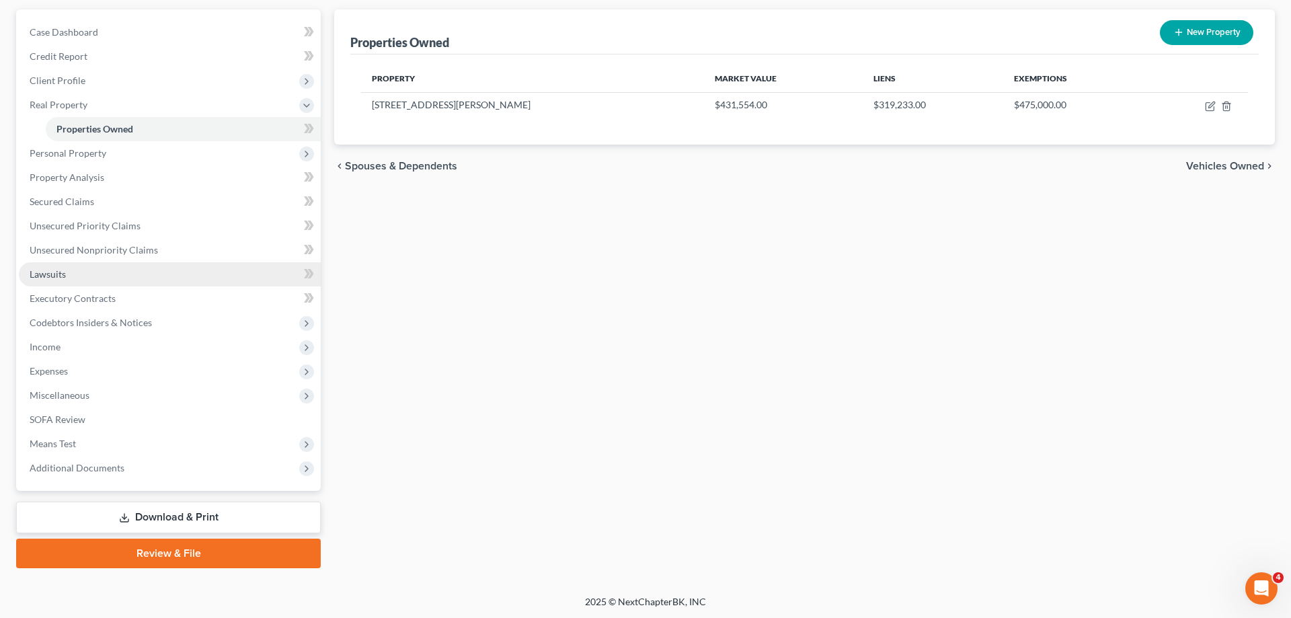
click at [81, 278] on link "Lawsuits" at bounding box center [170, 274] width 302 height 24
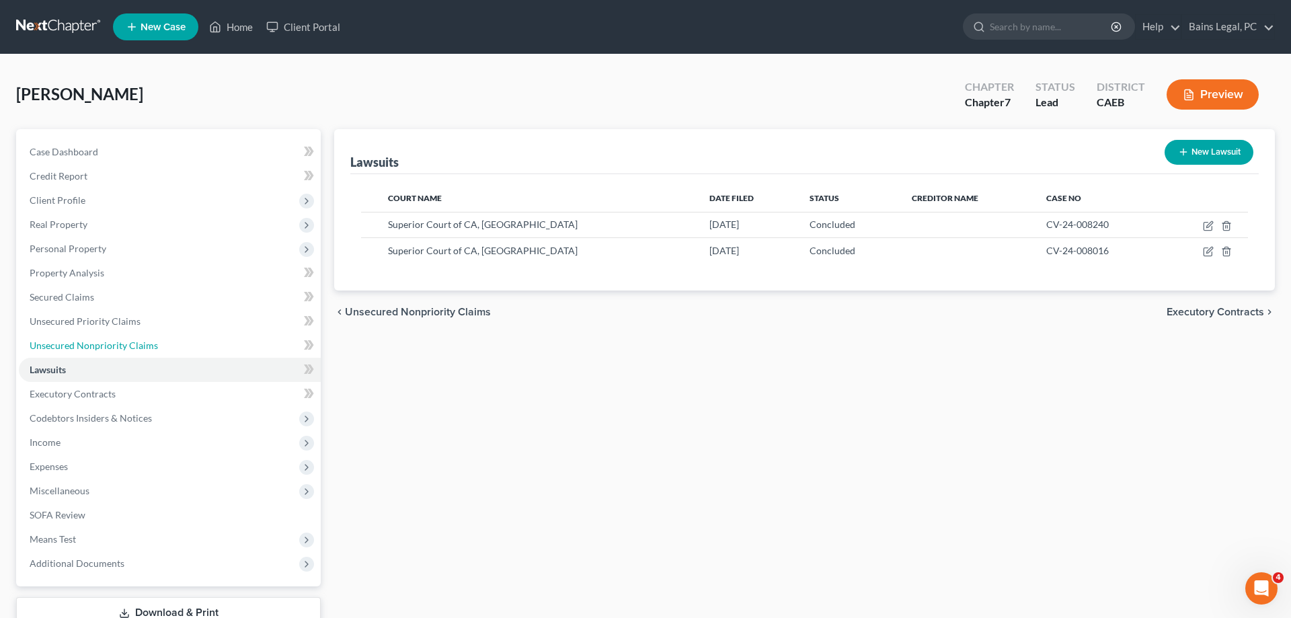
click at [130, 342] on span "Unsecured Nonpriority Claims" at bounding box center [94, 344] width 128 height 11
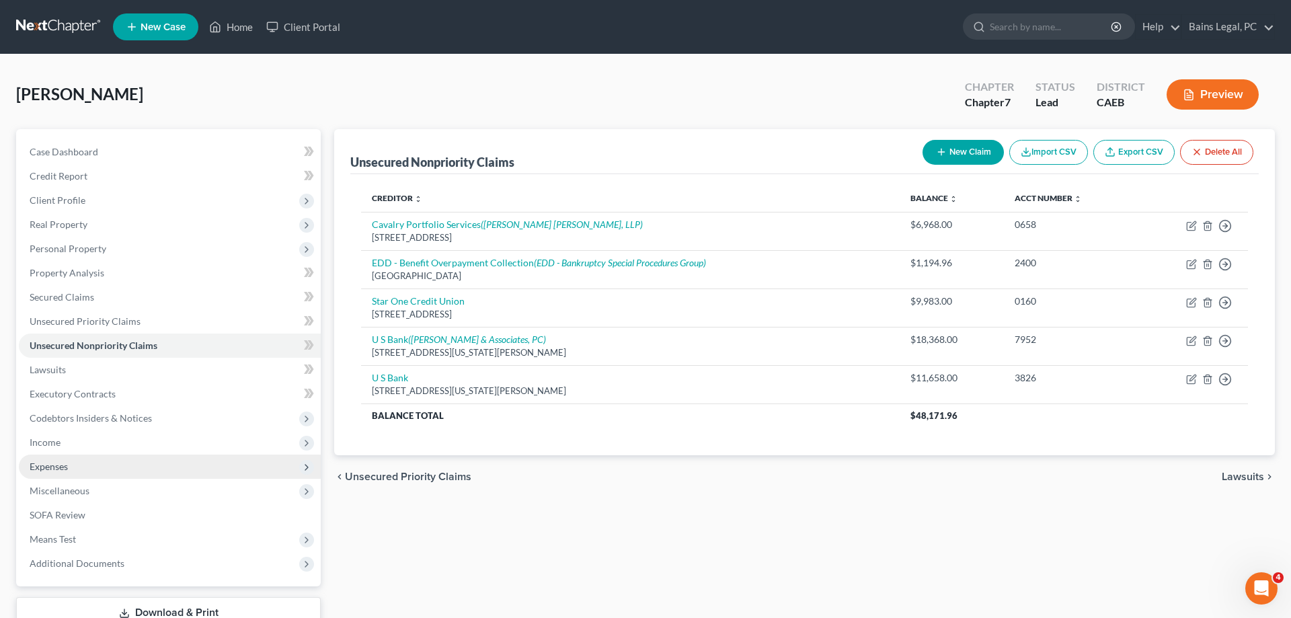
click at [98, 444] on span "Income" at bounding box center [170, 442] width 302 height 24
click at [114, 465] on span "Employment Income" at bounding box center [99, 466] width 86 height 11
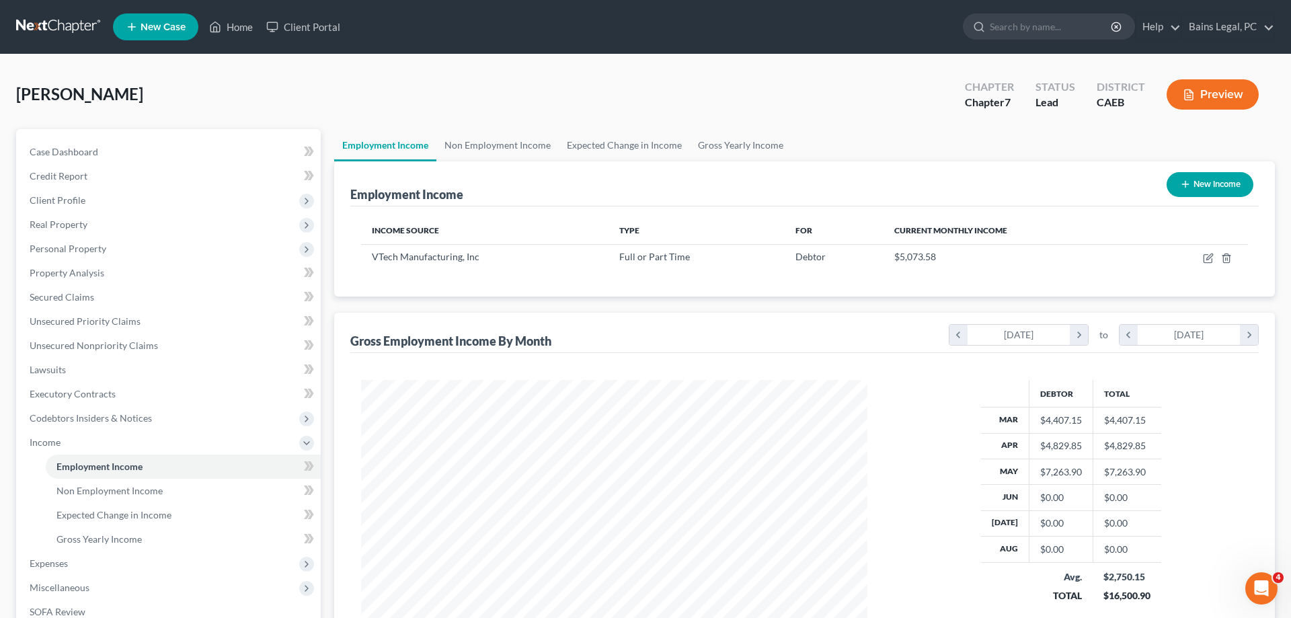
scroll to position [253, 533]
click at [1209, 262] on icon "button" at bounding box center [1208, 258] width 11 height 11
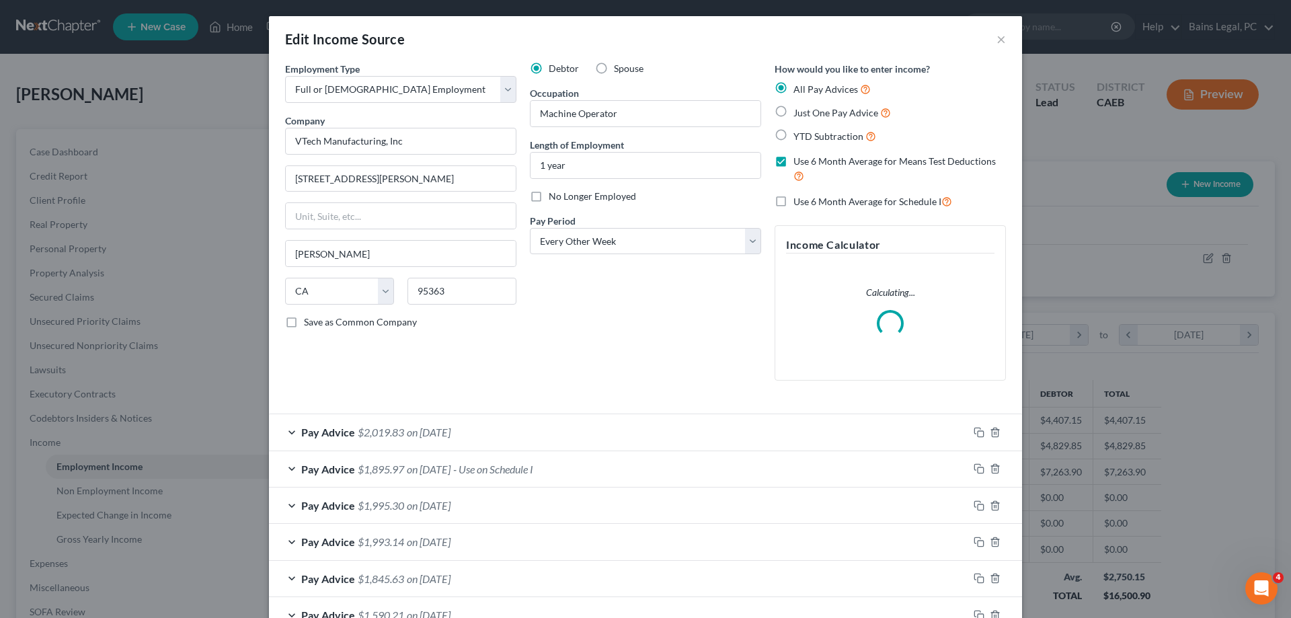
scroll to position [345, 0]
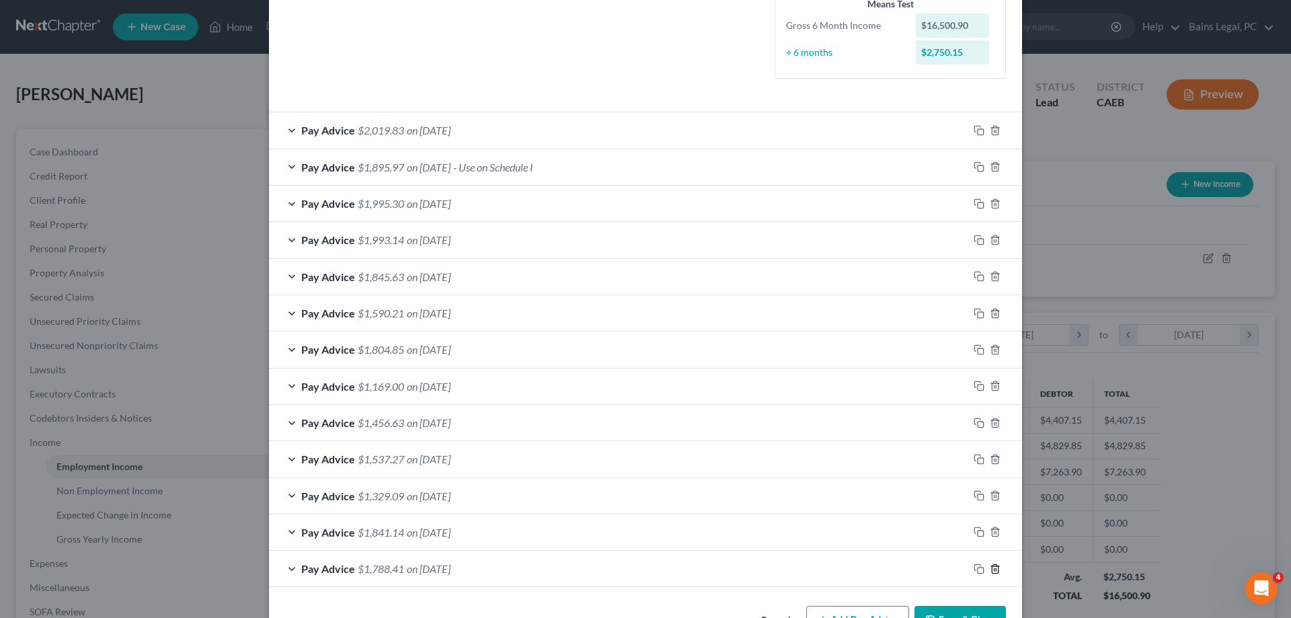
click at [996, 573] on icon "button" at bounding box center [995, 568] width 6 height 9
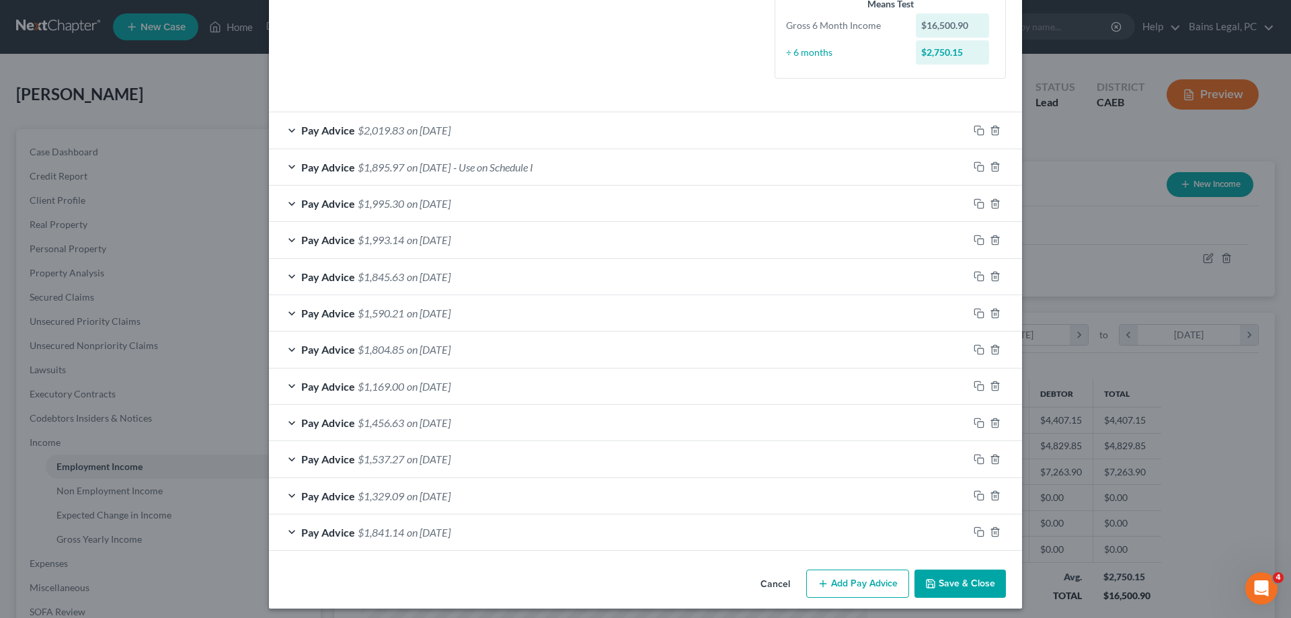
click at [1000, 538] on div at bounding box center [995, 532] width 54 height 22
click at [995, 533] on icon "button" at bounding box center [995, 531] width 11 height 11
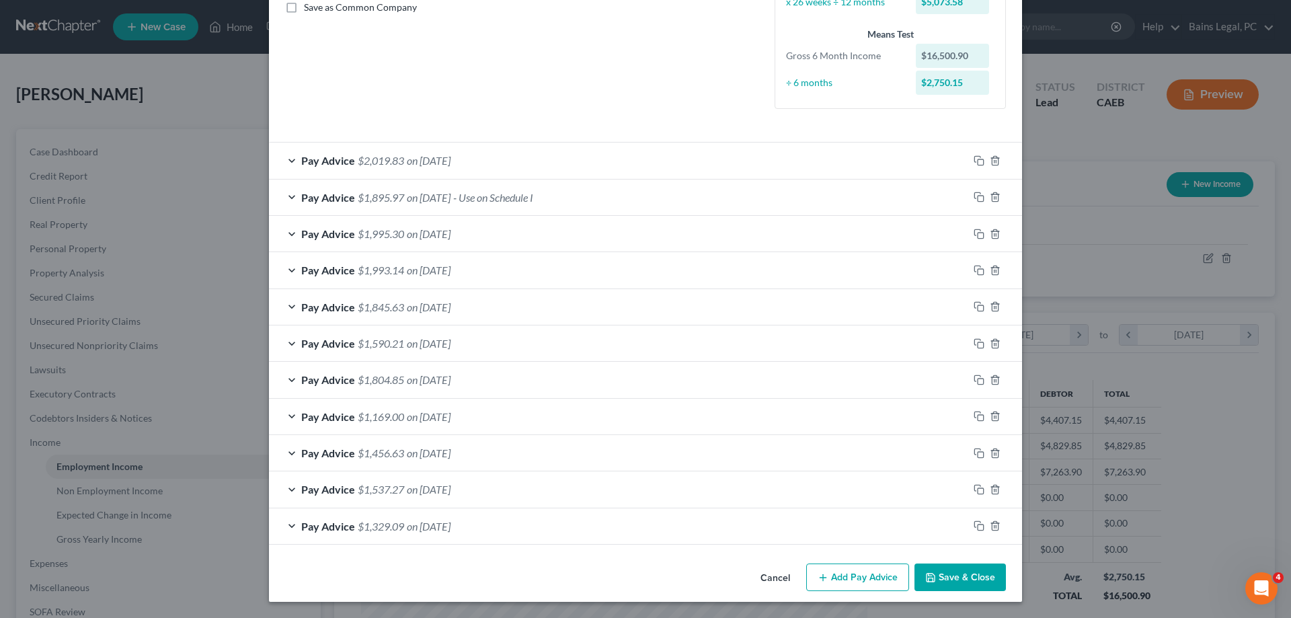
scroll to position [315, 0]
click at [996, 523] on icon "button" at bounding box center [995, 525] width 11 height 11
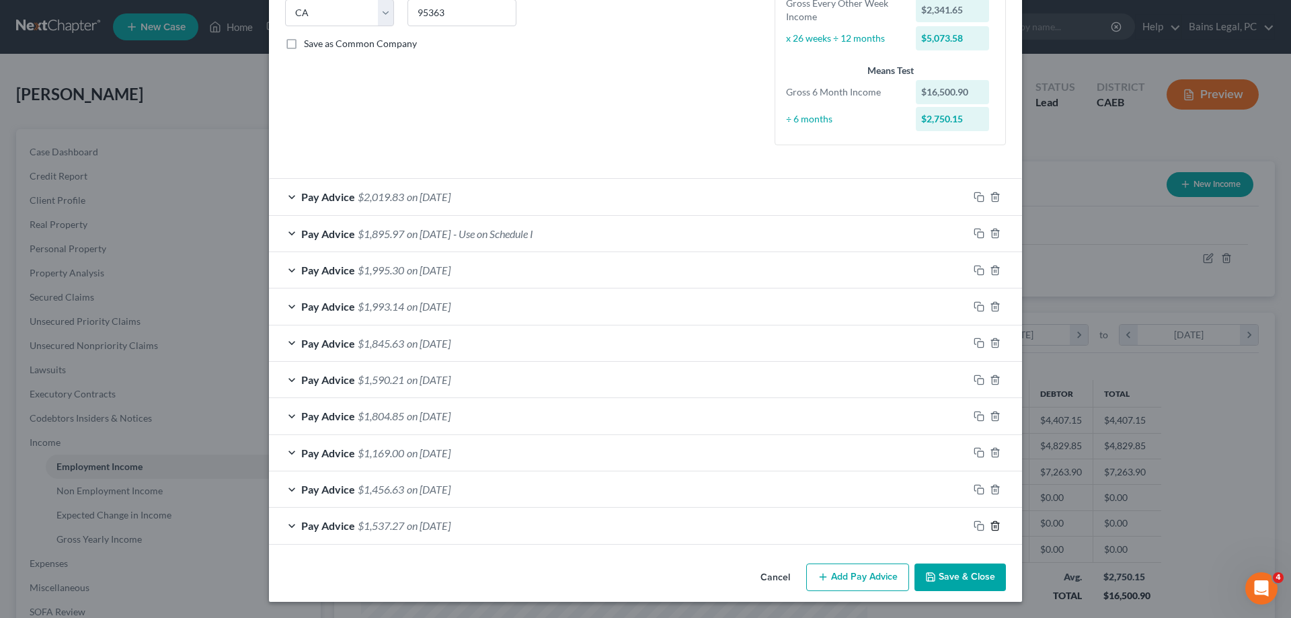
click at [996, 523] on icon "button" at bounding box center [995, 525] width 6 height 9
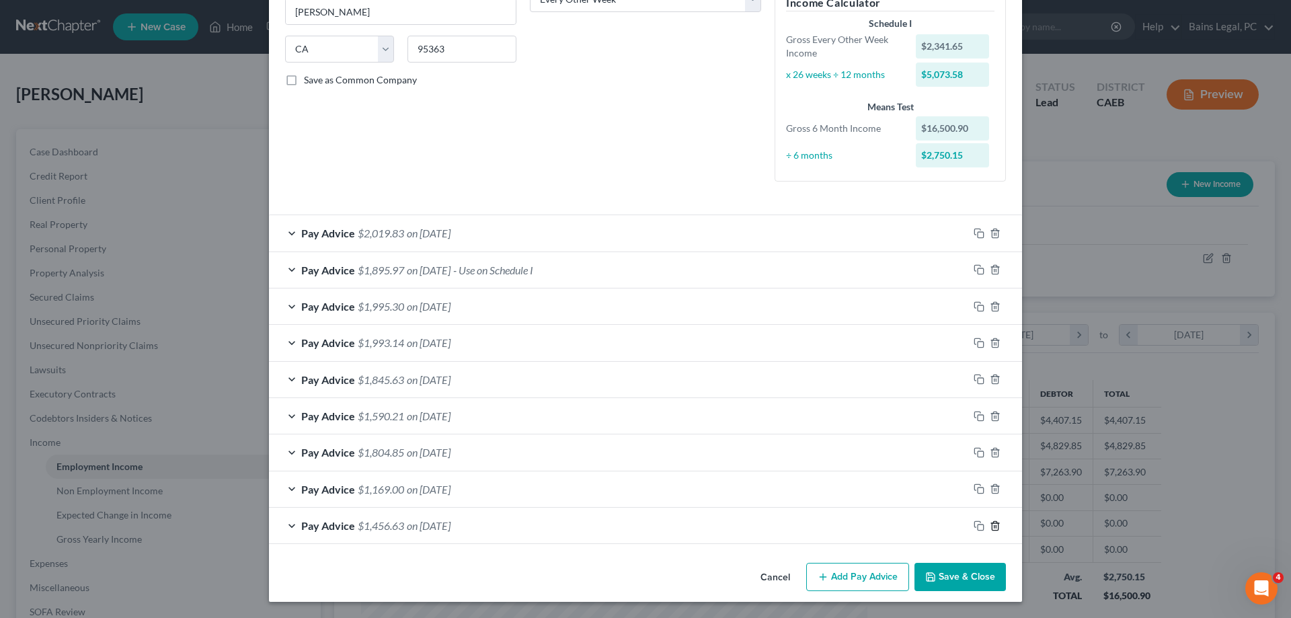
click at [996, 523] on icon "button" at bounding box center [995, 525] width 6 height 9
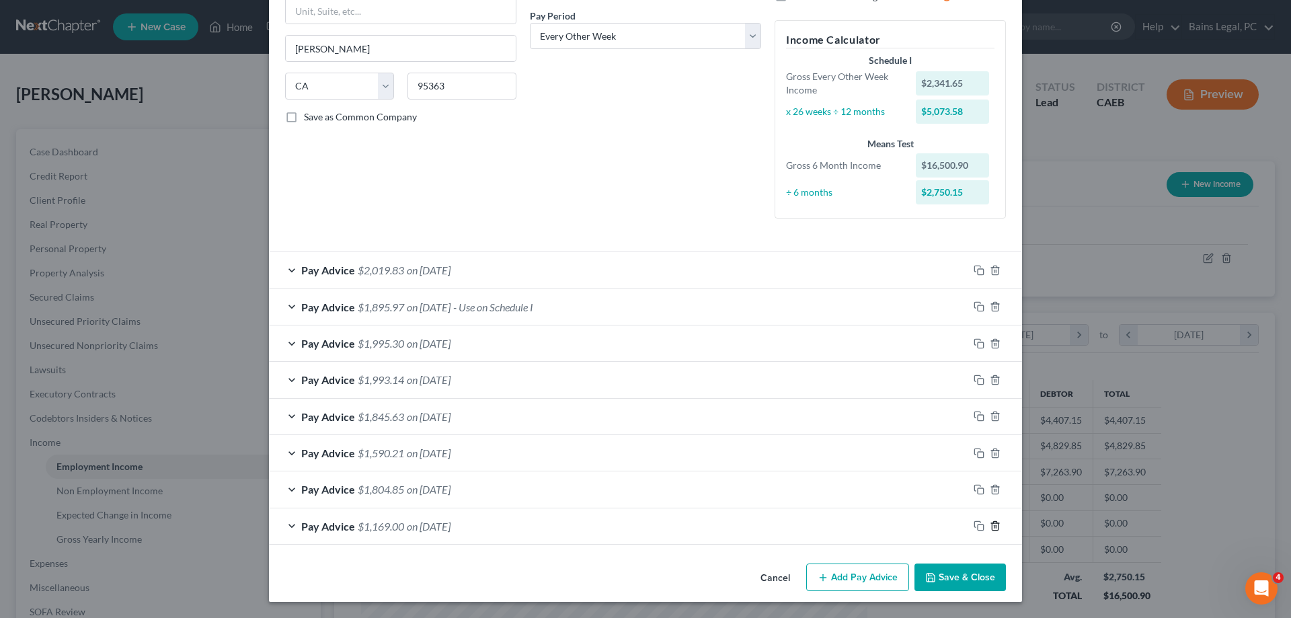
click at [996, 523] on icon "button" at bounding box center [995, 525] width 11 height 11
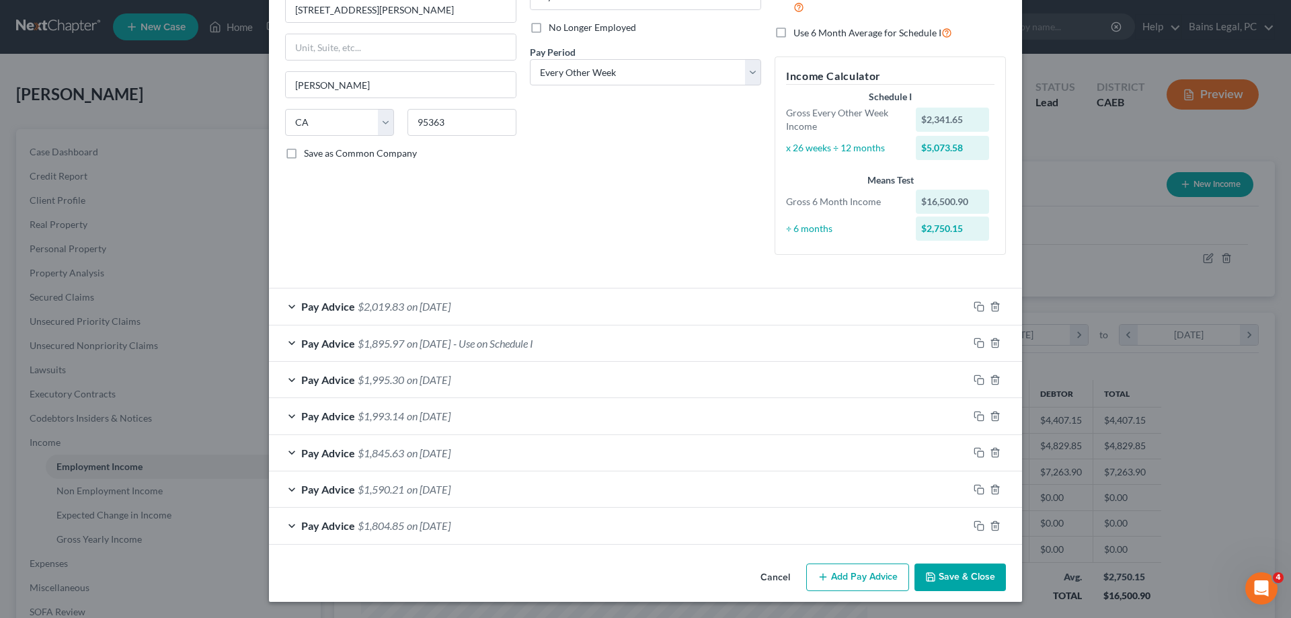
scroll to position [169, 0]
click at [556, 526] on div "Pay Advice $1,804.85 on [DATE]" at bounding box center [618, 526] width 699 height 36
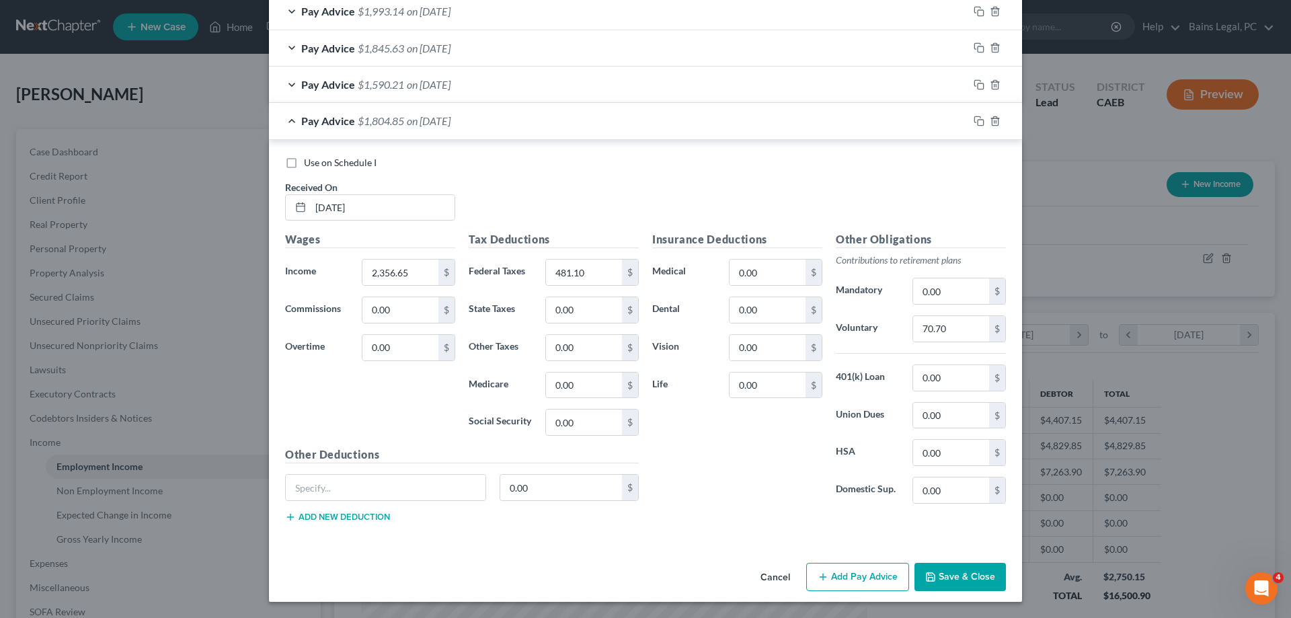
scroll to position [299, 0]
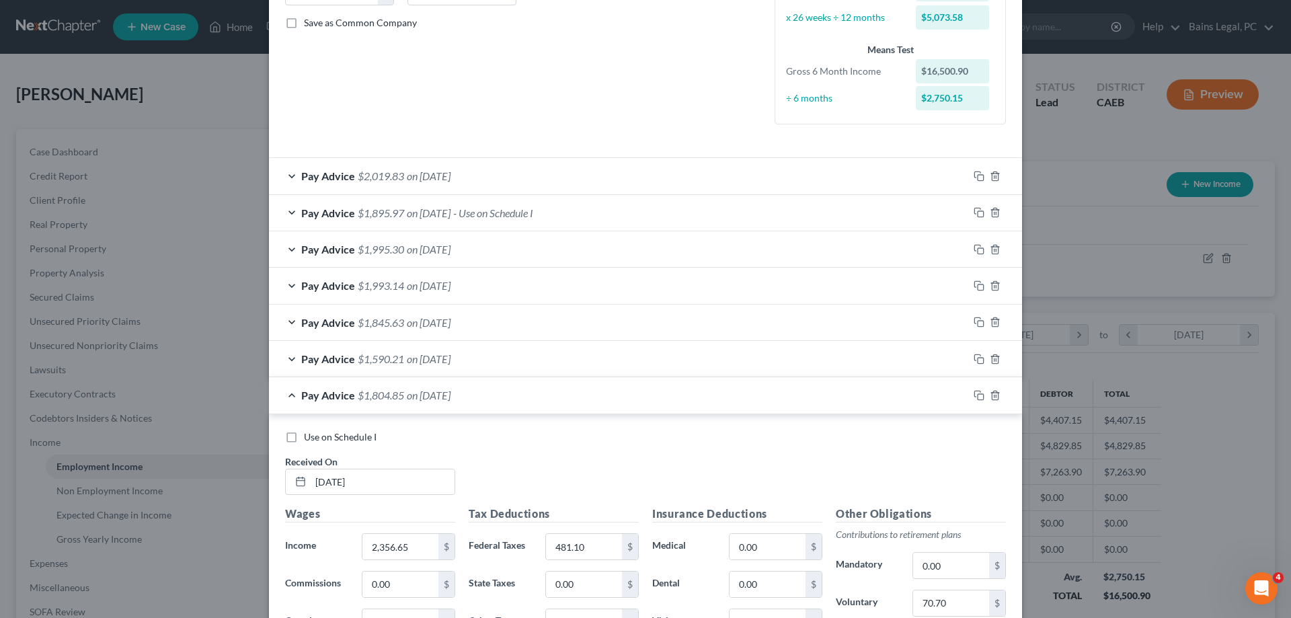
click at [575, 217] on div "Pay Advice $1,895.97 on [DATE] - Use on Schedule I" at bounding box center [618, 213] width 699 height 36
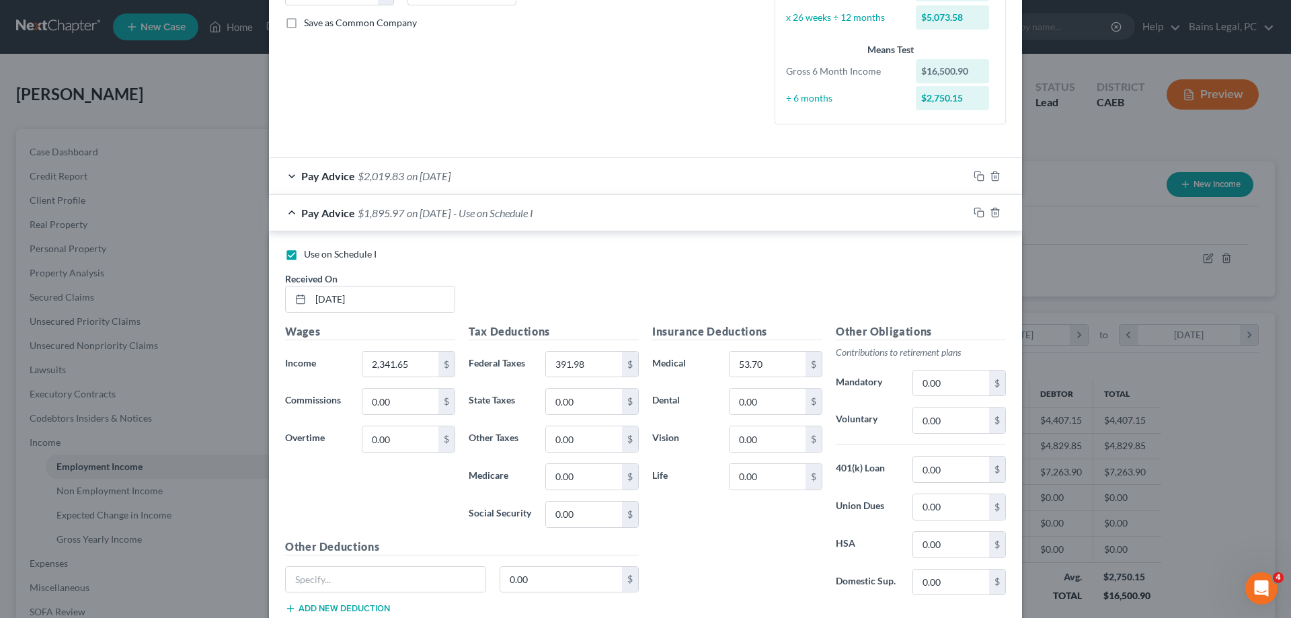
drag, startPoint x: 495, startPoint y: 184, endPoint x: 1000, endPoint y: 198, distance: 504.4
click at [496, 184] on div "Pay Advice $2,019.83 on [DATE]" at bounding box center [618, 176] width 699 height 36
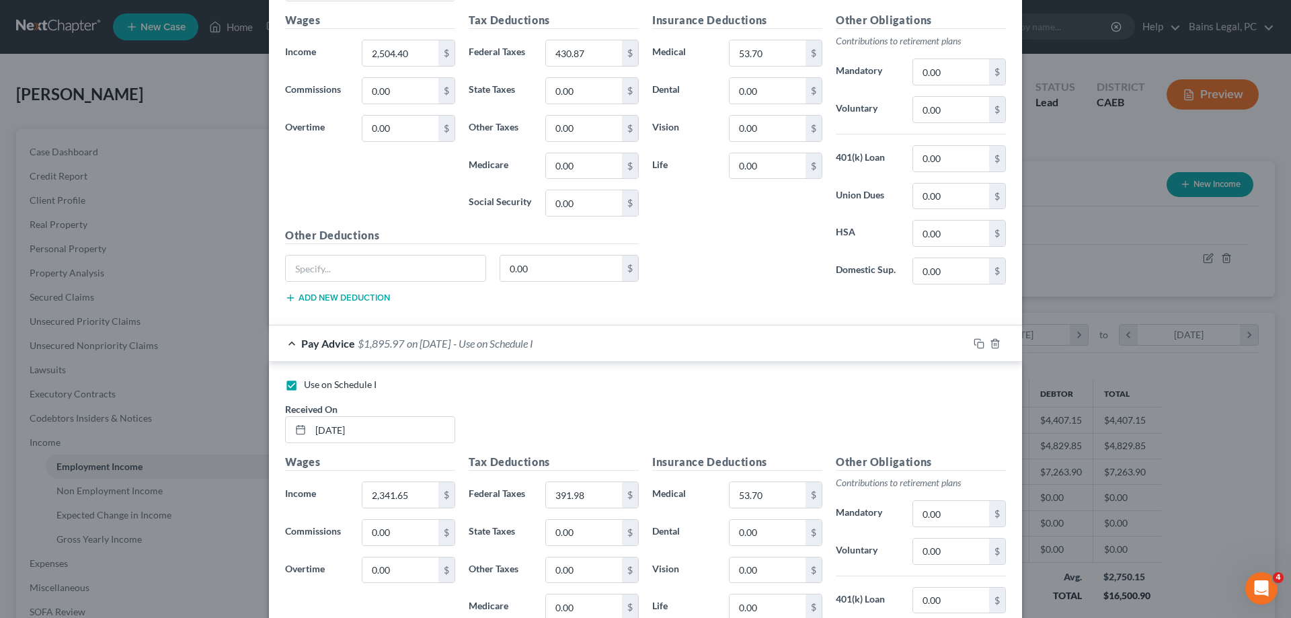
scroll to position [231, 0]
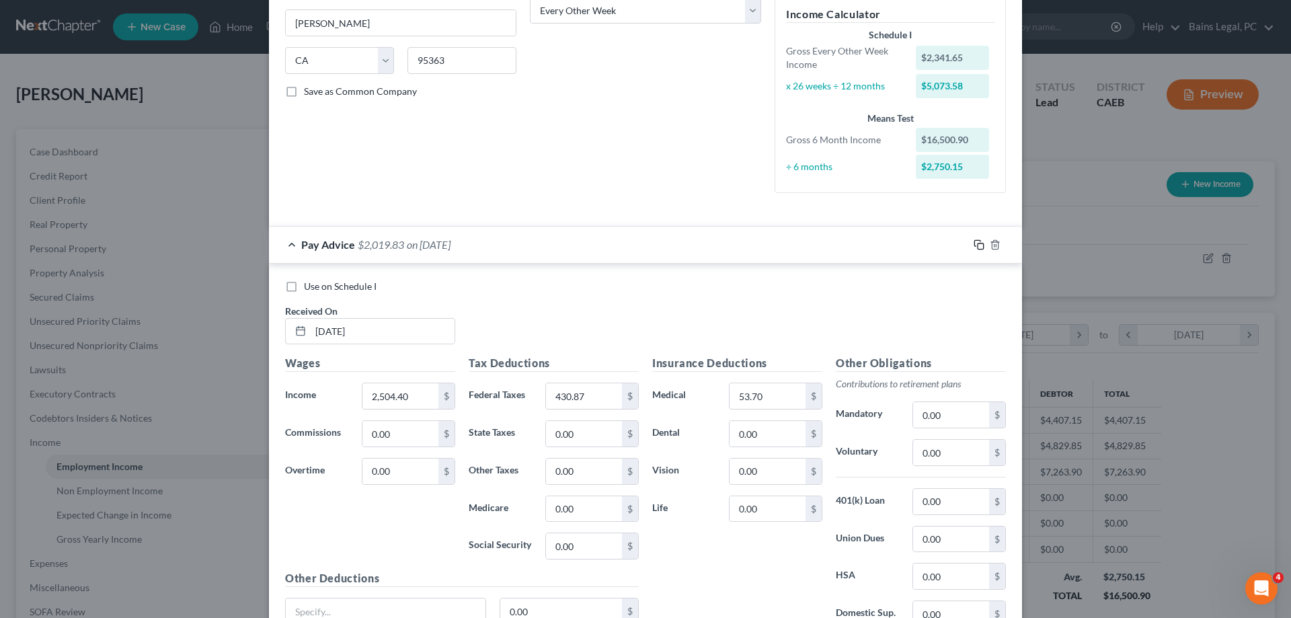
click at [975, 246] on icon "button" at bounding box center [977, 243] width 6 height 6
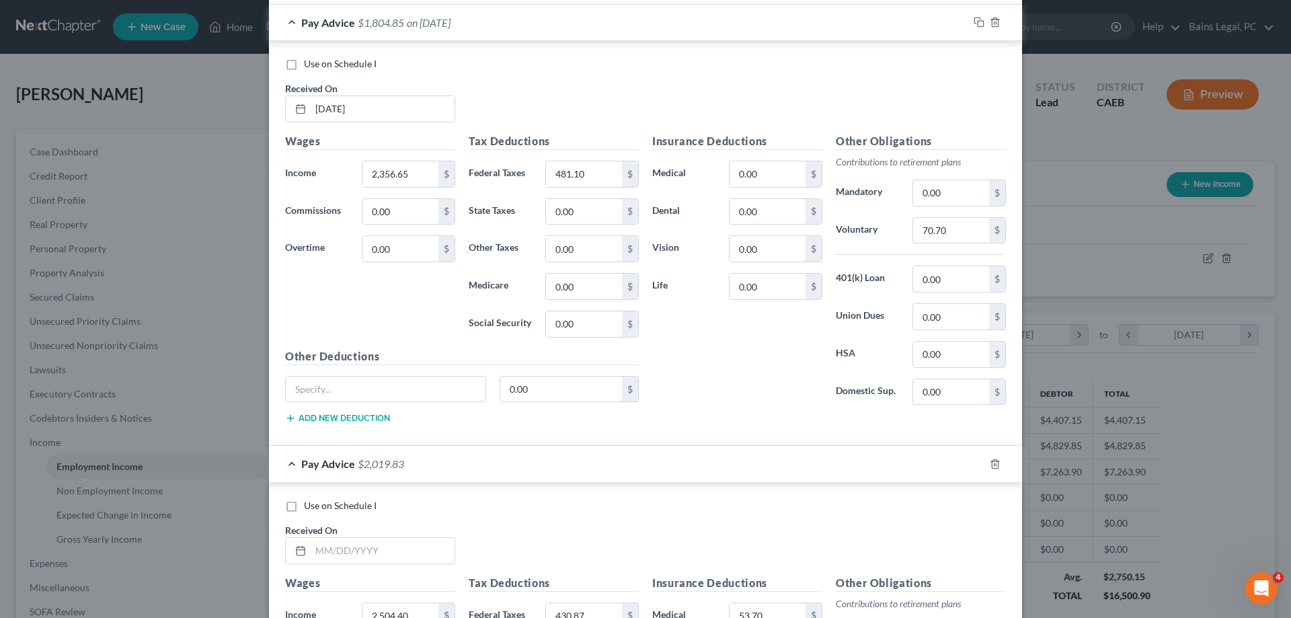
scroll to position [1420, 0]
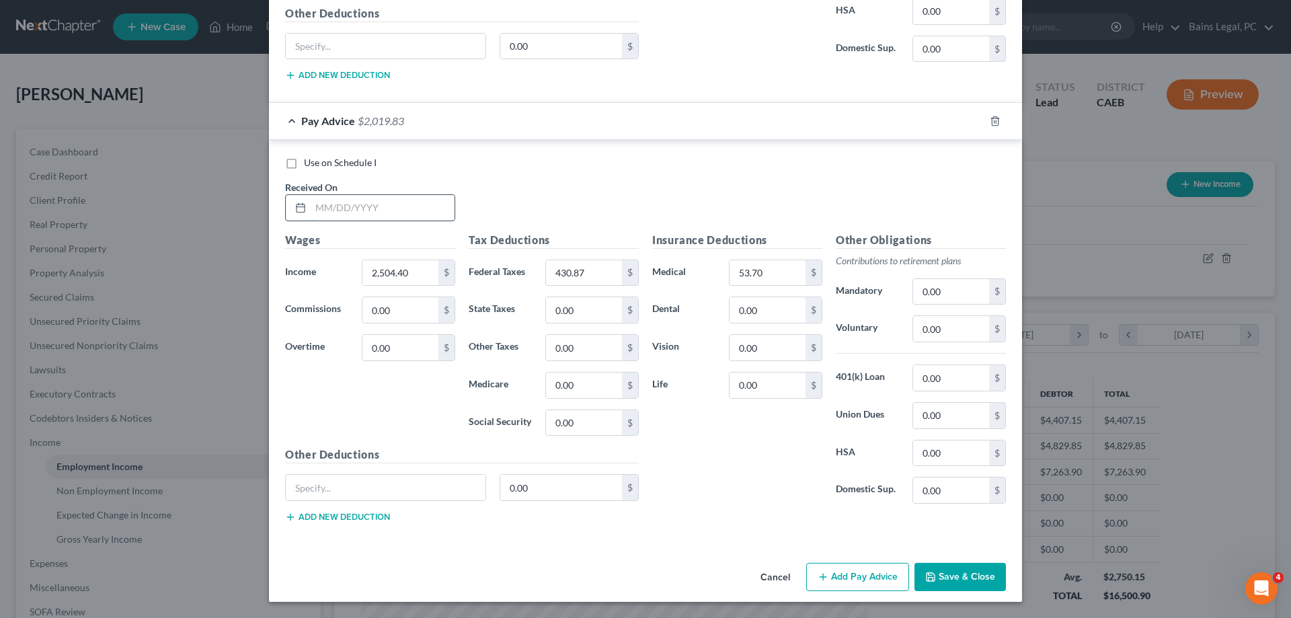
click at [447, 211] on input "text" at bounding box center [383, 208] width 144 height 26
click at [611, 278] on input "430.87" at bounding box center [584, 273] width 76 height 26
click at [977, 119] on icon "button" at bounding box center [978, 121] width 11 height 11
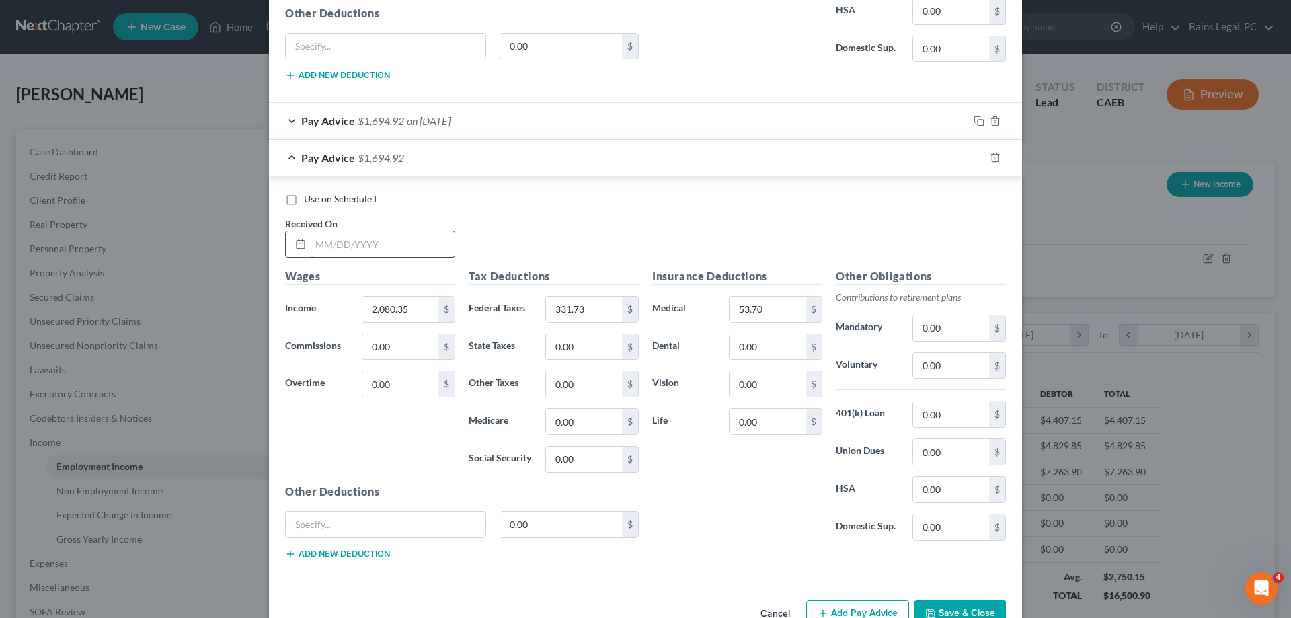
click at [435, 251] on input "text" at bounding box center [383, 244] width 144 height 26
click at [612, 316] on input "331.73" at bounding box center [584, 309] width 76 height 26
click at [979, 157] on icon "button" at bounding box center [978, 157] width 11 height 11
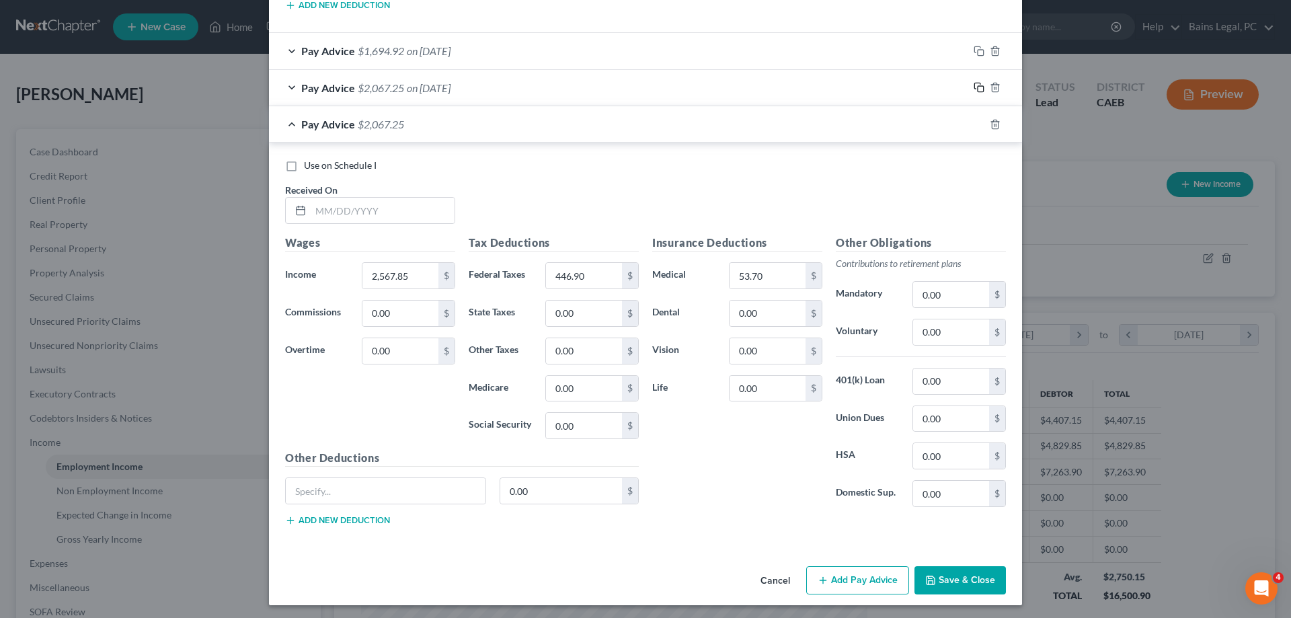
scroll to position [1493, 0]
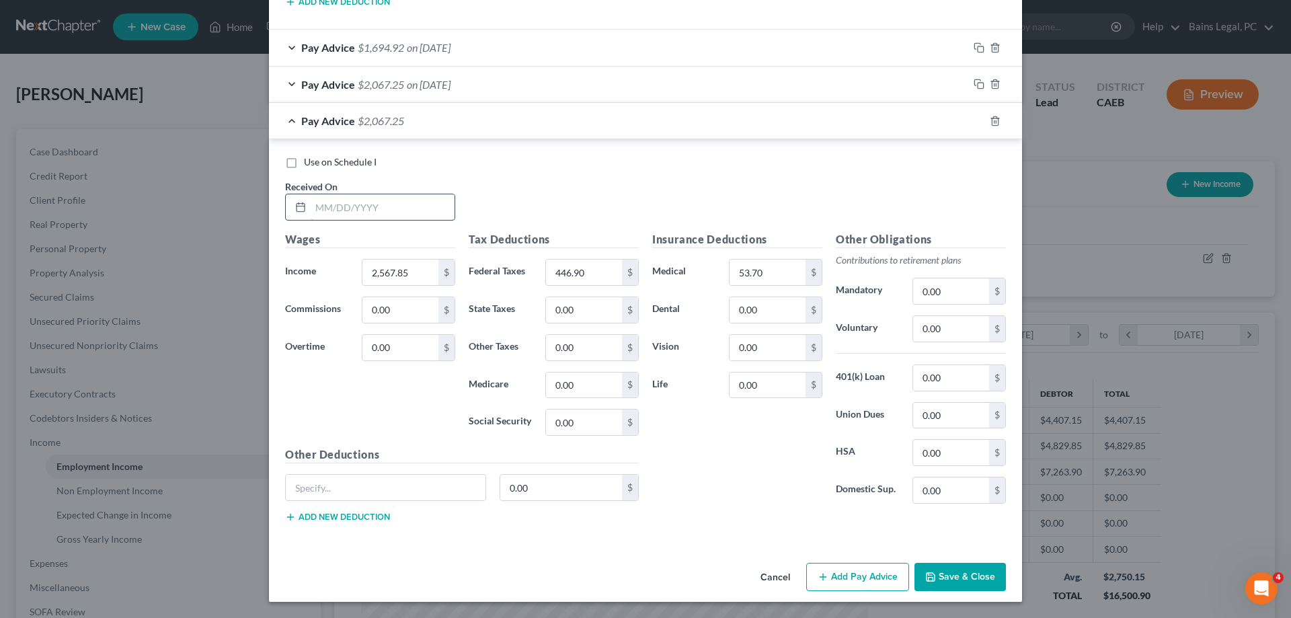
click at [350, 200] on input "text" at bounding box center [383, 207] width 144 height 26
click at [595, 275] on input "446.90" at bounding box center [584, 272] width 76 height 26
click at [980, 126] on rect "button" at bounding box center [980, 123] width 6 height 6
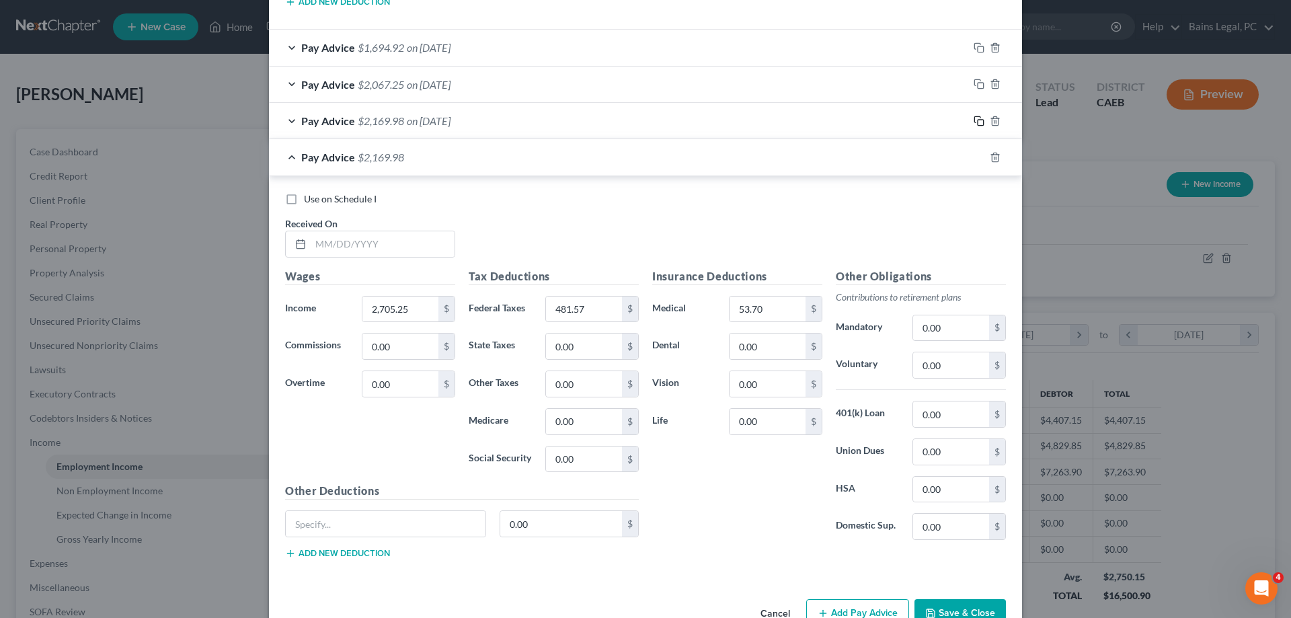
scroll to position [1529, 0]
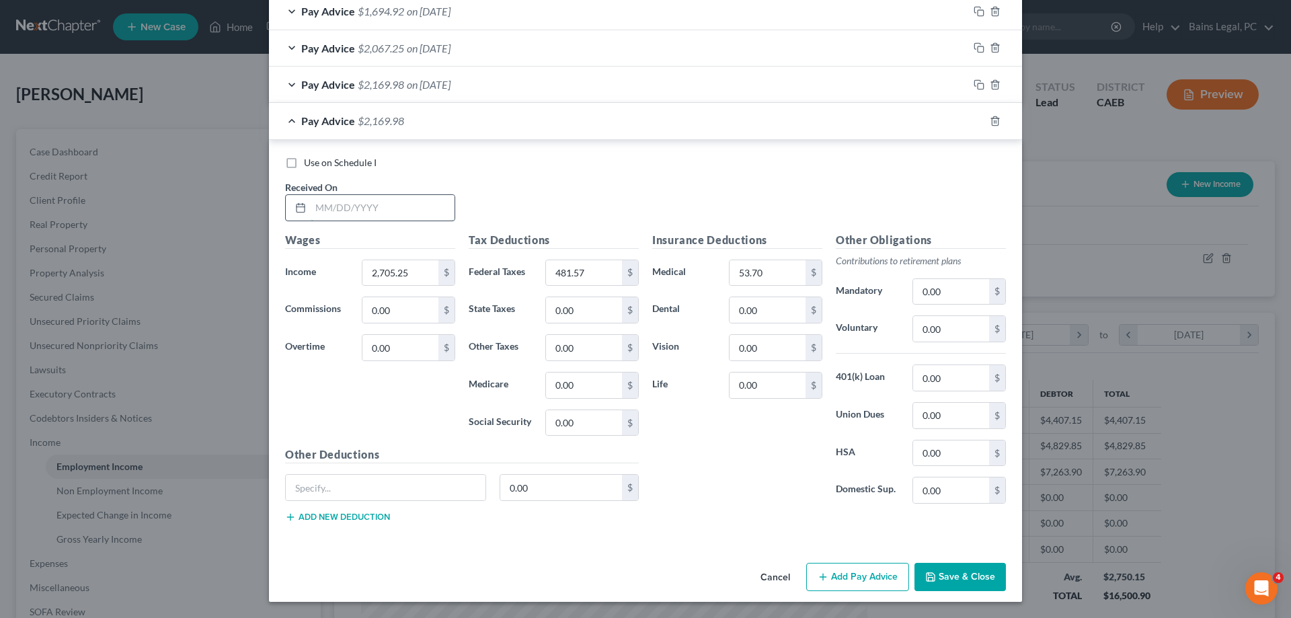
click at [391, 212] on input "text" at bounding box center [383, 208] width 144 height 26
click at [605, 279] on input "481.57" at bounding box center [584, 273] width 76 height 26
click at [978, 121] on icon "button" at bounding box center [978, 121] width 11 height 11
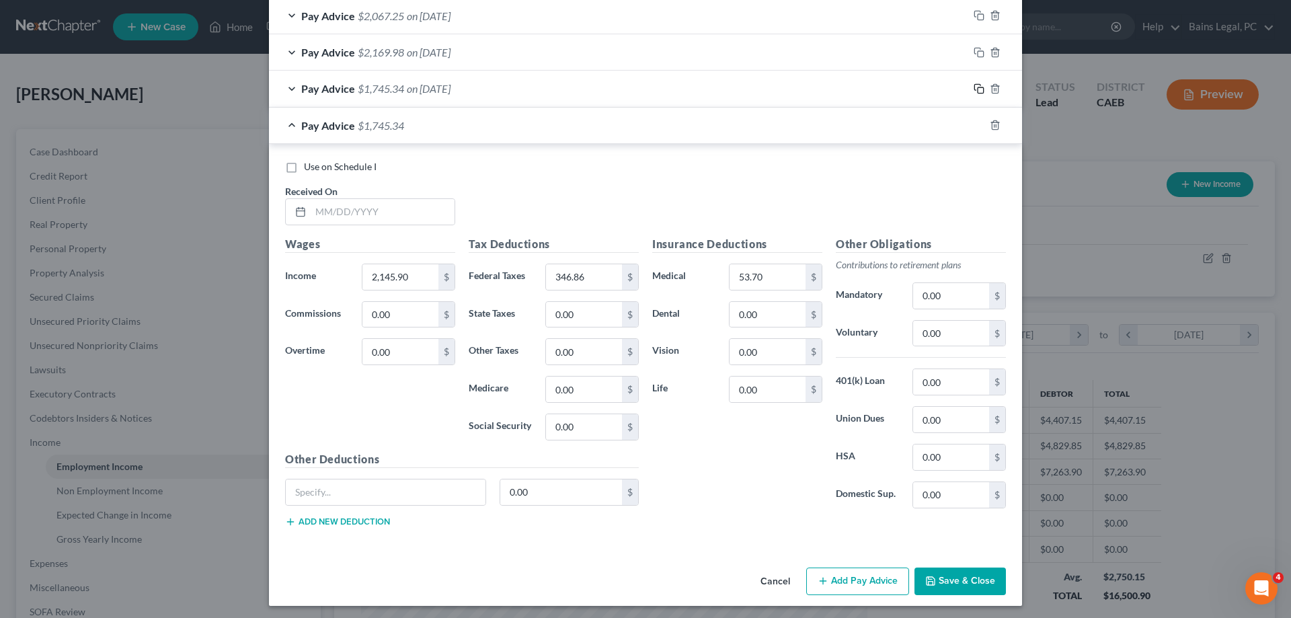
scroll to position [1566, 0]
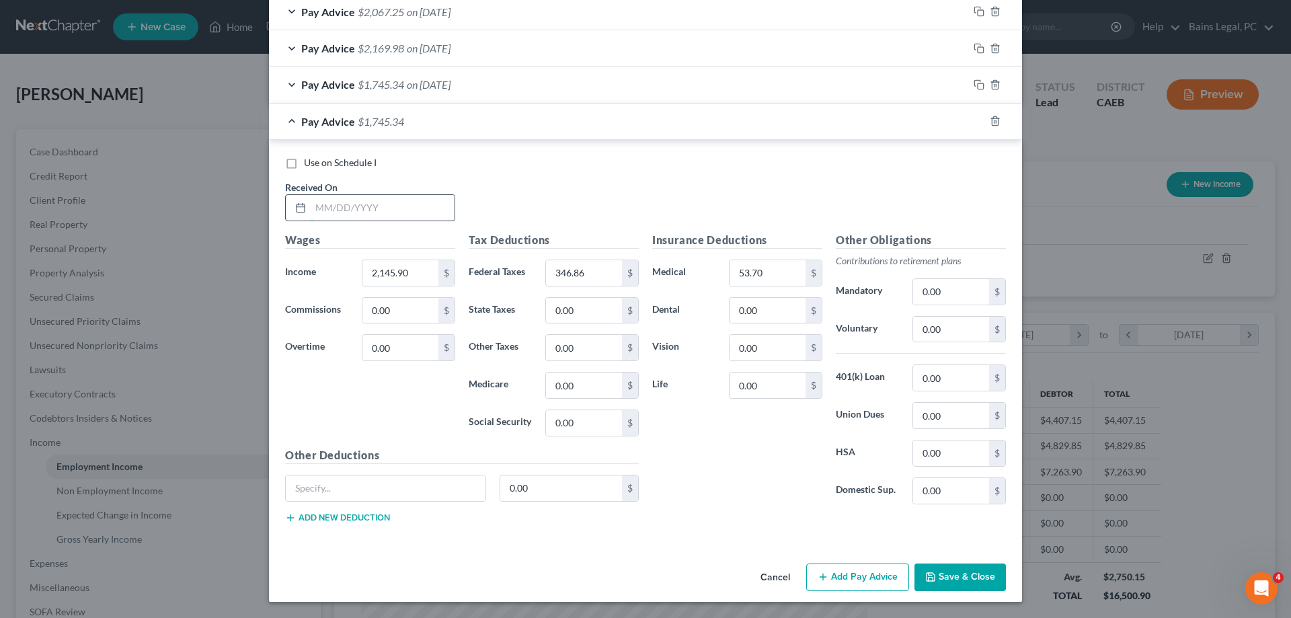
click at [390, 206] on input "text" at bounding box center [383, 208] width 144 height 26
click at [618, 278] on input "346.86" at bounding box center [584, 273] width 76 height 26
click at [977, 122] on icon "button" at bounding box center [978, 121] width 11 height 11
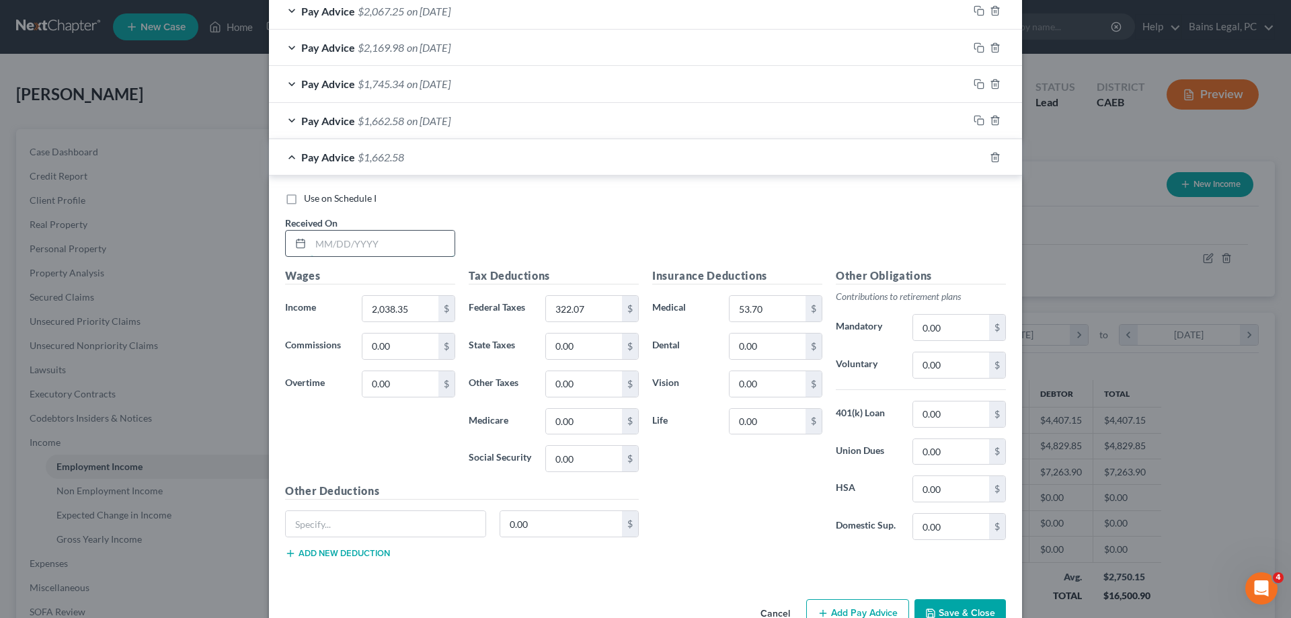
drag, startPoint x: 366, startPoint y: 251, endPoint x: 375, endPoint y: 245, distance: 10.3
click at [368, 249] on input "text" at bounding box center [383, 244] width 144 height 26
click at [604, 308] on input "322.07" at bounding box center [584, 309] width 76 height 26
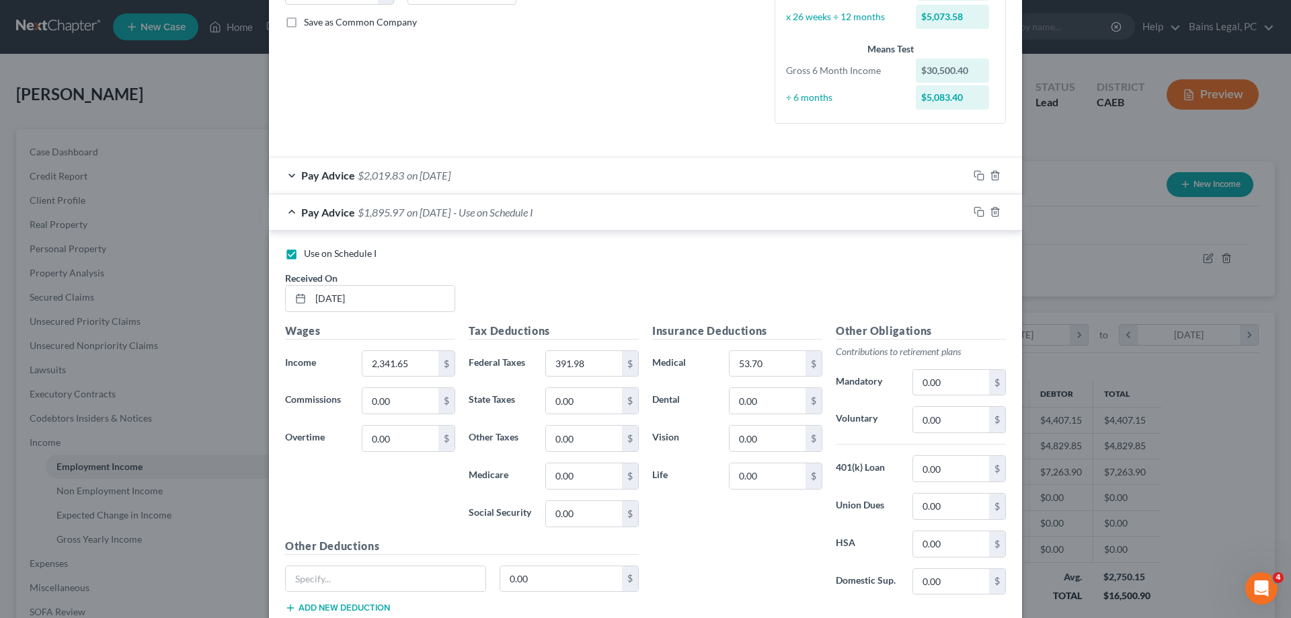
scroll to position [0, 0]
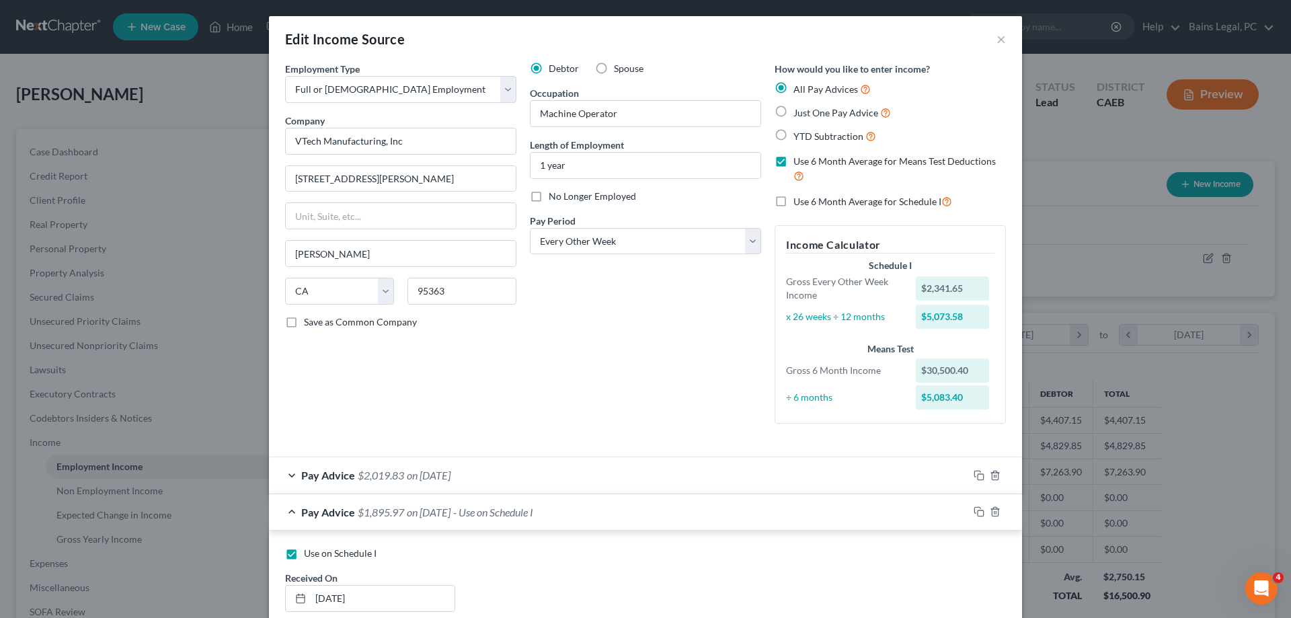
click at [842, 206] on span "Use 6 Month Average for Schedule I" at bounding box center [867, 201] width 148 height 11
click at [807, 202] on input "Use 6 Month Average for Schedule I" at bounding box center [803, 198] width 9 height 9
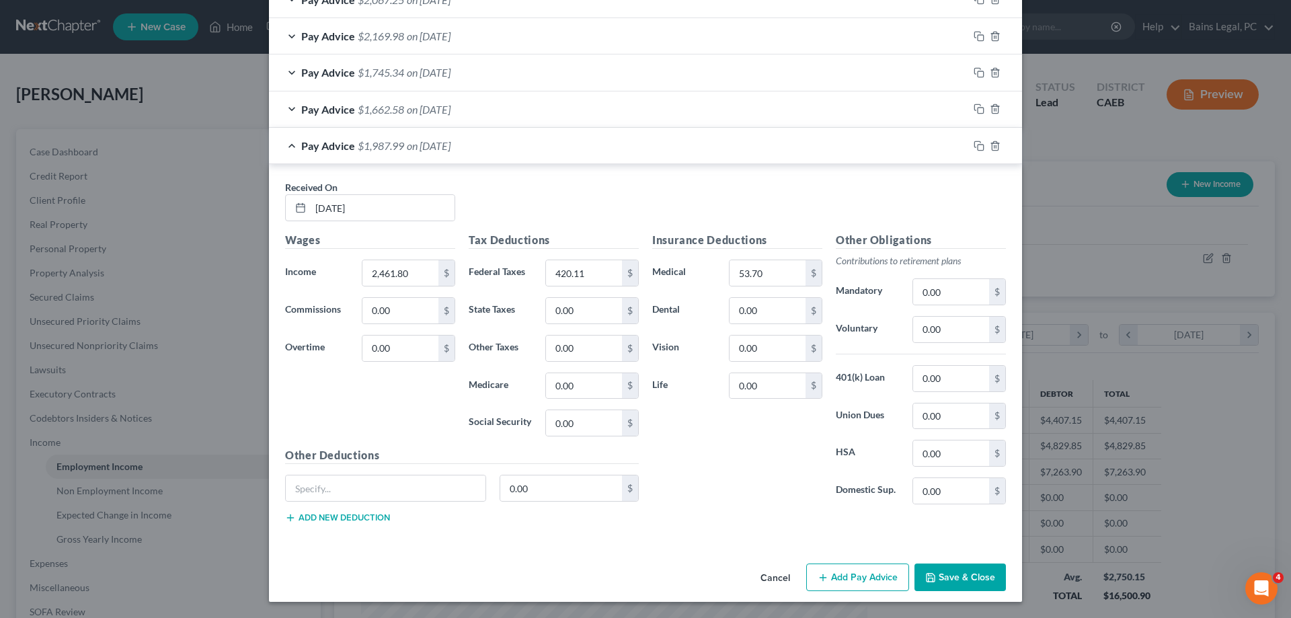
scroll to position [1527, 0]
click at [968, 578] on button "Save & Close" at bounding box center [959, 577] width 91 height 28
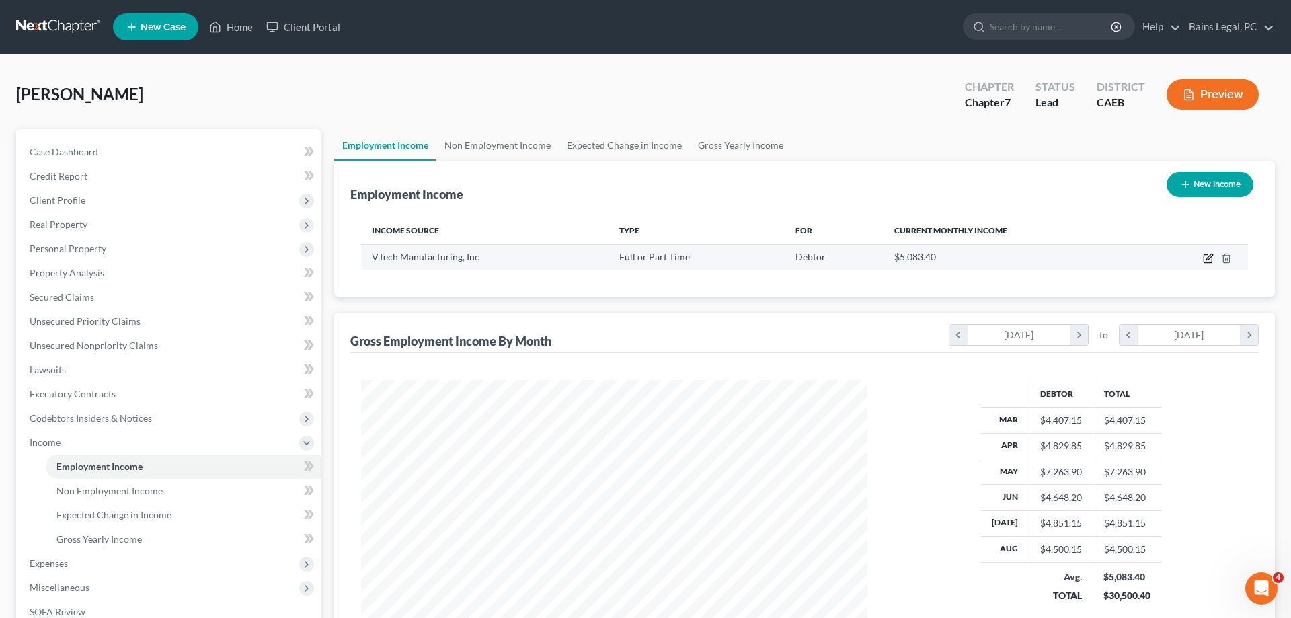
click at [1208, 256] on icon "button" at bounding box center [1208, 258] width 11 height 11
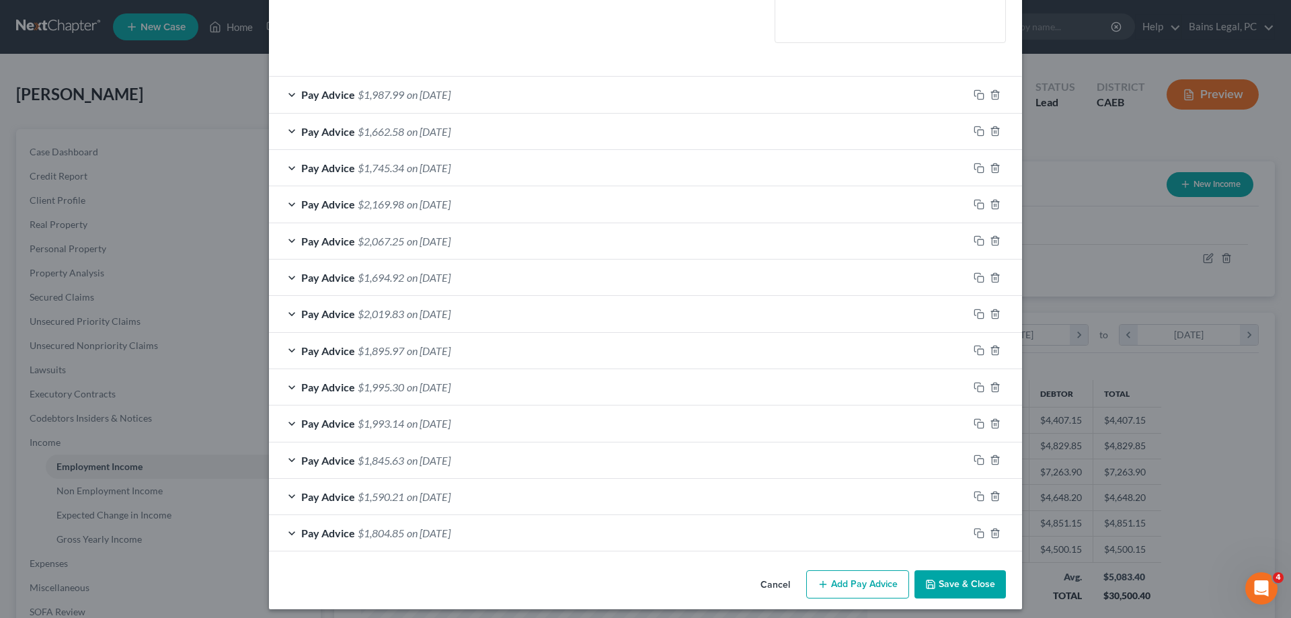
scroll to position [345, 0]
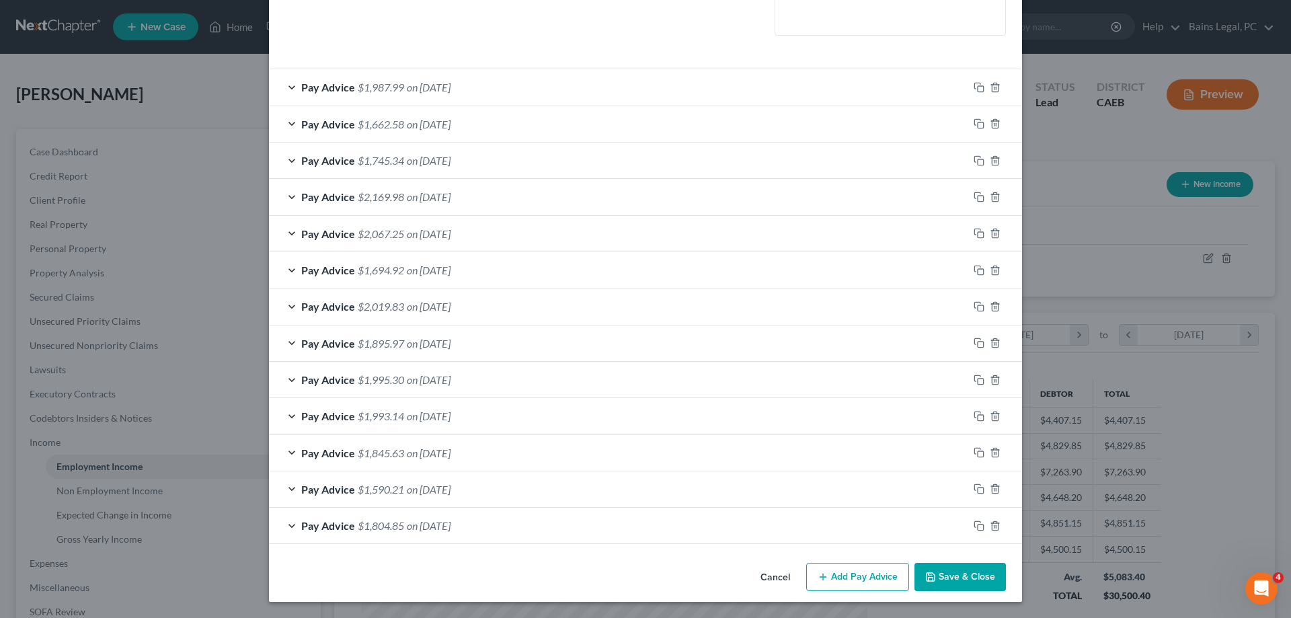
click at [515, 531] on div "Pay Advice $1,804.85 on [DATE]" at bounding box center [618, 526] width 699 height 36
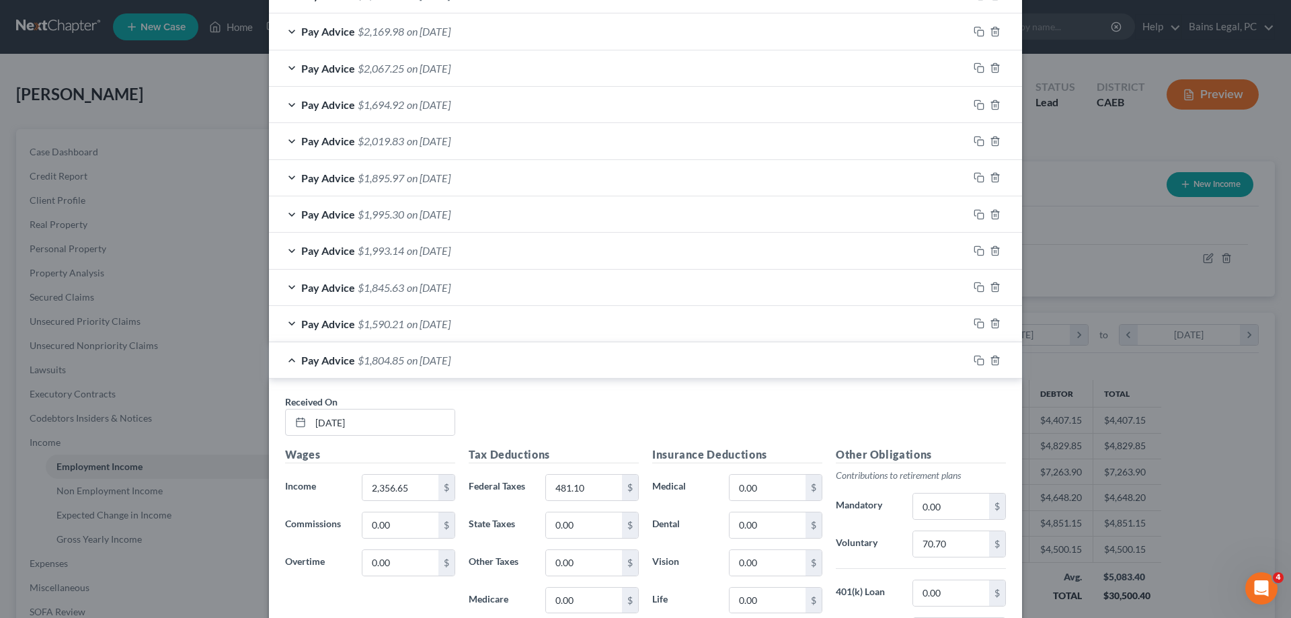
scroll to position [591, 0]
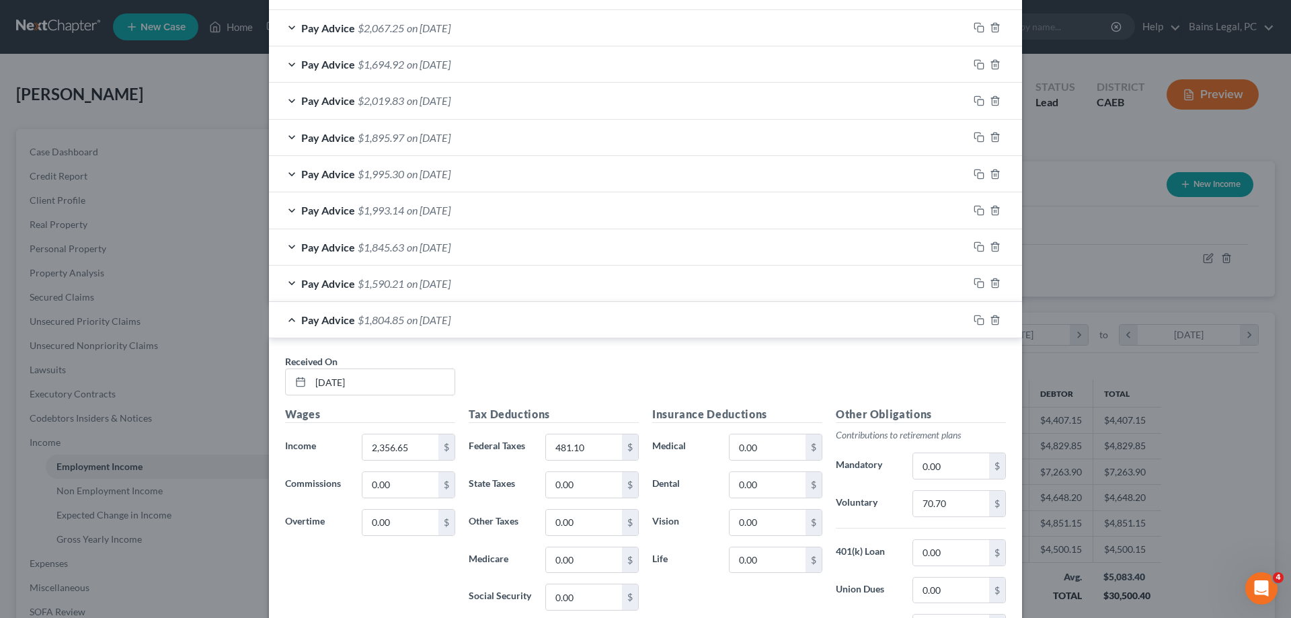
click at [553, 286] on div "Pay Advice $1,590.21 on [DATE]" at bounding box center [618, 284] width 699 height 36
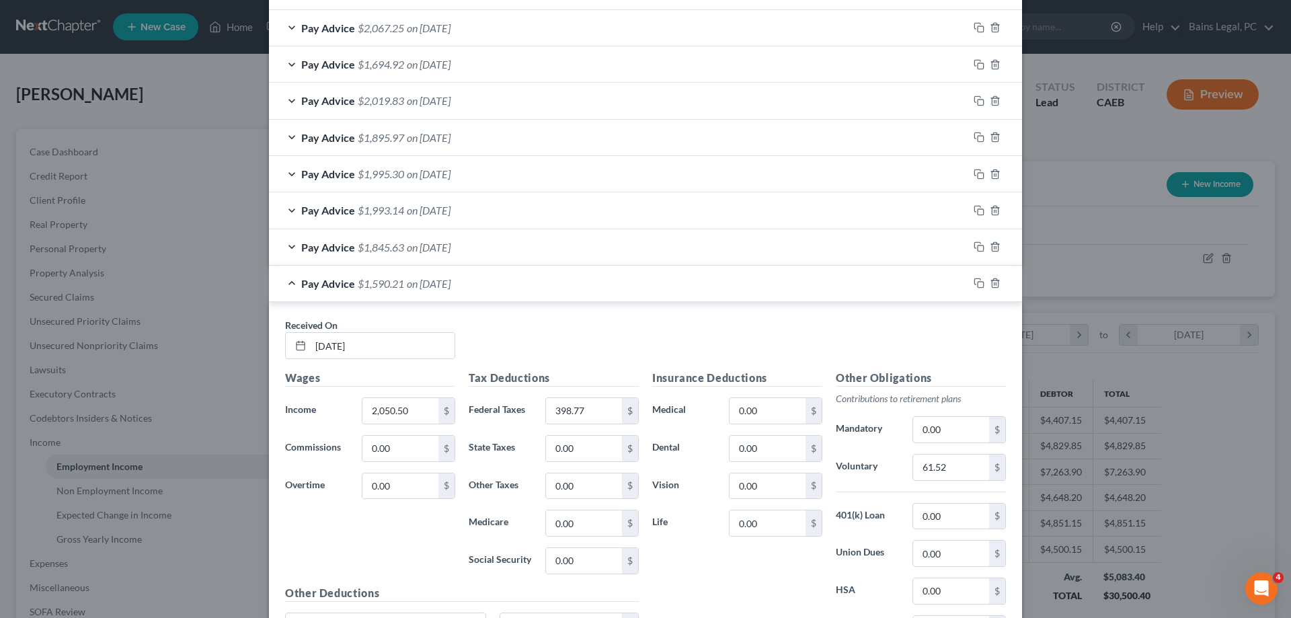
click at [551, 254] on div "Pay Advice $1,845.63 on [DATE]" at bounding box center [618, 247] width 699 height 36
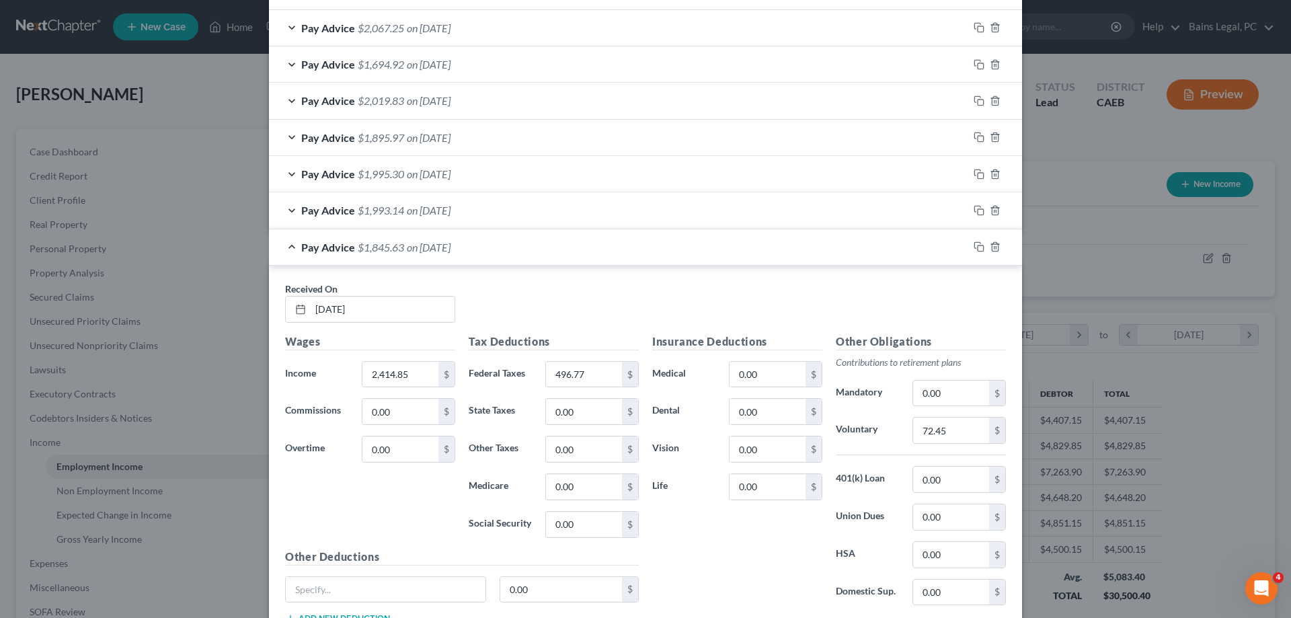
click at [554, 214] on div "Pay Advice $1,993.14 on [DATE]" at bounding box center [618, 210] width 699 height 36
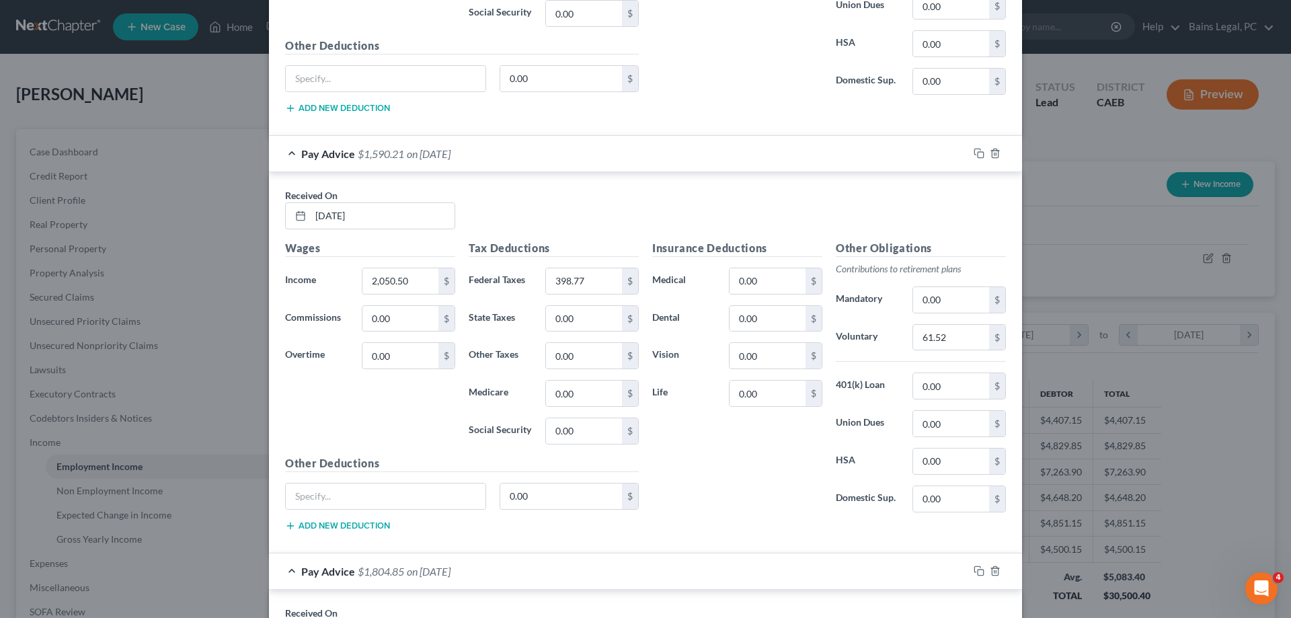
scroll to position [1909, 0]
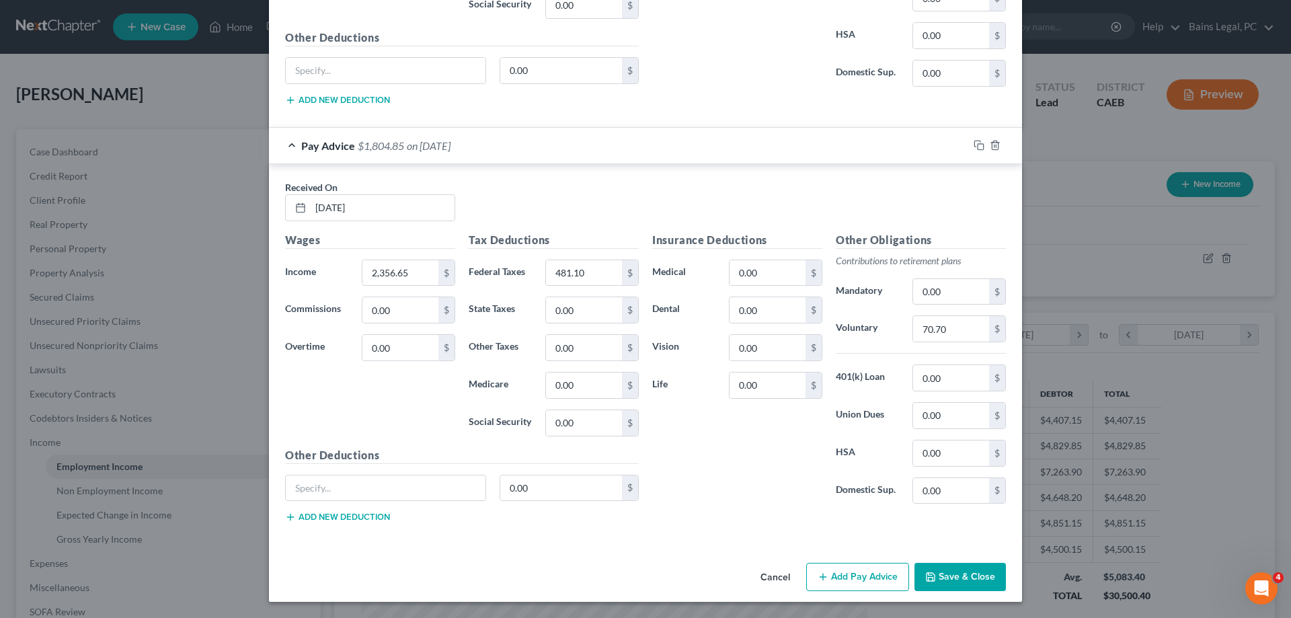
click at [949, 571] on button "Save & Close" at bounding box center [959, 577] width 91 height 28
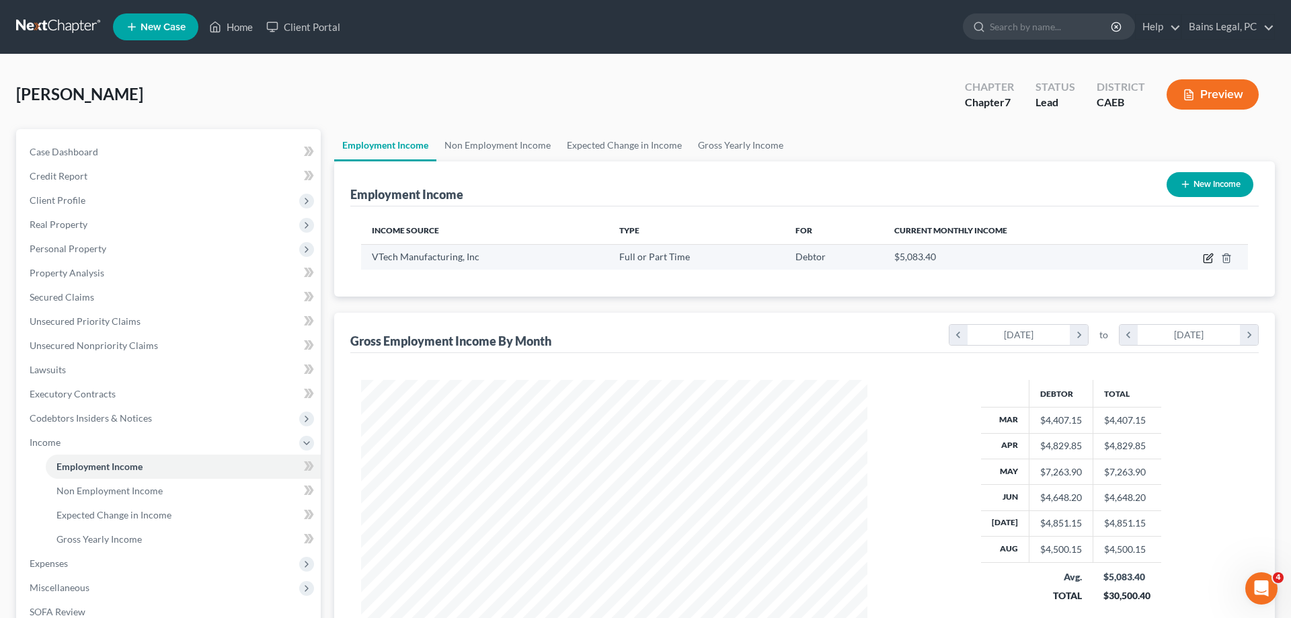
click at [1207, 256] on icon "button" at bounding box center [1208, 258] width 11 height 11
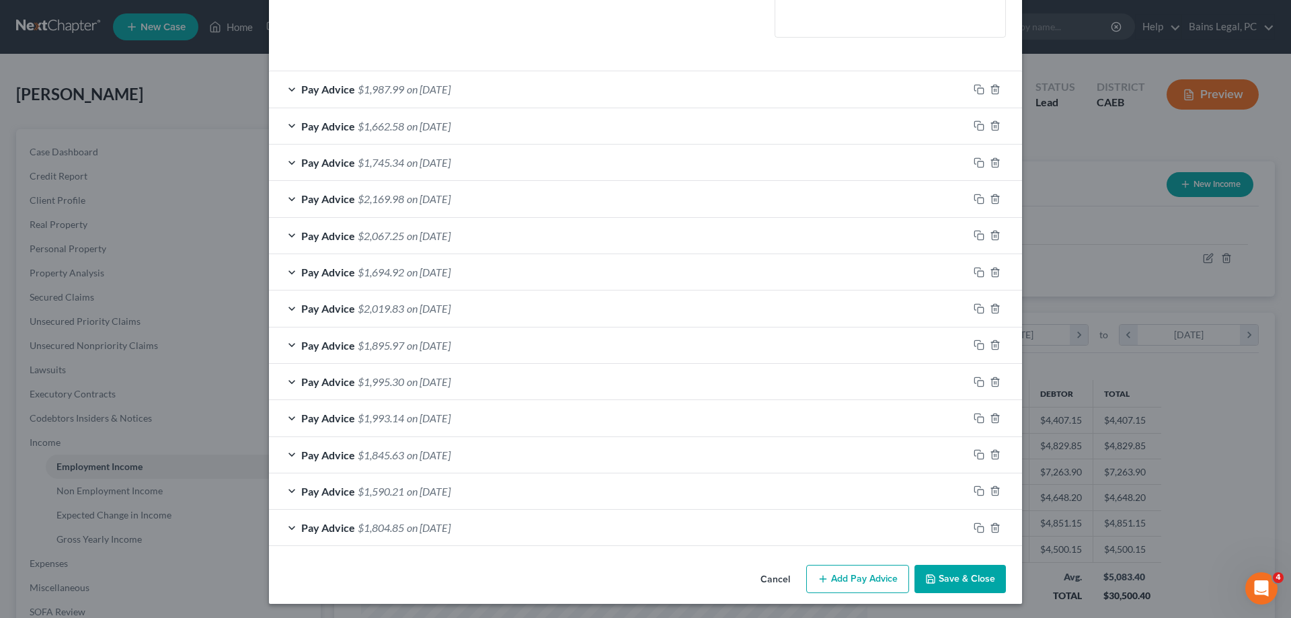
scroll to position [345, 0]
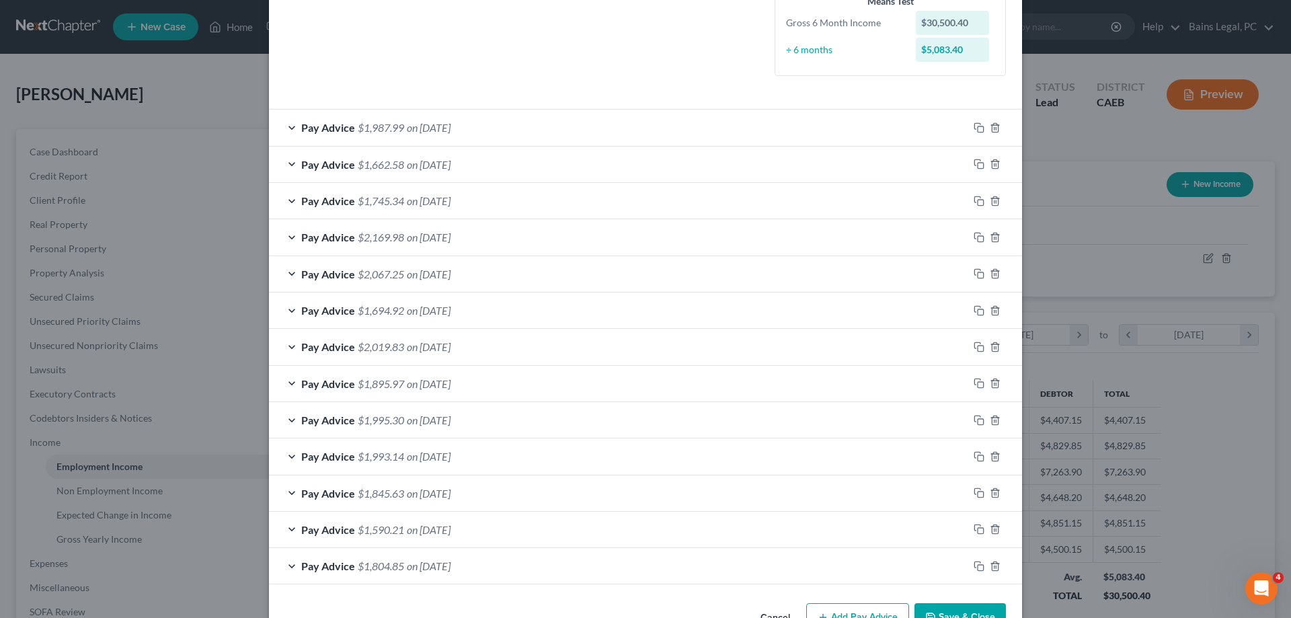
click at [443, 169] on span "on [DATE]" at bounding box center [429, 164] width 44 height 13
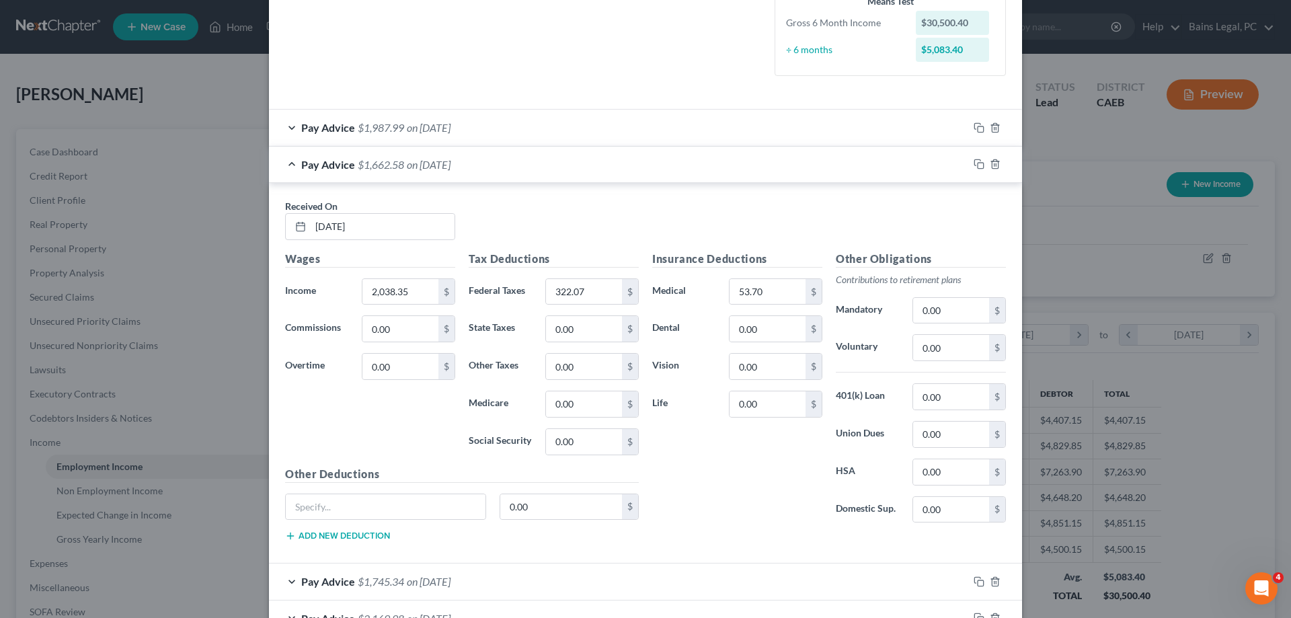
click at [498, 134] on div "Pay Advice $1,987.99 on [DATE]" at bounding box center [618, 128] width 699 height 36
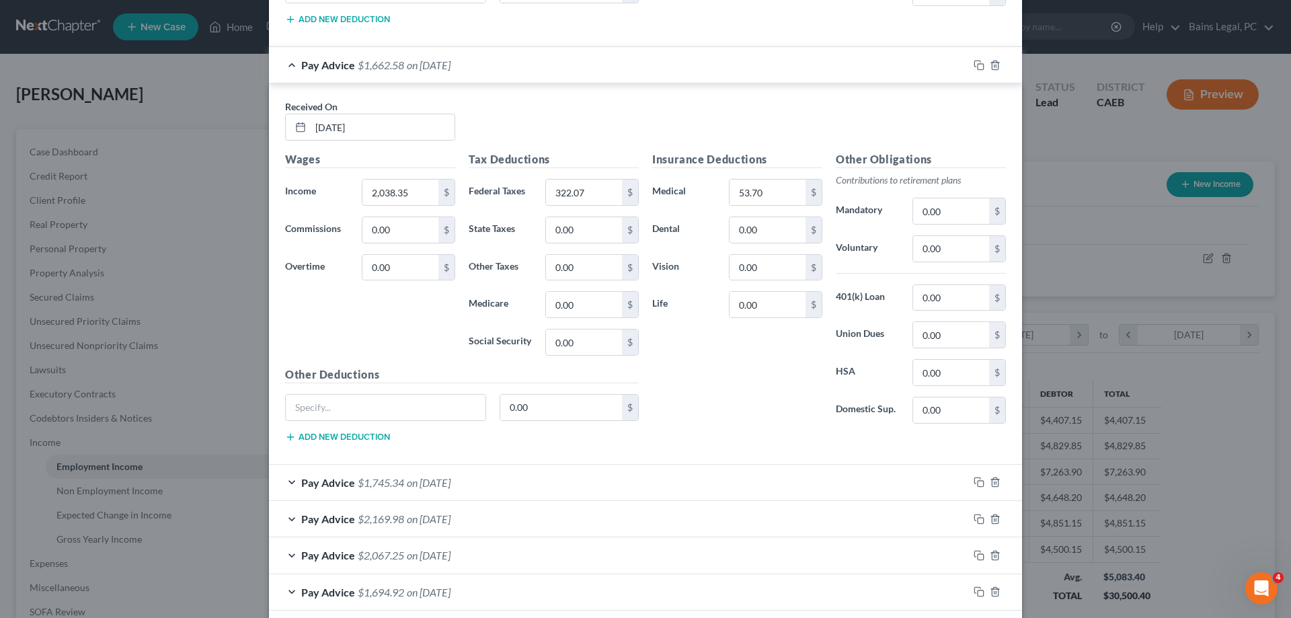
scroll to position [962, 0]
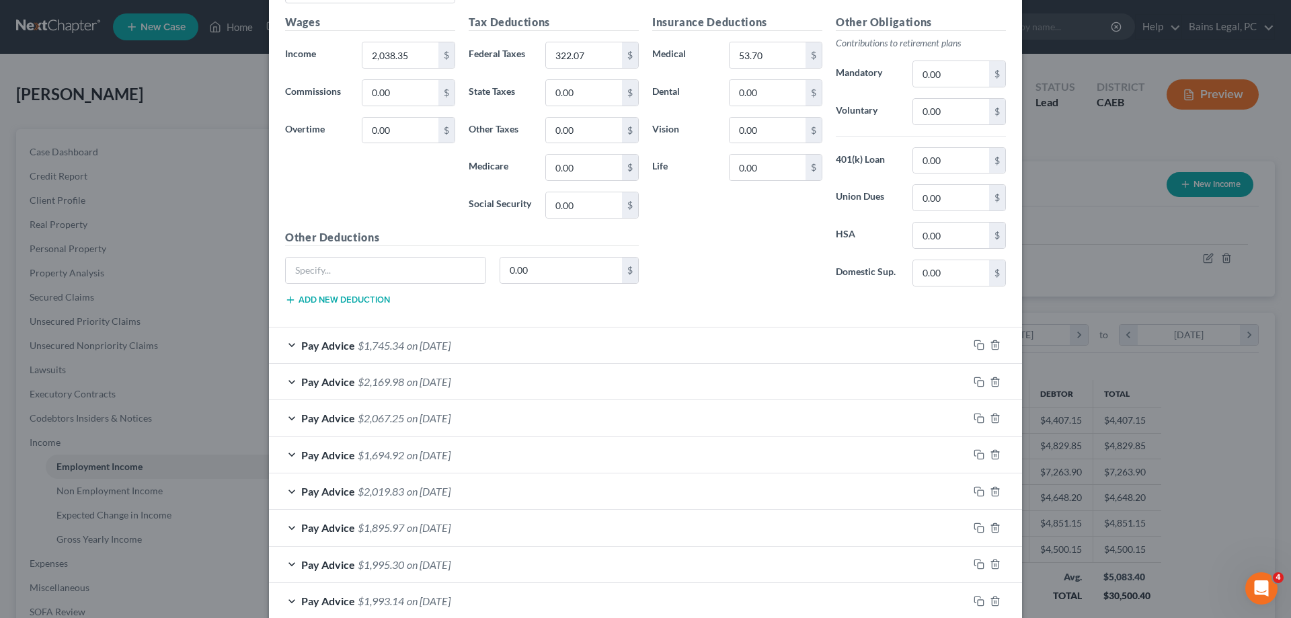
click at [450, 346] on span "on [DATE]" at bounding box center [429, 345] width 44 height 13
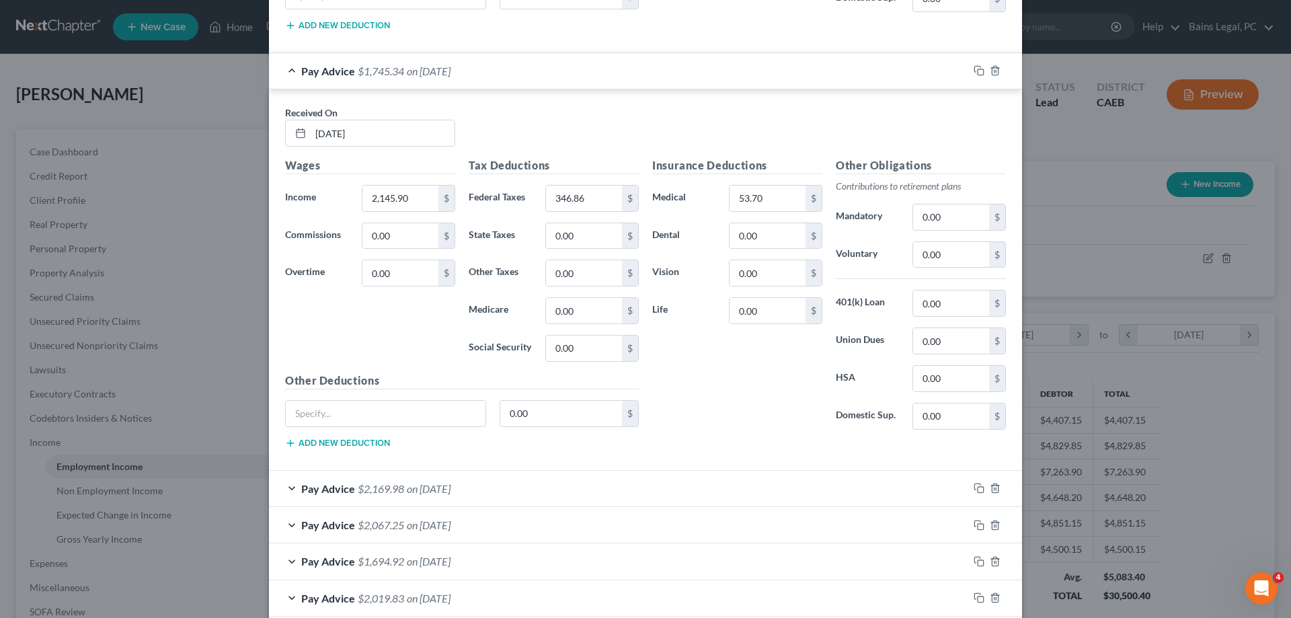
scroll to position [1373, 0]
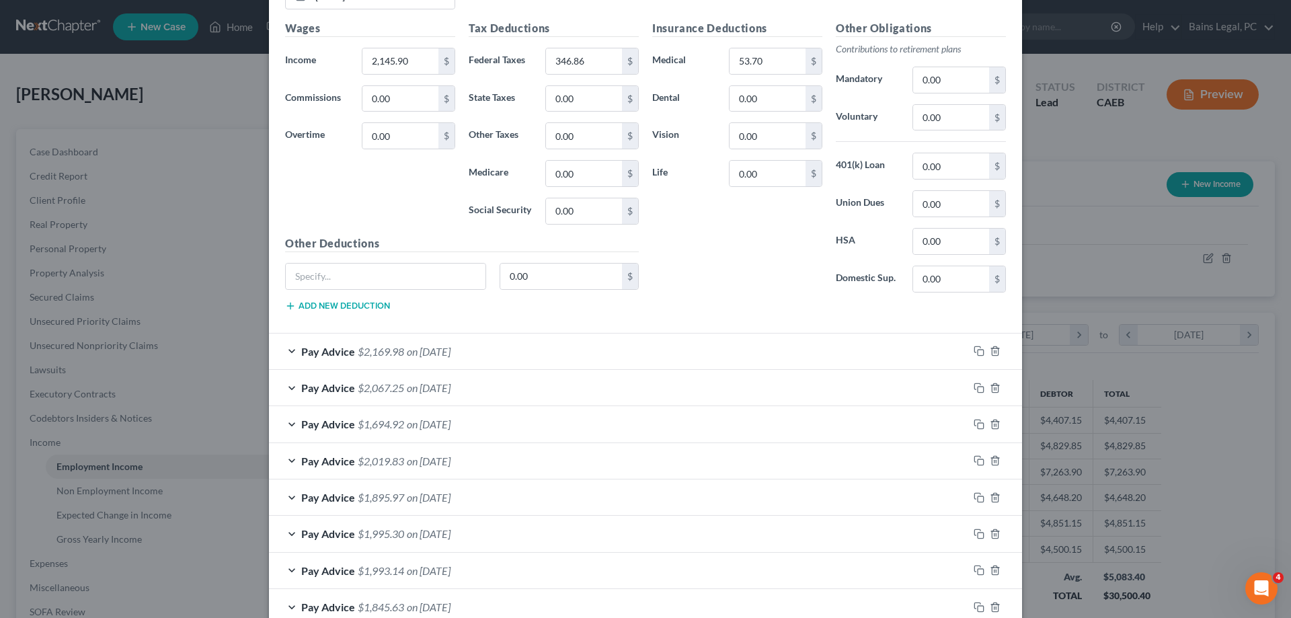
click at [488, 491] on div "Pay Advice $1,895.97 on [DATE]" at bounding box center [618, 497] width 699 height 36
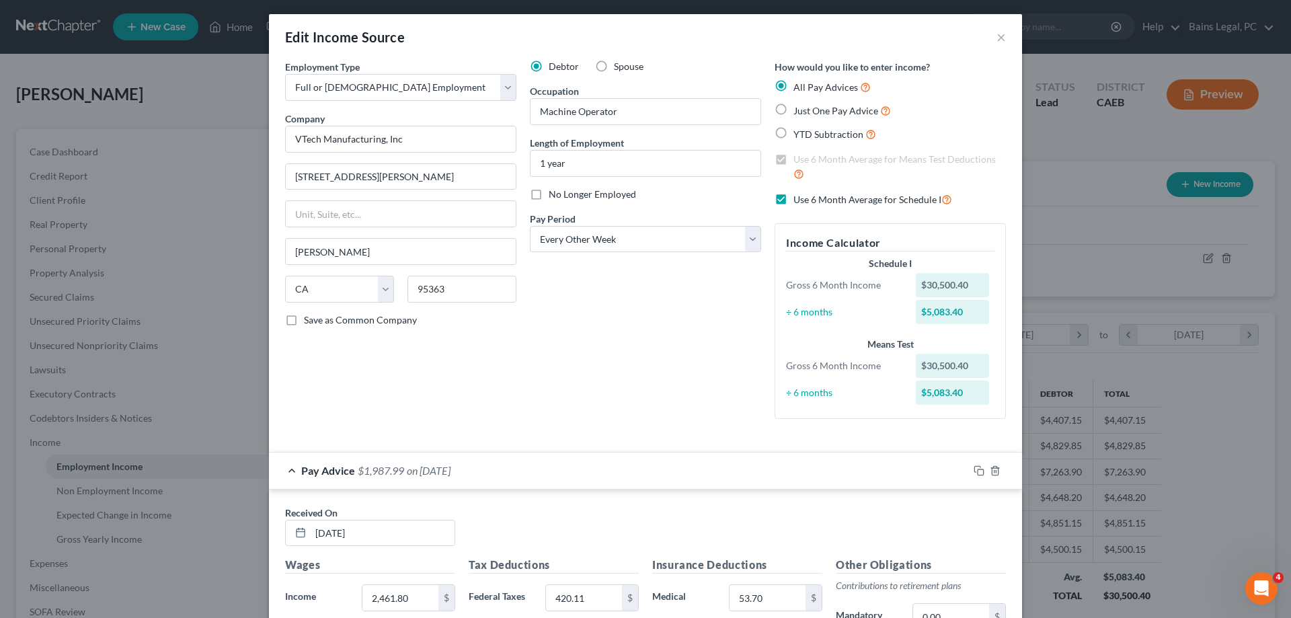
scroll to position [0, 0]
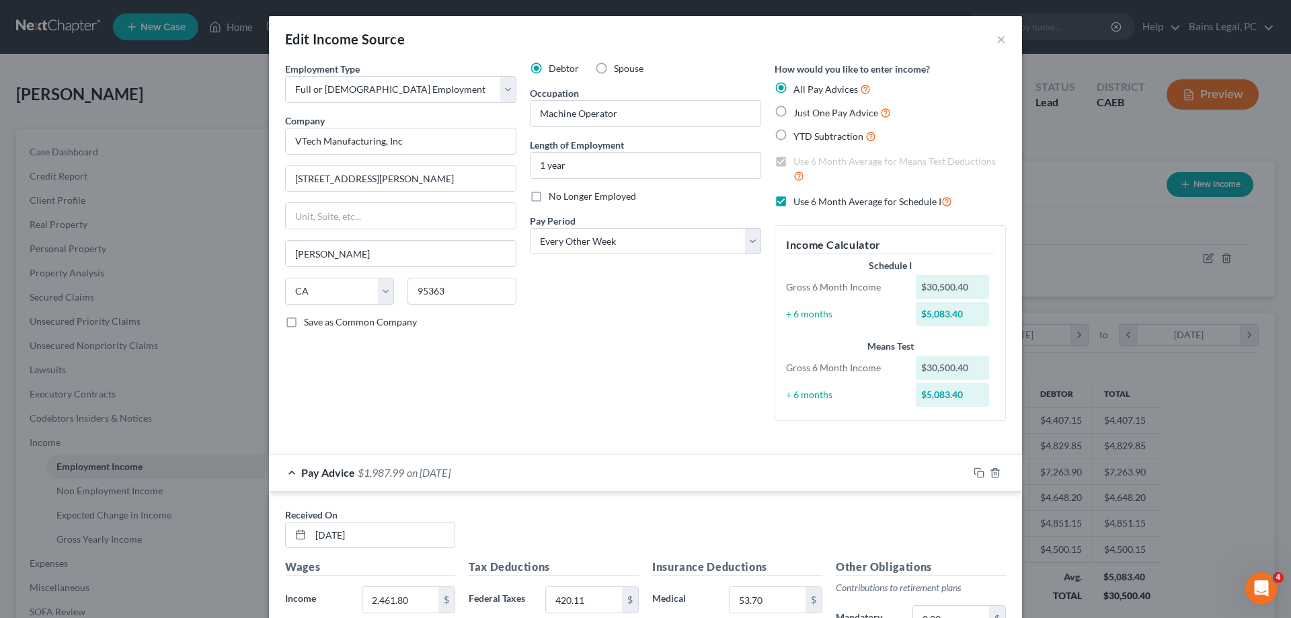
click at [793, 202] on label "Use 6 Month Average for Schedule I" at bounding box center [872, 201] width 159 height 15
click at [799, 202] on input "Use 6 Month Average for Schedule I" at bounding box center [803, 198] width 9 height 9
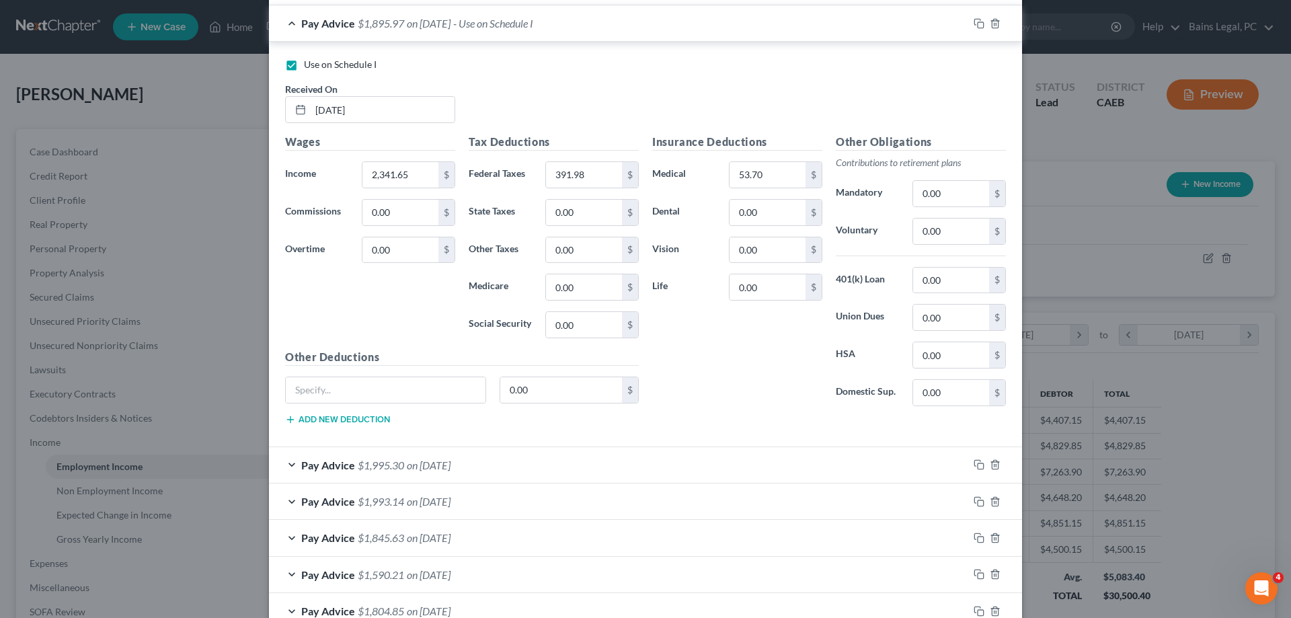
scroll to position [2009, 0]
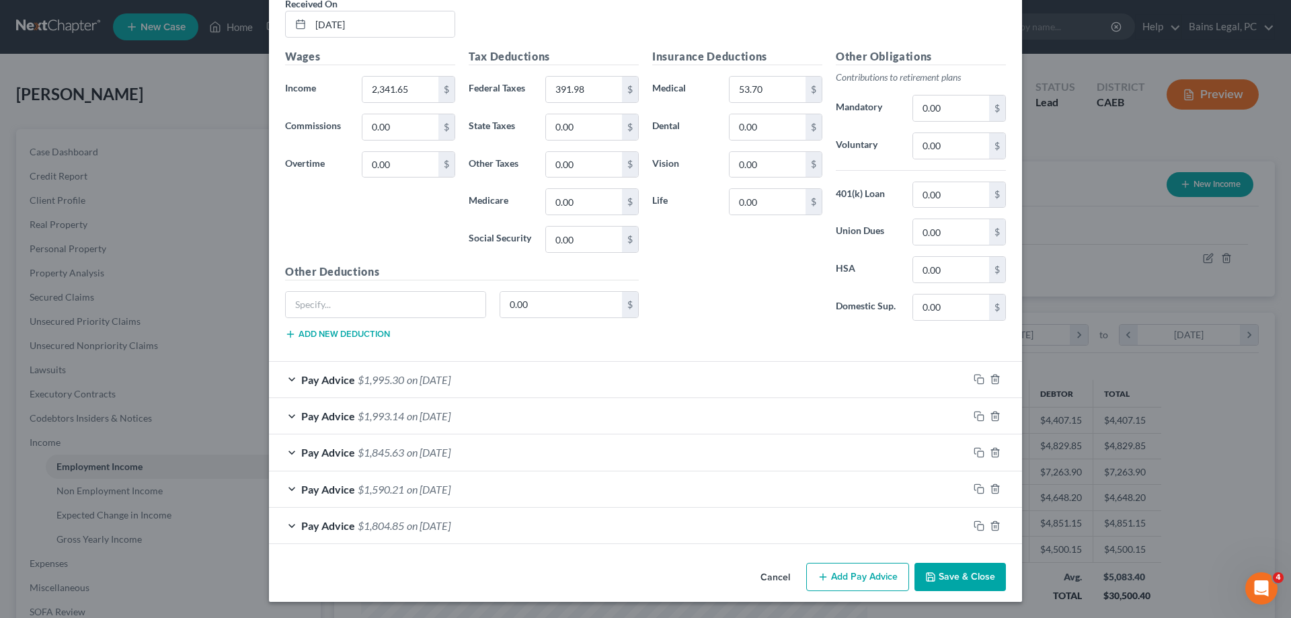
click at [970, 592] on div "Cancel Add Pay Advice Save & Close" at bounding box center [645, 579] width 753 height 44
click at [965, 579] on button "Save & Close" at bounding box center [959, 577] width 91 height 28
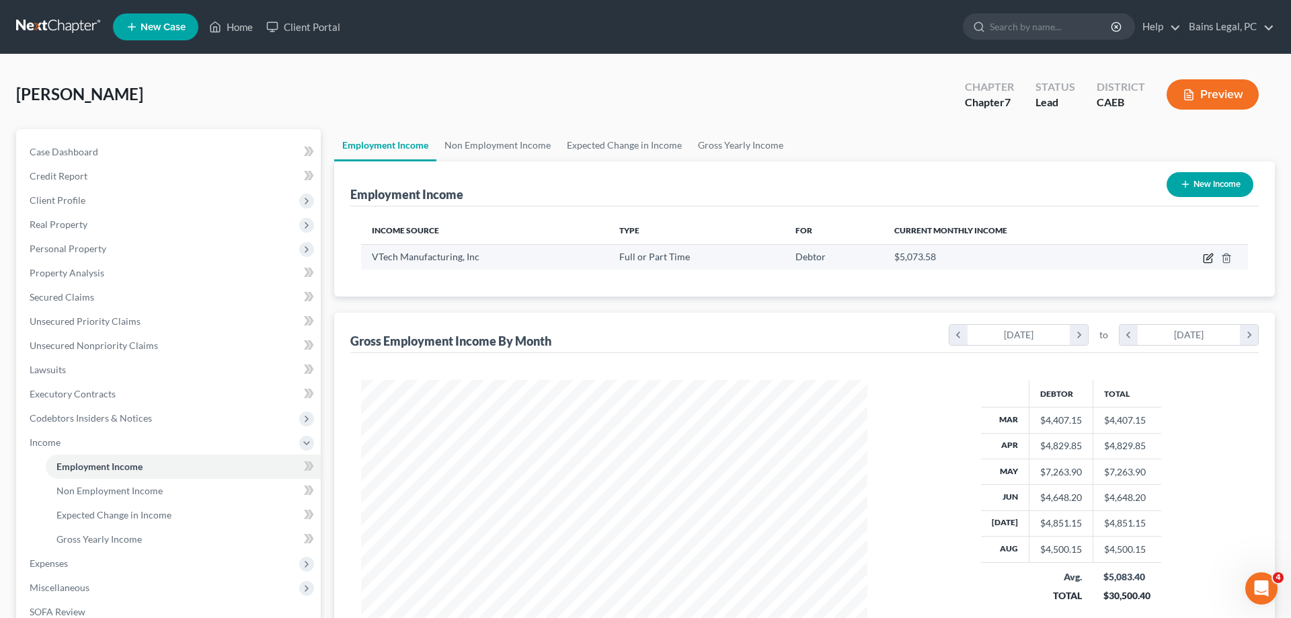
click at [1209, 255] on icon "button" at bounding box center [1208, 258] width 11 height 11
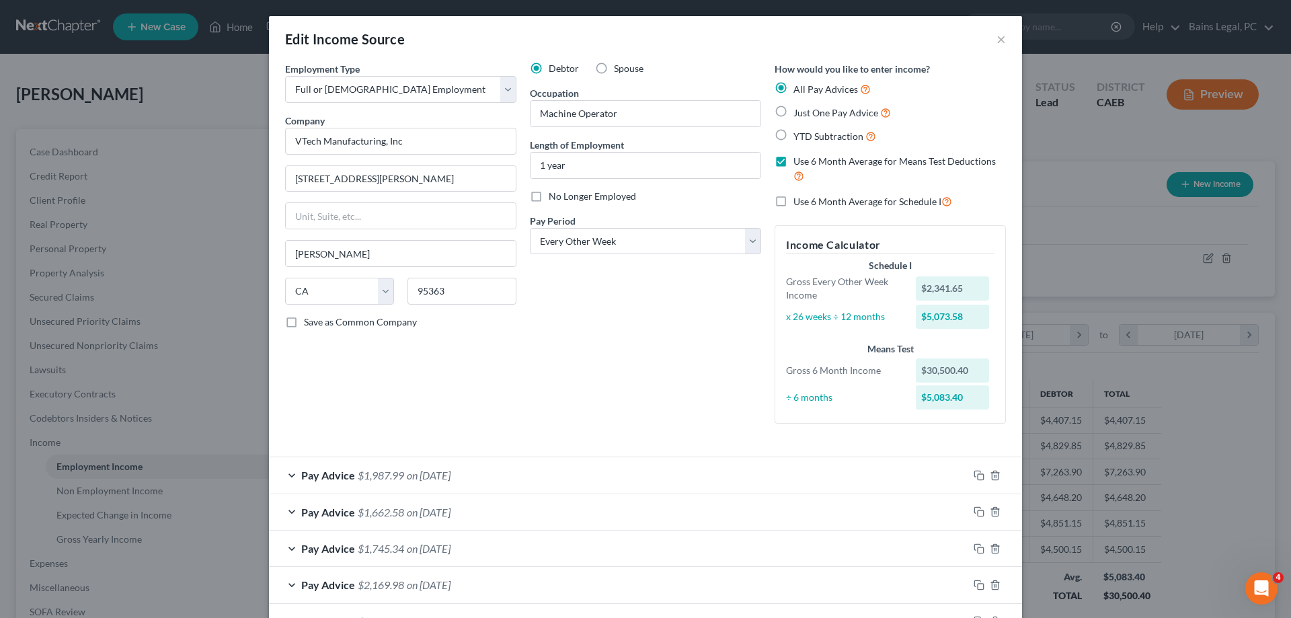
scroll to position [388, 0]
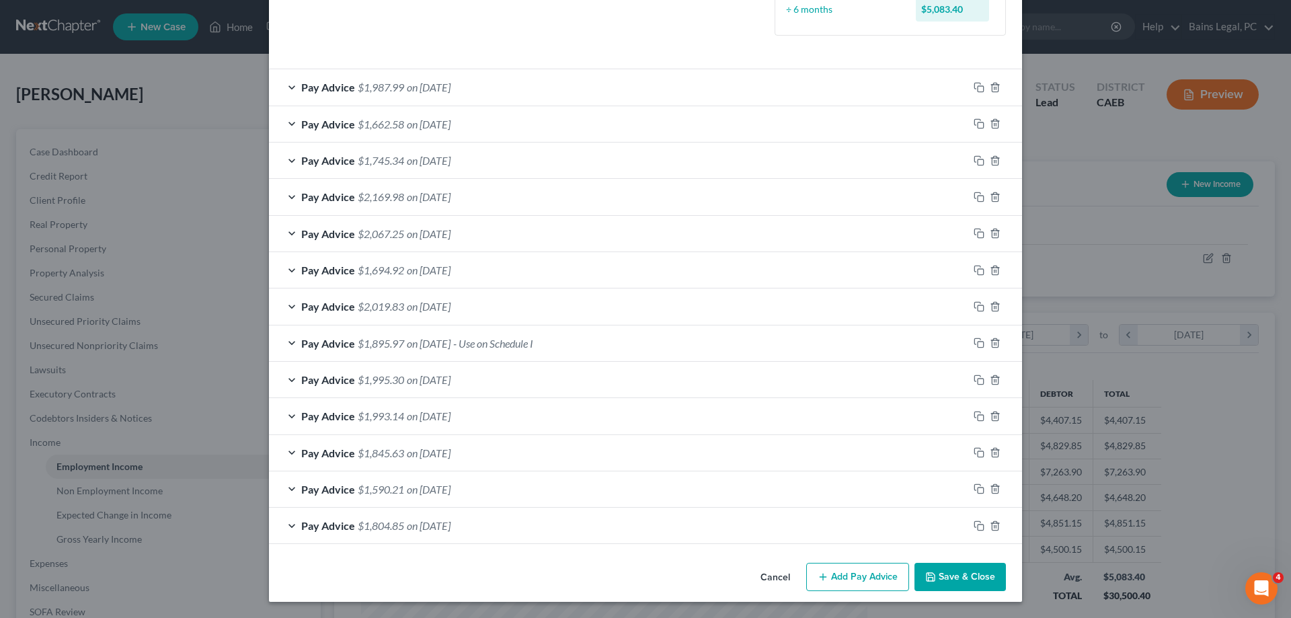
drag, startPoint x: 979, startPoint y: 580, endPoint x: 203, endPoint y: 554, distance: 776.9
click at [979, 580] on button "Save & Close" at bounding box center [959, 577] width 91 height 28
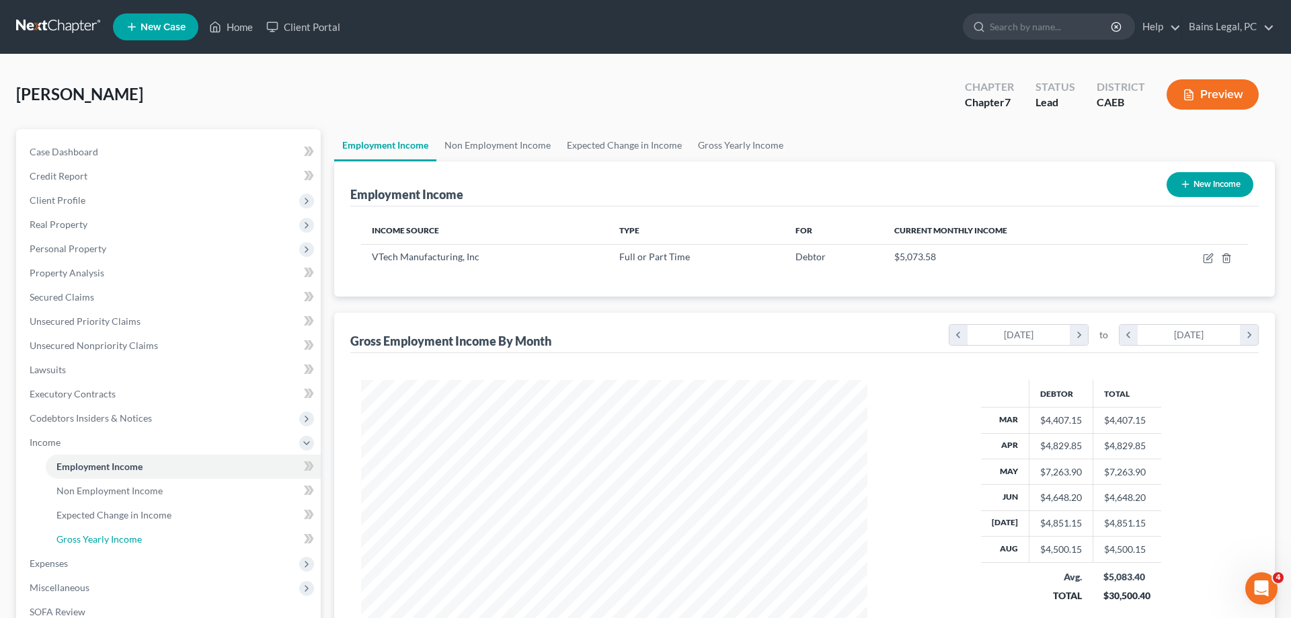
click at [119, 538] on span "Gross Yearly Income" at bounding box center [98, 538] width 85 height 11
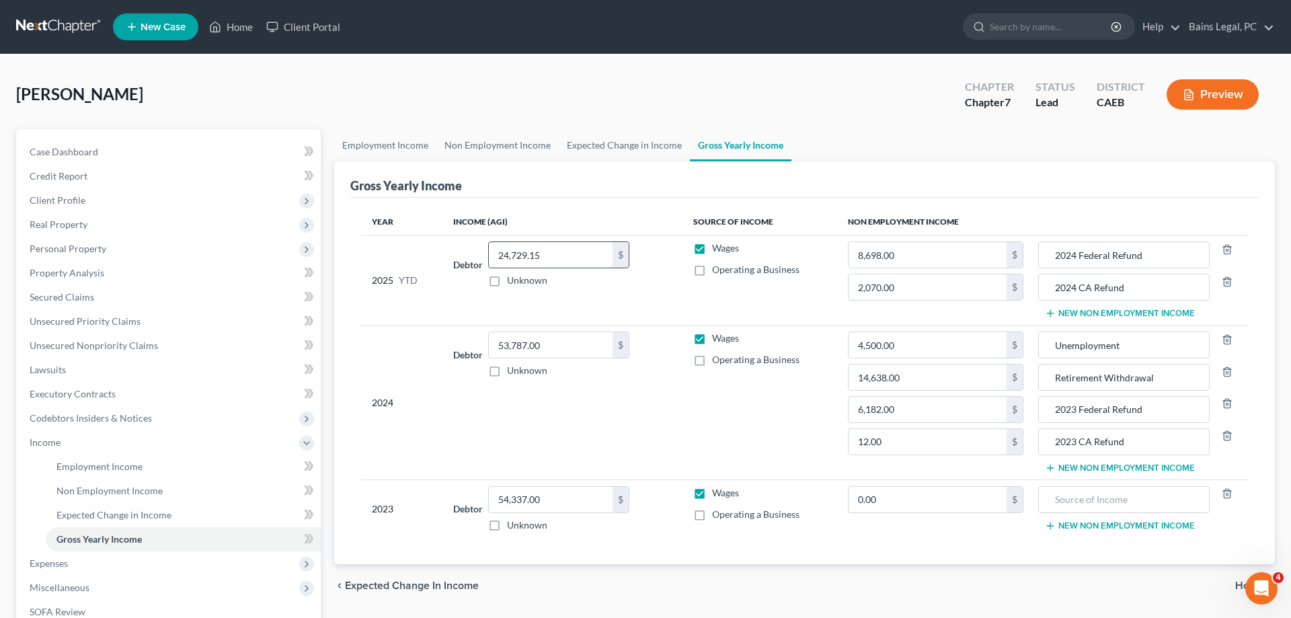
click at [575, 259] on input "24,729.15" at bounding box center [551, 255] width 124 height 26
click at [101, 244] on span "Personal Property" at bounding box center [68, 248] width 77 height 11
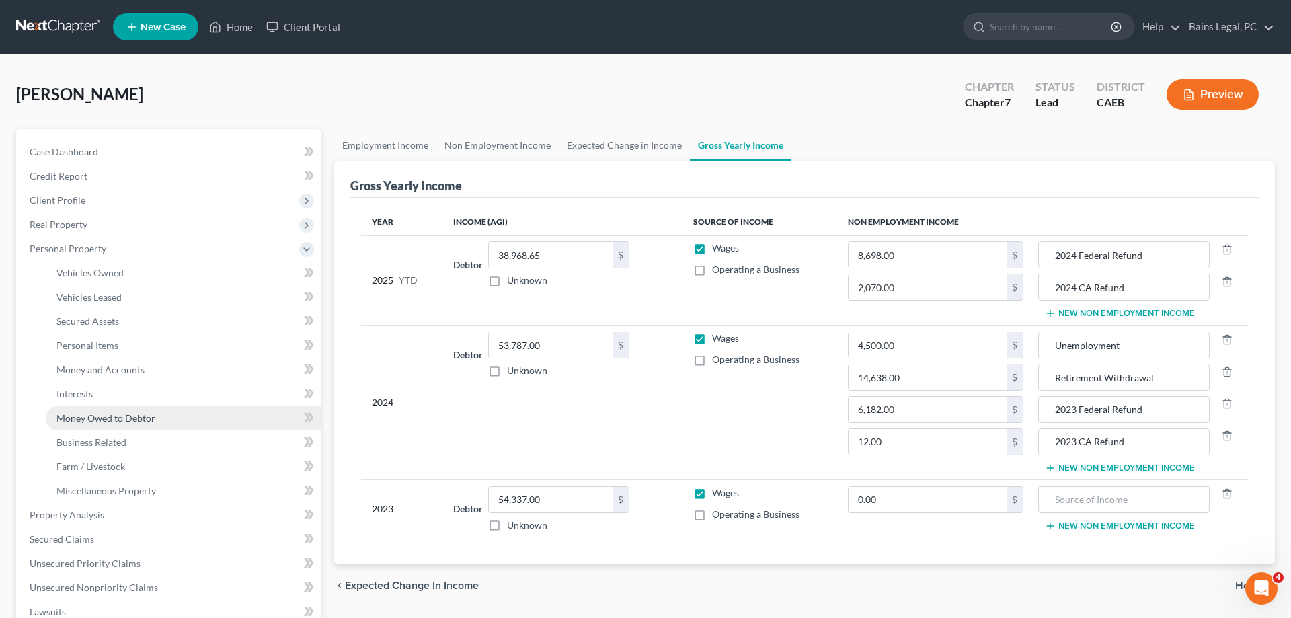
click at [121, 419] on span "Money Owed to Debtor" at bounding box center [105, 417] width 99 height 11
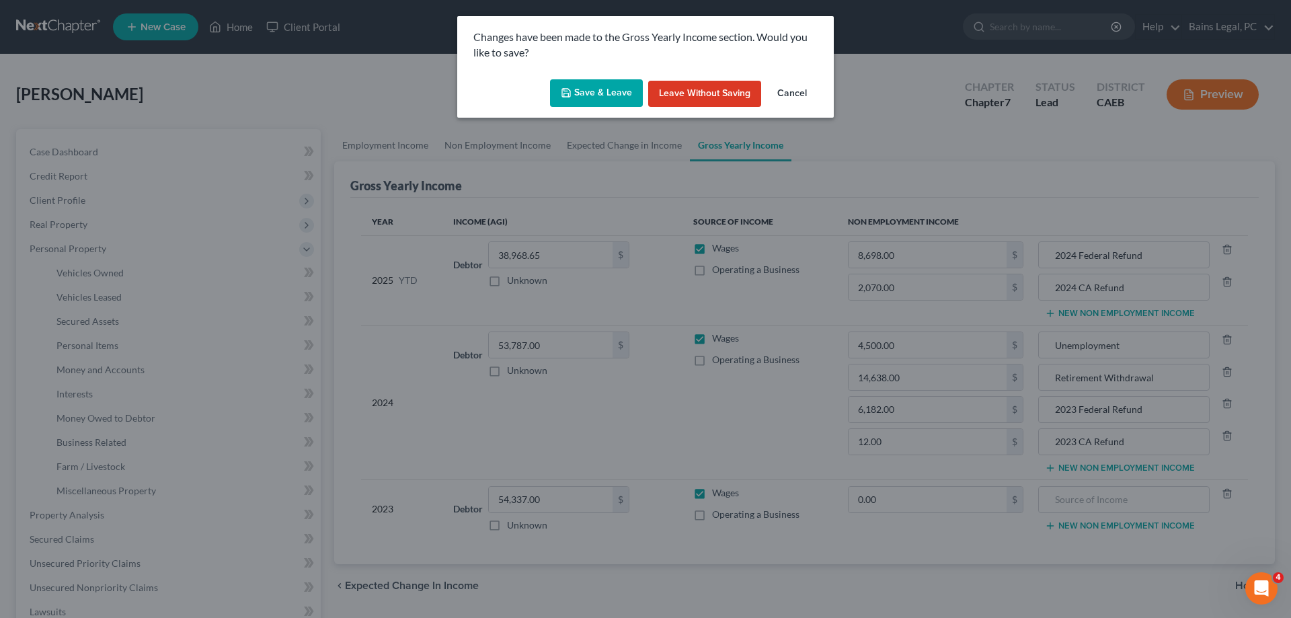
click at [612, 95] on button "Save & Leave" at bounding box center [596, 93] width 93 height 28
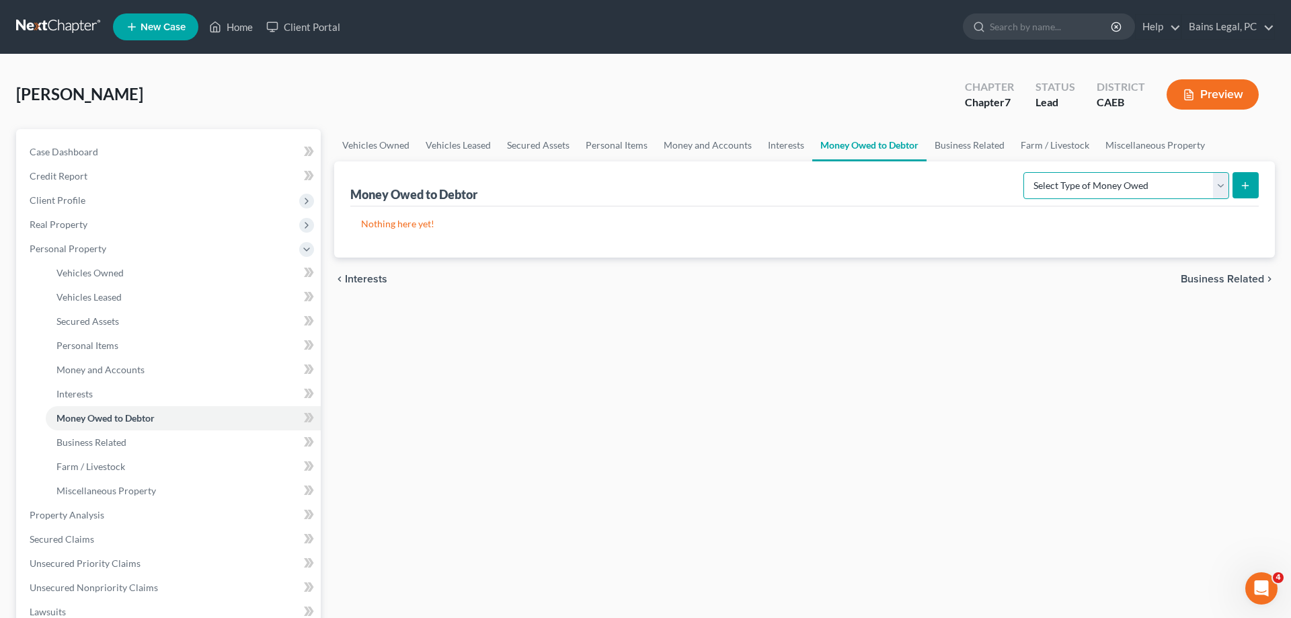
click at [1023, 172] on select "Select Type of Money Owed Accounts Receivable Alimony Child Support Claims Agai…" at bounding box center [1126, 185] width 206 height 27
click option "Expected Tax Refund and Unused NOLs" at bounding box center [0, 0] width 0 height 0
click at [1240, 190] on button "submit" at bounding box center [1245, 185] width 26 height 26
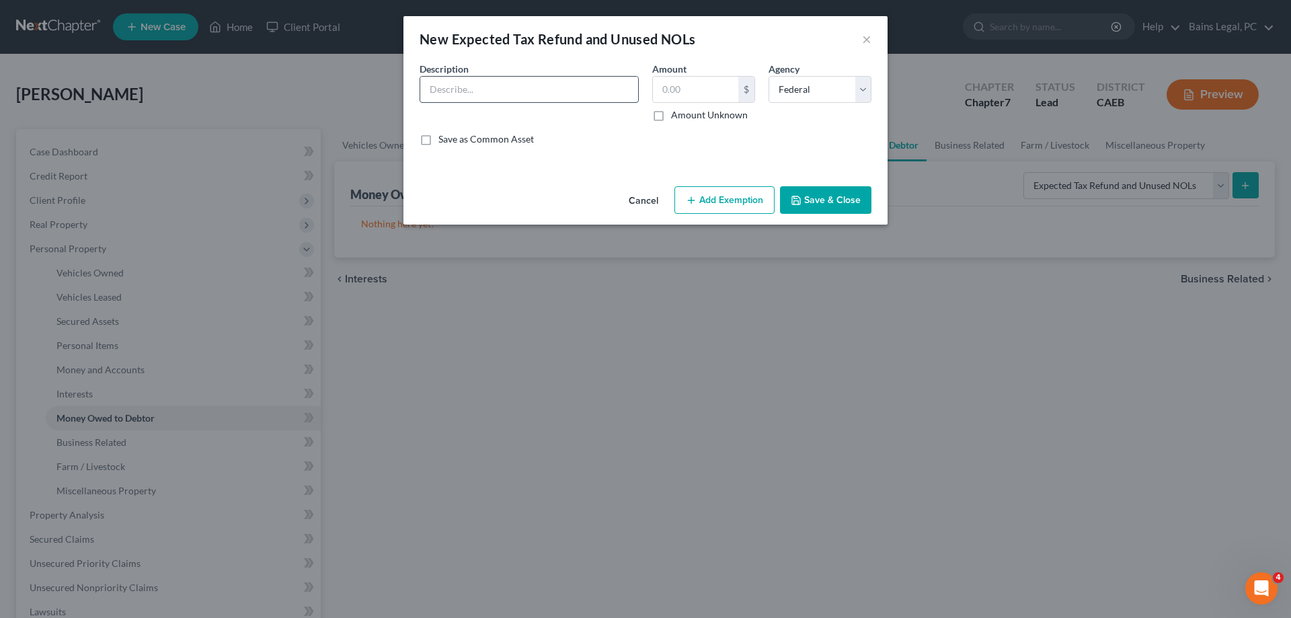
click at [574, 85] on input "text" at bounding box center [529, 90] width 218 height 26
click at [762, 202] on button "Add Exemption" at bounding box center [724, 200] width 100 height 28
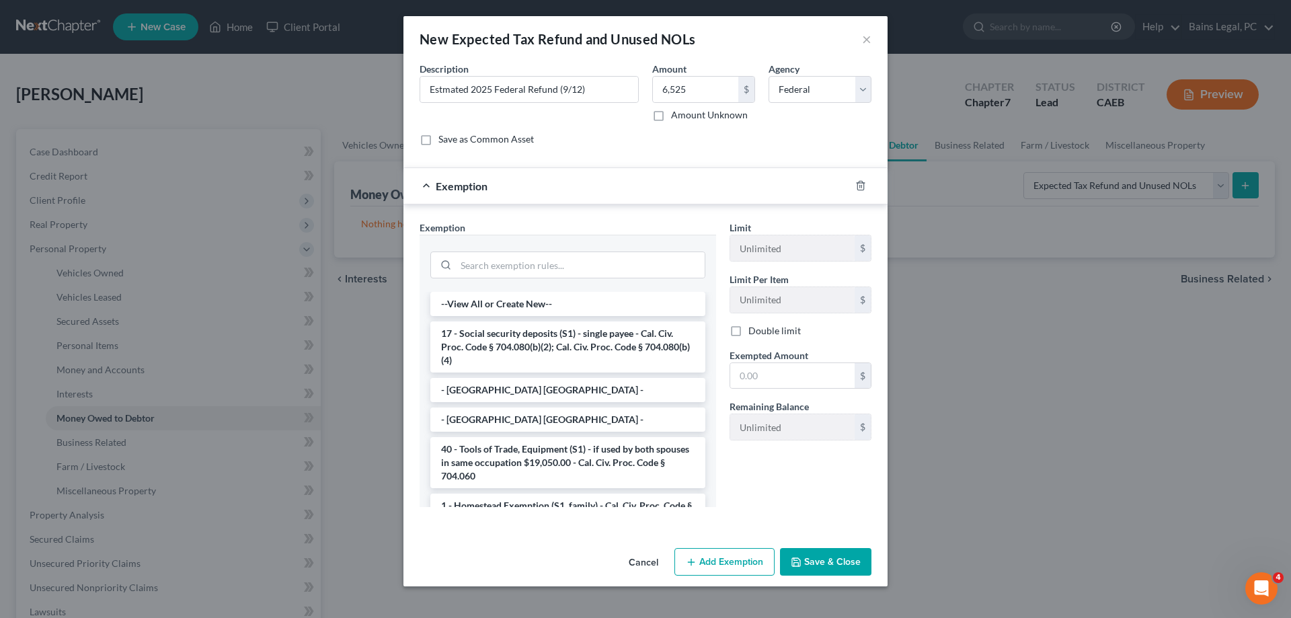
click at [858, 180] on div at bounding box center [869, 186] width 38 height 22
click at [863, 182] on icon "button" at bounding box center [860, 186] width 6 height 9
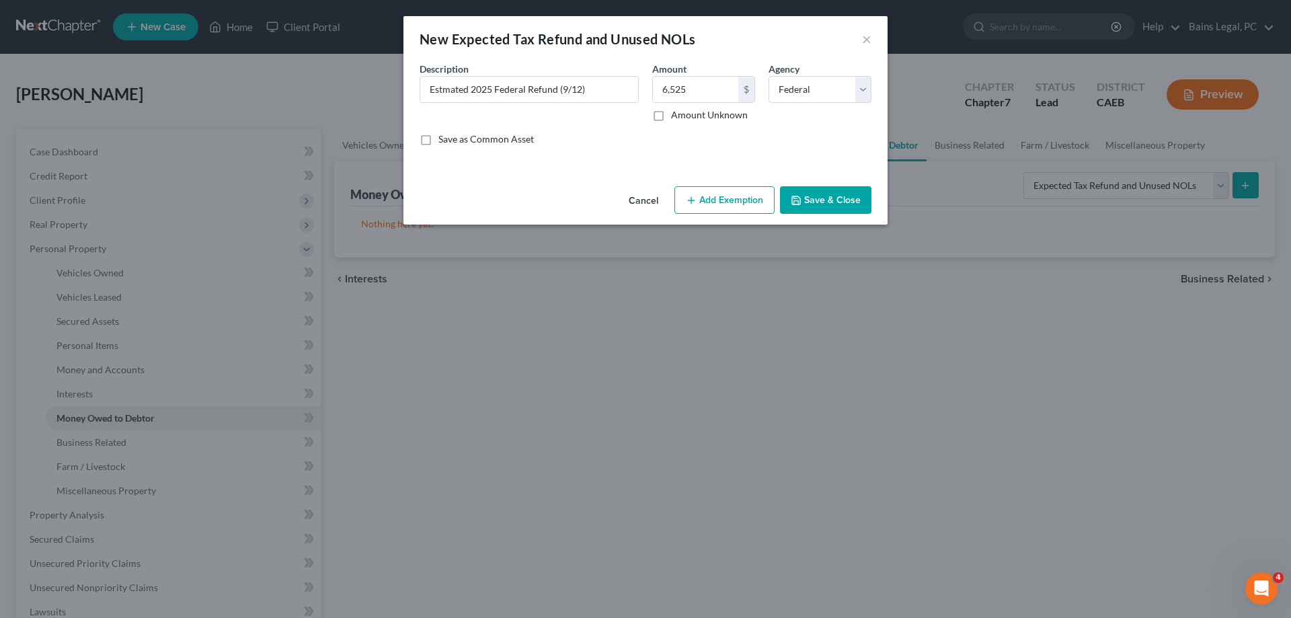
click at [832, 197] on button "Save & Close" at bounding box center [825, 200] width 91 height 28
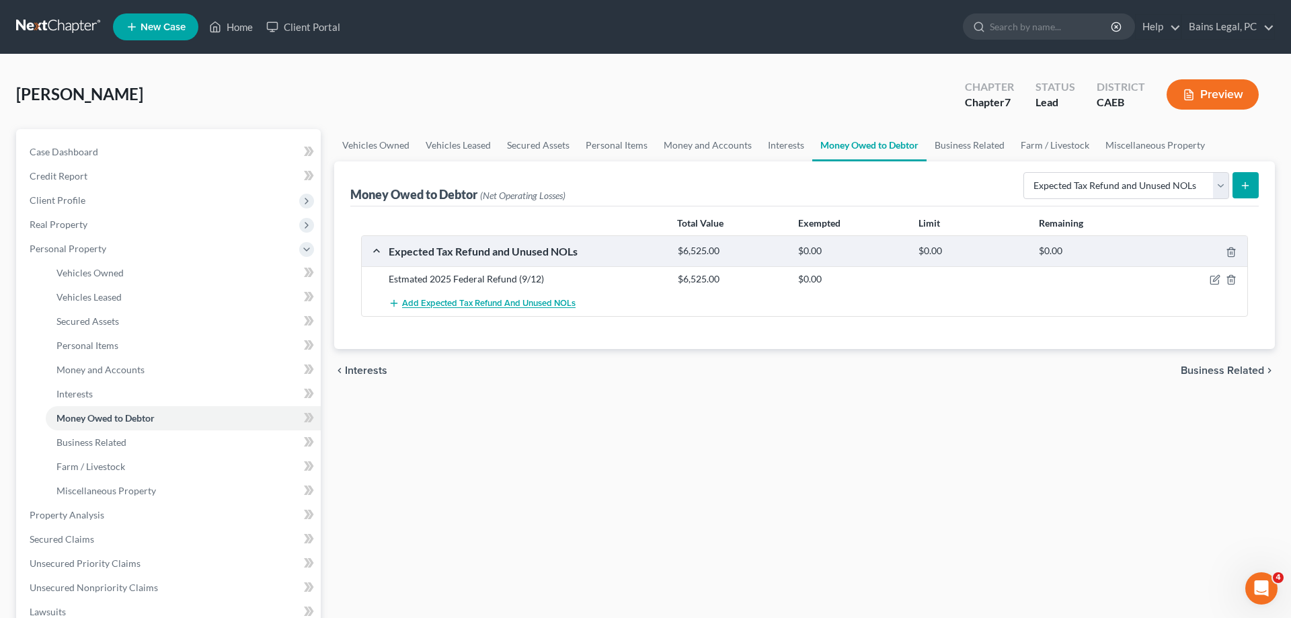
click at [478, 311] on button "Add Expected Tax Refund and Unused NOLs" at bounding box center [482, 303] width 187 height 25
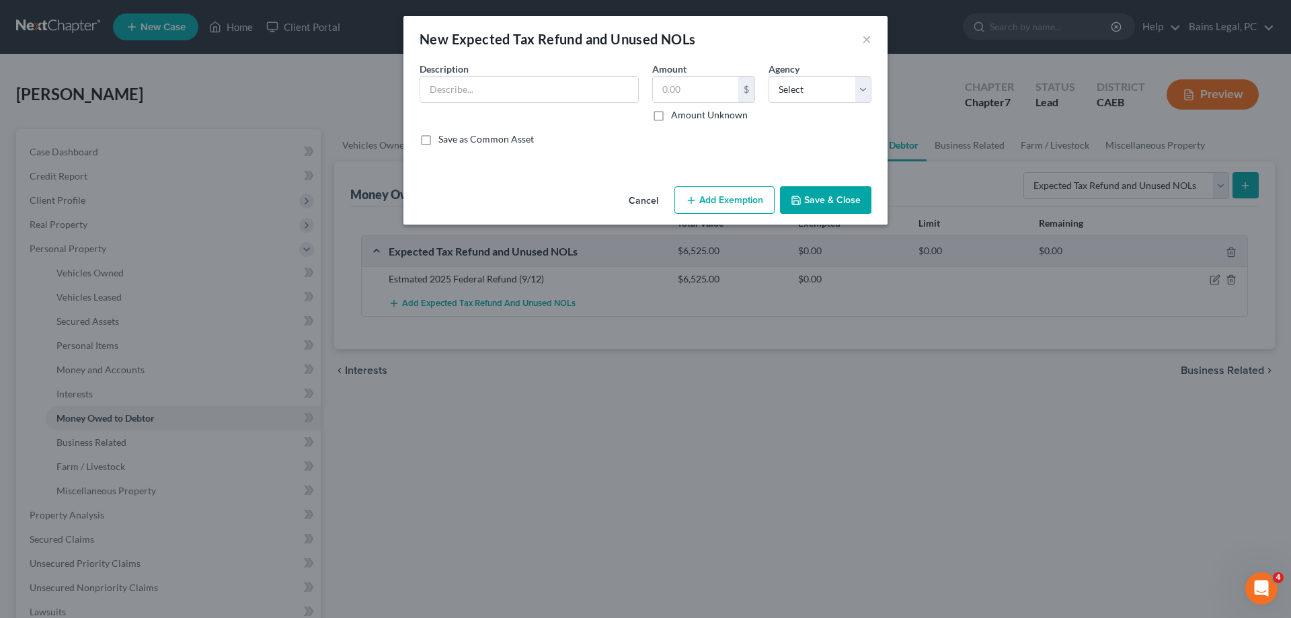
click at [483, 305] on div "New Expected Tax Refund and Unused NOLs × An exemption set must first be select…" at bounding box center [645, 309] width 1291 height 618
click at [549, 95] on input "text" at bounding box center [529, 90] width 218 height 26
click at [768, 76] on select "Select Federal State Local" at bounding box center [819, 89] width 103 height 27
click option "State" at bounding box center [0, 0] width 0 height 0
click at [819, 203] on button "Save & Close" at bounding box center [825, 200] width 91 height 28
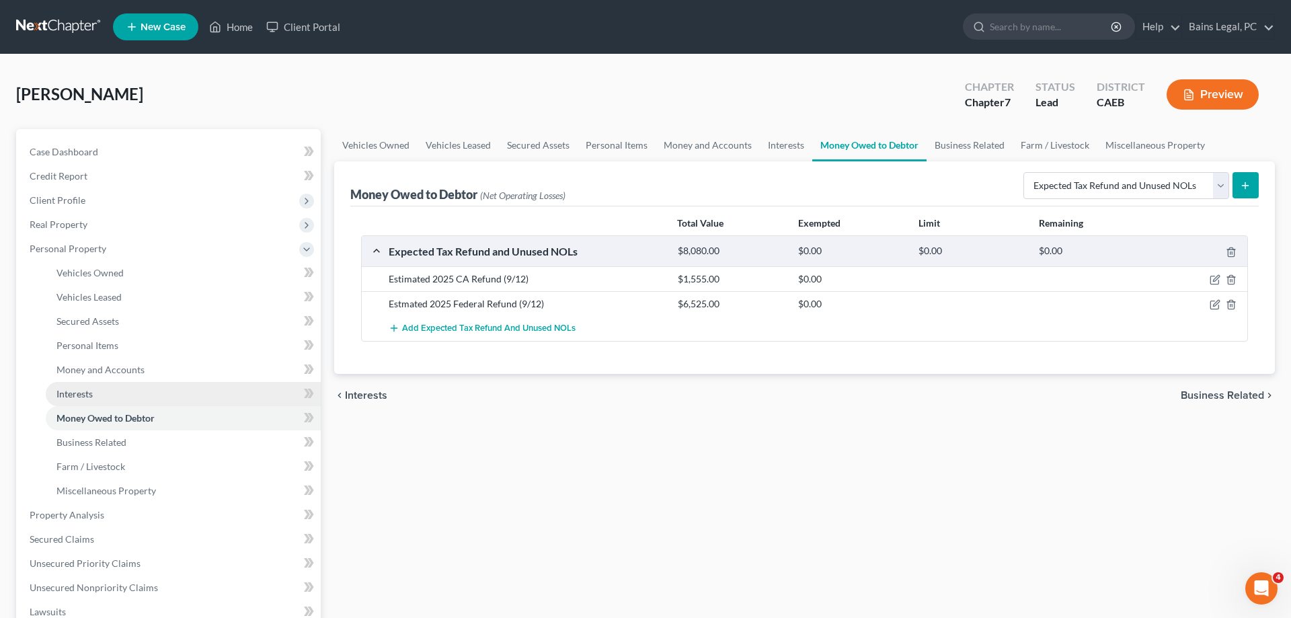
click at [133, 398] on link "Interests" at bounding box center [183, 394] width 275 height 24
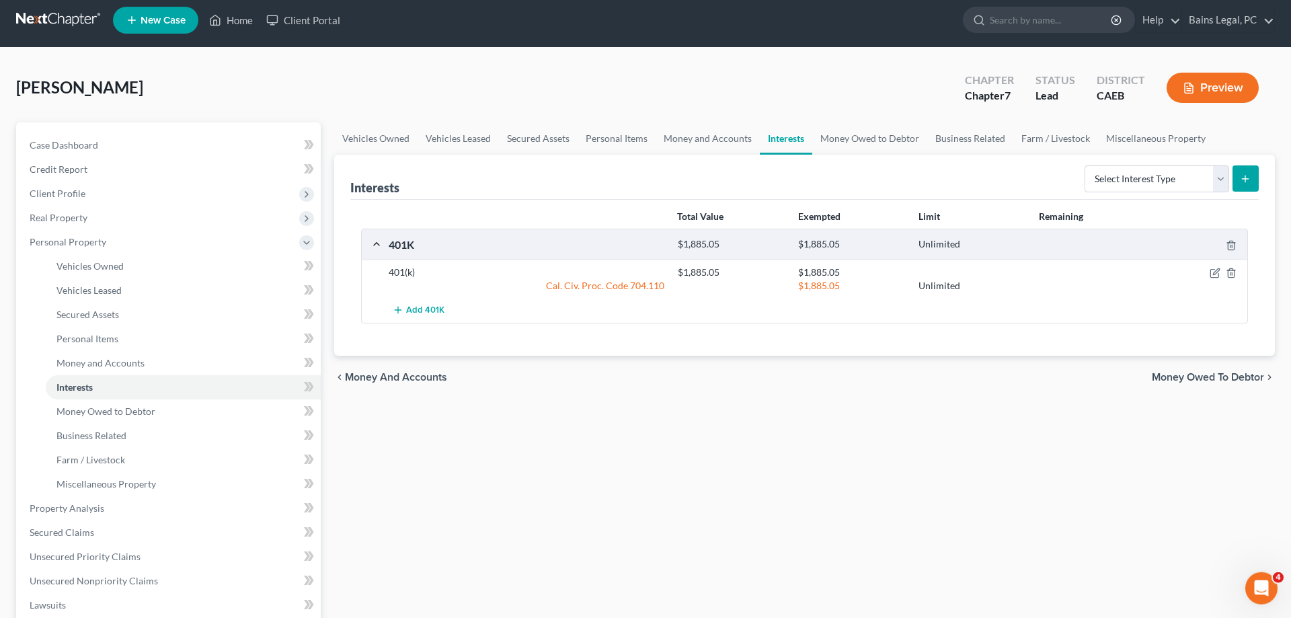
scroll to position [274, 0]
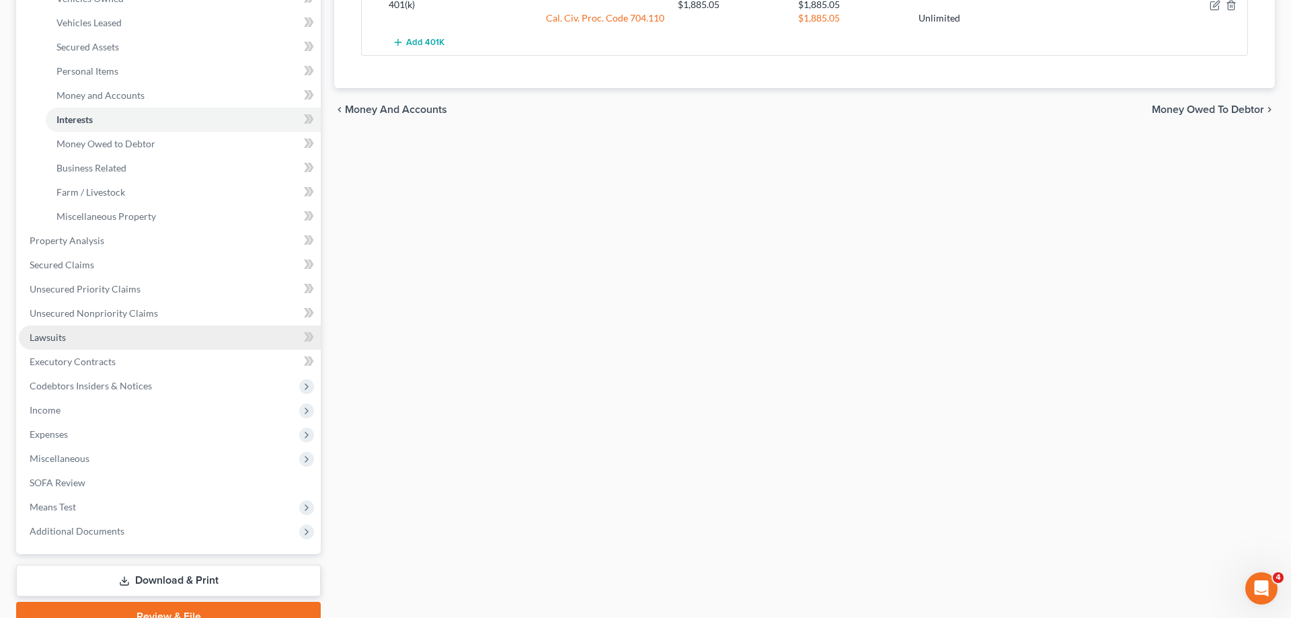
click at [60, 334] on span "Lawsuits" at bounding box center [48, 336] width 36 height 11
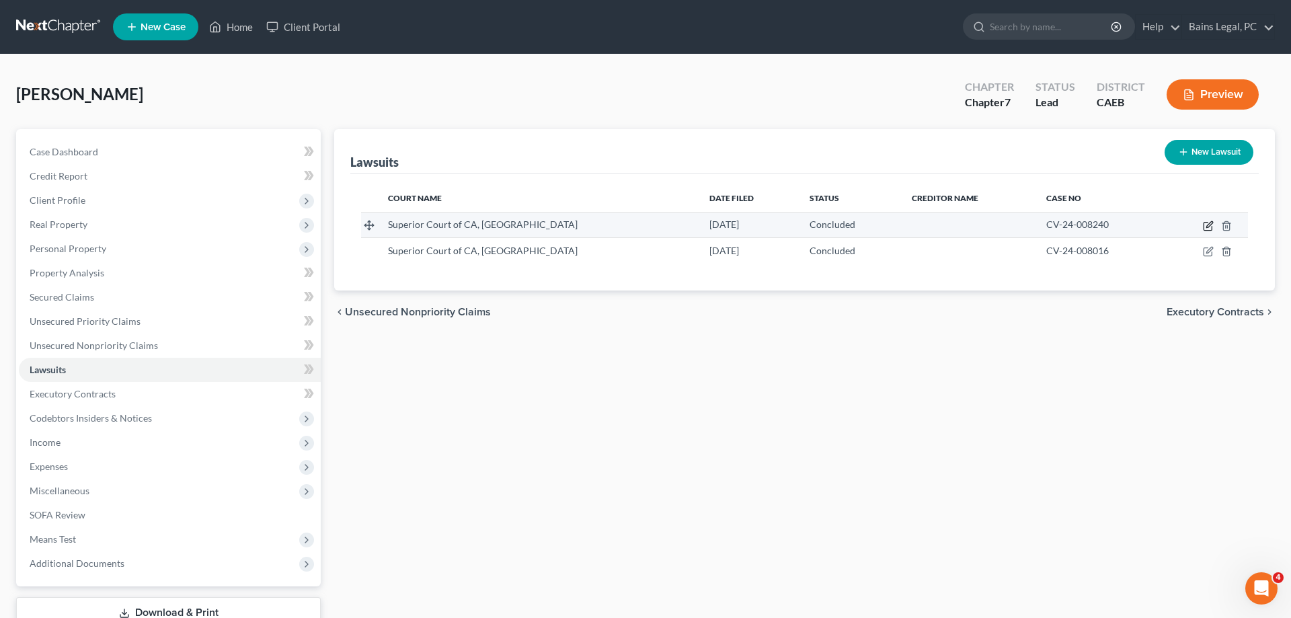
click at [1207, 223] on icon "button" at bounding box center [1207, 227] width 8 height 8
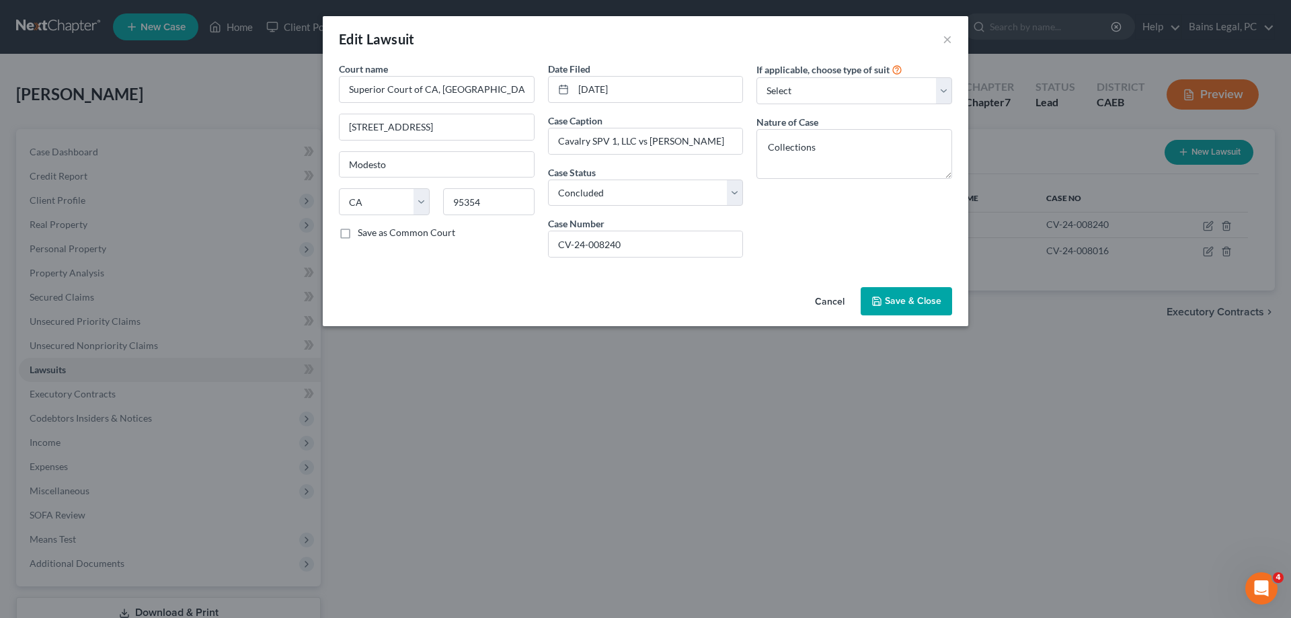
click at [923, 300] on span "Save & Close" at bounding box center [913, 300] width 56 height 11
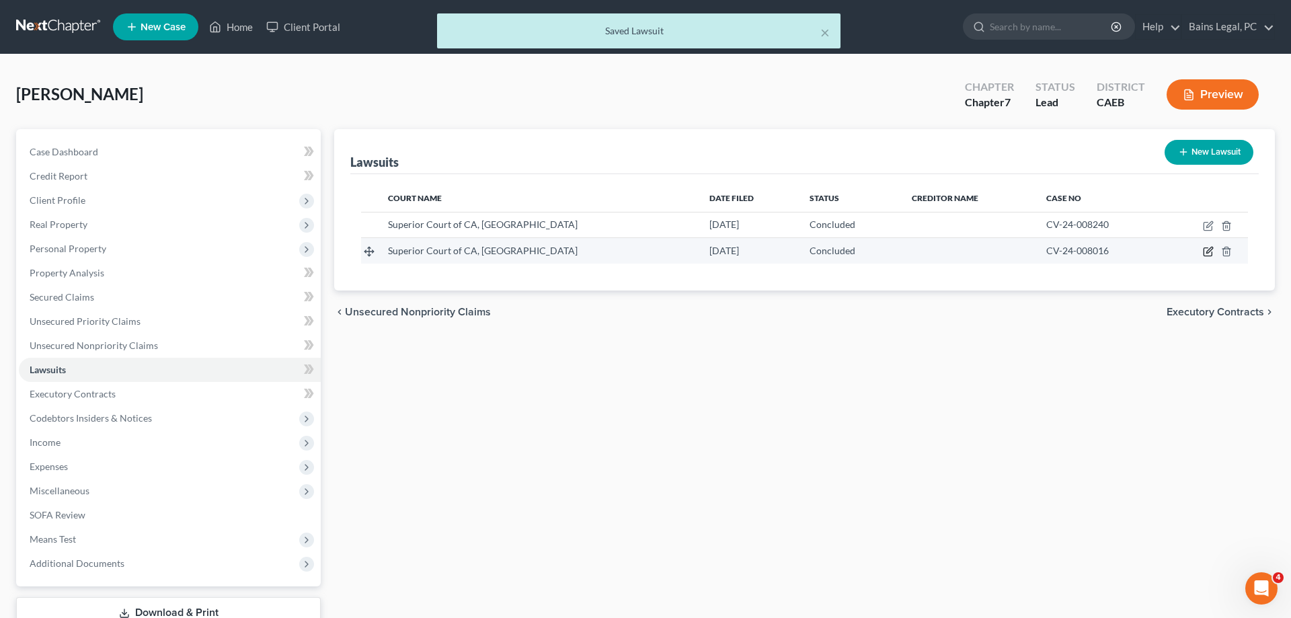
click at [1209, 252] on icon "button" at bounding box center [1208, 251] width 11 height 11
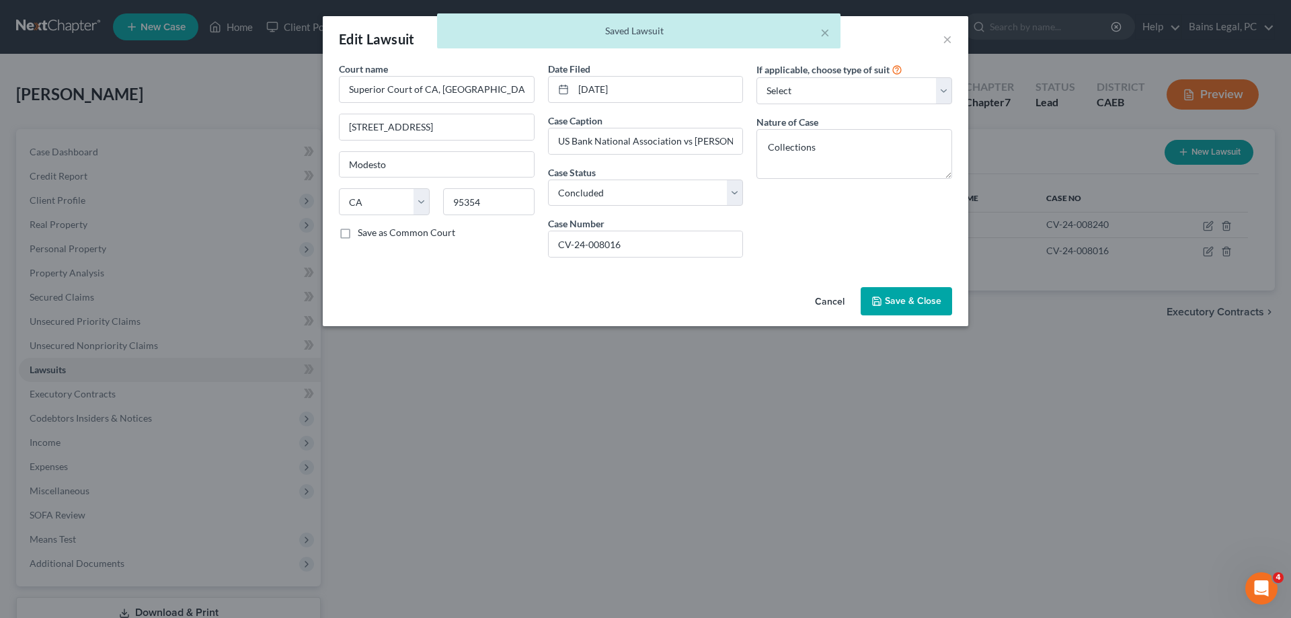
click at [912, 286] on div "Cancel Save & Close" at bounding box center [645, 304] width 645 height 44
drag, startPoint x: 932, startPoint y: 311, endPoint x: 1277, endPoint y: 327, distance: 345.2
click at [934, 311] on button "Save & Close" at bounding box center [905, 301] width 91 height 28
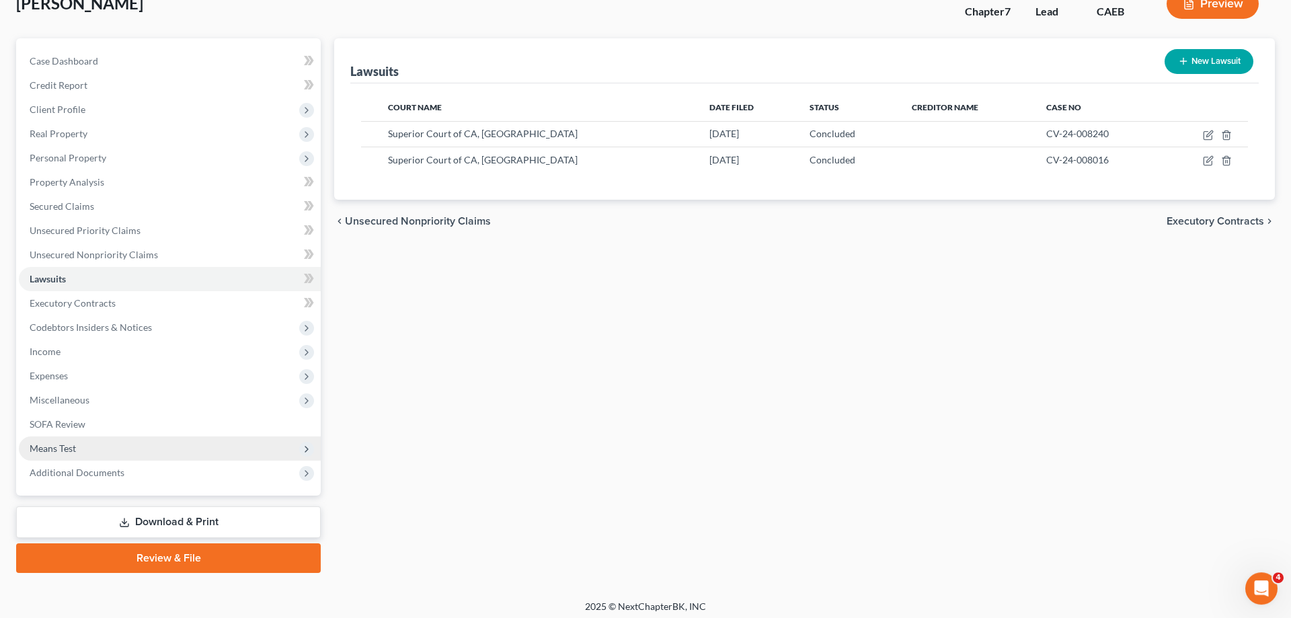
scroll to position [95, 0]
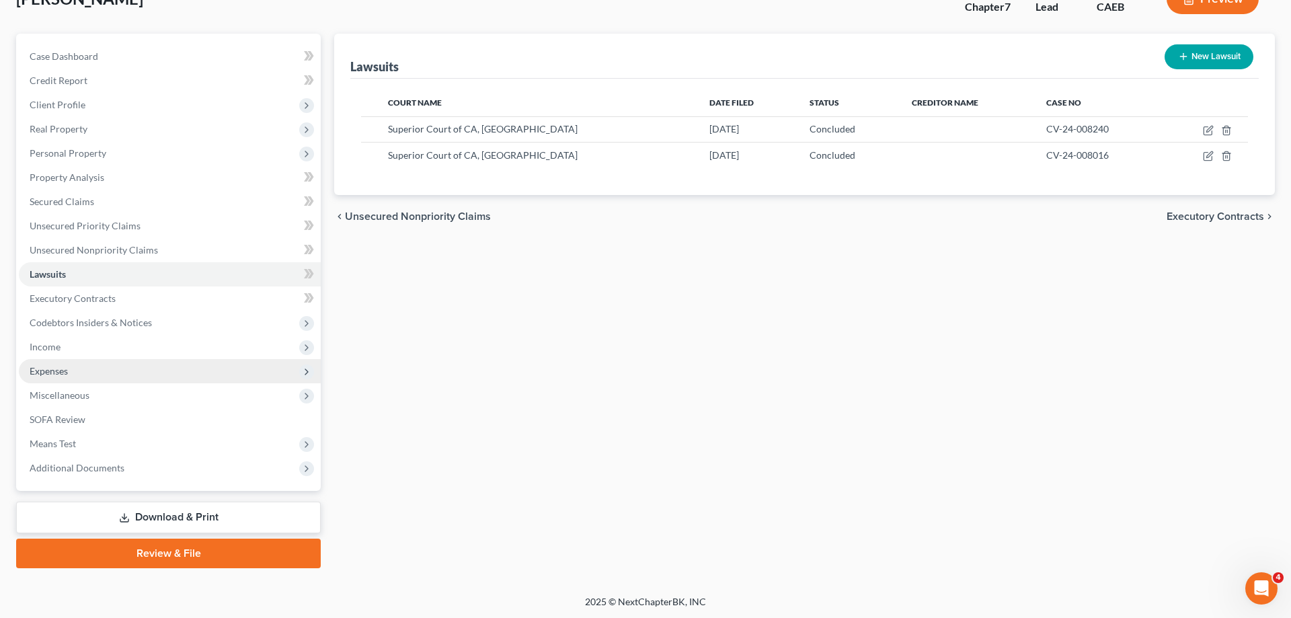
click at [69, 371] on span "Expenses" at bounding box center [170, 371] width 302 height 24
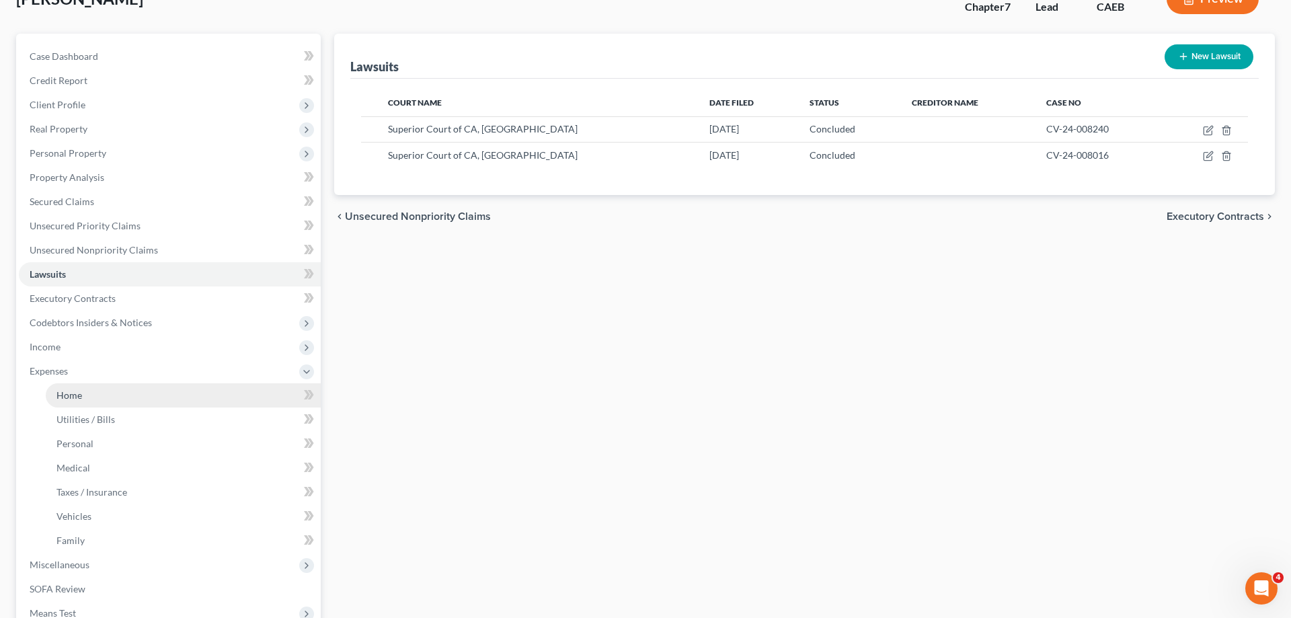
click at [75, 399] on span "Home" at bounding box center [69, 394] width 26 height 11
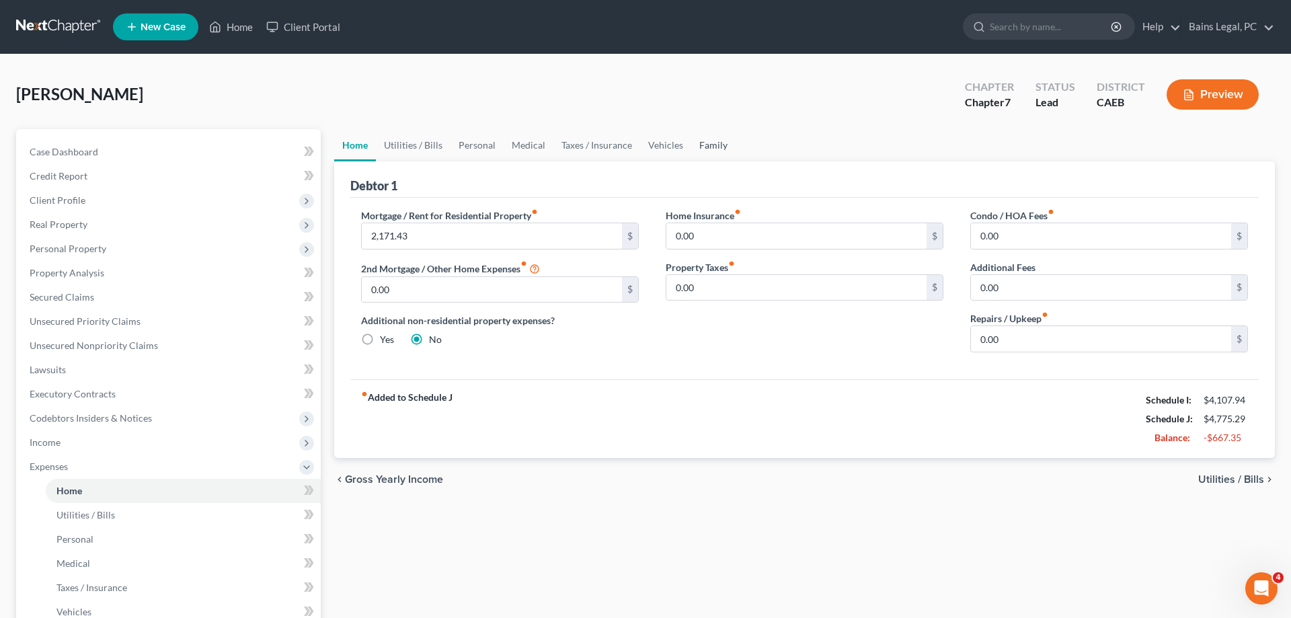
click at [715, 142] on link "Family" at bounding box center [713, 145] width 44 height 32
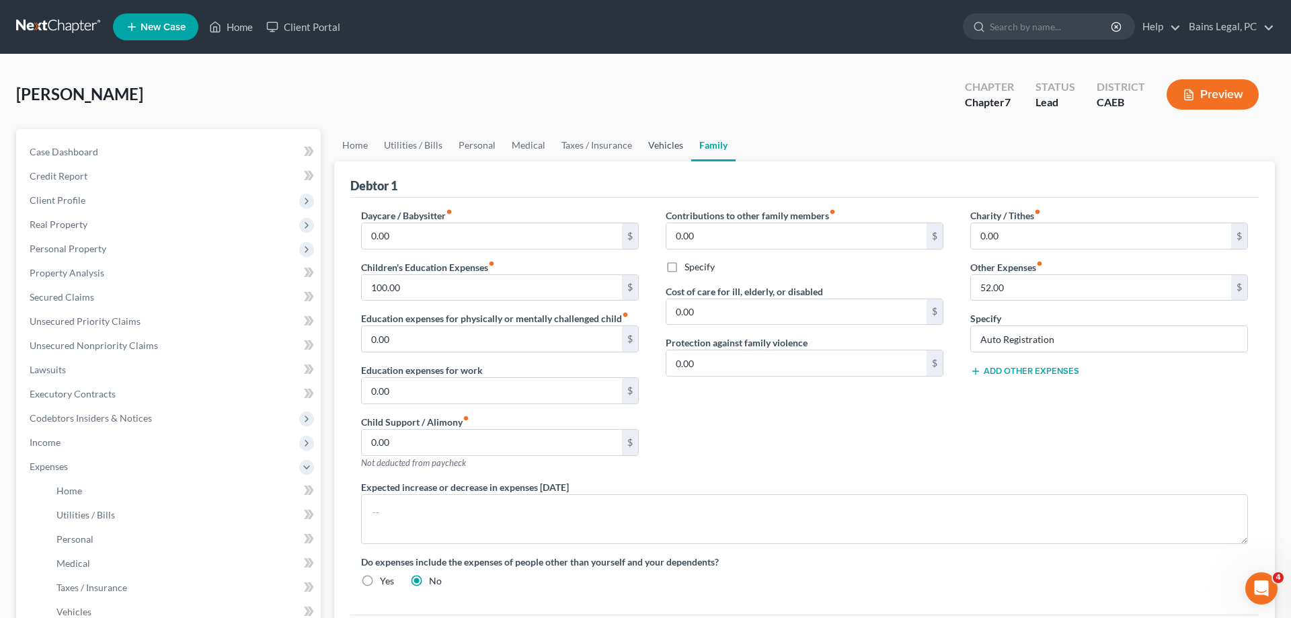
click at [643, 141] on link "Vehicles" at bounding box center [665, 145] width 51 height 32
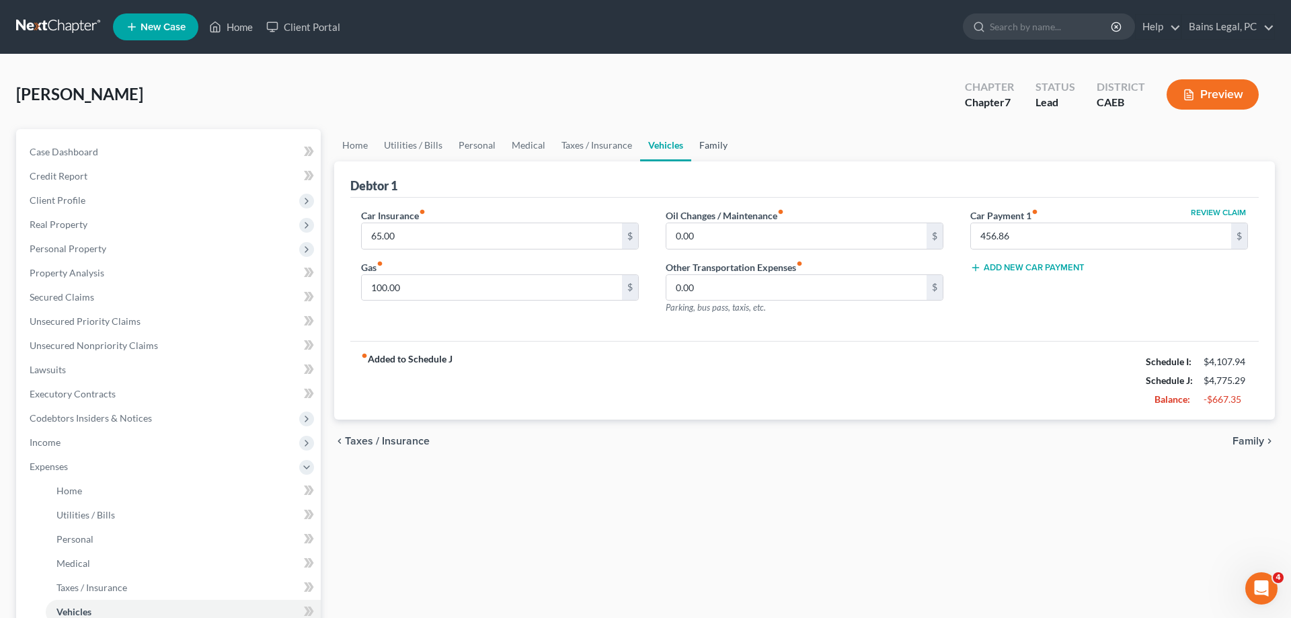
click at [706, 137] on link "Family" at bounding box center [713, 145] width 44 height 32
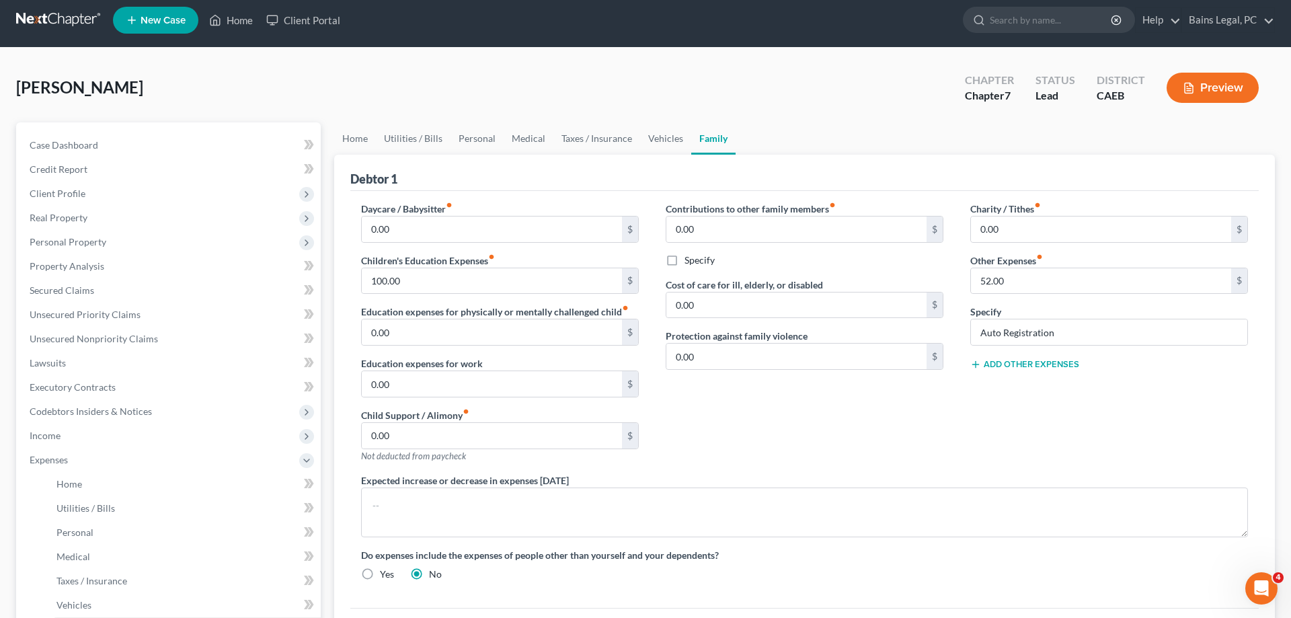
scroll to position [265, 0]
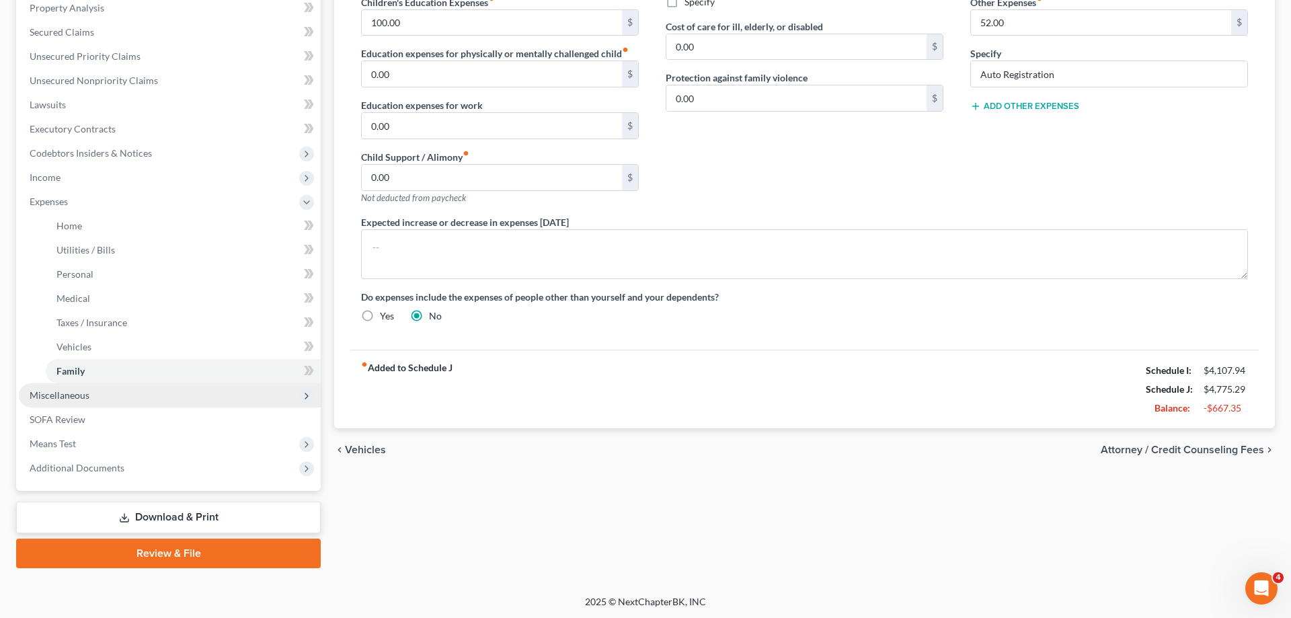
drag, startPoint x: 58, startPoint y: 397, endPoint x: 138, endPoint y: 399, distance: 80.7
click at [61, 396] on span "Miscellaneous" at bounding box center [60, 394] width 60 height 11
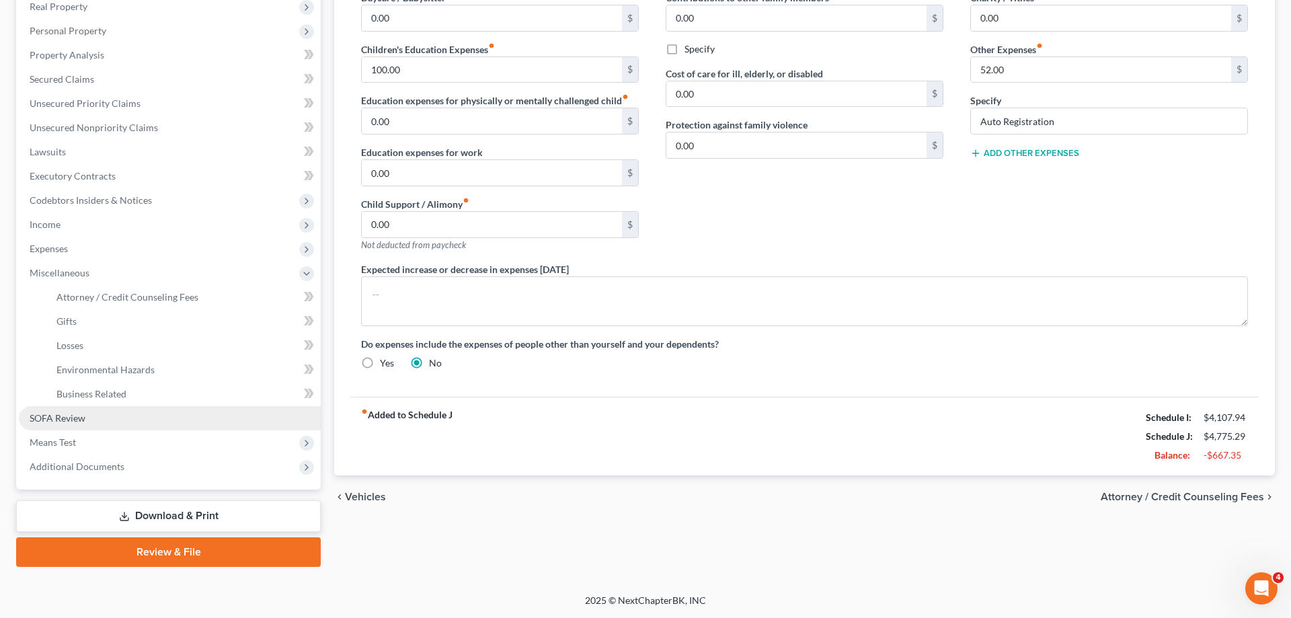
scroll to position [216, 0]
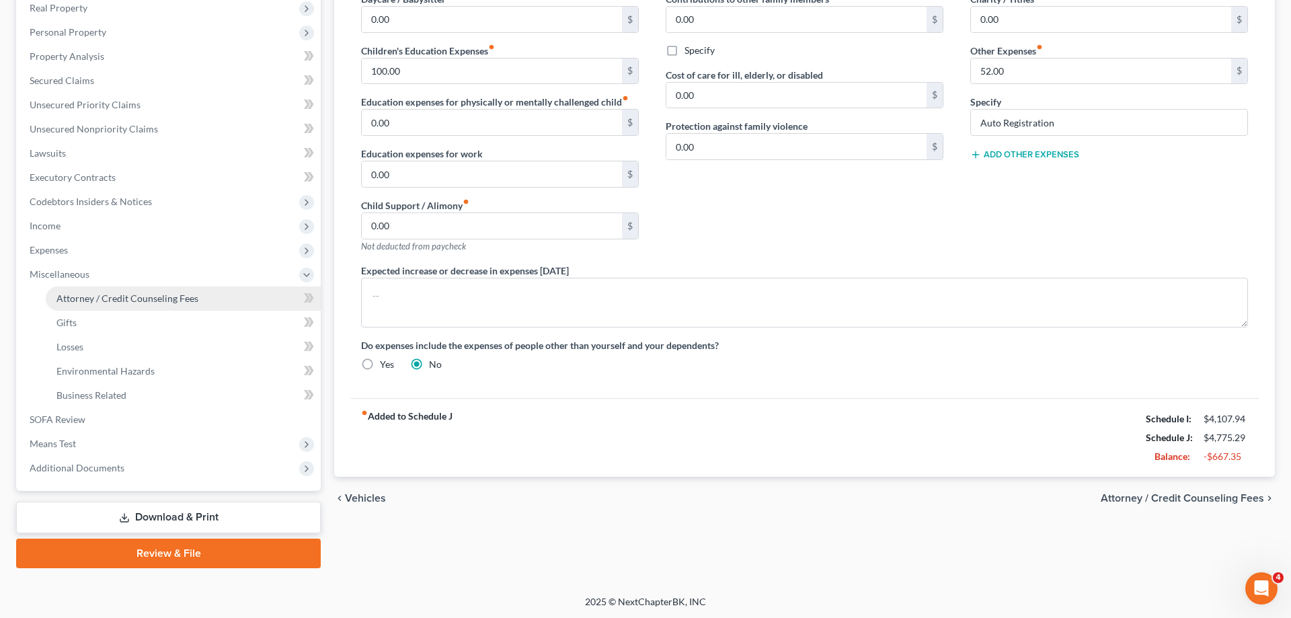
click at [149, 296] on span "Attorney / Credit Counseling Fees" at bounding box center [127, 297] width 142 height 11
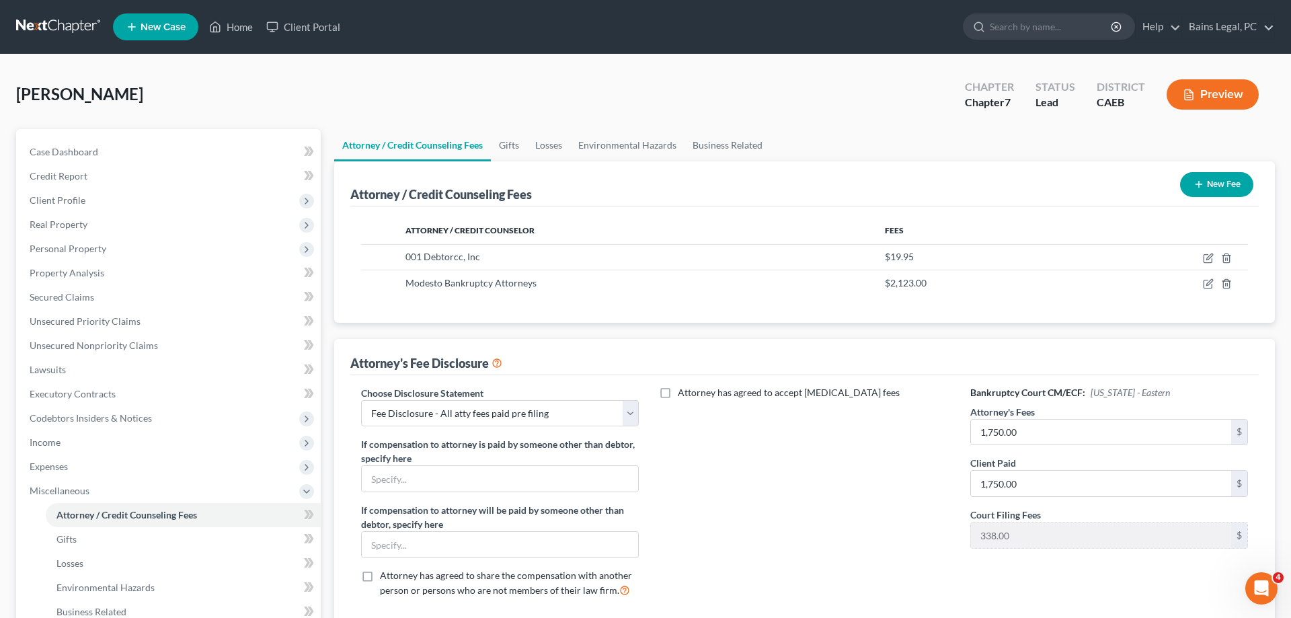
scroll to position [216, 0]
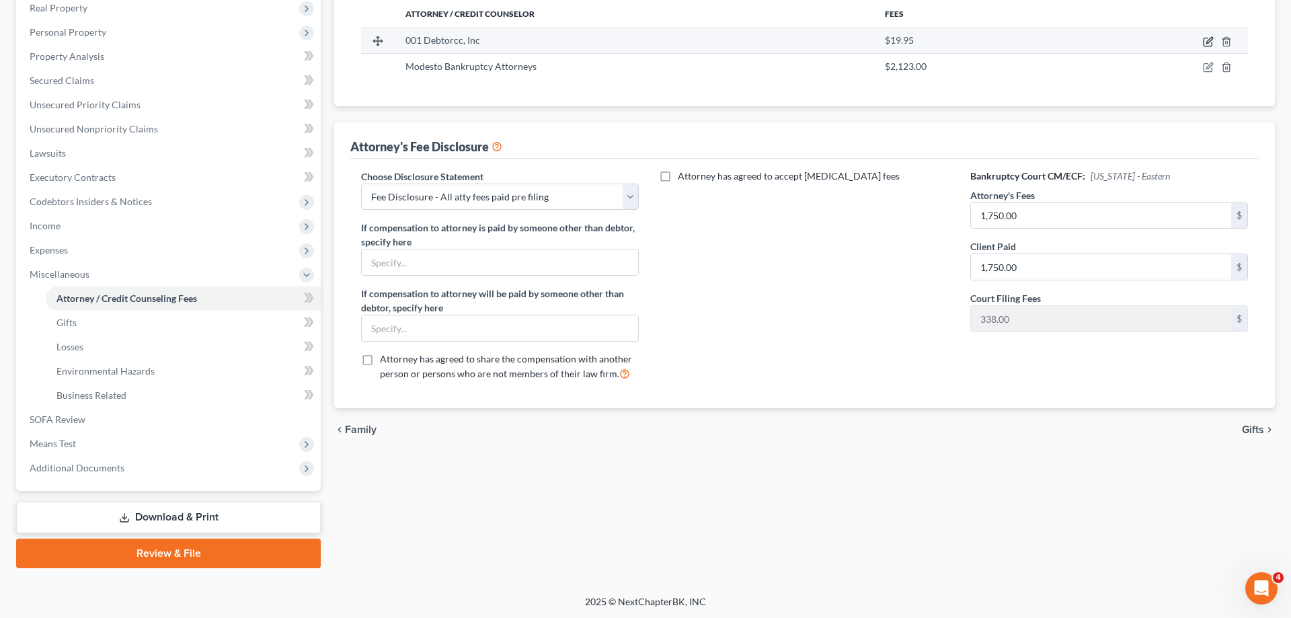
click at [1209, 39] on icon "button" at bounding box center [1209, 40] width 6 height 6
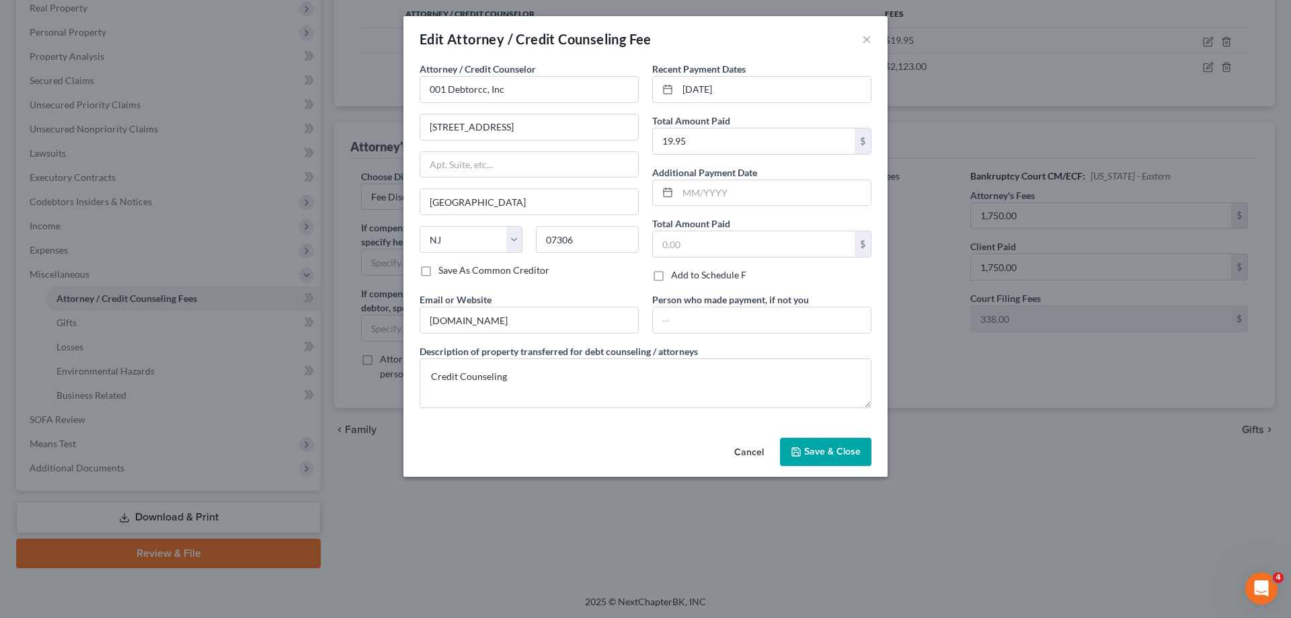
click at [844, 450] on span "Save & Close" at bounding box center [832, 451] width 56 height 11
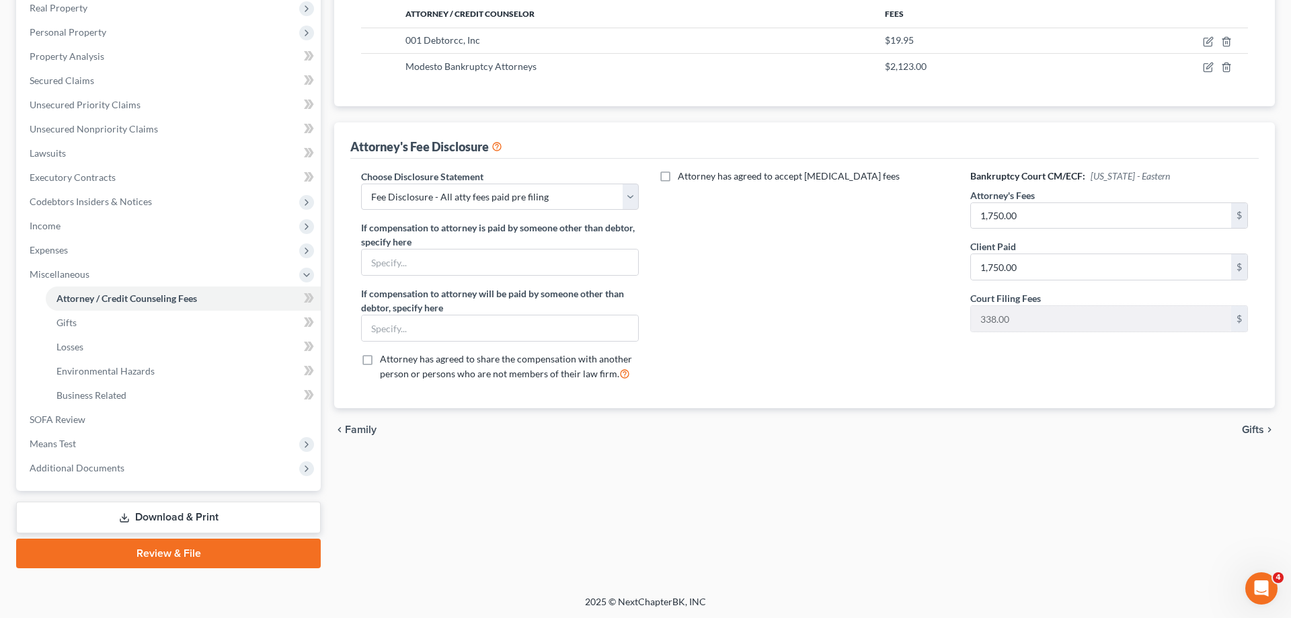
click at [189, 519] on link "Download & Print" at bounding box center [168, 518] width 305 height 32
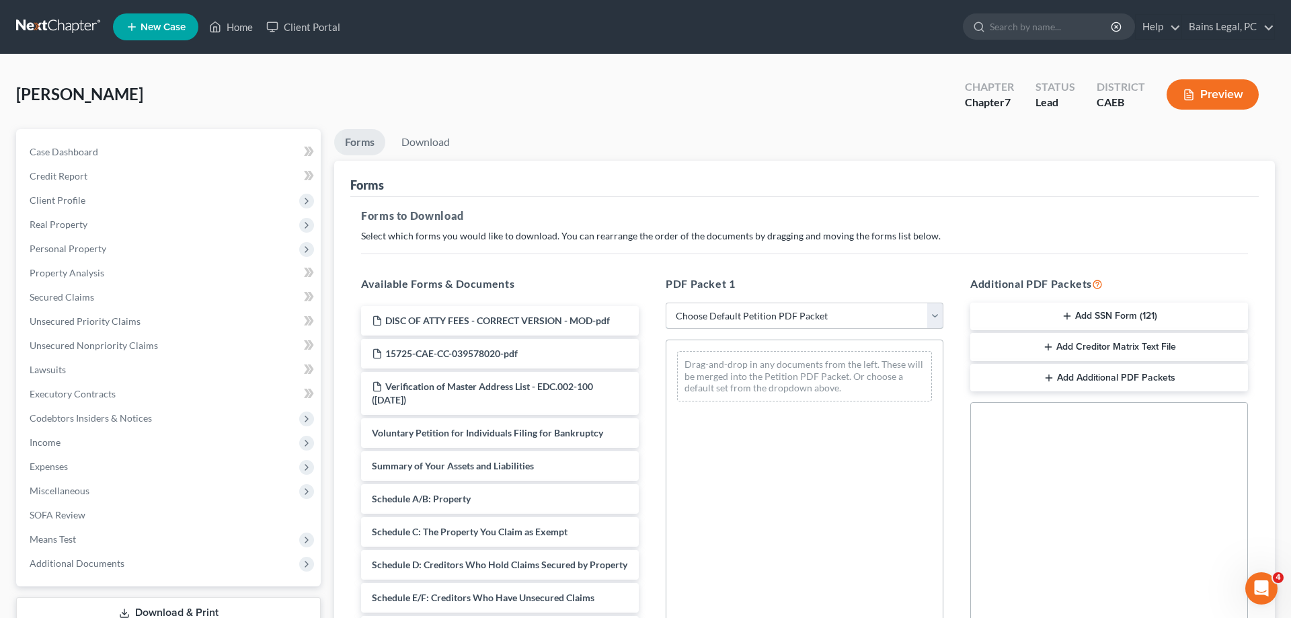
click at [666, 303] on select "Choose Default Petition PDF Packet Complete Bankruptcy Petition (all forms and …" at bounding box center [805, 316] width 278 height 27
drag, startPoint x: 791, startPoint y: 312, endPoint x: 79, endPoint y: 541, distance: 747.9
click at [75, 553] on span "Additional Documents" at bounding box center [170, 563] width 302 height 24
drag, startPoint x: 79, startPoint y: 541, endPoint x: 89, endPoint y: 541, distance: 10.1
click at [79, 541] on span "Means Test" at bounding box center [170, 539] width 302 height 24
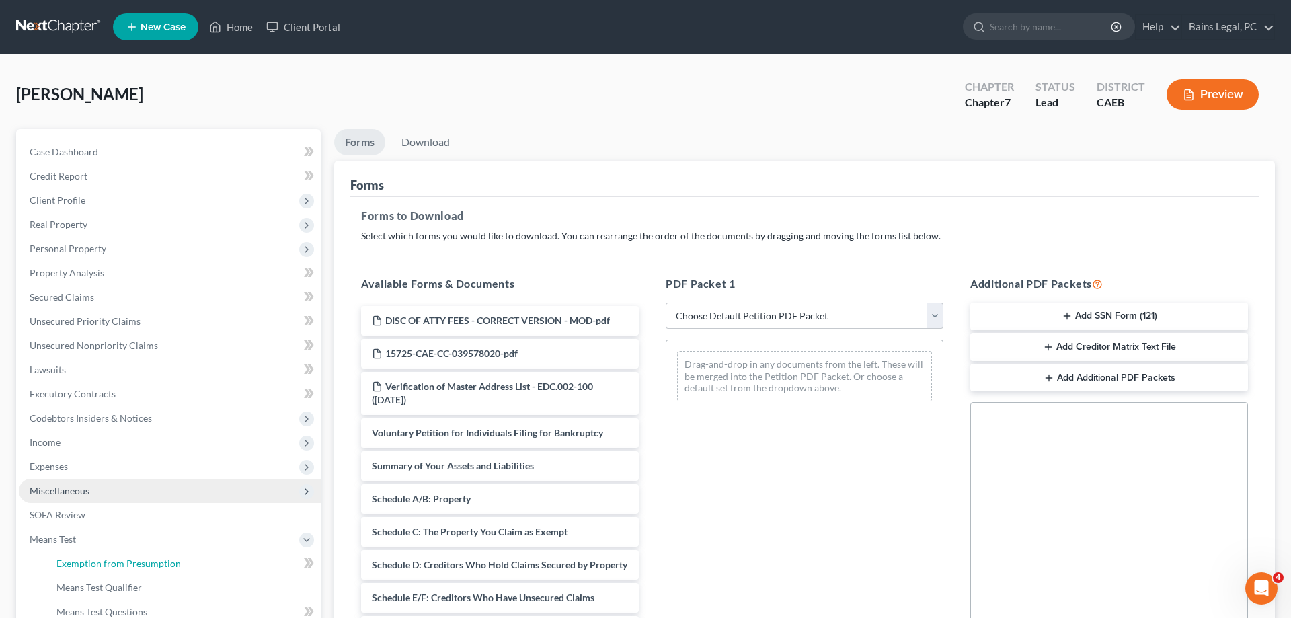
drag, startPoint x: 89, startPoint y: 566, endPoint x: 276, endPoint y: 493, distance: 200.5
click at [89, 565] on span "Exemption from Presumption" at bounding box center [118, 562] width 124 height 11
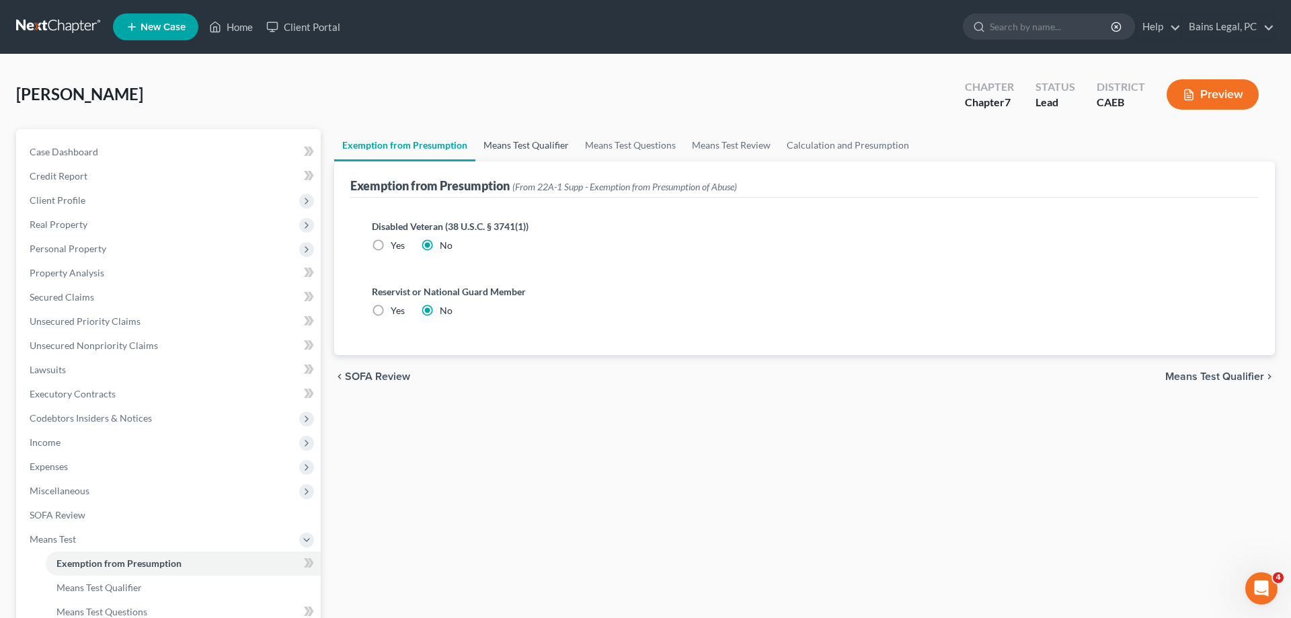
click at [503, 140] on link "Means Test Qualifier" at bounding box center [526, 145] width 102 height 32
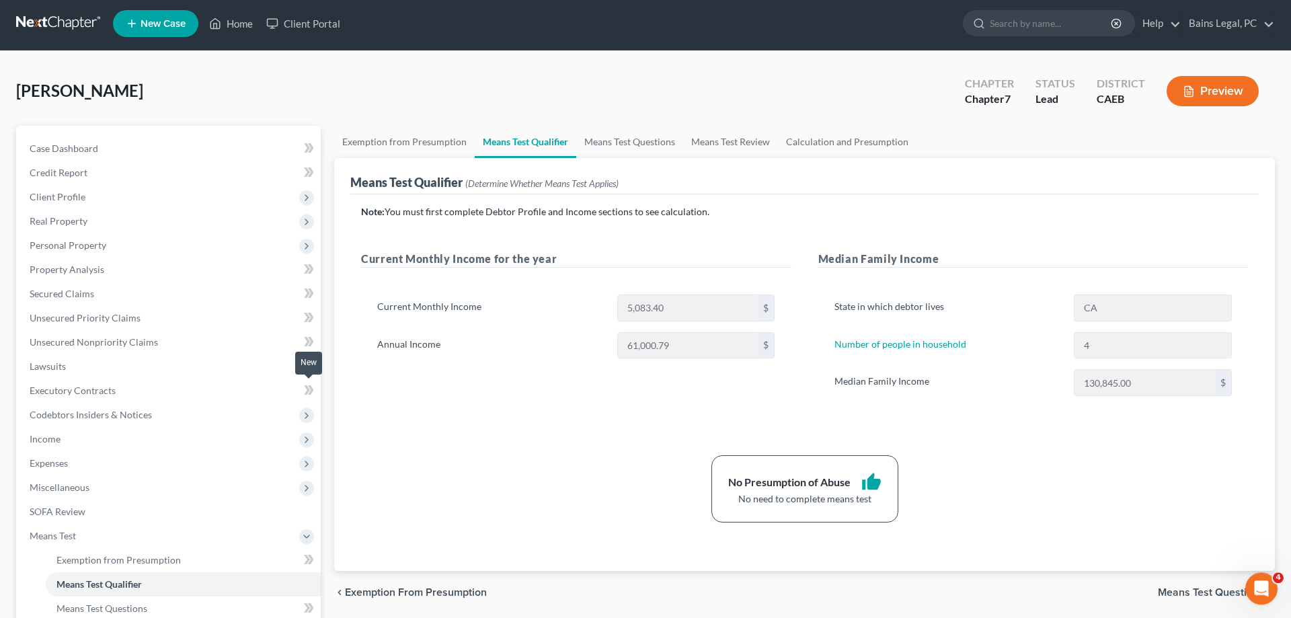
scroll to position [216, 0]
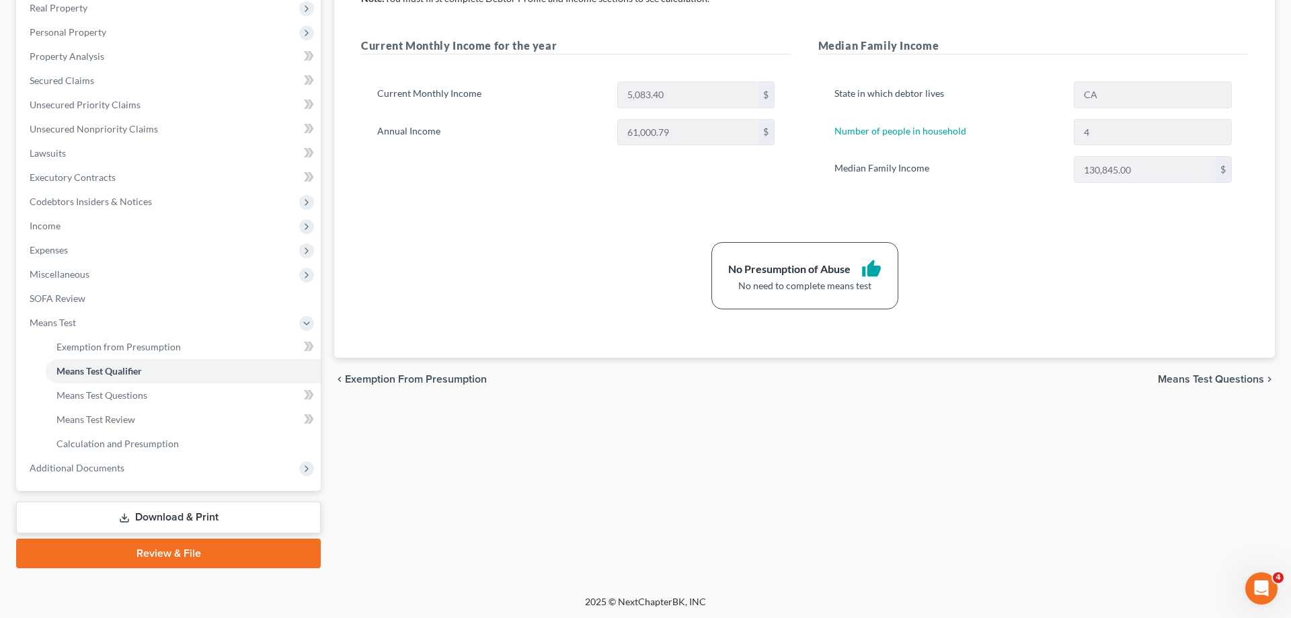
click at [242, 512] on link "Download & Print" at bounding box center [168, 518] width 305 height 32
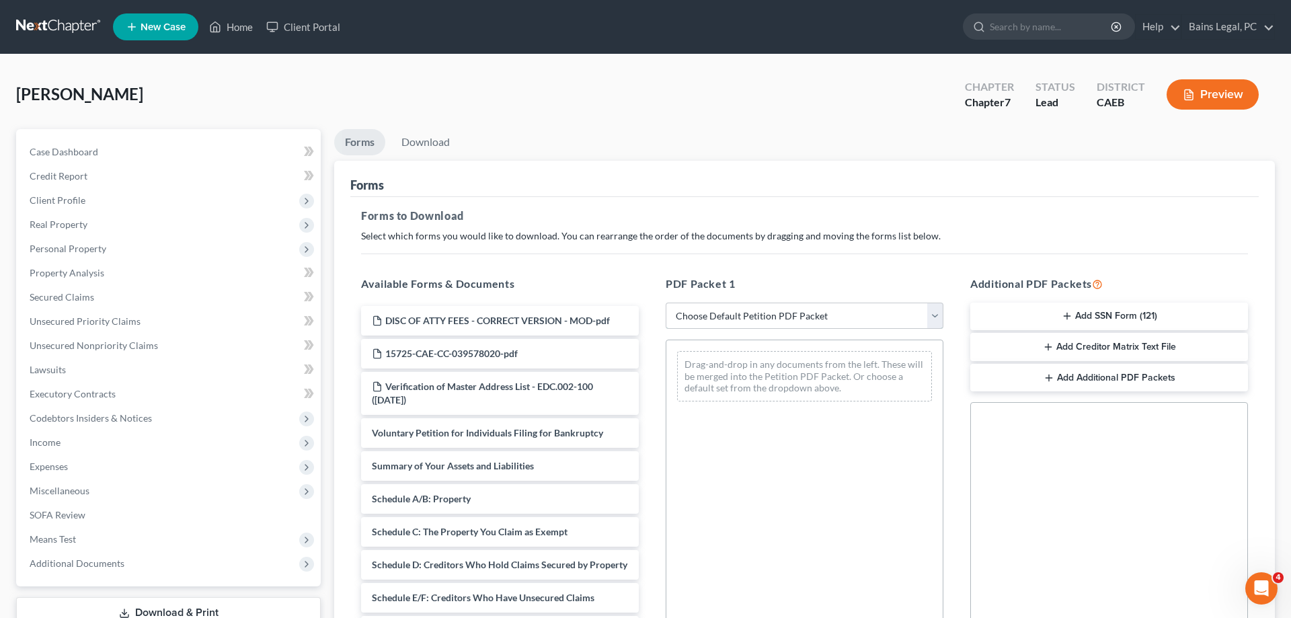
click at [666, 303] on select "Choose Default Petition PDF Packet Complete Bankruptcy Petition (all forms and …" at bounding box center [805, 316] width 278 height 27
click option "Complete Bankruptcy Petition (all forms and schedules)" at bounding box center [0, 0] width 0 height 0
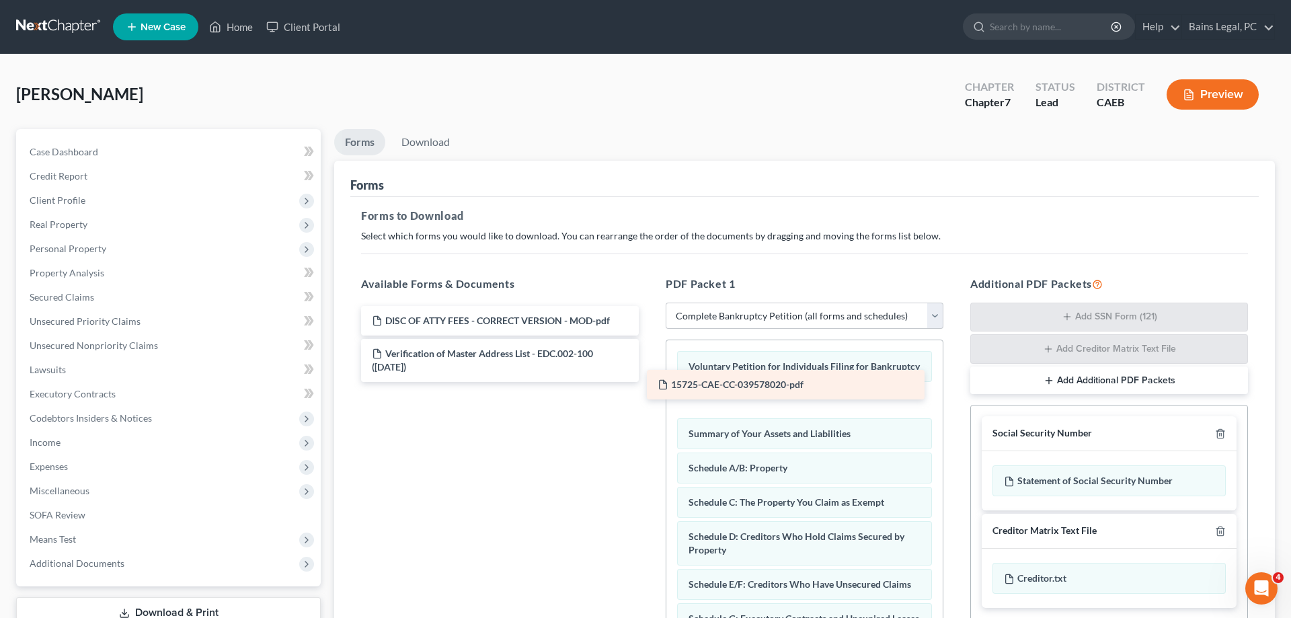
drag, startPoint x: 419, startPoint y: 352, endPoint x: 713, endPoint y: 393, distance: 296.5
click at [649, 382] on div "15725-CAE-CC-039578020-pdf DISC OF ATTY FEES - CORRECT VERSION - MOD-pdf 15725-…" at bounding box center [499, 344] width 299 height 76
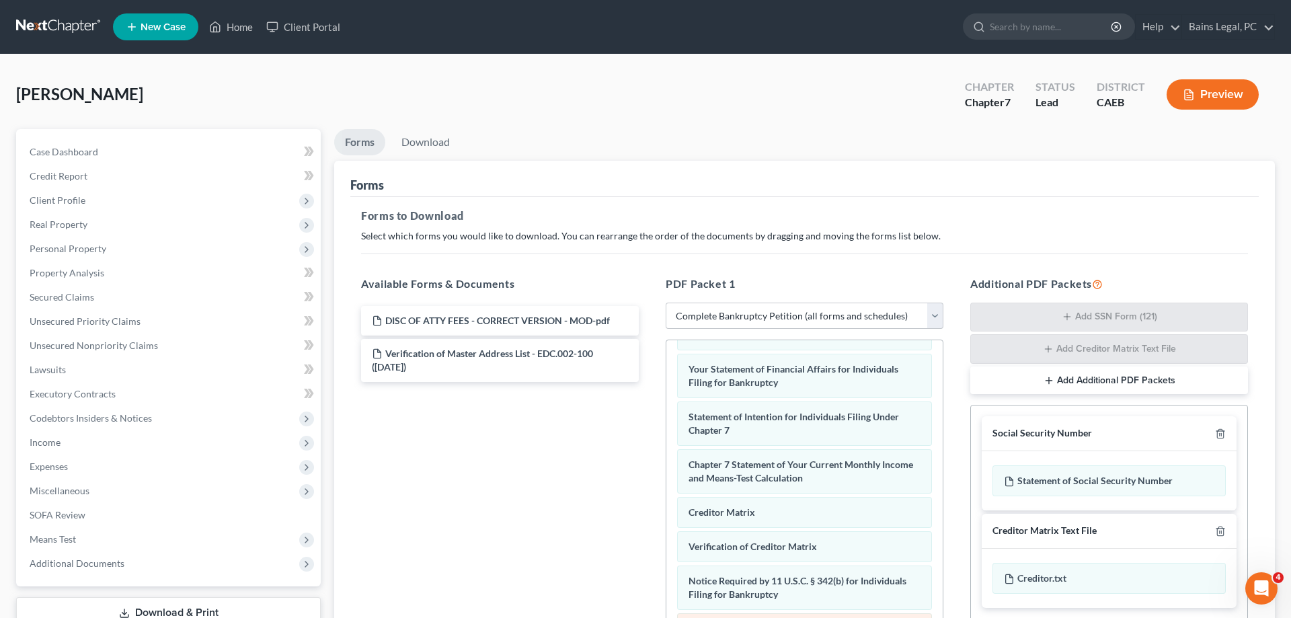
scroll to position [213, 0]
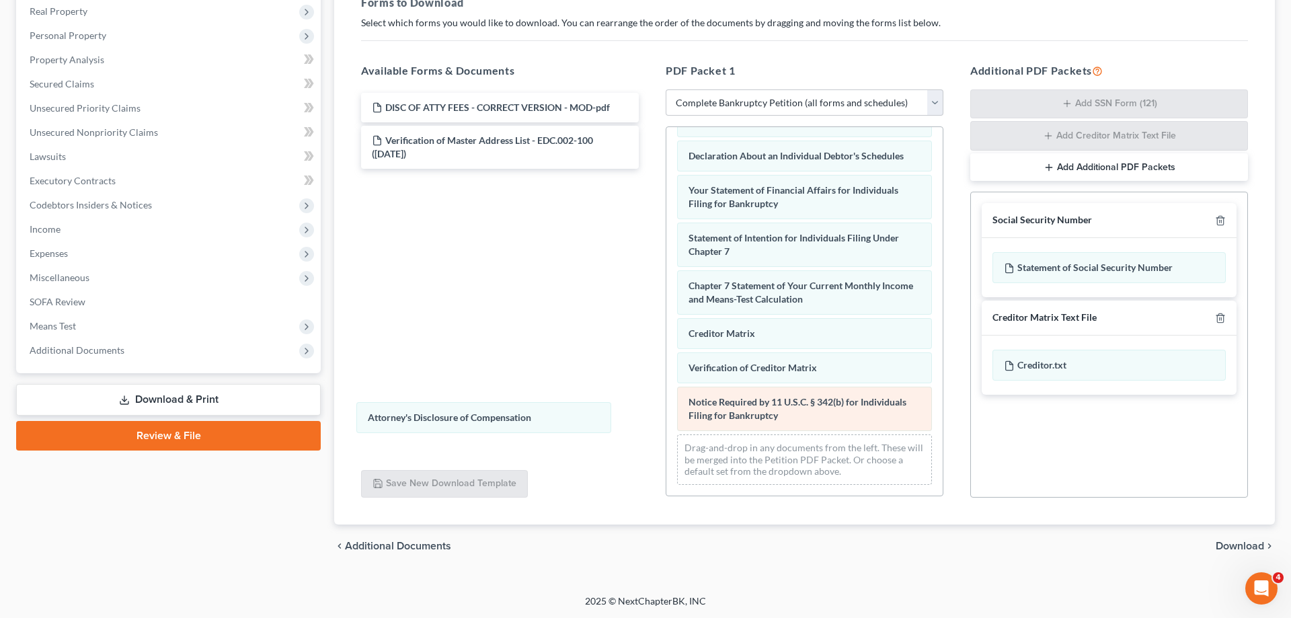
drag, startPoint x: 829, startPoint y: 412, endPoint x: 707, endPoint y: 395, distance: 122.9
click at [666, 388] on div "Attorney's Disclosure of Compensation Voluntary Petition for Individuals Filing…" at bounding box center [804, 117] width 276 height 756
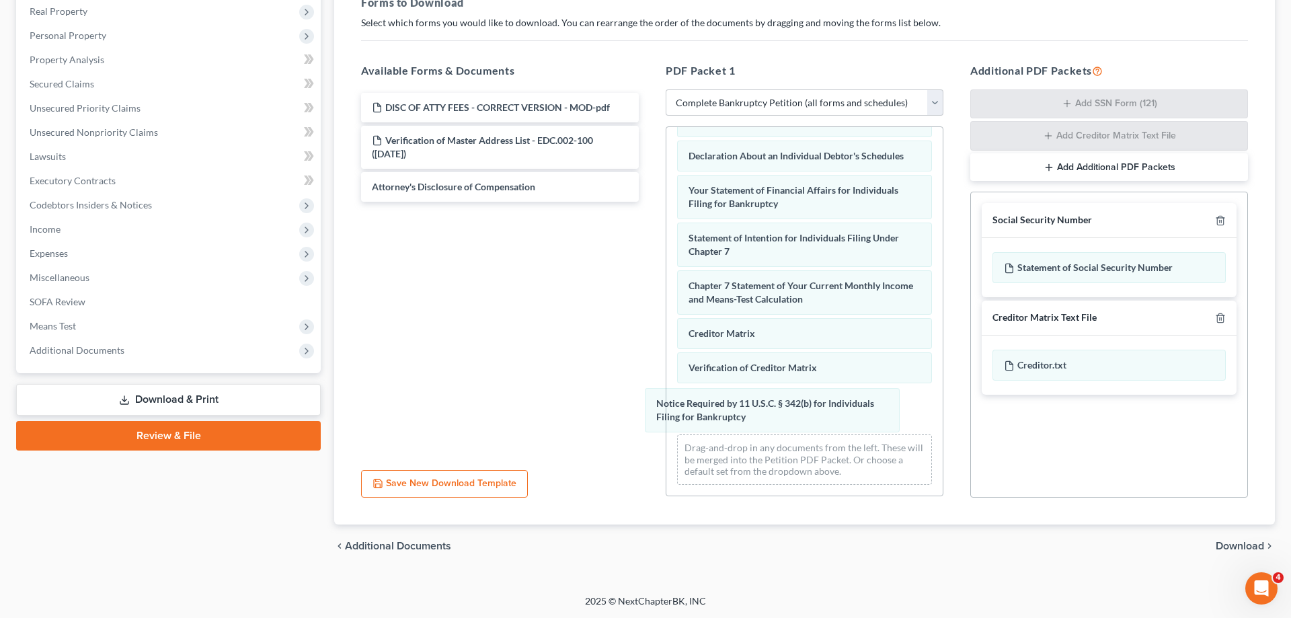
drag, startPoint x: 746, startPoint y: 406, endPoint x: 787, endPoint y: 399, distance: 41.7
click at [666, 368] on div "Notice Required by 11 U.S.C. § 342(b) for Individuals Filing for Bankruptcy Vol…" at bounding box center [804, 117] width 276 height 756
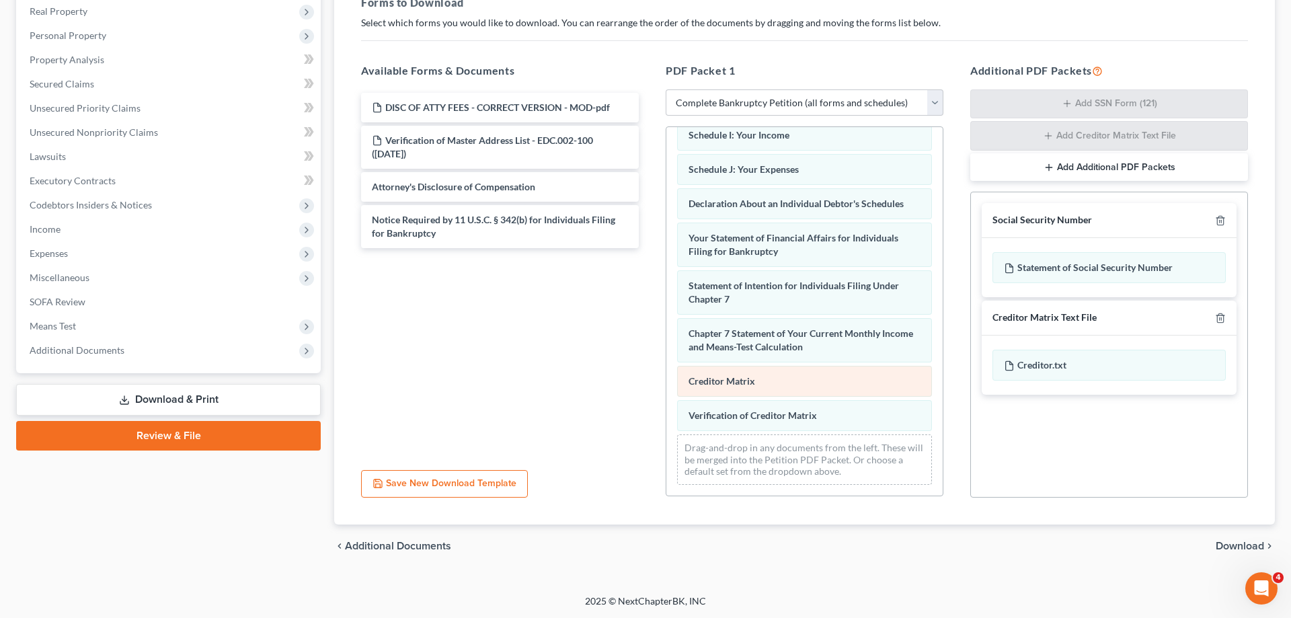
click at [666, 426] on div "Voluntary Petition for Individuals Filing for Bankruptcy 15725-CAE-CC-039578020…" at bounding box center [804, 141] width 276 height 709
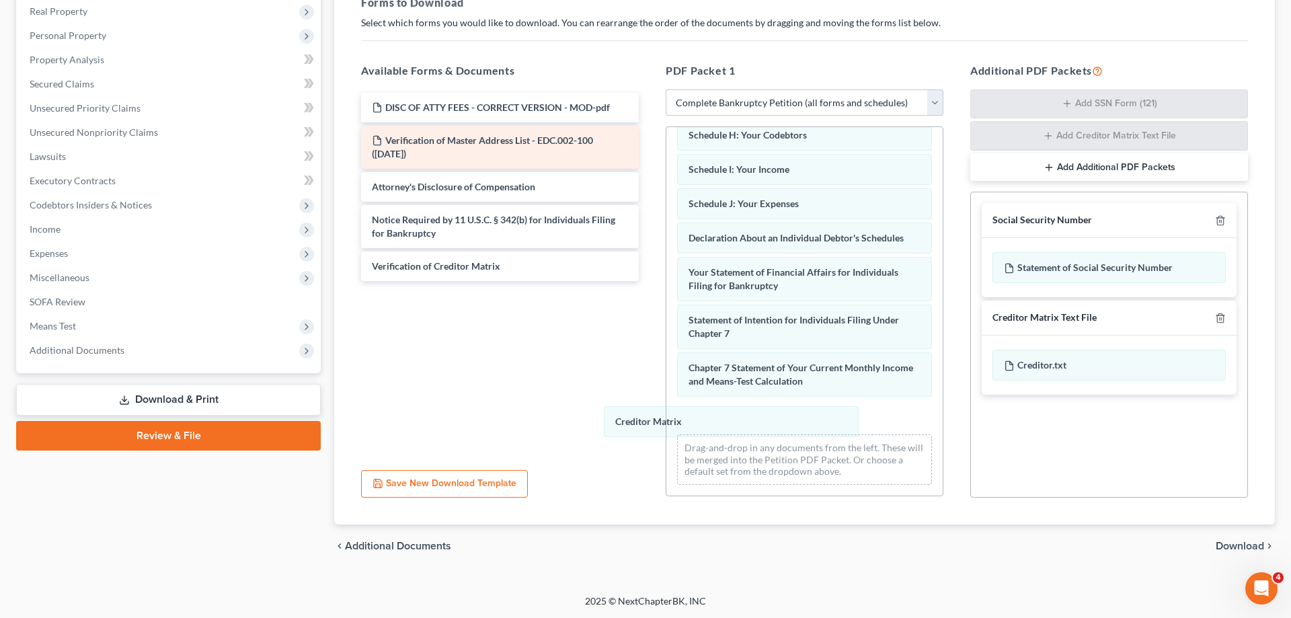
drag, startPoint x: 770, startPoint y: 418, endPoint x: 370, endPoint y: 152, distance: 480.5
click at [666, 344] on div "Creditor Matrix Voluntary Petition for Individuals Filing for Bankruptcy 15725-…" at bounding box center [804, 158] width 276 height 674
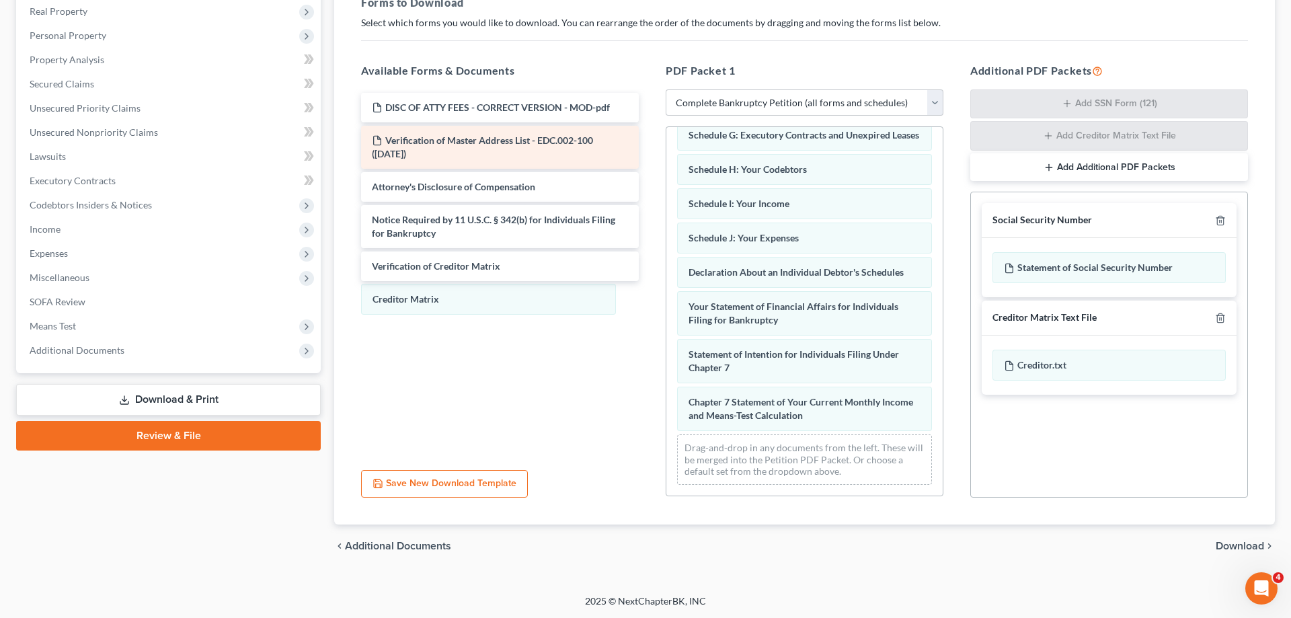
scroll to position [272, 0]
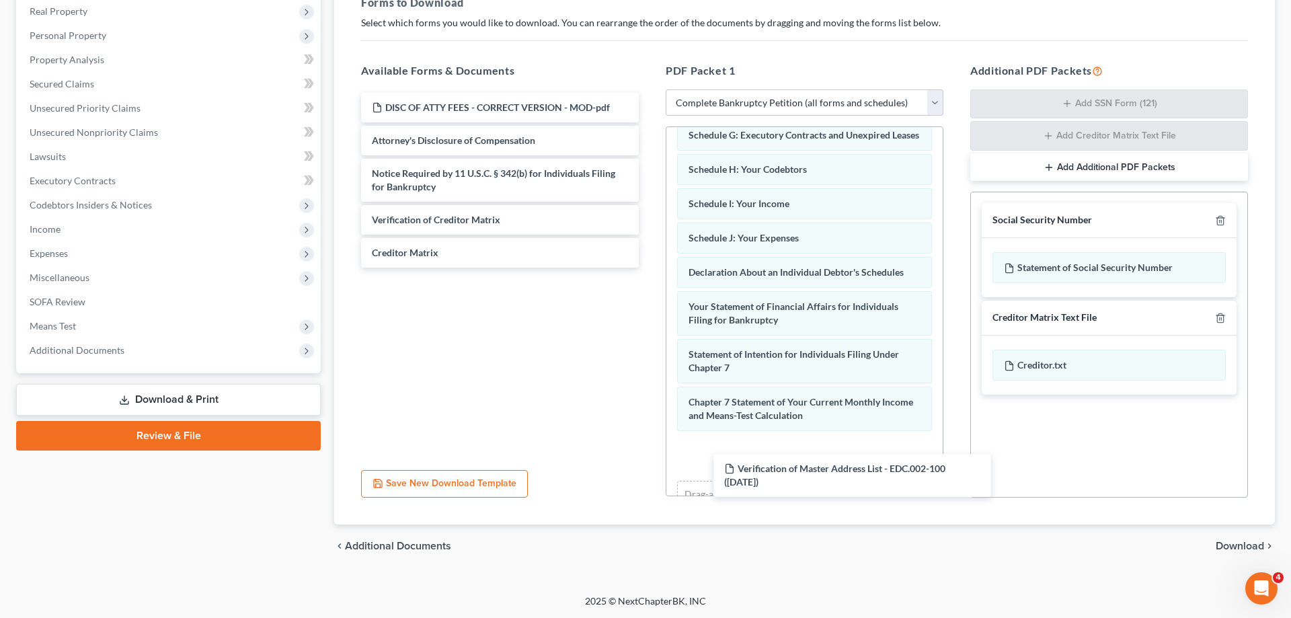
drag, startPoint x: 426, startPoint y: 150, endPoint x: 740, endPoint y: 386, distance: 392.7
click at [649, 268] on div "Verification of Master Address List - EDC.002-100 ([DATE]) DISC OF ATTY FEES - …" at bounding box center [499, 180] width 299 height 175
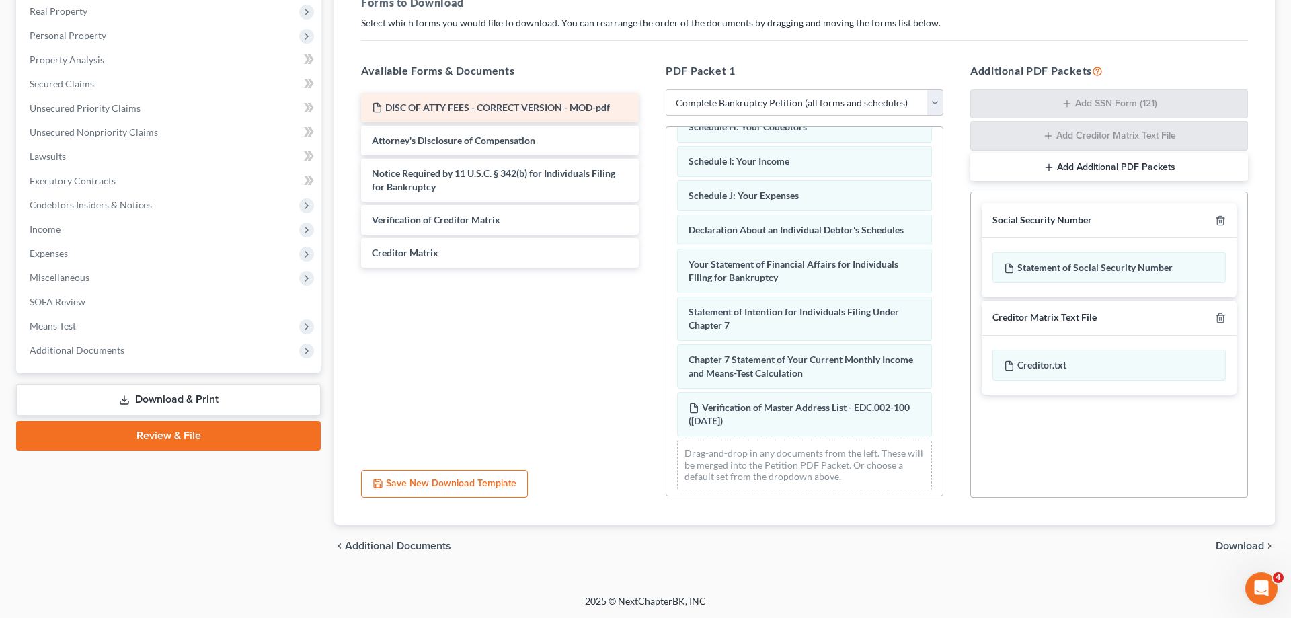
scroll to position [319, 0]
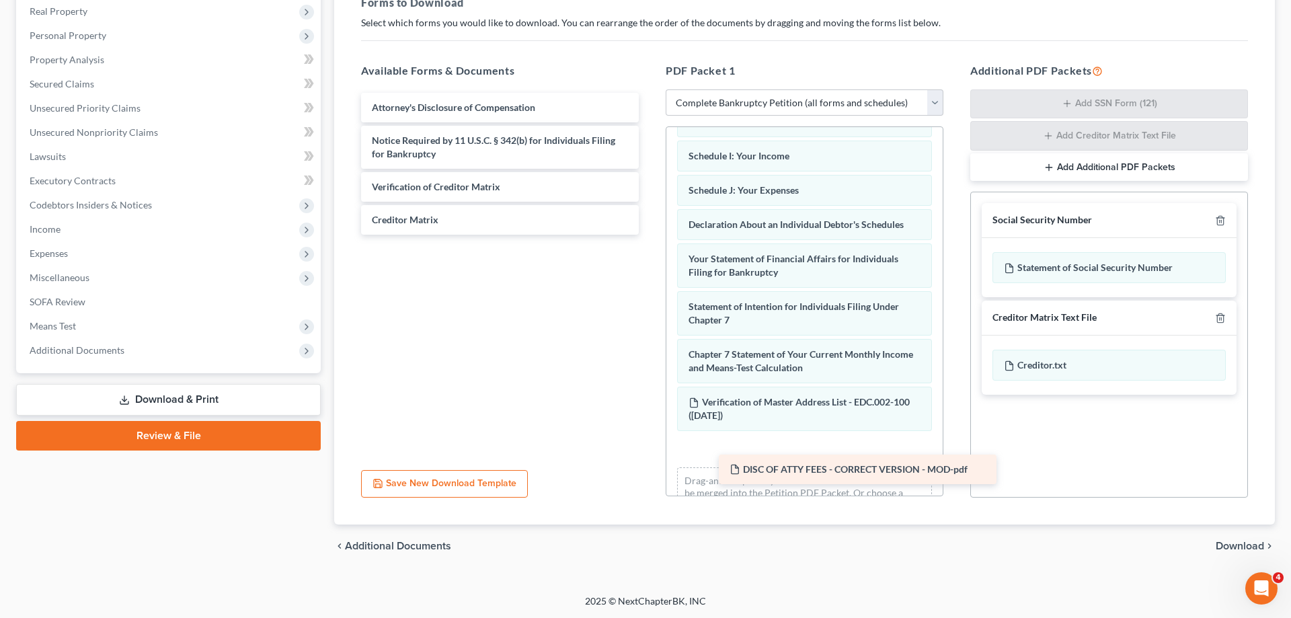
drag, startPoint x: 426, startPoint y: 101, endPoint x: 762, endPoint y: 448, distance: 483.0
click at [649, 235] on div "DISC OF ATTY FEES - CORRECT VERSION - MOD-pdf DISC OF ATTY FEES - CORRECT VERSI…" at bounding box center [499, 164] width 299 height 142
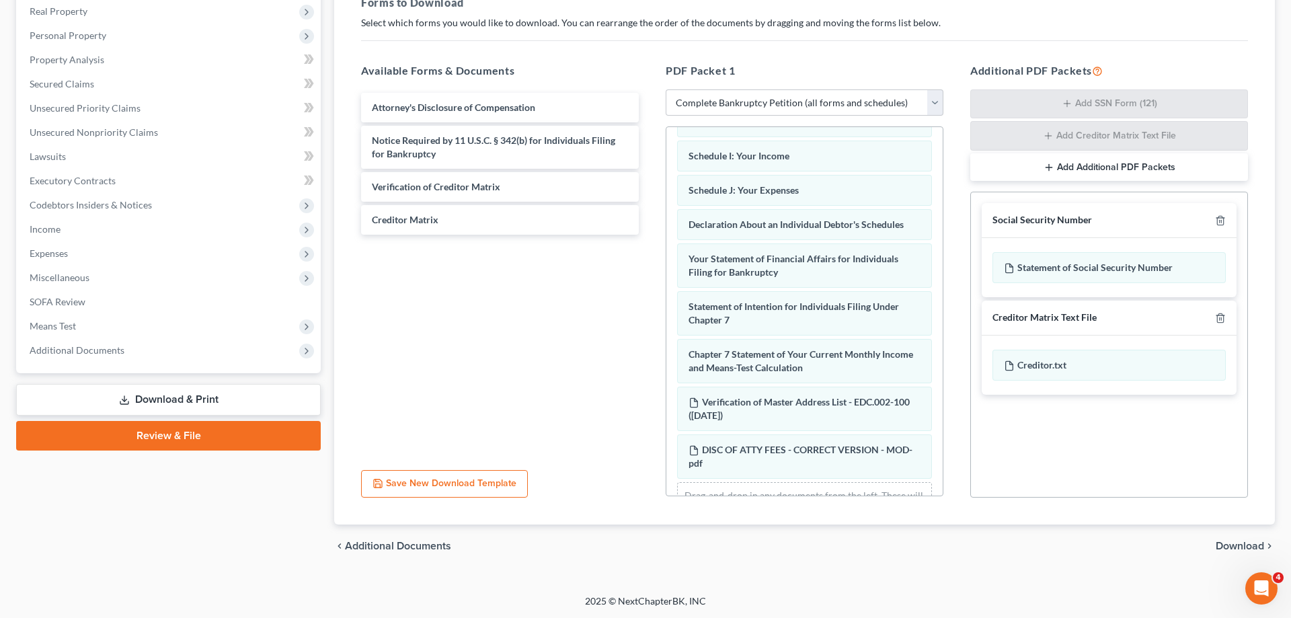
click at [1244, 542] on span "Download" at bounding box center [1239, 546] width 48 height 11
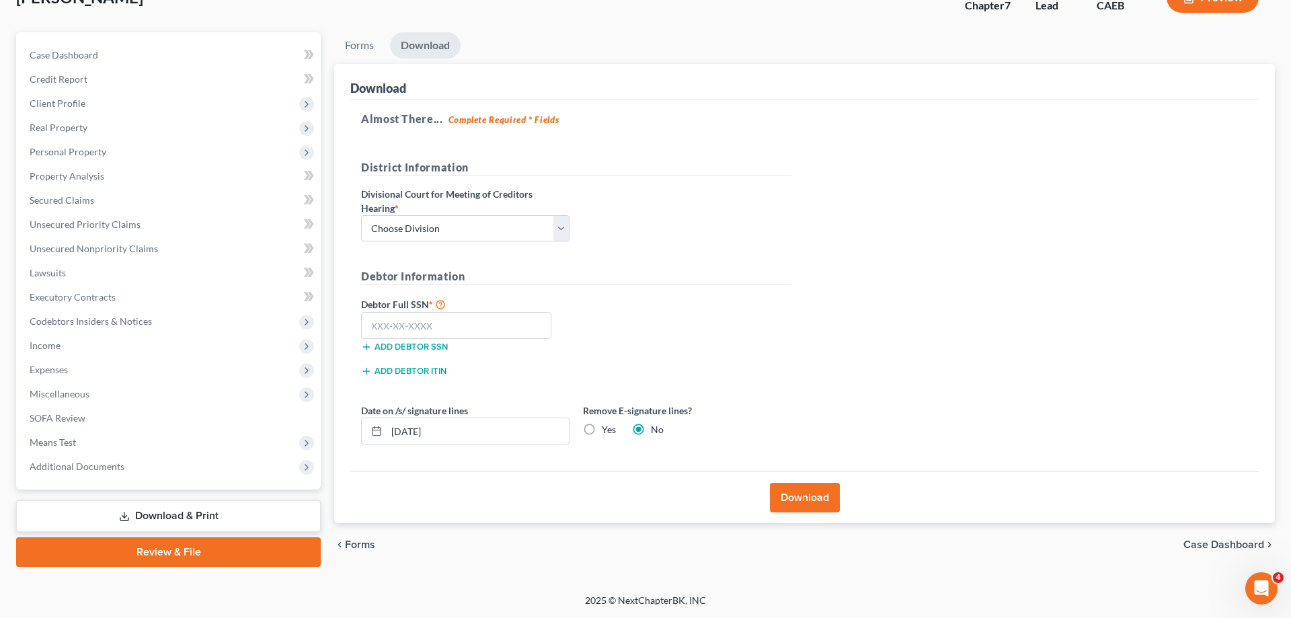
scroll to position [95, 0]
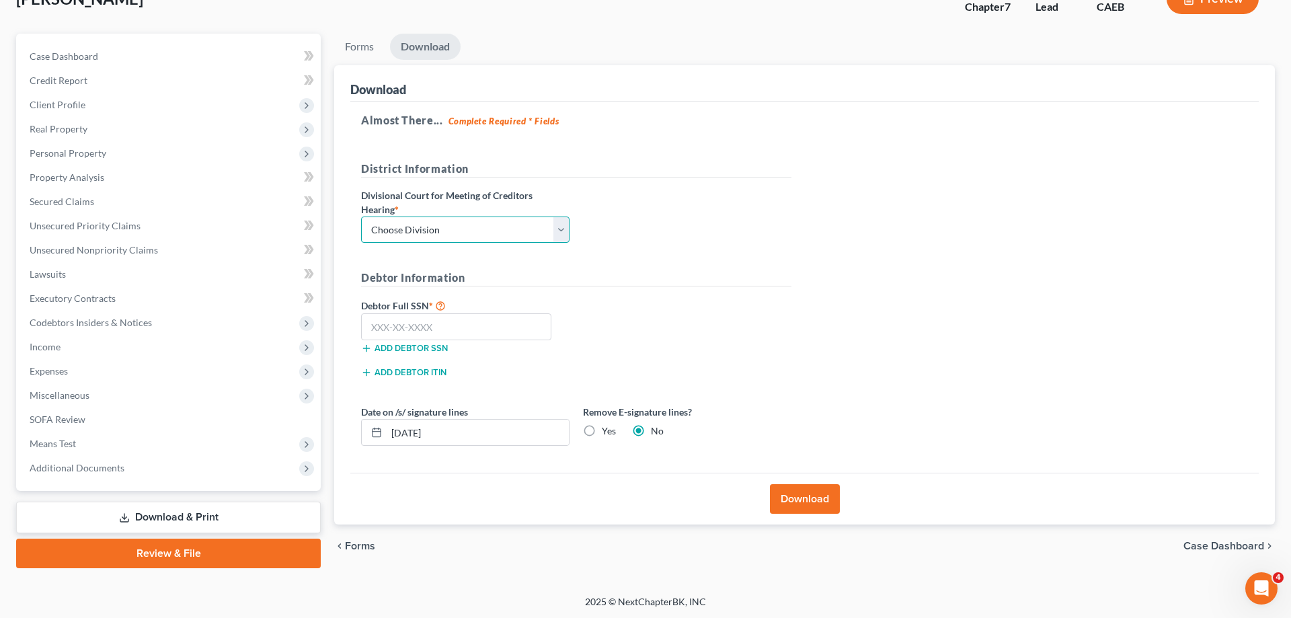
click at [361, 216] on select "Choose Division Fresno Modesto [GEOGRAPHIC_DATA]" at bounding box center [465, 229] width 208 height 27
click option "Modesto" at bounding box center [0, 0] width 0 height 0
click at [415, 322] on input "text" at bounding box center [456, 326] width 190 height 27
drag, startPoint x: 463, startPoint y: 434, endPoint x: 540, endPoint y: 447, distance: 77.7
click at [387, 419] on input "[DATE]" at bounding box center [478, 432] width 182 height 26
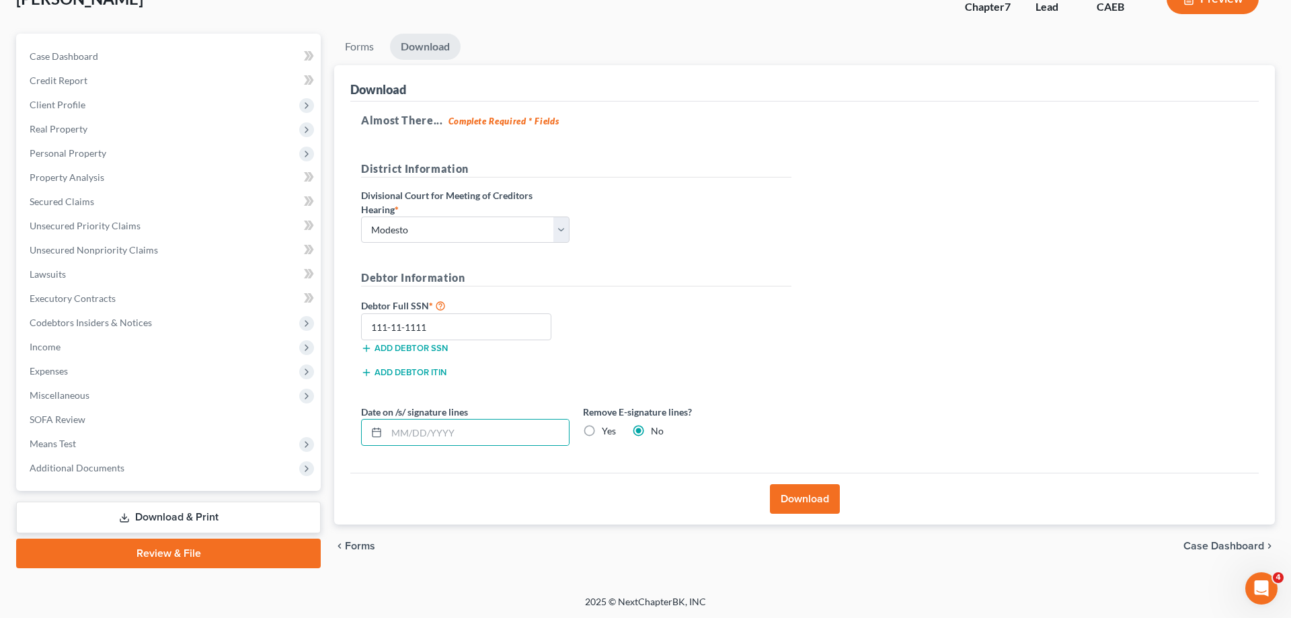
drag, startPoint x: 604, startPoint y: 431, endPoint x: 790, endPoint y: 491, distance: 195.6
click at [604, 431] on label "Yes" at bounding box center [609, 430] width 14 height 13
click at [607, 431] on input "Yes" at bounding box center [611, 428] width 9 height 9
click at [807, 499] on button "Download" at bounding box center [805, 499] width 70 height 30
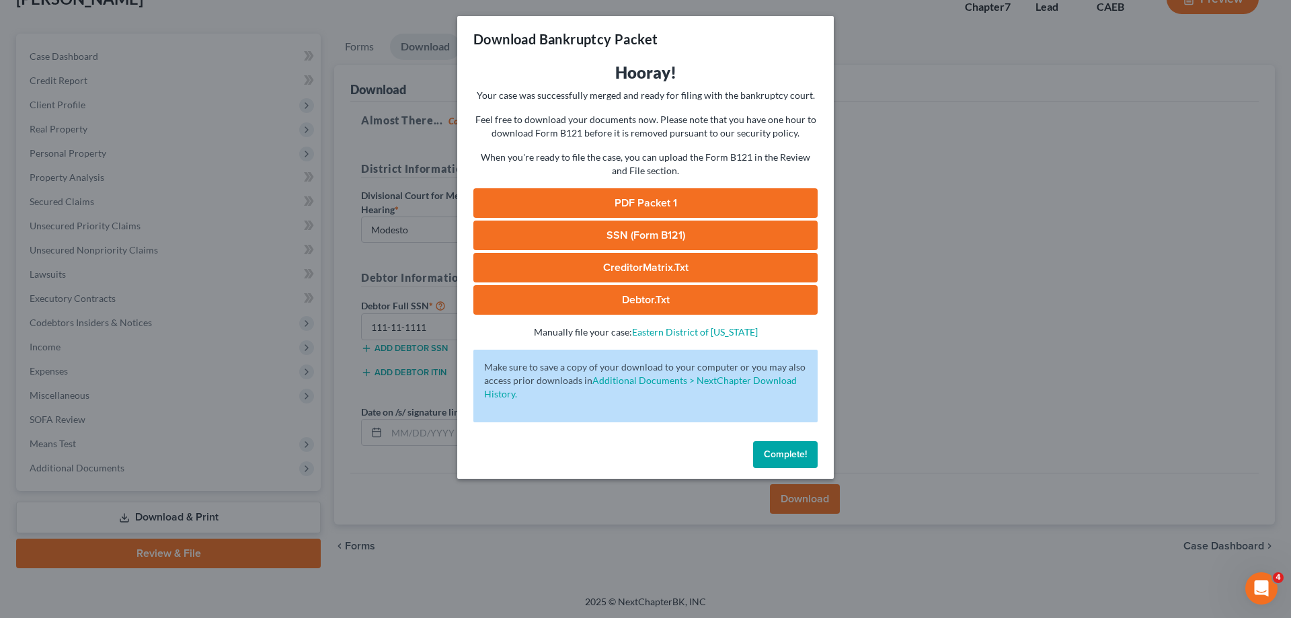
click at [652, 198] on link "PDF Packet 1" at bounding box center [645, 203] width 344 height 30
